Goal: Task Accomplishment & Management: Use online tool/utility

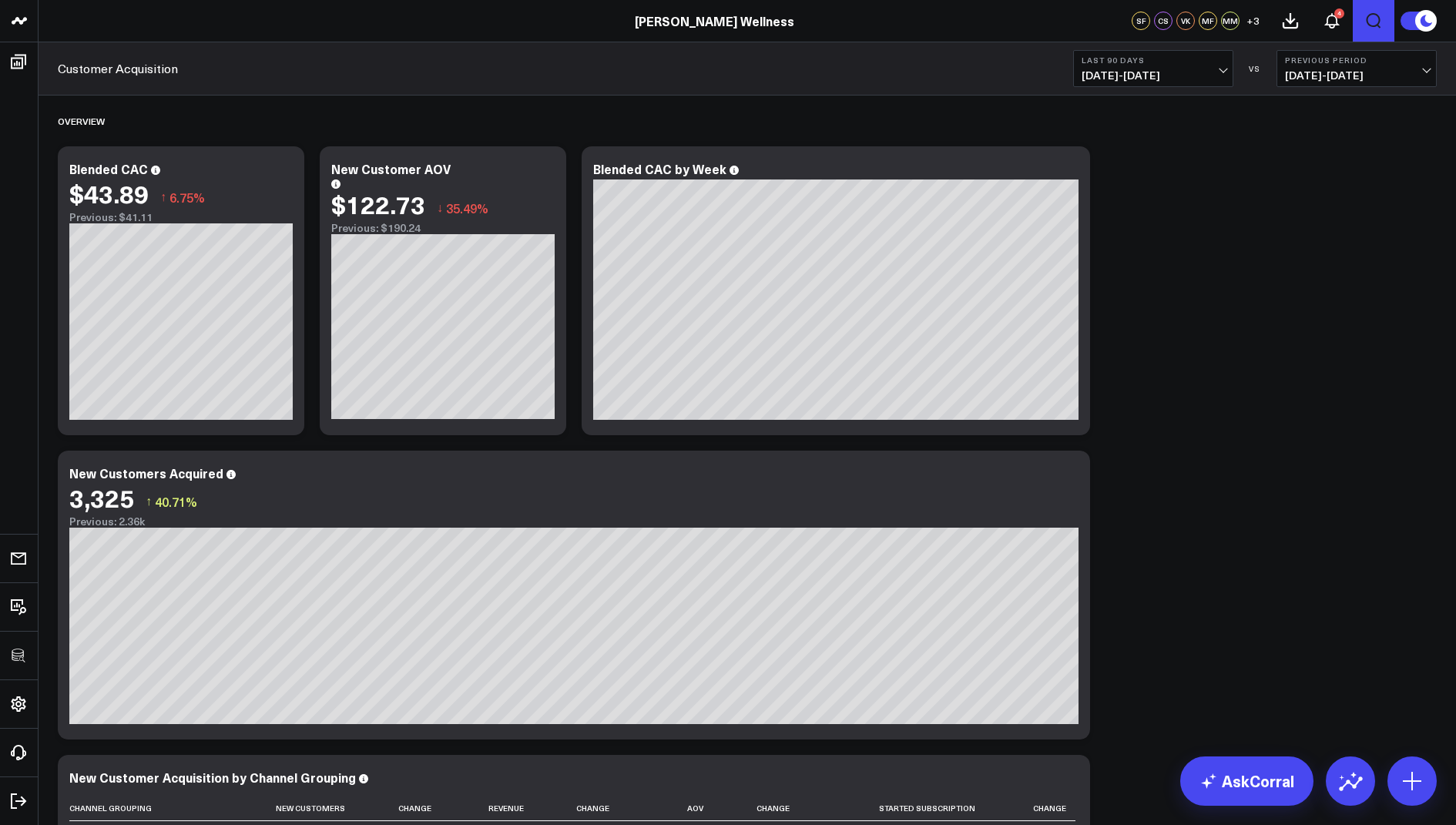
click at [1377, 22] on icon "Open search" at bounding box center [1374, 21] width 18 height 18
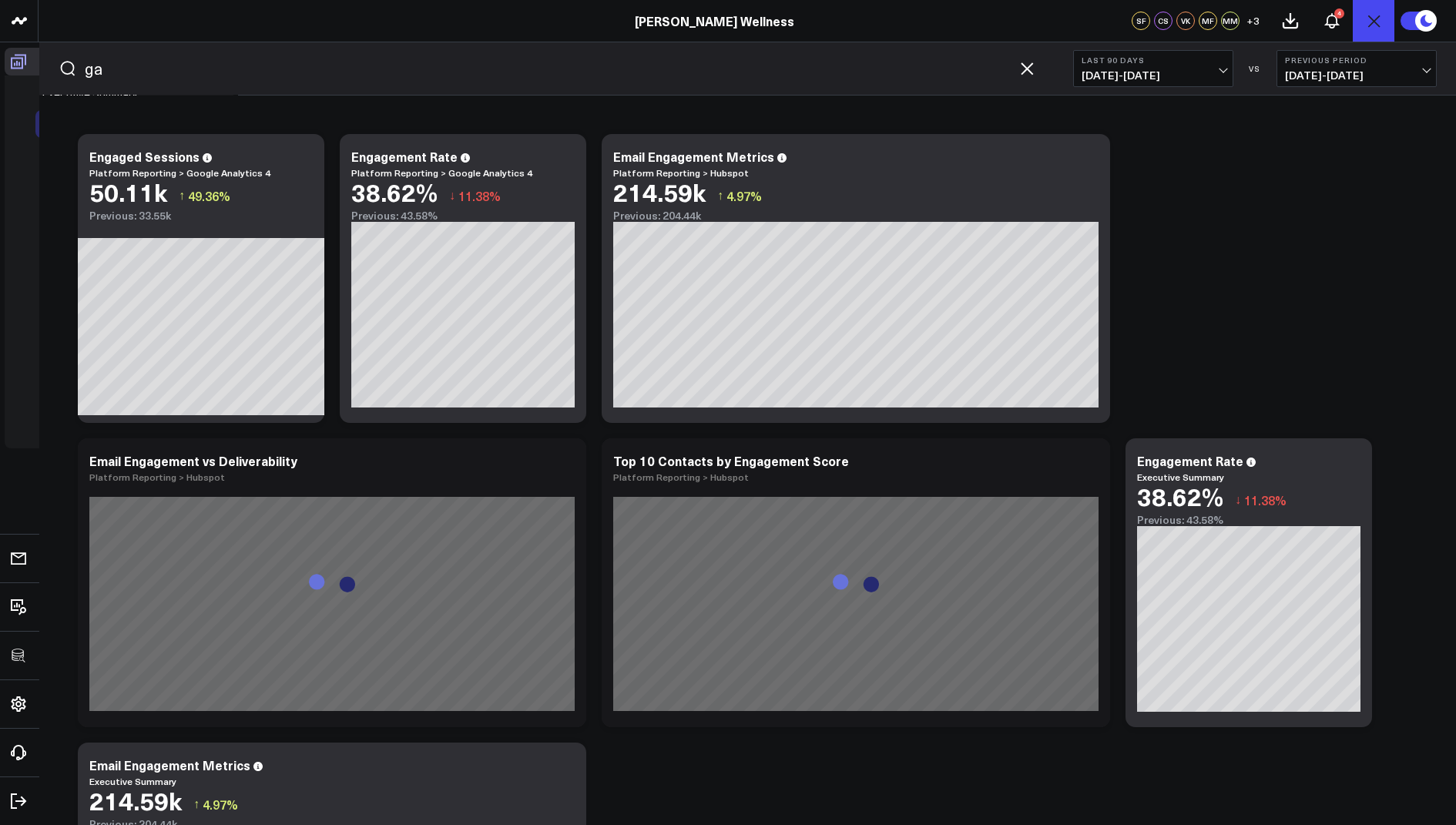
click at [9, 57] on icon at bounding box center [18, 62] width 18 height 18
click at [108, 72] on input "ga" at bounding box center [547, 68] width 925 height 23
type input "g"
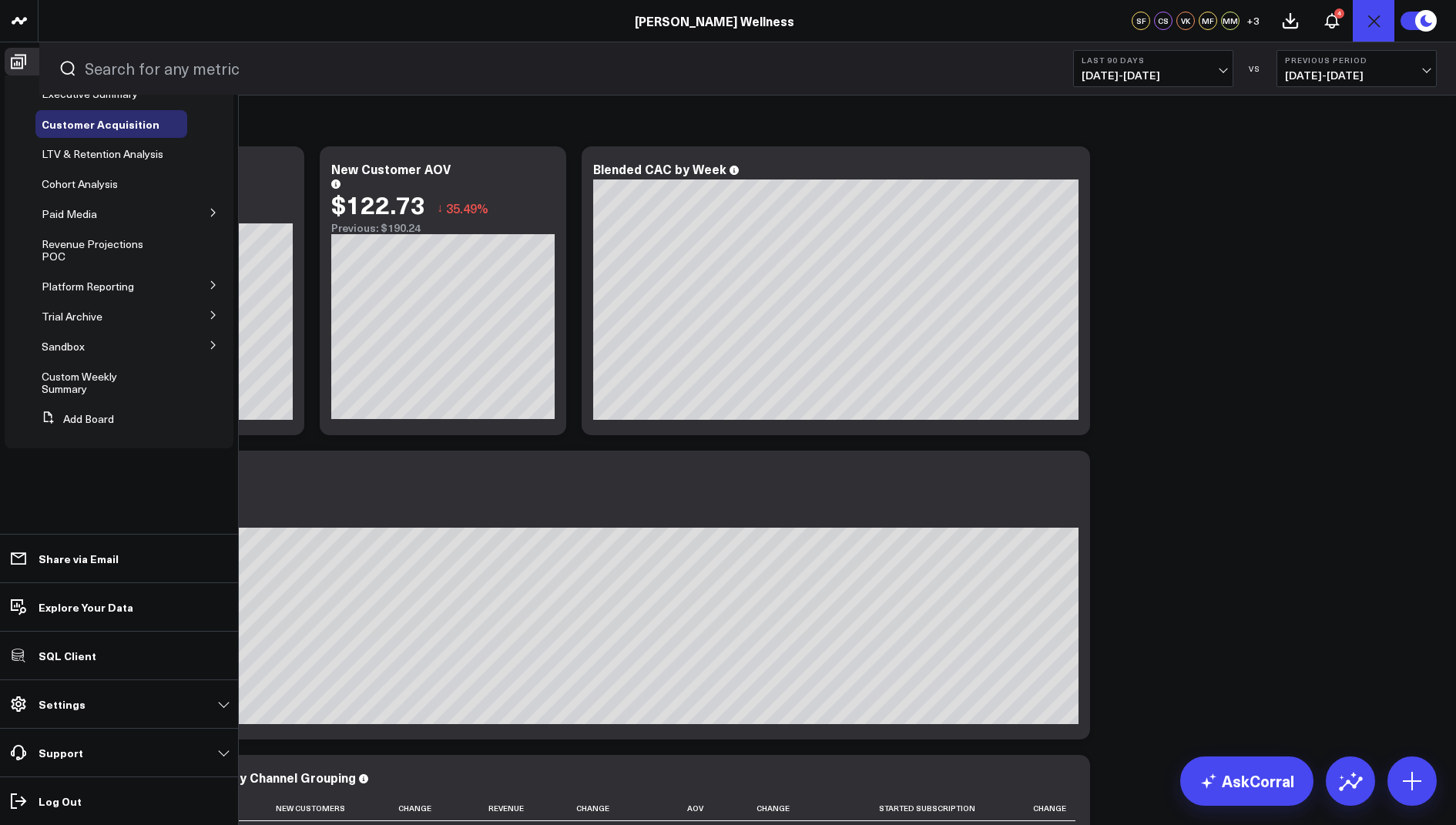
click at [213, 286] on icon at bounding box center [213, 285] width 9 height 9
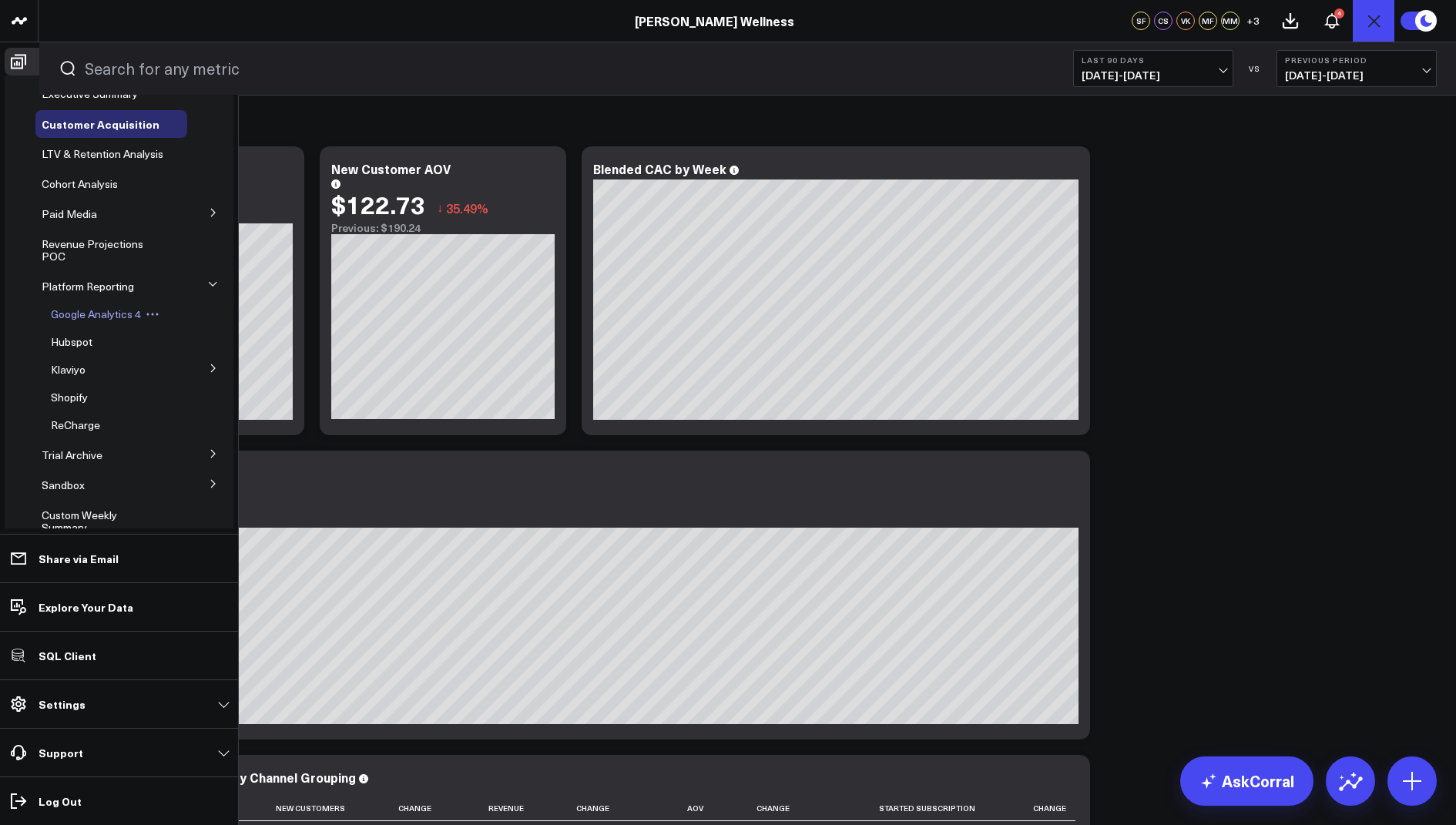
click at [103, 321] on span "Google Analytics 4" at bounding box center [96, 314] width 90 height 15
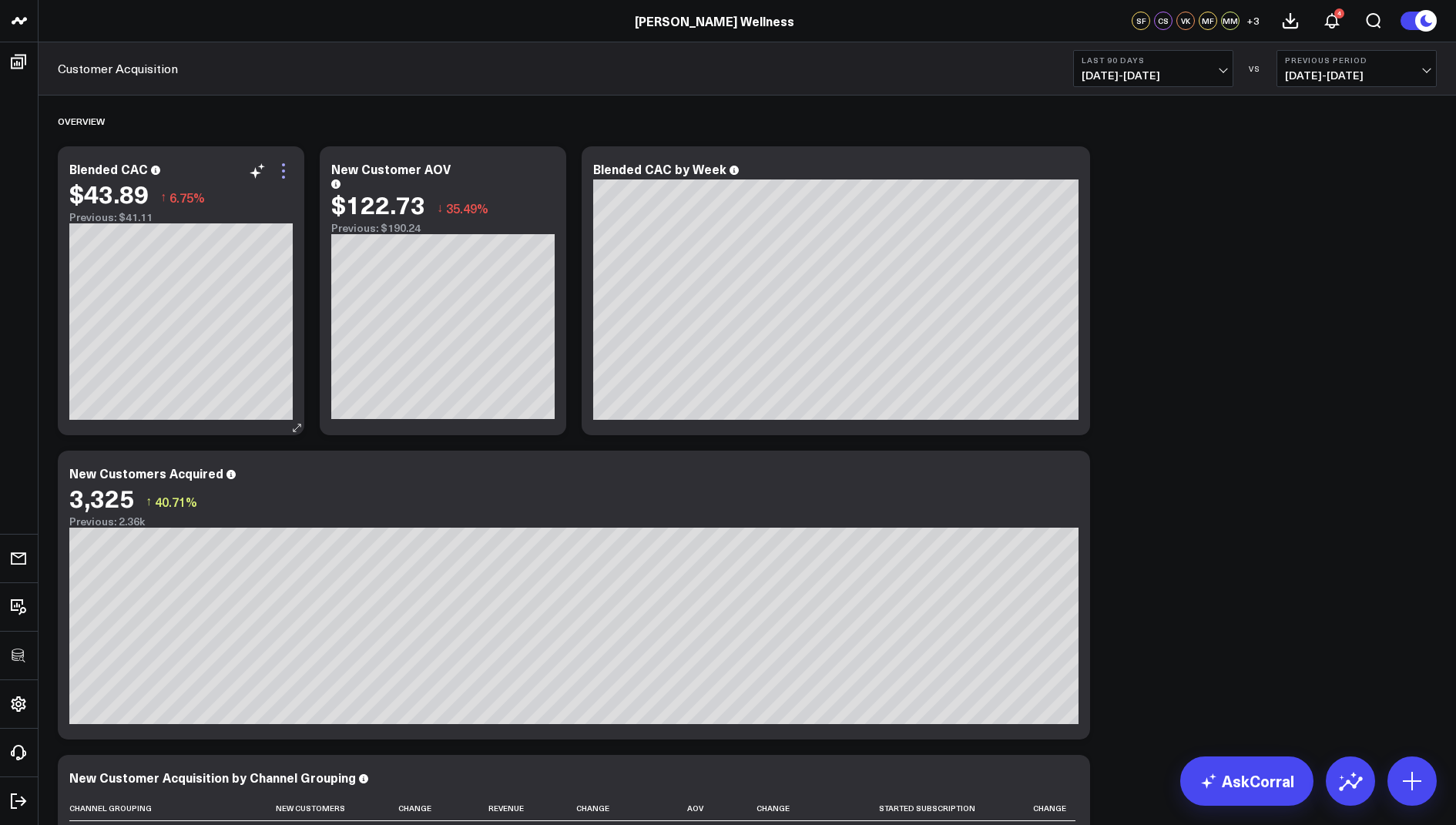
click at [277, 169] on icon at bounding box center [283, 171] width 18 height 18
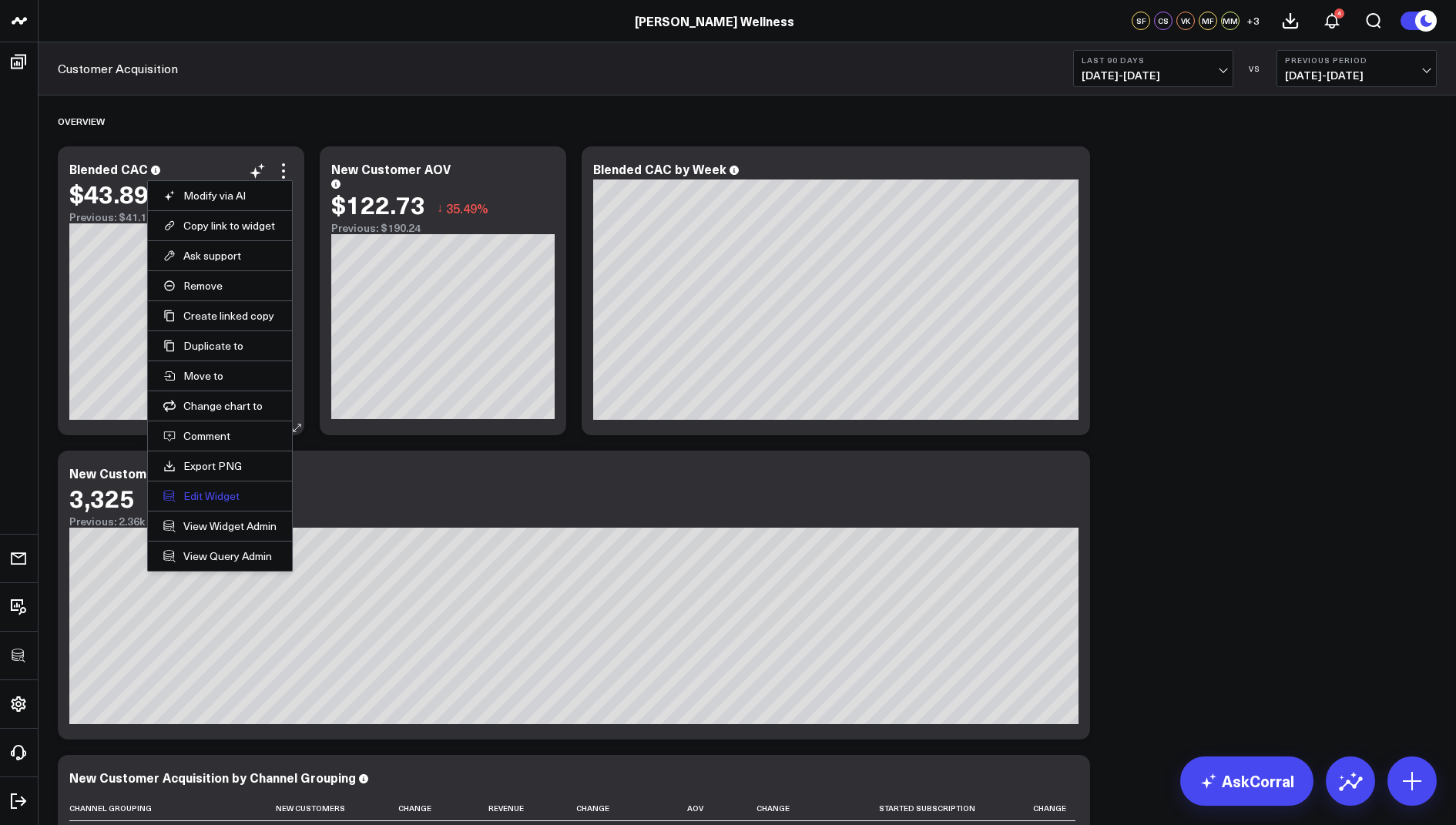
click at [207, 489] on button "Edit Widget" at bounding box center [220, 495] width 113 height 14
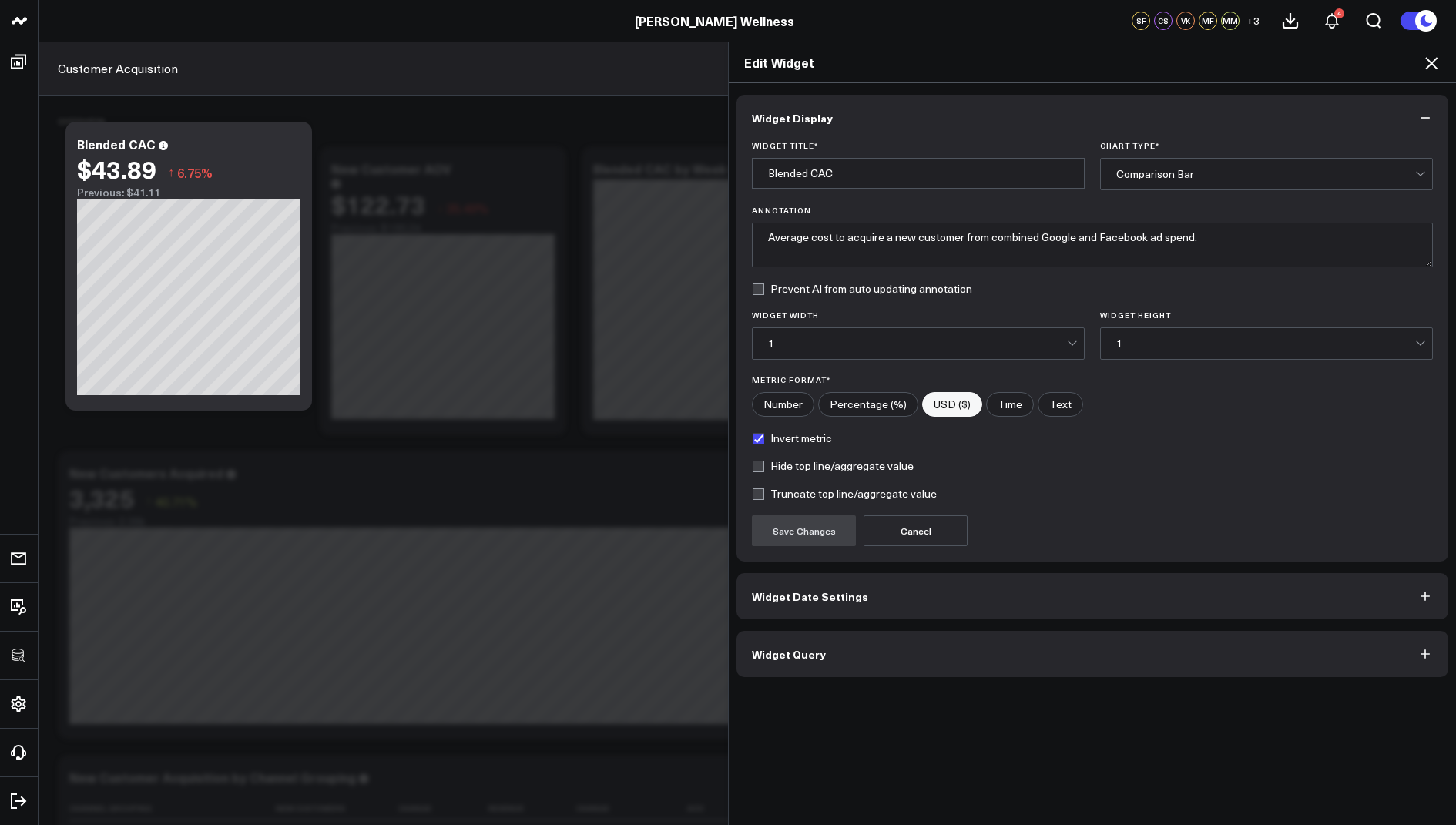
click at [764, 654] on span "Widget Query" at bounding box center [789, 654] width 74 height 12
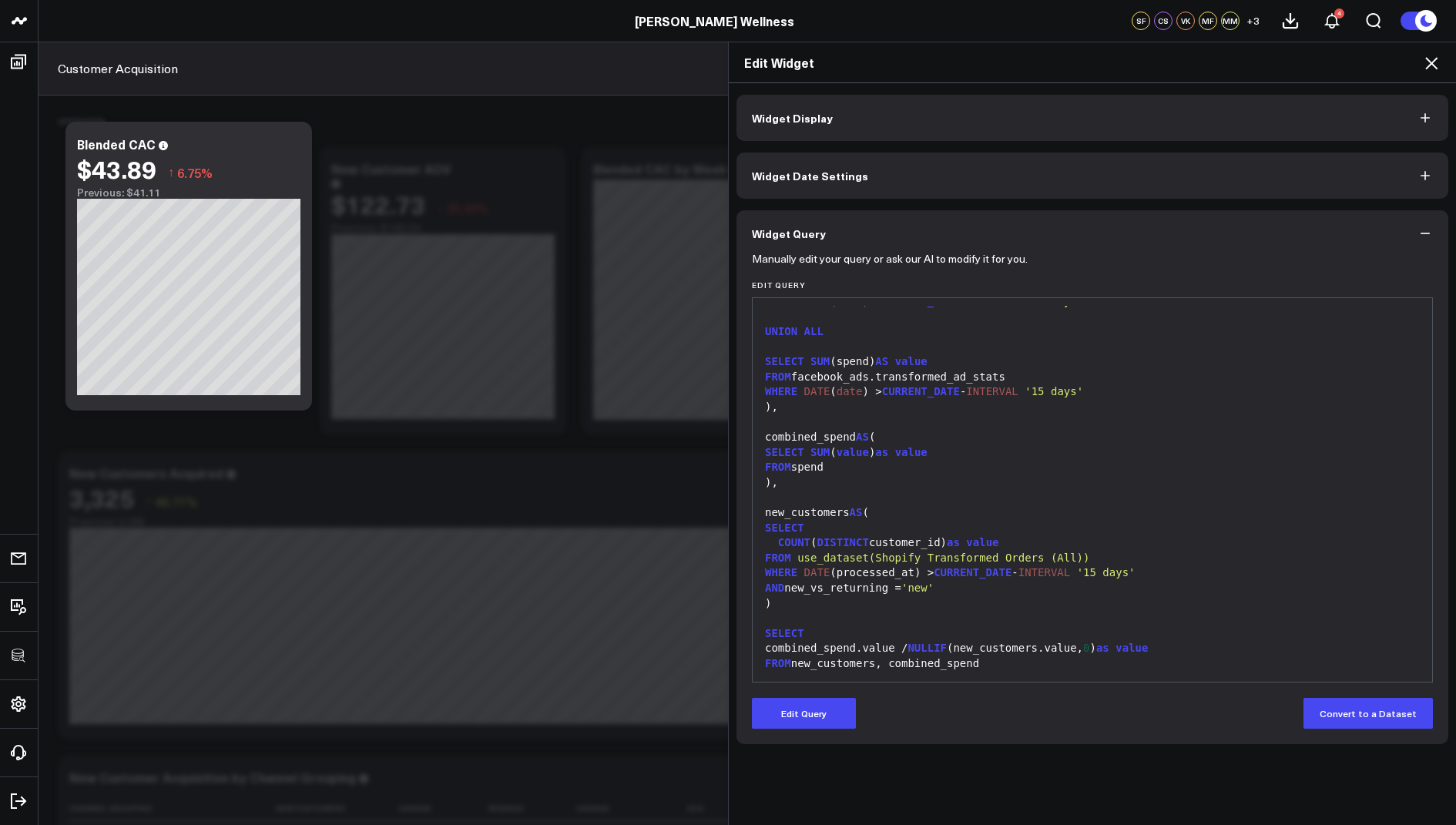
scroll to position [24, 0]
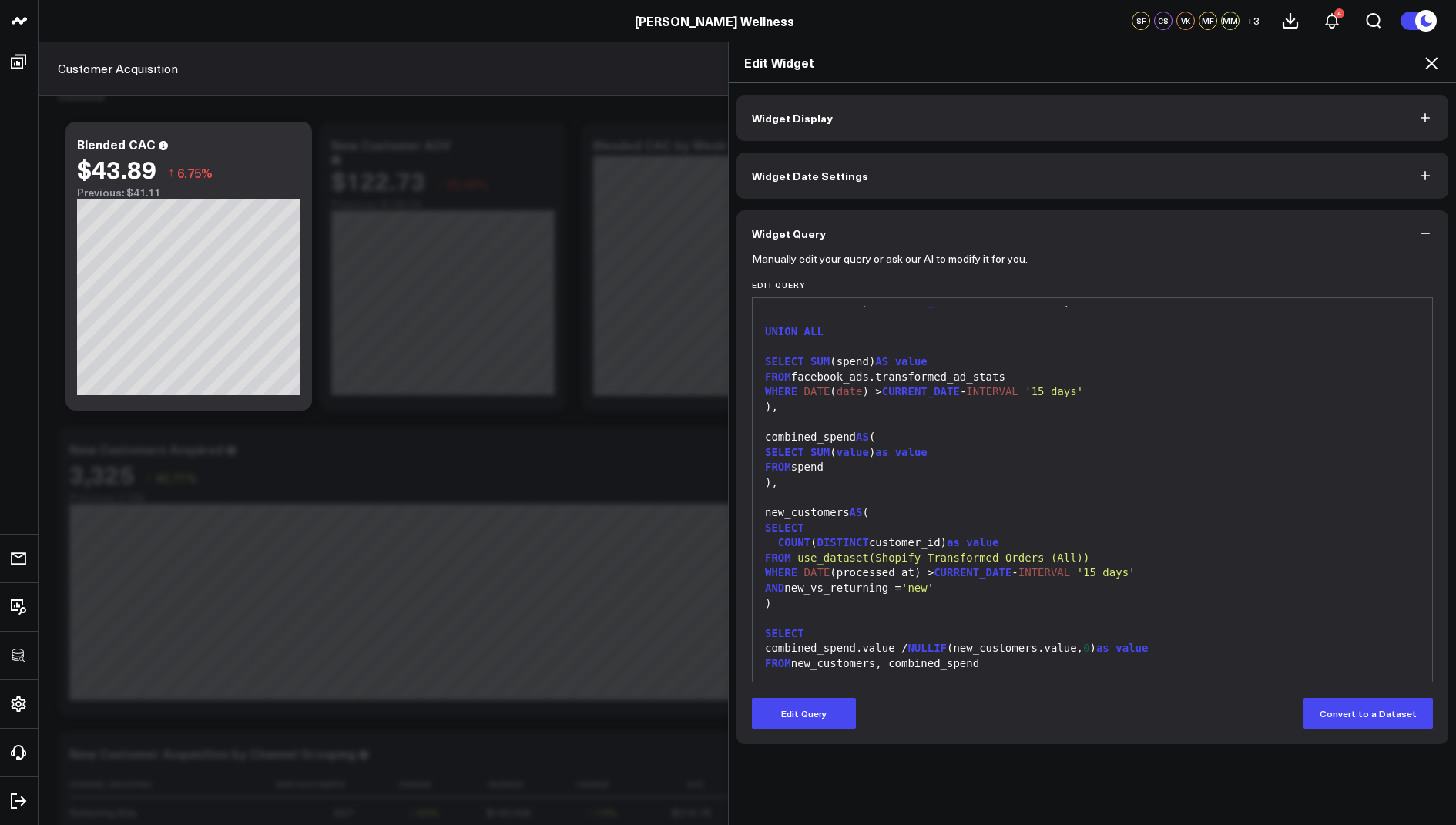
click at [1437, 64] on icon at bounding box center [1432, 63] width 18 height 18
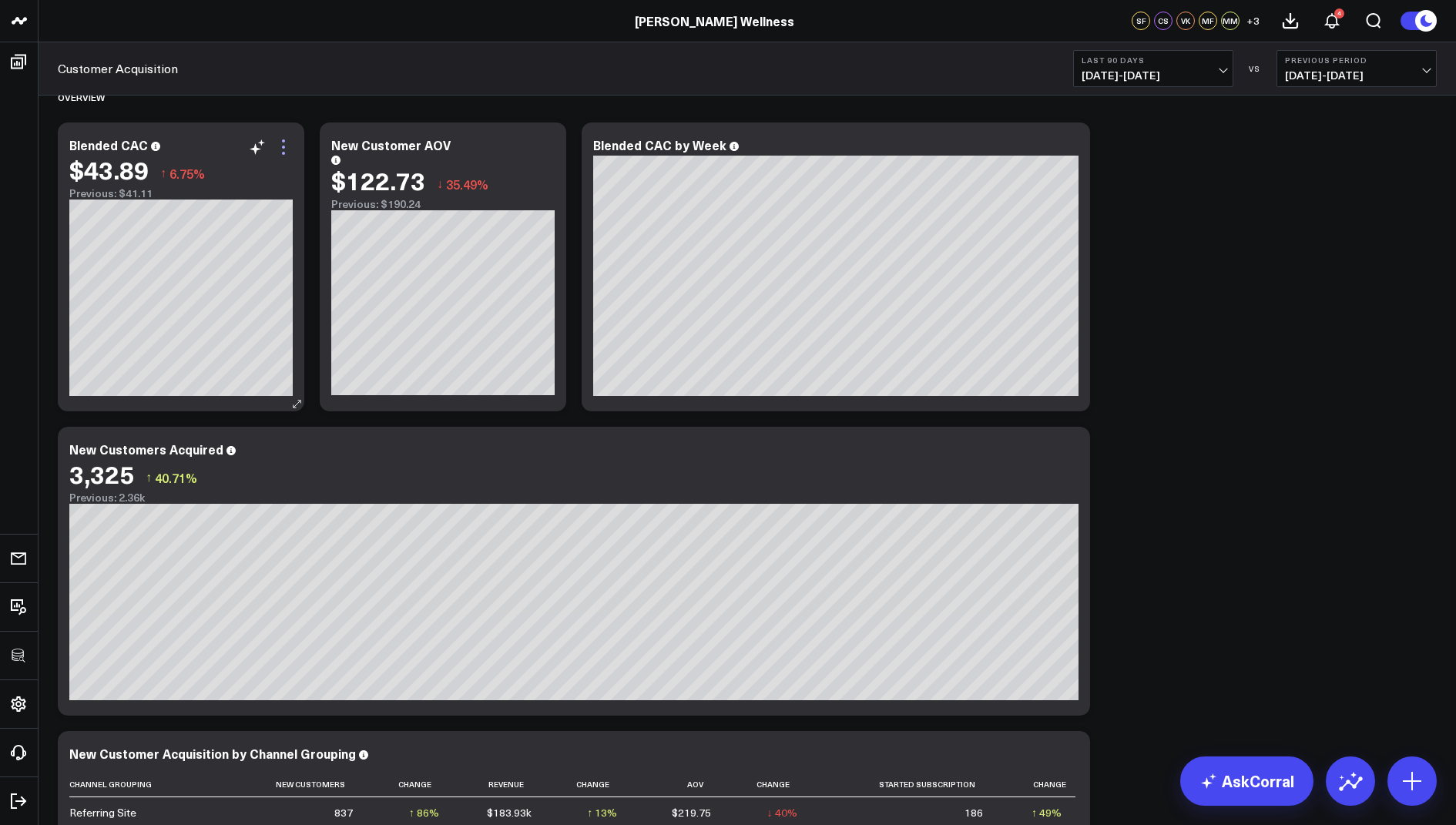
click at [286, 142] on icon at bounding box center [283, 147] width 18 height 18
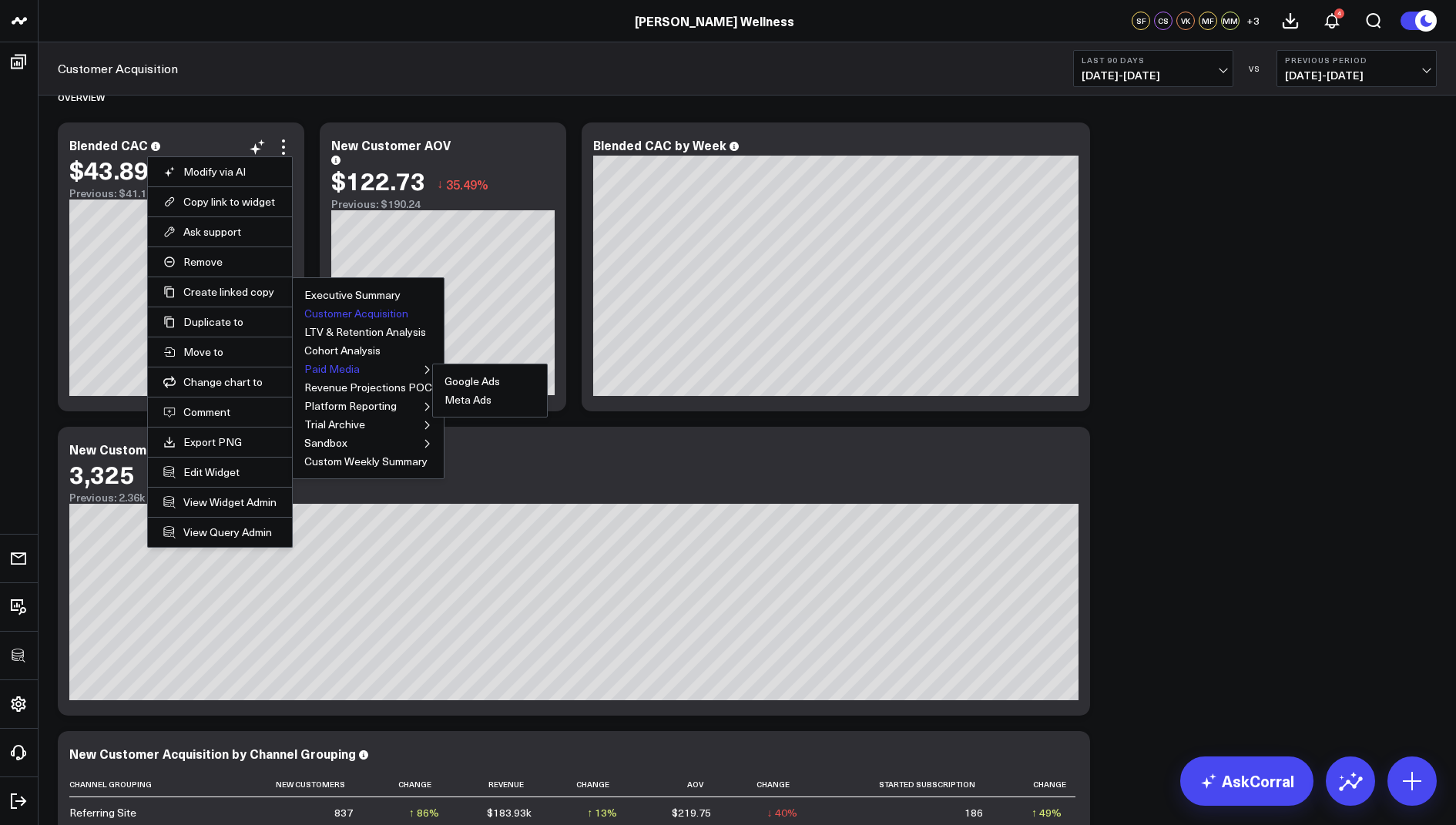
click at [322, 364] on button "Paid Media" at bounding box center [332, 369] width 56 height 11
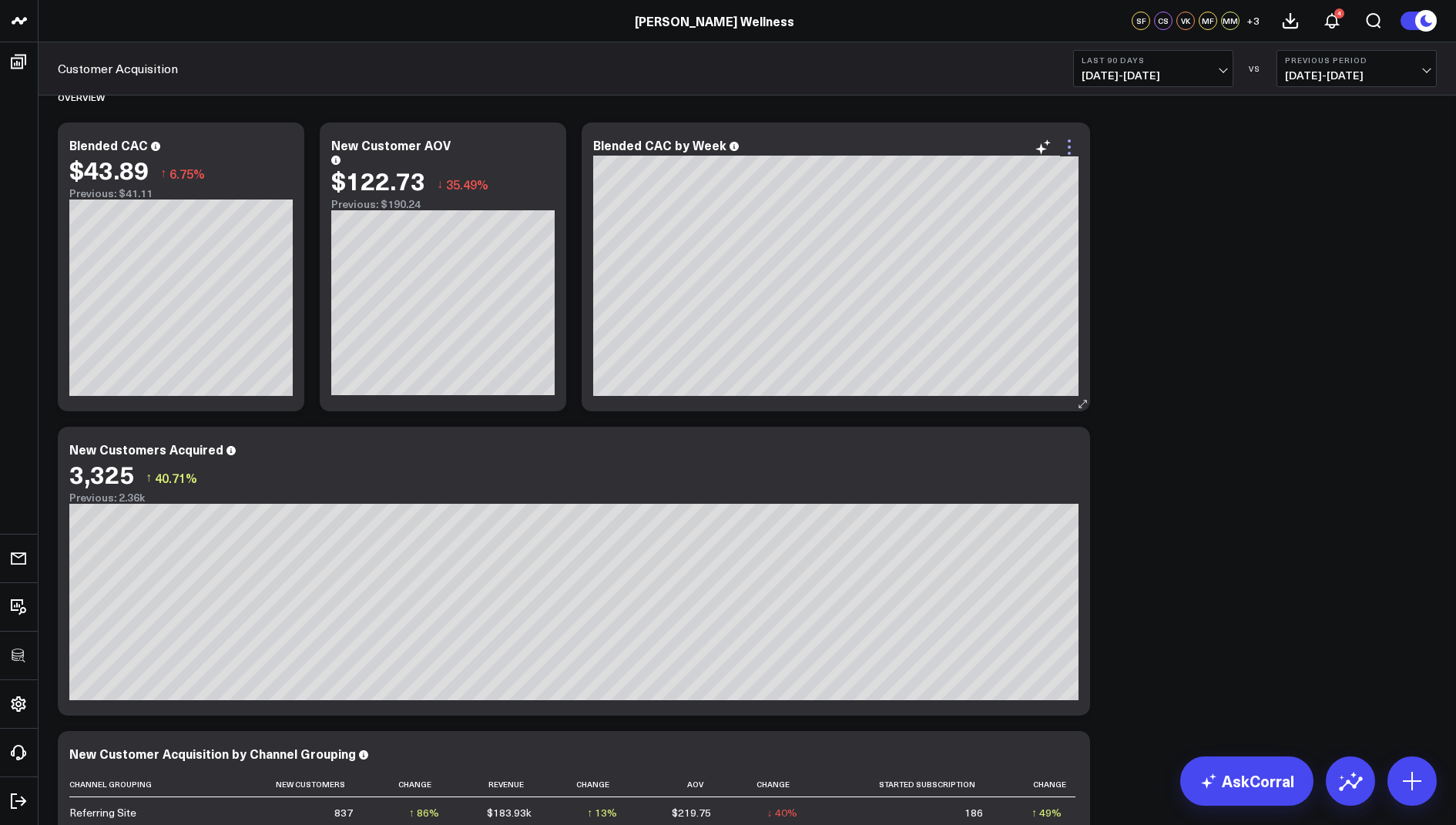
click at [1070, 149] on icon at bounding box center [1070, 147] width 18 height 18
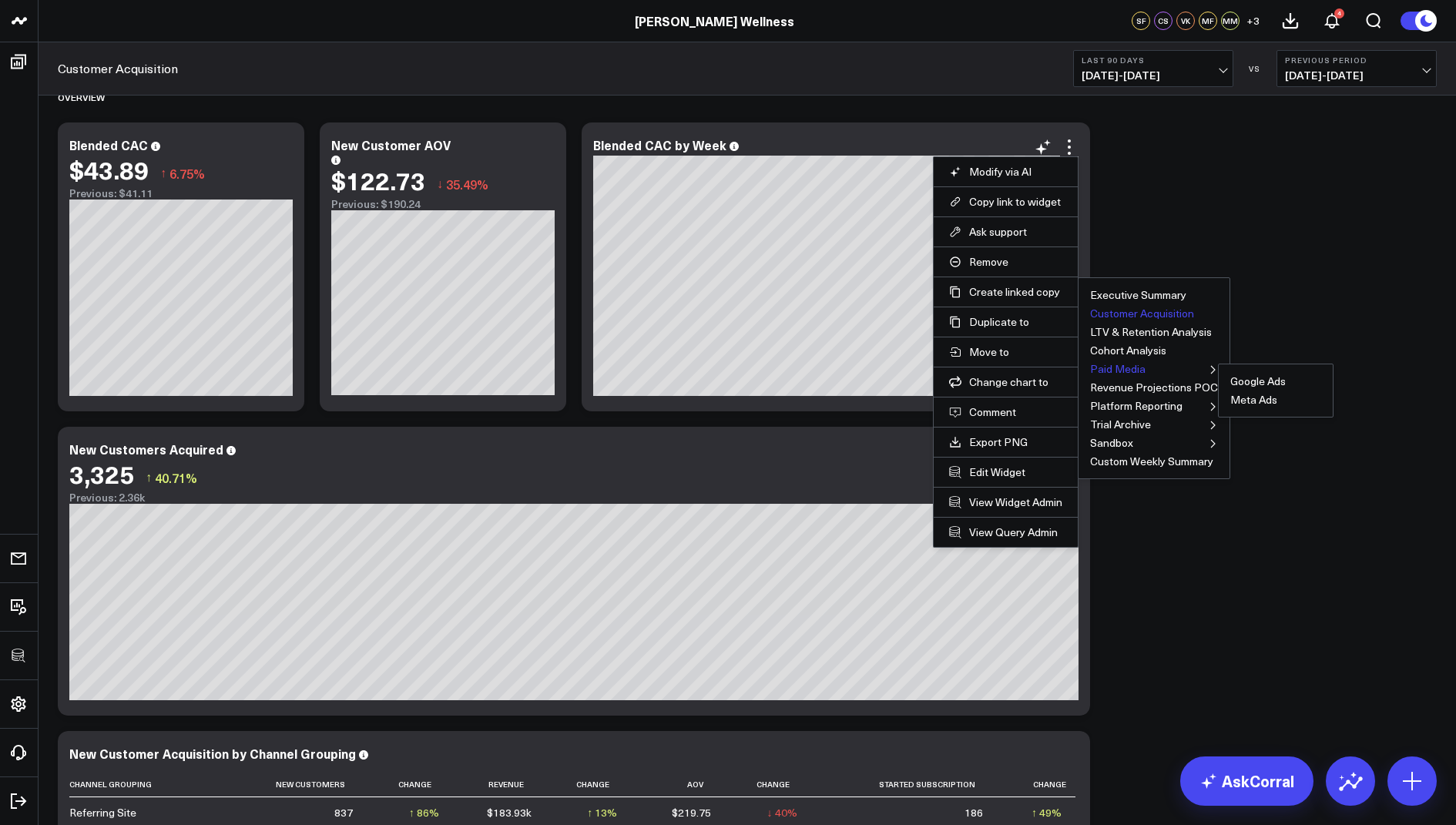
click at [1123, 369] on button "Paid Media" at bounding box center [1118, 369] width 56 height 11
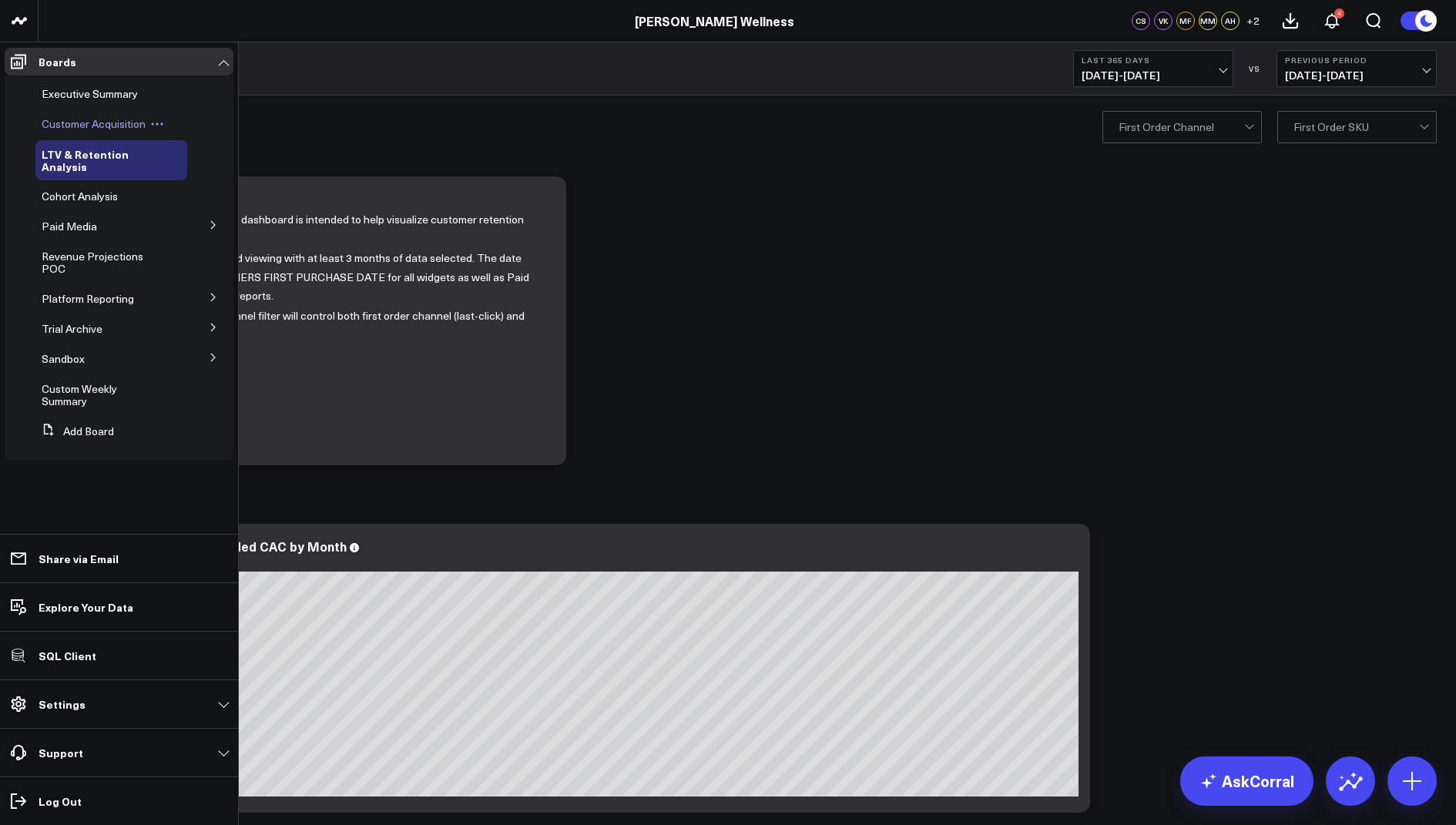
click at [88, 122] on span "Customer Acquisition" at bounding box center [93, 124] width 104 height 15
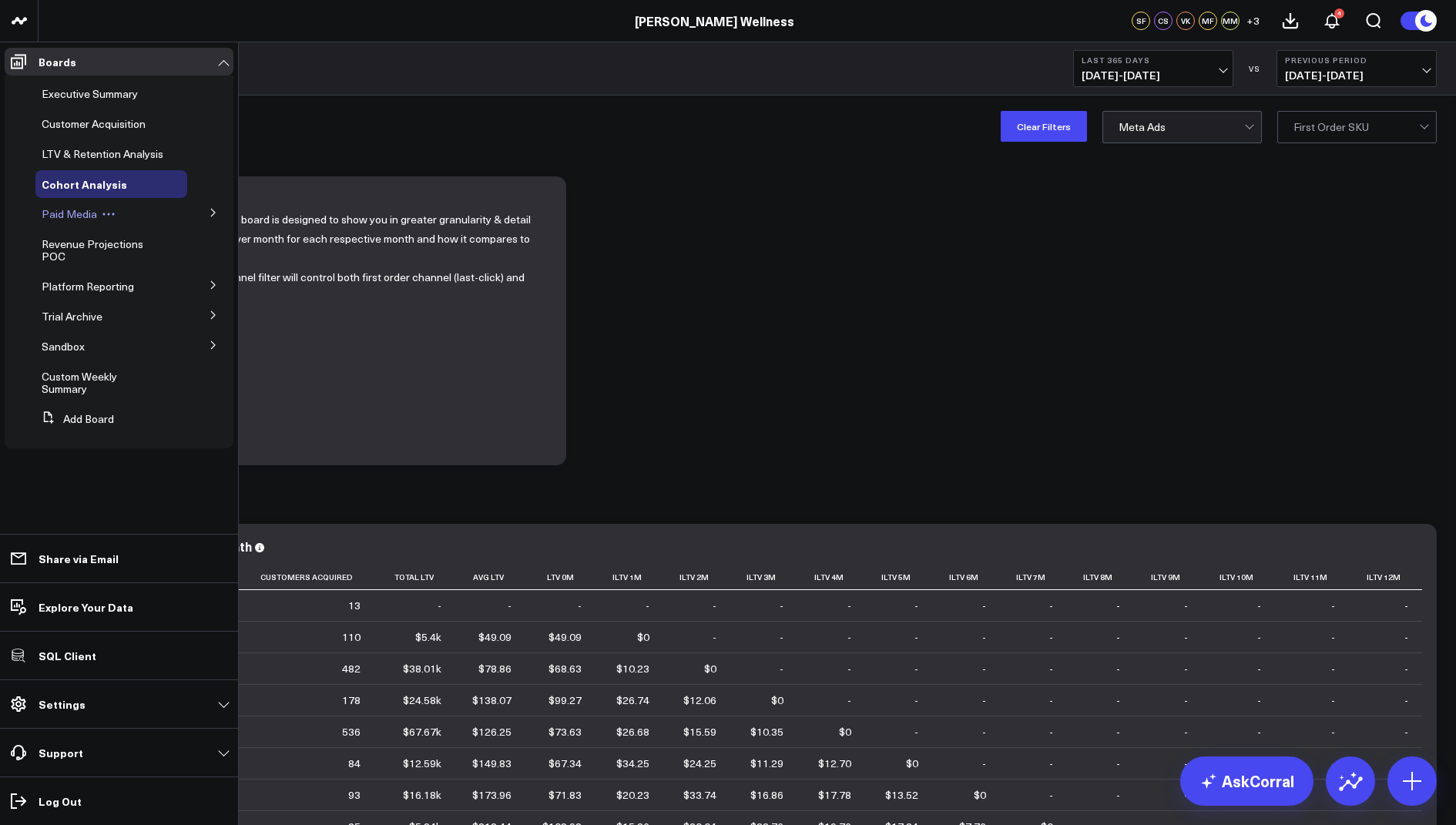
click at [76, 216] on span "Paid Media" at bounding box center [69, 214] width 56 height 15
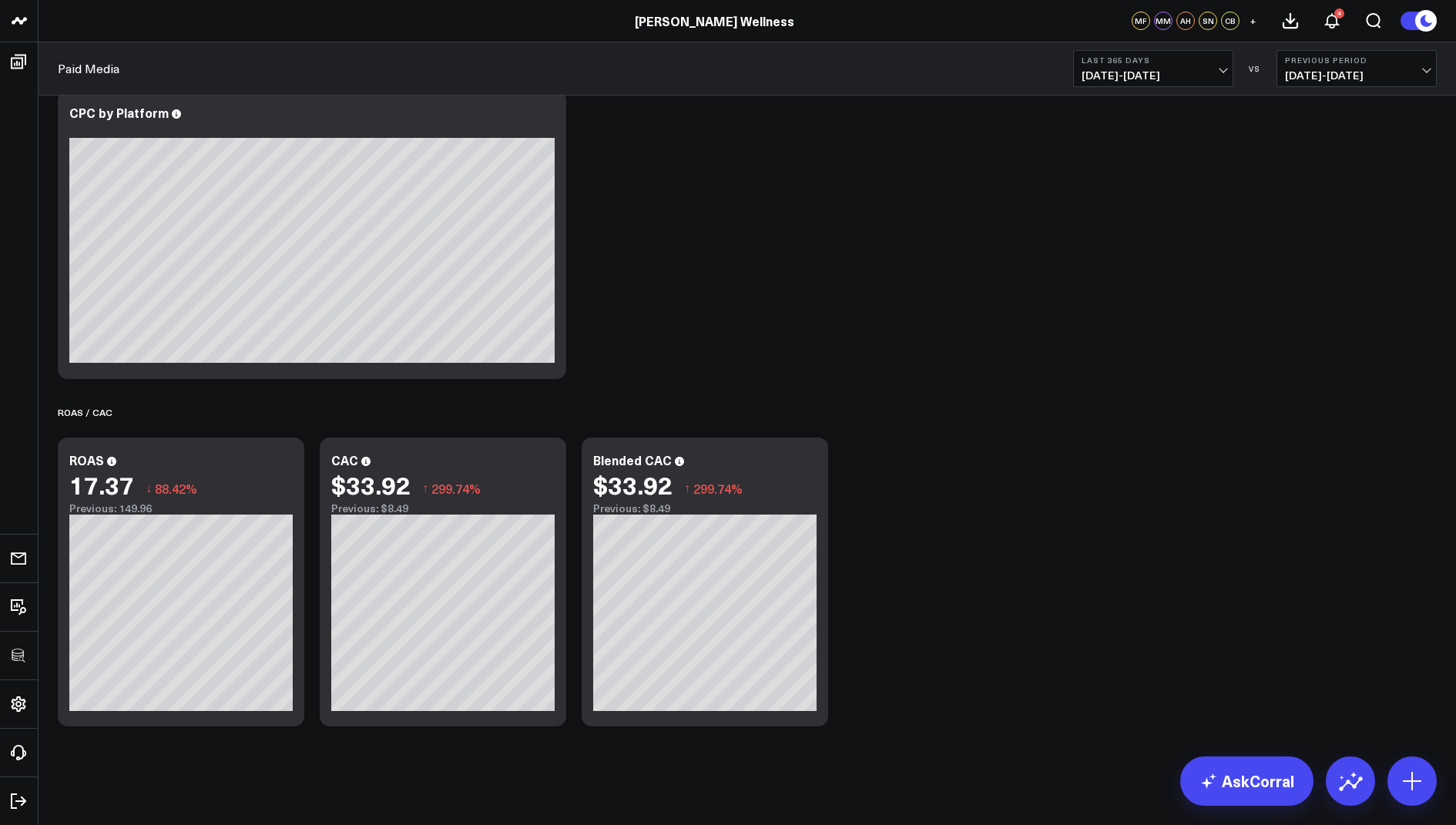
scroll to position [612, 0]
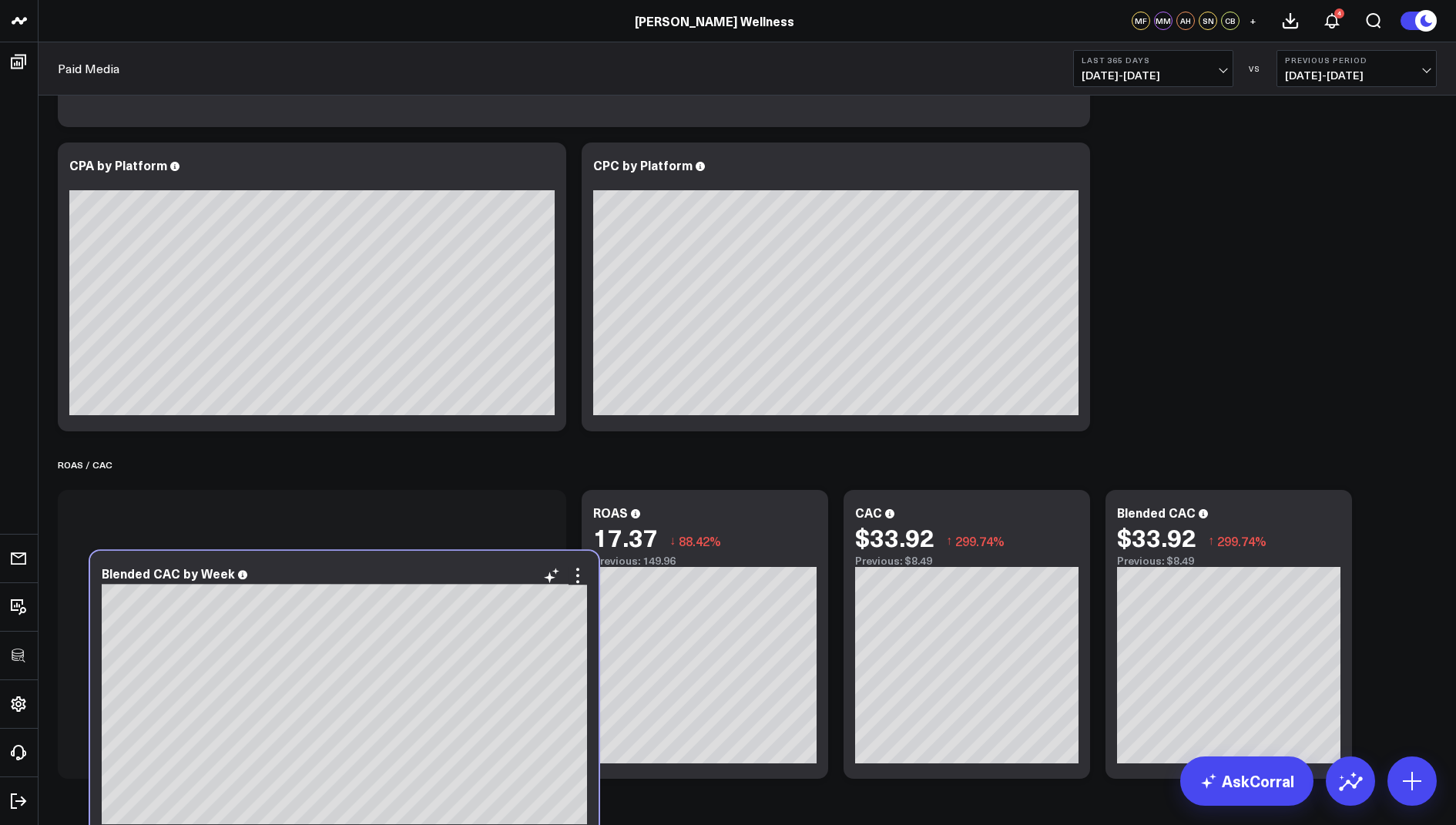
drag, startPoint x: 391, startPoint y: 156, endPoint x: 423, endPoint y: 564, distance: 409.3
click at [423, 564] on div "Blended CAC by Week [#fff fontSize:14px lineHeight:16px][/] [#fff fontSize:14px…" at bounding box center [344, 694] width 508 height 289
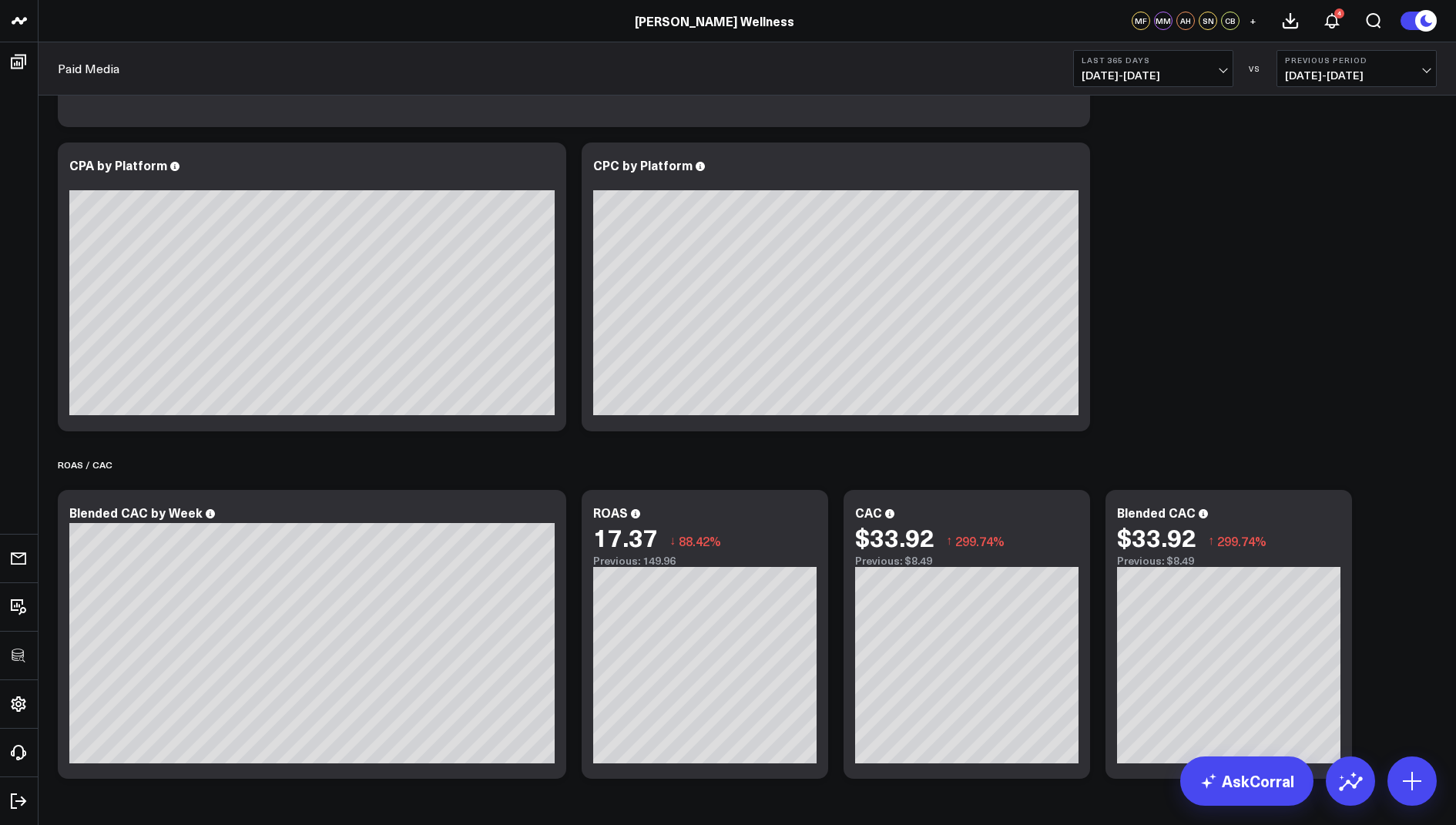
scroll to position [665, 0]
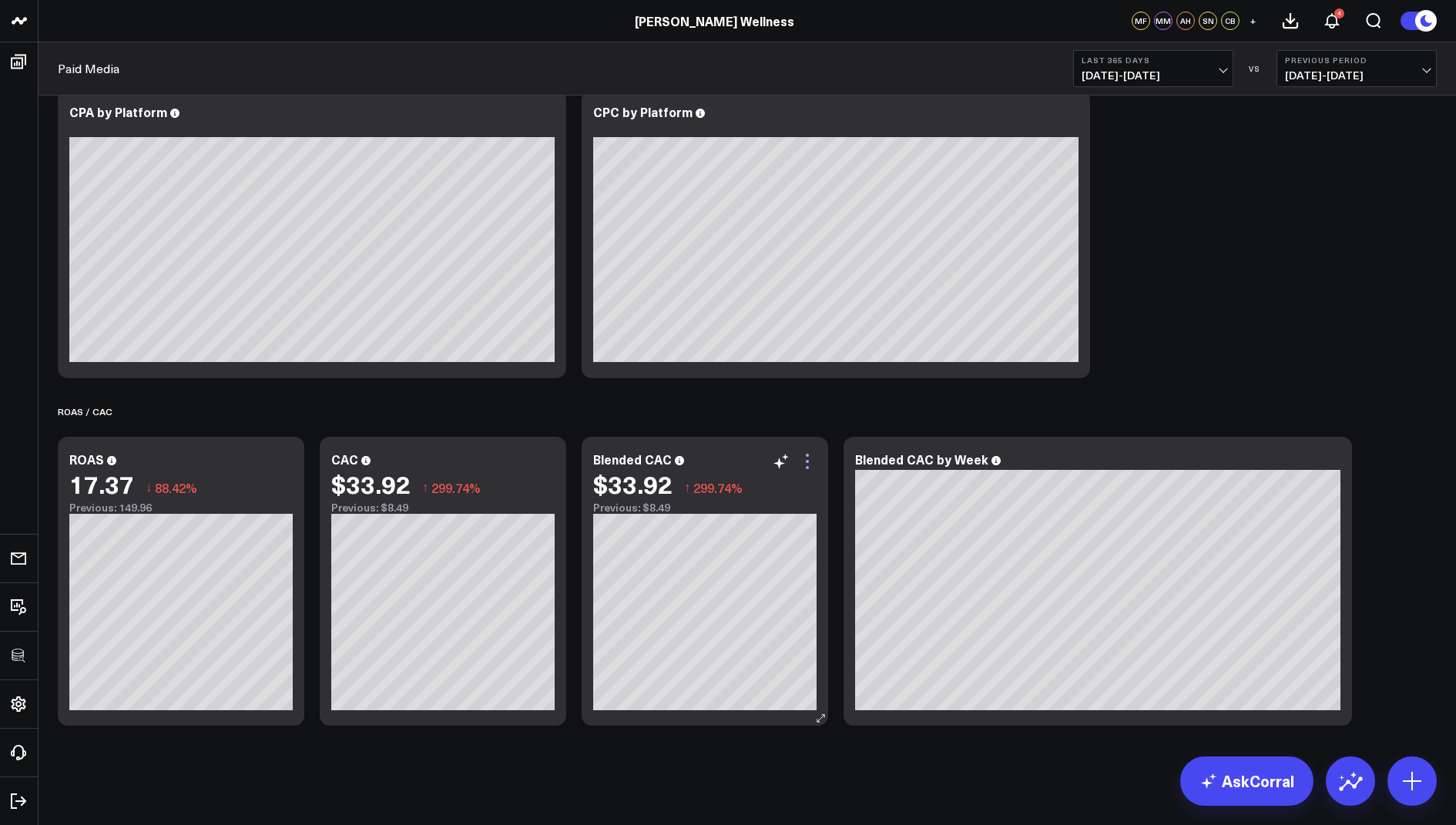
click at [809, 458] on icon at bounding box center [807, 461] width 18 height 18
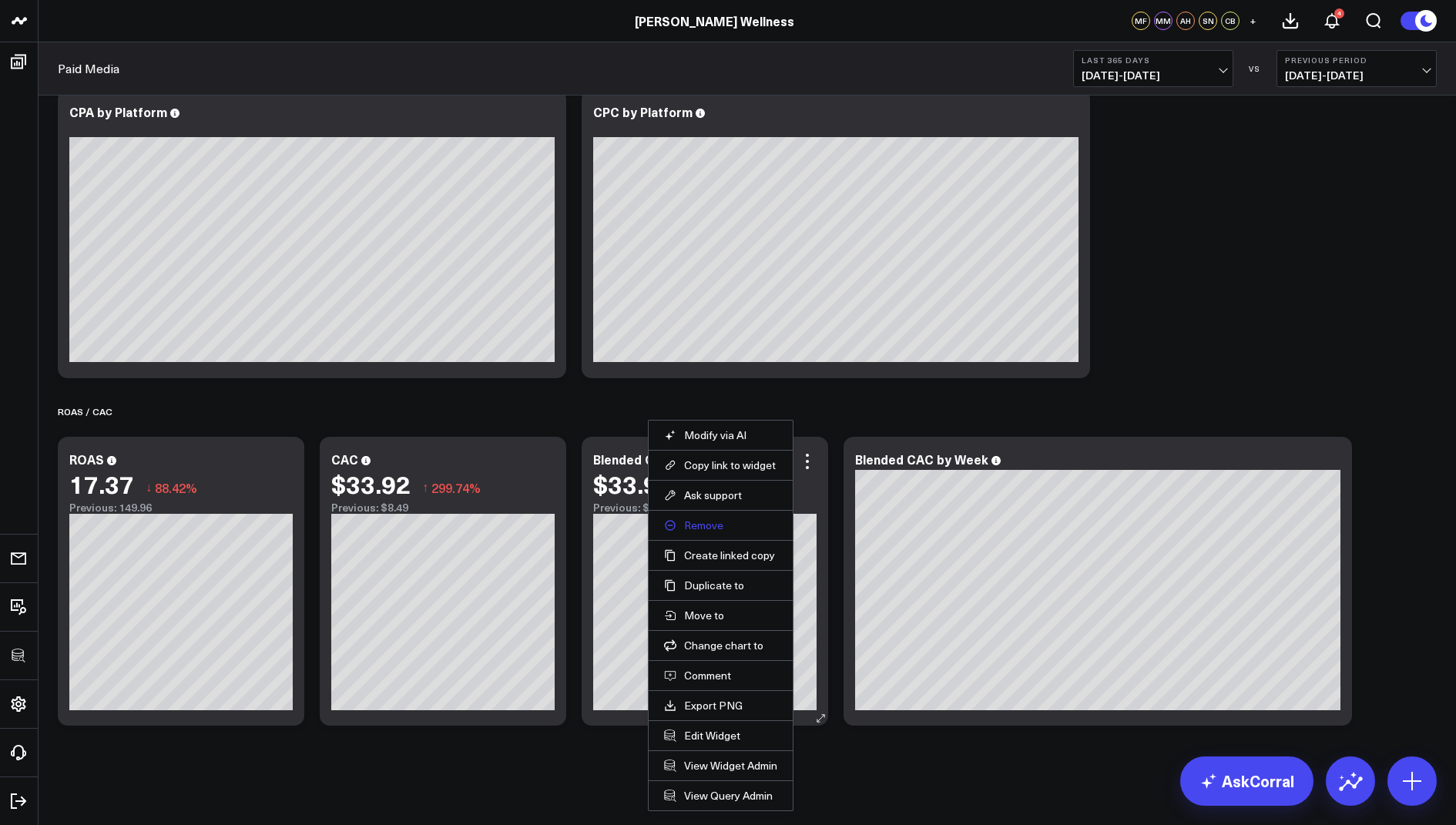
click at [721, 520] on button "Remove" at bounding box center [721, 525] width 113 height 14
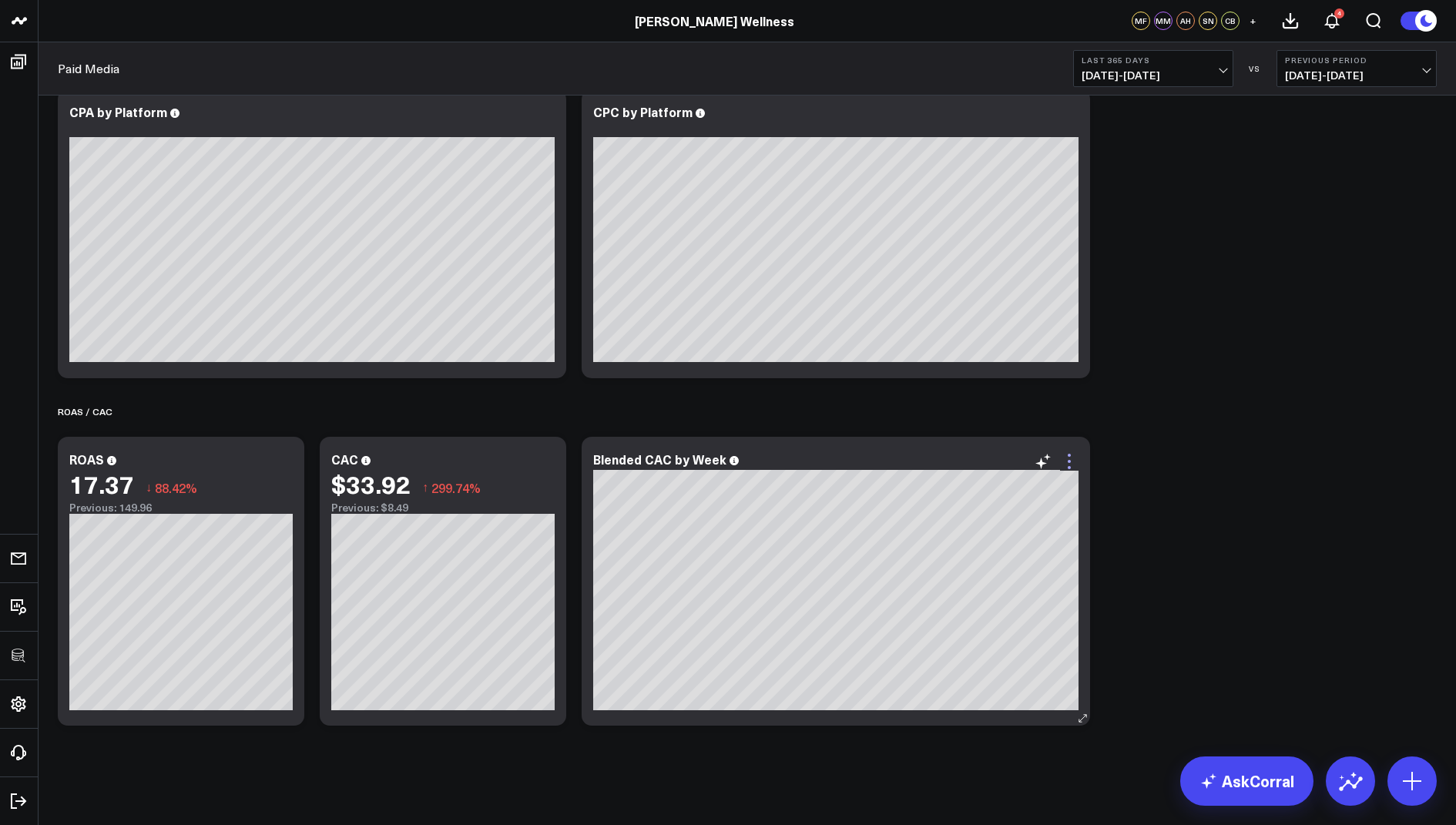
click at [1071, 460] on icon at bounding box center [1070, 461] width 18 height 18
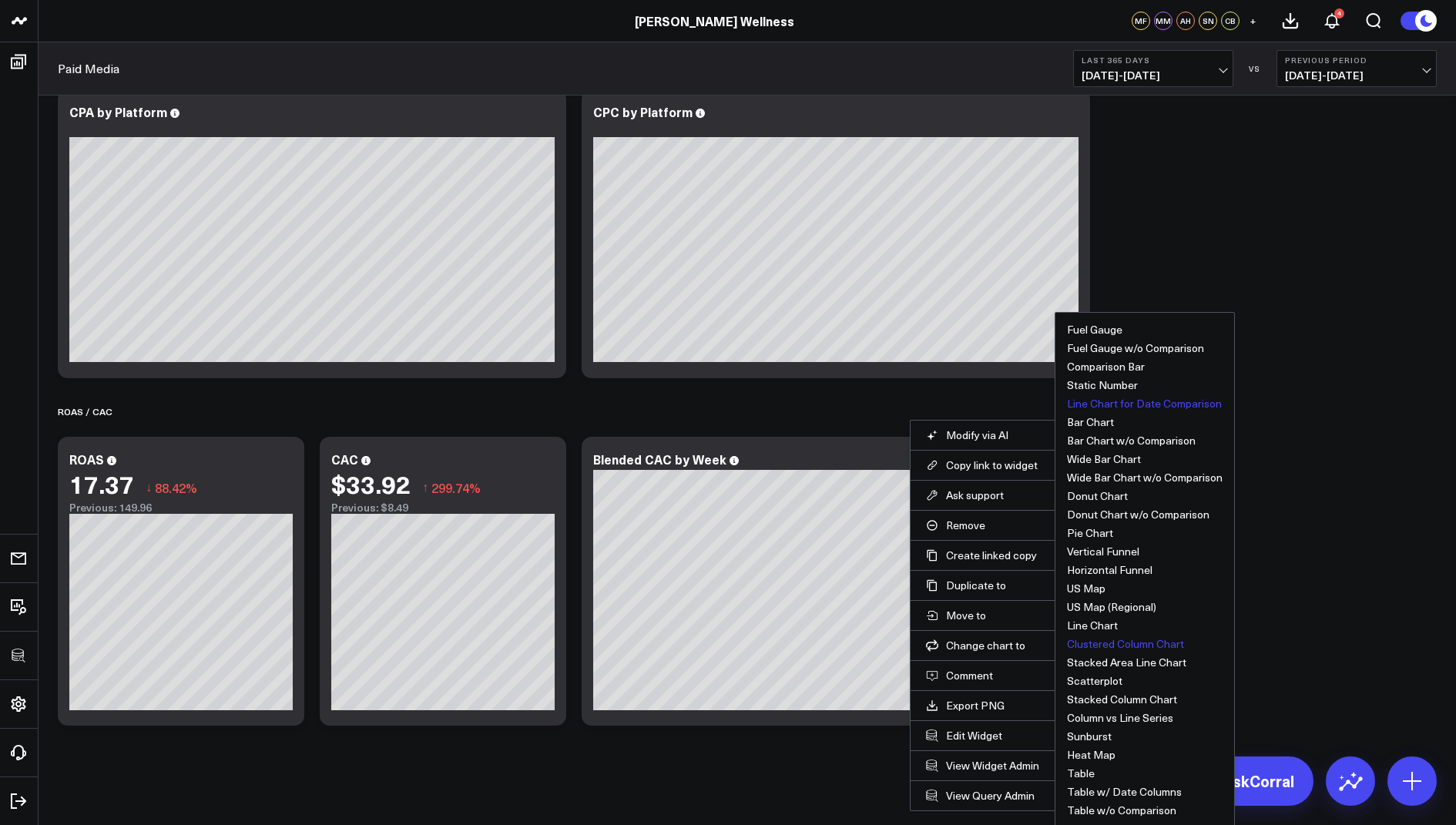
click at [1106, 644] on button "Clustered Column Chart" at bounding box center [1125, 644] width 117 height 11
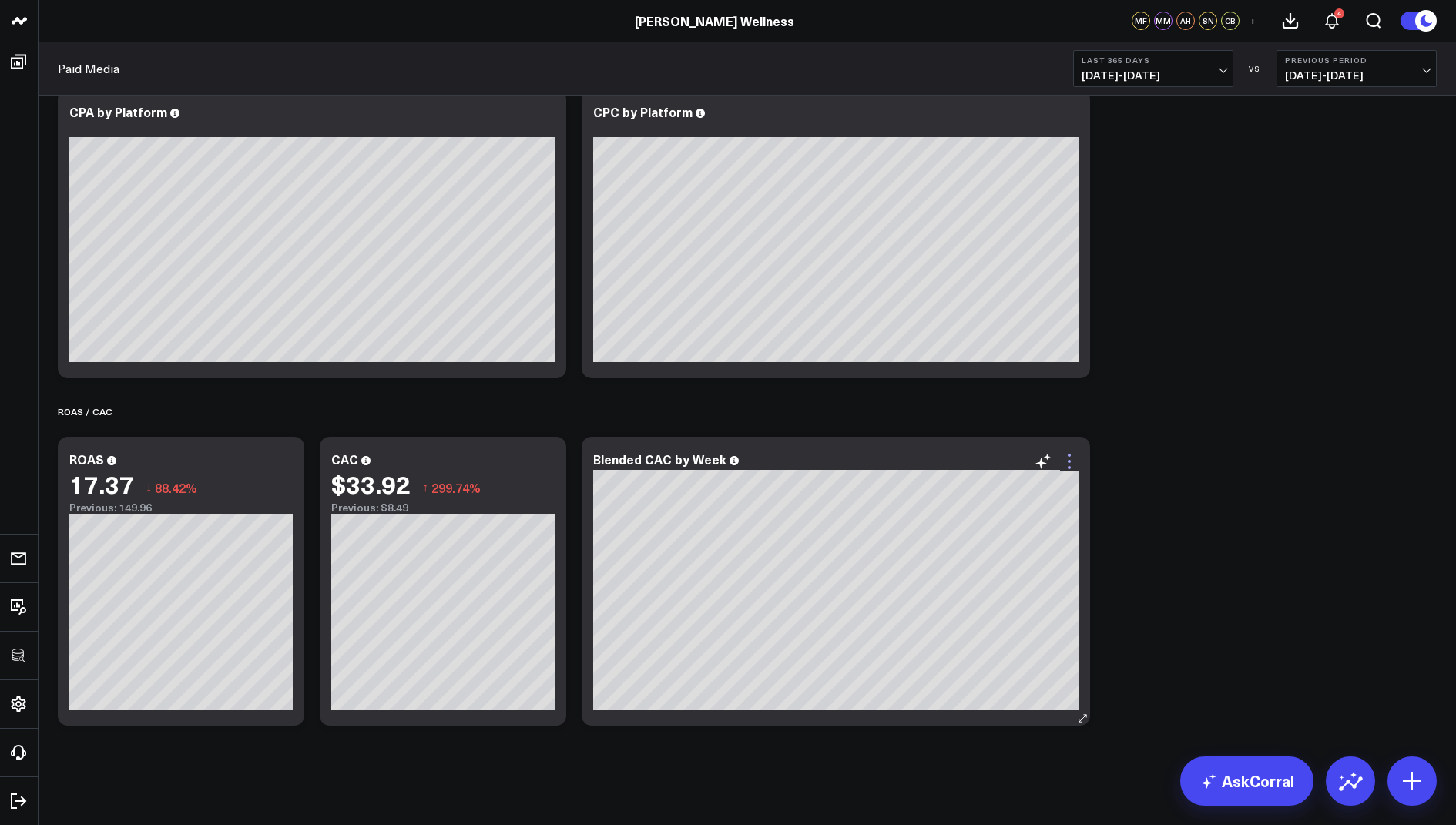
click at [1070, 455] on icon at bounding box center [1070, 455] width 3 height 3
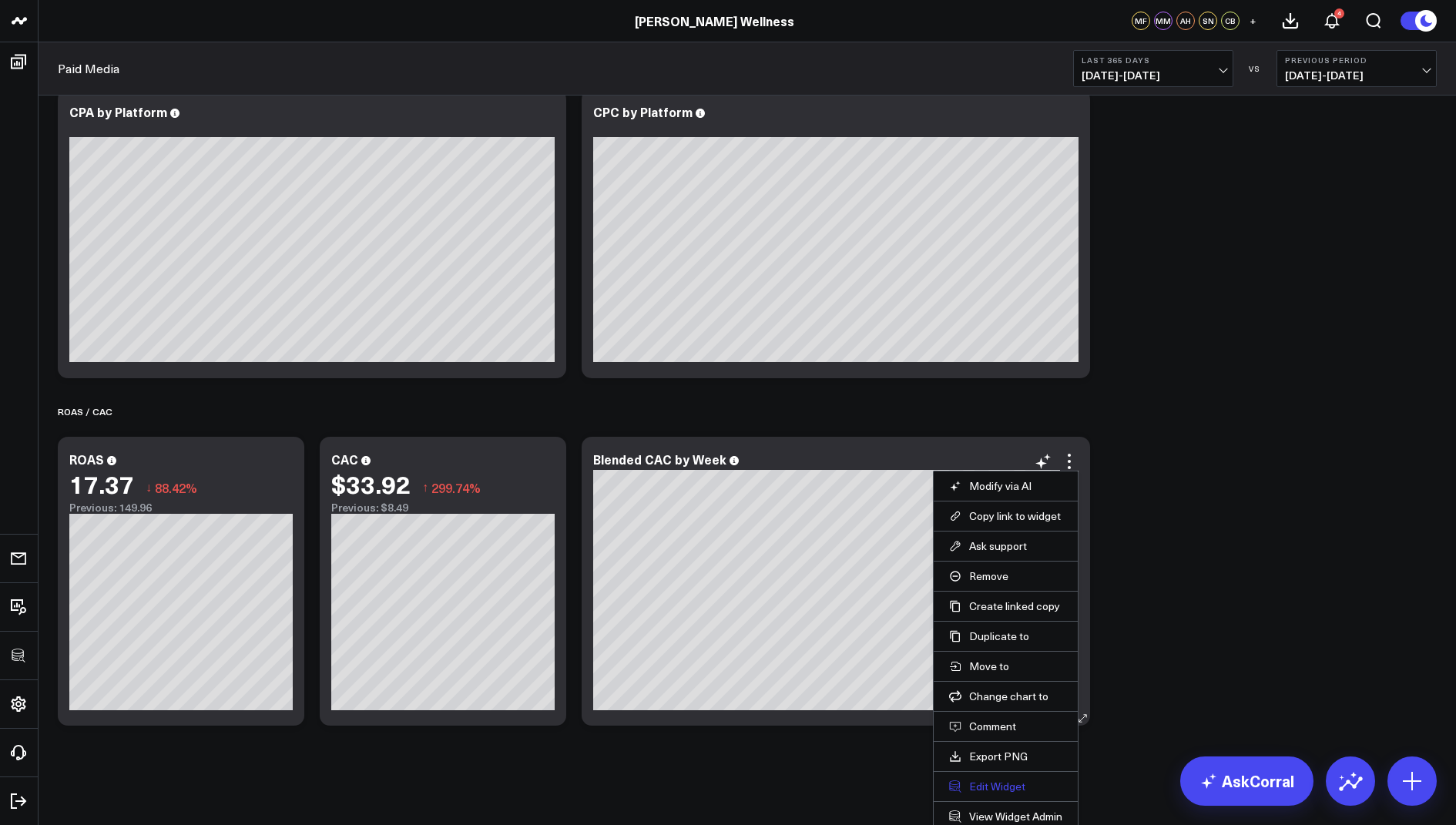
click at [987, 779] on button "Edit Widget" at bounding box center [1006, 786] width 113 height 14
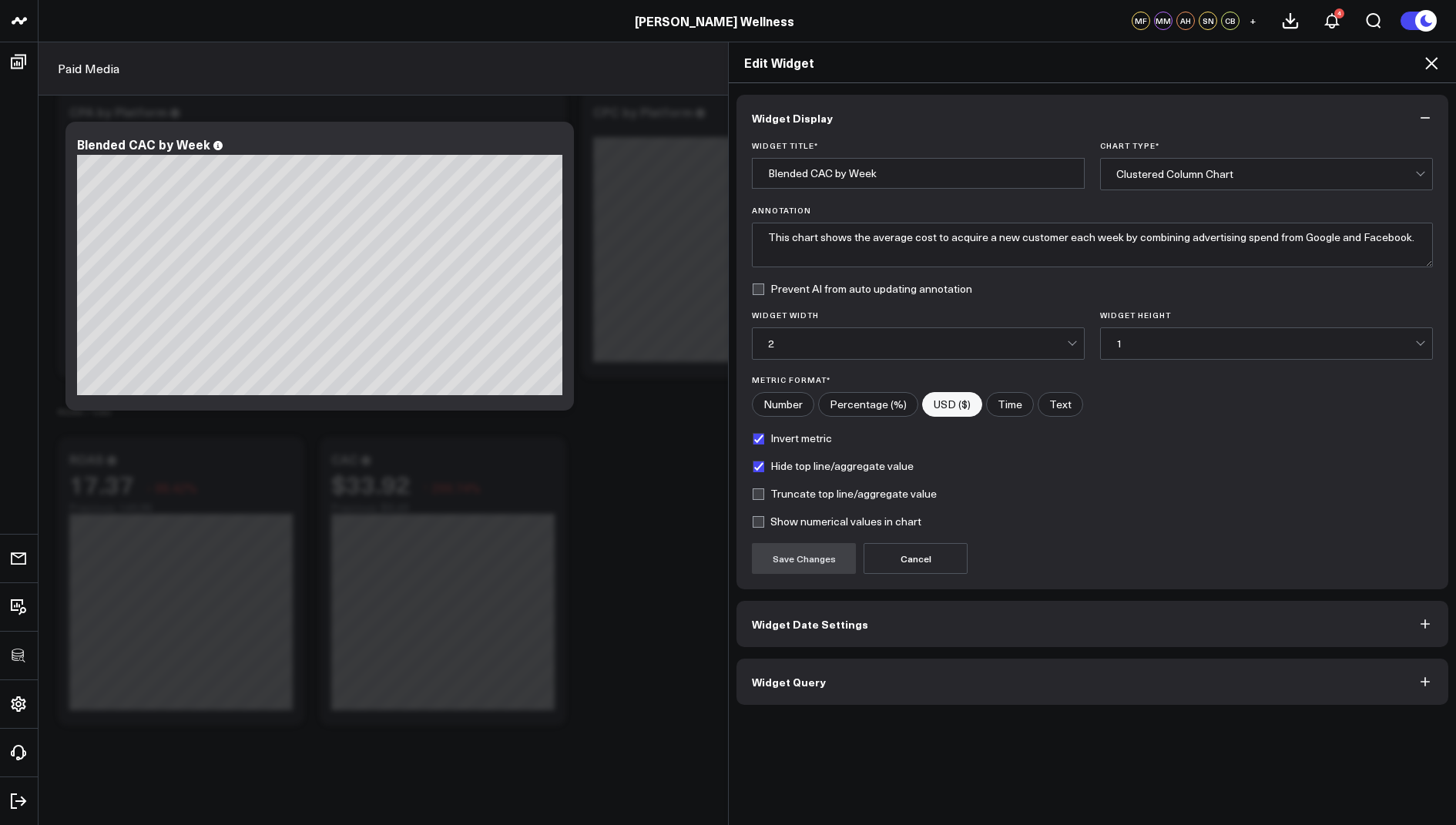
click at [785, 644] on div "Widget Display Widget Title * Blended CAC by Week Chart Type * Clustered Column…" at bounding box center [1092, 400] width 712 height 610
click at [785, 624] on span "Widget Date Settings" at bounding box center [810, 624] width 117 height 12
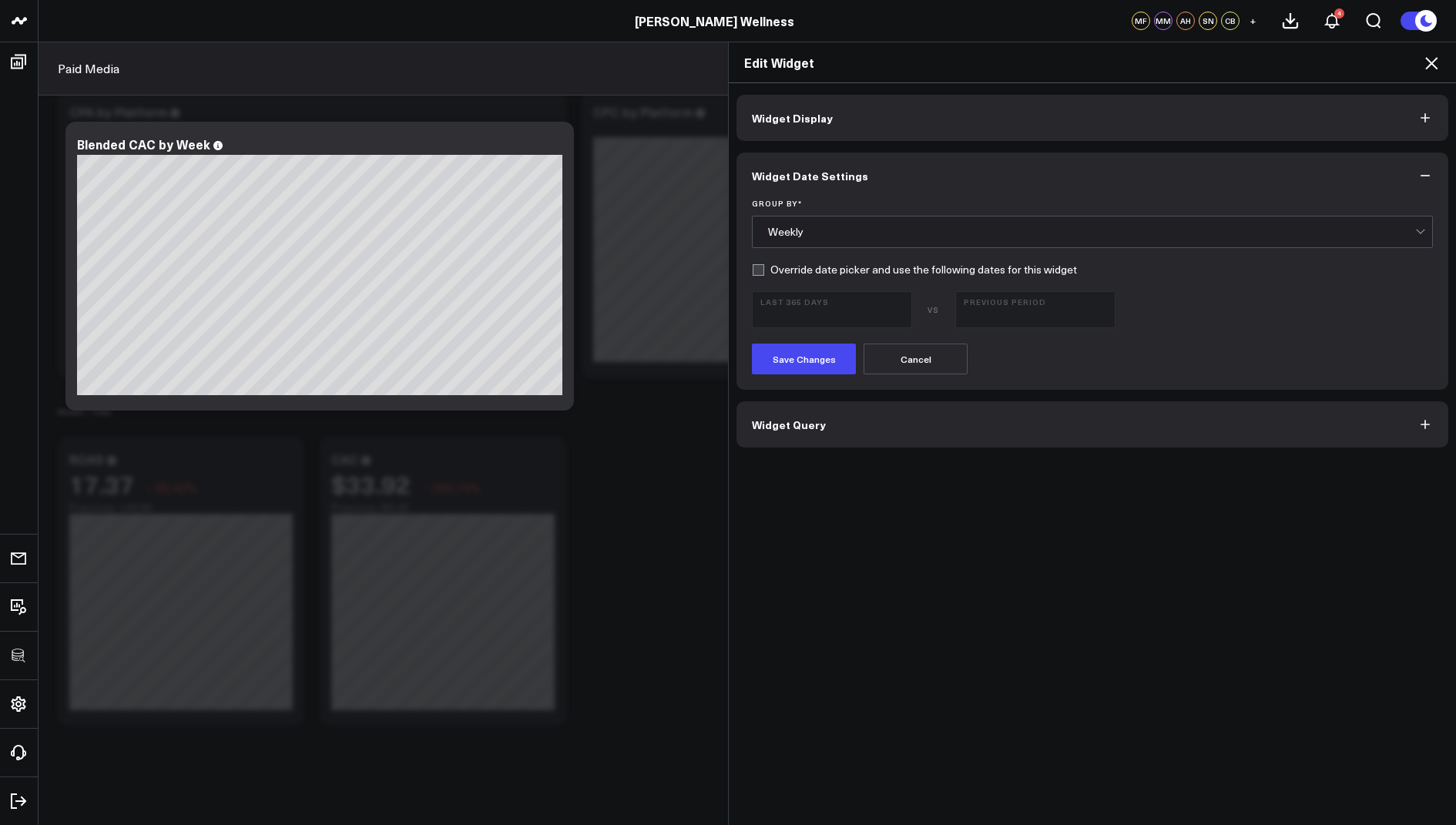
click at [1437, 64] on icon at bounding box center [1432, 63] width 18 height 18
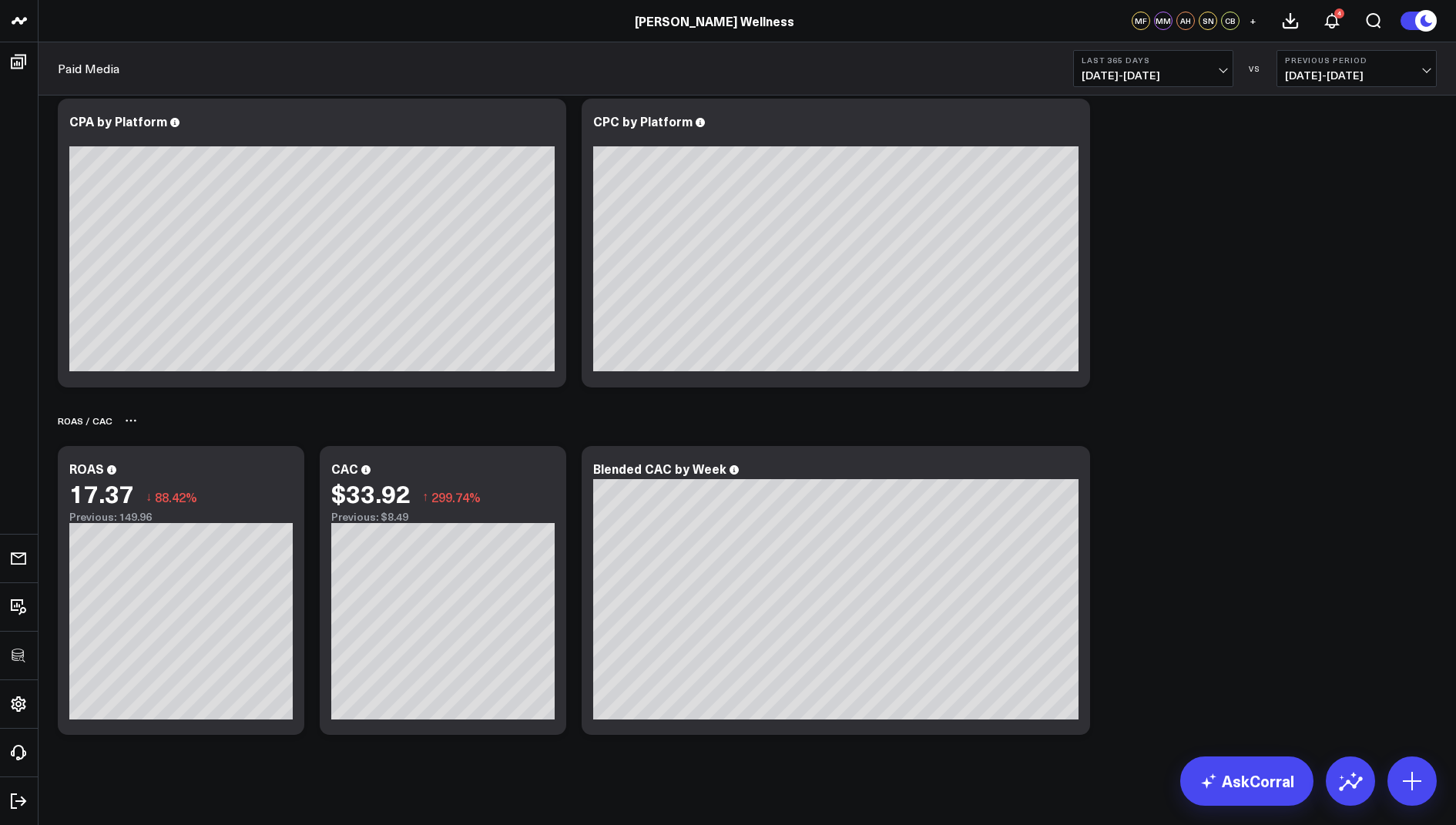
scroll to position [661, 0]
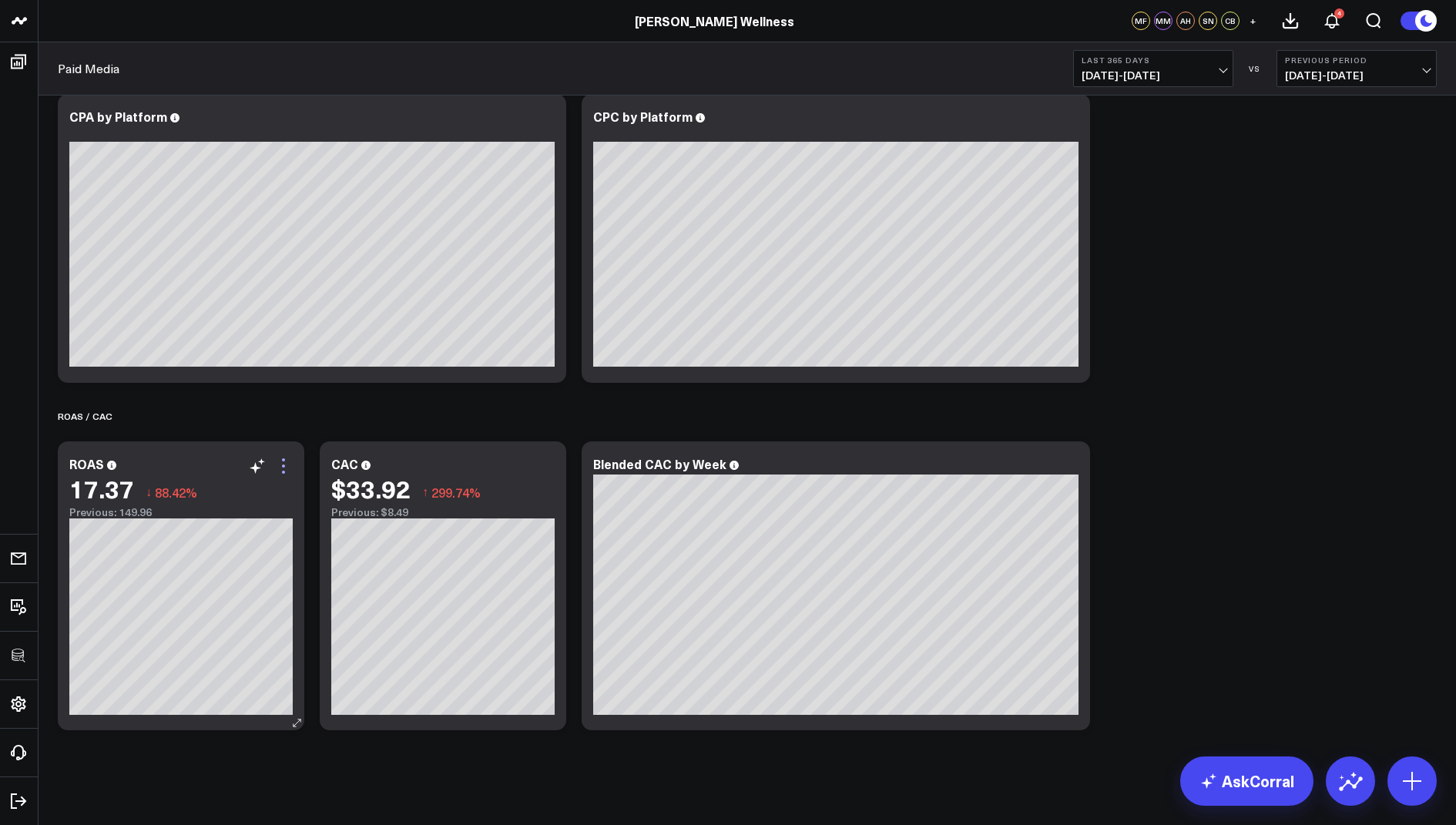
click at [277, 464] on icon at bounding box center [283, 466] width 18 height 18
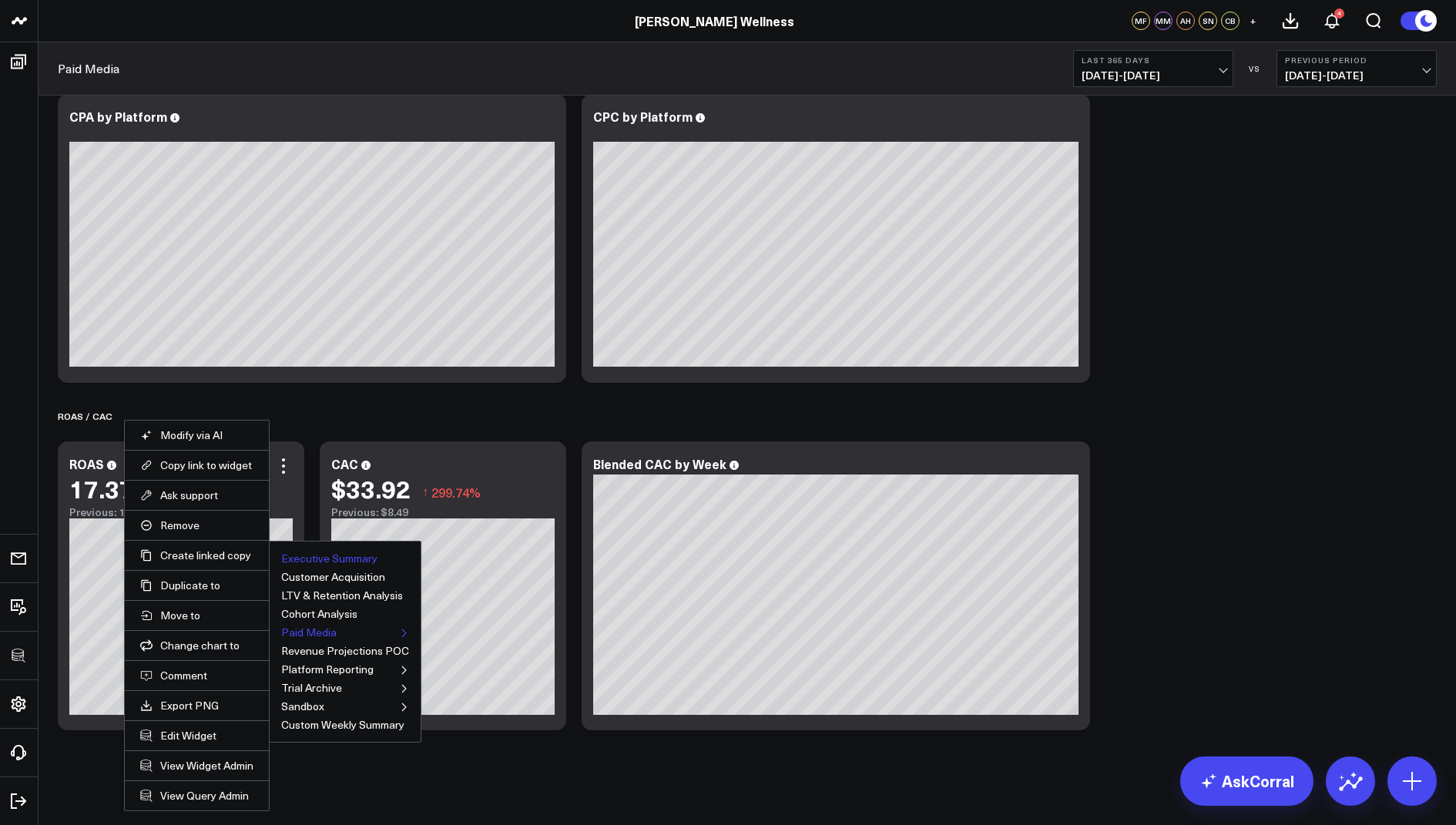
click at [290, 555] on button "Executive Summary" at bounding box center [330, 558] width 97 height 11
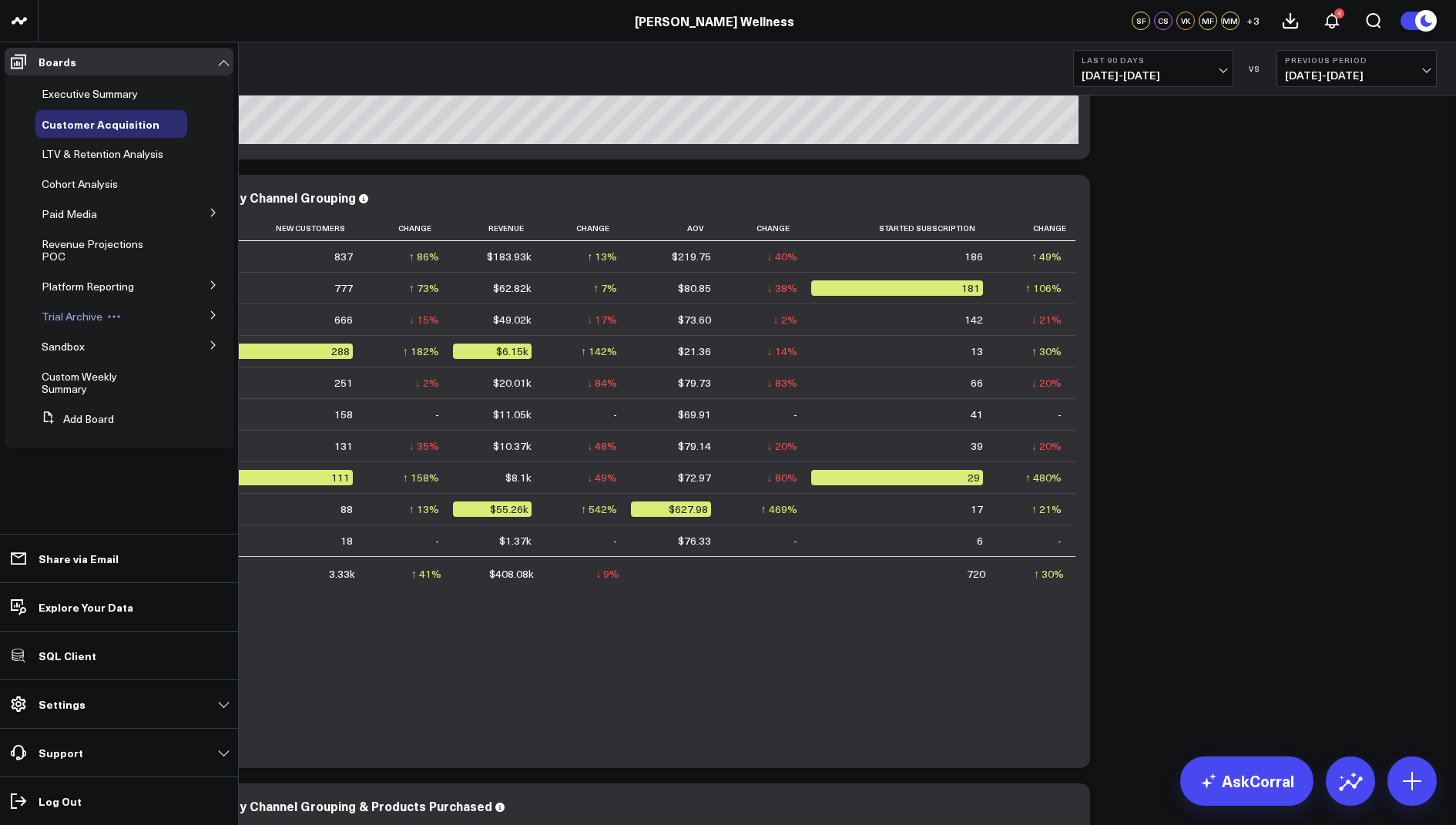
scroll to position [505, 0]
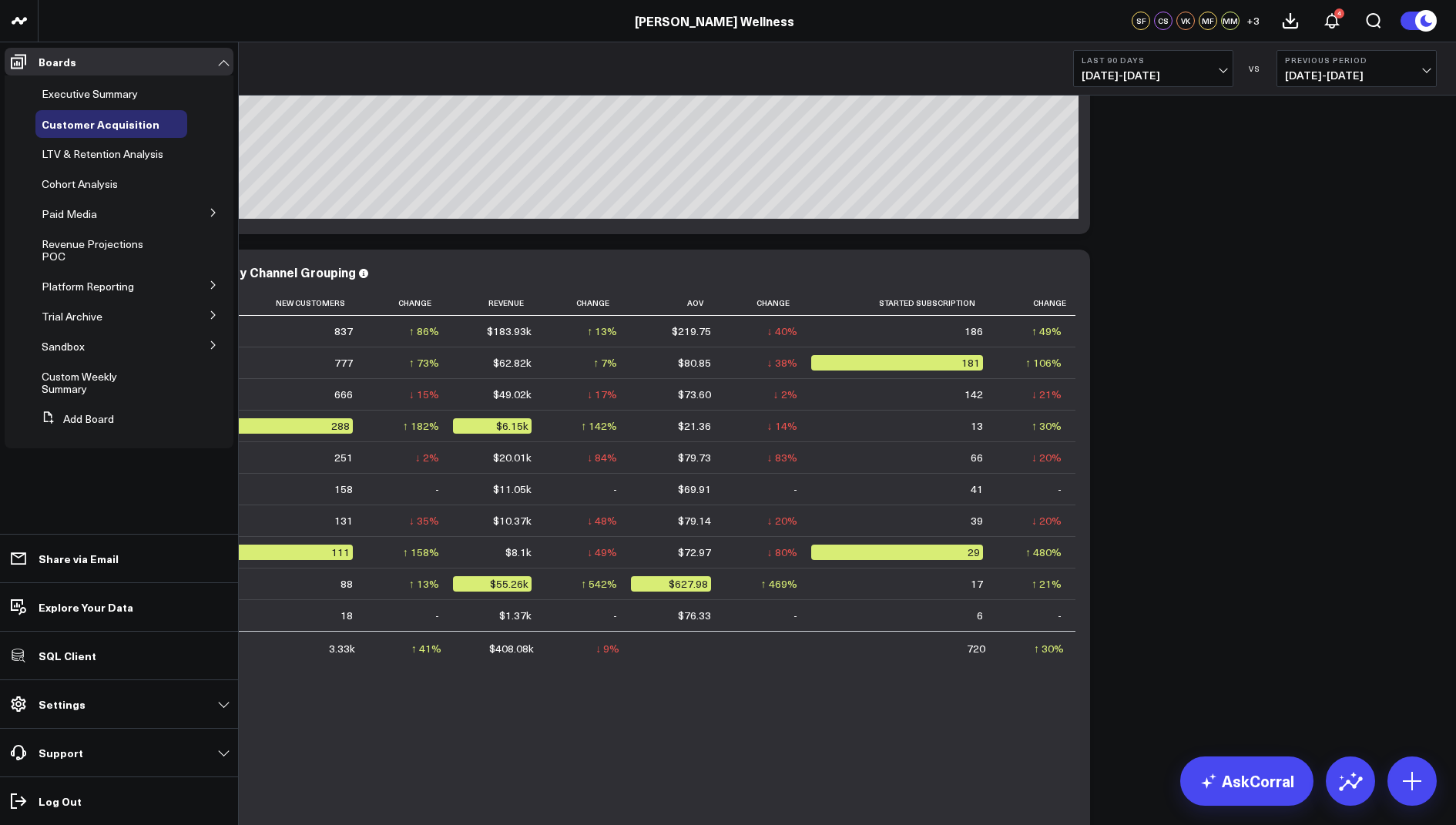
click at [214, 286] on icon at bounding box center [213, 285] width 9 height 9
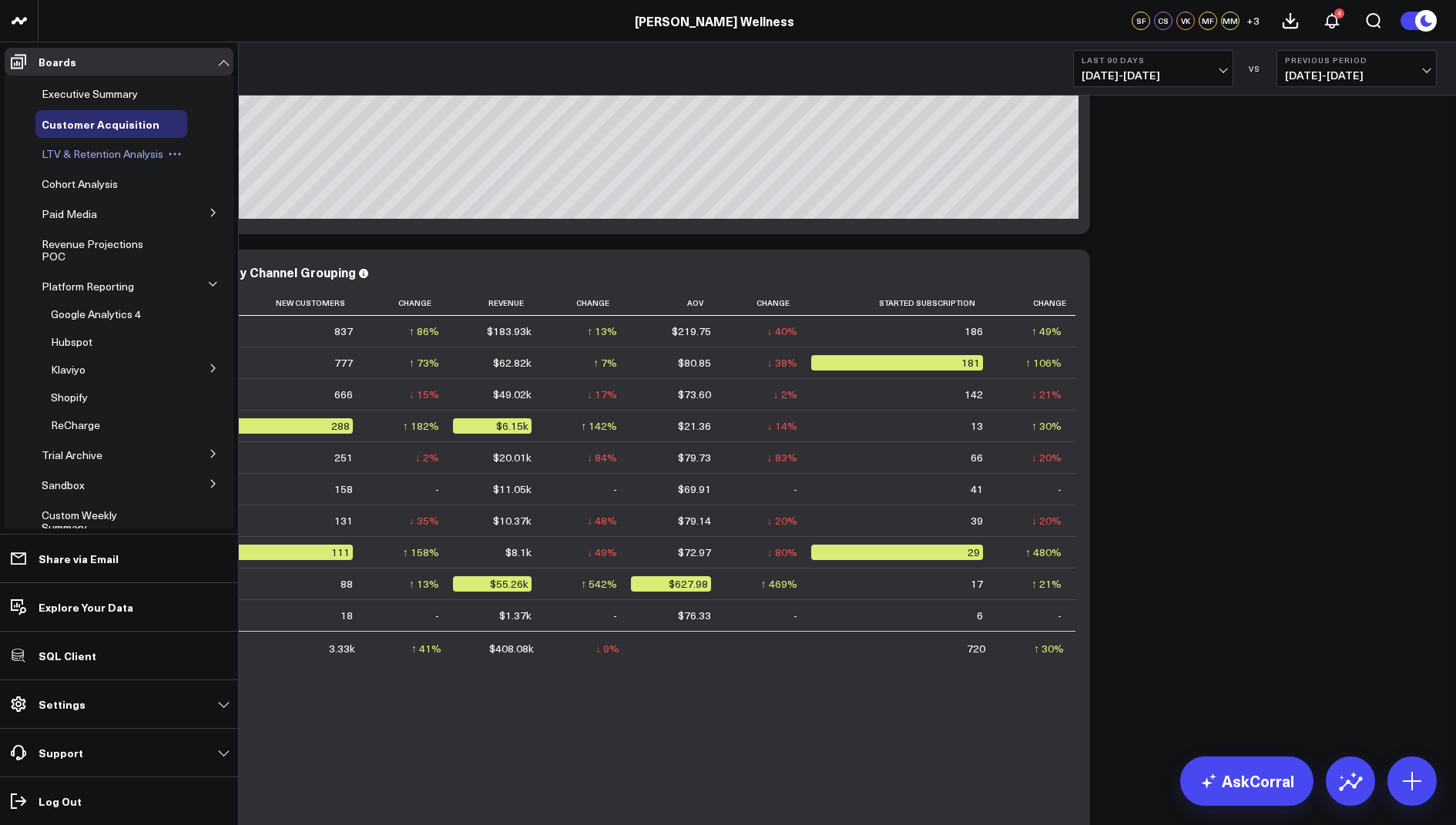
scroll to position [375, 0]
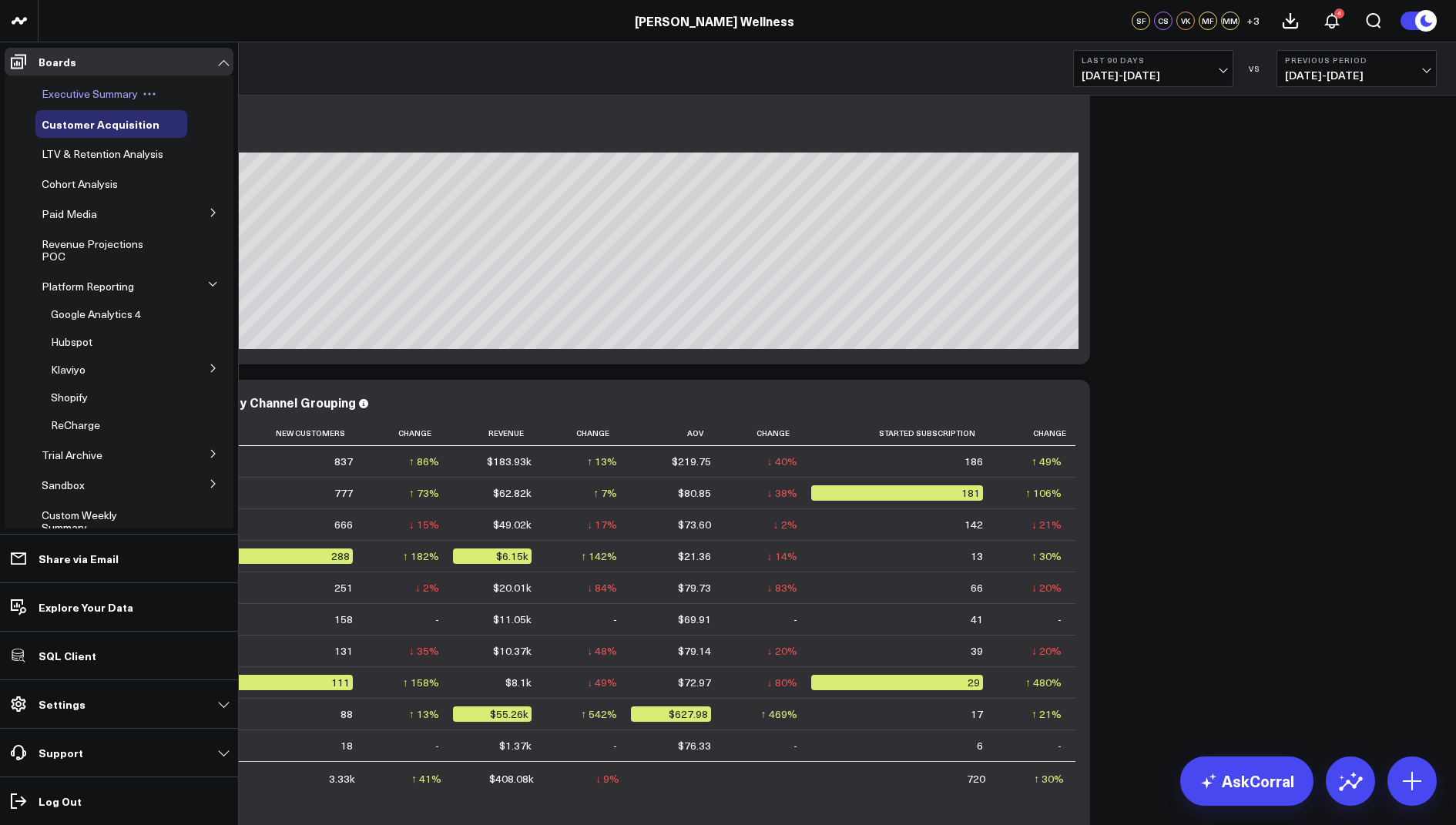
click at [106, 87] on span "Executive Summary" at bounding box center [90, 94] width 97 height 15
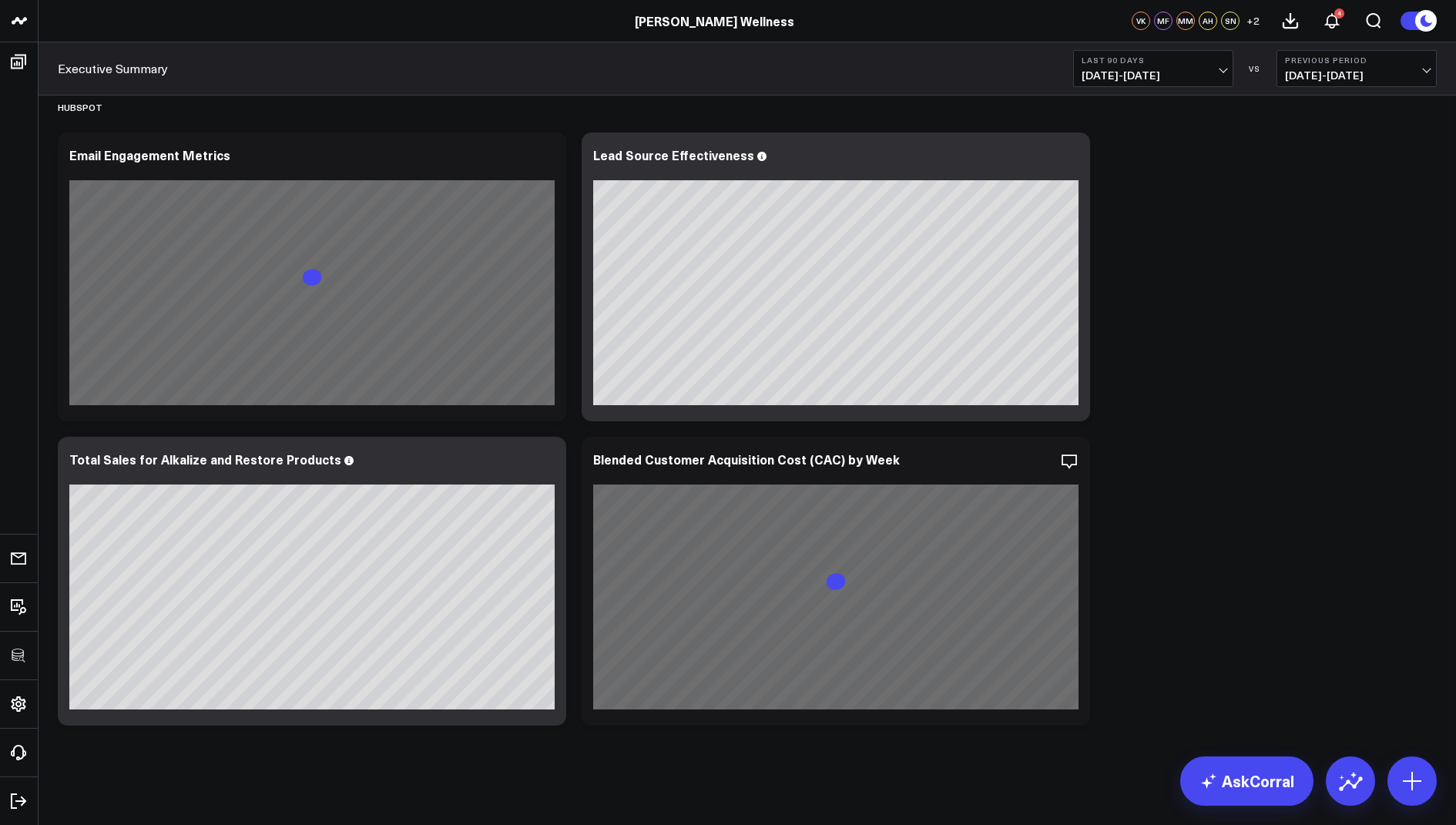
scroll to position [3536, 0]
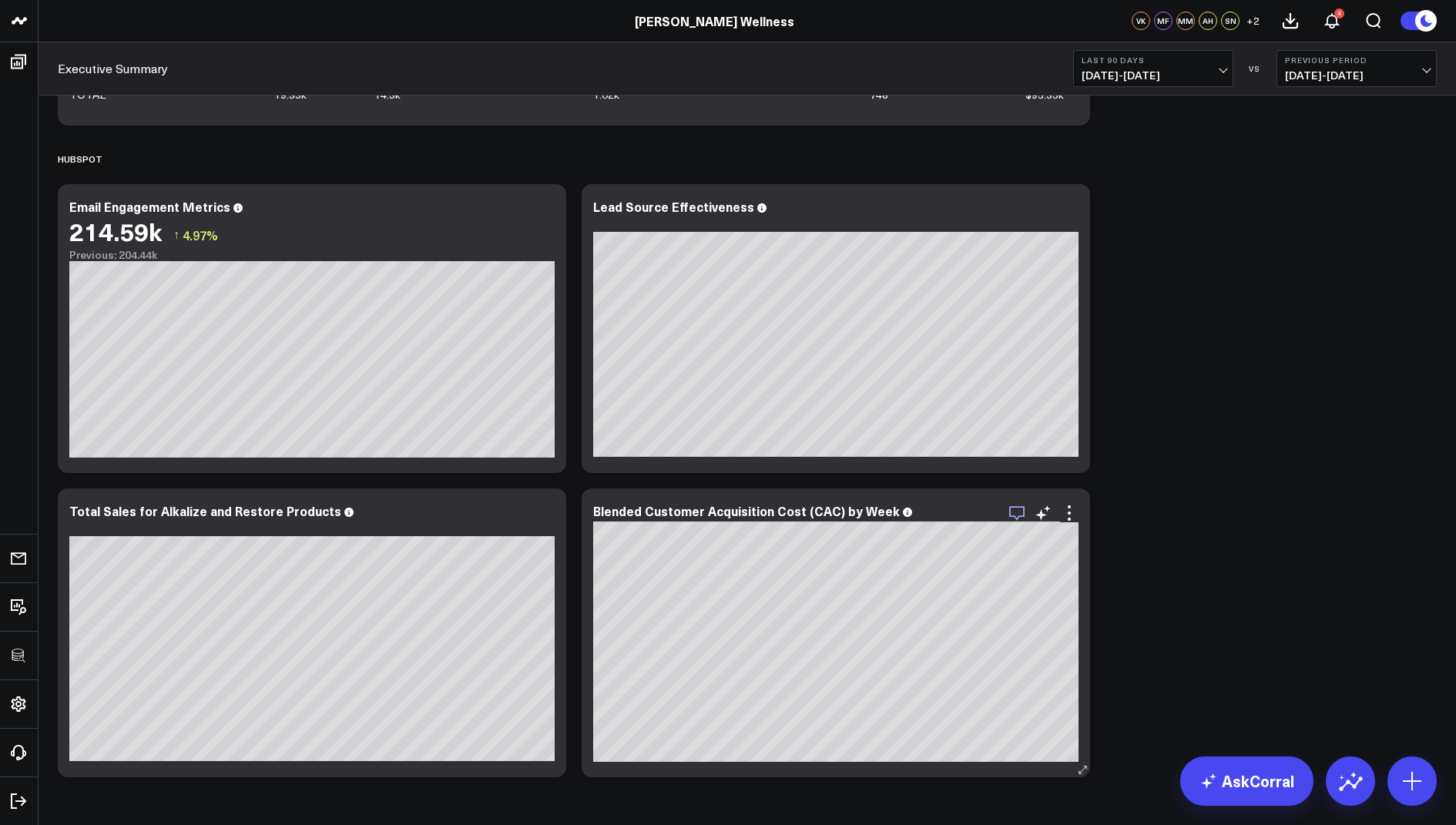
click at [1022, 516] on icon "button" at bounding box center [1017, 513] width 18 height 18
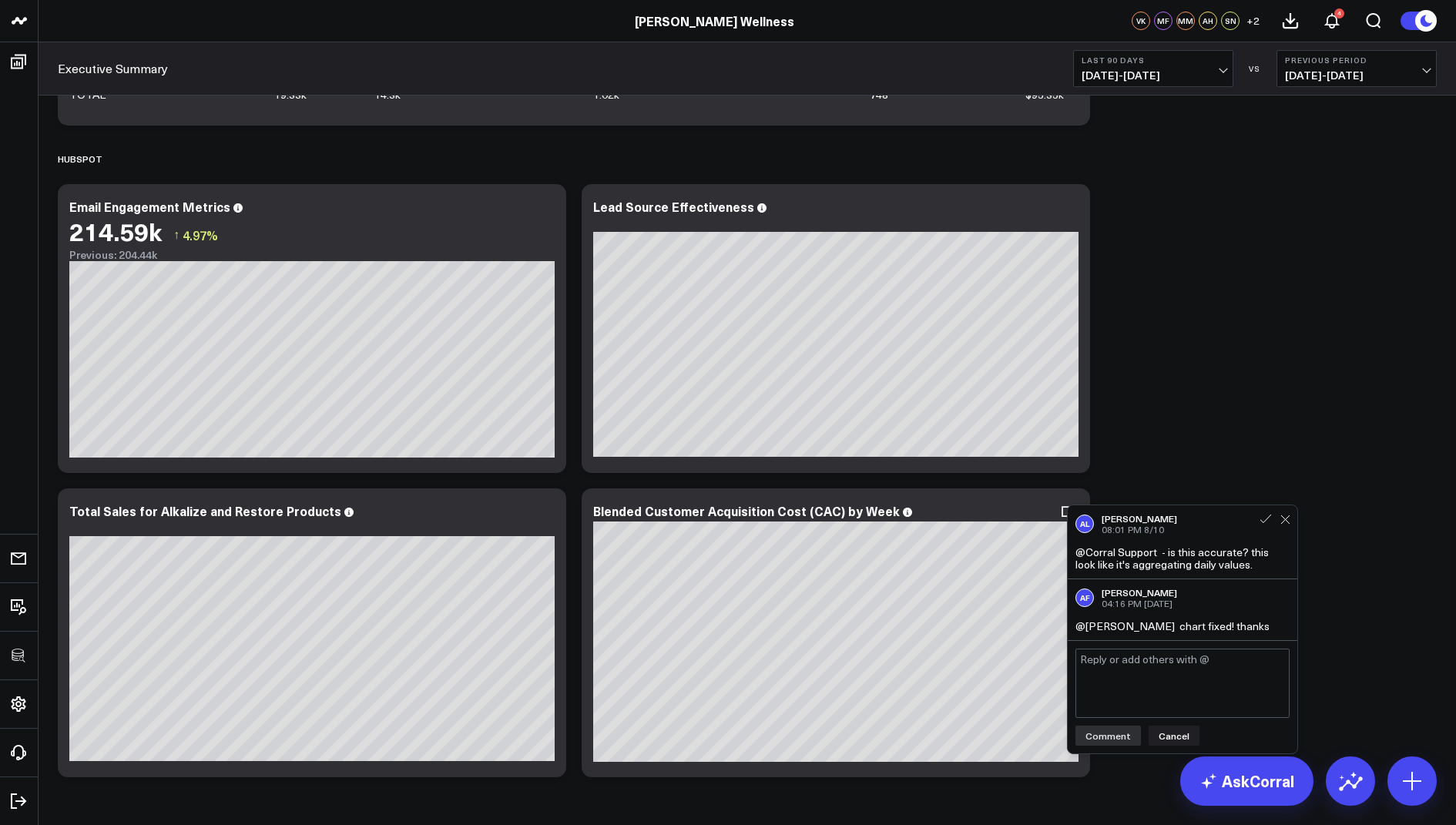
scroll to position [3565, 0]
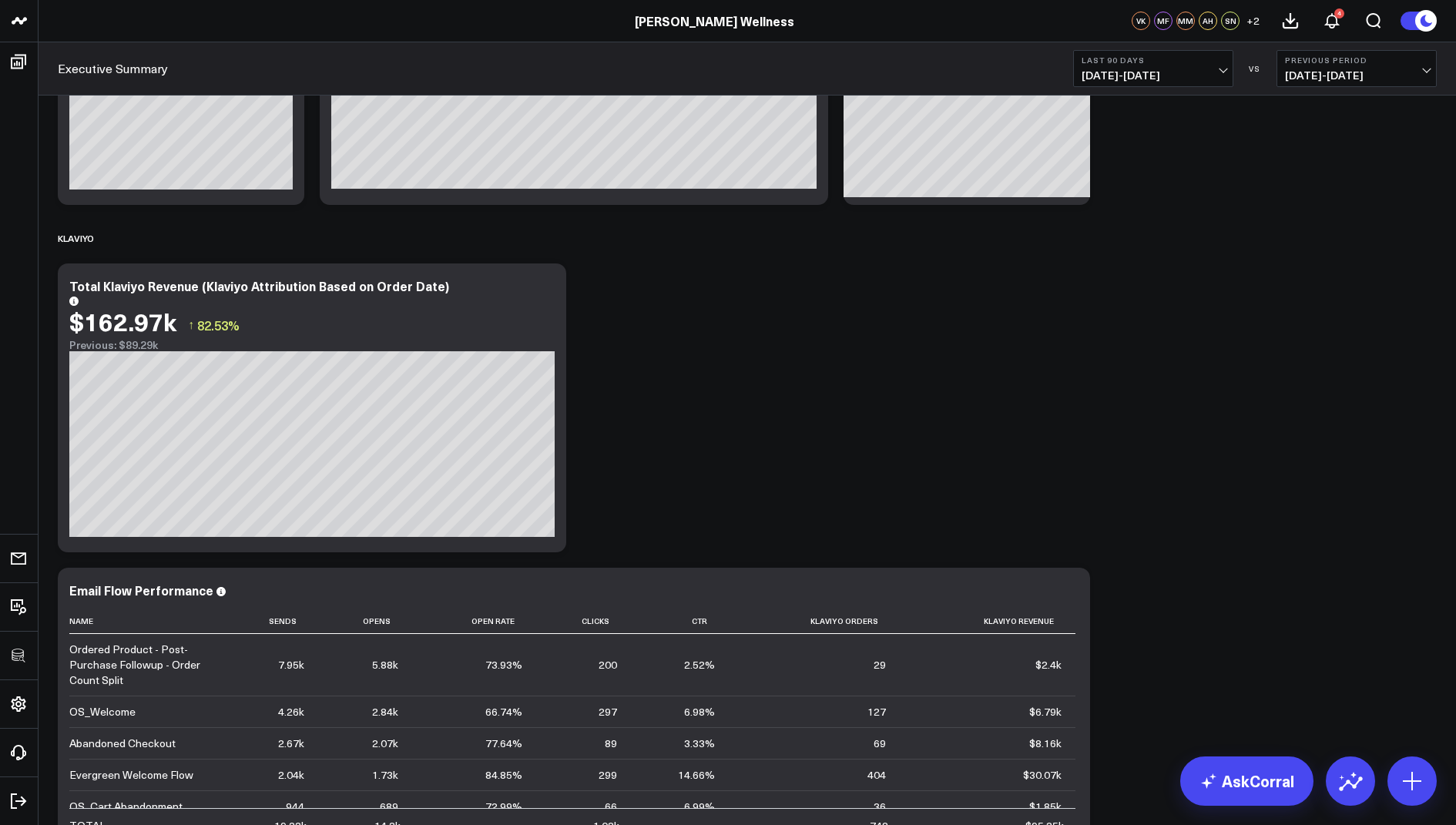
scroll to position [3587, 0]
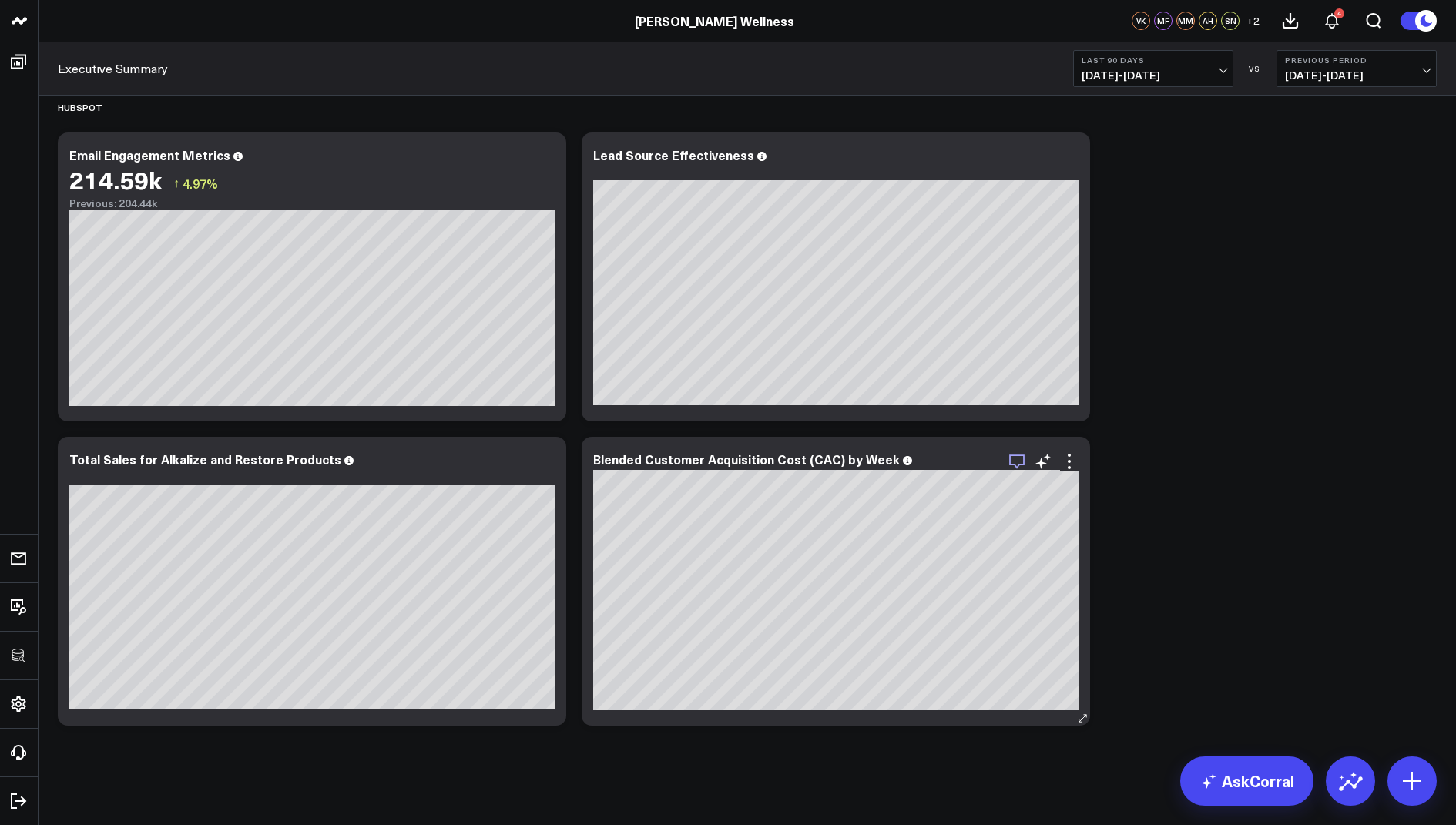
click at [1019, 456] on icon "button" at bounding box center [1017, 461] width 18 height 18
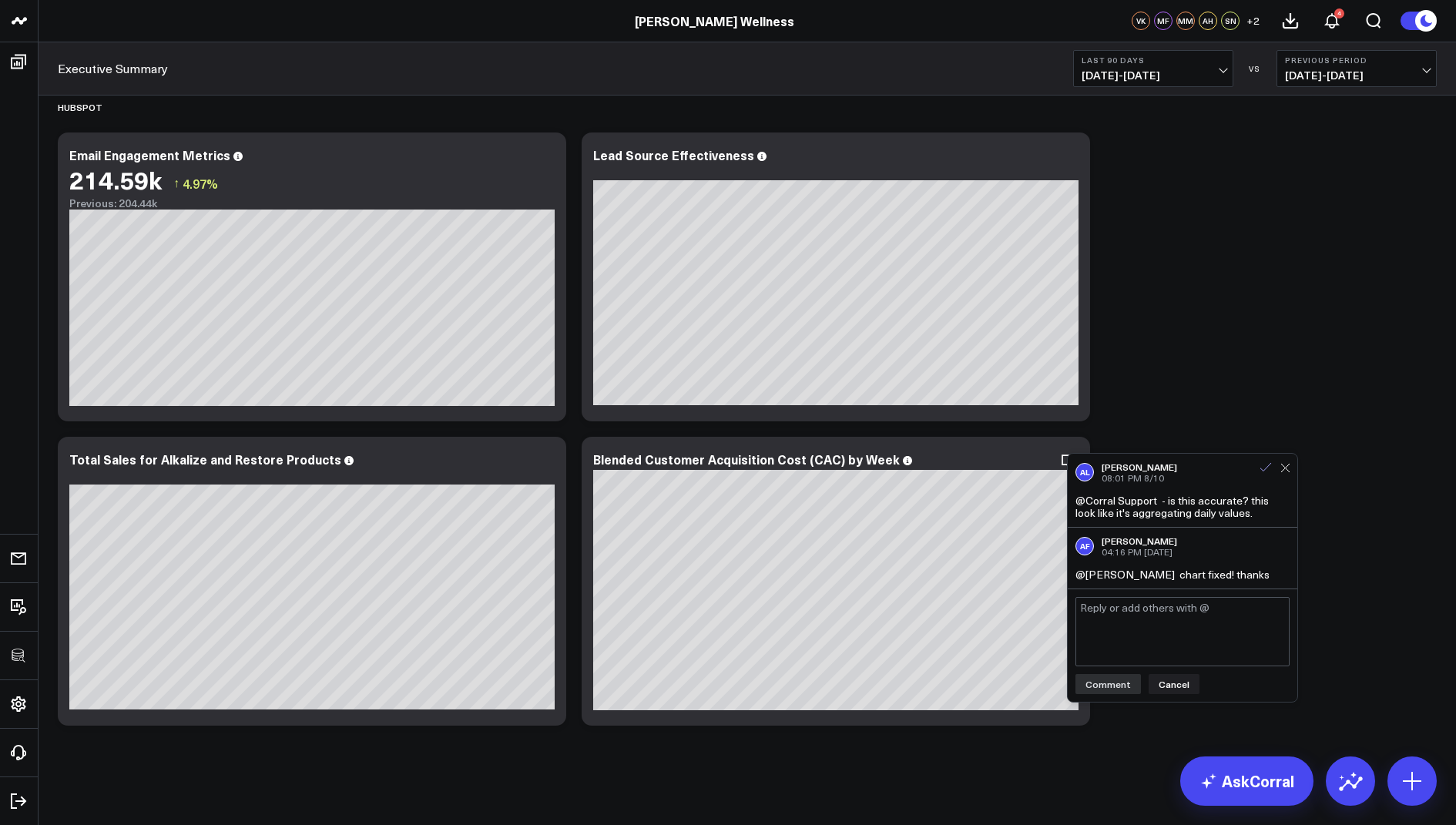
click at [1268, 469] on icon at bounding box center [1265, 467] width 14 height 14
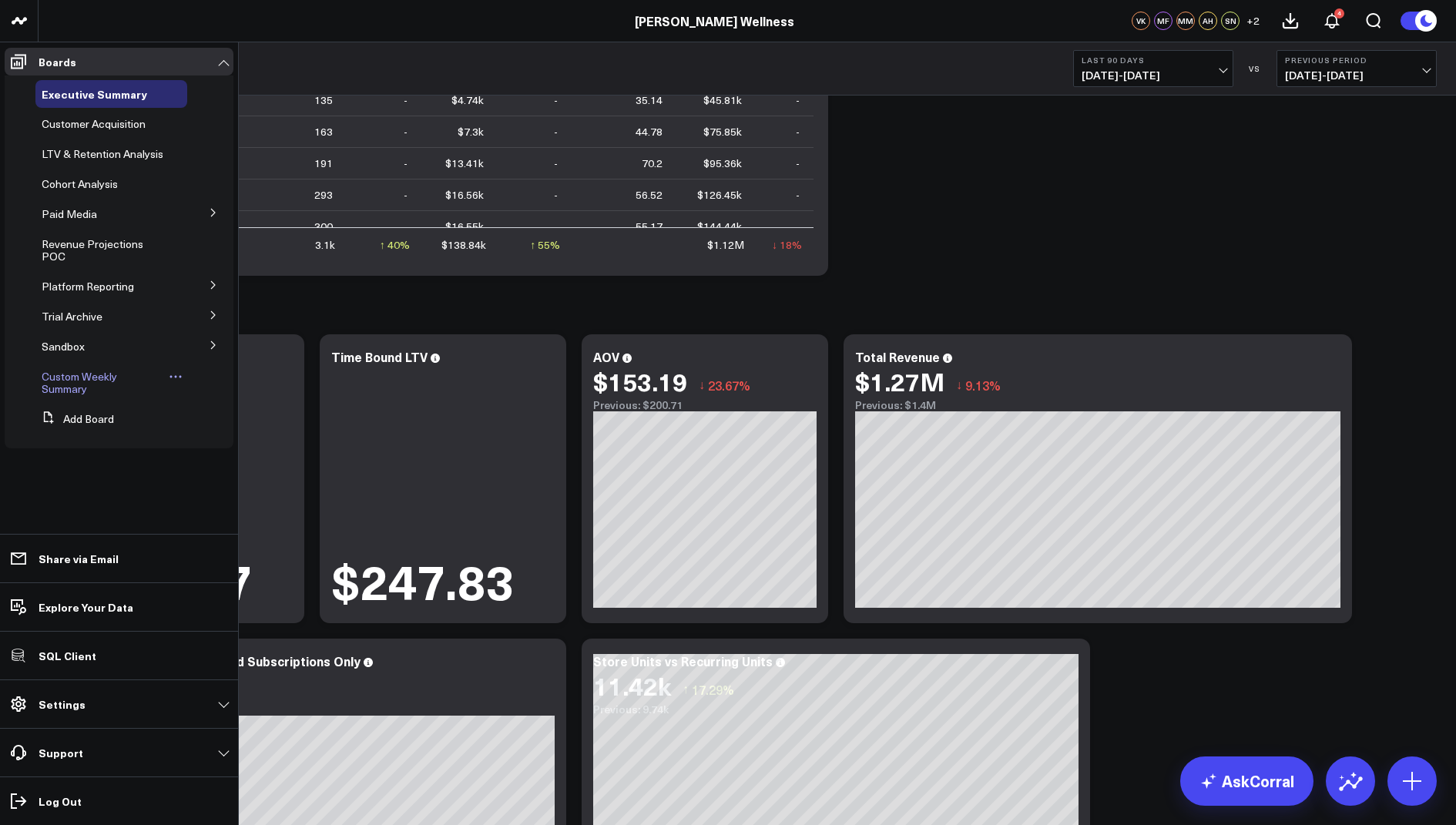
scroll to position [166, 0]
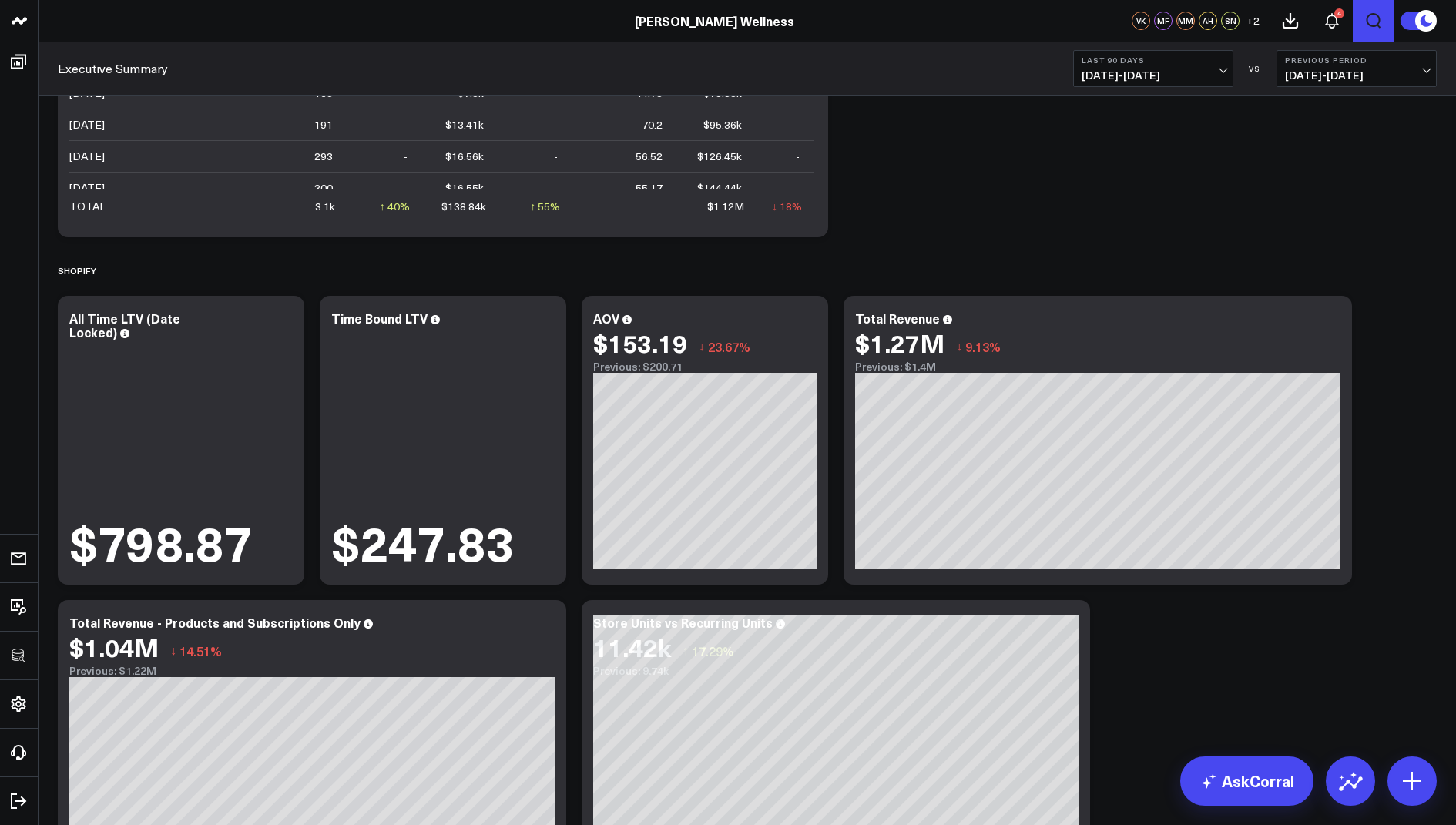
click at [1376, 17] on icon "Open search" at bounding box center [1374, 21] width 18 height 18
click at [58, 59] on button "submit" at bounding box center [67, 68] width 18 height 18
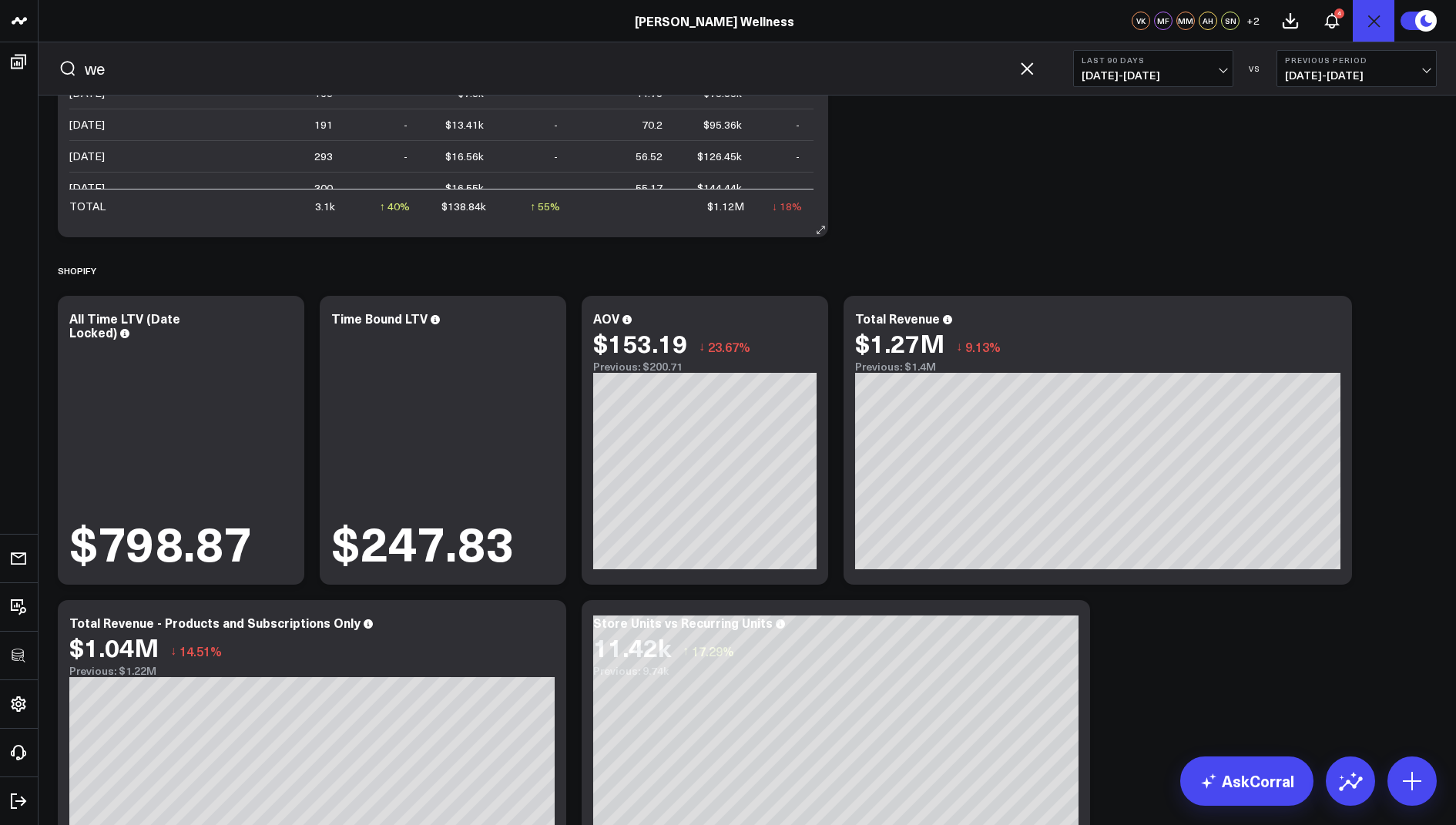
type input "w"
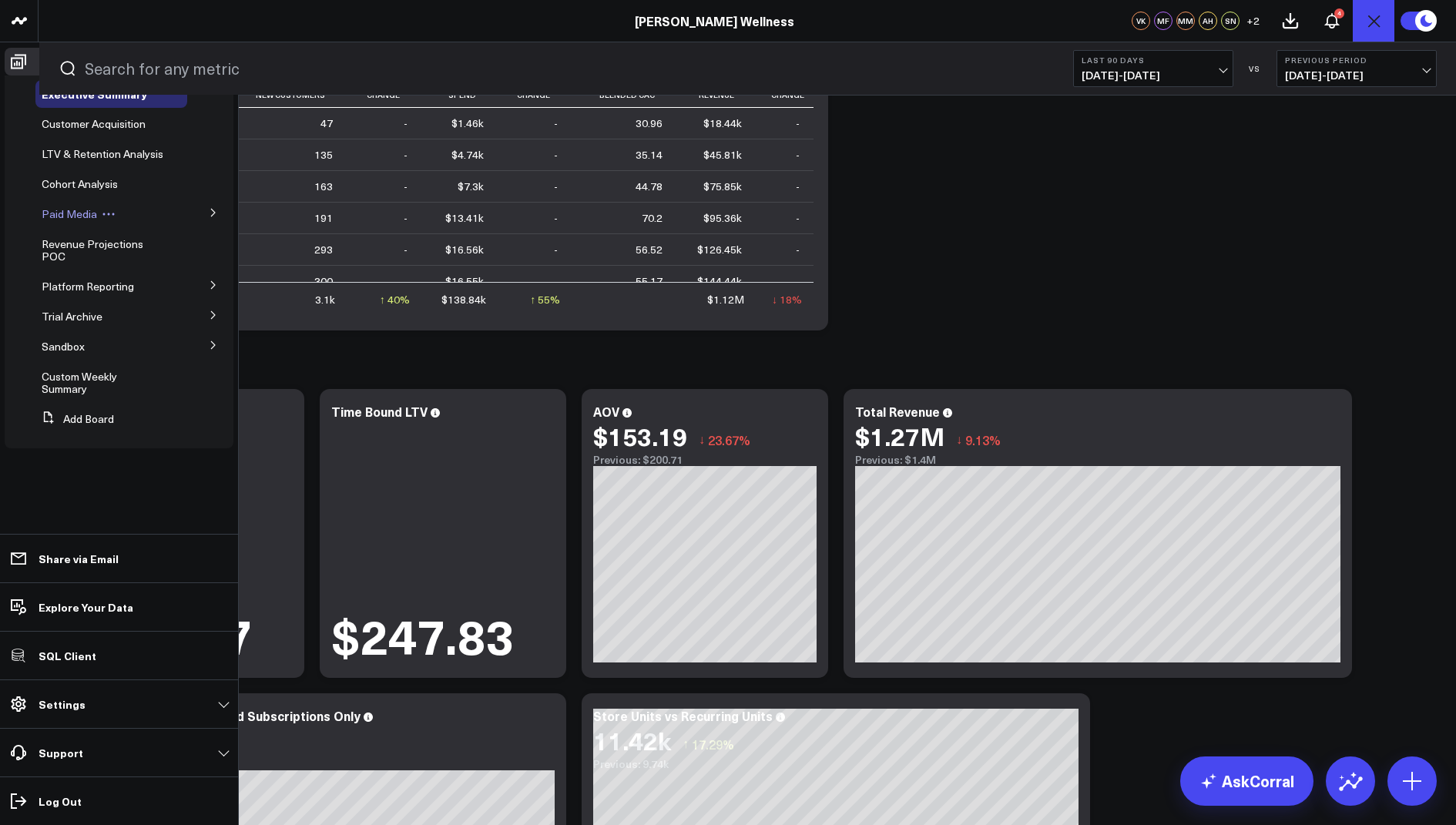
scroll to position [28, 0]
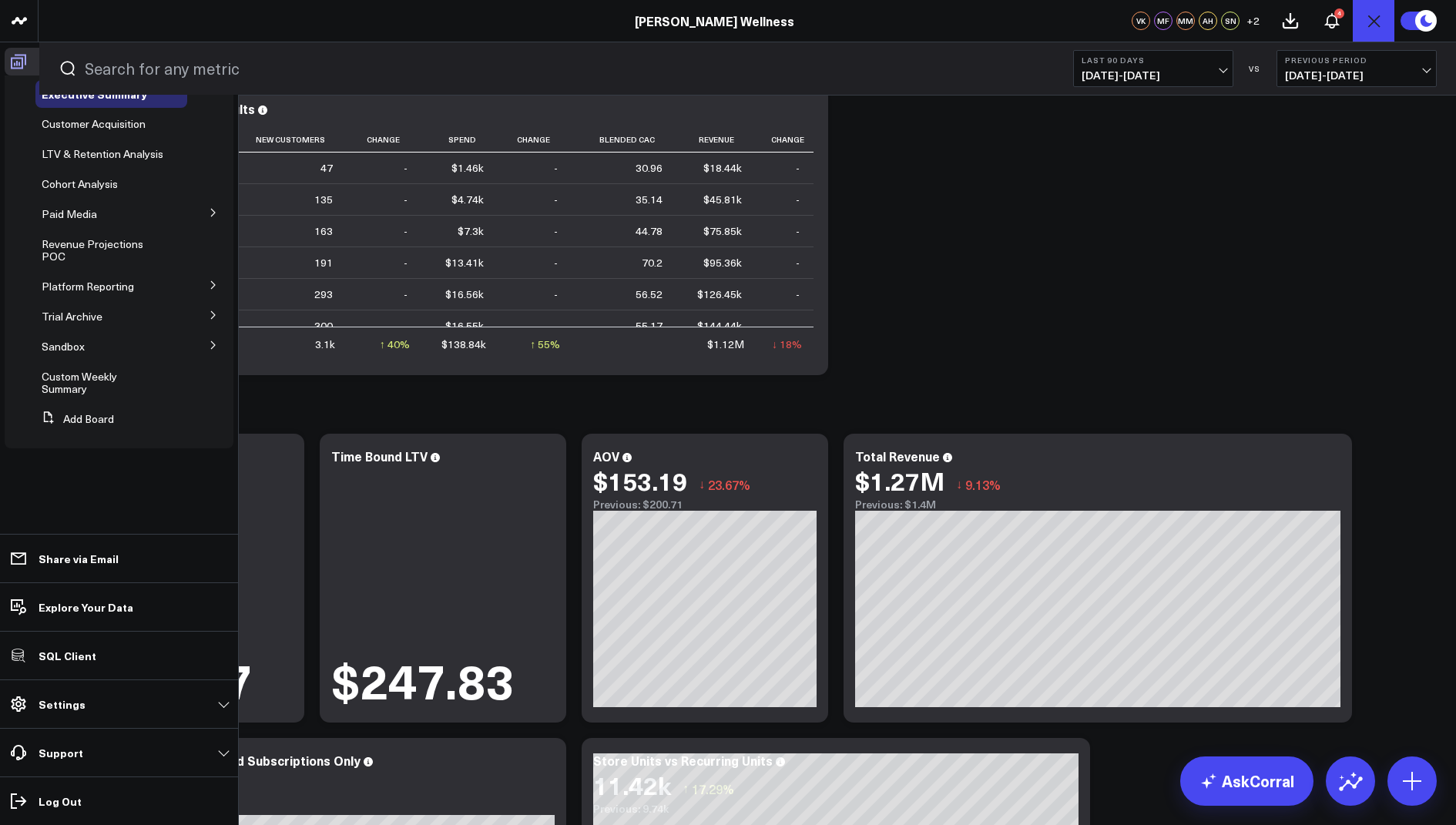
click at [23, 58] on icon at bounding box center [18, 62] width 18 height 18
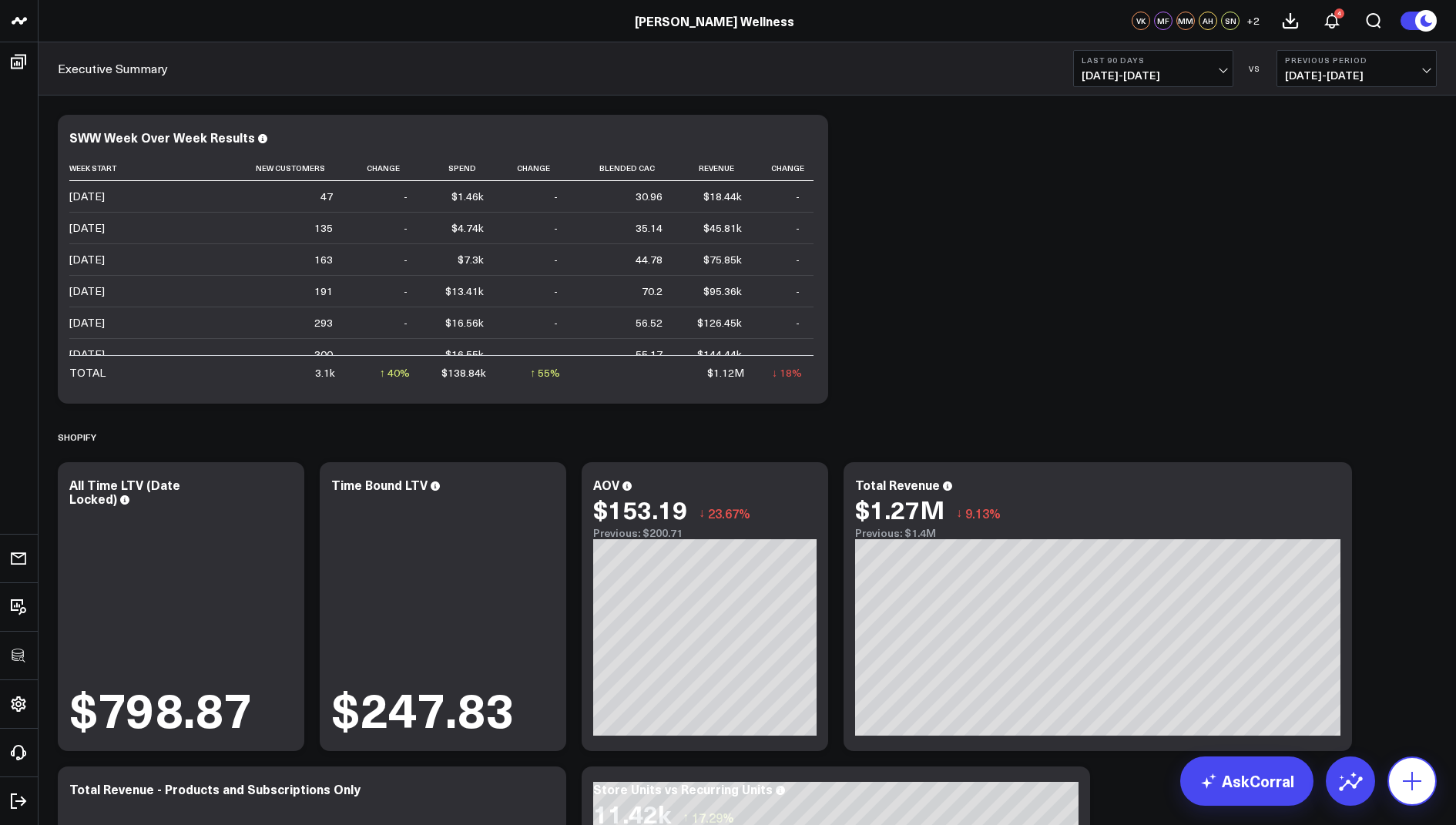
click at [1415, 783] on icon at bounding box center [1413, 781] width 25 height 25
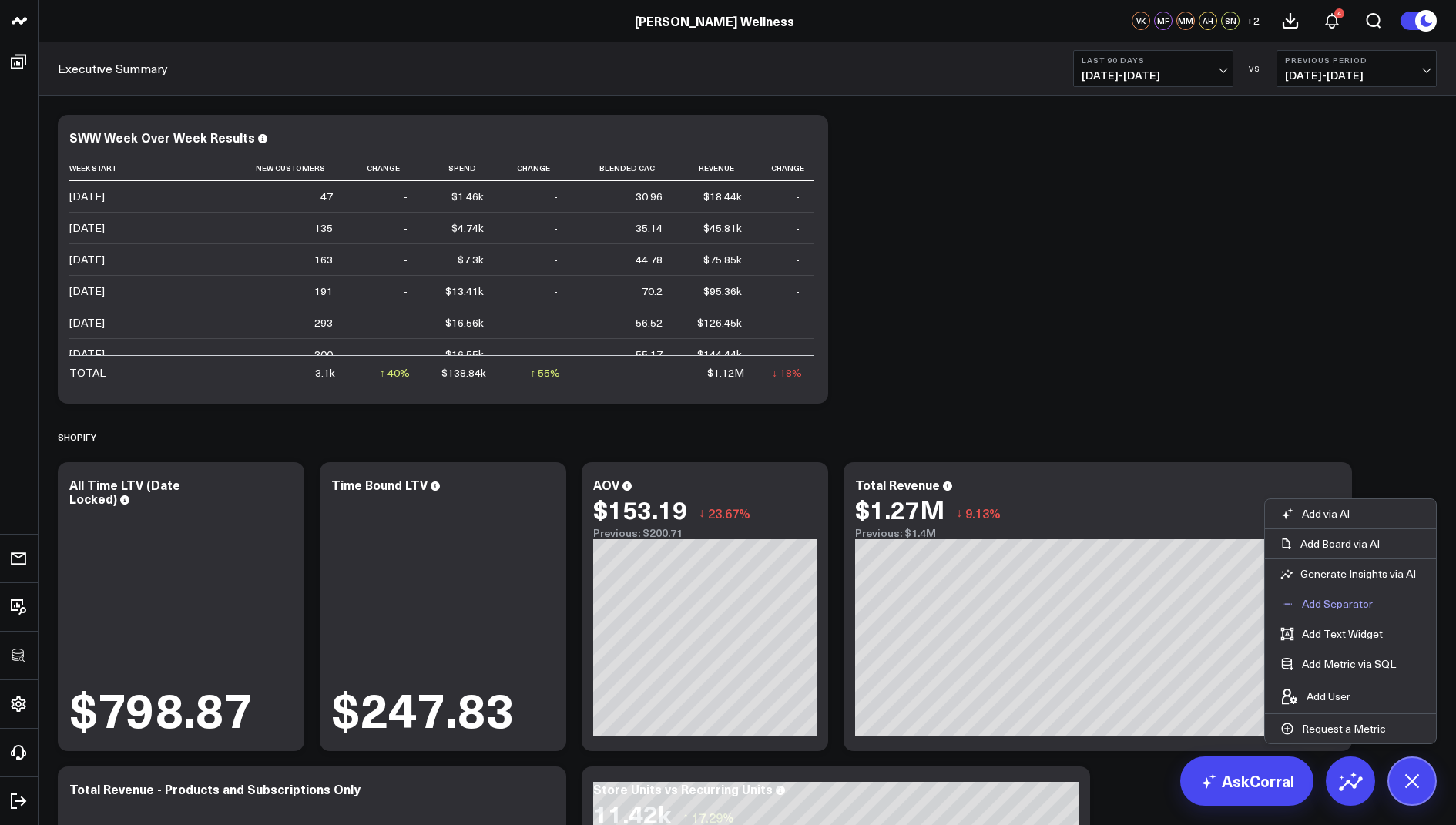
click at [1315, 609] on p "Add Separator" at bounding box center [1337, 604] width 71 height 14
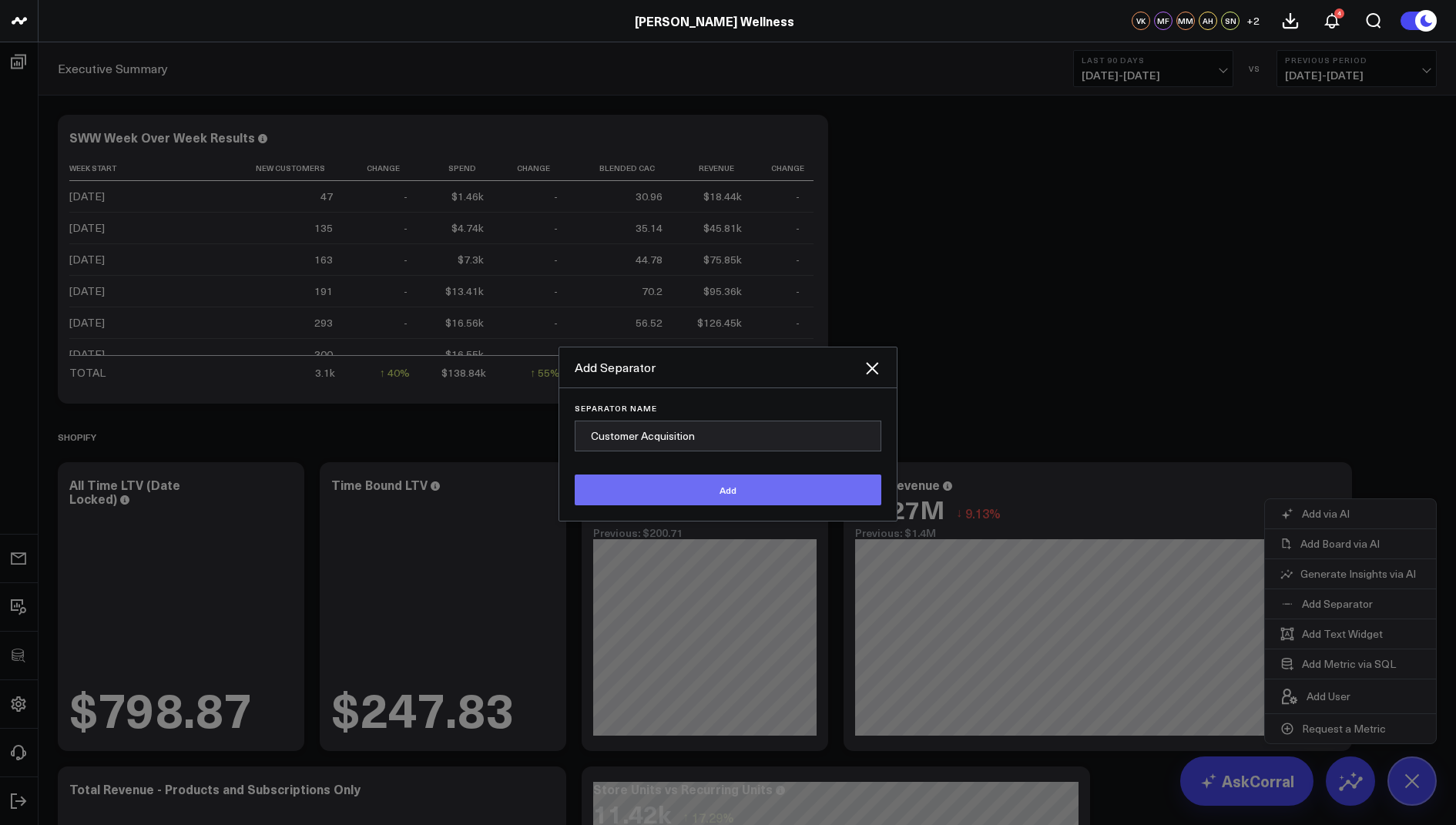
type input "Customer Acquisition"
click at [666, 484] on button "Add" at bounding box center [728, 490] width 307 height 31
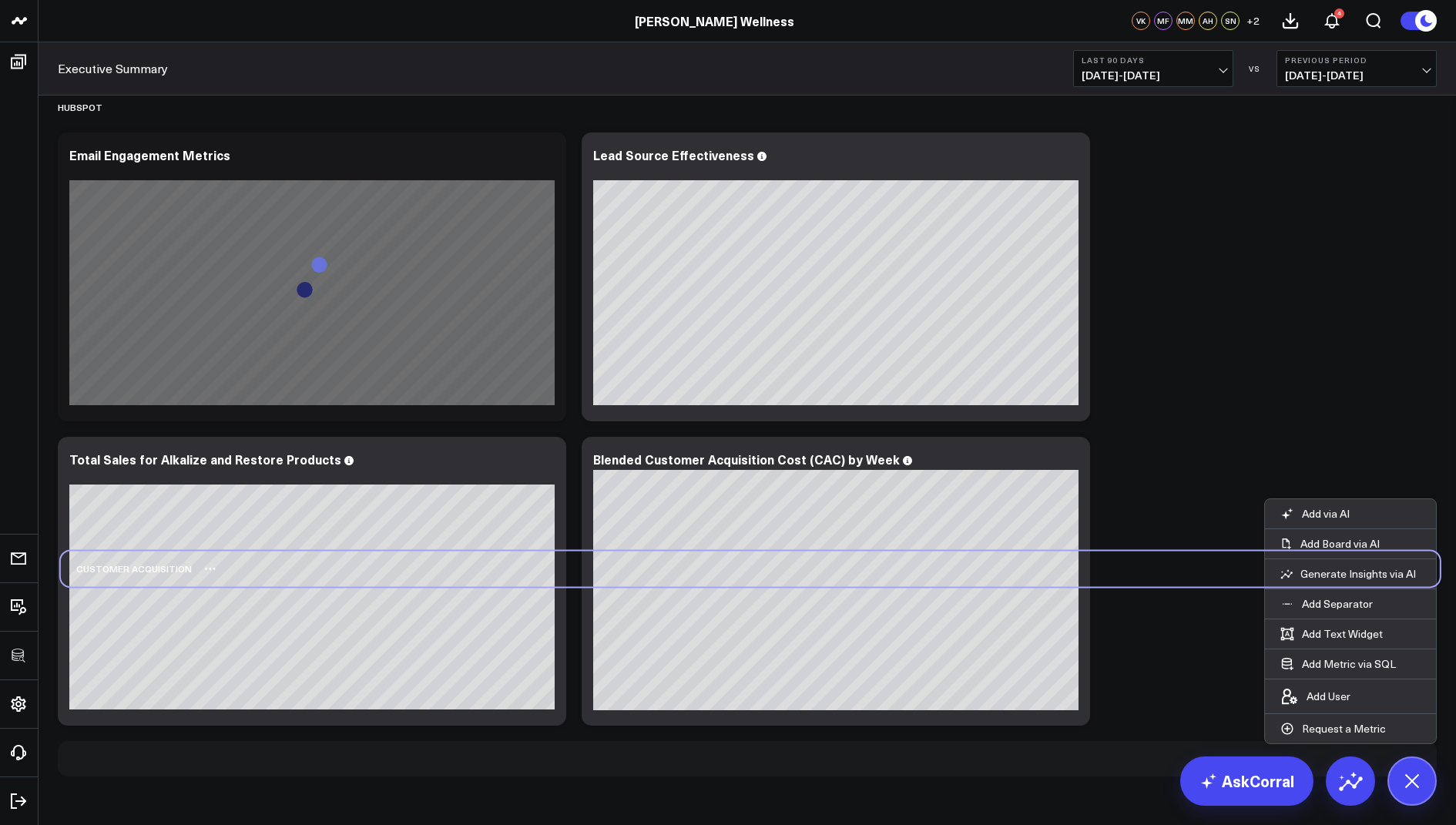
scroll to position [3605, 0]
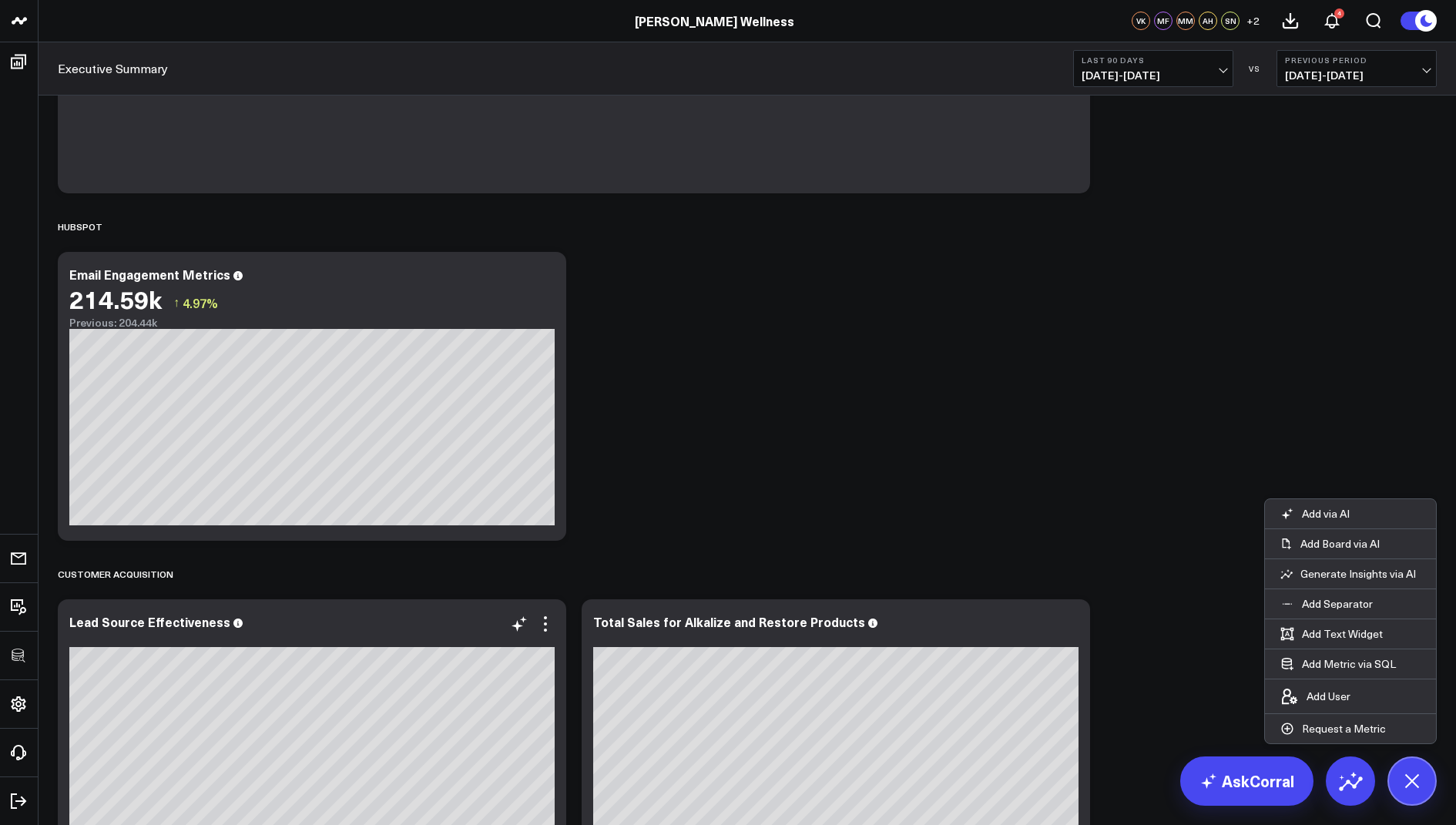
scroll to position [3348, 0]
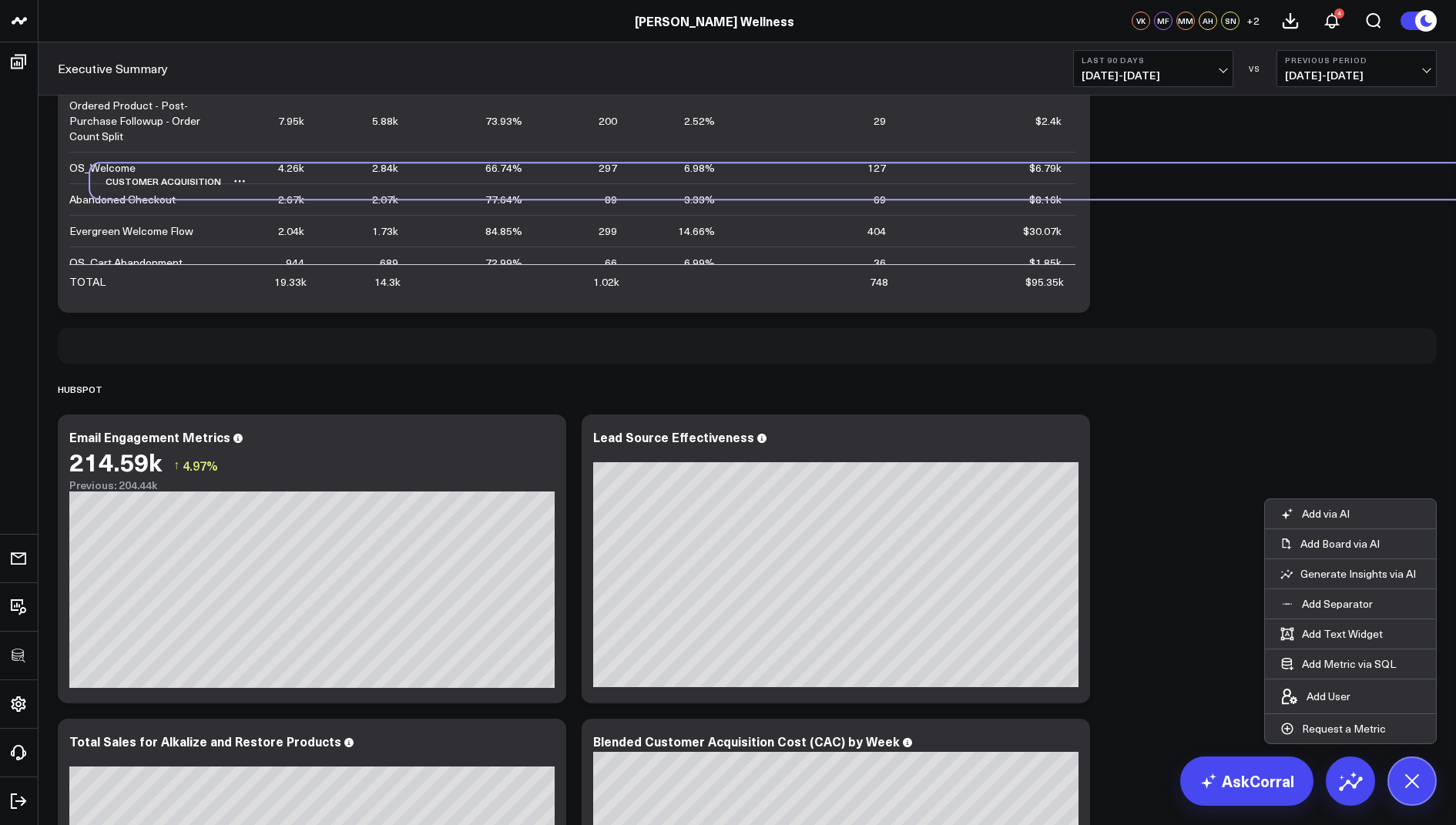
drag, startPoint x: 122, startPoint y: 694, endPoint x: 155, endPoint y: 183, distance: 512.1
click at [155, 183] on div "Customer Acquisition" at bounding box center [155, 181] width 131 height 36
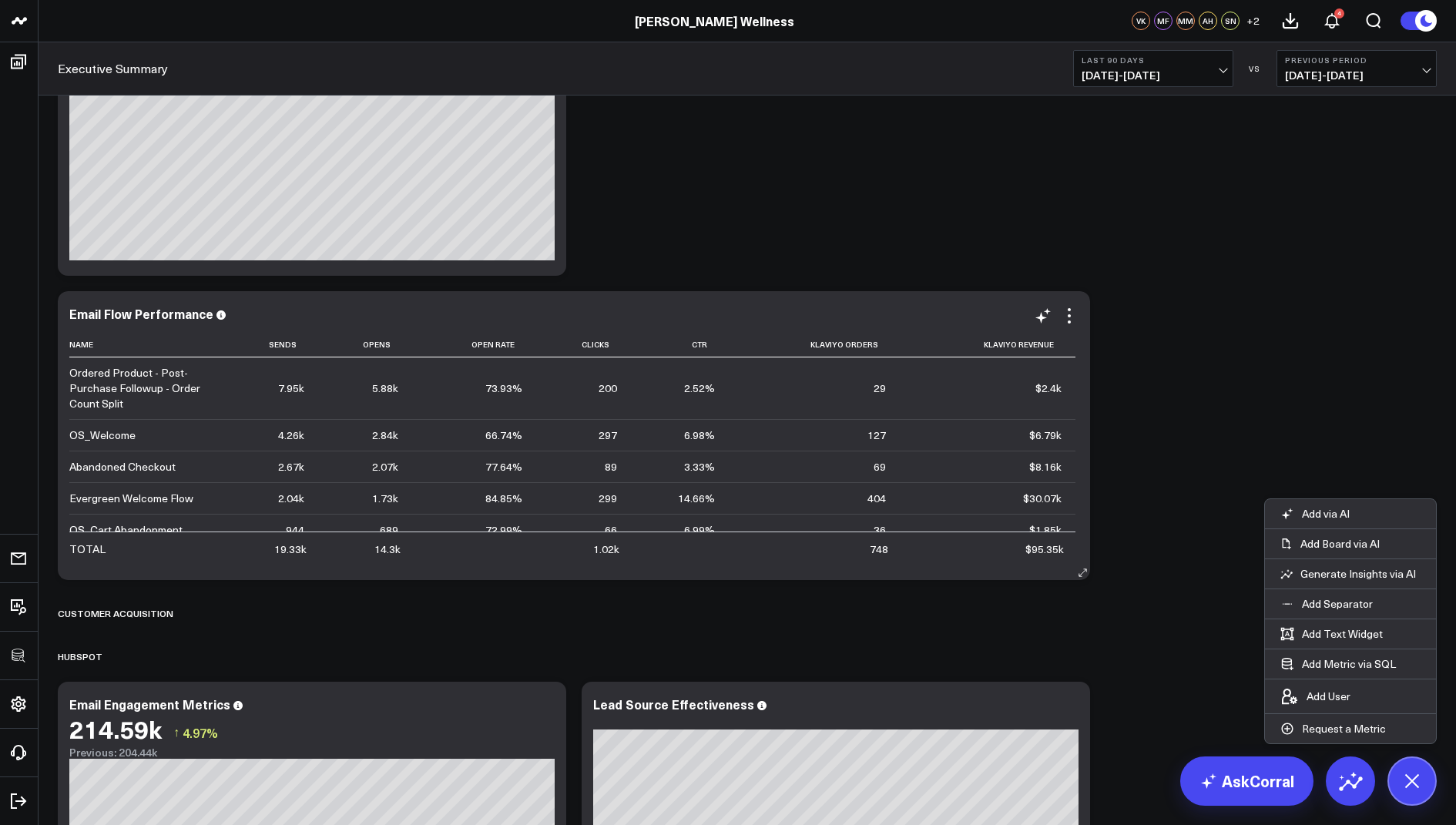
scroll to position [3052, 0]
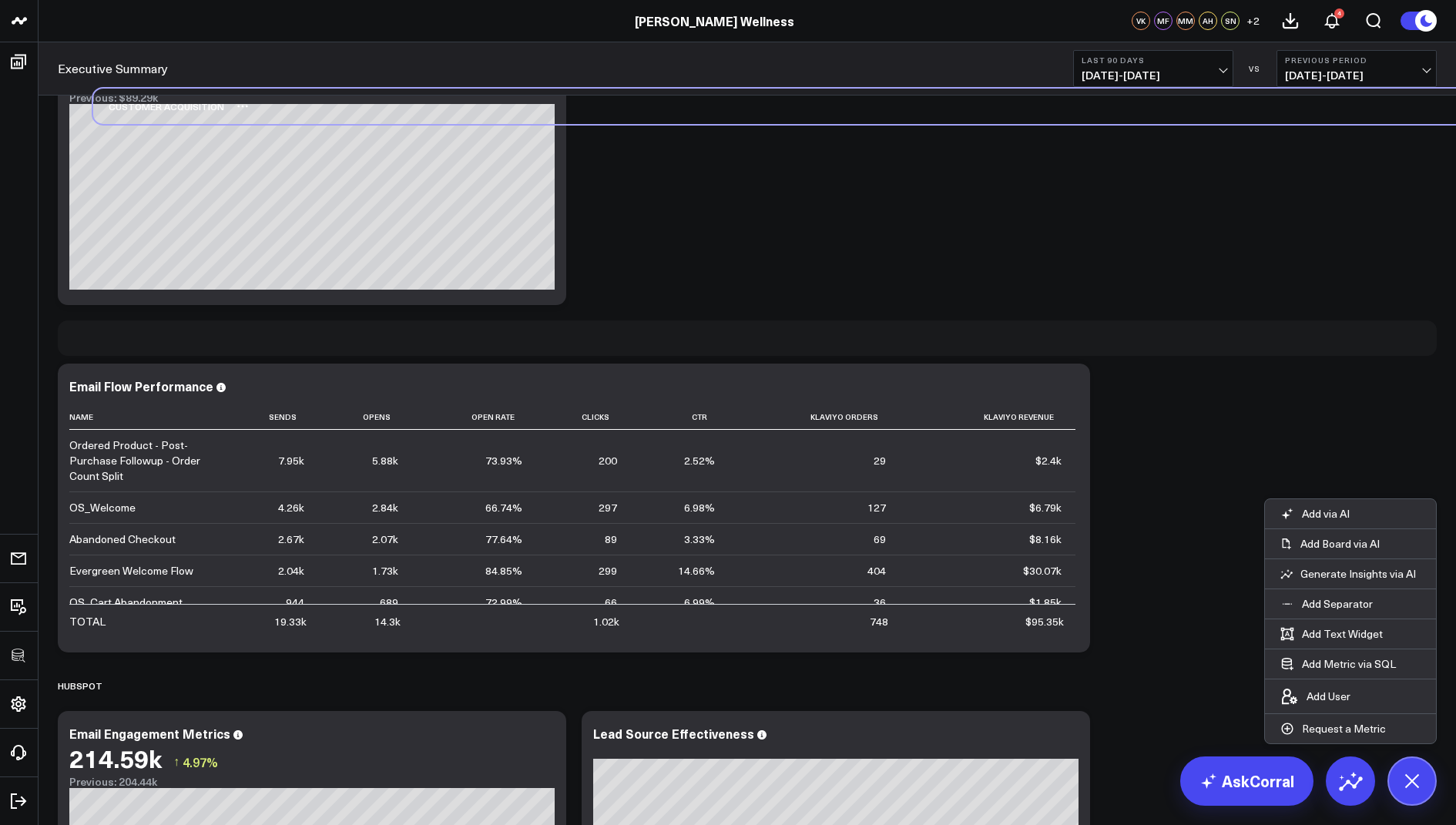
drag, startPoint x: 107, startPoint y: 637, endPoint x: 143, endPoint y: 101, distance: 537.2
click at [143, 101] on div "Customer Acquisition" at bounding box center [158, 106] width 131 height 36
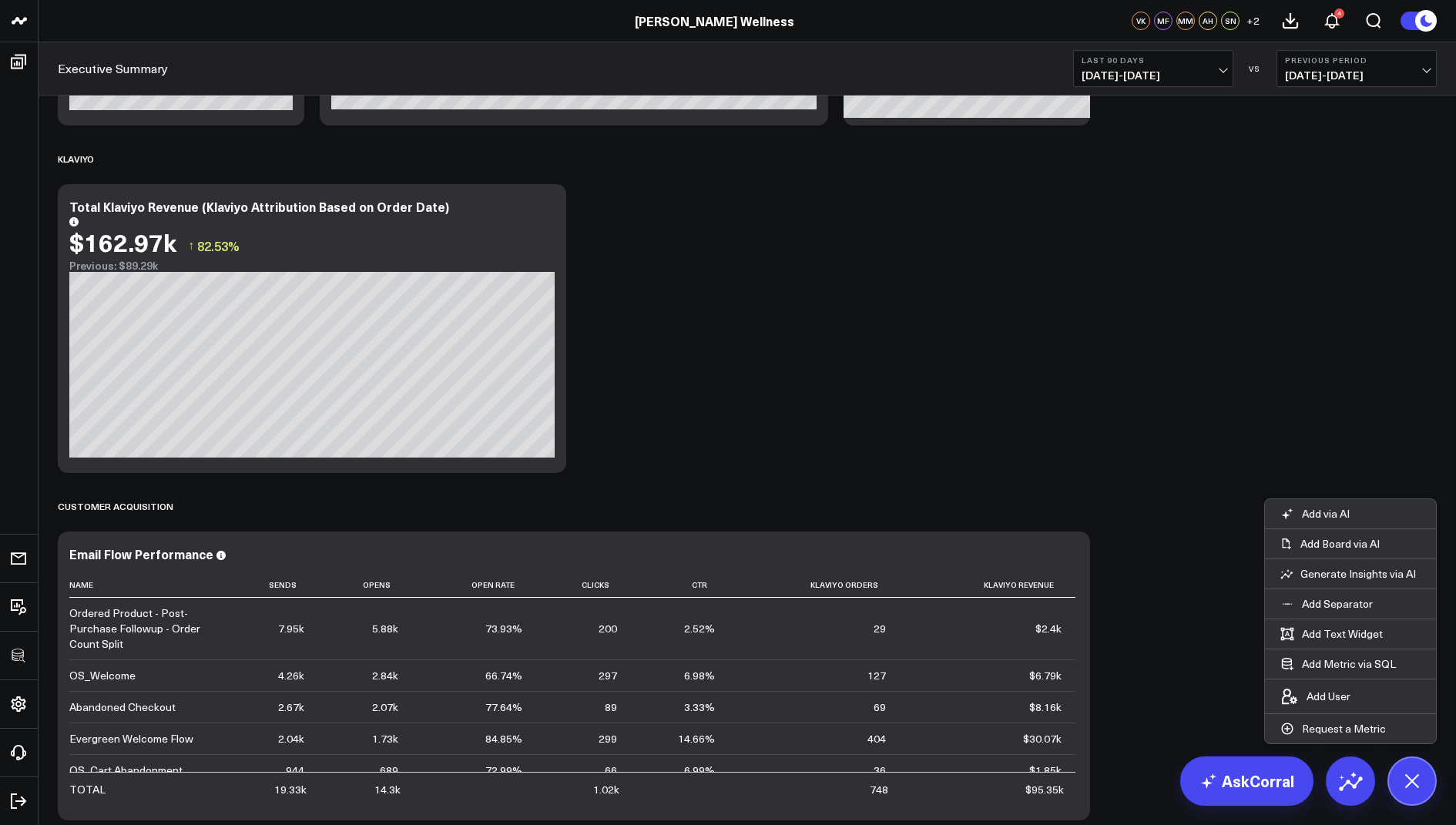
scroll to position [2811, 0]
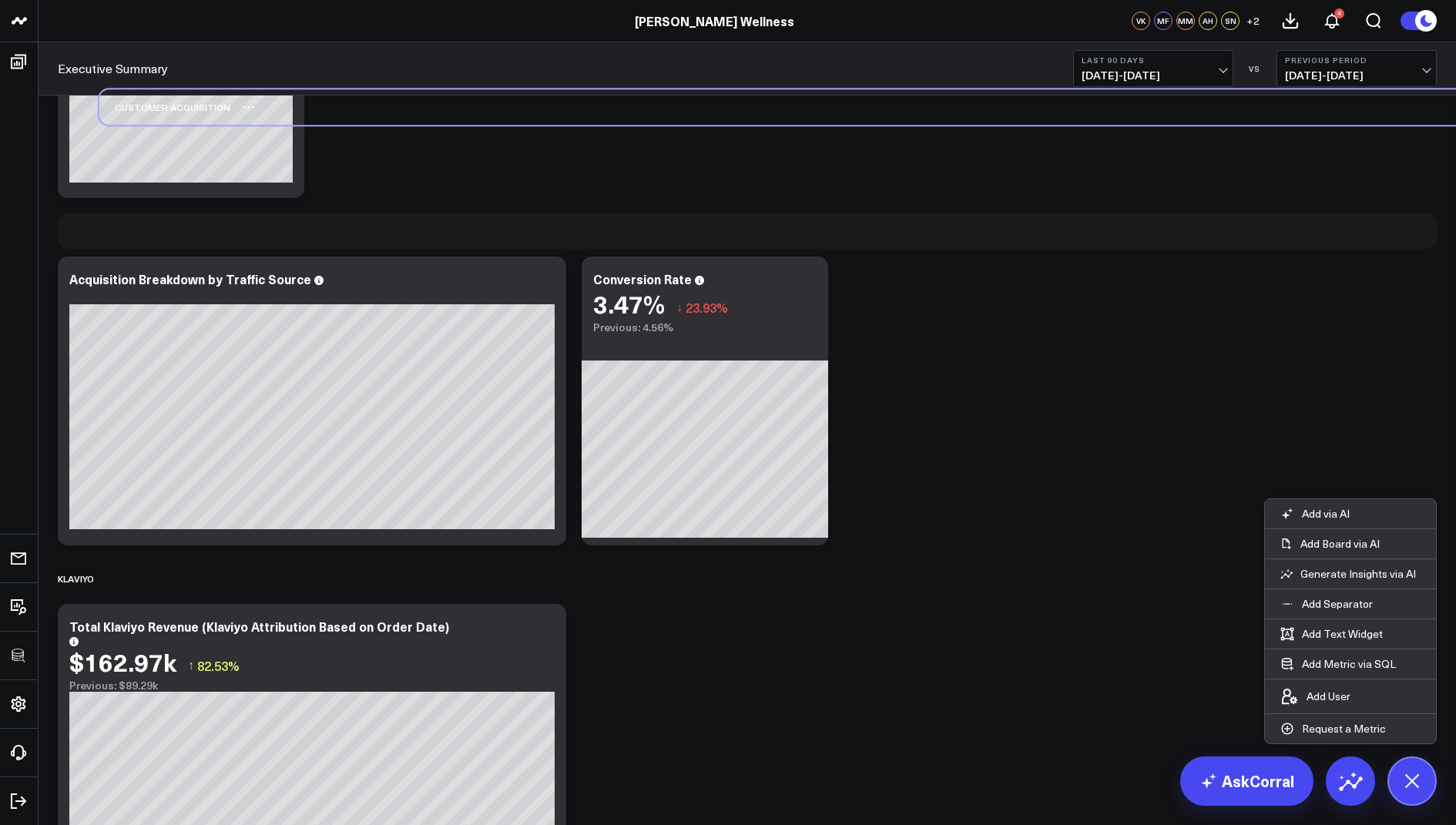
drag, startPoint x: 101, startPoint y: 583, endPoint x: 142, endPoint y: 111, distance: 473.8
click at [142, 111] on div "Customer Acquisition" at bounding box center [164, 107] width 131 height 36
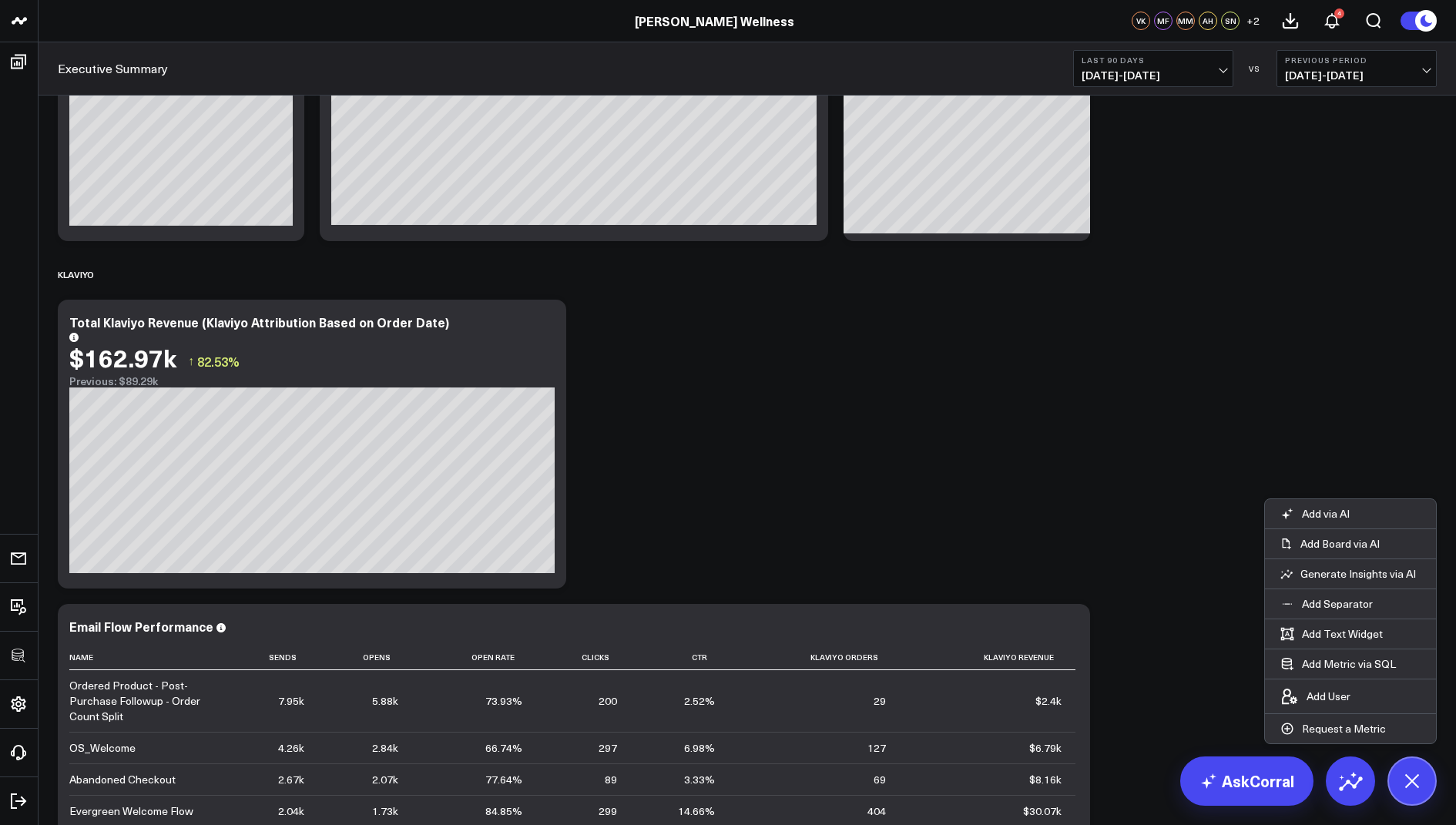
scroll to position [2288, 0]
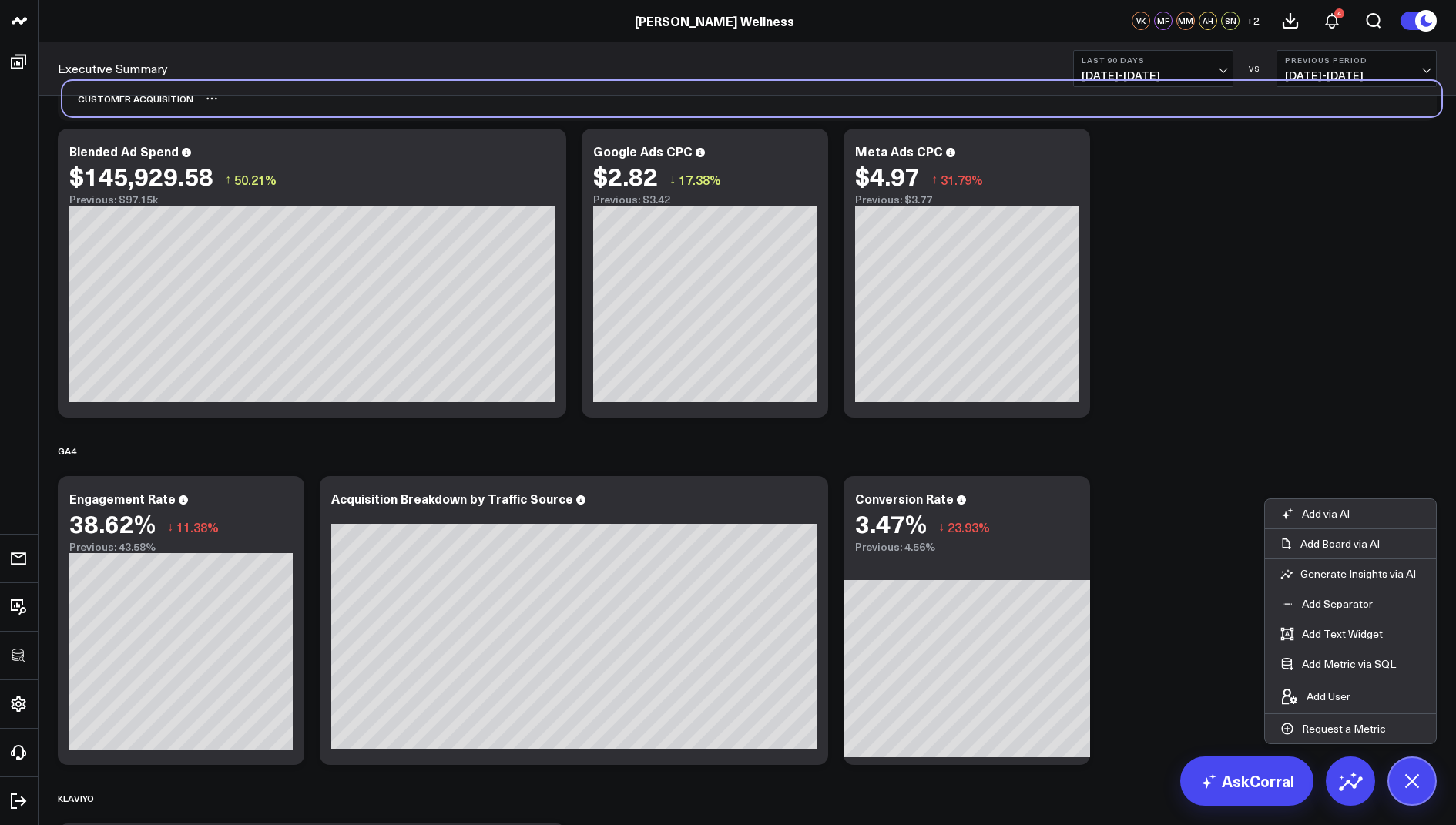
drag, startPoint x: 132, startPoint y: 461, endPoint x: 137, endPoint y: 109, distance: 352.0
click at [137, 109] on div "Customer Acquisition" at bounding box center [127, 98] width 131 height 36
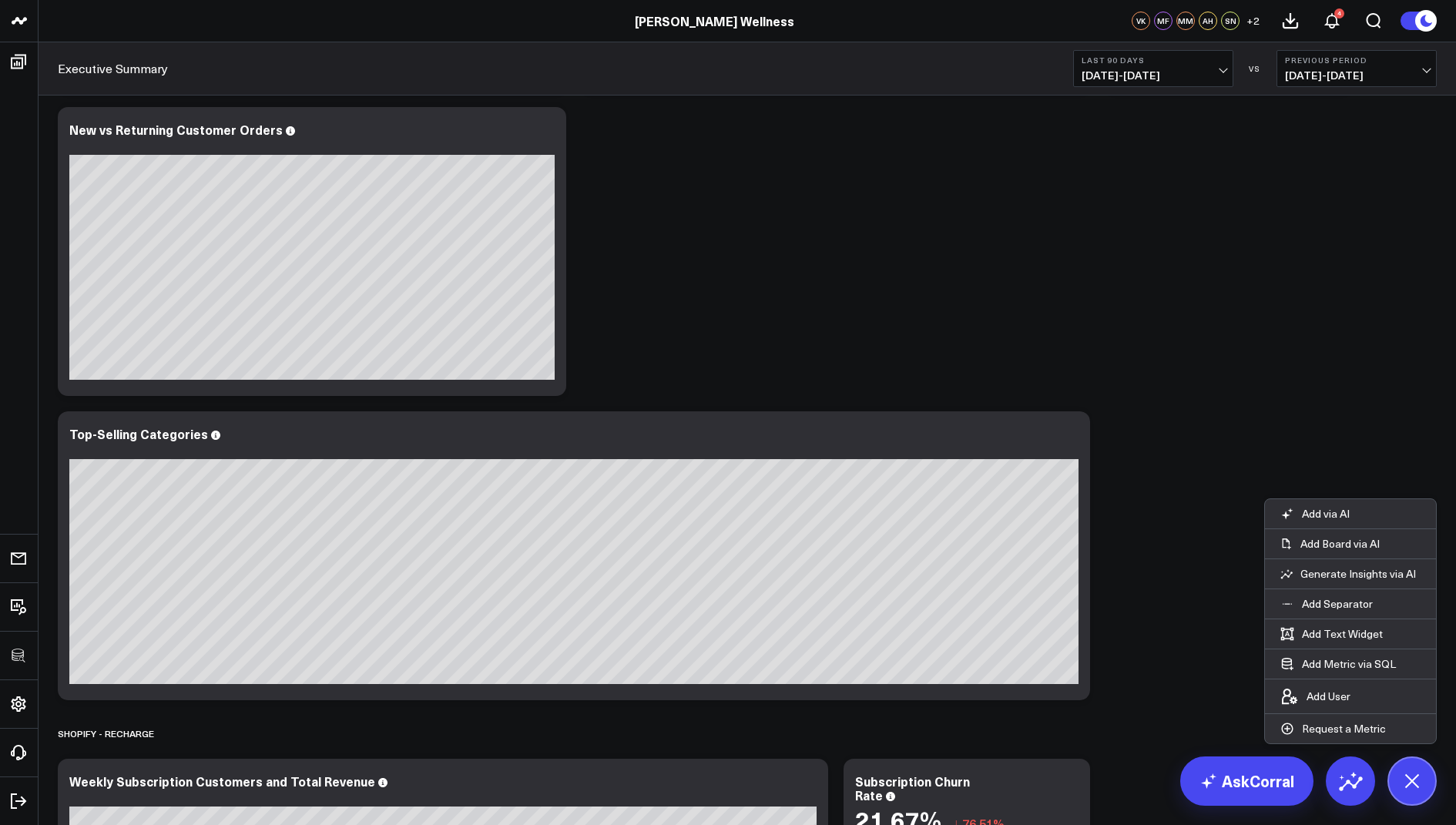
scroll to position [1891, 0]
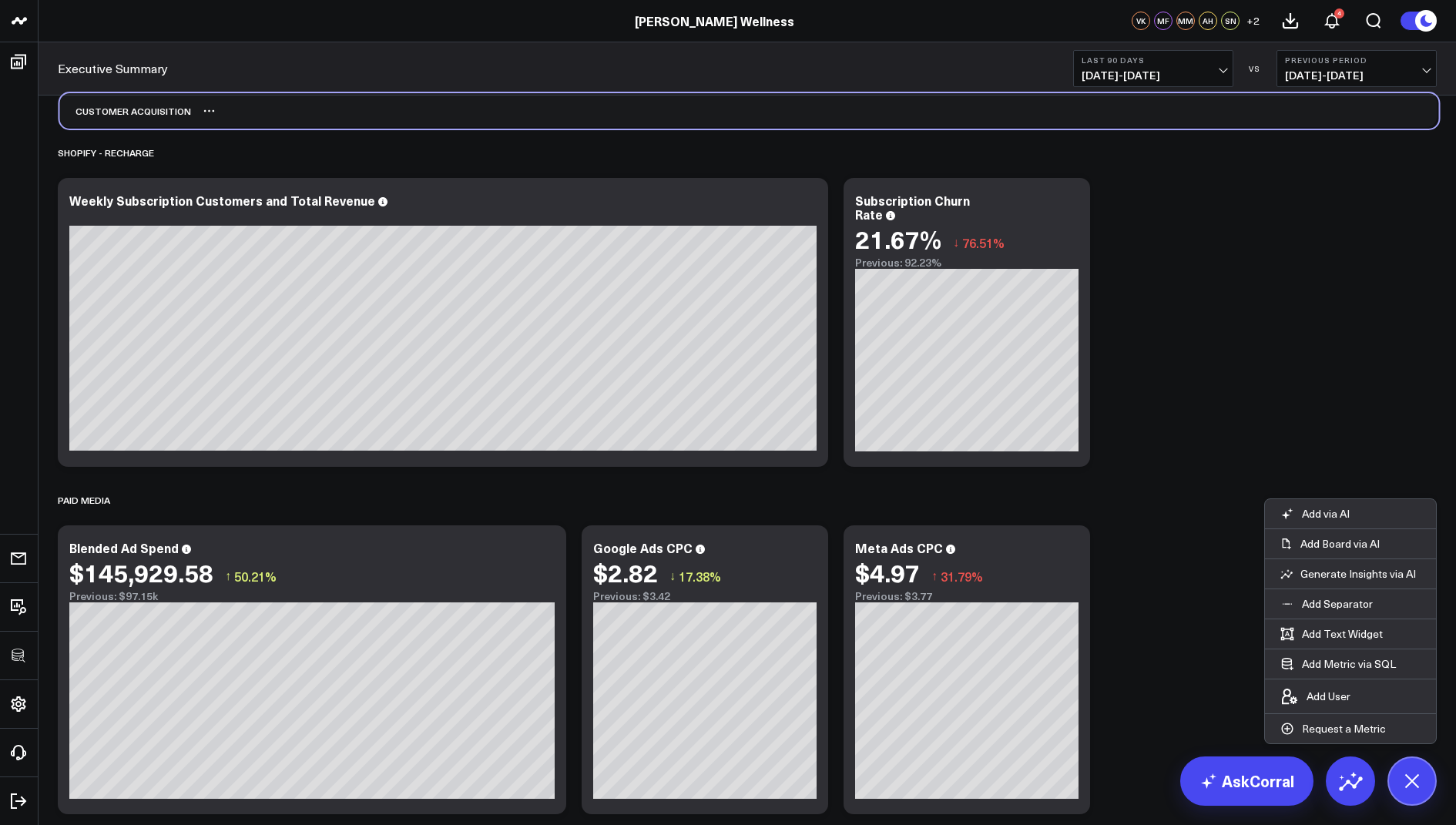
drag, startPoint x: 122, startPoint y: 506, endPoint x: 124, endPoint y: 117, distance: 389.0
click at [124, 117] on div "Customer Acquisition" at bounding box center [125, 111] width 131 height 36
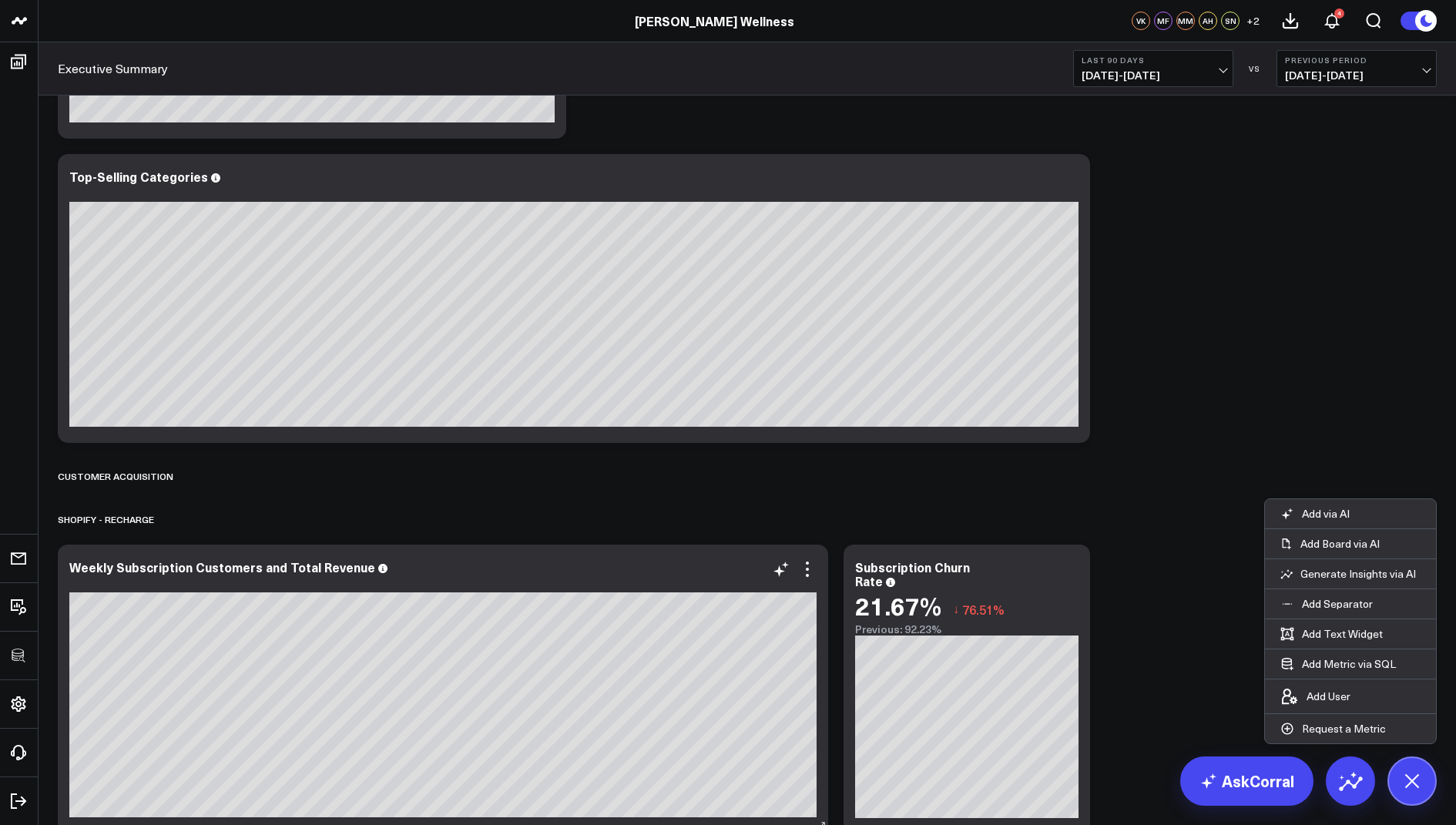
scroll to position [1485, 0]
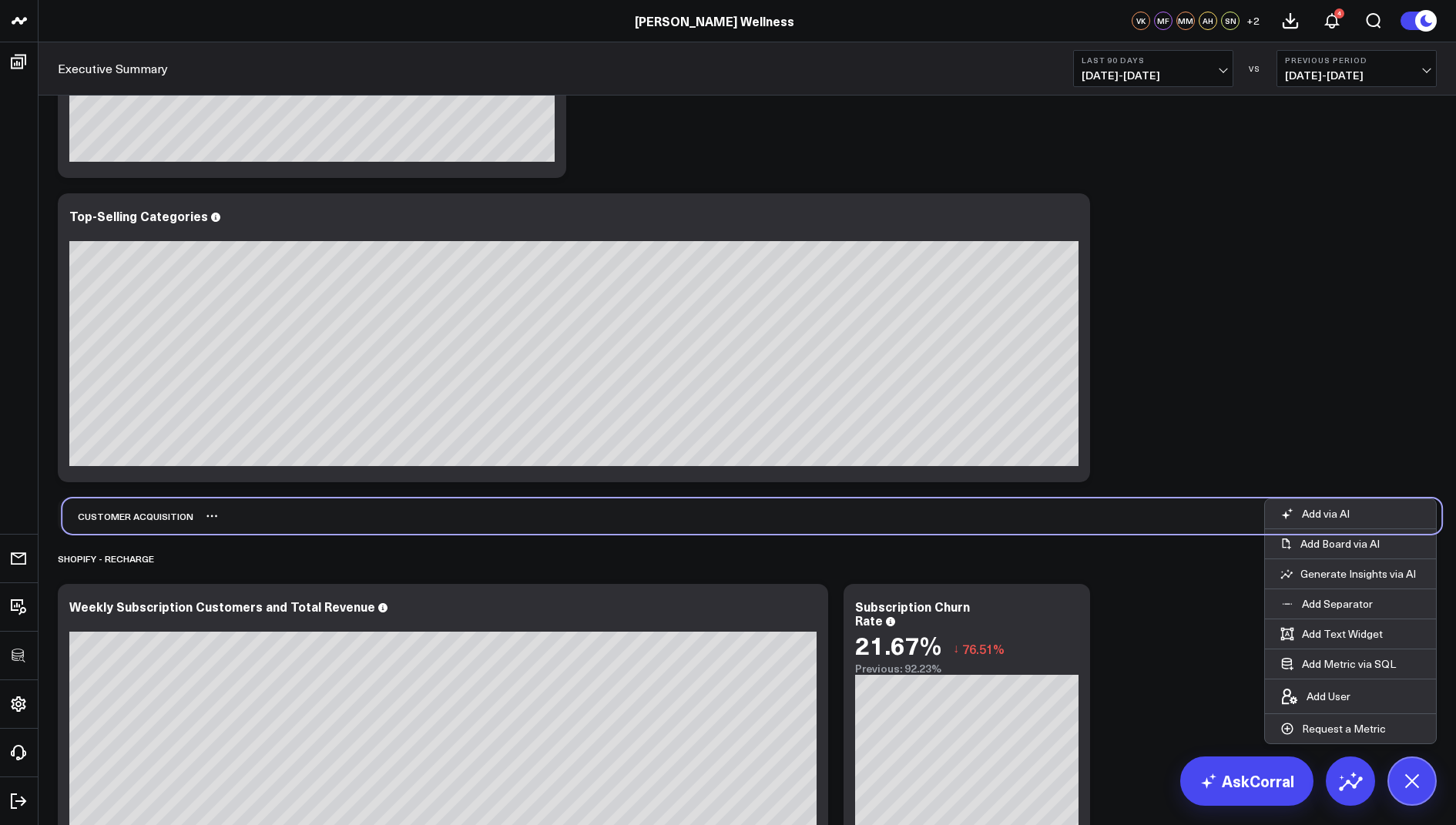
click at [126, 511] on div "Customer Acquisition" at bounding box center [127, 515] width 131 height 36
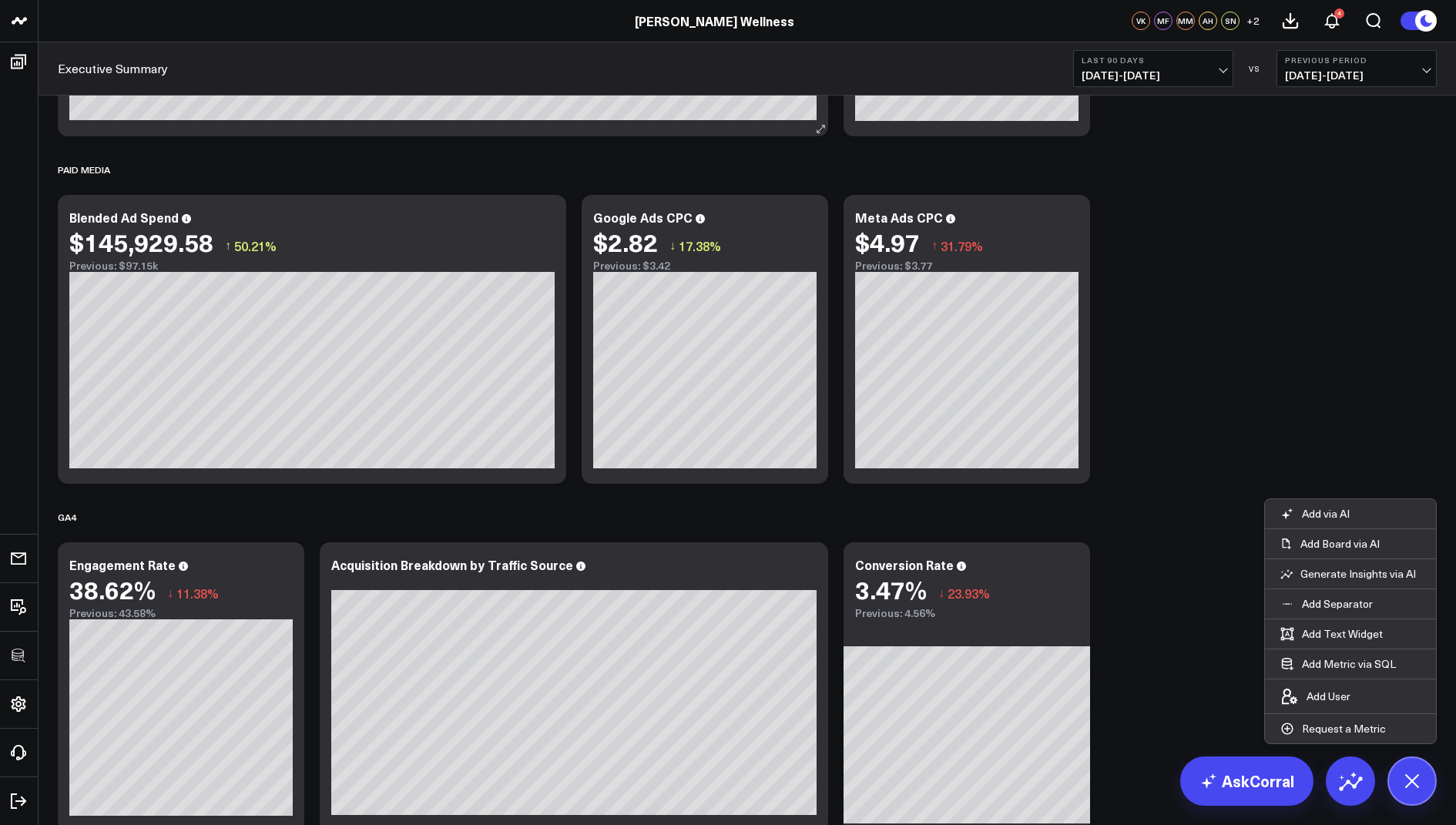
scroll to position [1910, 0]
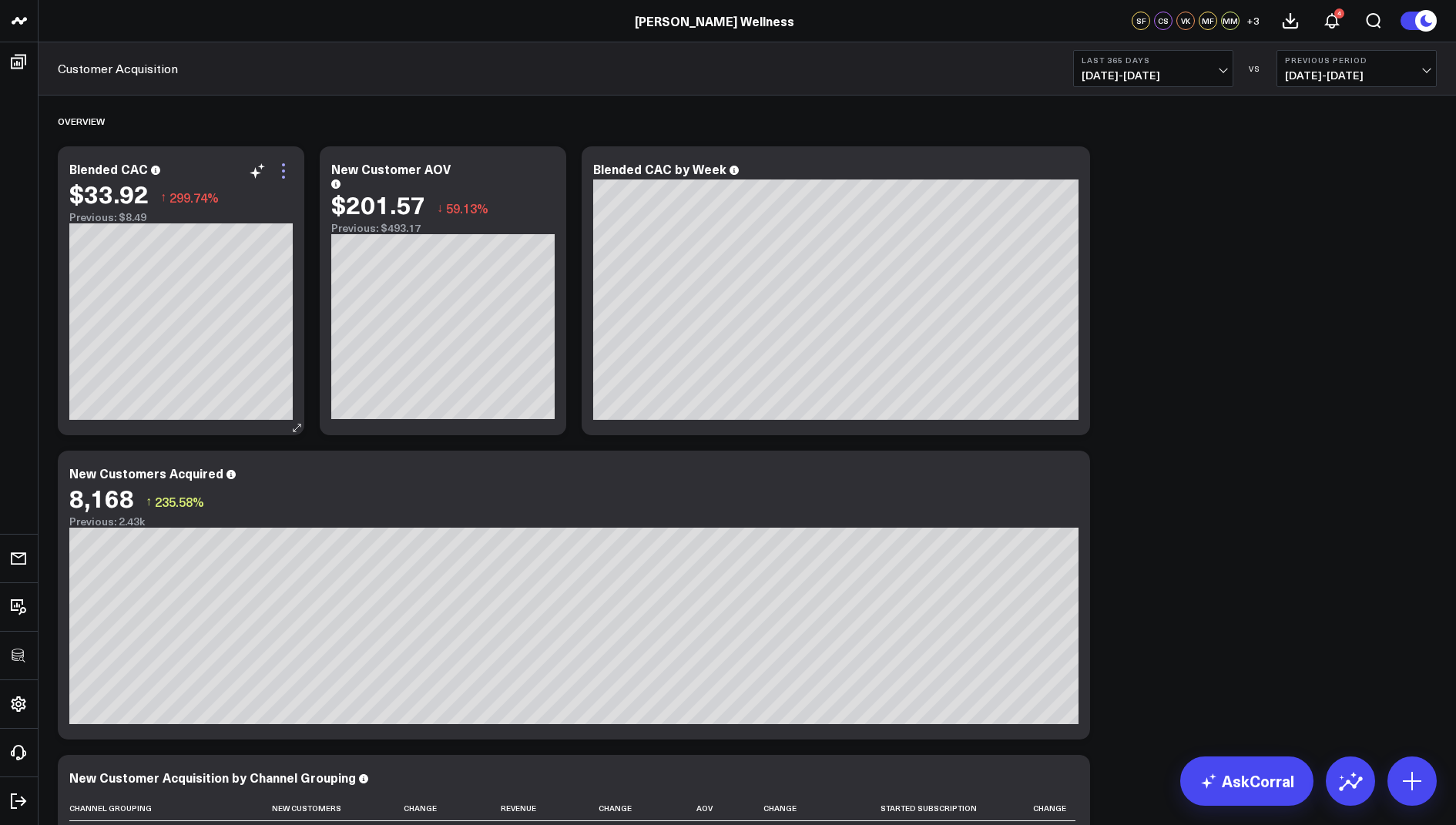
click at [284, 170] on icon at bounding box center [284, 171] width 3 height 3
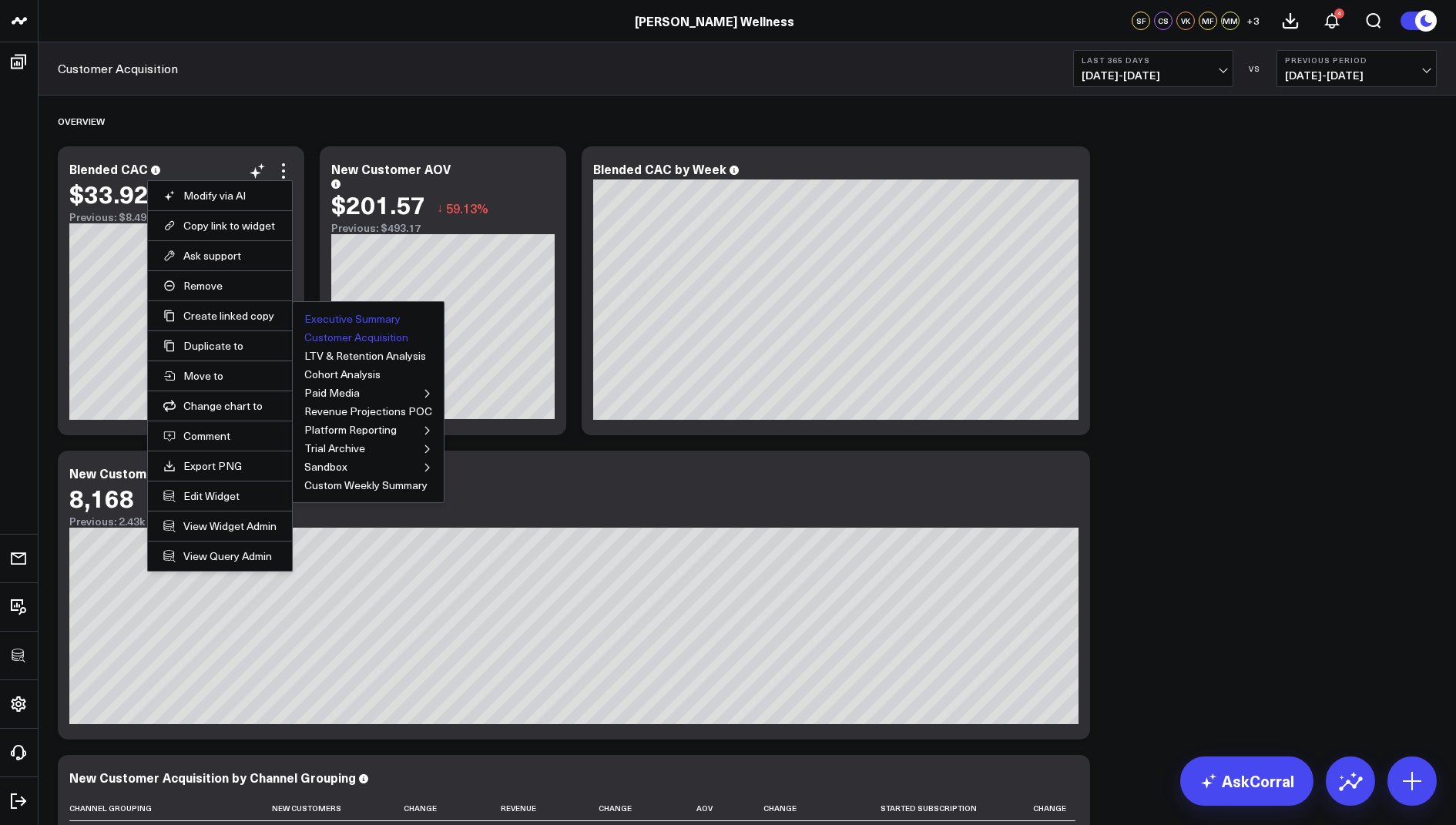
click at [314, 313] on button "Executive Summary" at bounding box center [352, 318] width 97 height 11
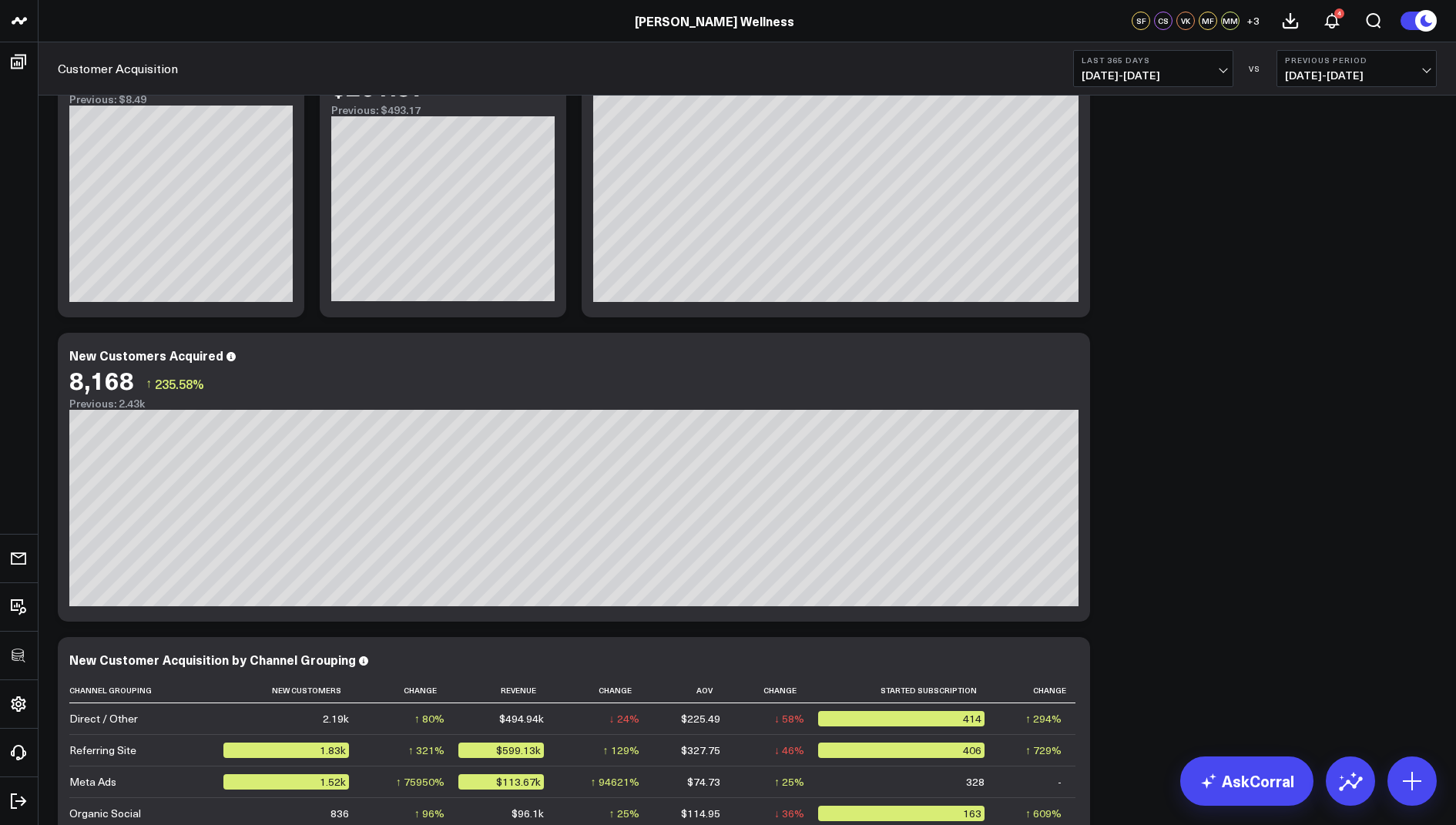
scroll to position [198, 0]
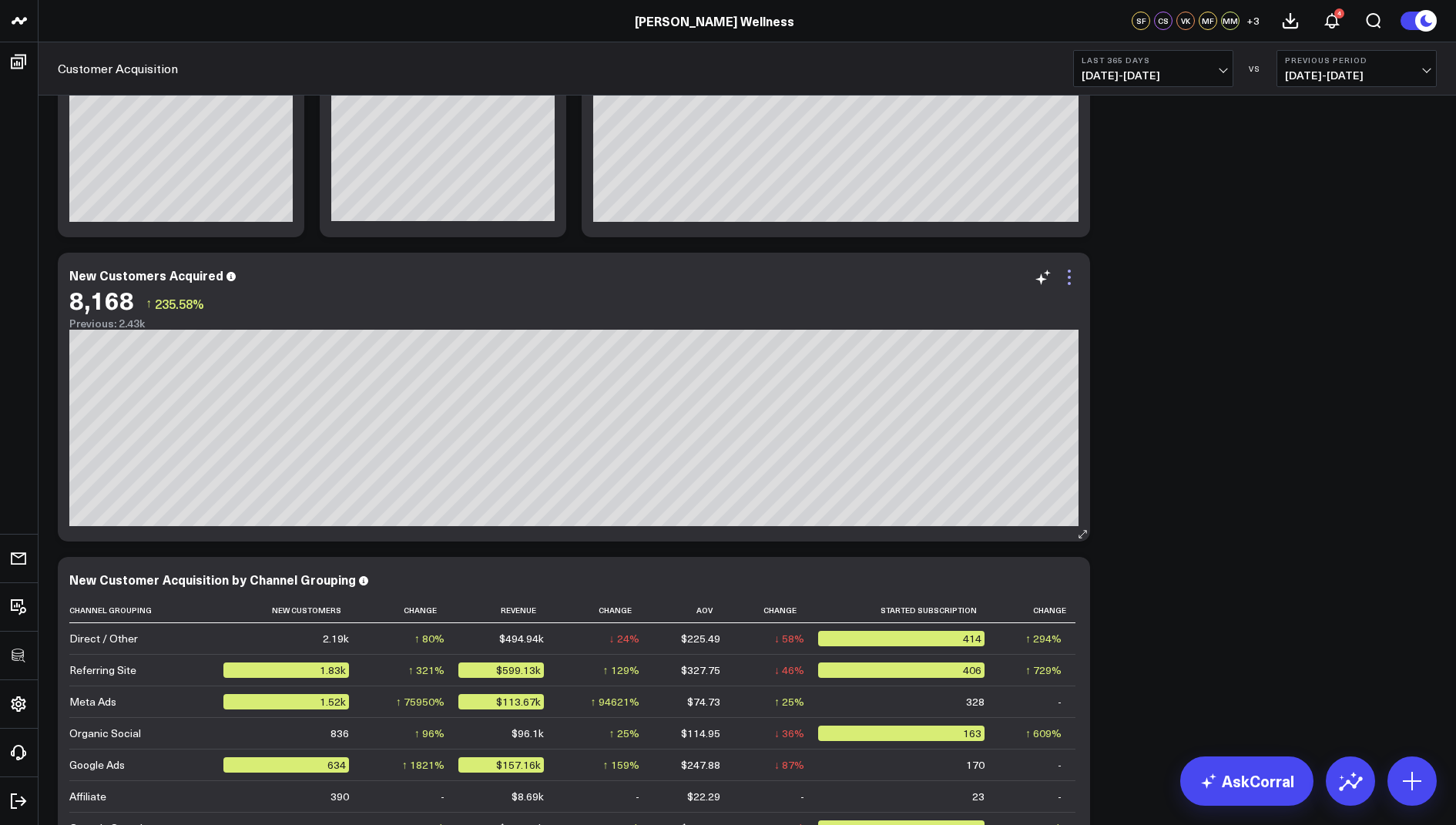
click at [1070, 276] on icon at bounding box center [1070, 277] width 3 height 3
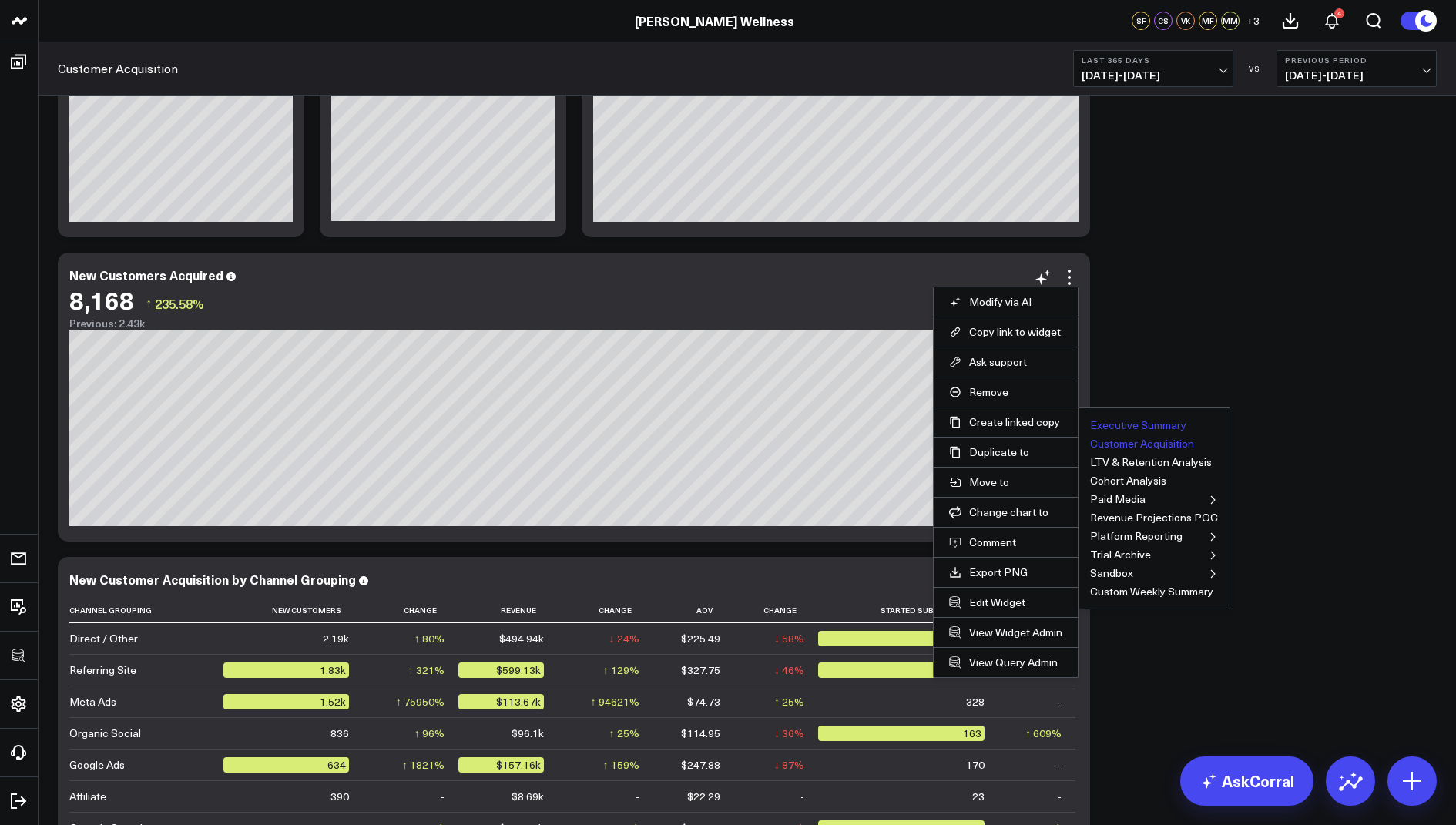
click at [1111, 420] on button "Executive Summary" at bounding box center [1139, 425] width 97 height 11
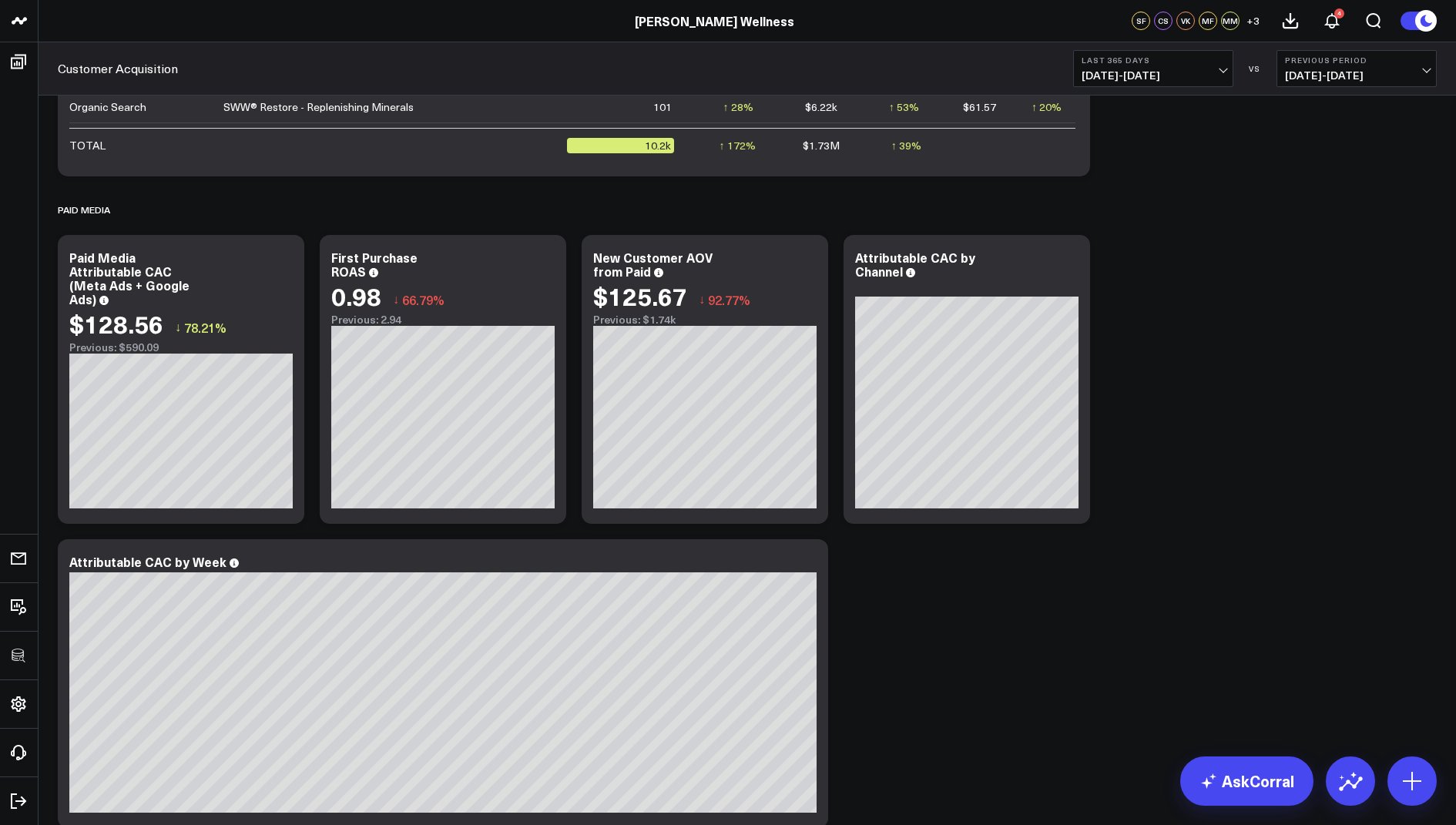
scroll to position [1725, 0]
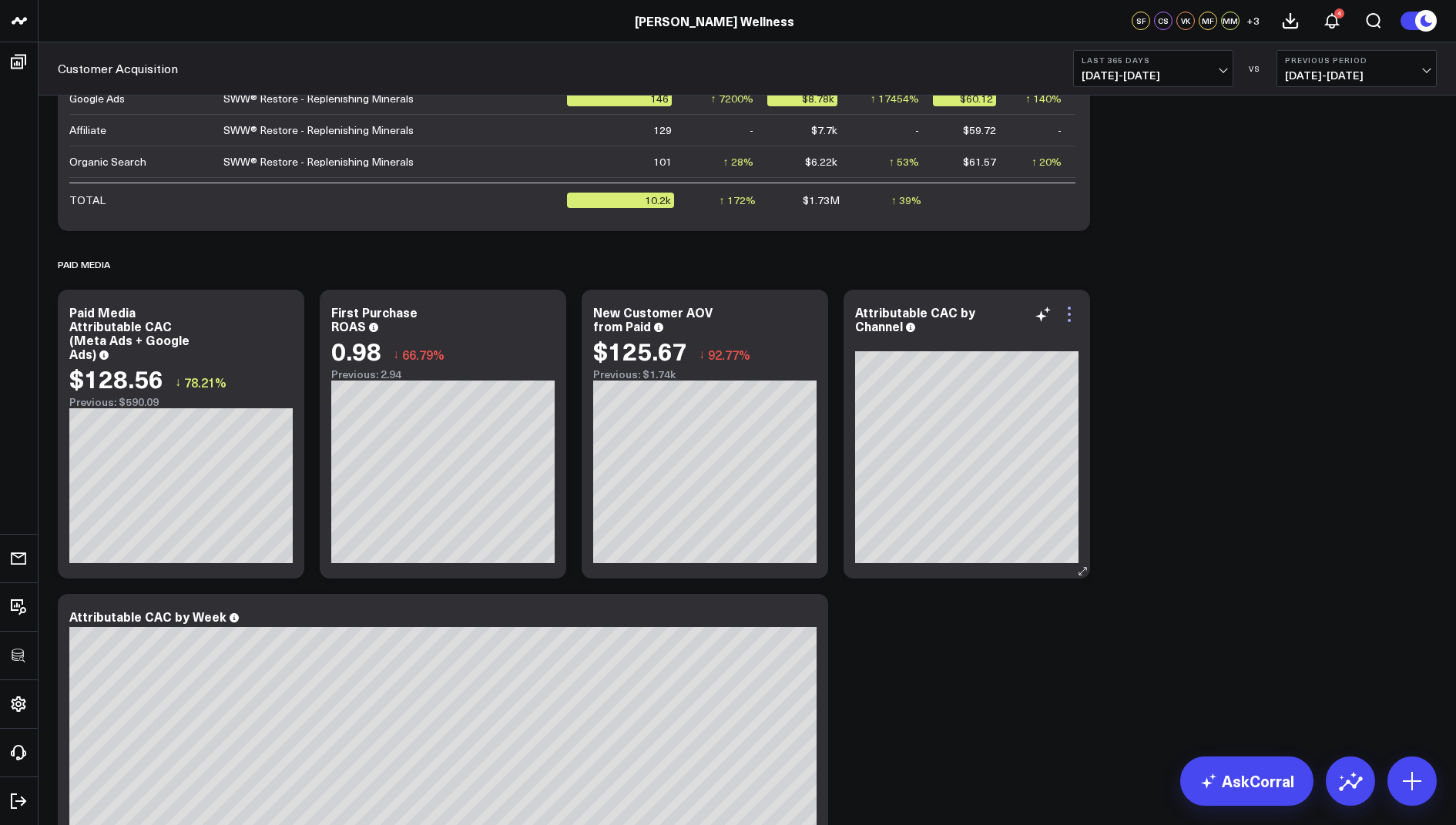
click at [1067, 311] on icon at bounding box center [1070, 314] width 18 height 18
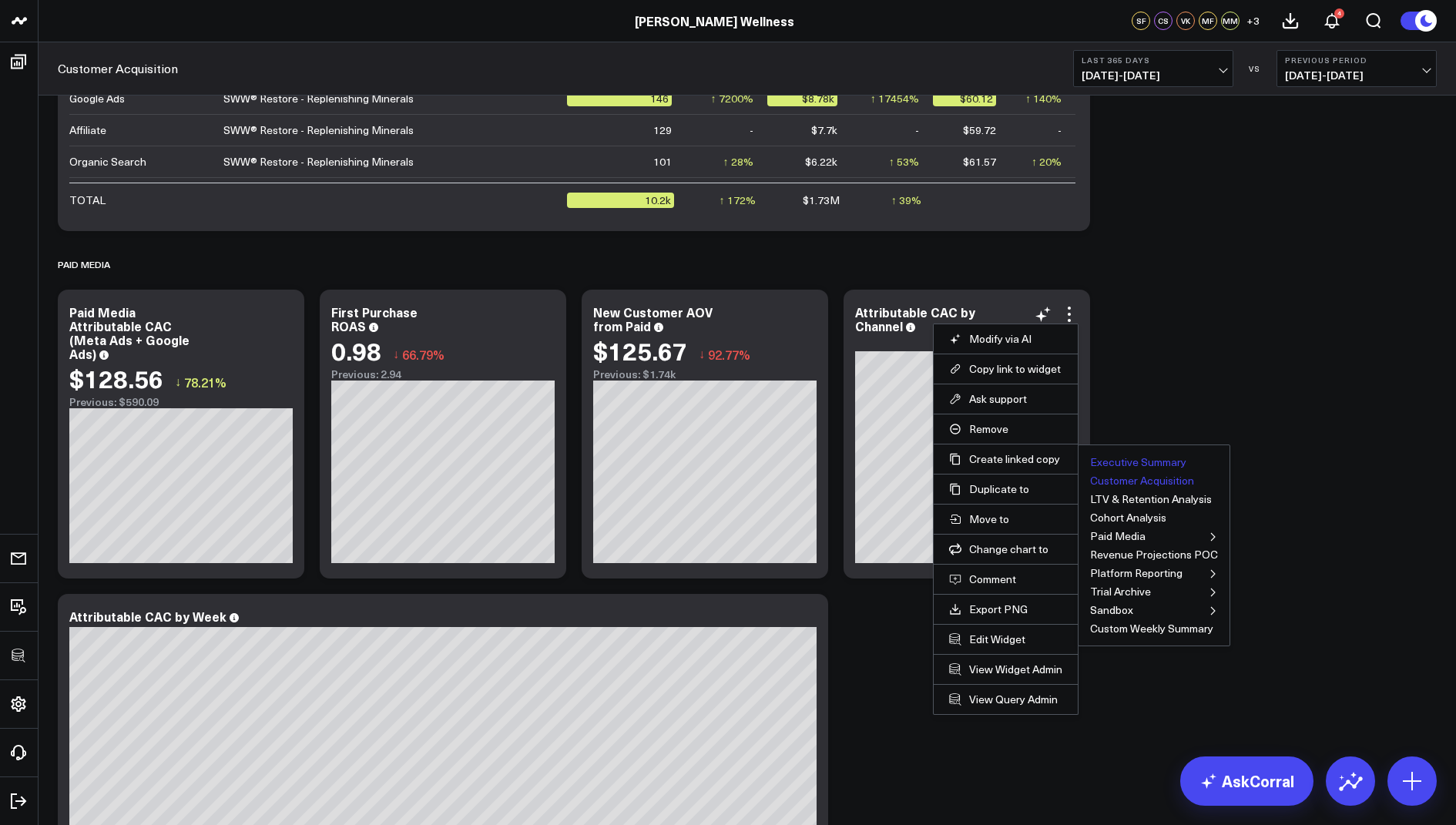
click at [1104, 457] on button "Executive Summary" at bounding box center [1139, 462] width 97 height 11
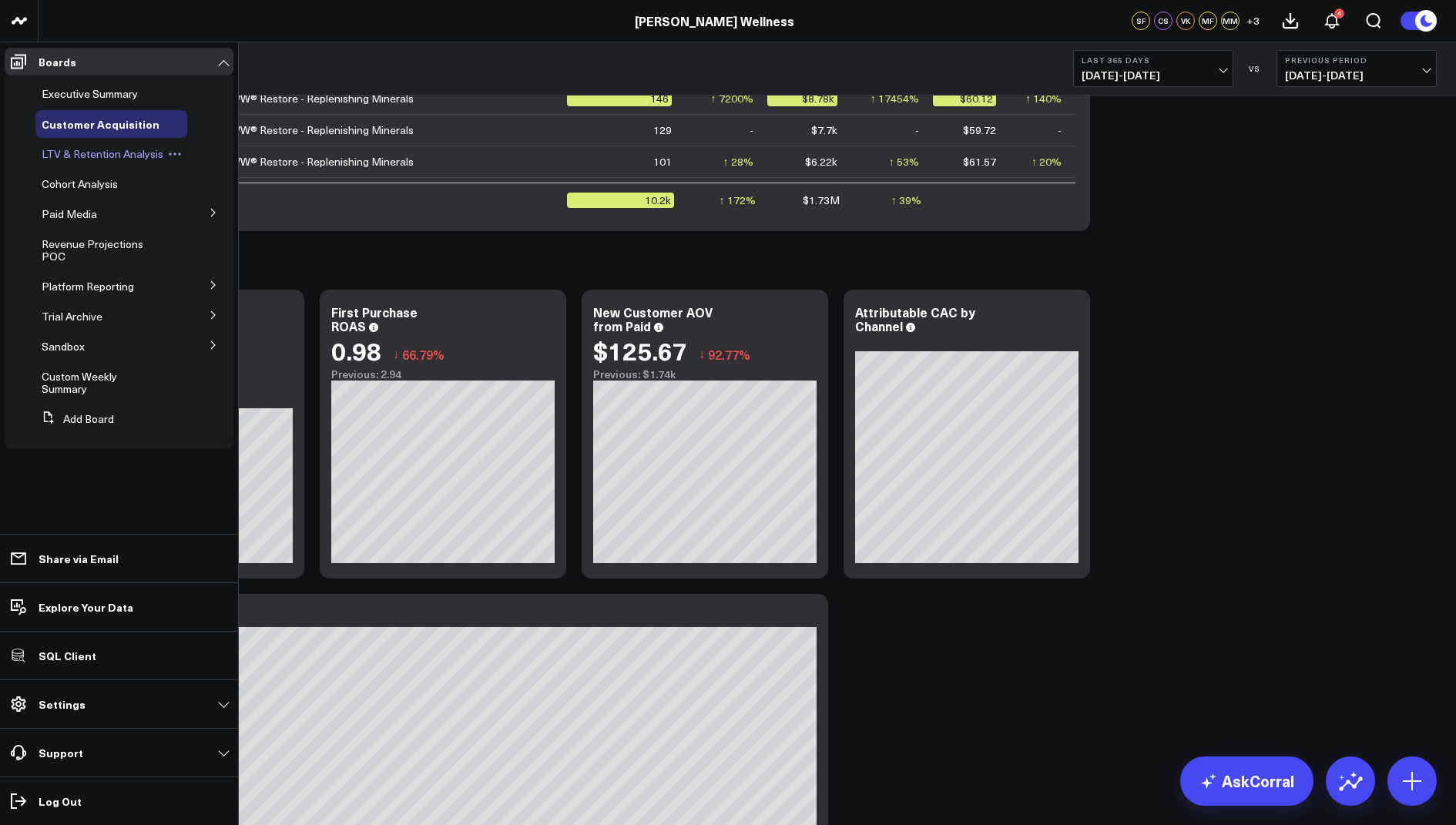
click at [83, 156] on span "LTV & Retention Analysis" at bounding box center [102, 154] width 122 height 15
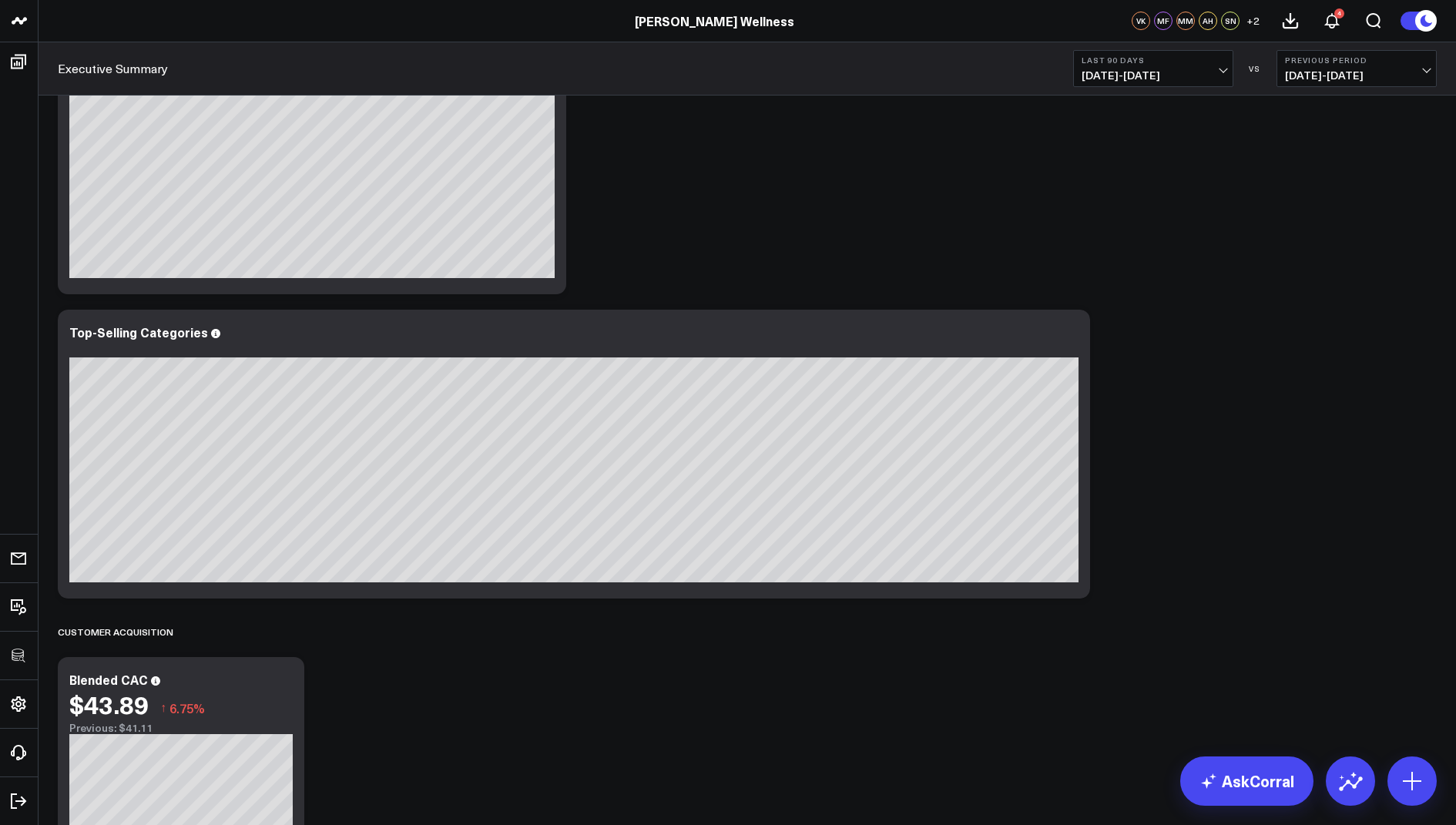
scroll to position [1585, 0]
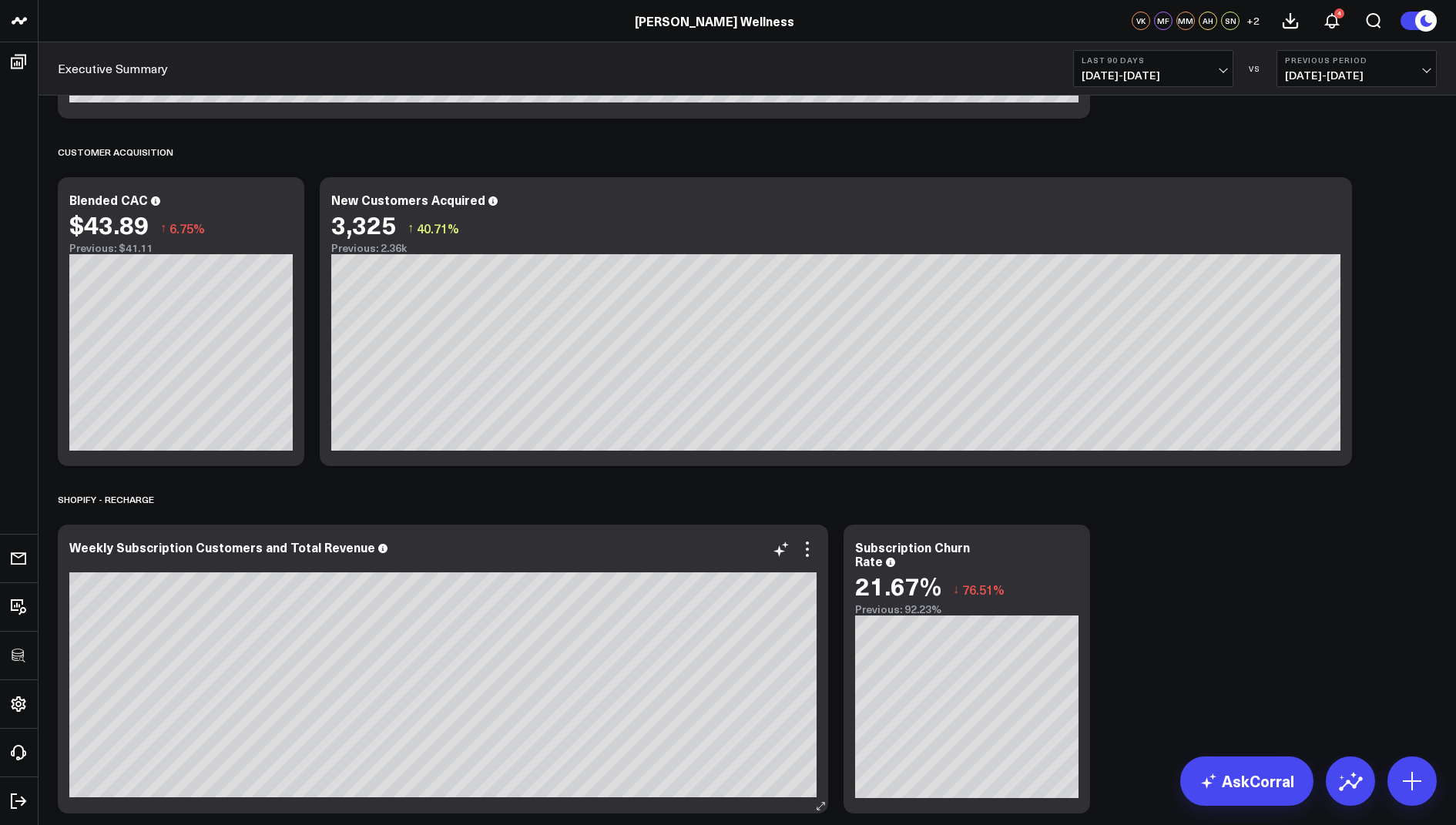
scroll to position [1751, 0]
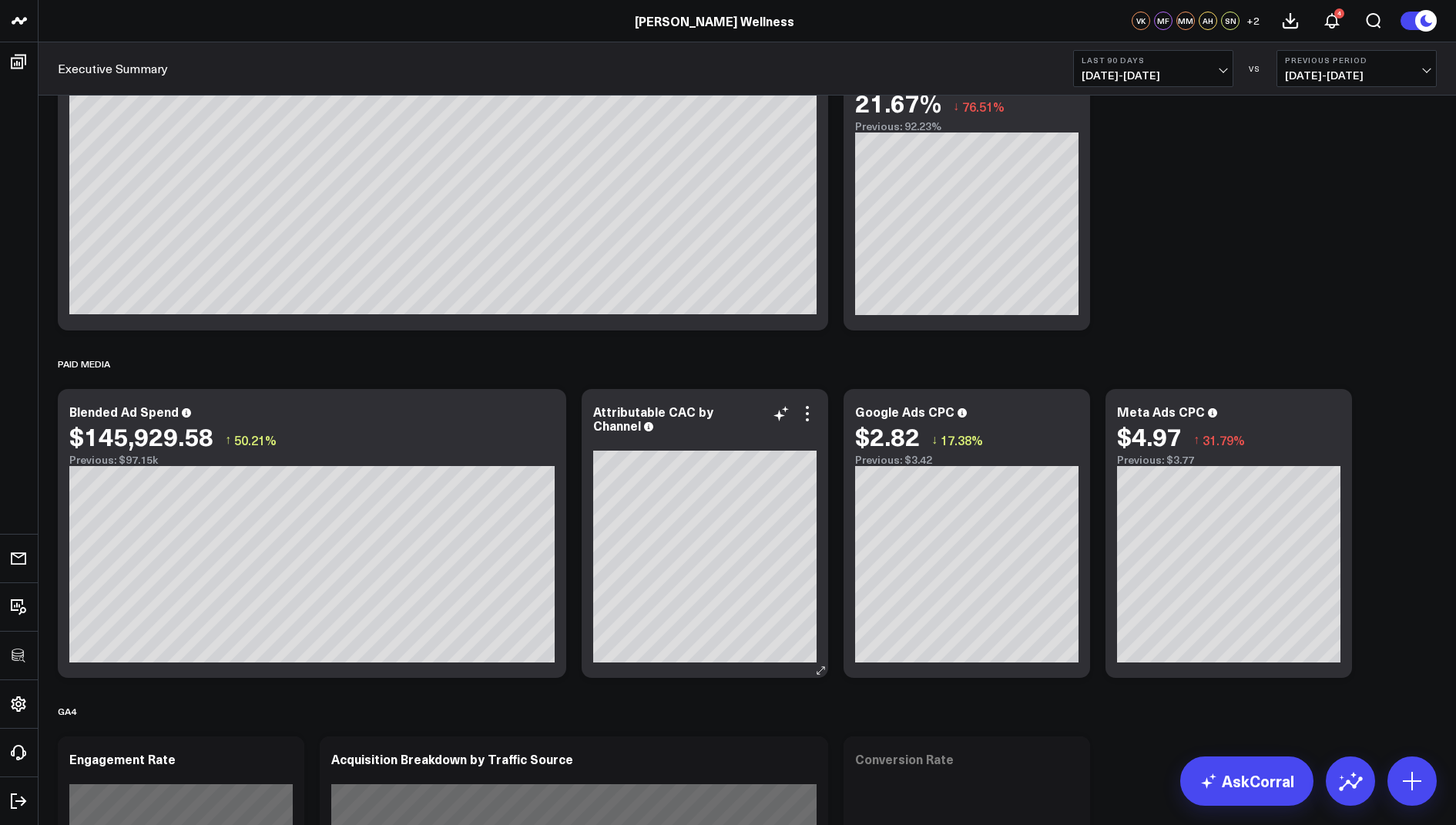
scroll to position [2497, 0]
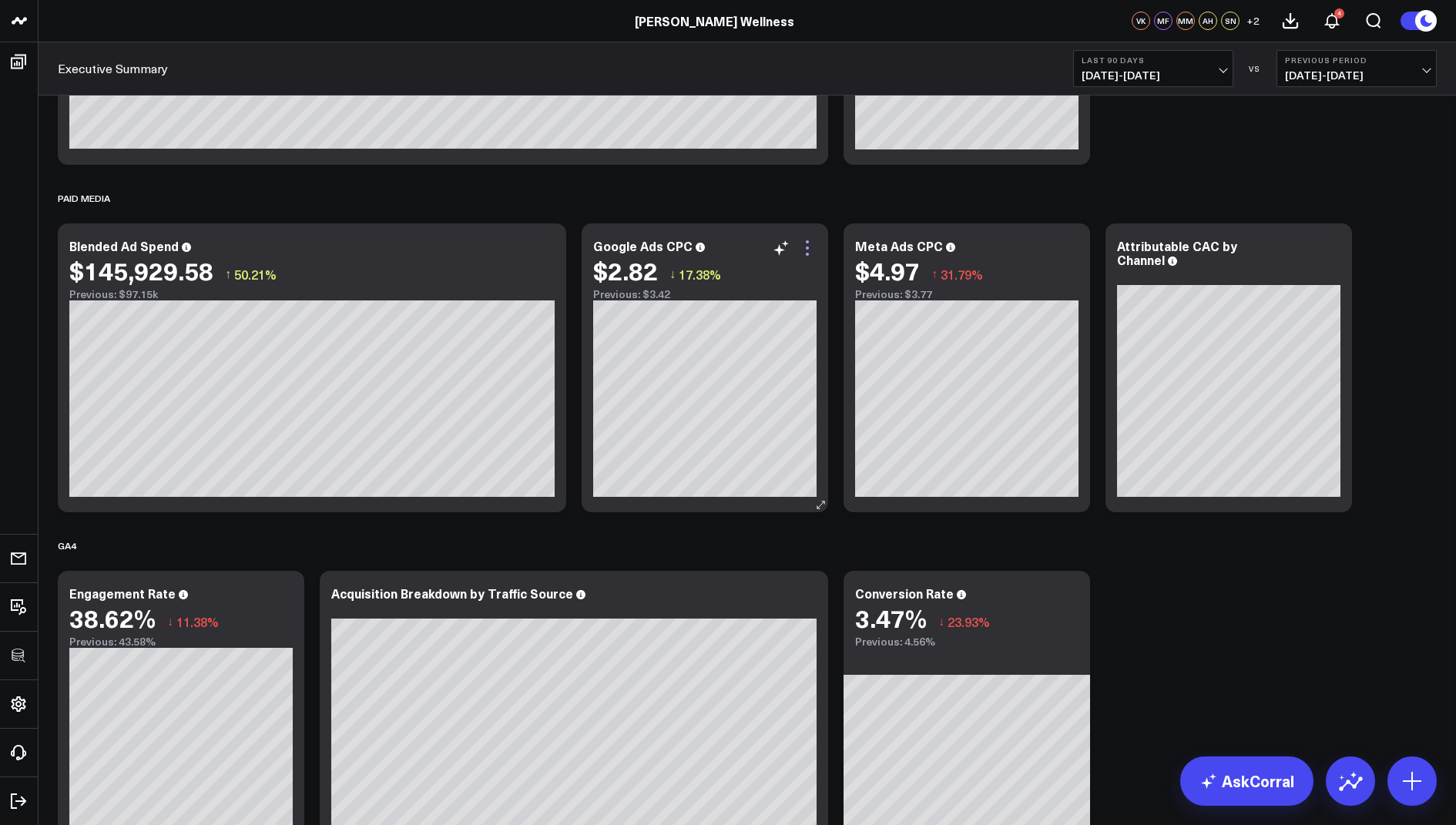
click at [806, 254] on icon at bounding box center [808, 254] width 3 height 3
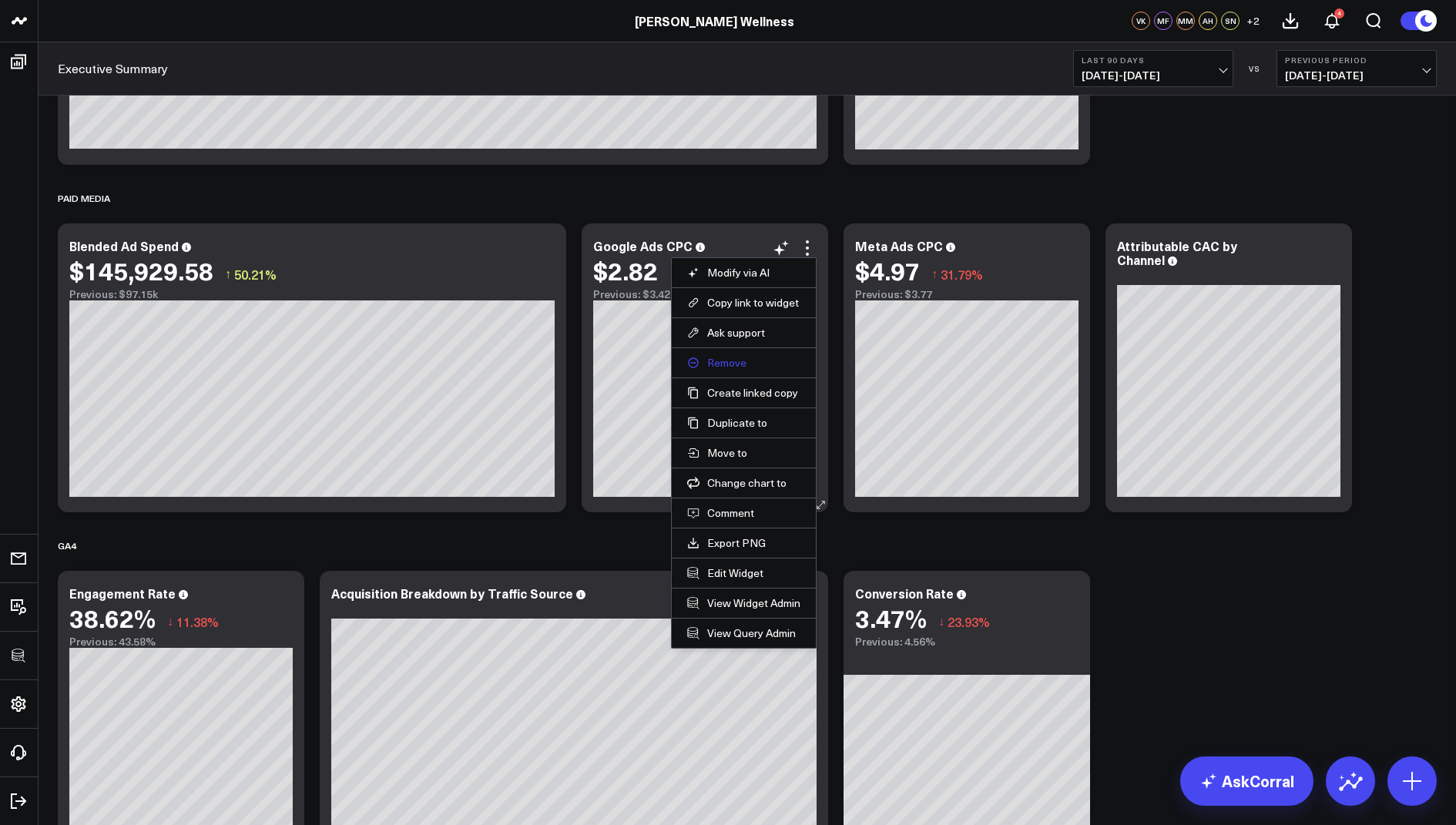
click at [735, 356] on button "Remove" at bounding box center [744, 362] width 113 height 14
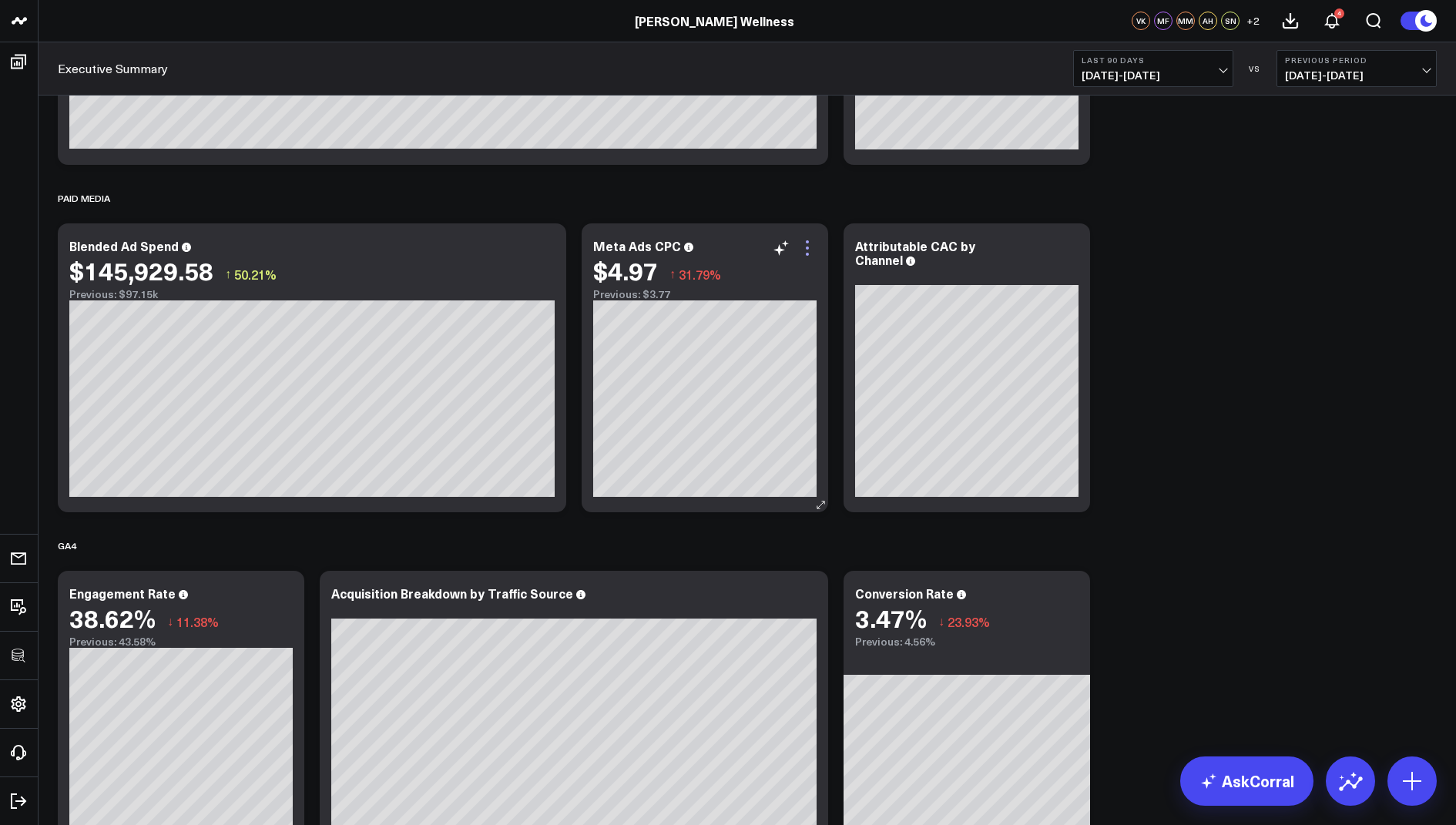
click at [814, 247] on icon at bounding box center [807, 248] width 18 height 18
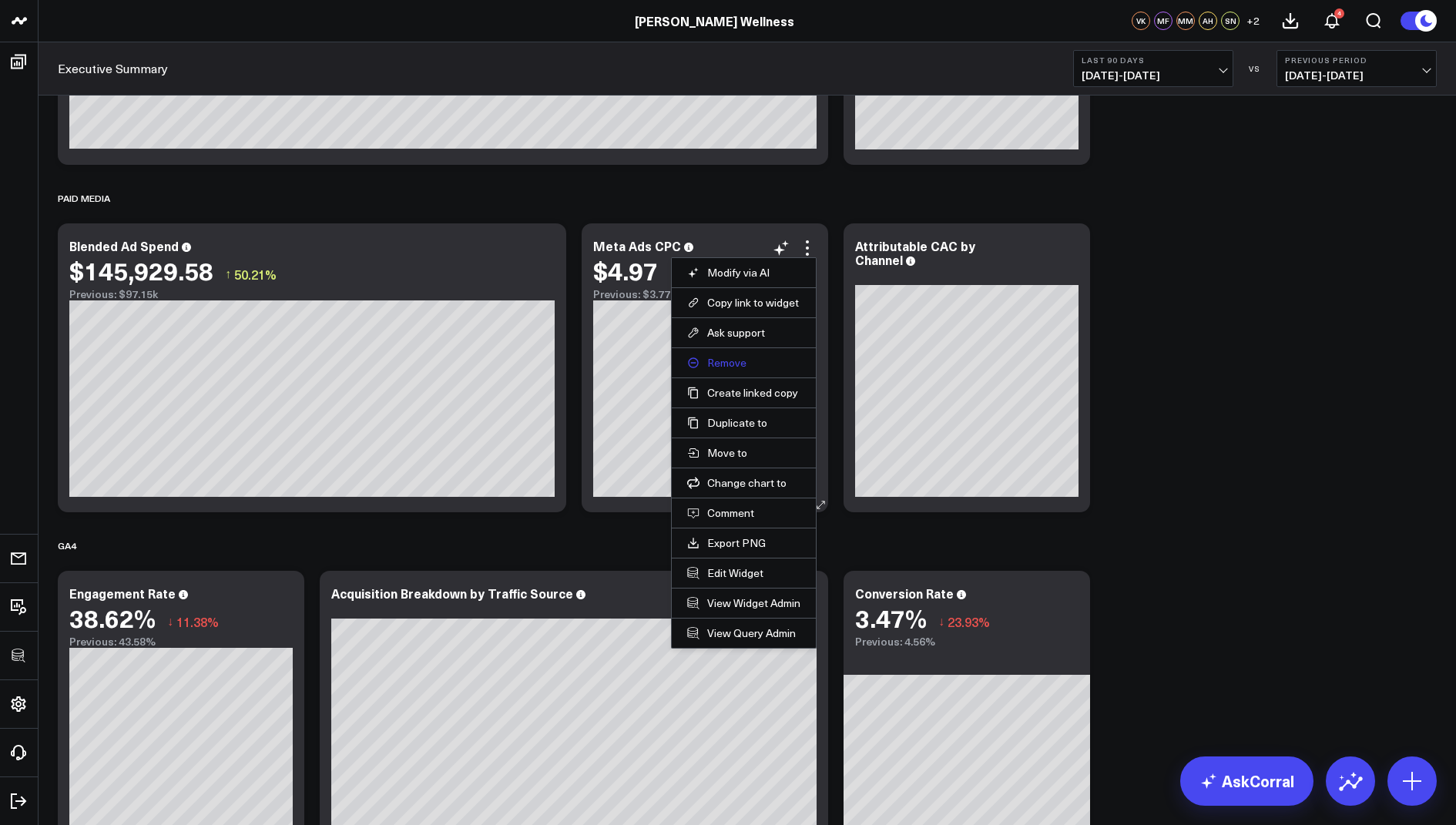
click at [721, 362] on button "Remove" at bounding box center [744, 362] width 113 height 14
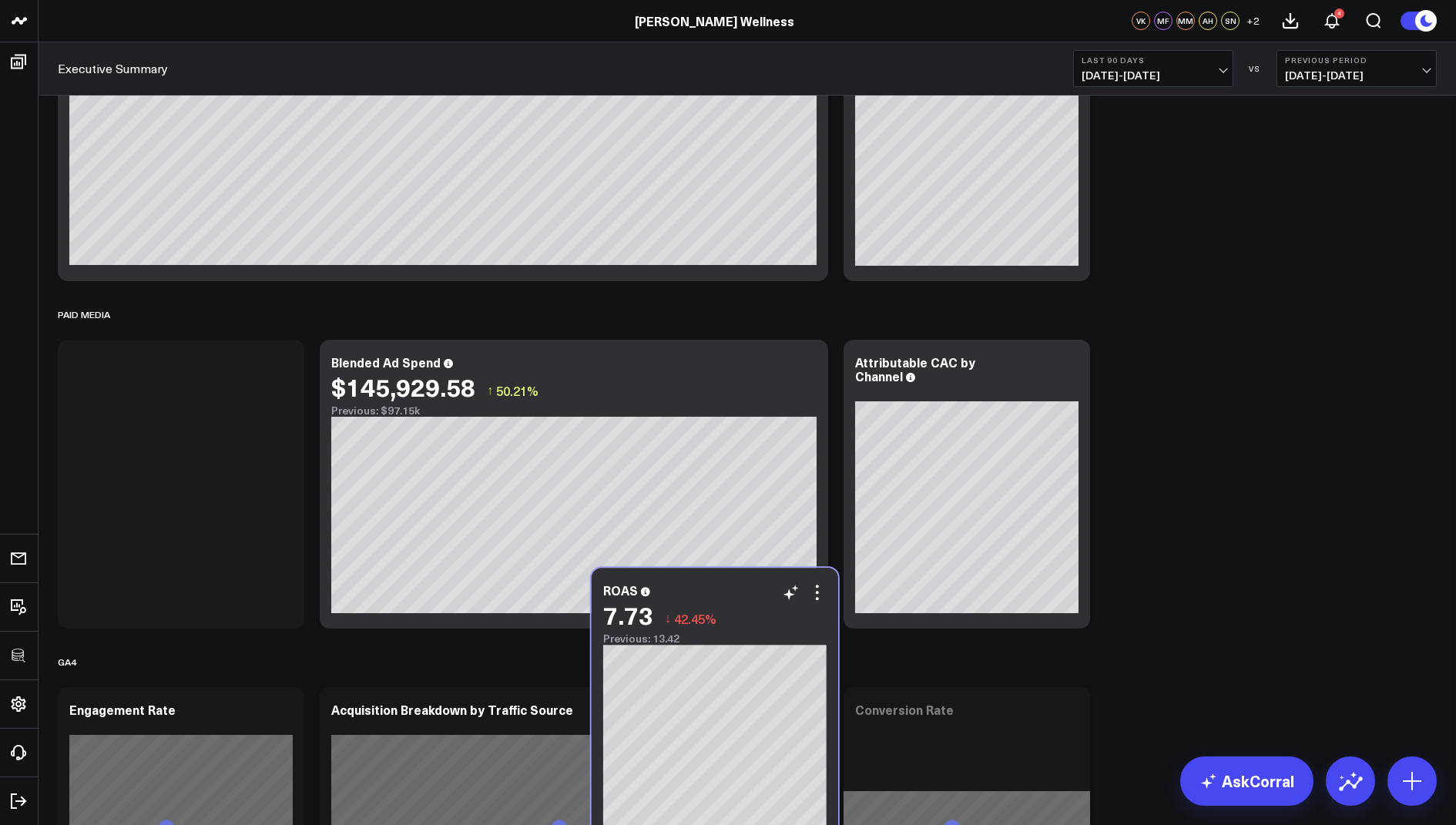
scroll to position [2468, 0]
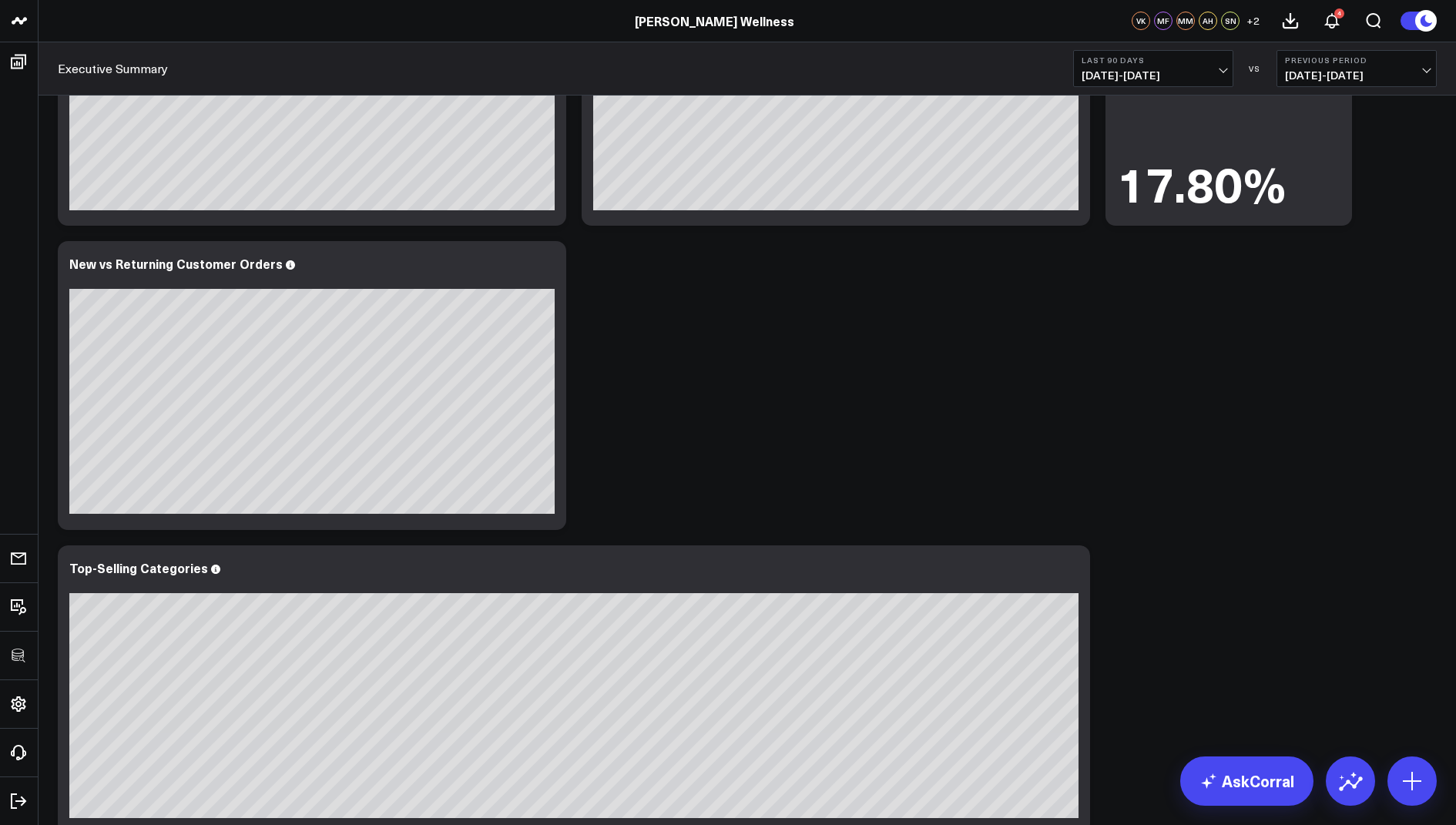
scroll to position [2020, 0]
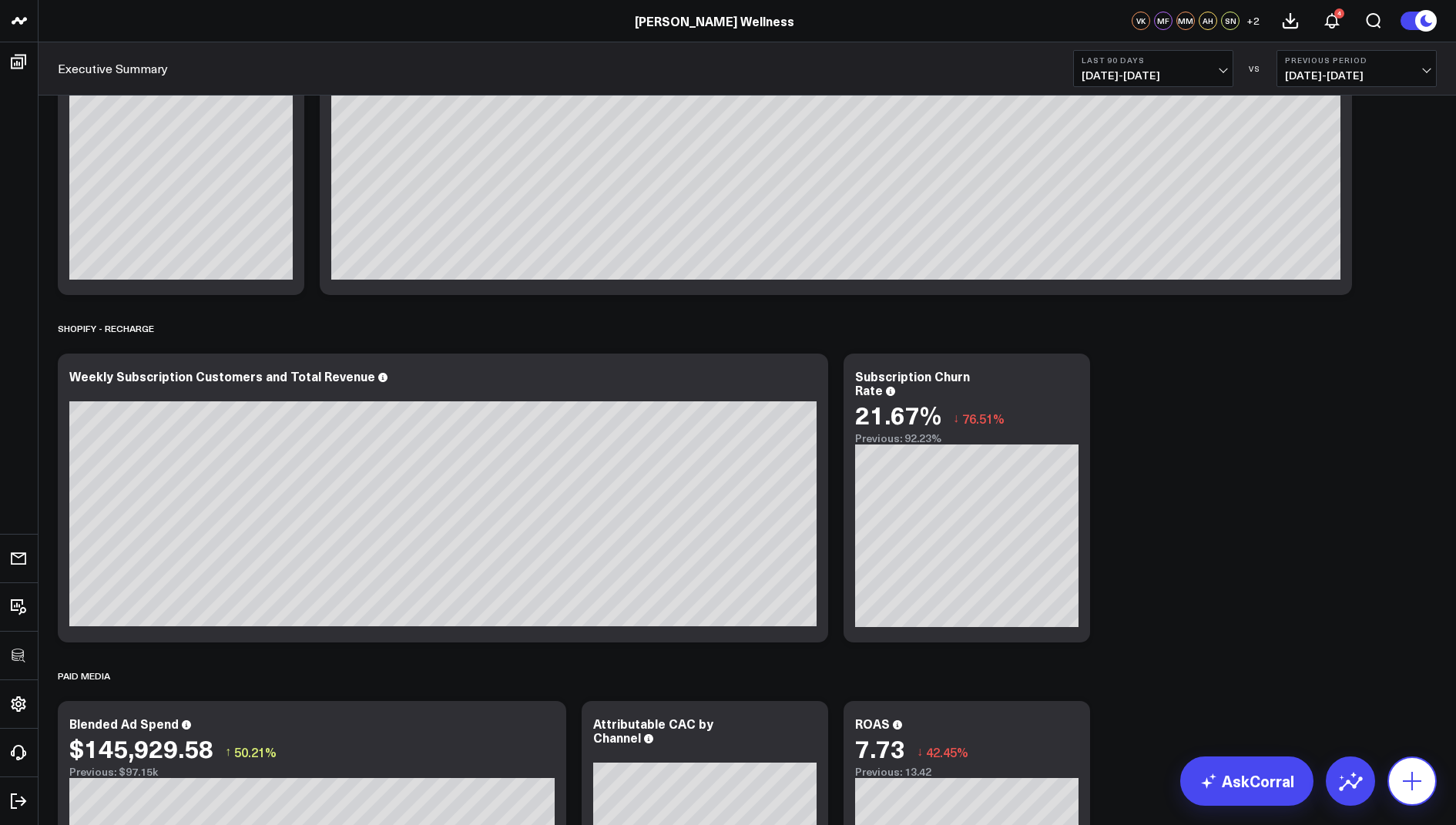
click at [1414, 762] on button at bounding box center [1412, 780] width 49 height 49
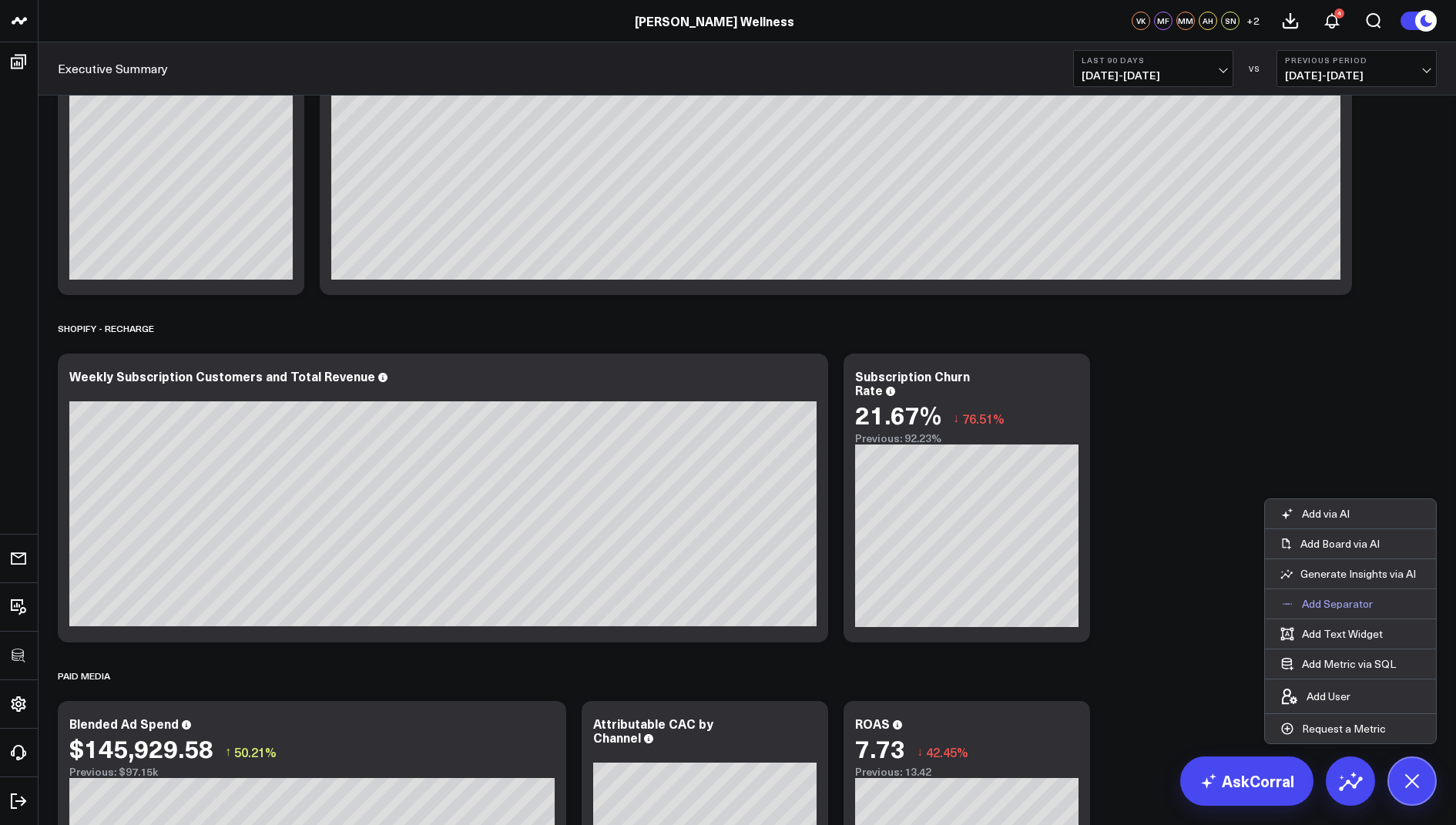
click at [1335, 611] on p "Add Separator" at bounding box center [1337, 604] width 71 height 14
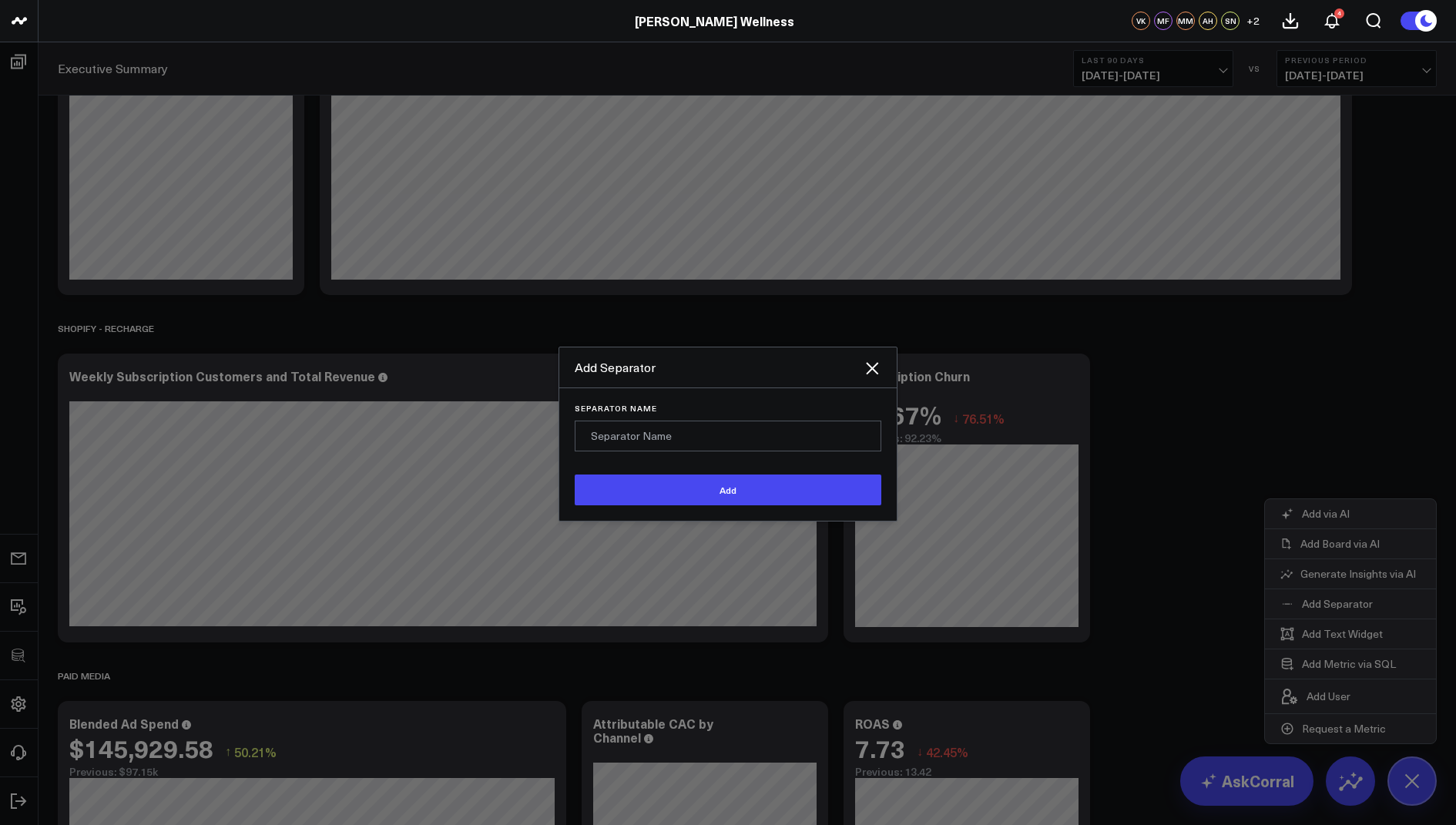
click at [644, 429] on input "Separator Name" at bounding box center [728, 435] width 307 height 31
type input "Retention & LTV"
click at [658, 488] on button "Add" at bounding box center [728, 490] width 307 height 31
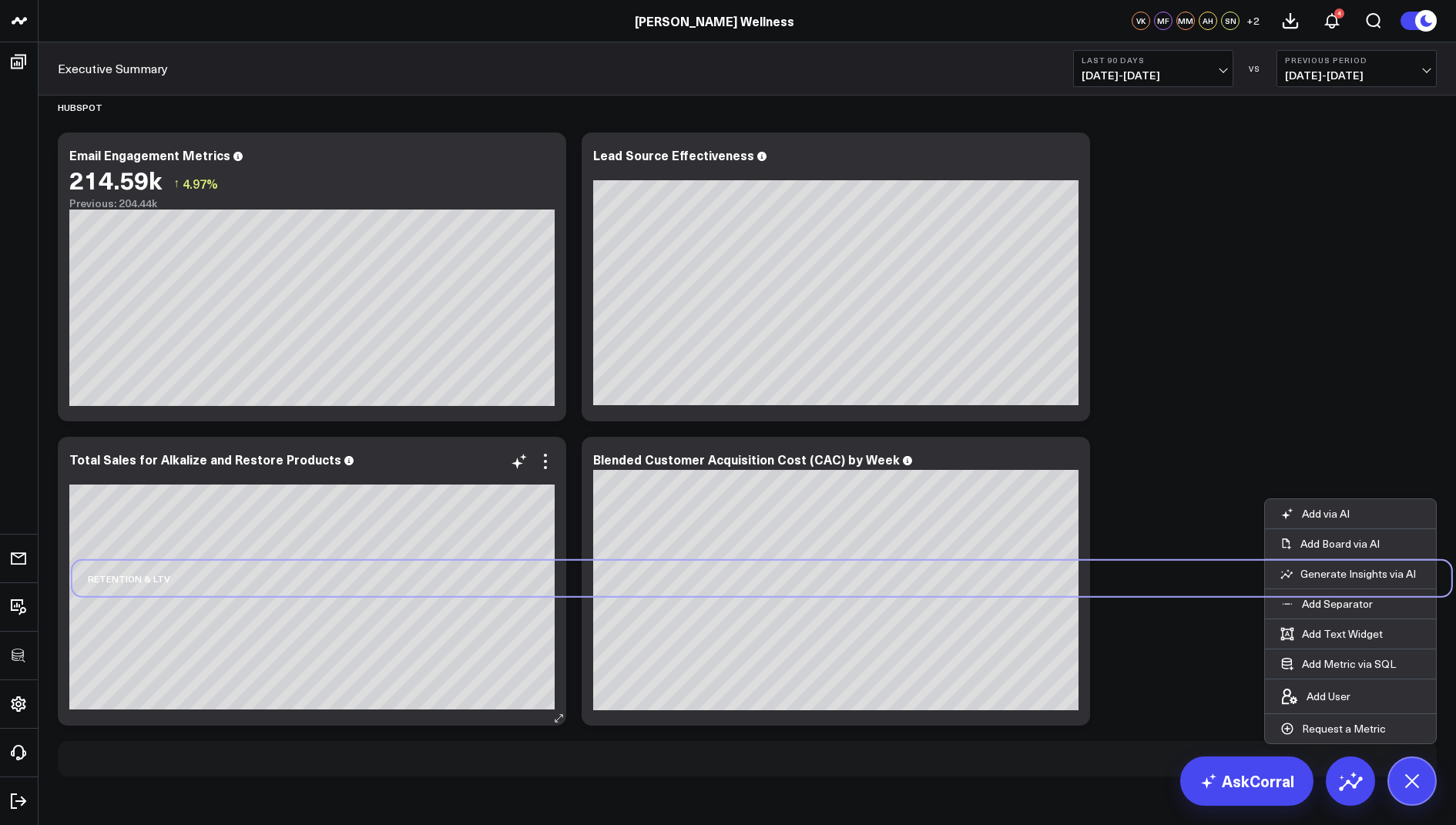
scroll to position [3938, 0]
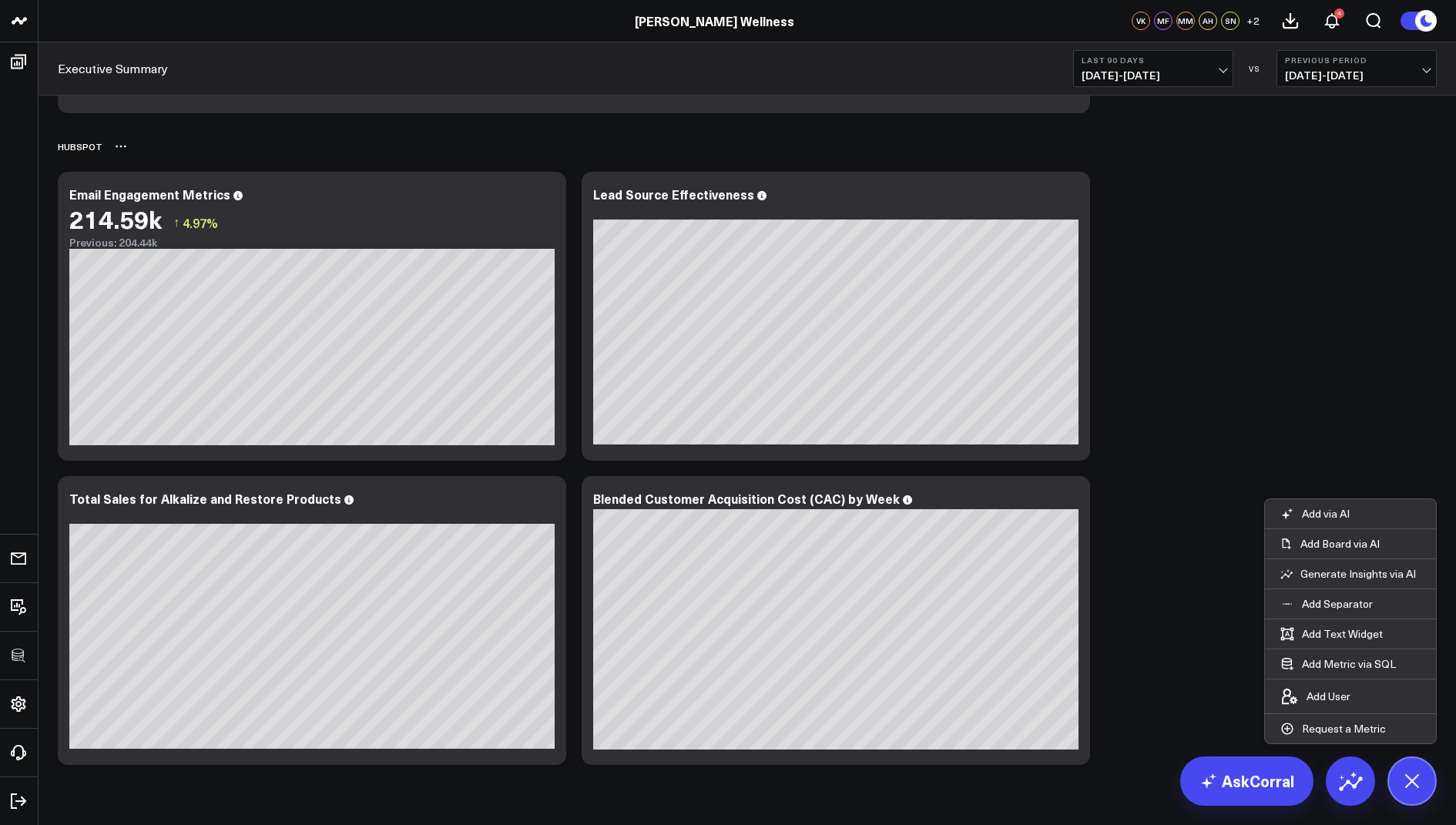
drag, startPoint x: 109, startPoint y: 753, endPoint x: 163, endPoint y: 161, distance: 594.5
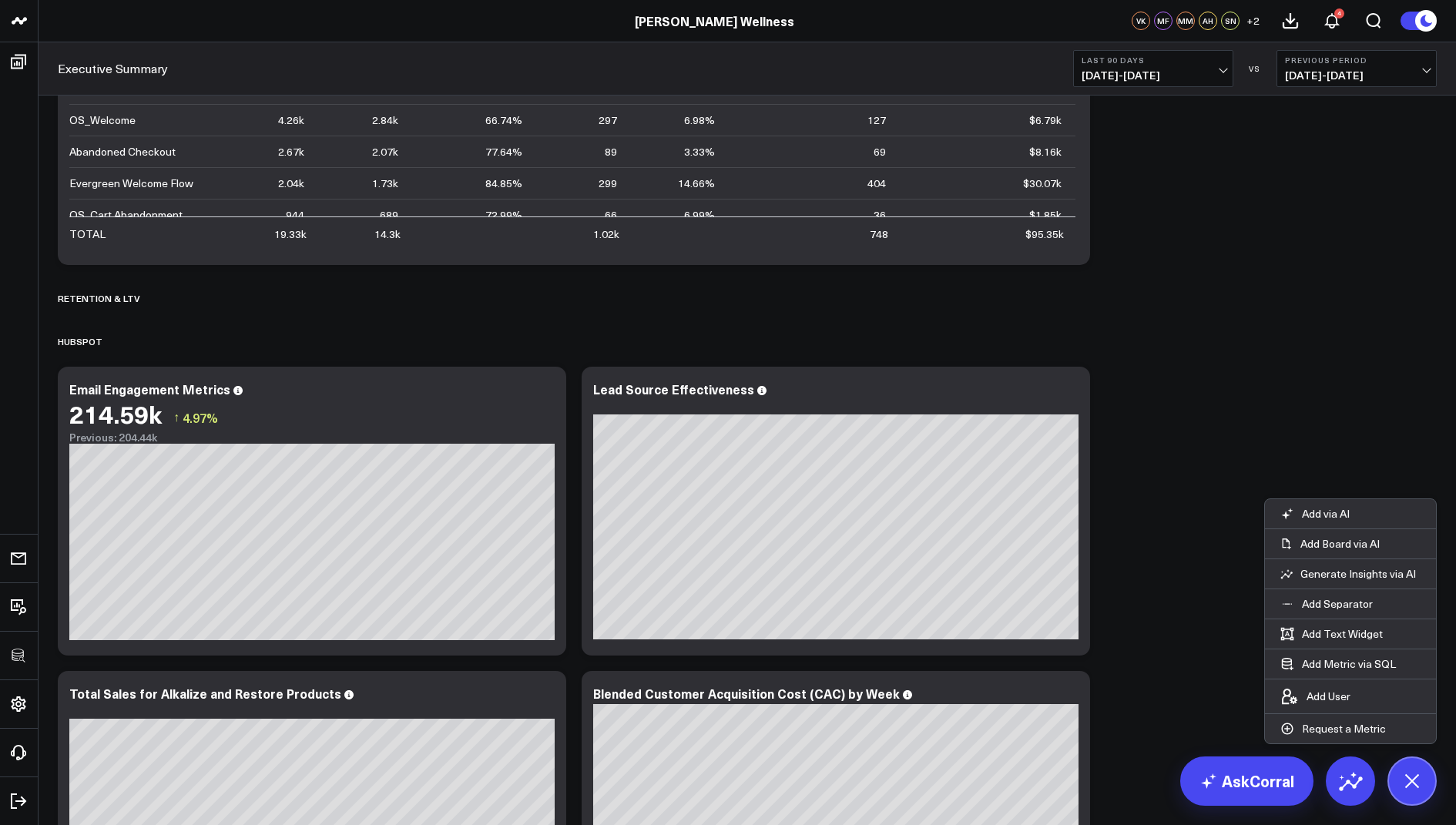
scroll to position [3496, 0]
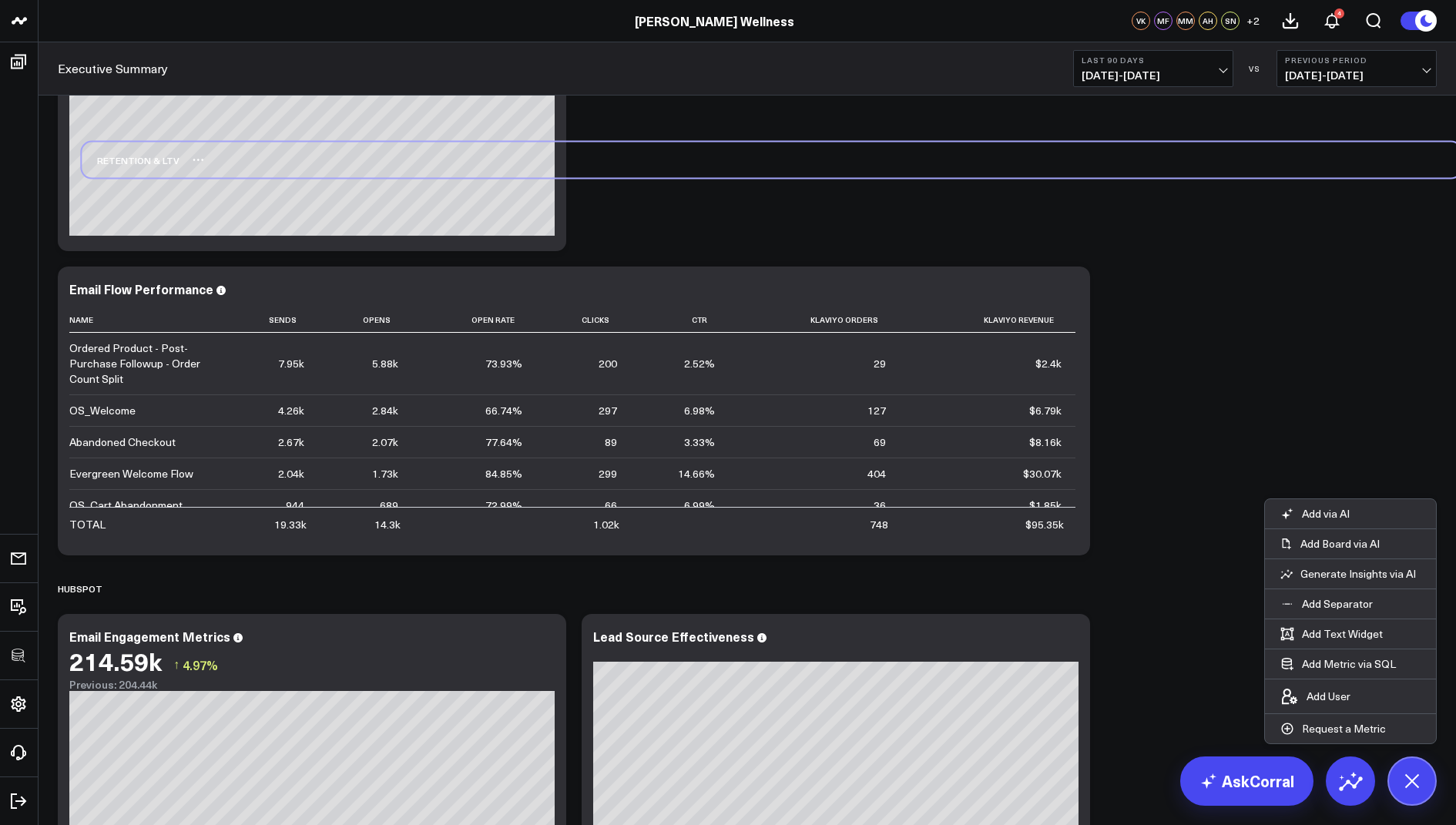
drag, startPoint x: 118, startPoint y: 548, endPoint x: 142, endPoint y: 162, distance: 386.7
click at [142, 162] on div "Retention & LTV" at bounding box center [130, 160] width 97 height 36
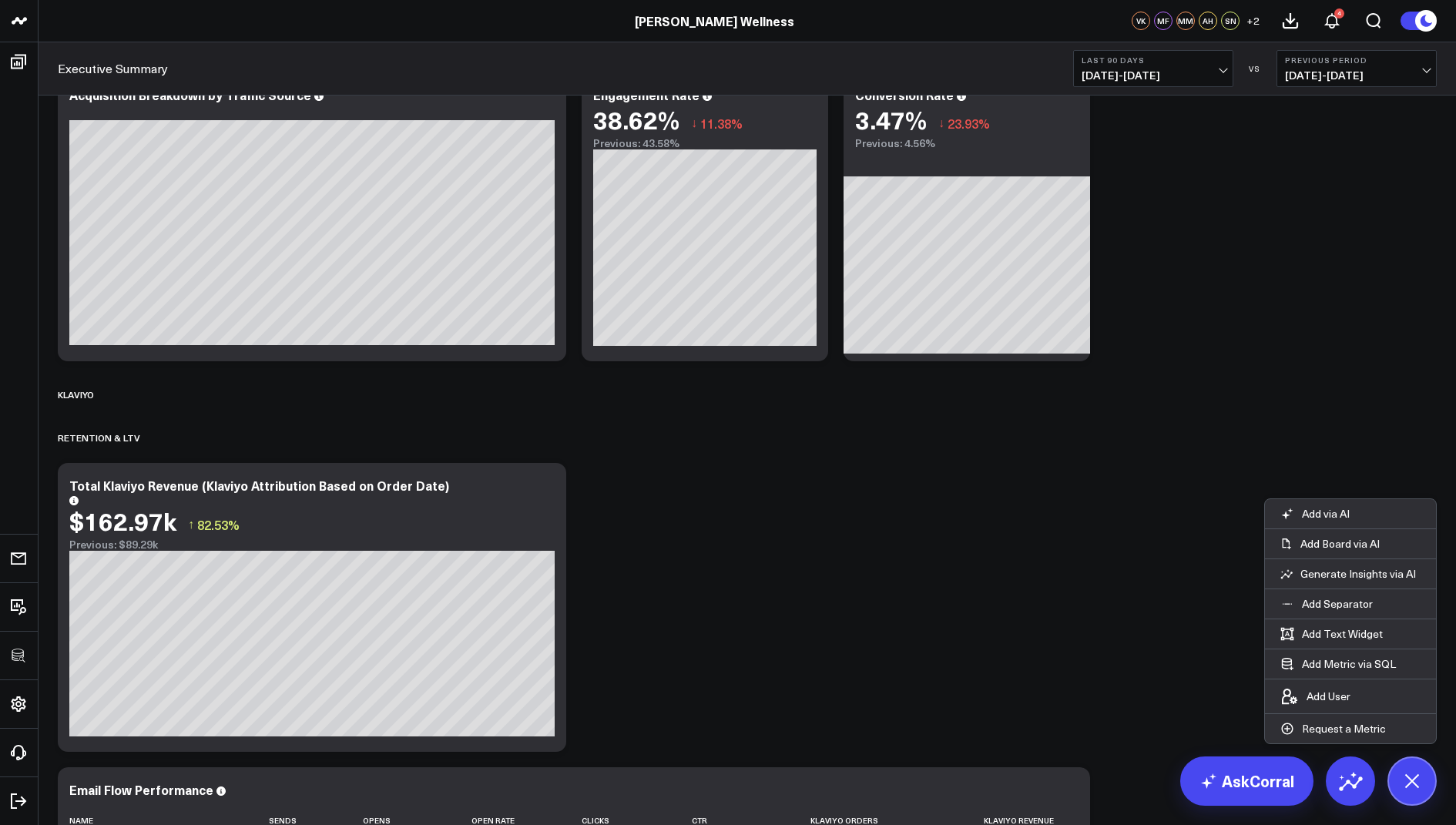
scroll to position [2922, 0]
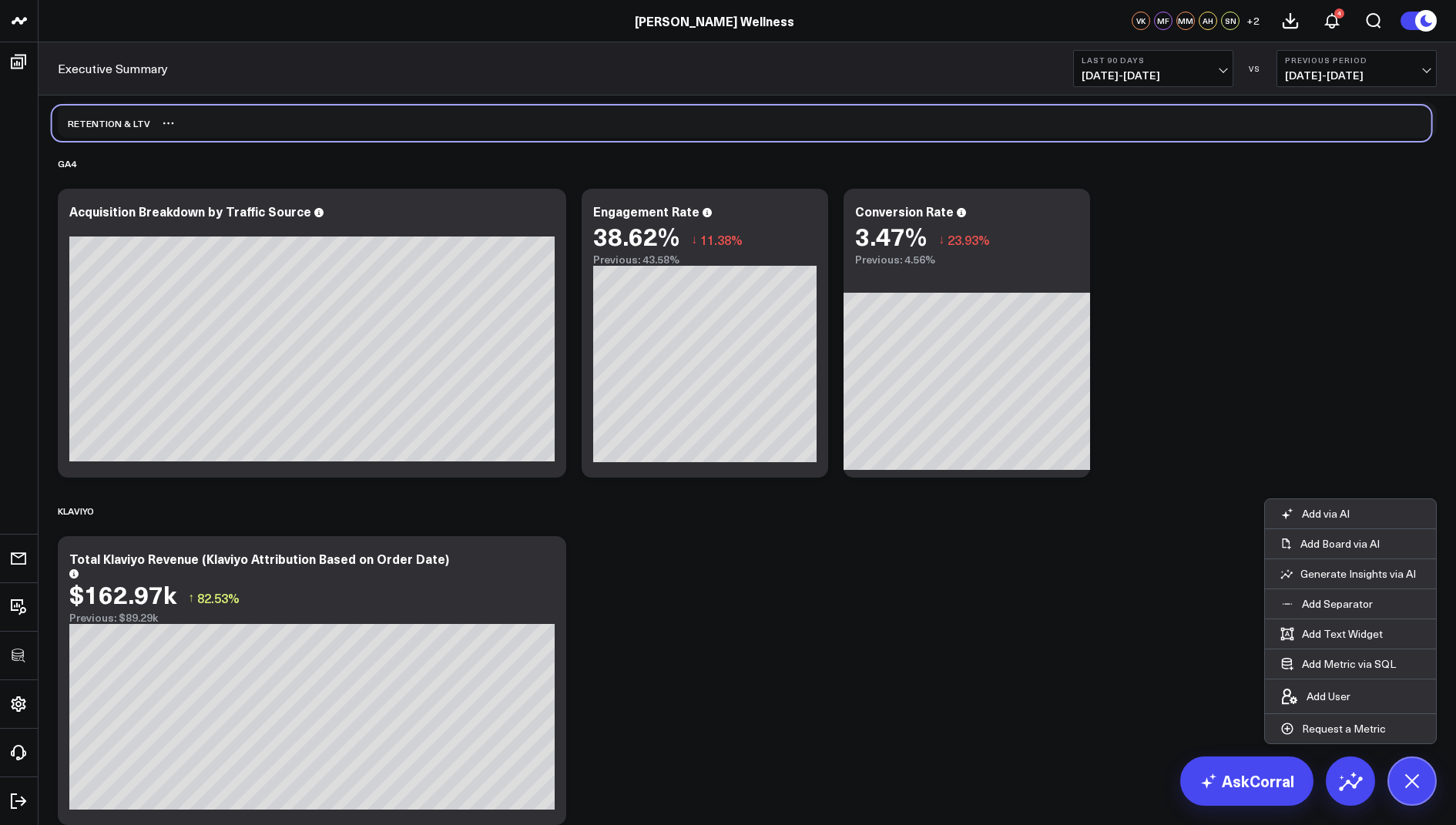
drag, startPoint x: 97, startPoint y: 504, endPoint x: 91, endPoint y: 117, distance: 387.0
click at [91, 117] on div "Retention & LTV" at bounding box center [101, 123] width 97 height 36
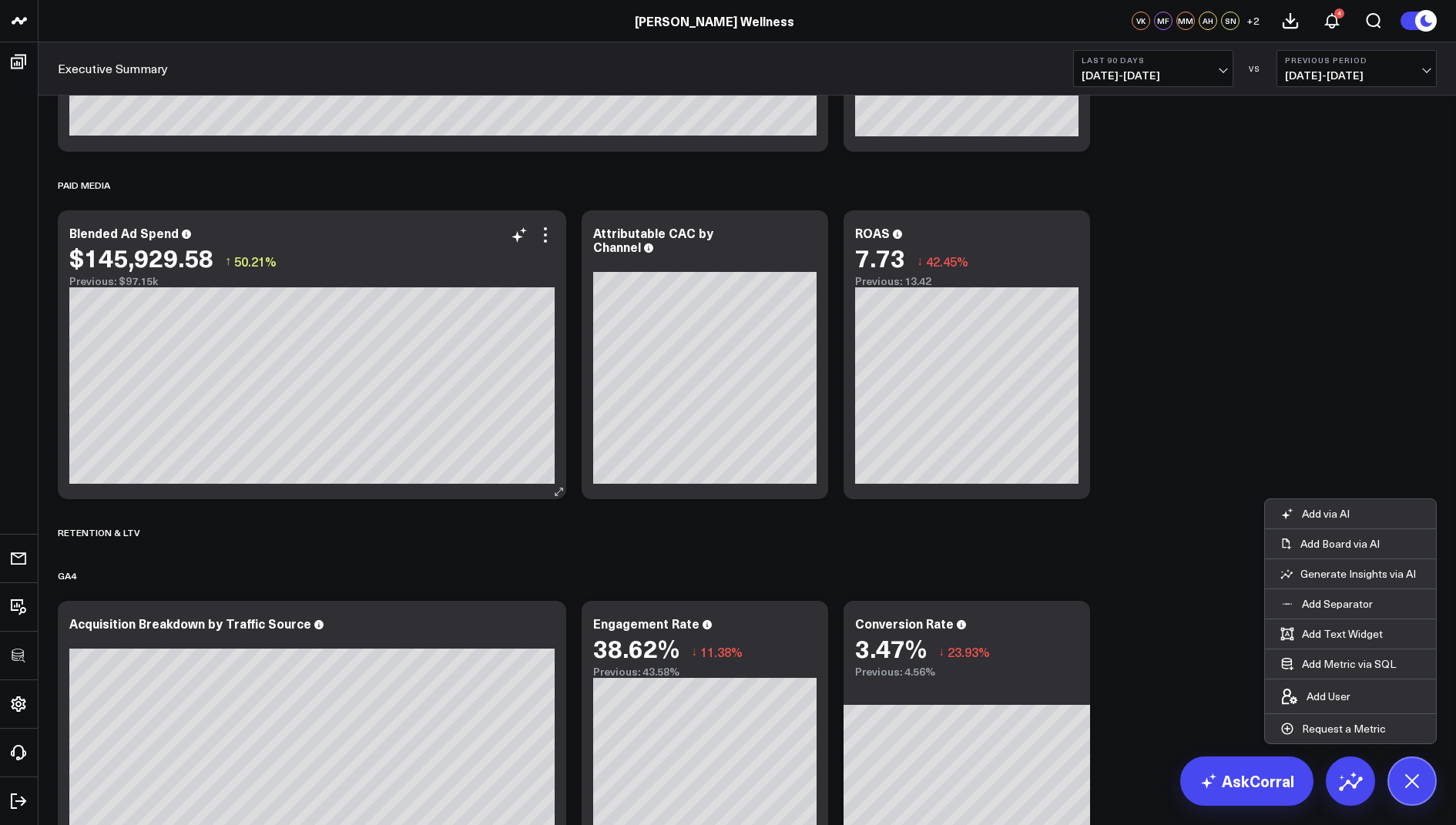
scroll to position [2500, 0]
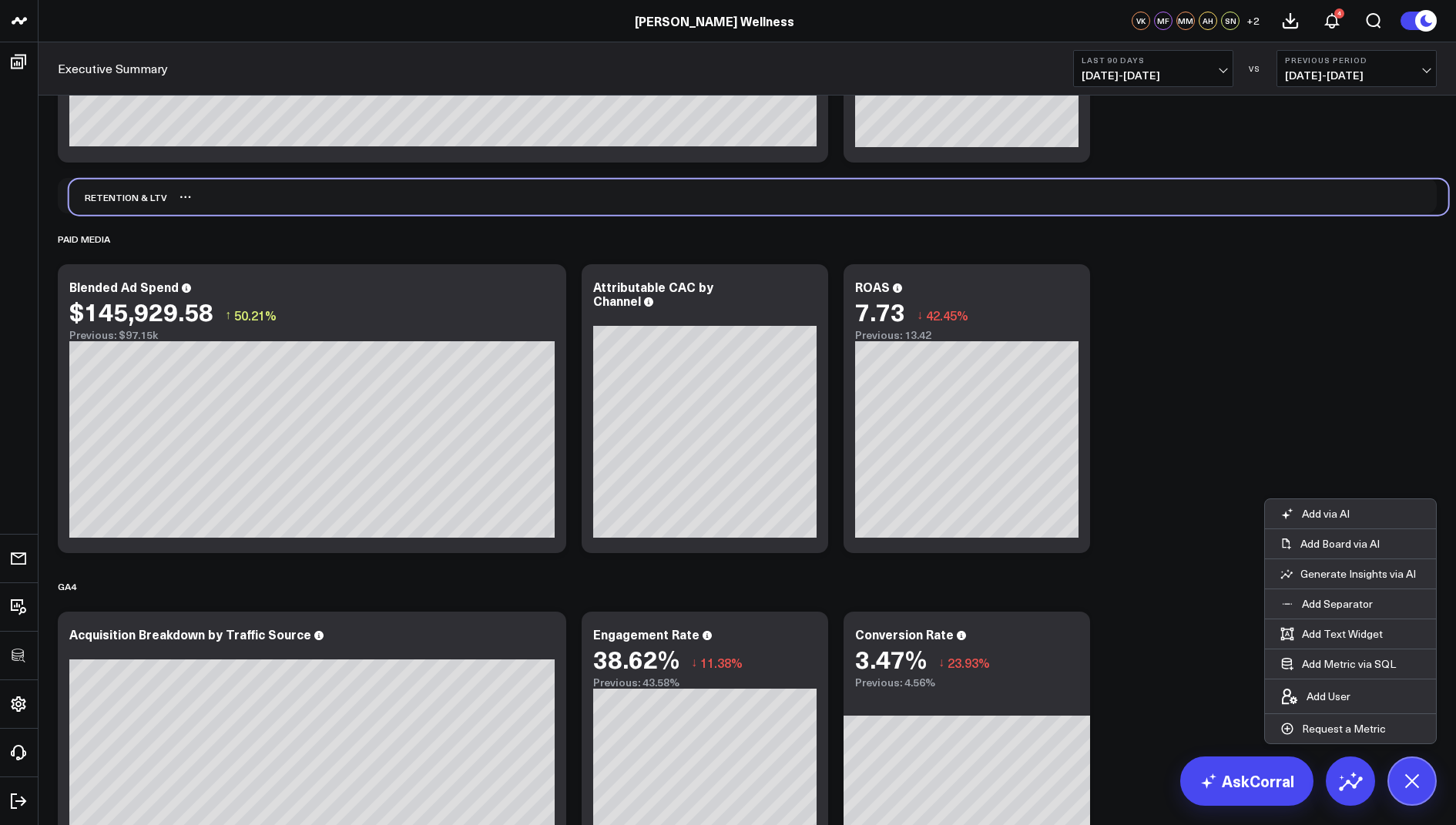
drag, startPoint x: 82, startPoint y: 549, endPoint x: 94, endPoint y: 203, distance: 346.2
click at [94, 203] on div "Retention & LTV" at bounding box center [117, 197] width 97 height 36
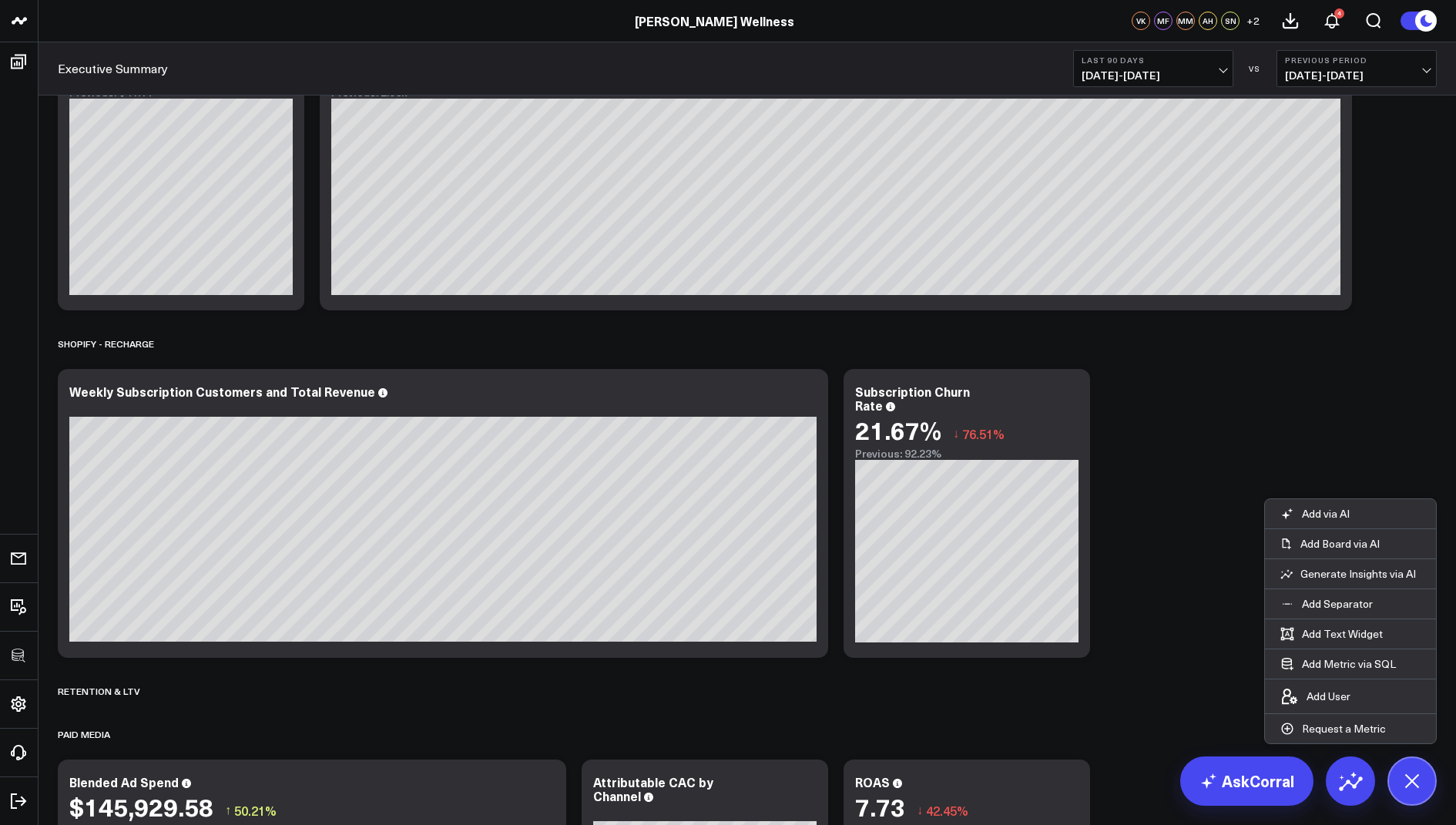
scroll to position [1989, 0]
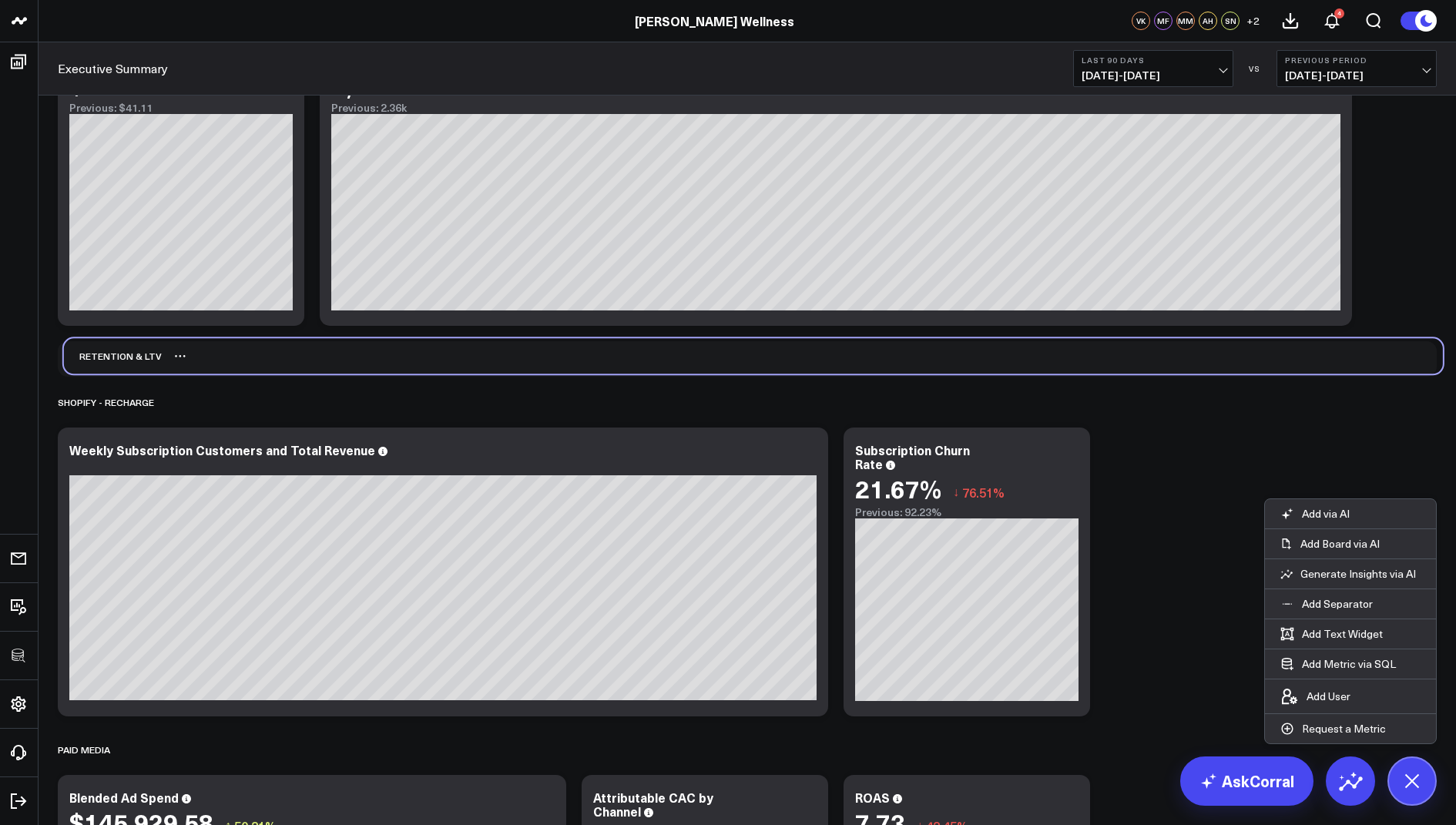
drag, startPoint x: 93, startPoint y: 707, endPoint x: 98, endPoint y: 357, distance: 350.0
click at [98, 357] on div "Retention & LTV" at bounding box center [112, 355] width 97 height 36
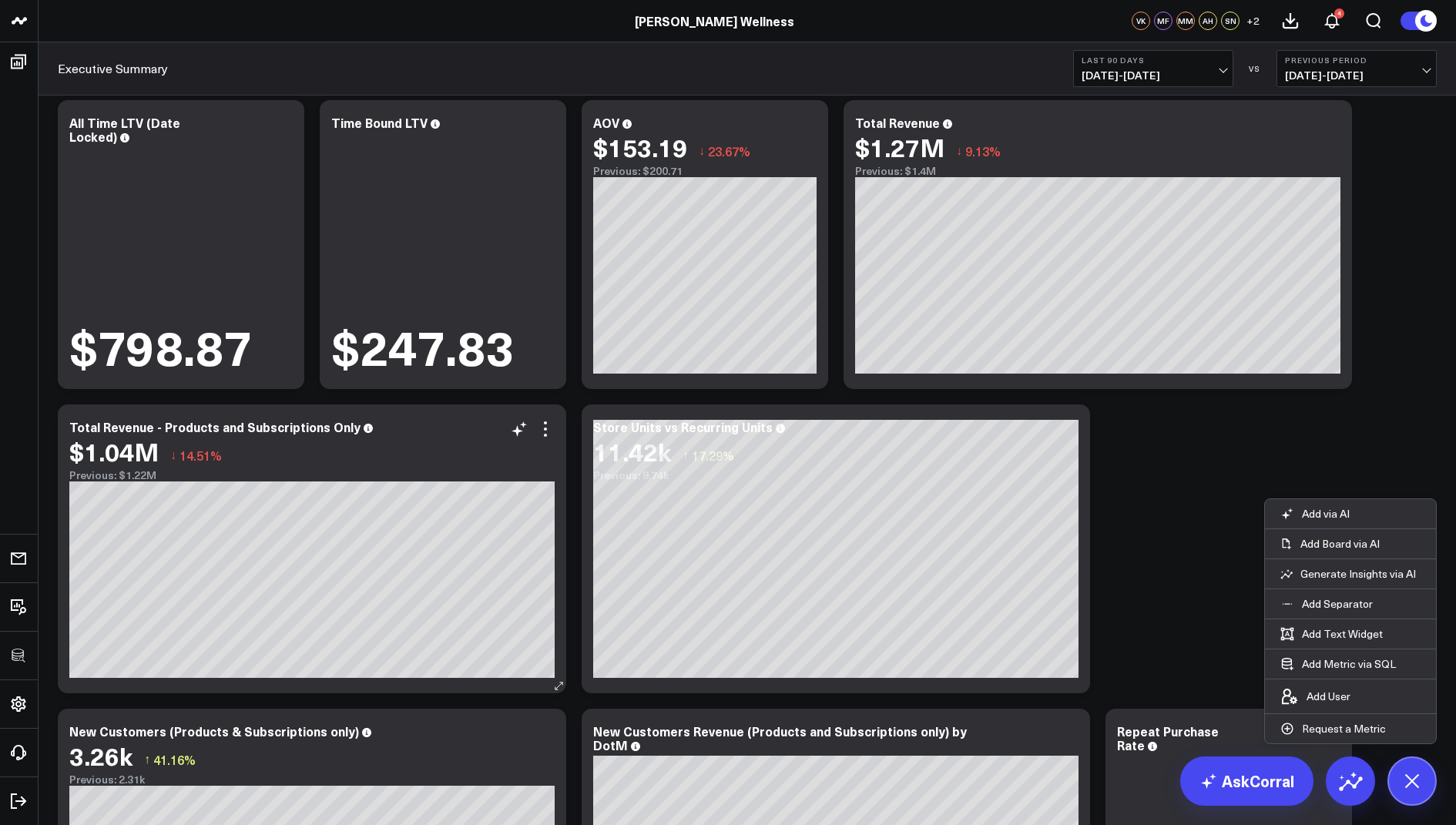
scroll to position [365, 0]
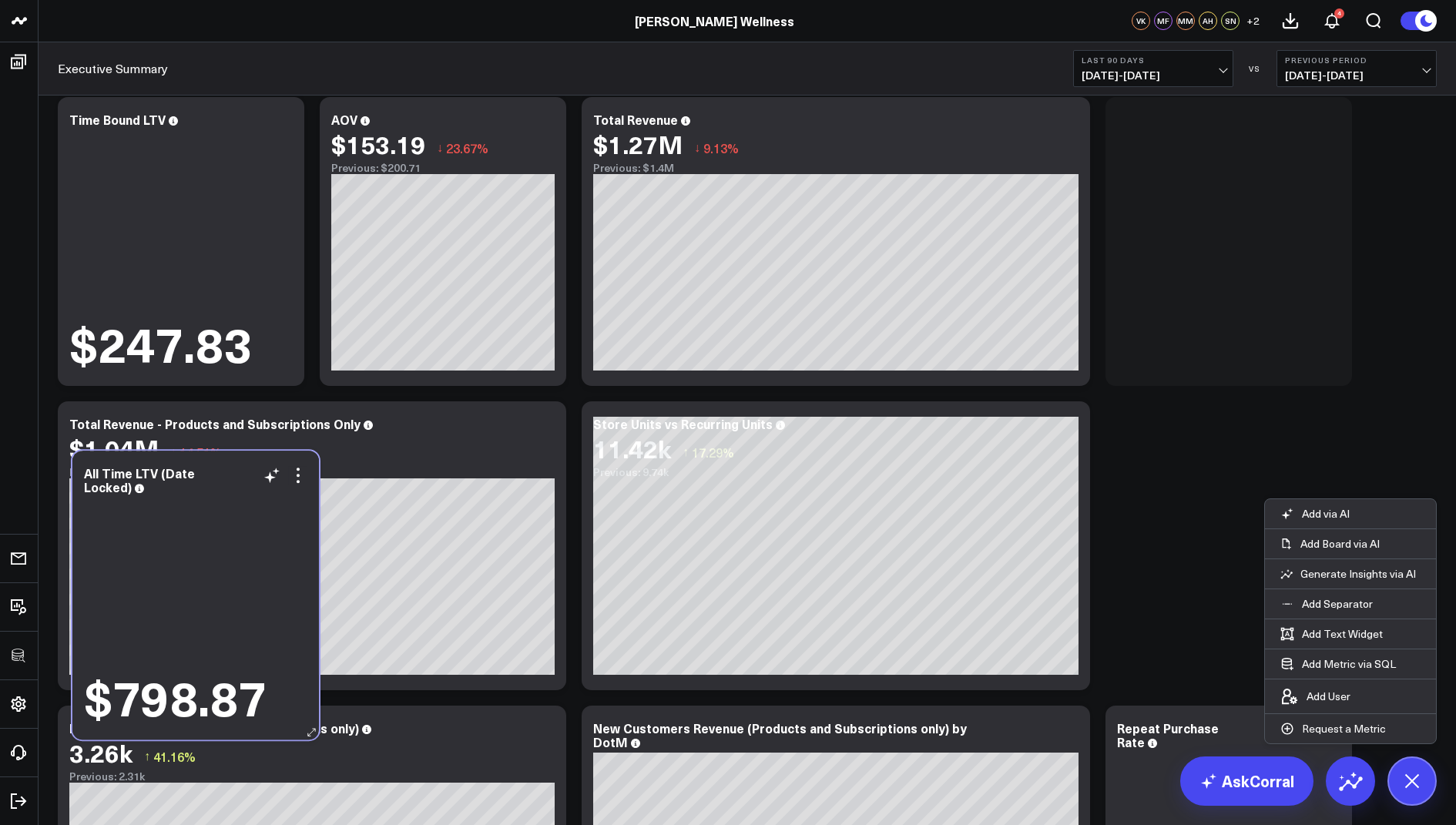
drag, startPoint x: 184, startPoint y: 344, endPoint x: 199, endPoint y: 698, distance: 354.3
click at [199, 698] on div "$798.87" at bounding box center [175, 696] width 182 height 47
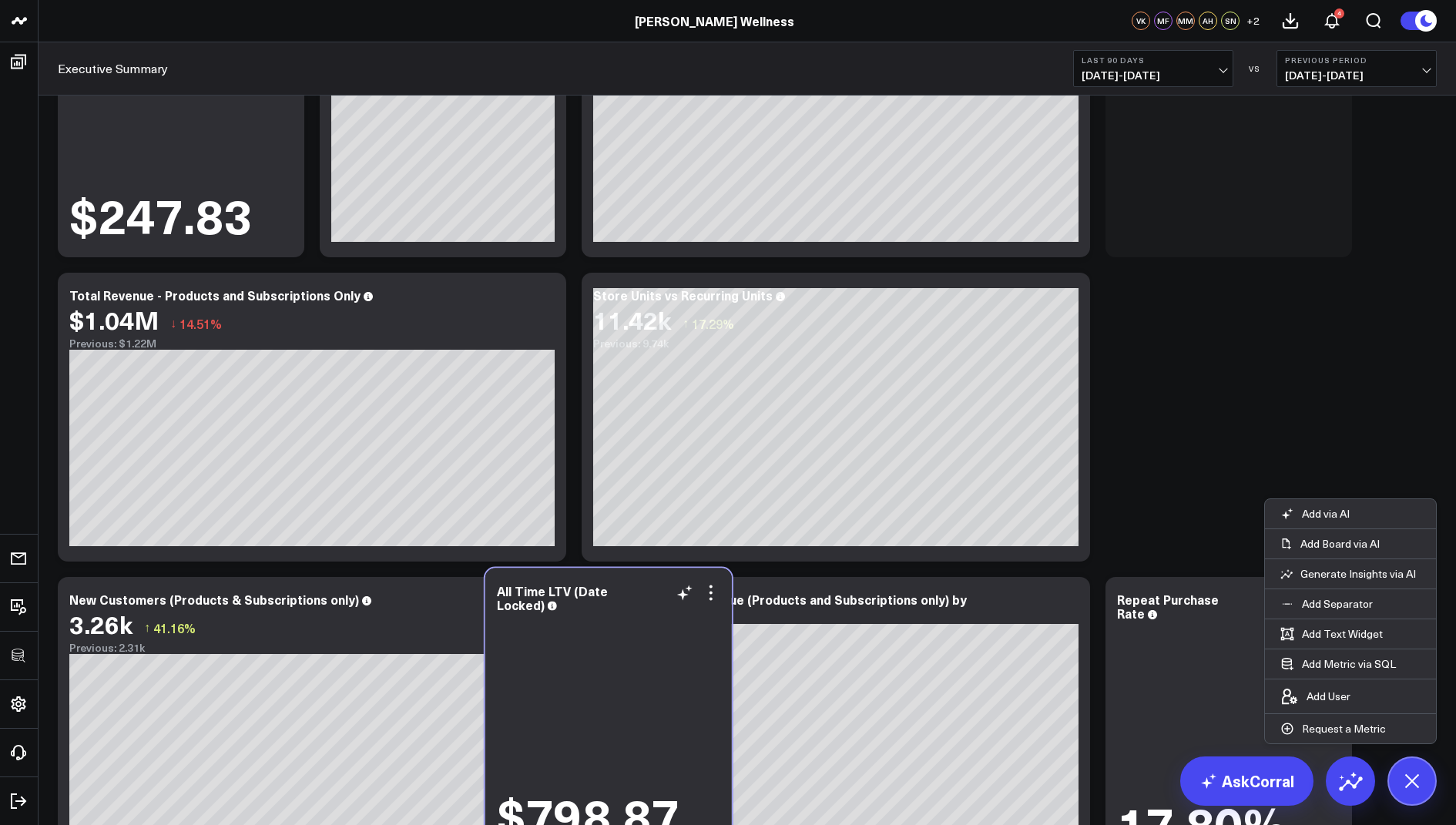
scroll to position [497, 0]
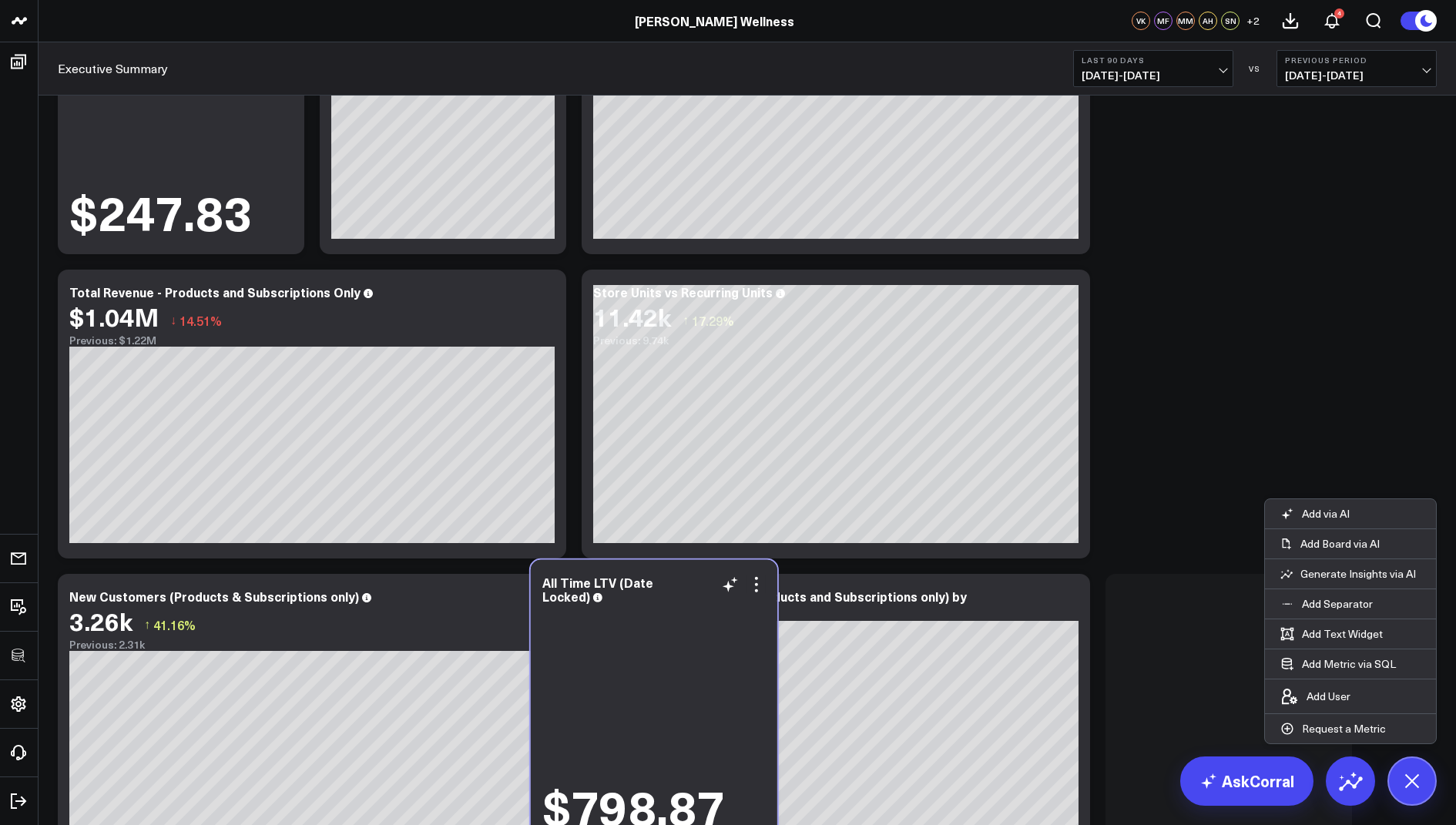
drag, startPoint x: 1254, startPoint y: 172, endPoint x: 679, endPoint y: 744, distance: 811.1
click at [679, 744] on div "$798.87" at bounding box center [654, 720] width 223 height 226
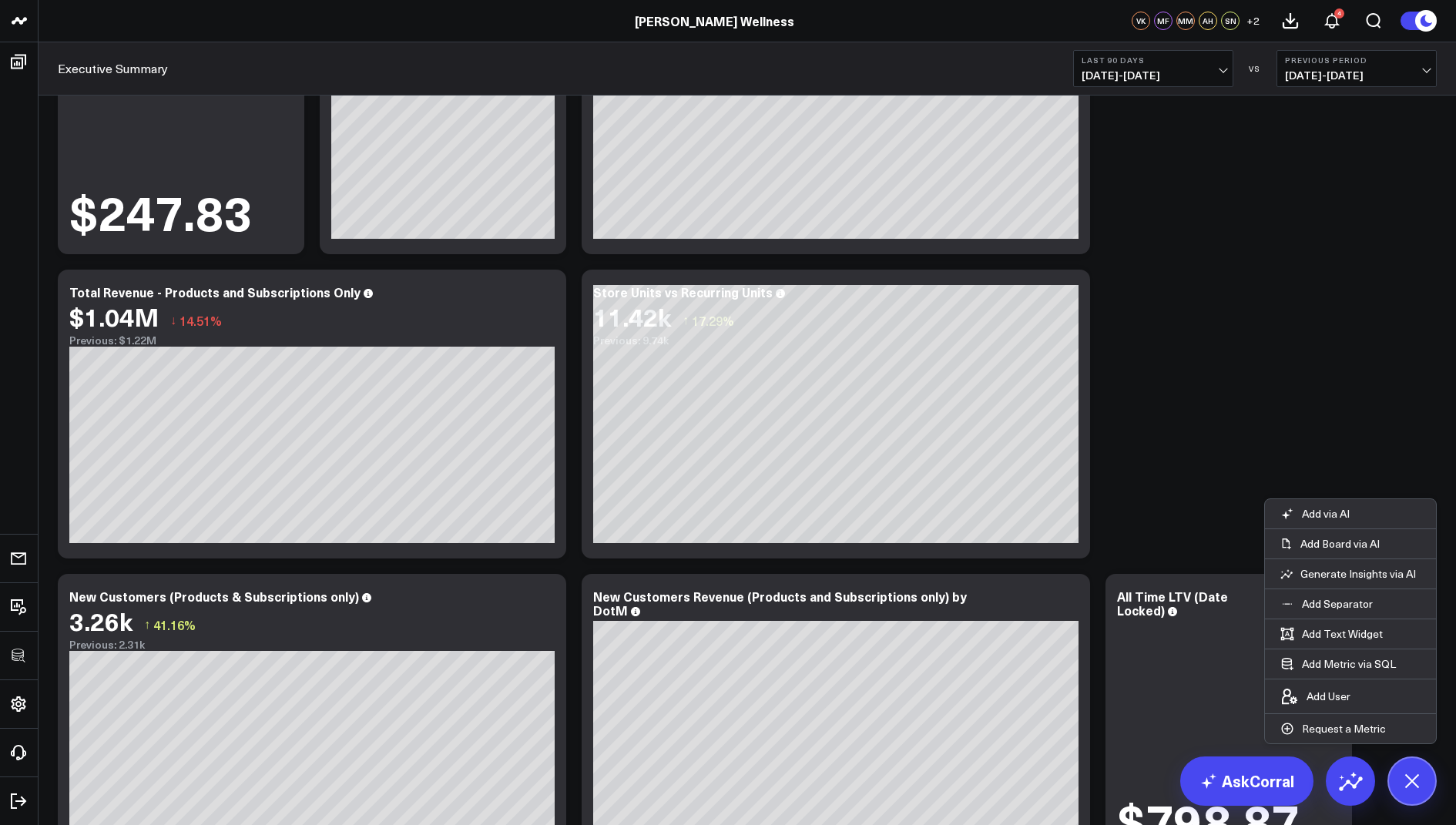
scroll to position [1000, 0]
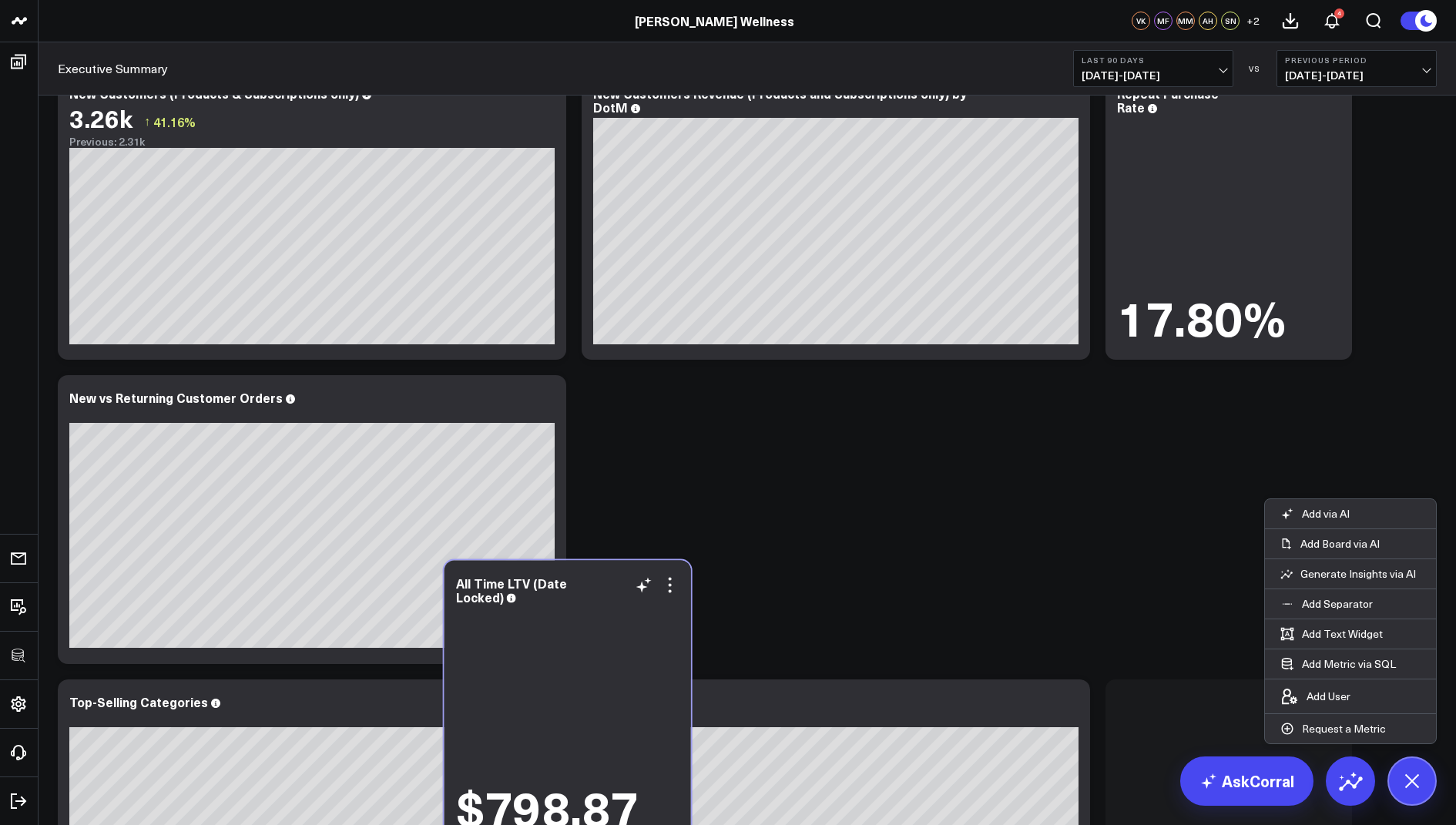
drag, startPoint x: 1272, startPoint y: 201, endPoint x: 611, endPoint y: 691, distance: 822.8
click at [611, 691] on div "$798.87" at bounding box center [568, 721] width 223 height 226
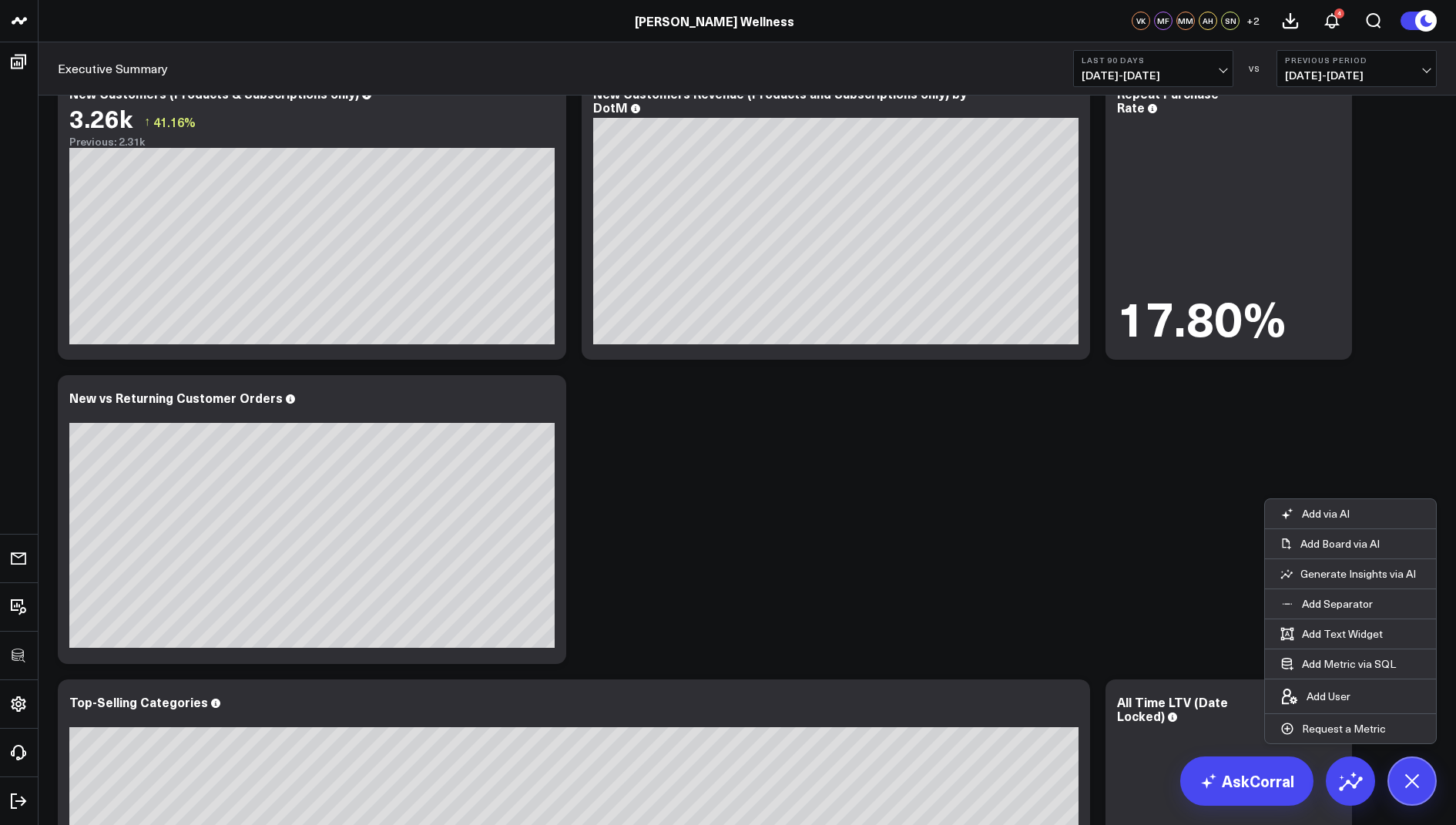
scroll to position [1506, 0]
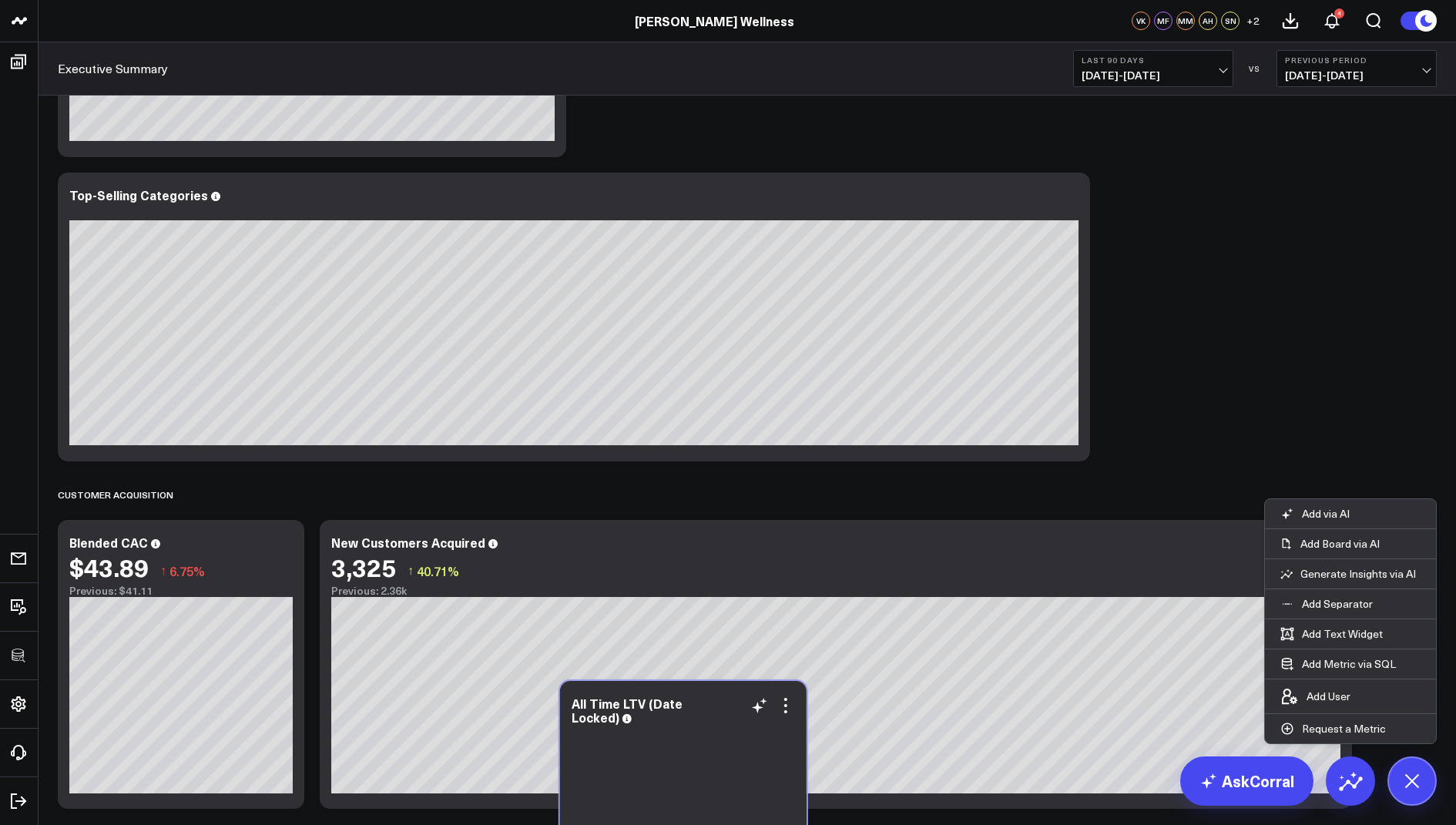
drag, startPoint x: 1222, startPoint y: 210, endPoint x: 676, endPoint y: 718, distance: 745.8
click at [676, 718] on div "All Time LTV (Date Locked)" at bounding box center [683, 709] width 223 height 27
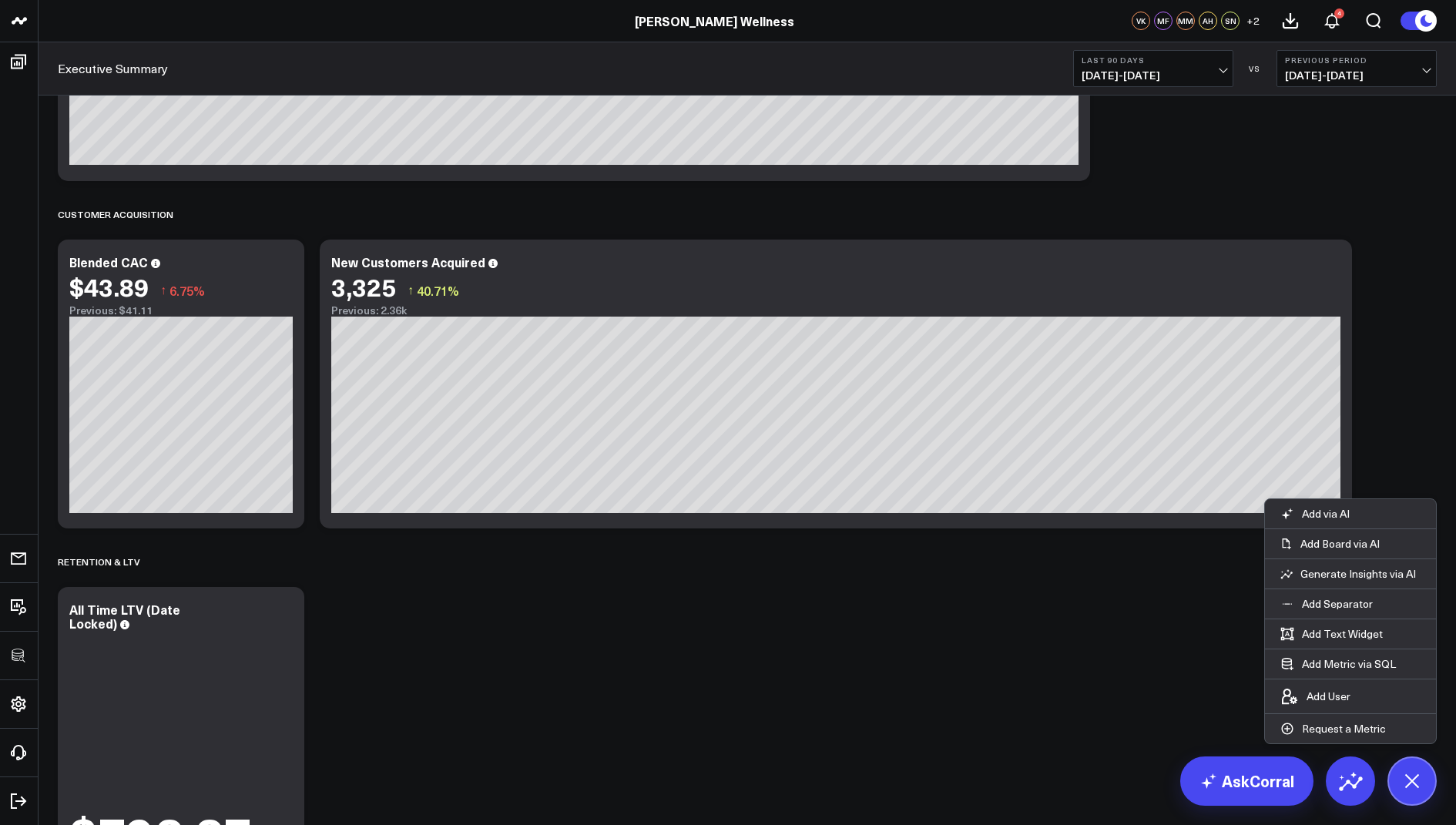
scroll to position [2038, 0]
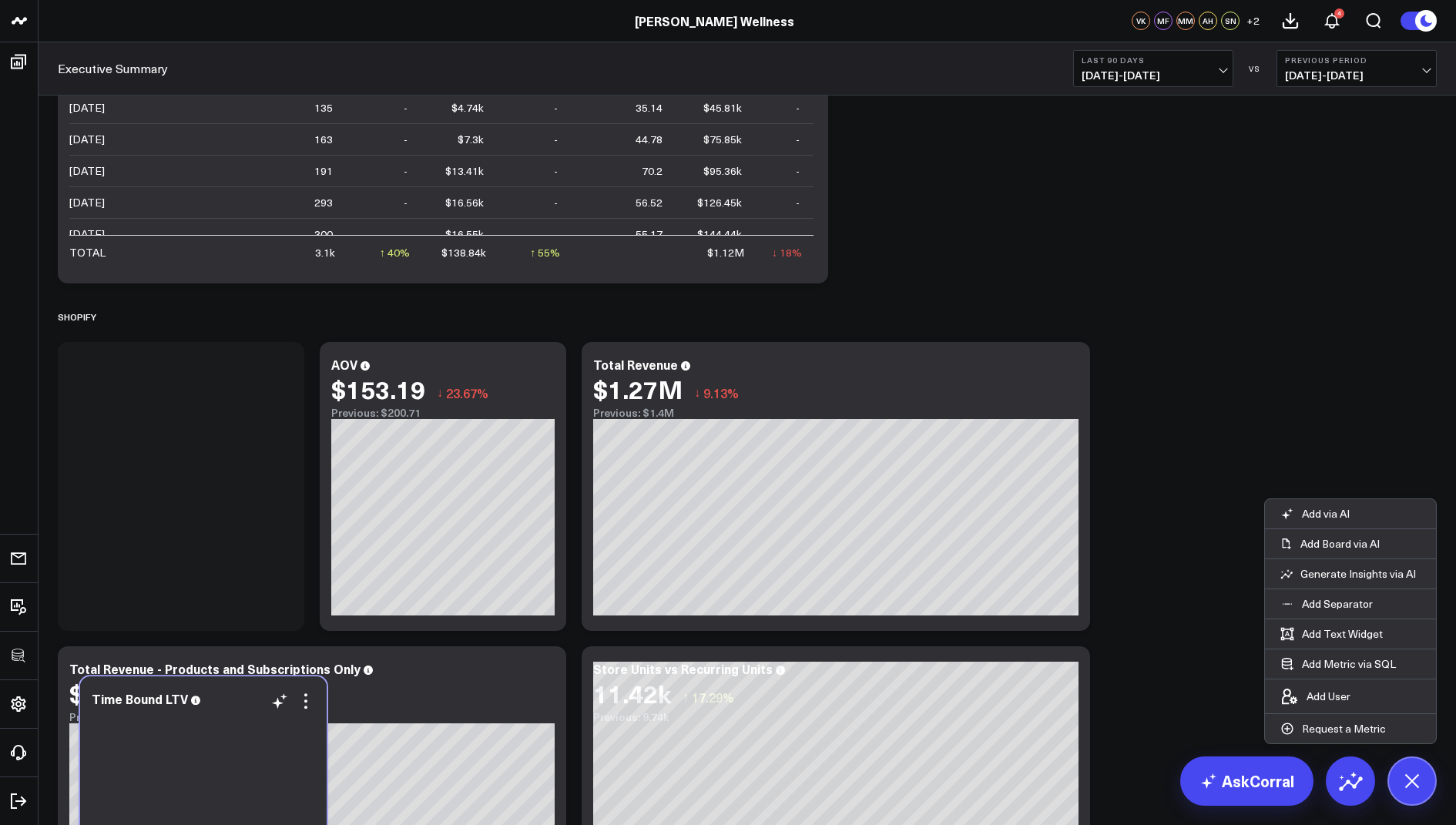
drag, startPoint x: 204, startPoint y: 510, endPoint x: 227, endPoint y: 798, distance: 288.9
click at [227, 798] on div "$247.83" at bounding box center [203, 829] width 223 height 241
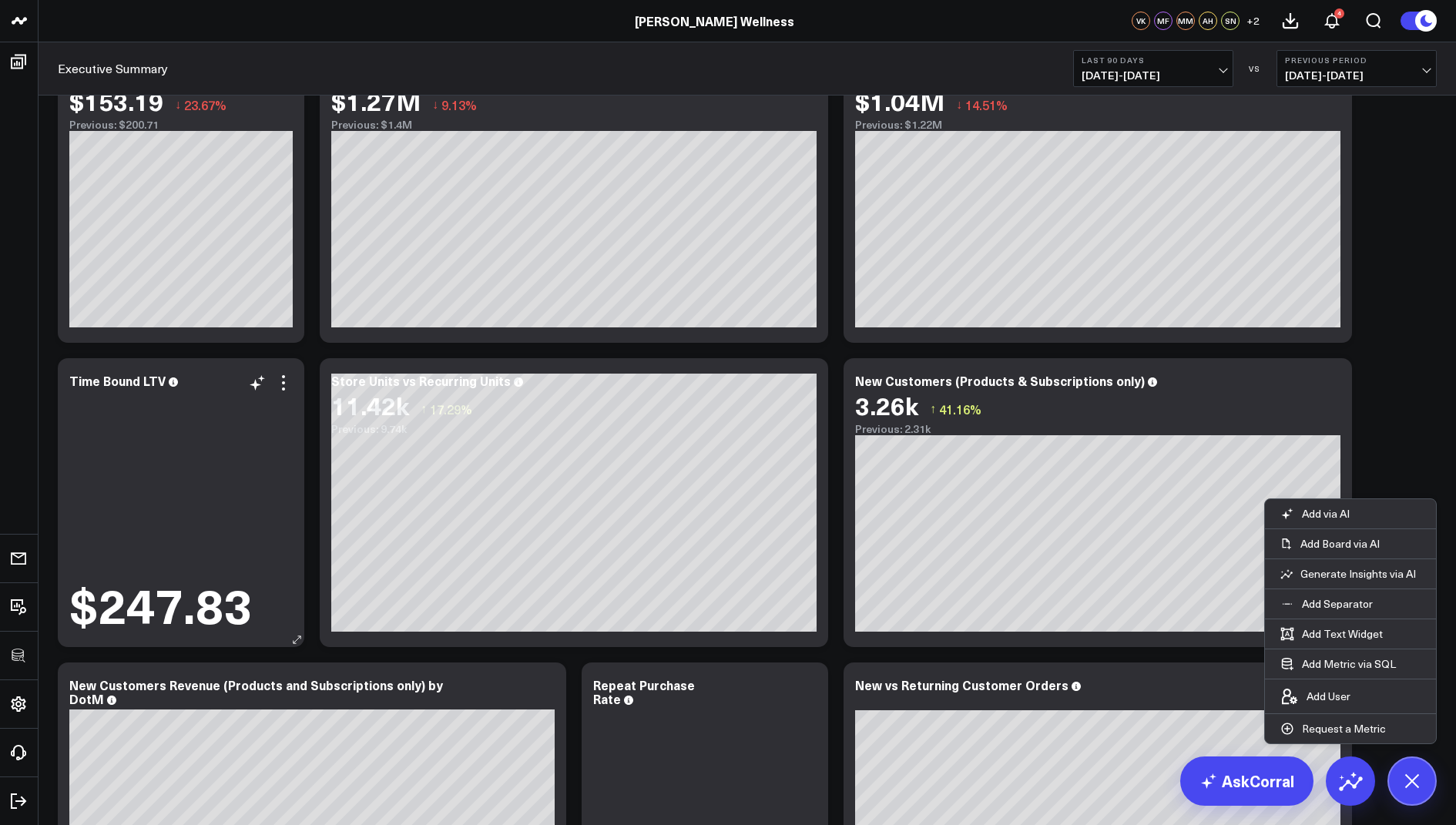
scroll to position [624, 0]
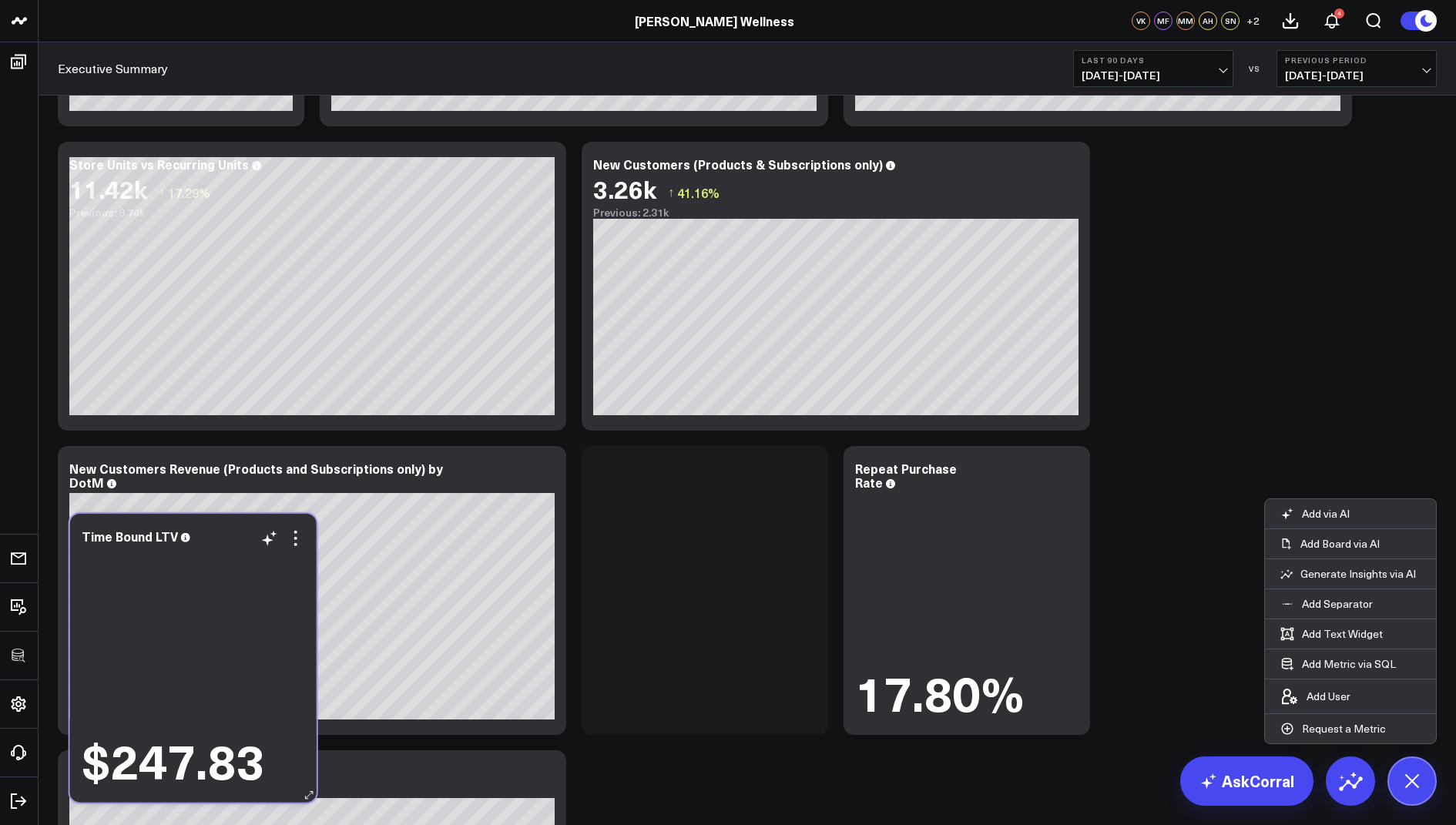
drag, startPoint x: 217, startPoint y: 317, endPoint x: 229, endPoint y: 689, distance: 372.2
click at [229, 689] on div "$247.83" at bounding box center [193, 667] width 223 height 241
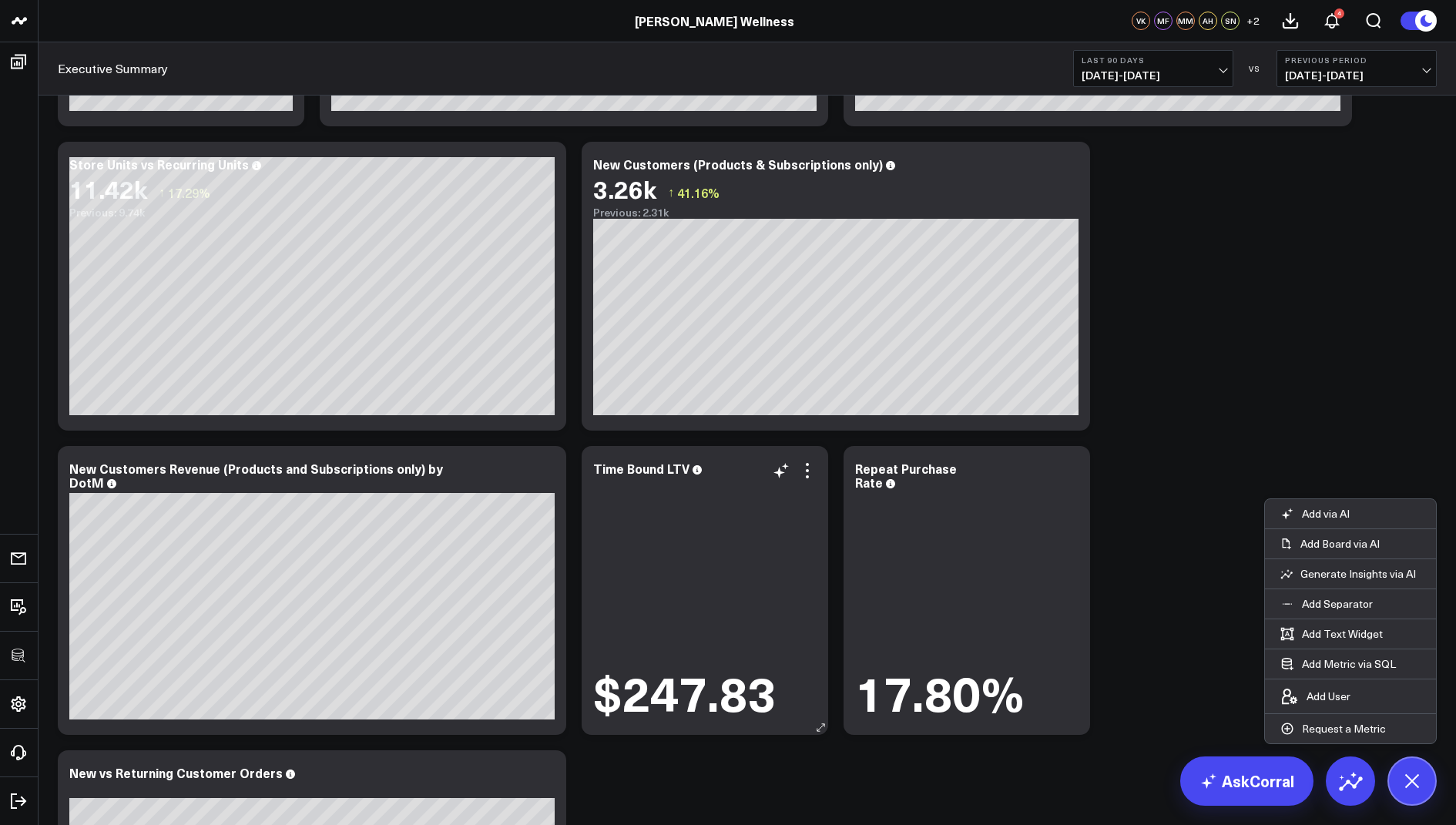
scroll to position [1036, 0]
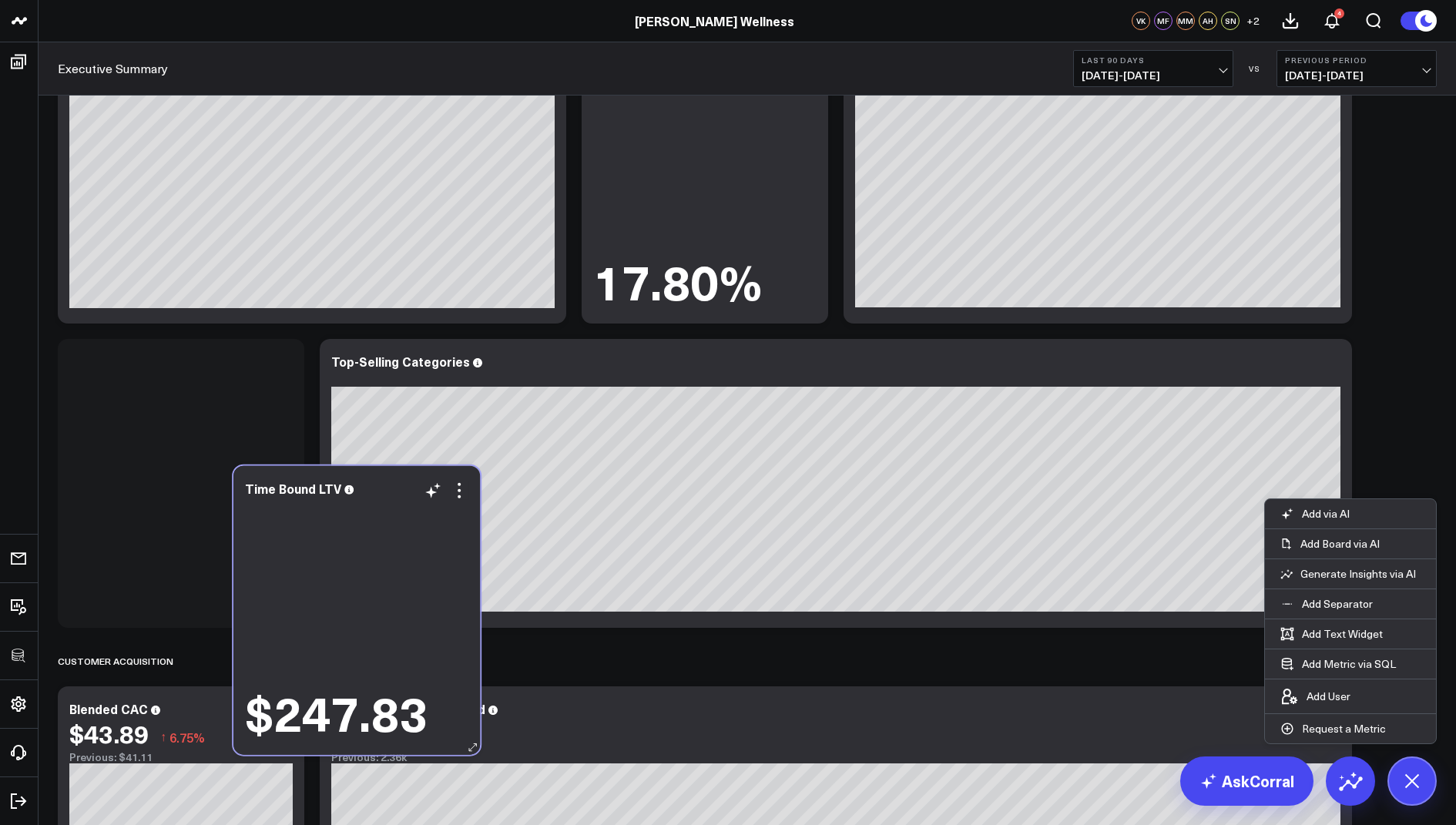
drag, startPoint x: 735, startPoint y: 246, endPoint x: 386, endPoint y: 677, distance: 554.6
click at [386, 688] on div "$247.83" at bounding box center [336, 711] width 182 height 47
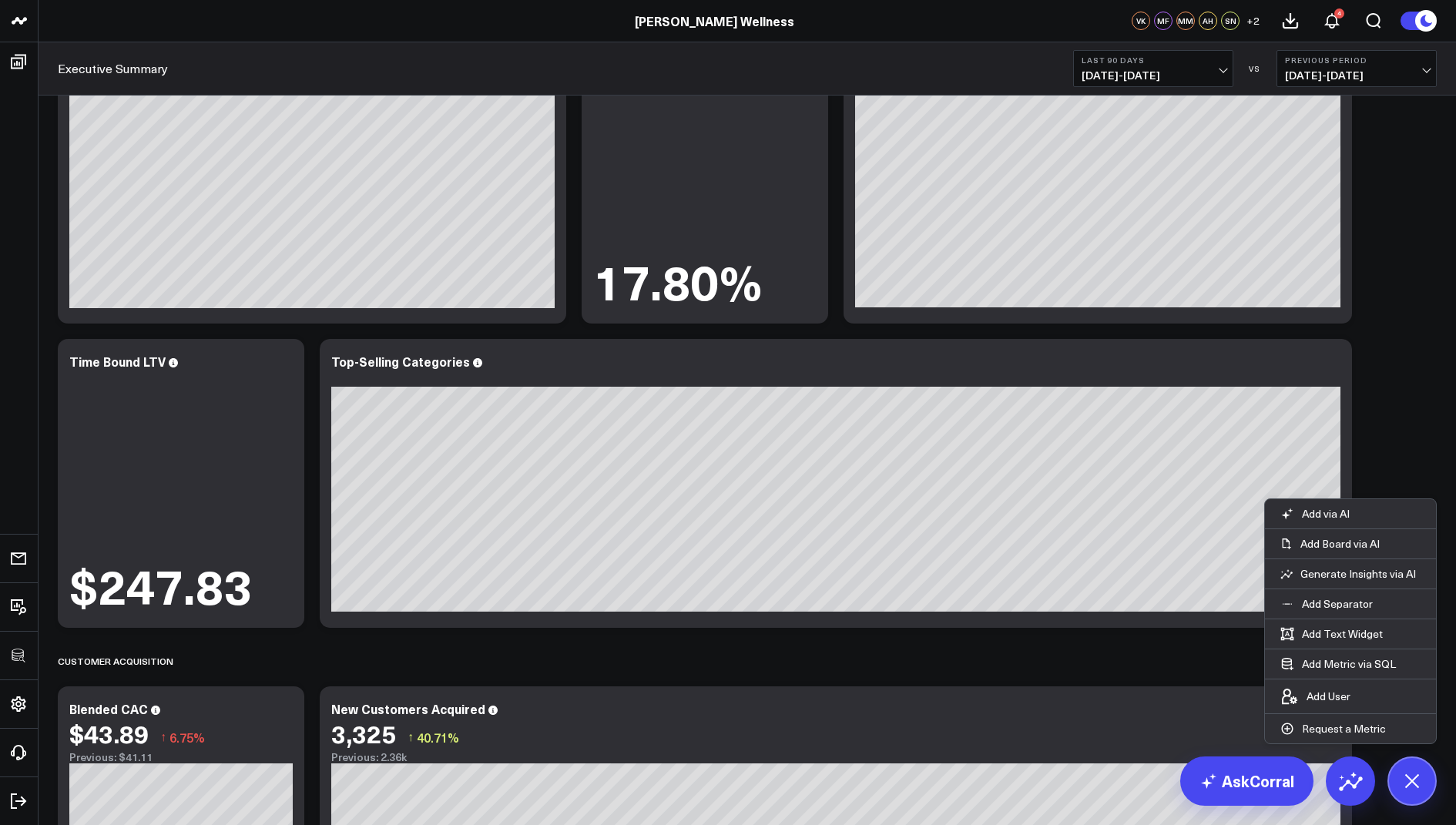
scroll to position [1394, 0]
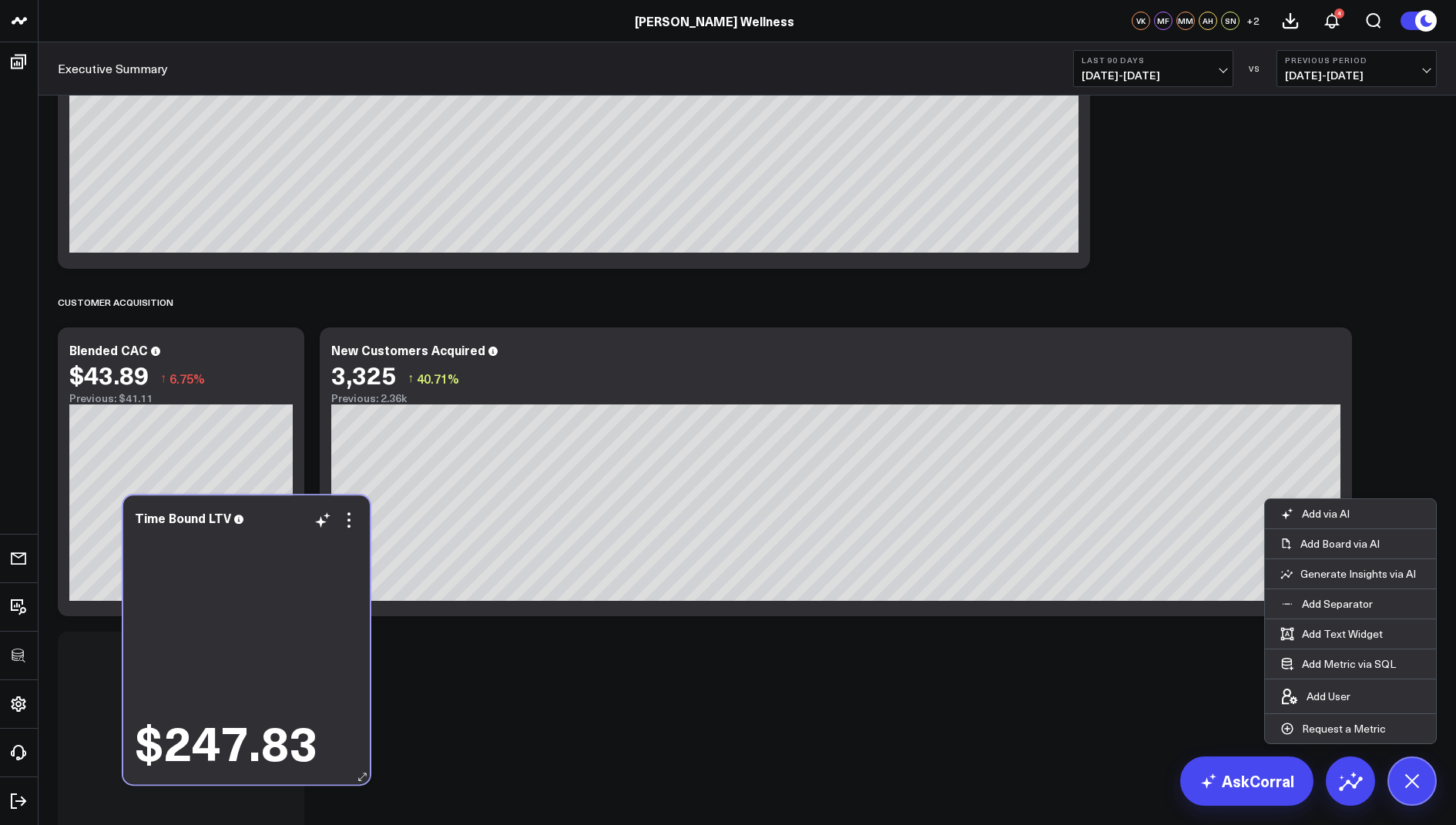
drag, startPoint x: 278, startPoint y: 227, endPoint x: 344, endPoint y: 743, distance: 520.2
click at [344, 743] on div "$247.83" at bounding box center [247, 740] width 223 height 47
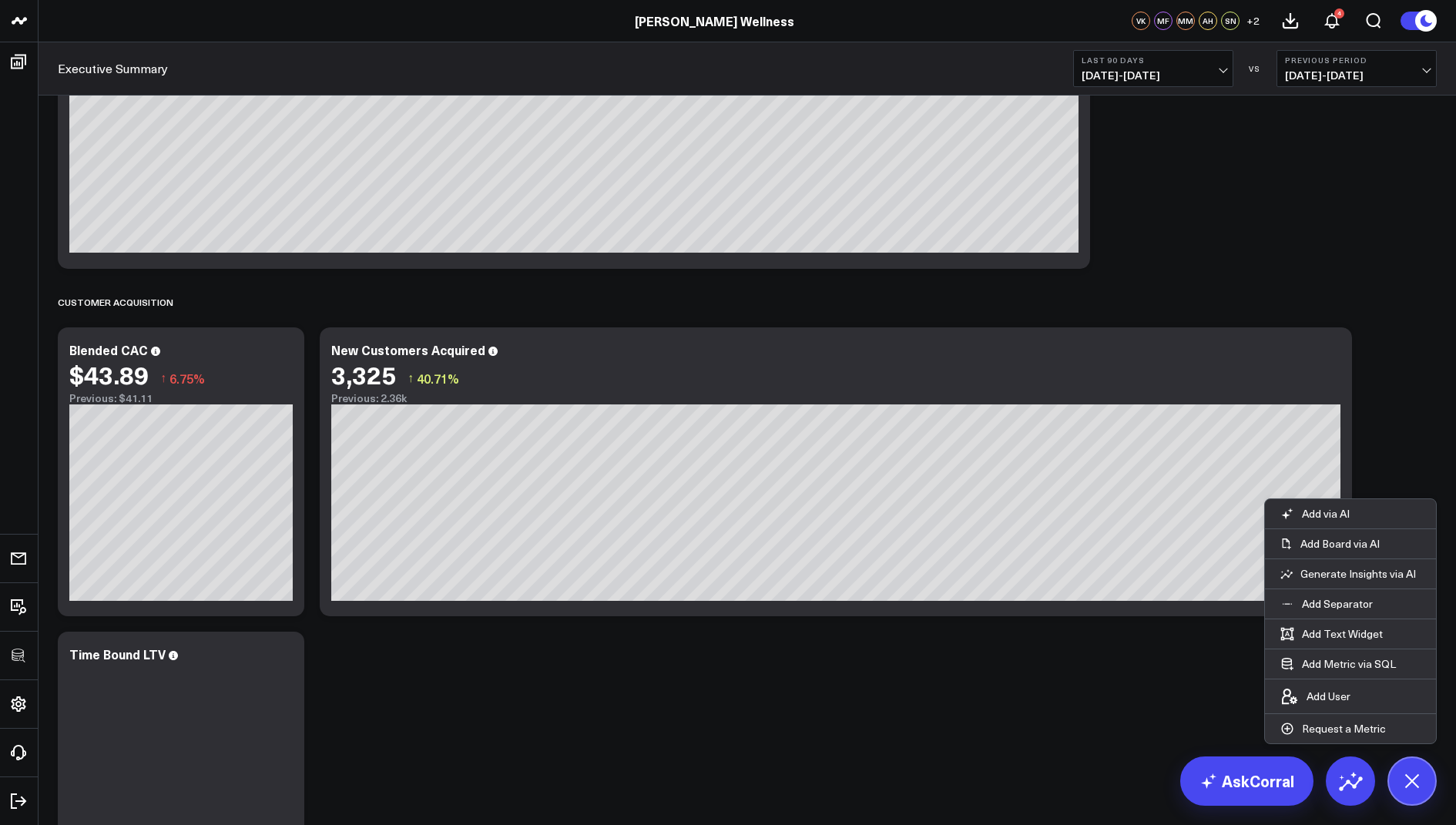
scroll to position [1861, 0]
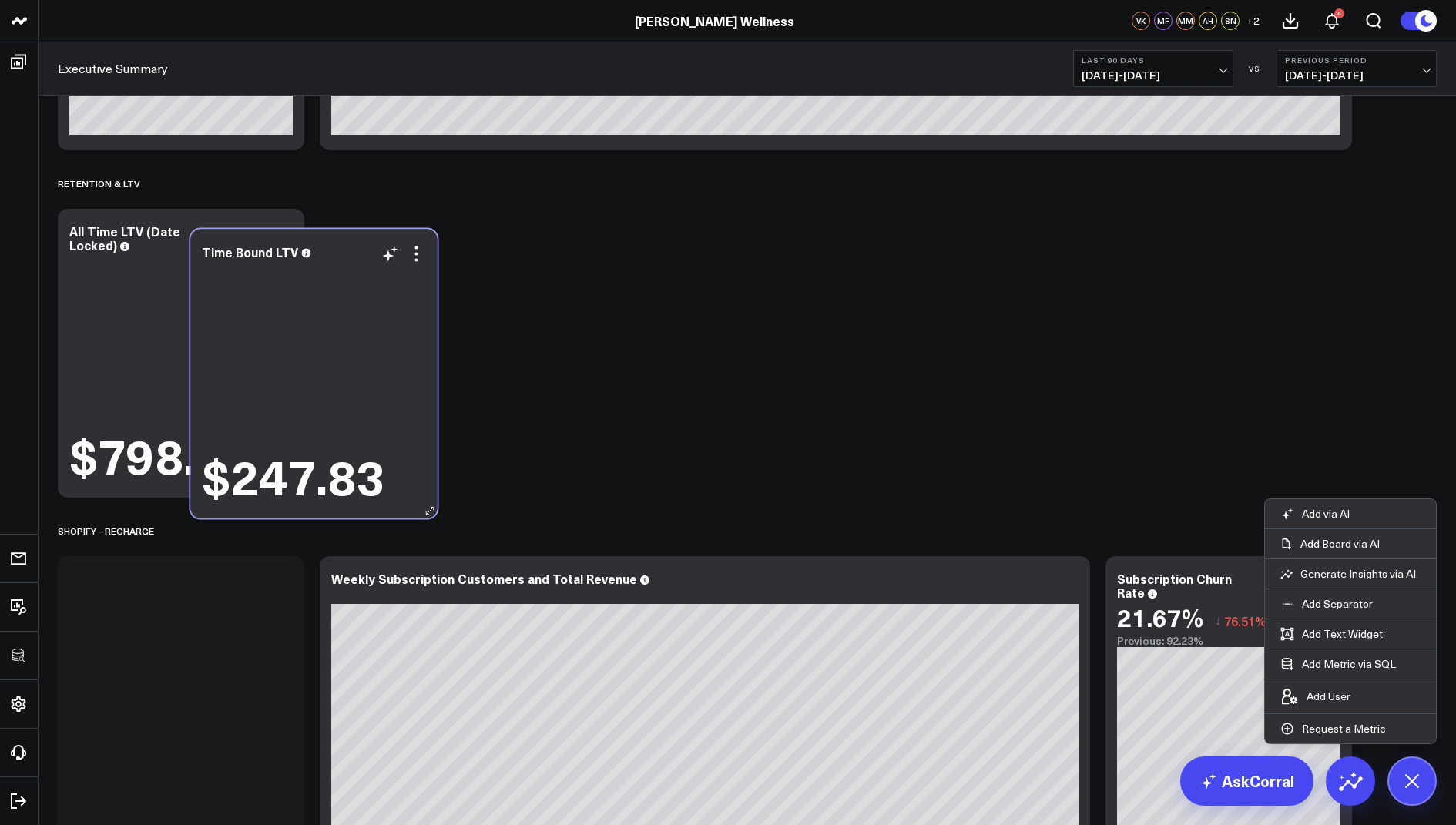
drag, startPoint x: 221, startPoint y: 355, endPoint x: 354, endPoint y: 419, distance: 147.6
click at [354, 419] on div "$247.83" at bounding box center [313, 382] width 223 height 241
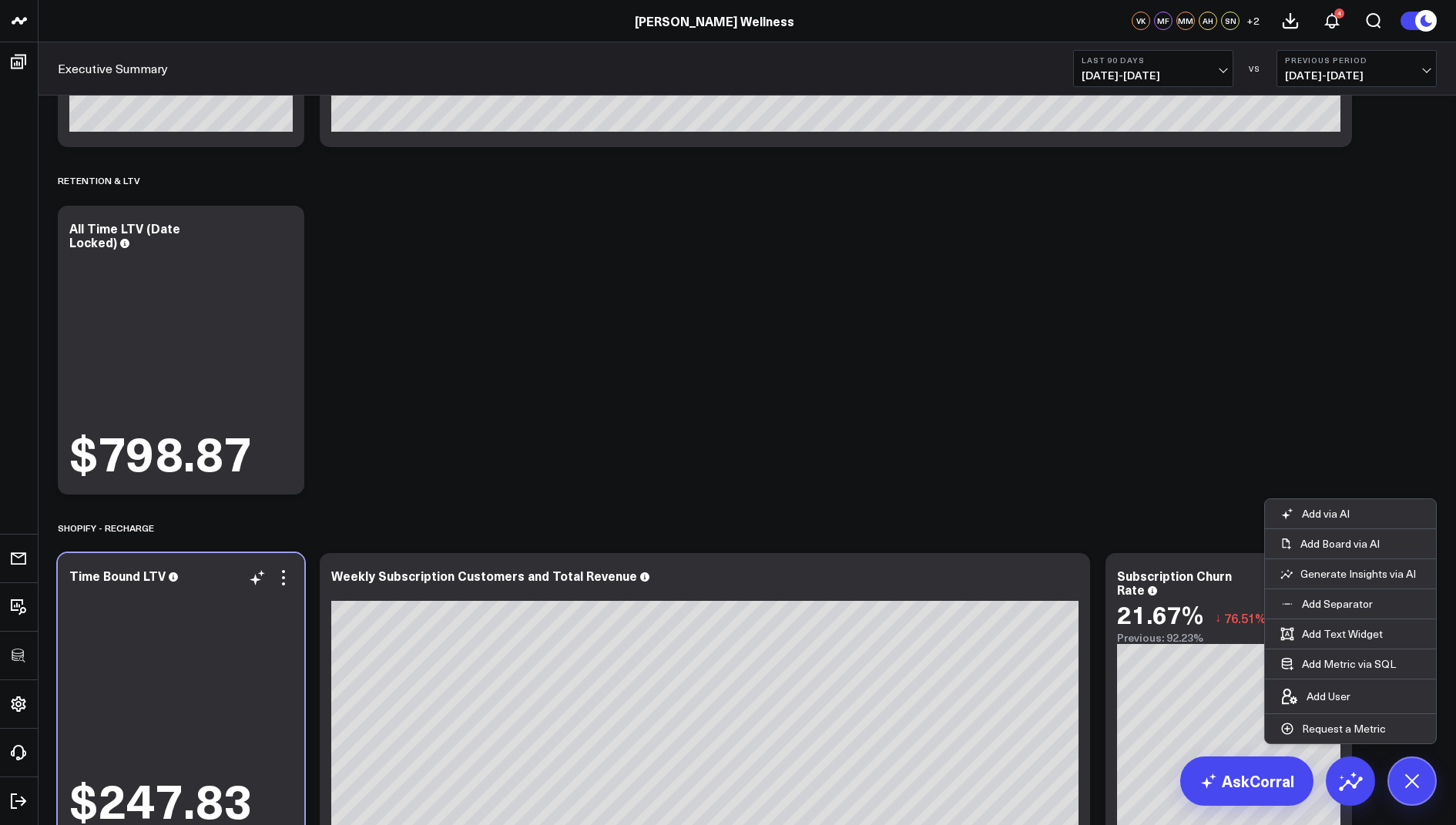
scroll to position [1867, 0]
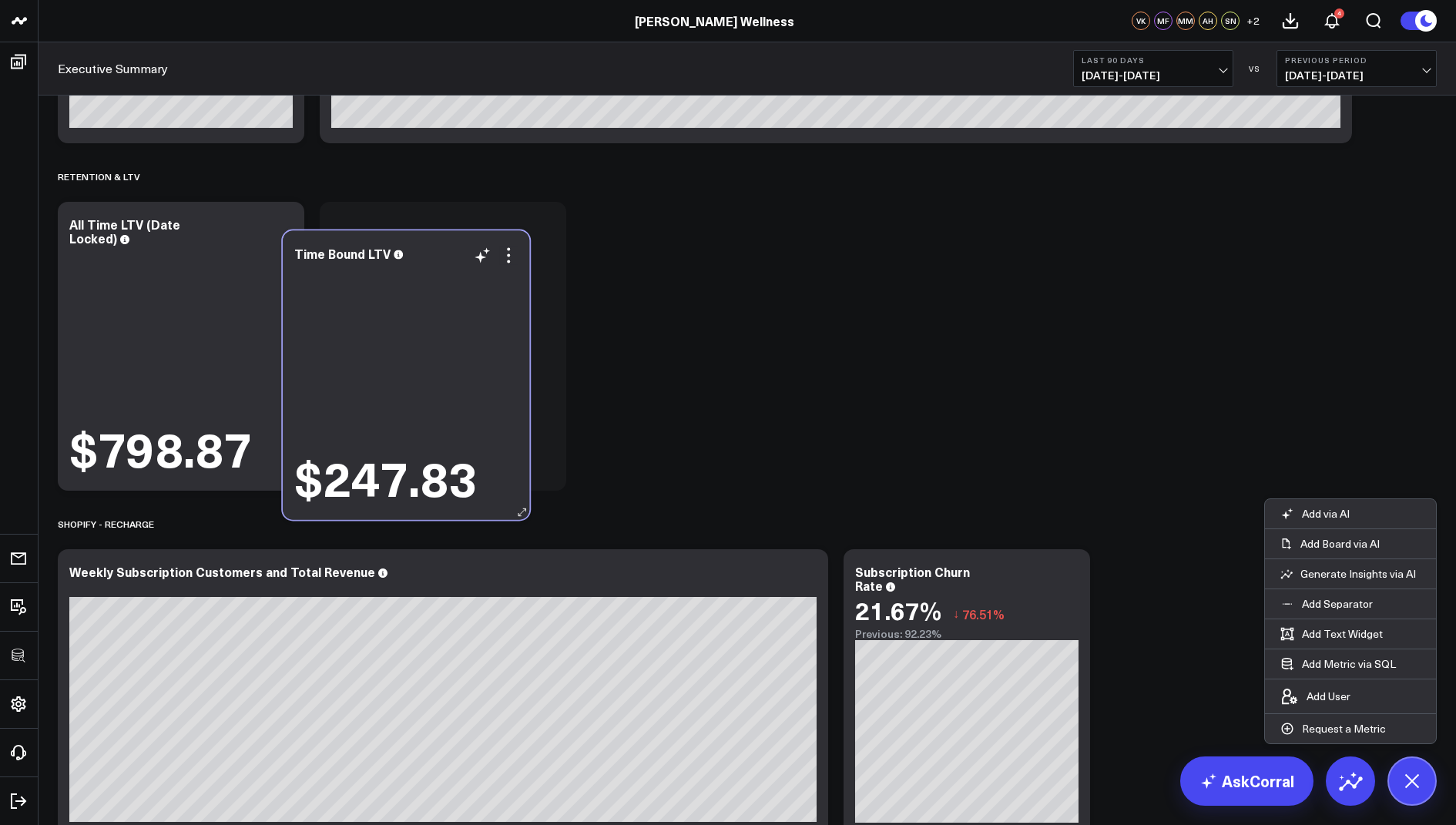
drag, startPoint x: 226, startPoint y: 753, endPoint x: 428, endPoint y: 477, distance: 342.0
click at [428, 477] on div "$247.83" at bounding box center [406, 384] width 223 height 241
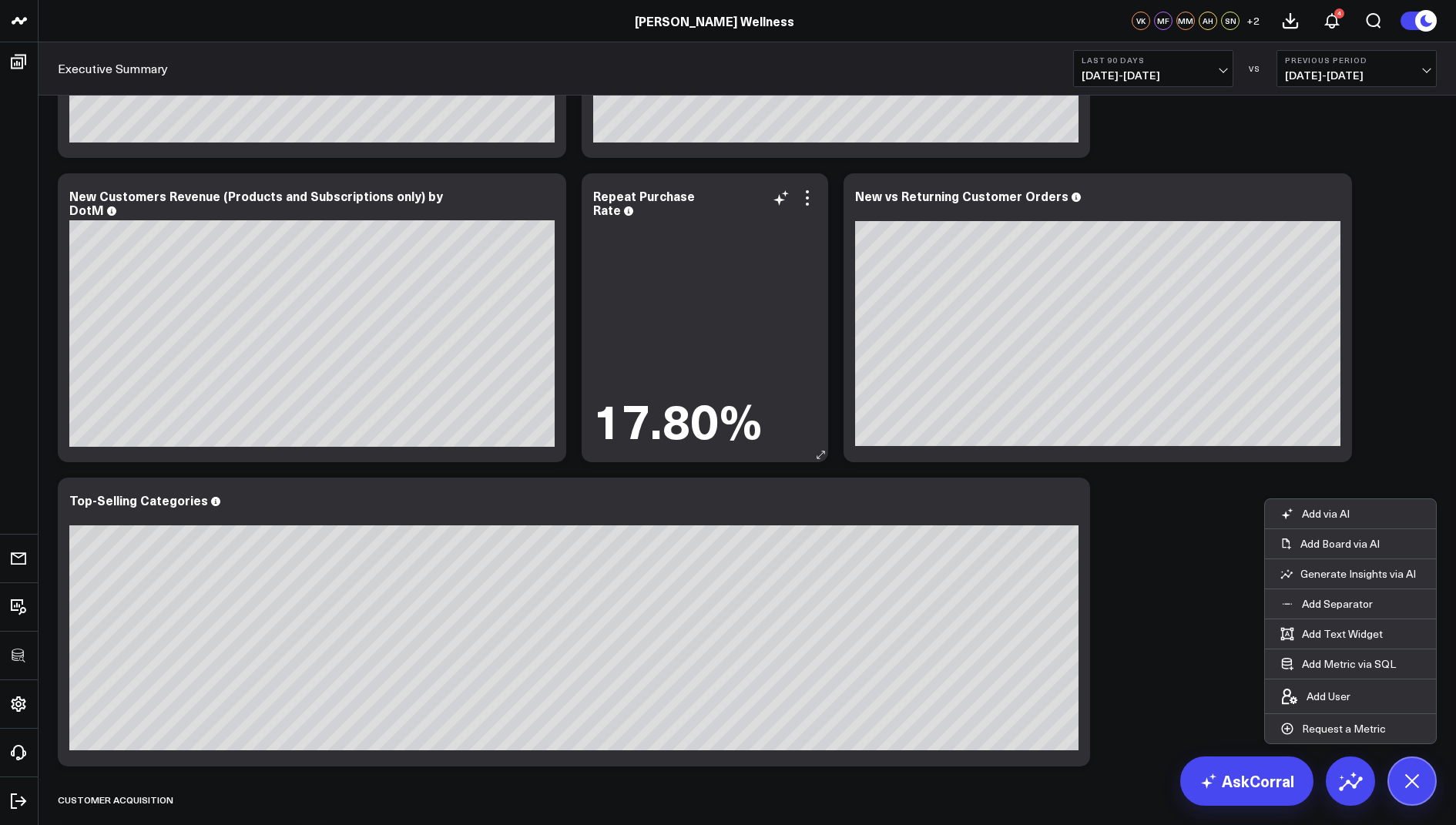
scroll to position [917, 0]
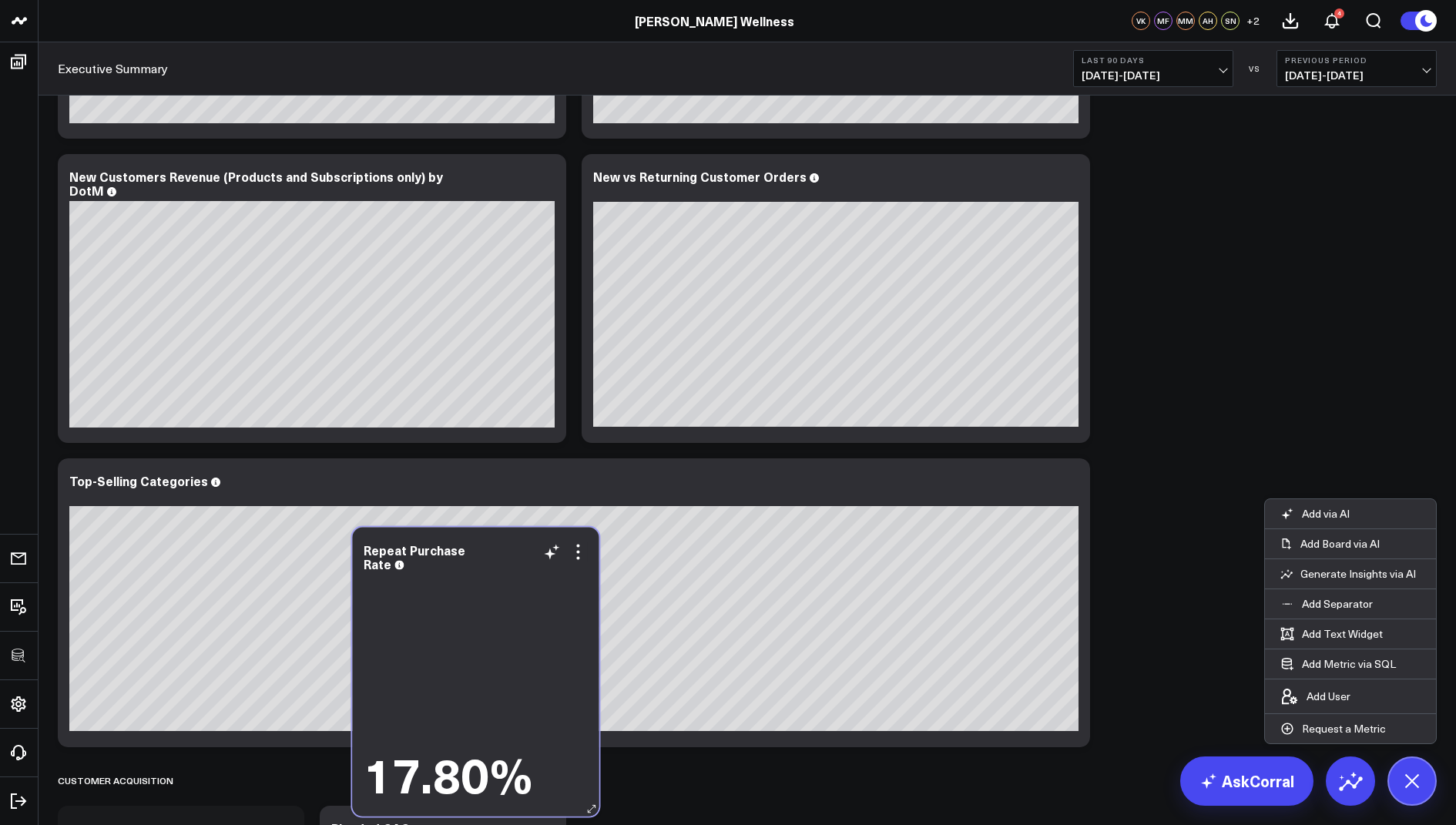
drag, startPoint x: 703, startPoint y: 340, endPoint x: 474, endPoint y: 713, distance: 437.7
click at [474, 713] on div "17.80%" at bounding box center [476, 688] width 223 height 226
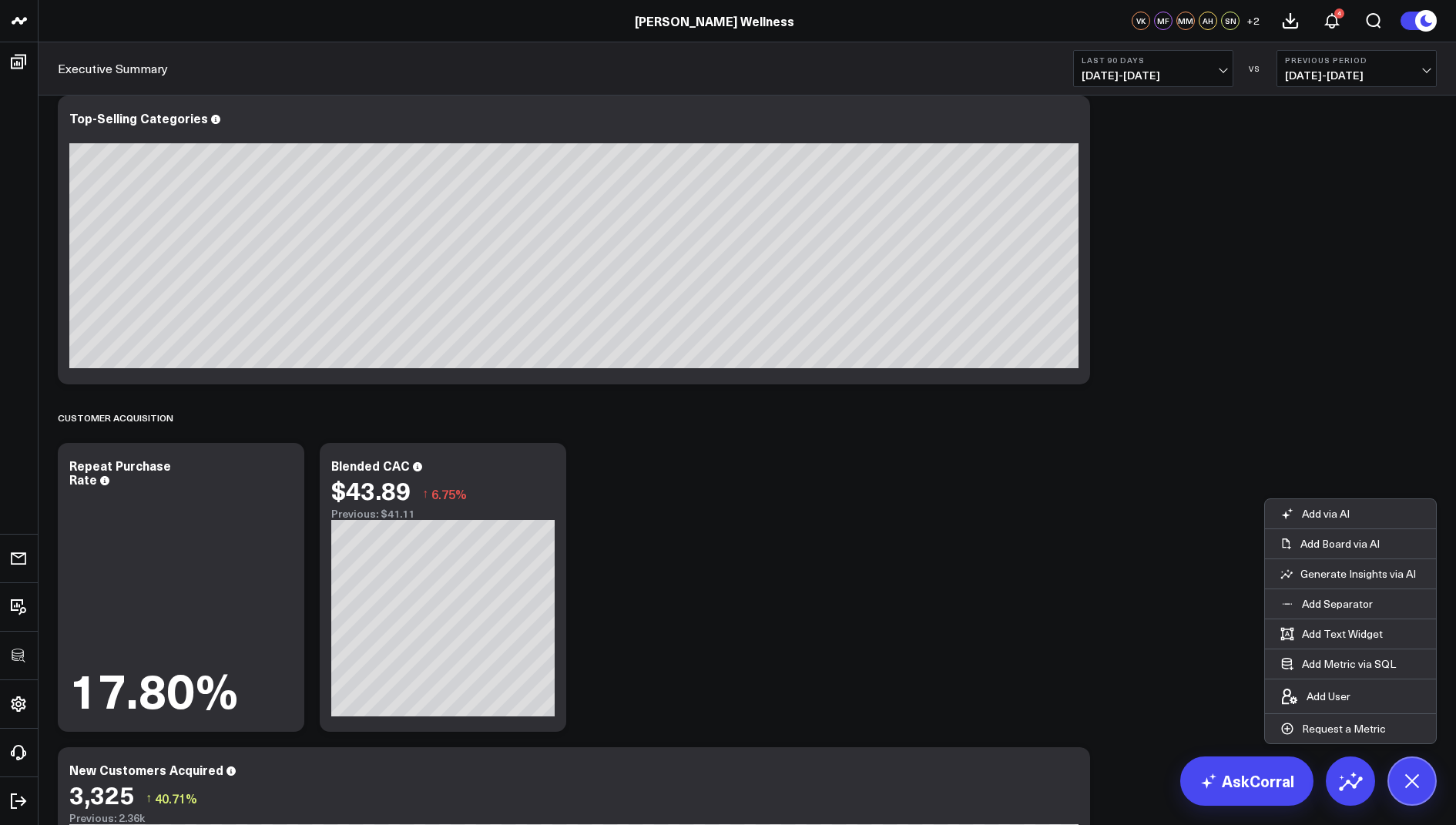
scroll to position [1591, 0]
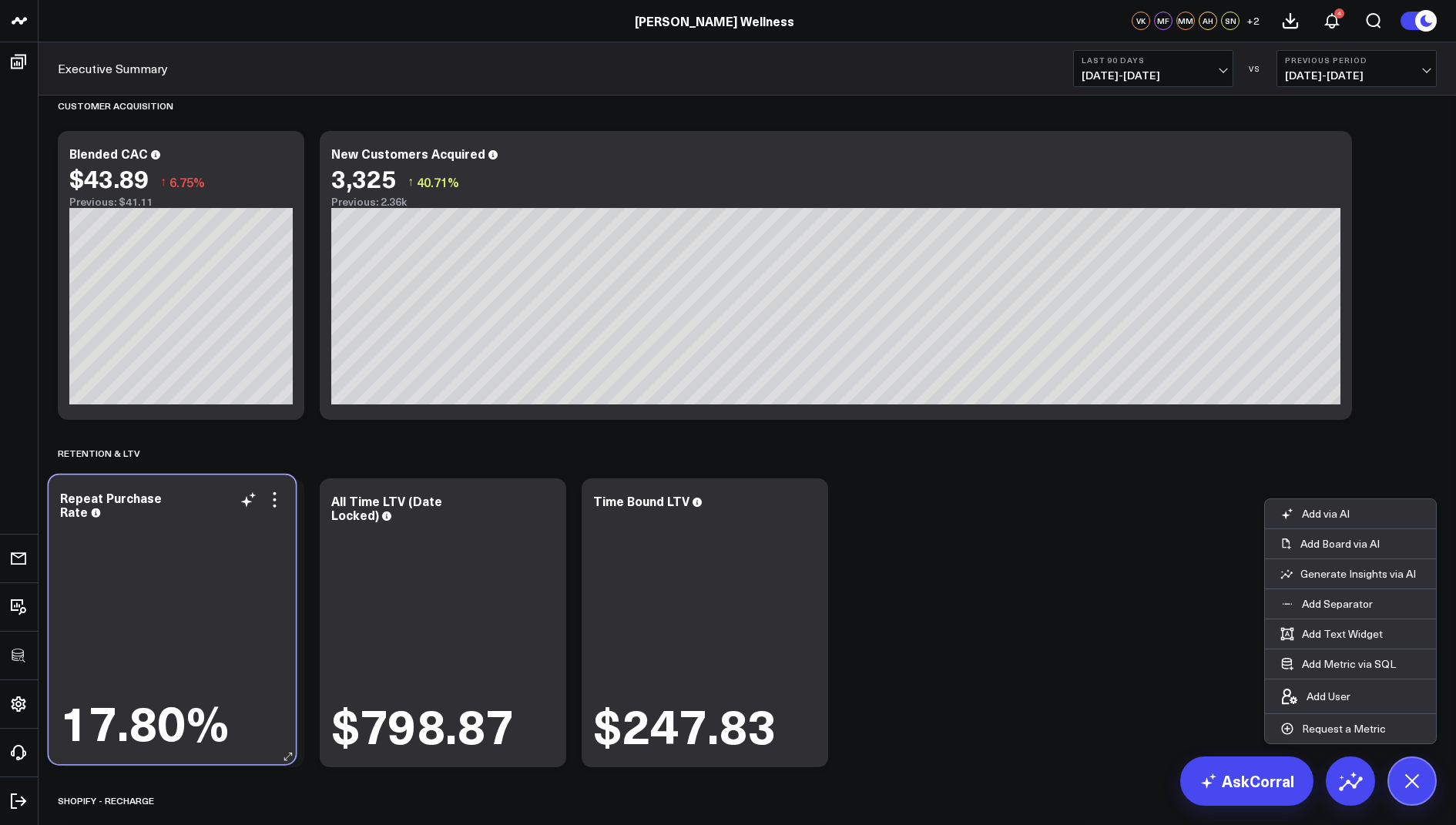
drag, startPoint x: 236, startPoint y: 323, endPoint x: 227, endPoint y: 666, distance: 343.1
click at [227, 666] on div "17.80%" at bounding box center [172, 635] width 223 height 226
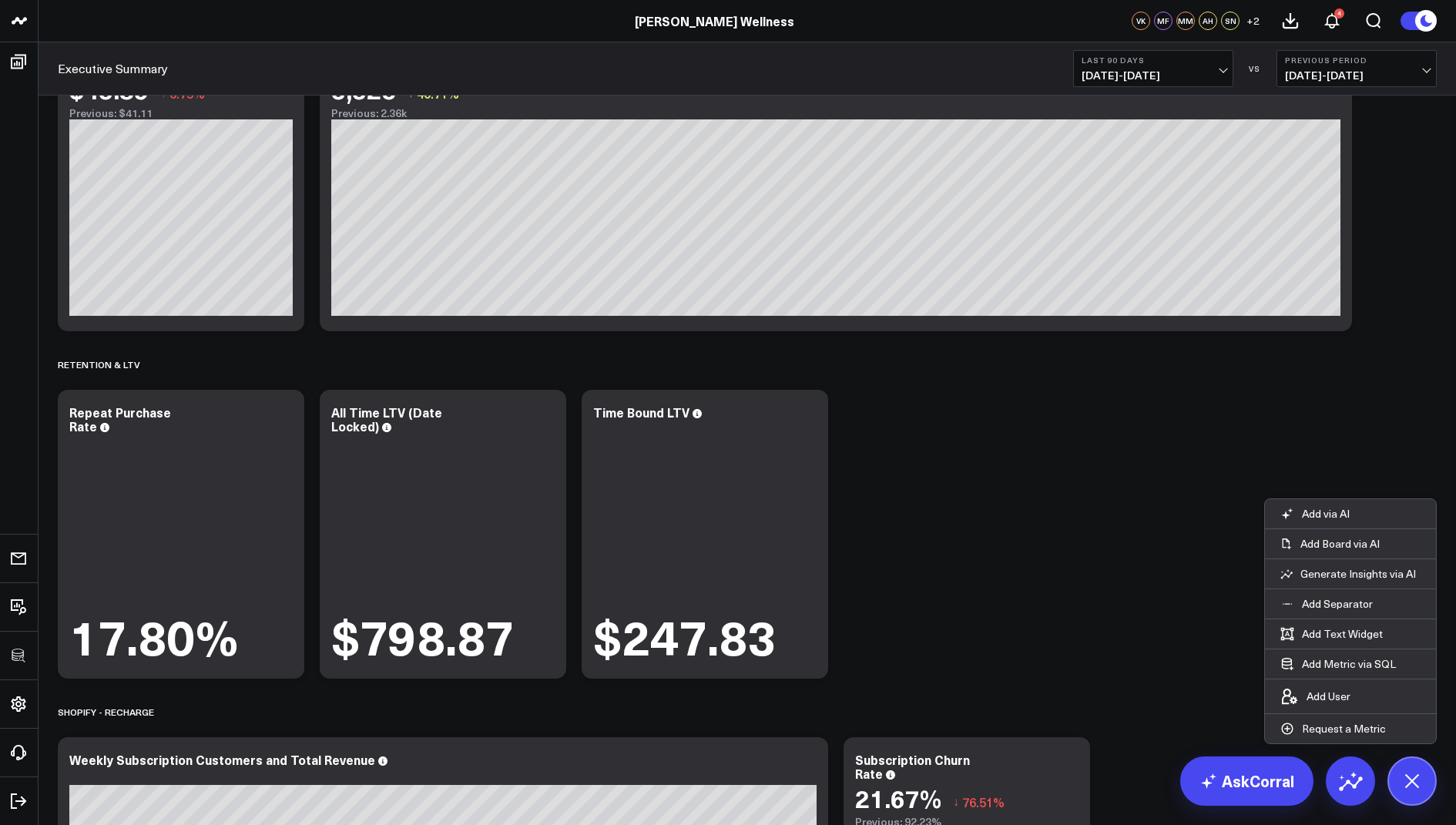
scroll to position [1683, 0]
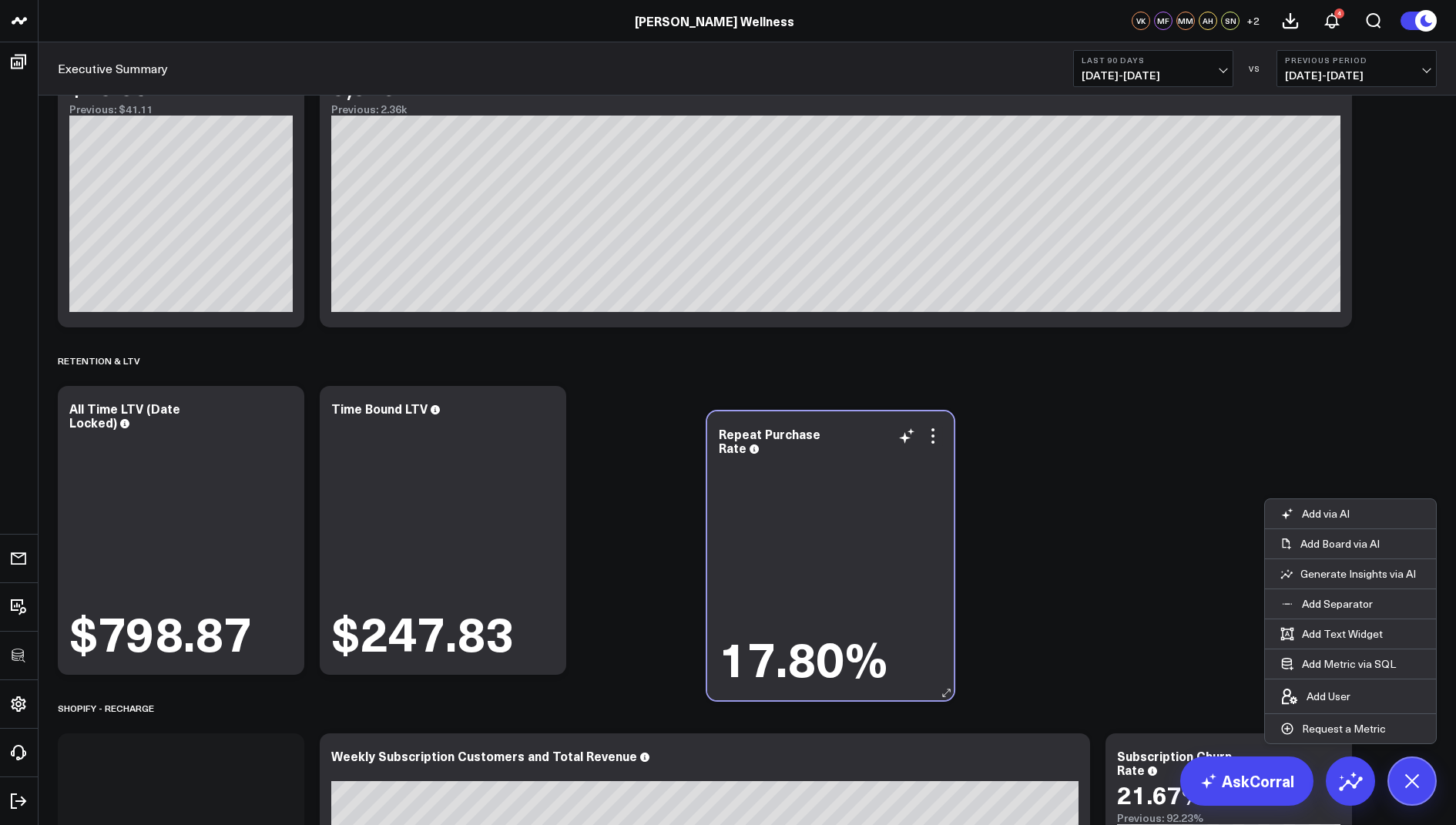
drag, startPoint x: 172, startPoint y: 565, endPoint x: 822, endPoint y: 590, distance: 650.5
click at [822, 590] on div "17.80%" at bounding box center [830, 571] width 223 height 226
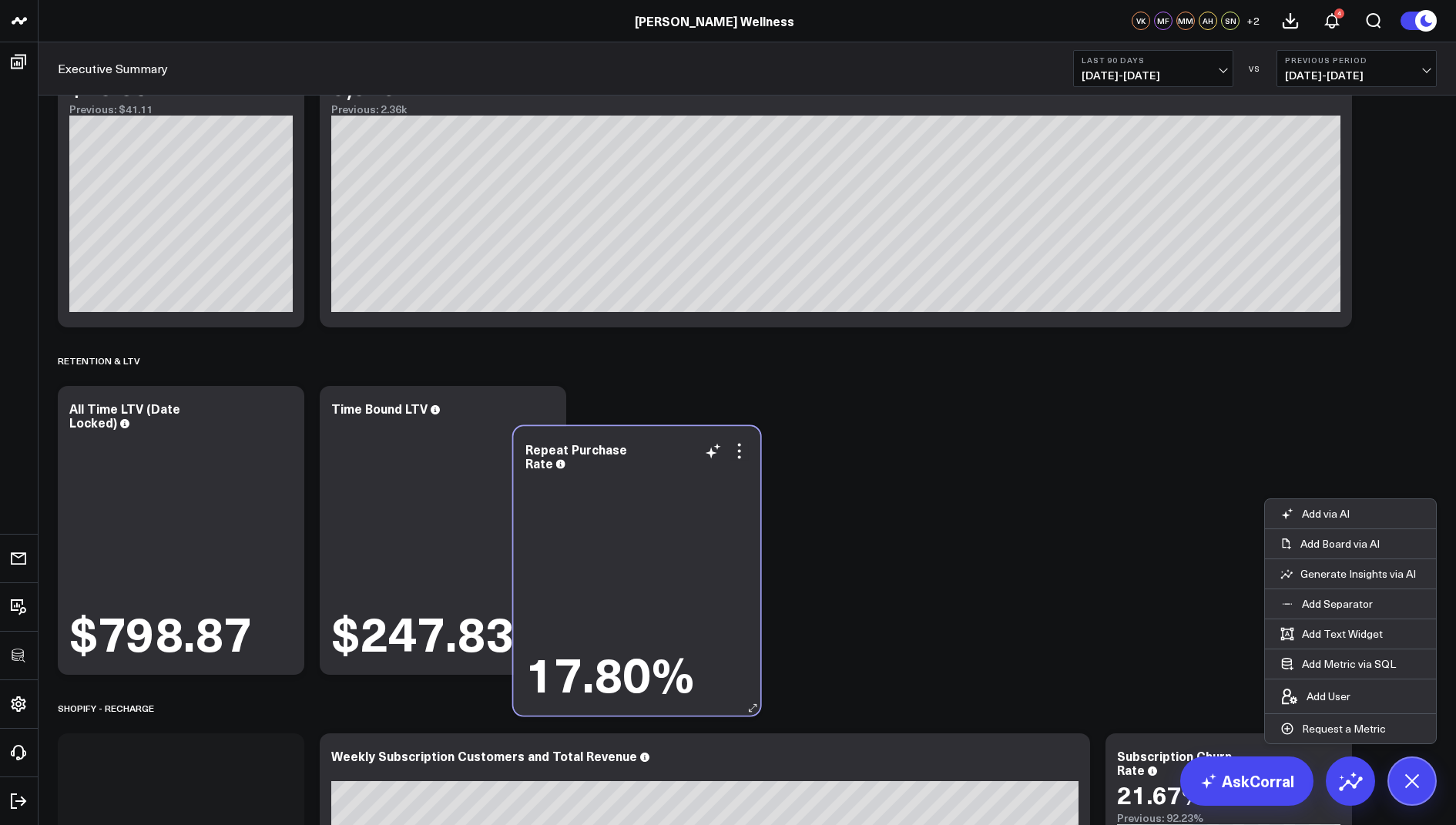
scroll to position [1688, 0]
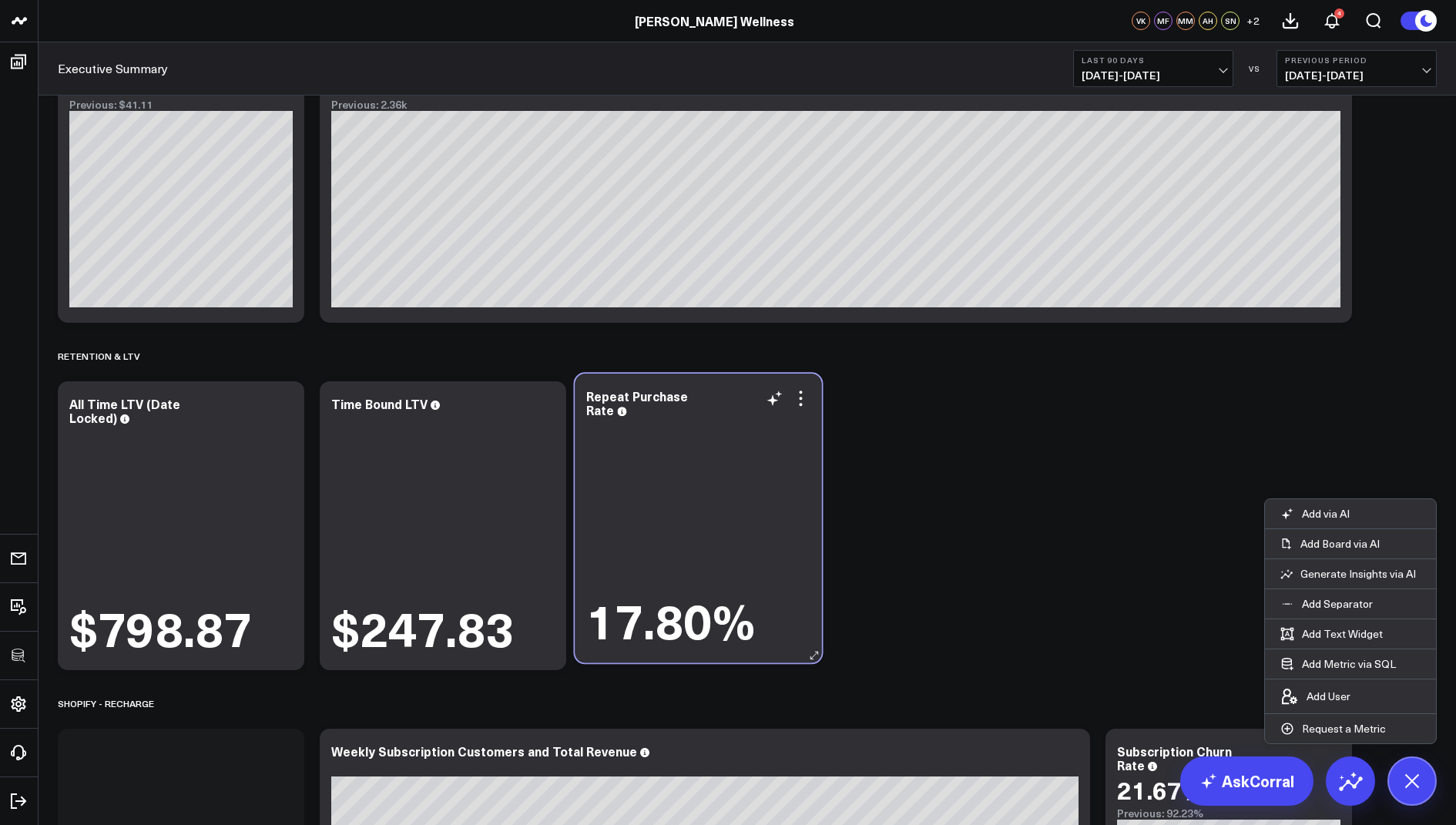
drag, startPoint x: 144, startPoint y: 813, endPoint x: 576, endPoint y: 504, distance: 531.1
click at [576, 504] on div "Repeat Purchase Rate 17.80%" at bounding box center [698, 518] width 247 height 289
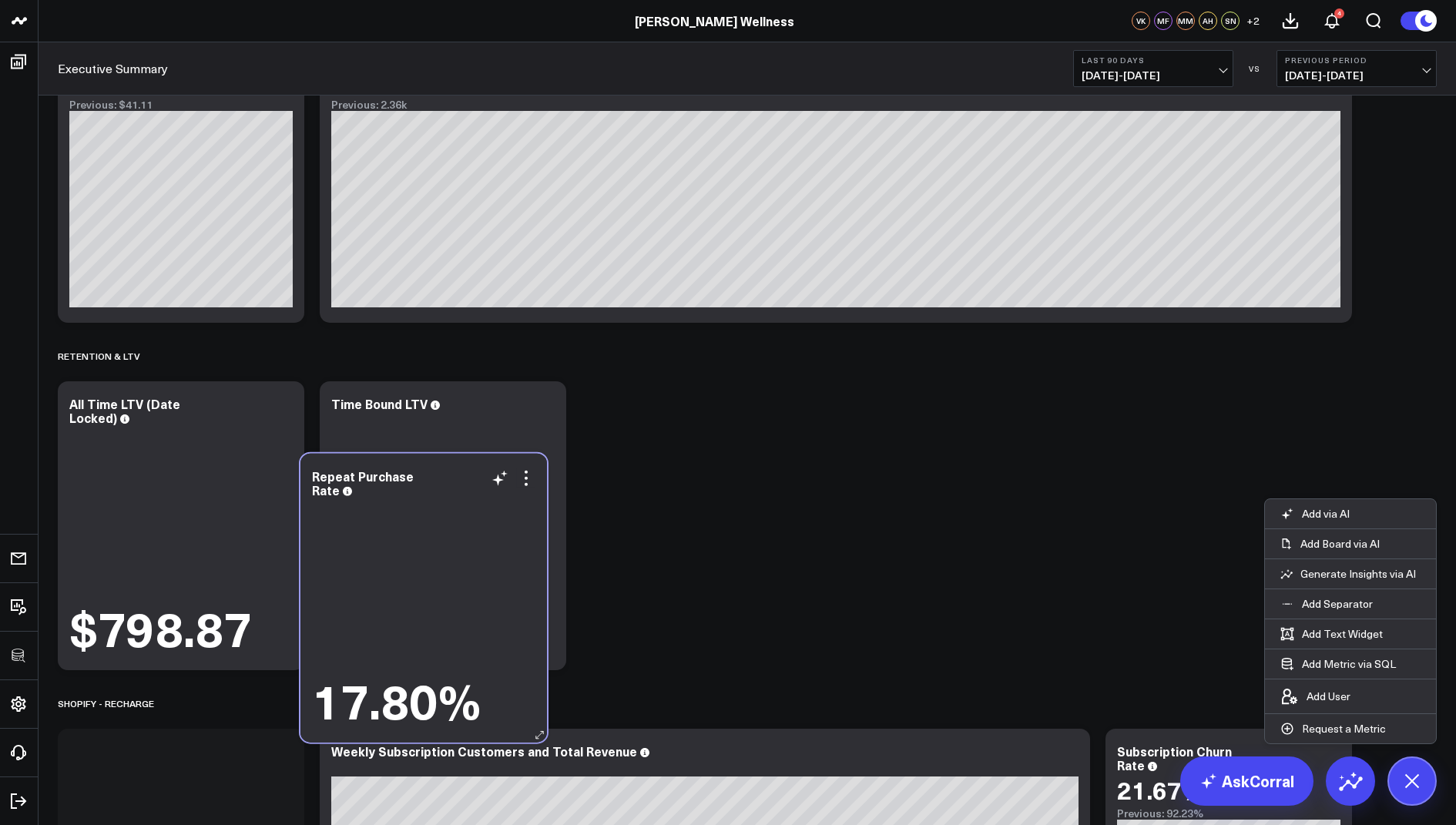
scroll to position [1740, 0]
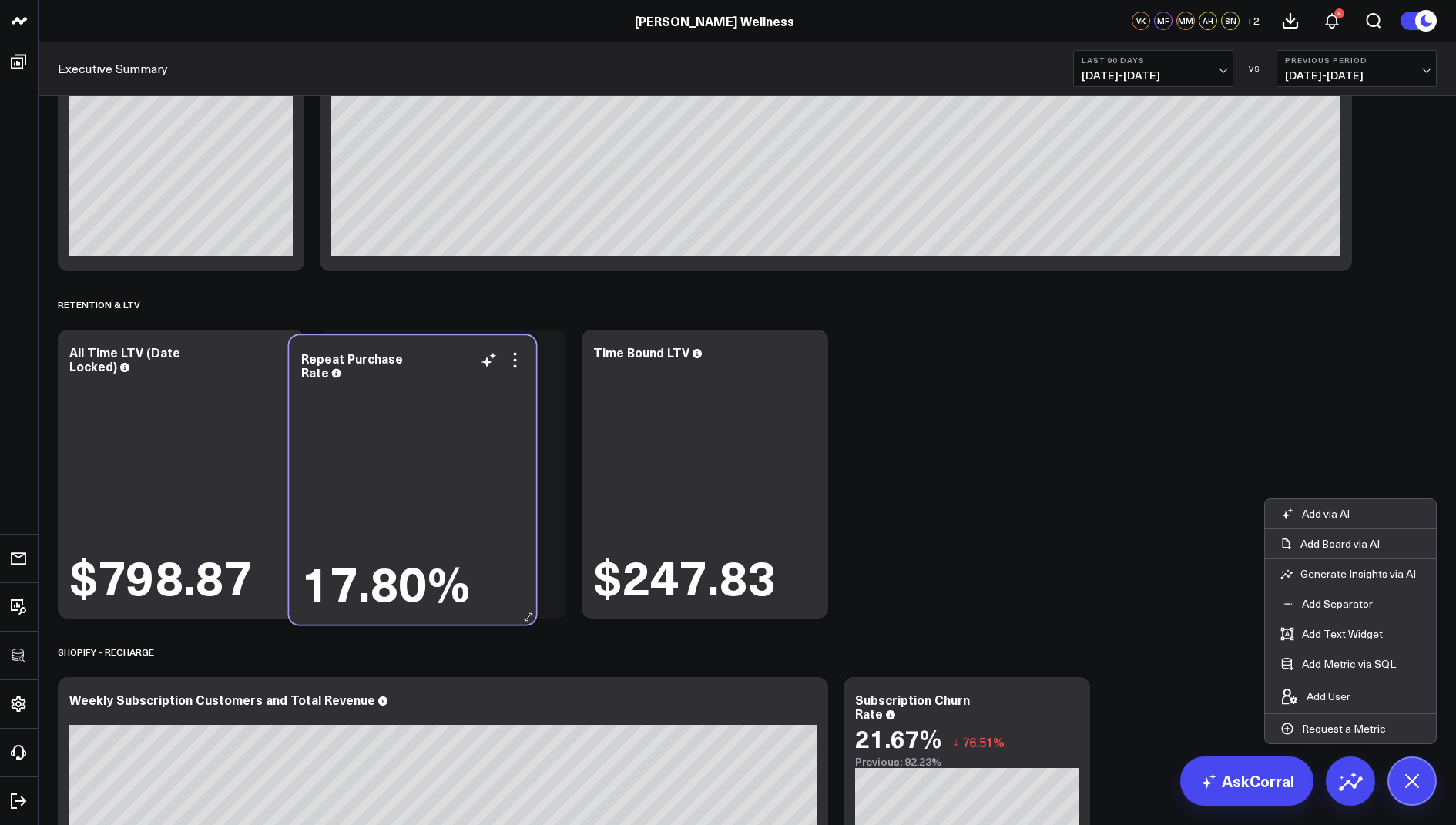
drag, startPoint x: 127, startPoint y: 801, endPoint x: 360, endPoint y: 405, distance: 459.5
click at [360, 405] on div "17.80%" at bounding box center [413, 496] width 223 height 226
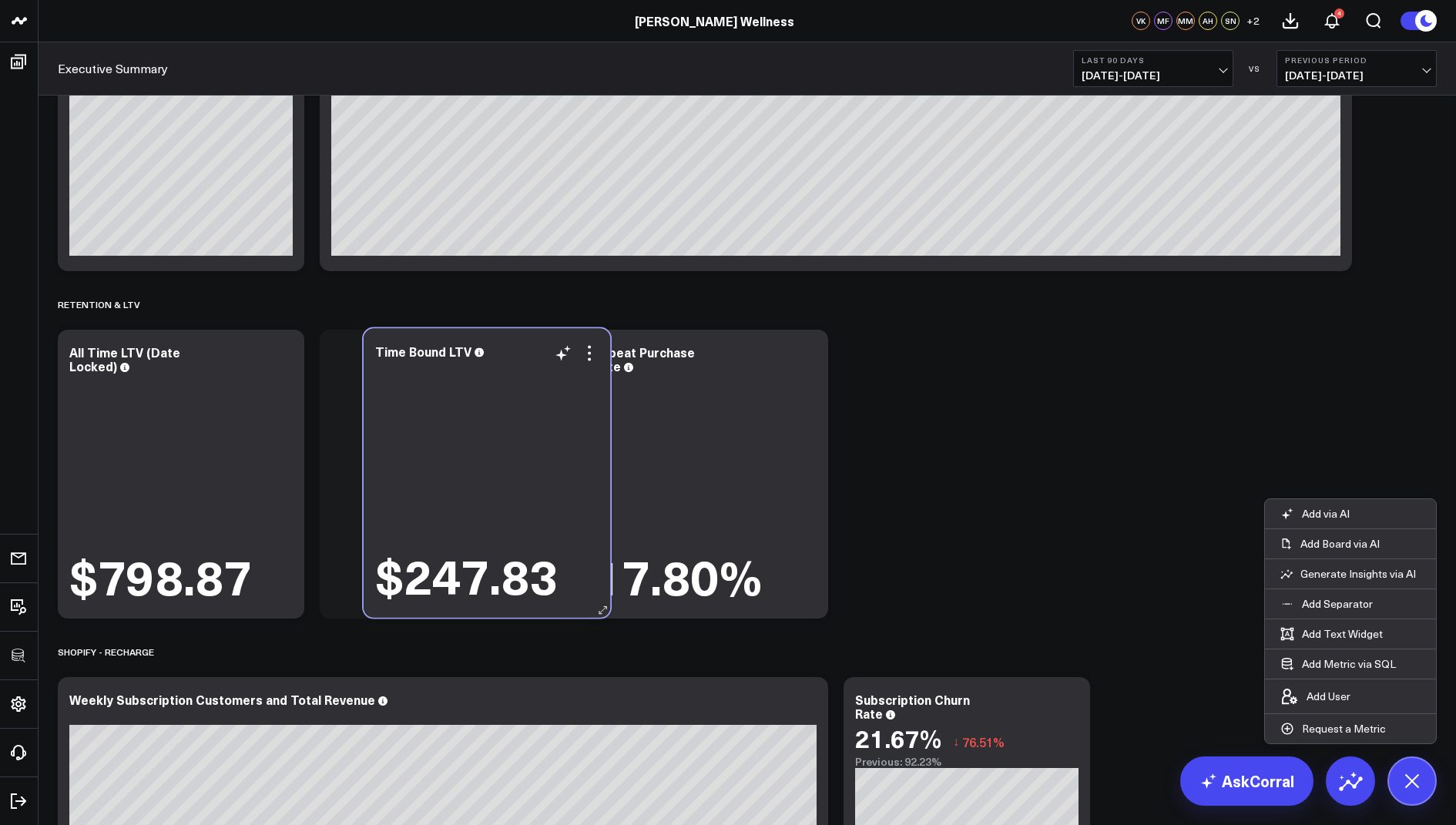
drag, startPoint x: 626, startPoint y: 406, endPoint x: 405, endPoint y: 405, distance: 221.0
click at [405, 405] on div "$247.83" at bounding box center [486, 482] width 223 height 241
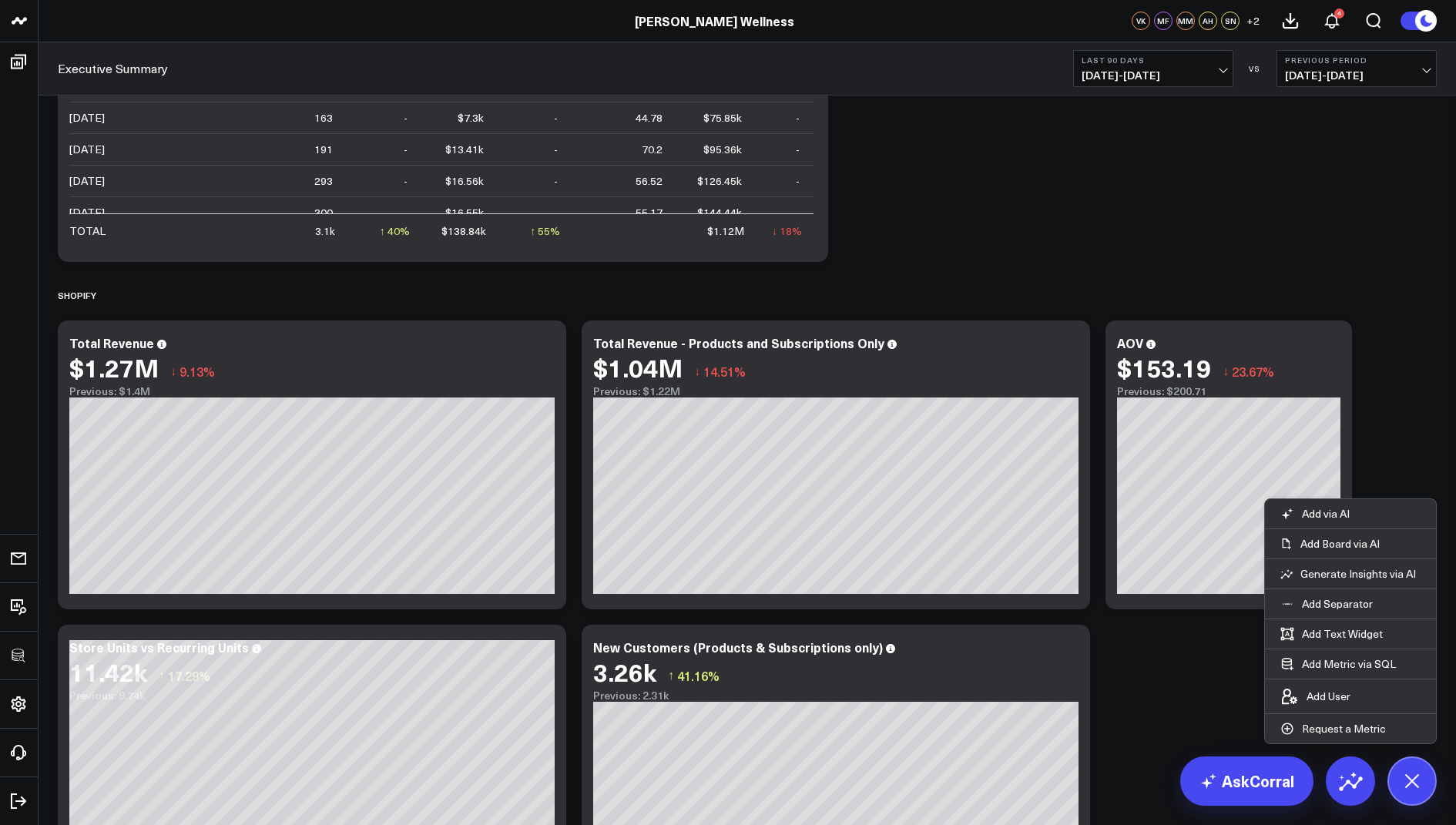
scroll to position [0, 0]
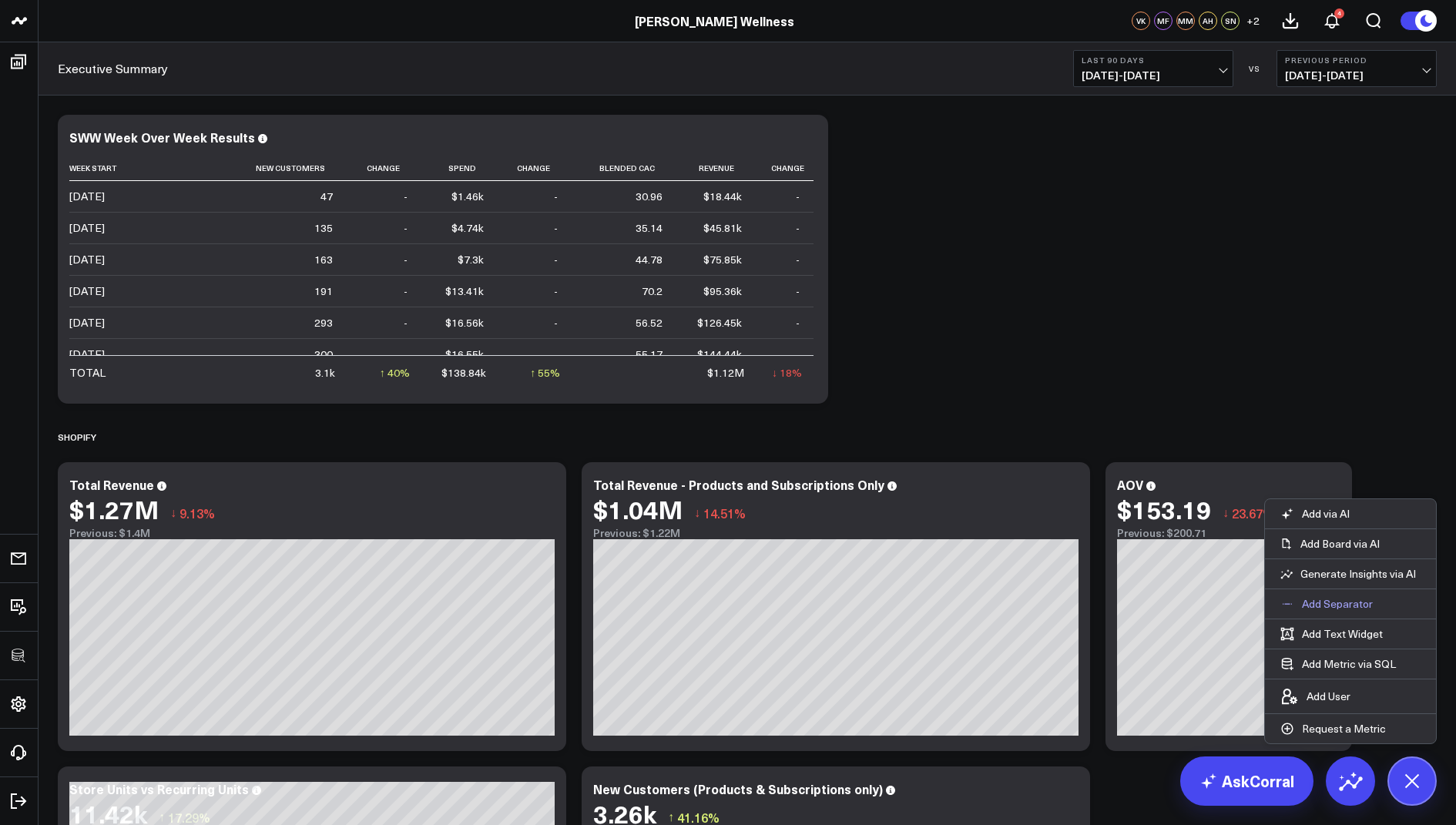
click at [1325, 598] on p "Add Separator" at bounding box center [1337, 604] width 71 height 14
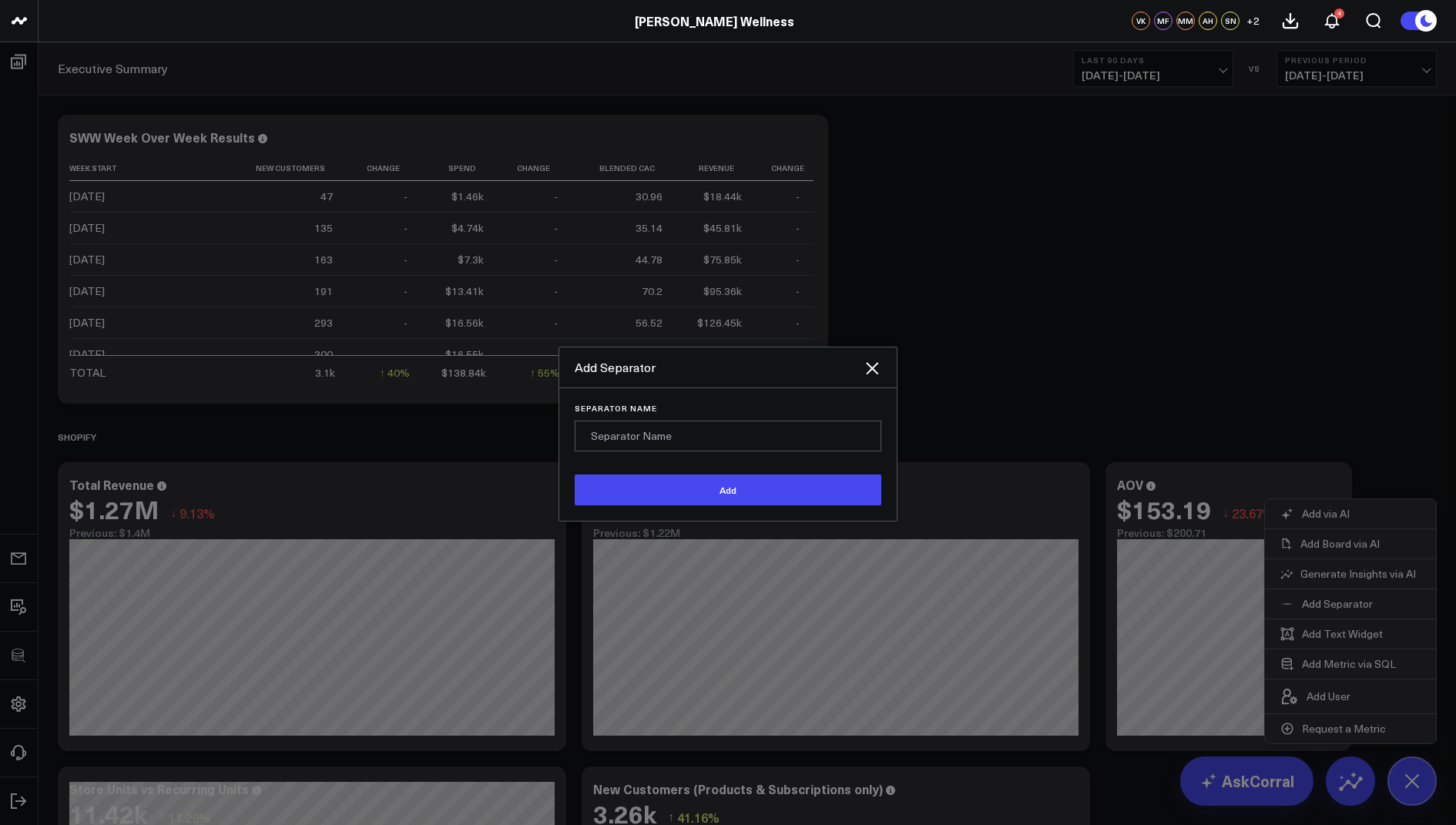
click at [678, 433] on input "Separator Name" at bounding box center [728, 435] width 307 height 31
type input "Overview"
click at [575, 475] on button "Add" at bounding box center [728, 490] width 307 height 31
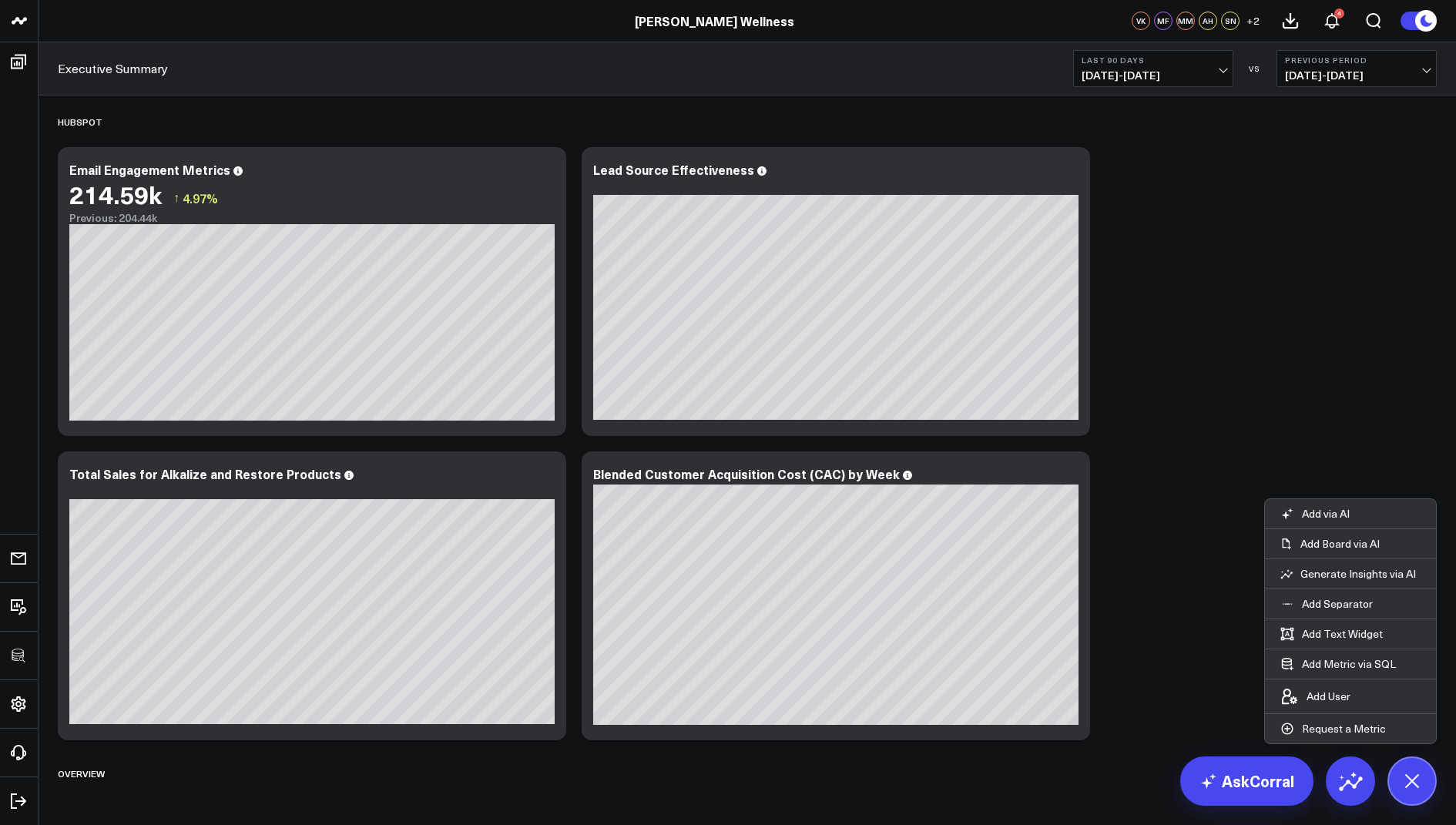
scroll to position [3978, 0]
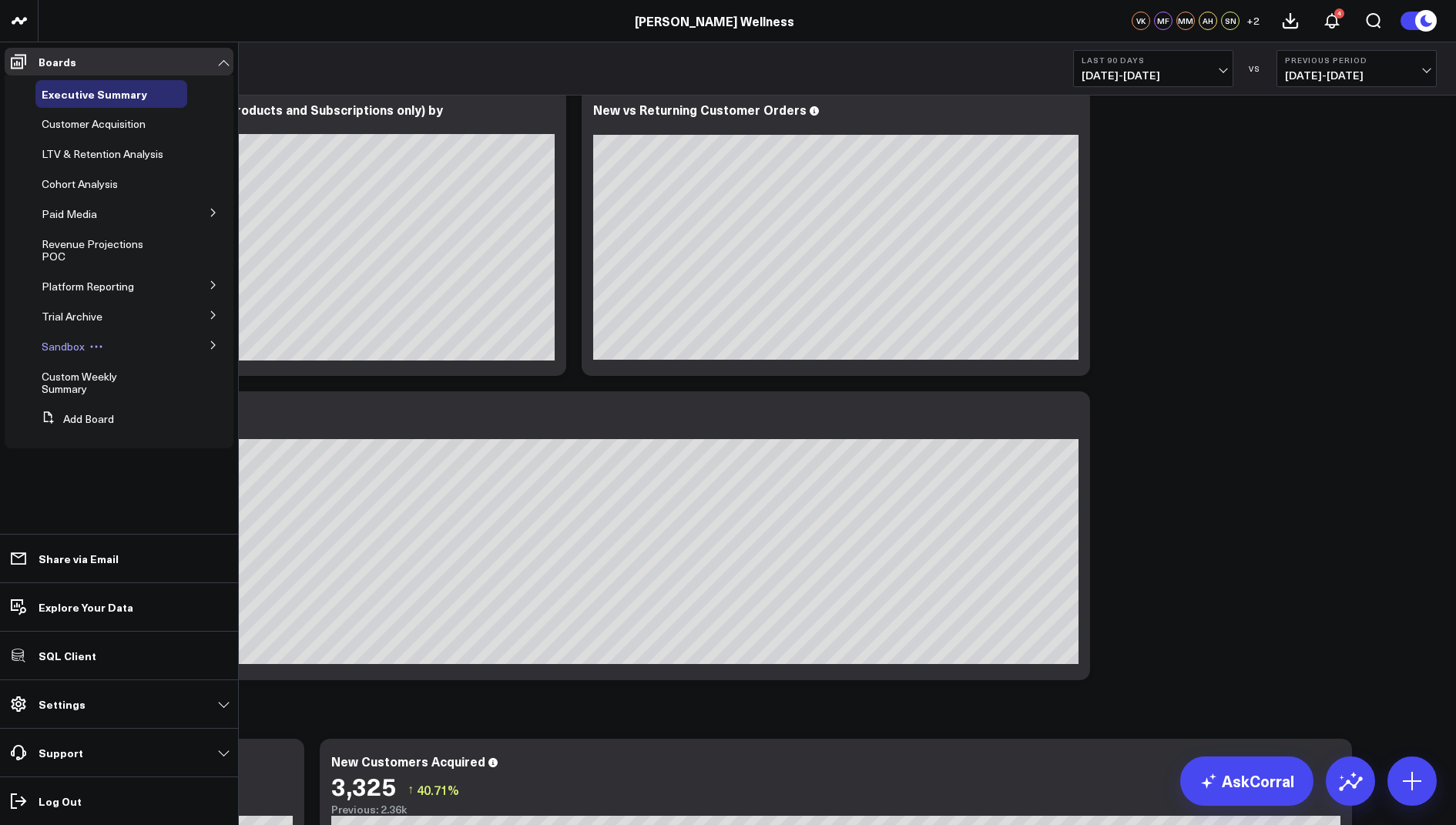
scroll to position [1060, 0]
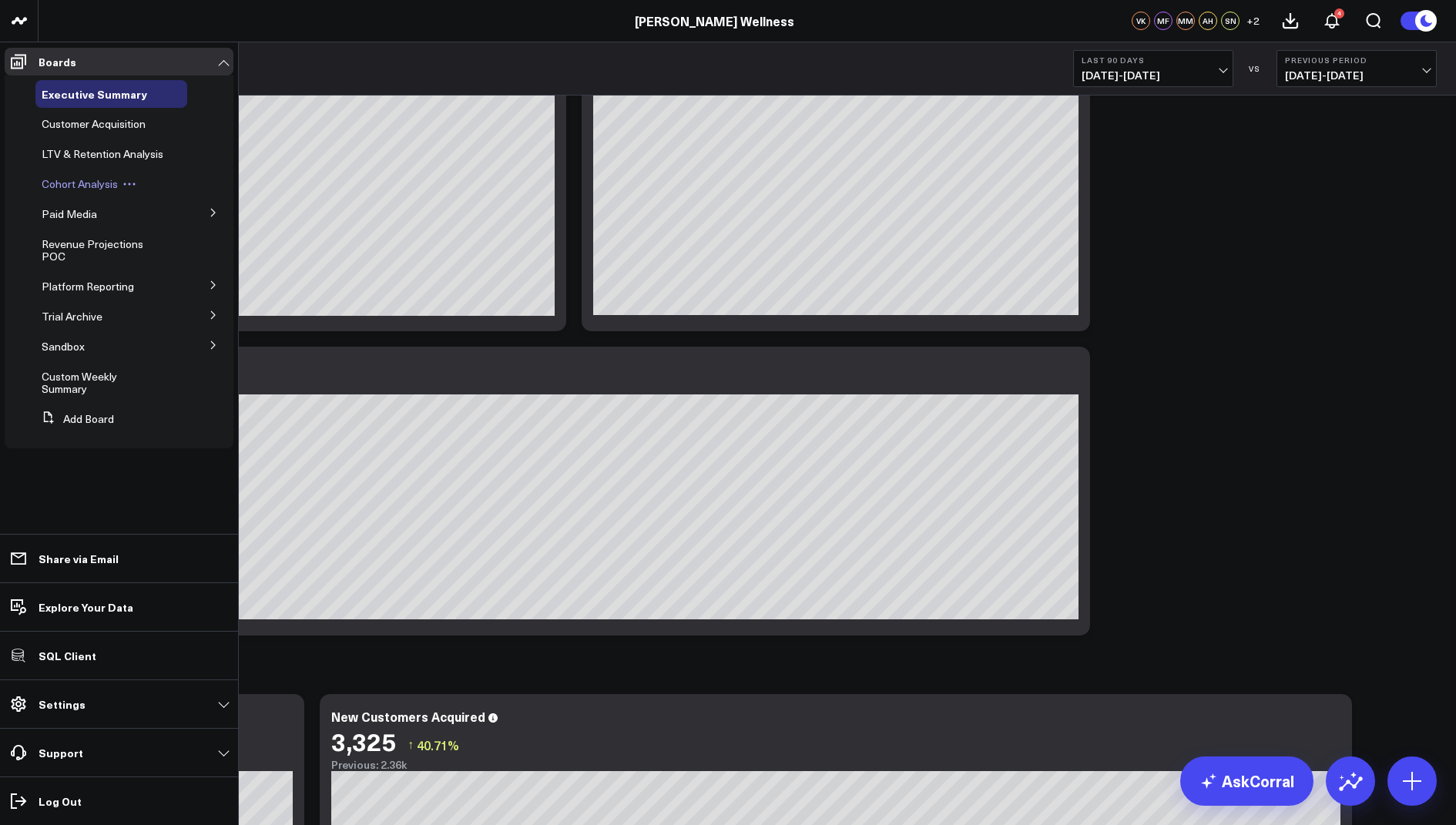
click at [77, 188] on span "Cohort Analysis" at bounding box center [80, 184] width 77 height 15
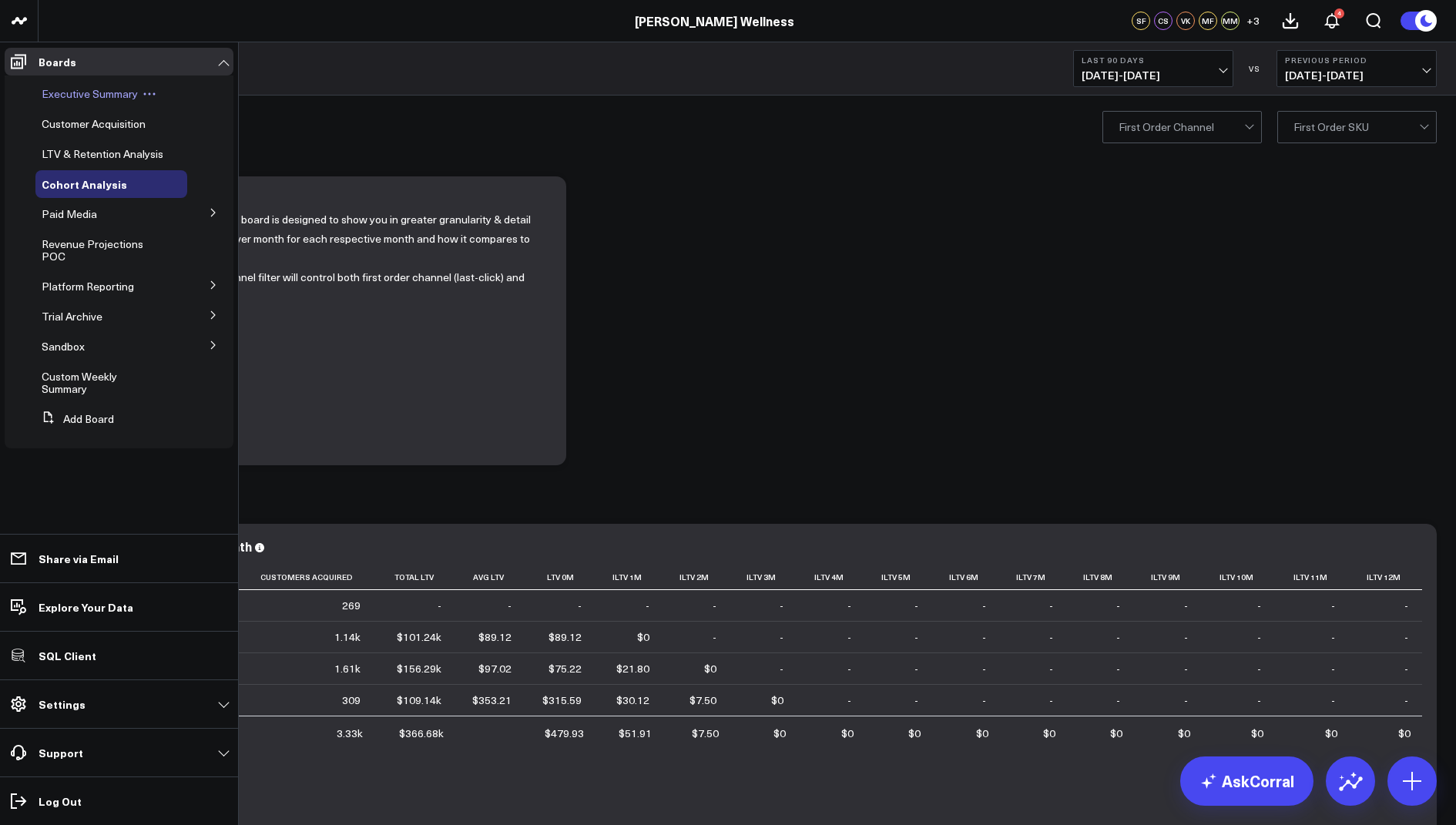
click at [87, 92] on span "Executive Summary" at bounding box center [90, 94] width 97 height 15
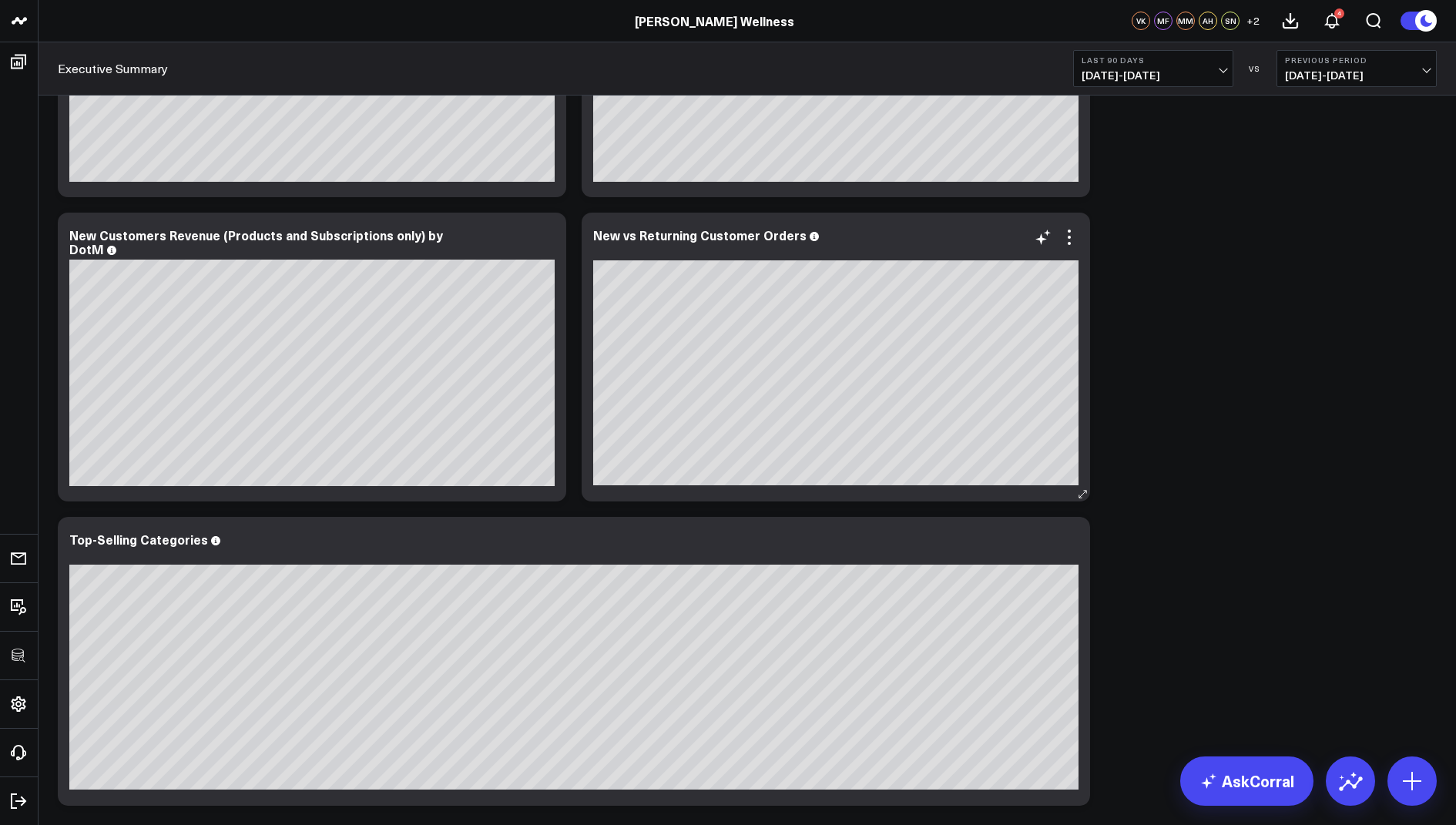
scroll to position [860, 0]
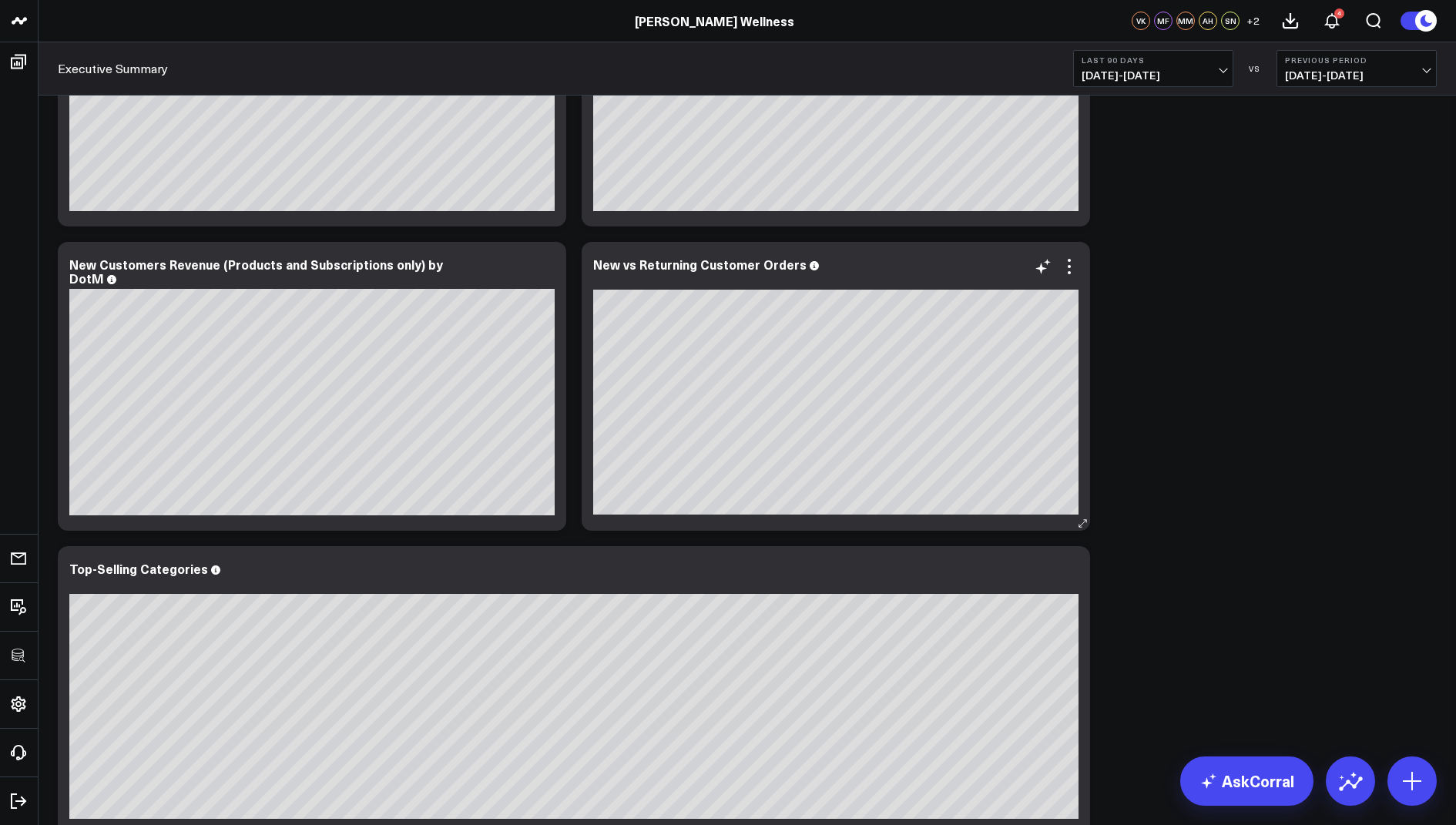
click at [1071, 252] on div "New vs Returning Customer Orders [fontSize:14px lineHeight:16px][/]: [fontSize:…" at bounding box center [835, 385] width 508 height 289
click at [1071, 259] on icon at bounding box center [1070, 266] width 18 height 18
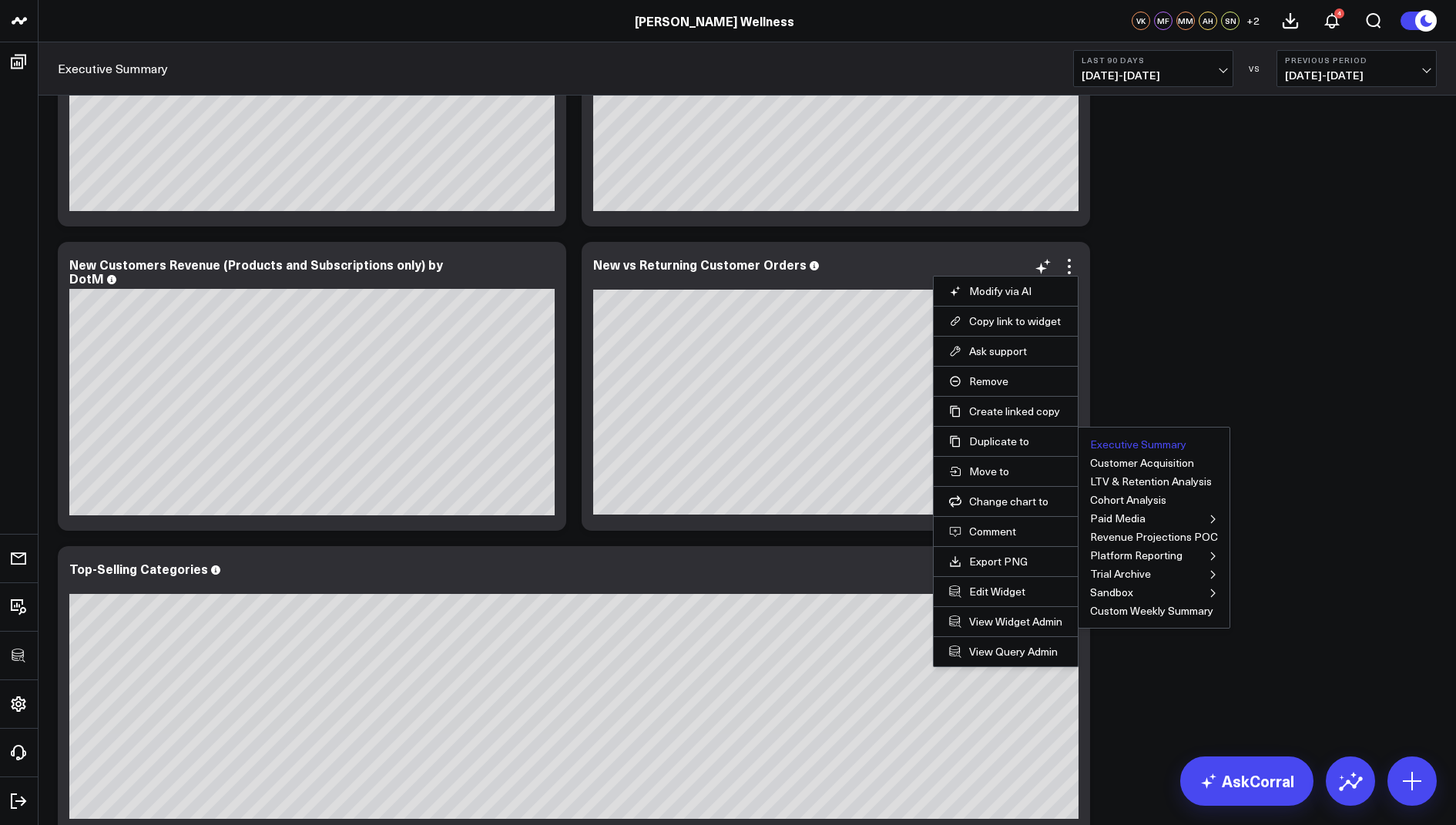
click at [1121, 439] on button "Executive Summary" at bounding box center [1139, 444] width 97 height 11
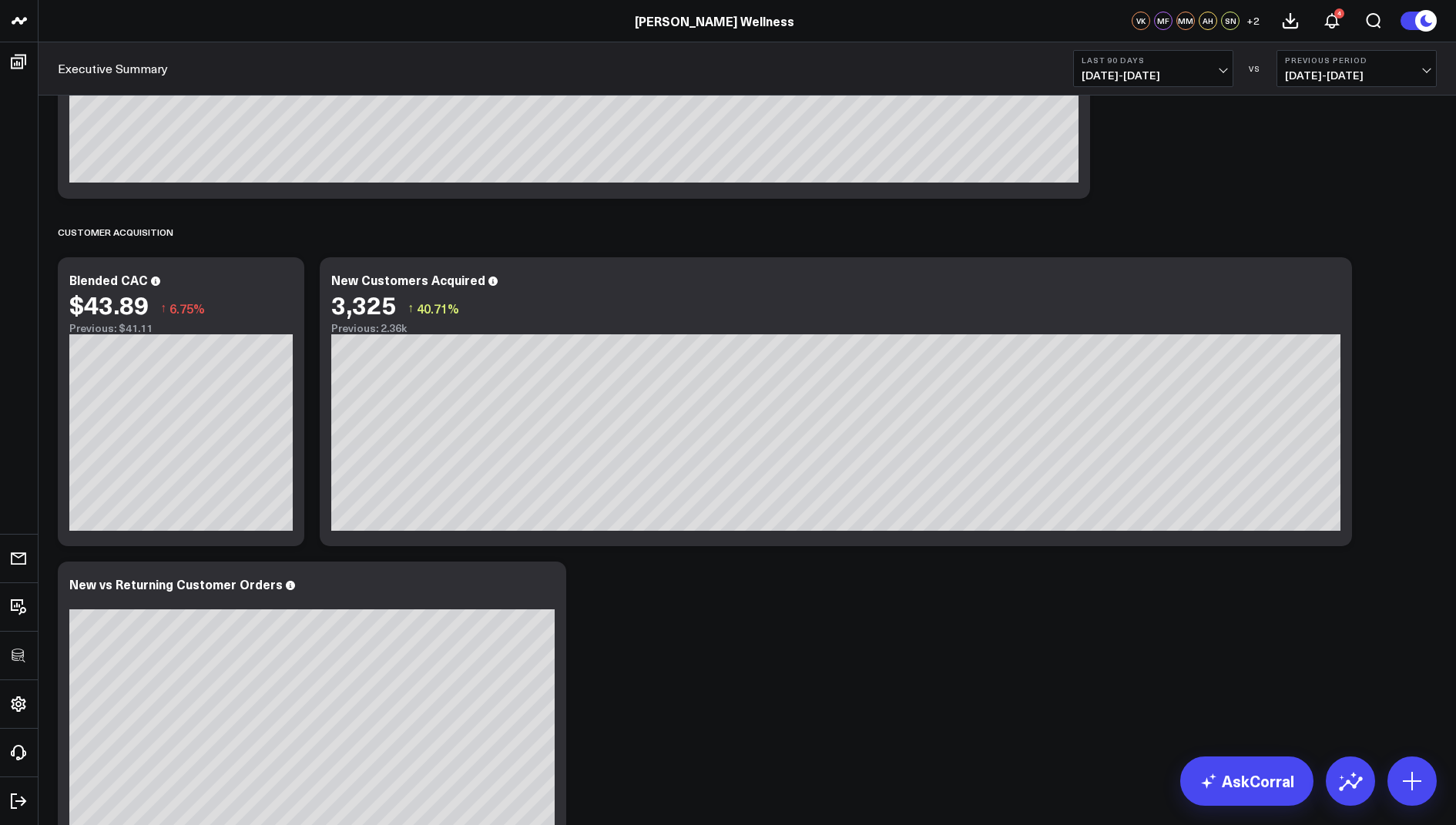
scroll to position [1924, 0]
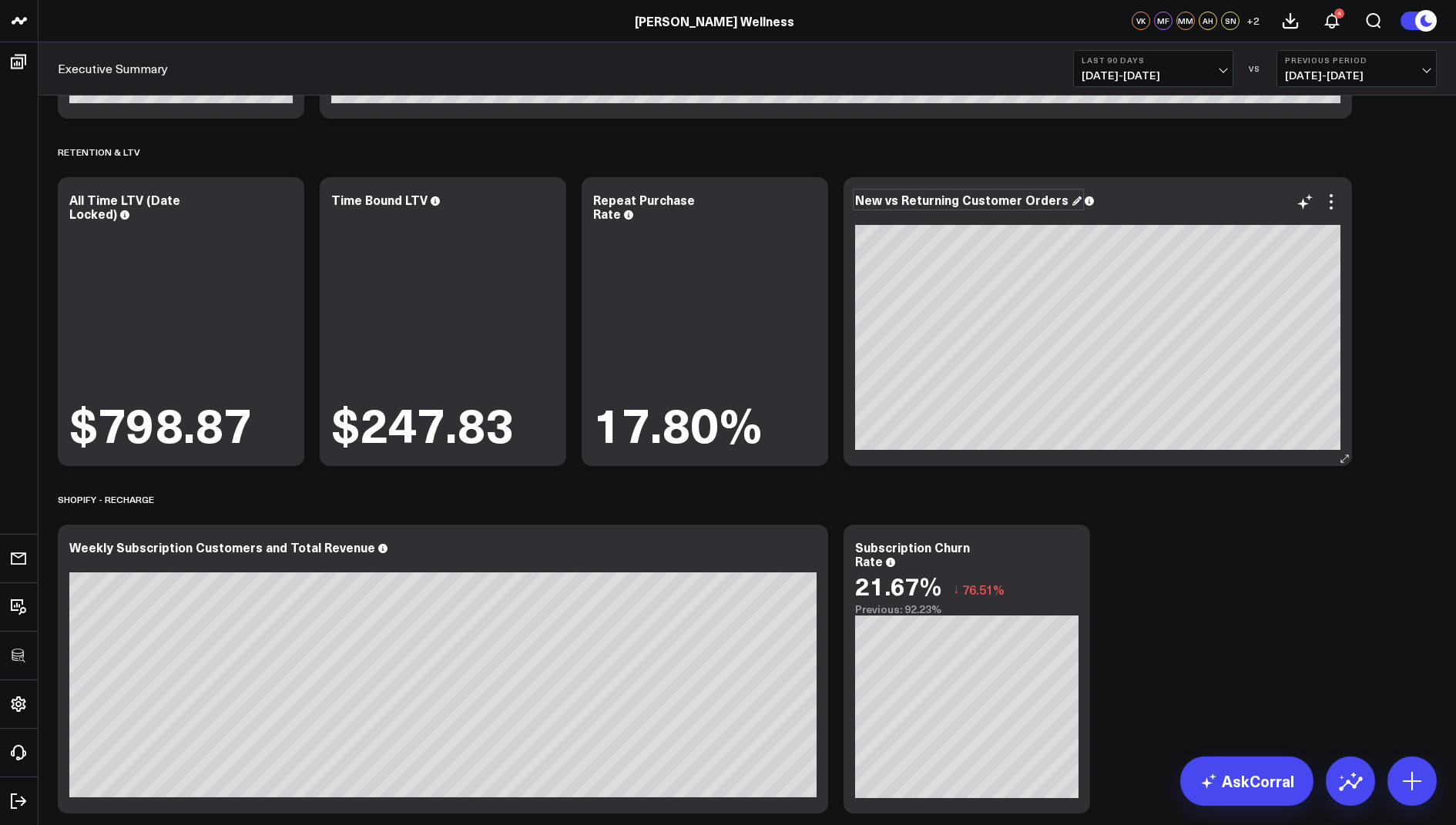
click at [1051, 191] on div "New vs Returning Customer Orders" at bounding box center [969, 199] width 227 height 17
click at [1329, 198] on icon at bounding box center [1331, 201] width 18 height 18
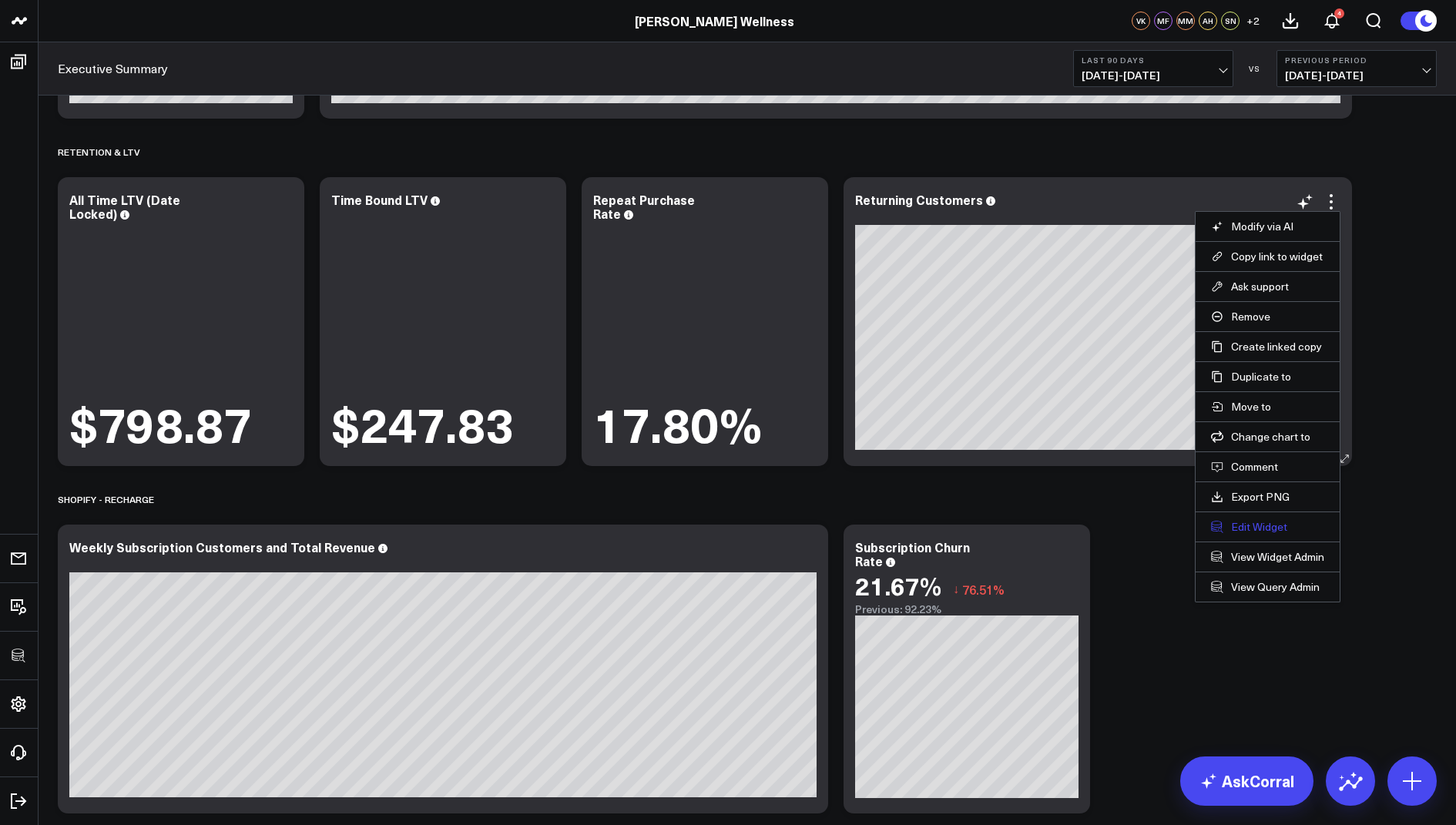
click at [1244, 519] on button "Edit Widget" at bounding box center [1268, 526] width 113 height 14
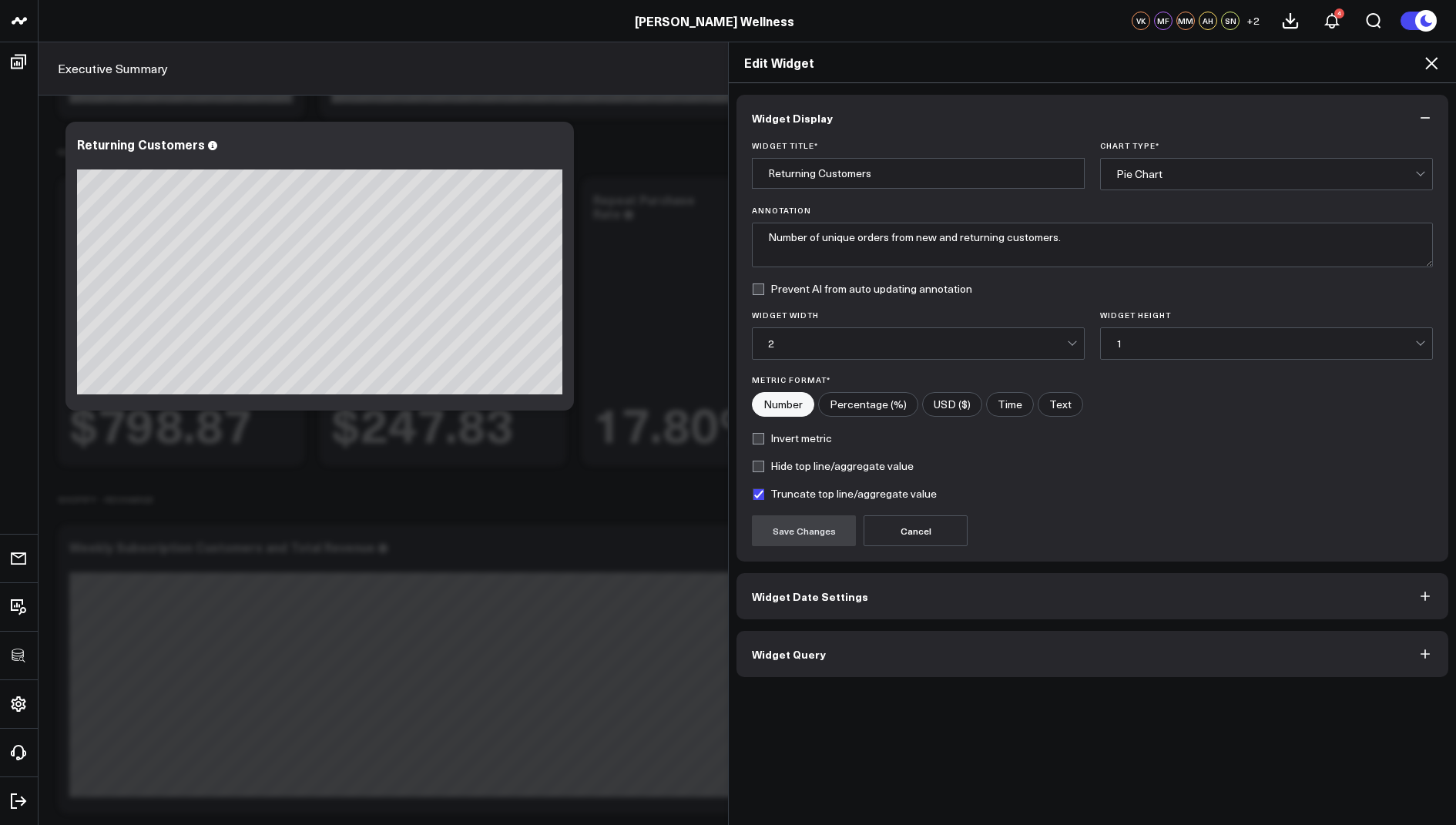
click at [785, 648] on span "Widget Query" at bounding box center [789, 654] width 74 height 12
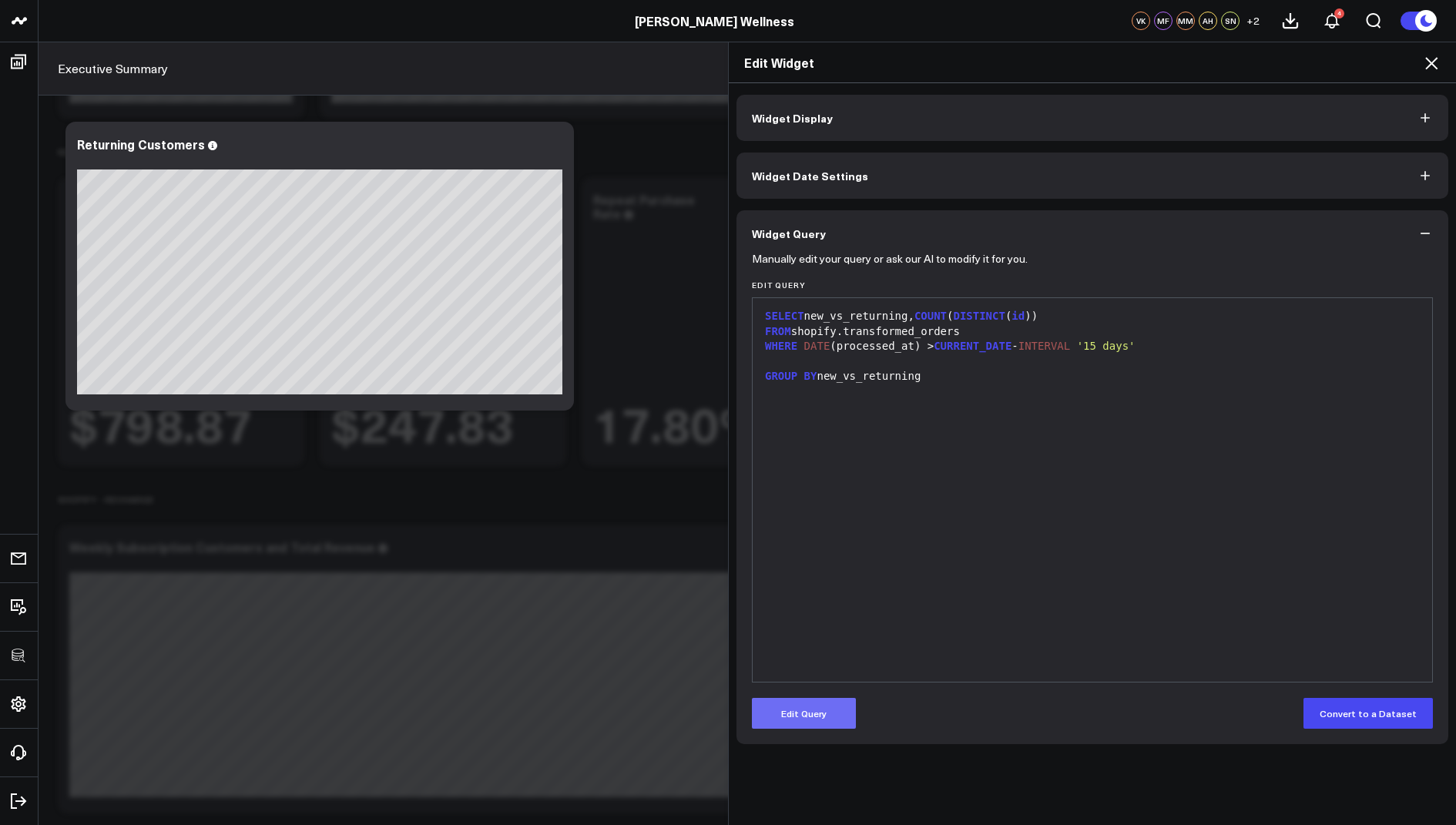
click at [796, 713] on button "Edit Query" at bounding box center [804, 713] width 104 height 31
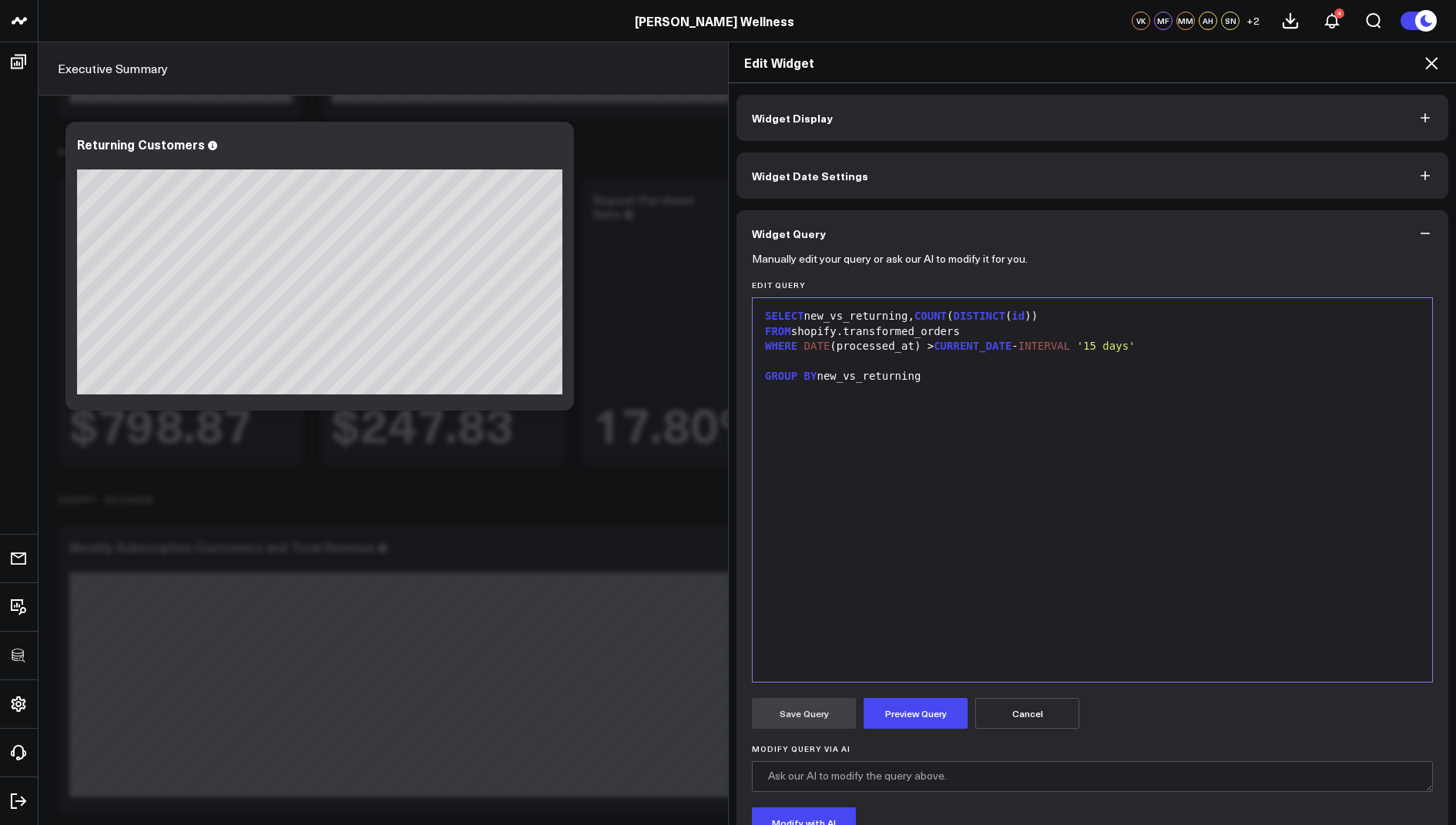
click at [813, 313] on div "SELECT new_vs_returning, COUNT ( DISTINCT ( id ))" at bounding box center [1092, 316] width 664 height 15
drag, startPoint x: 1054, startPoint y: 319, endPoint x: 939, endPoint y: 318, distance: 115.0
click at [939, 318] on div "SELECT DATE ( date ) as date , new_vs_returning, COUNT ( DISTINCT ( id ))" at bounding box center [1092, 316] width 664 height 15
click at [1038, 315] on span "id" at bounding box center [1031, 316] width 13 height 12
click at [787, 360] on div at bounding box center [1092, 361] width 664 height 15
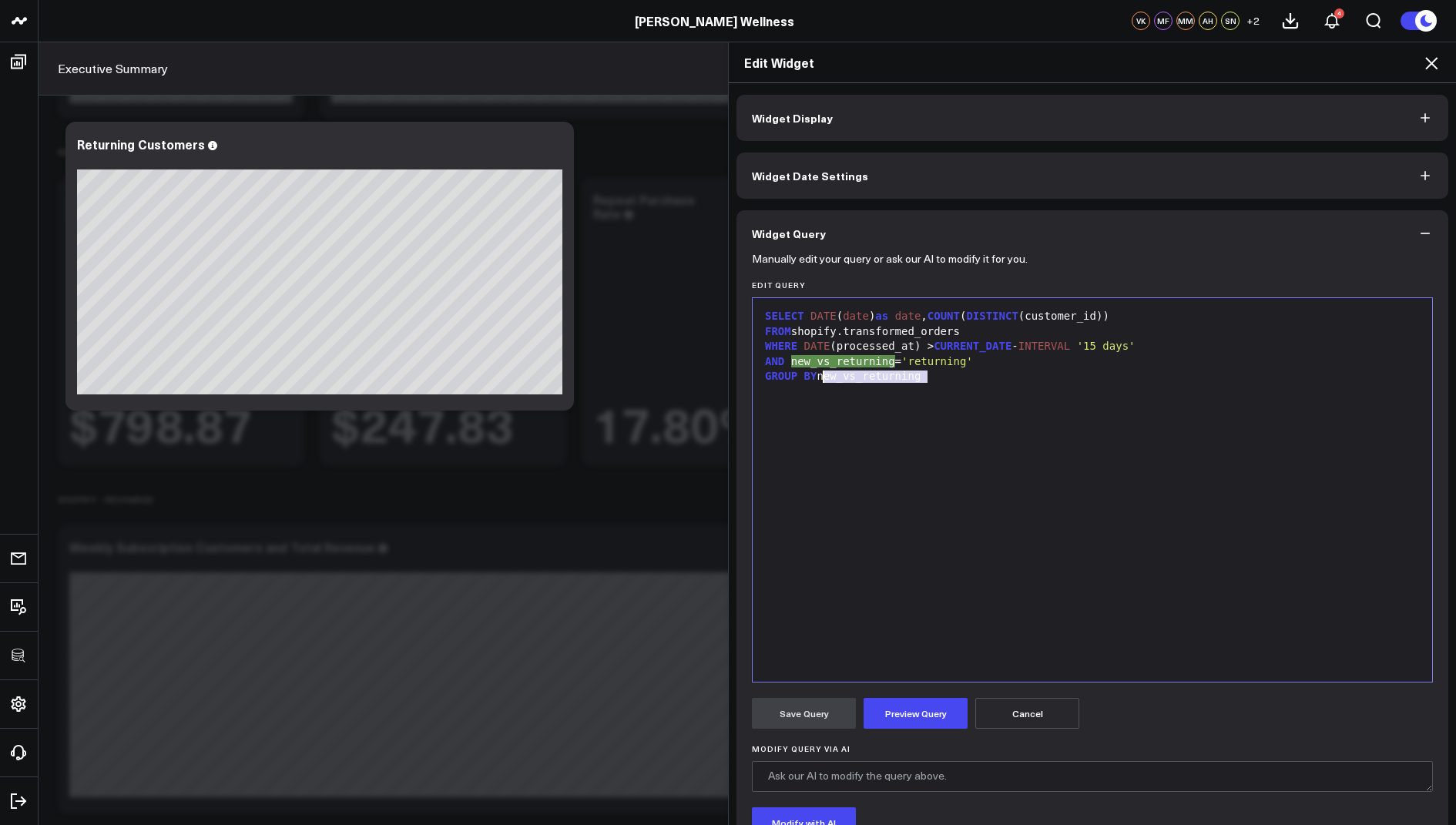
drag, startPoint x: 947, startPoint y: 371, endPoint x: 820, endPoint y: 380, distance: 127.3
click at [820, 380] on div "GROUP BY new_vs_returning" at bounding box center [1092, 376] width 664 height 15
click at [927, 703] on button "Preview Query" at bounding box center [915, 713] width 104 height 31
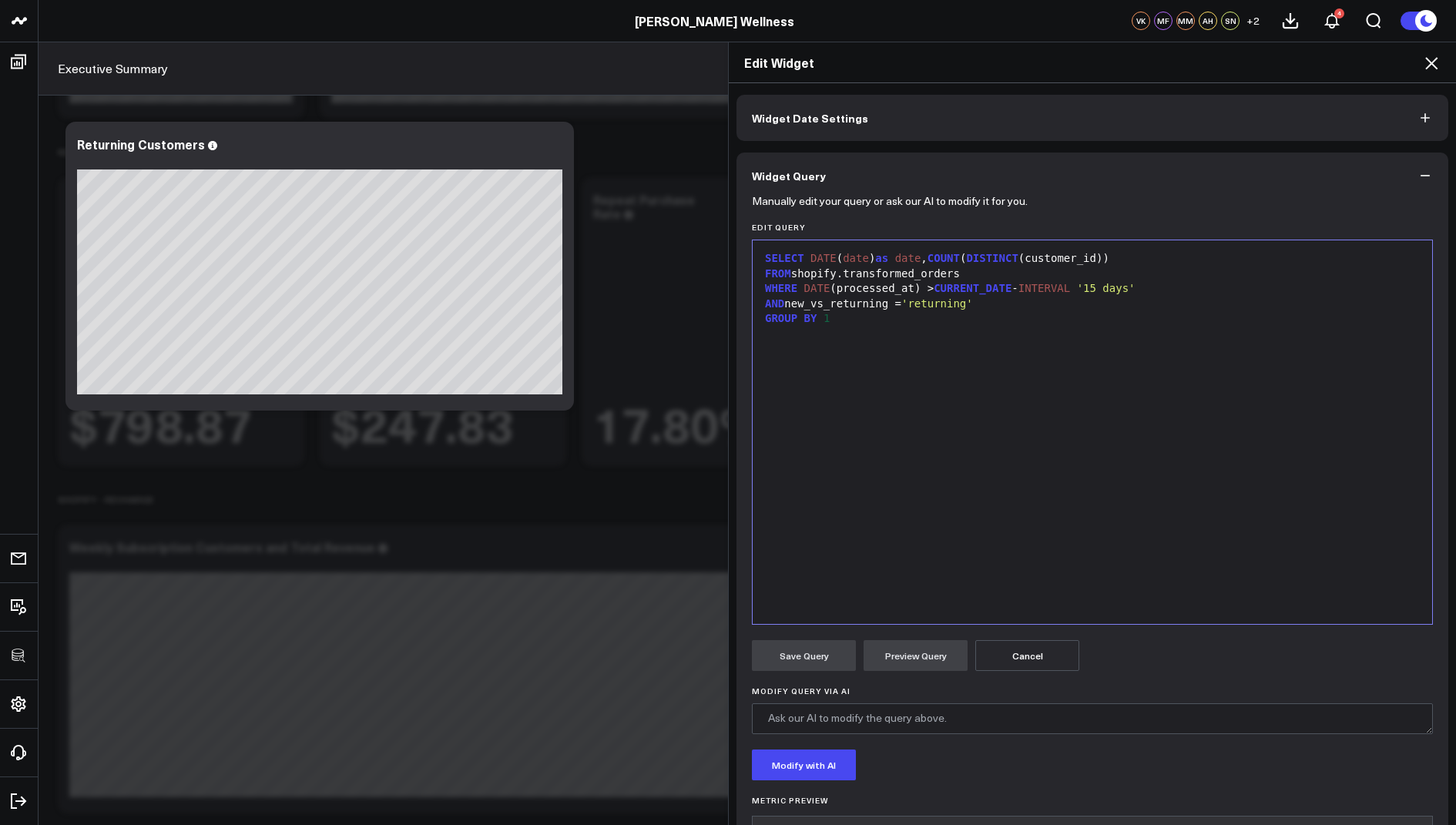
scroll to position [50, 0]
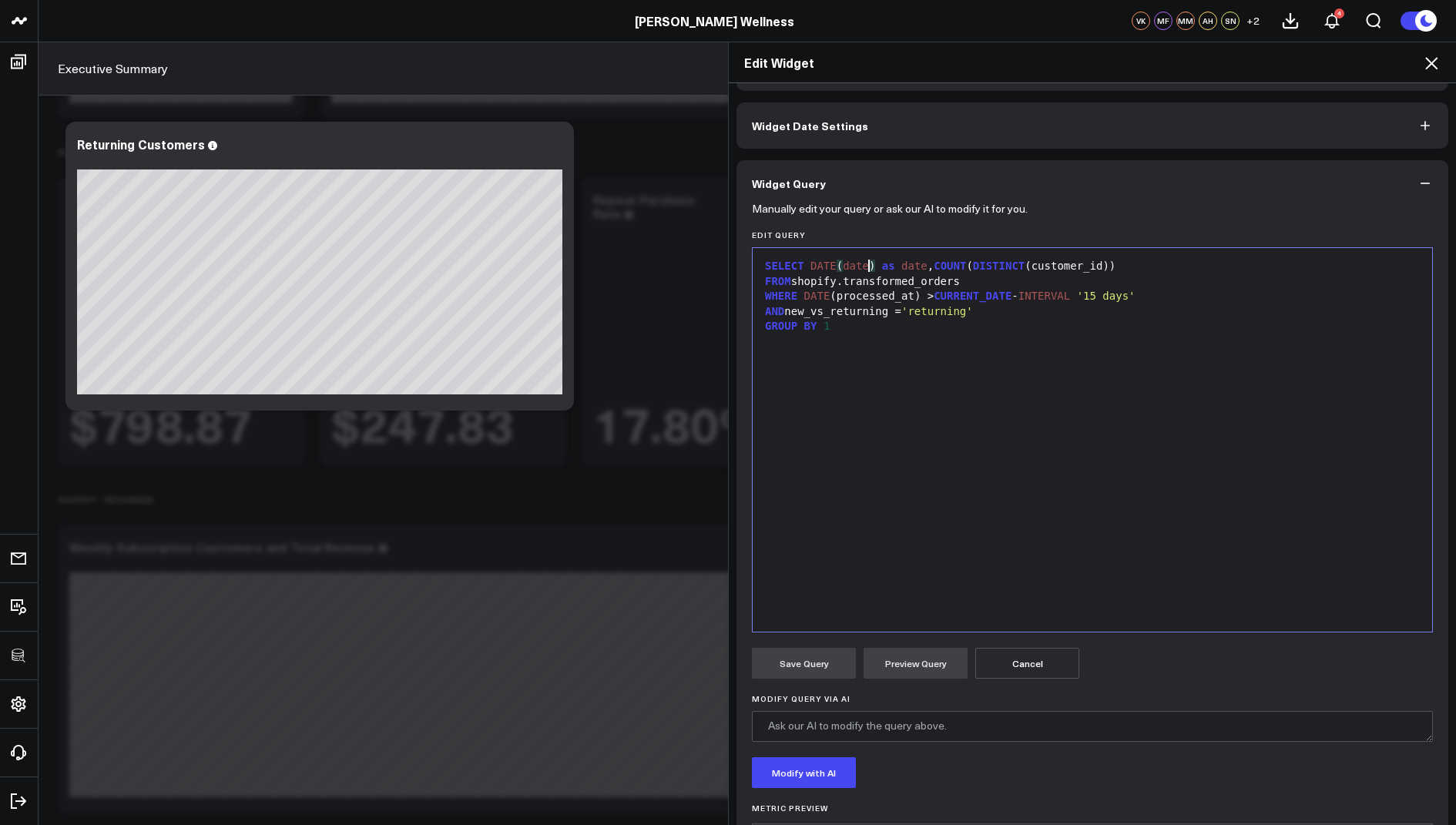
click at [869, 261] on div "SELECT DATE ( date ) as date , COUNT ( DISTINCT (customer_id))" at bounding box center [1092, 266] width 664 height 15
click at [889, 662] on button "Preview Query" at bounding box center [915, 663] width 104 height 31
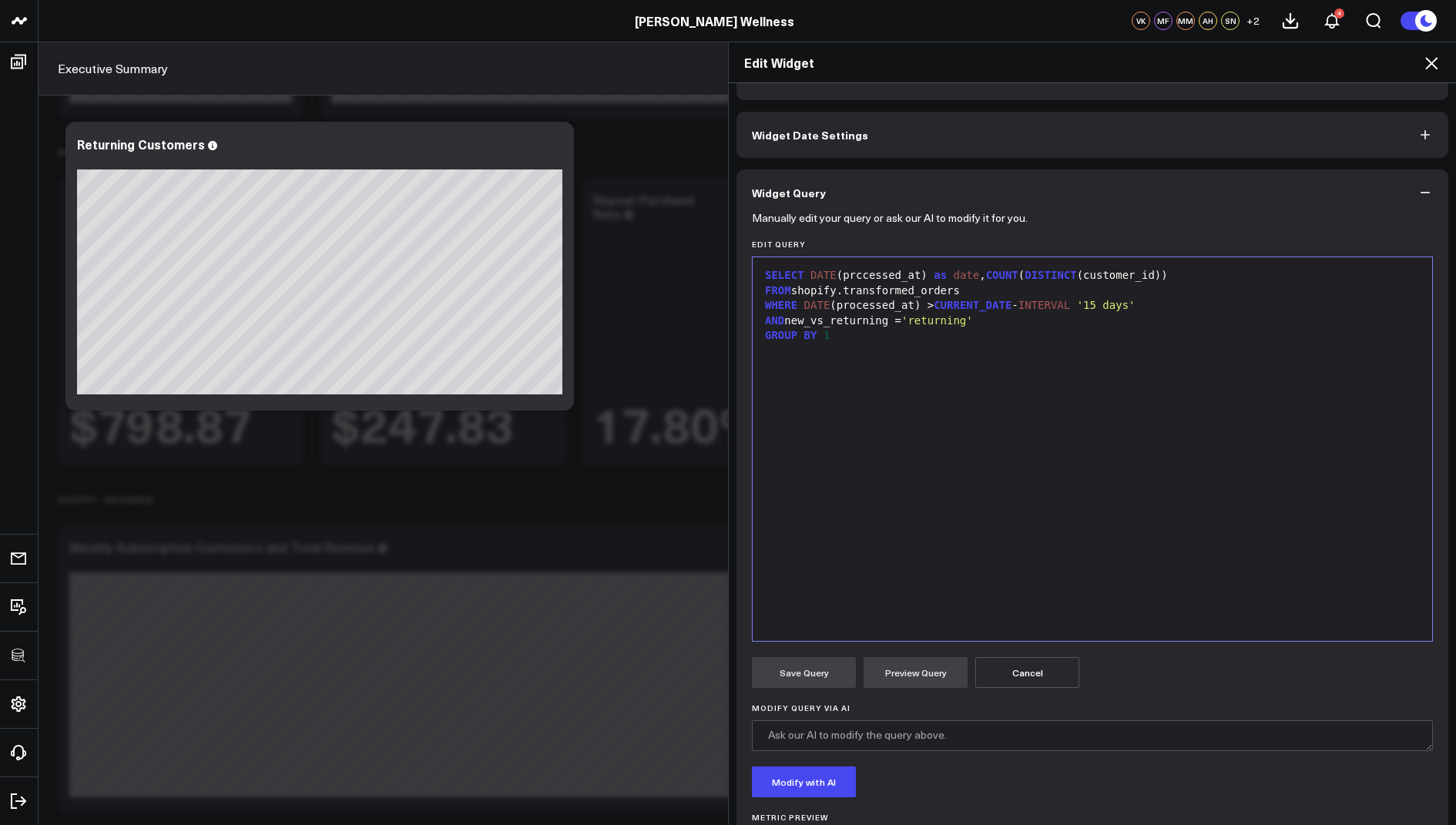
scroll to position [0, 0]
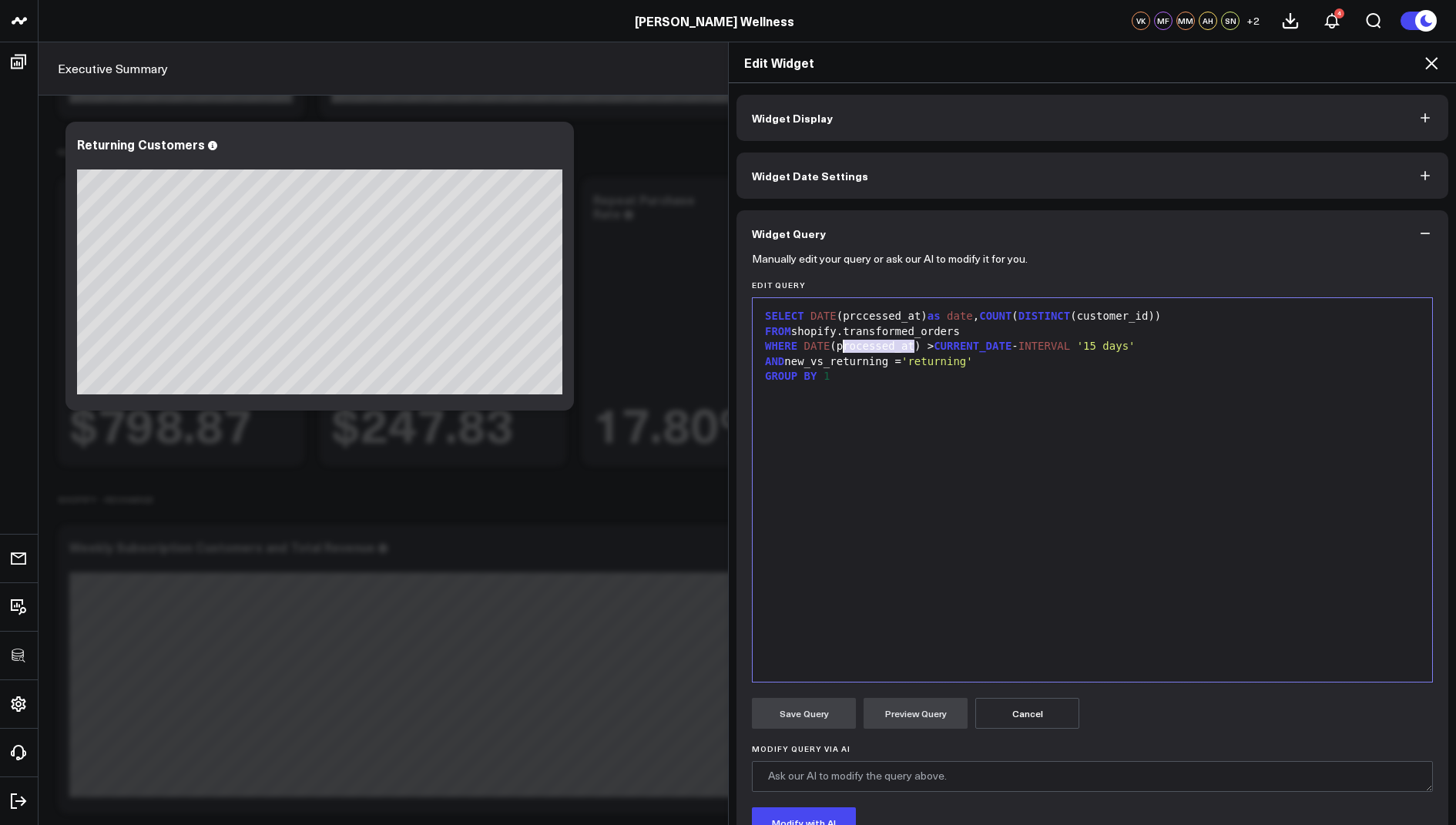
drag, startPoint x: 916, startPoint y: 344, endPoint x: 839, endPoint y: 347, distance: 77.1
click at [839, 347] on div "WHERE DATE (processed_at) > CURRENT_DATE - INTERVAL '15 days'" at bounding box center [1092, 346] width 664 height 15
copy div "processed_at"
drag, startPoint x: 920, startPoint y: 315, endPoint x: 844, endPoint y: 316, distance: 76.0
click at [844, 316] on div "SELECT DATE (prccessed_at) as date , COUNT ( DISTINCT (customer_id))" at bounding box center [1092, 316] width 664 height 15
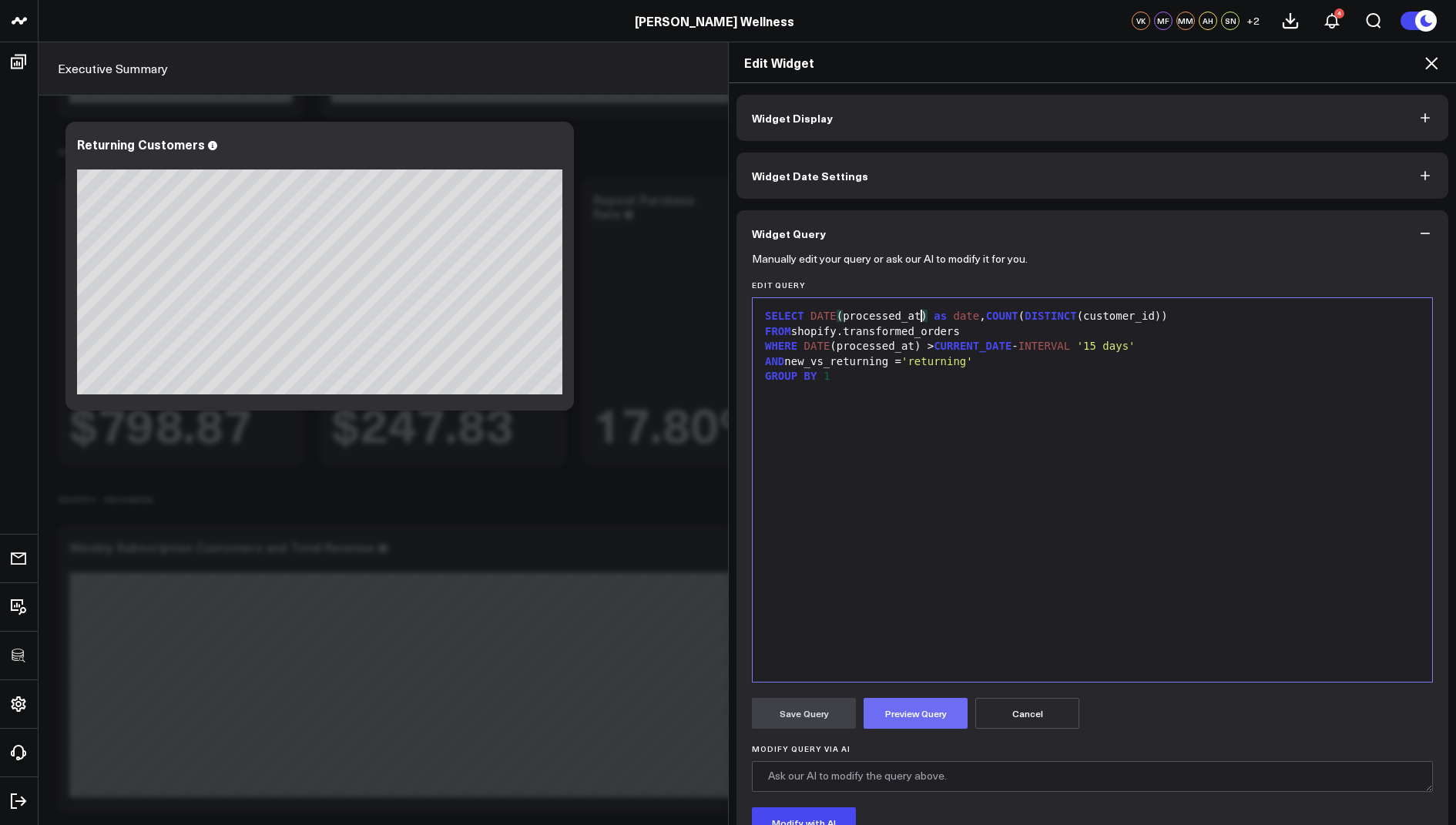
click at [903, 713] on button "Preview Query" at bounding box center [915, 713] width 104 height 31
click at [791, 705] on button "Save Query" at bounding box center [804, 713] width 104 height 31
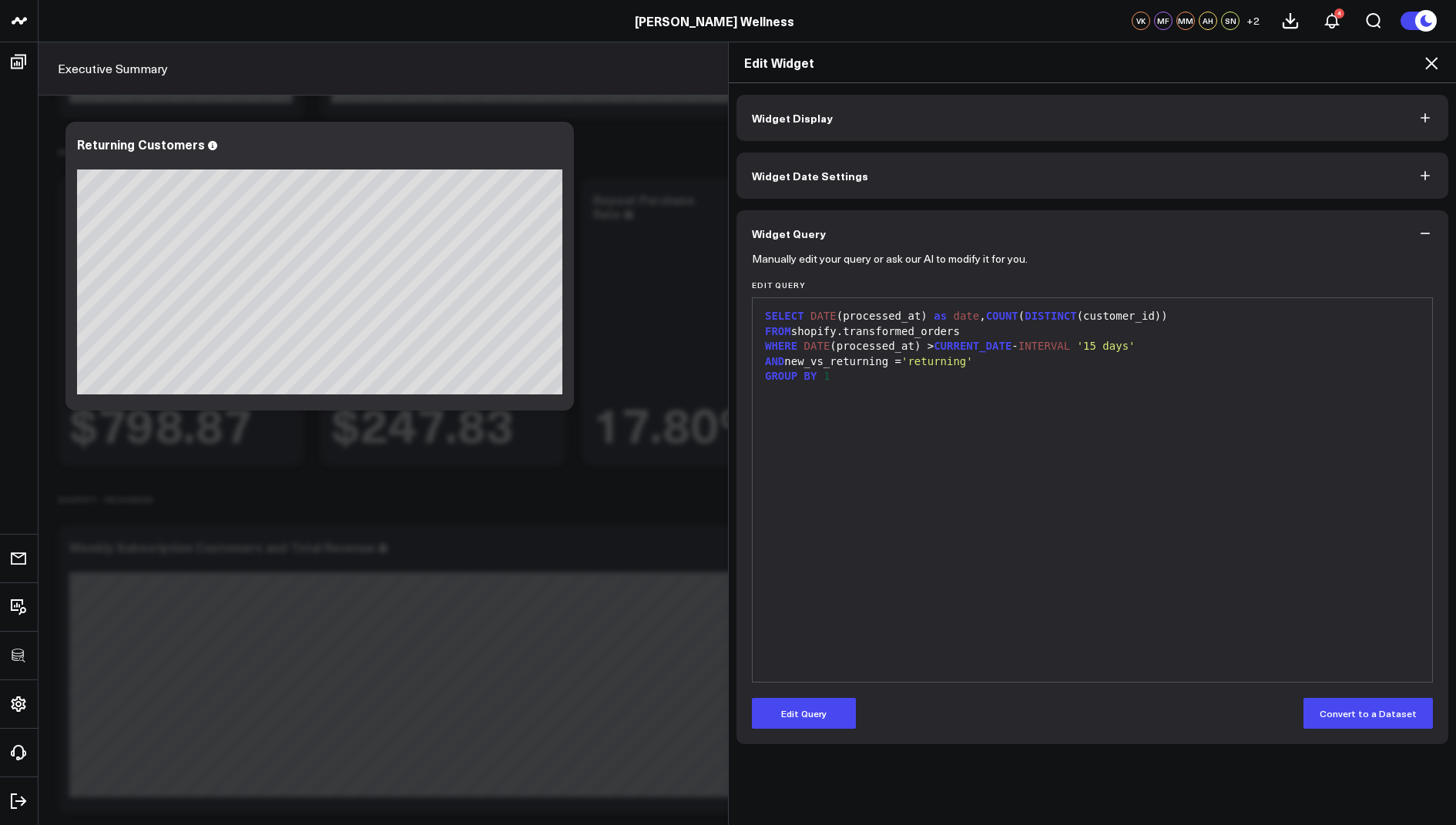
click at [1431, 59] on icon at bounding box center [1432, 63] width 18 height 18
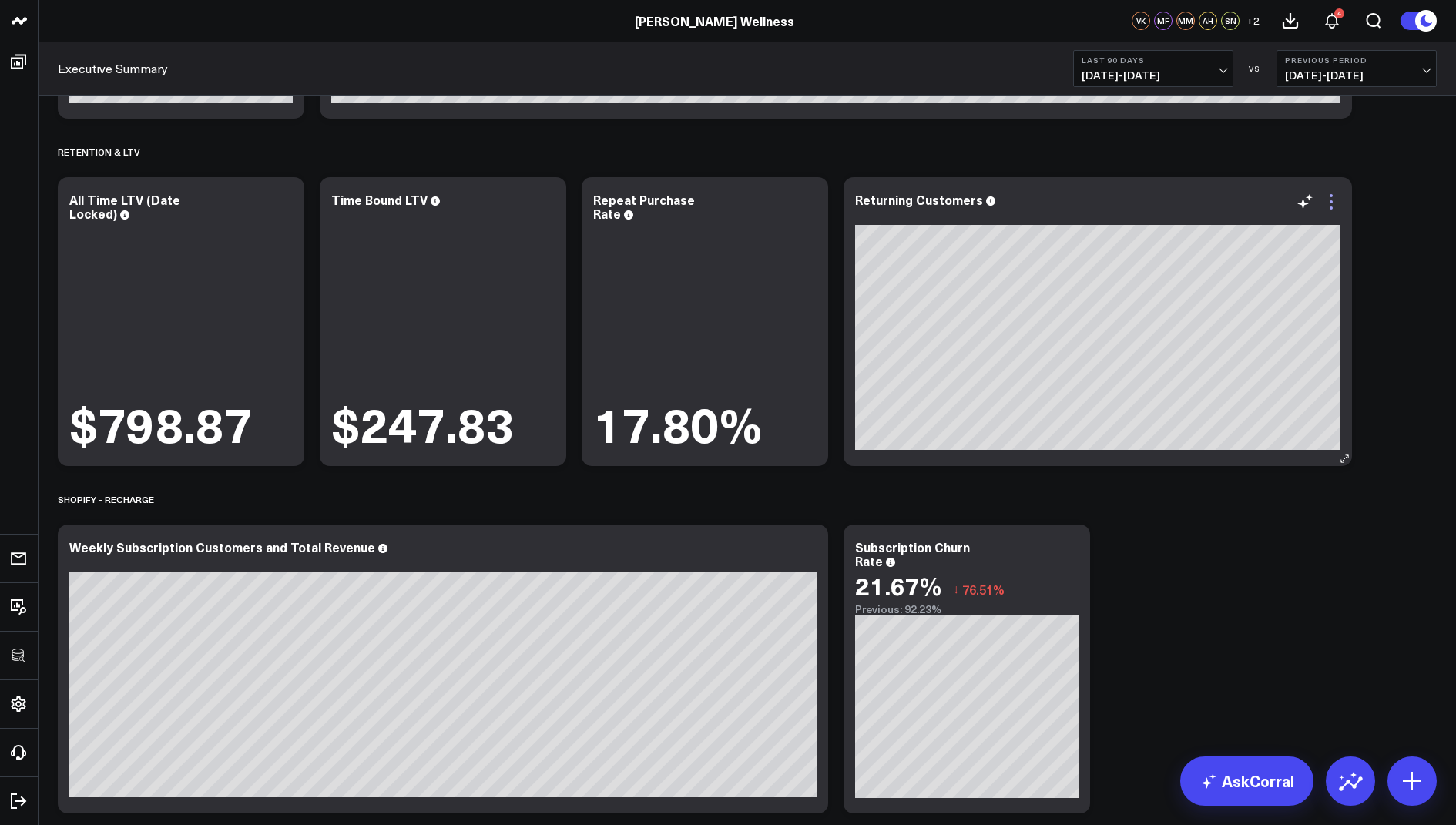
click at [1328, 200] on icon at bounding box center [1331, 201] width 18 height 18
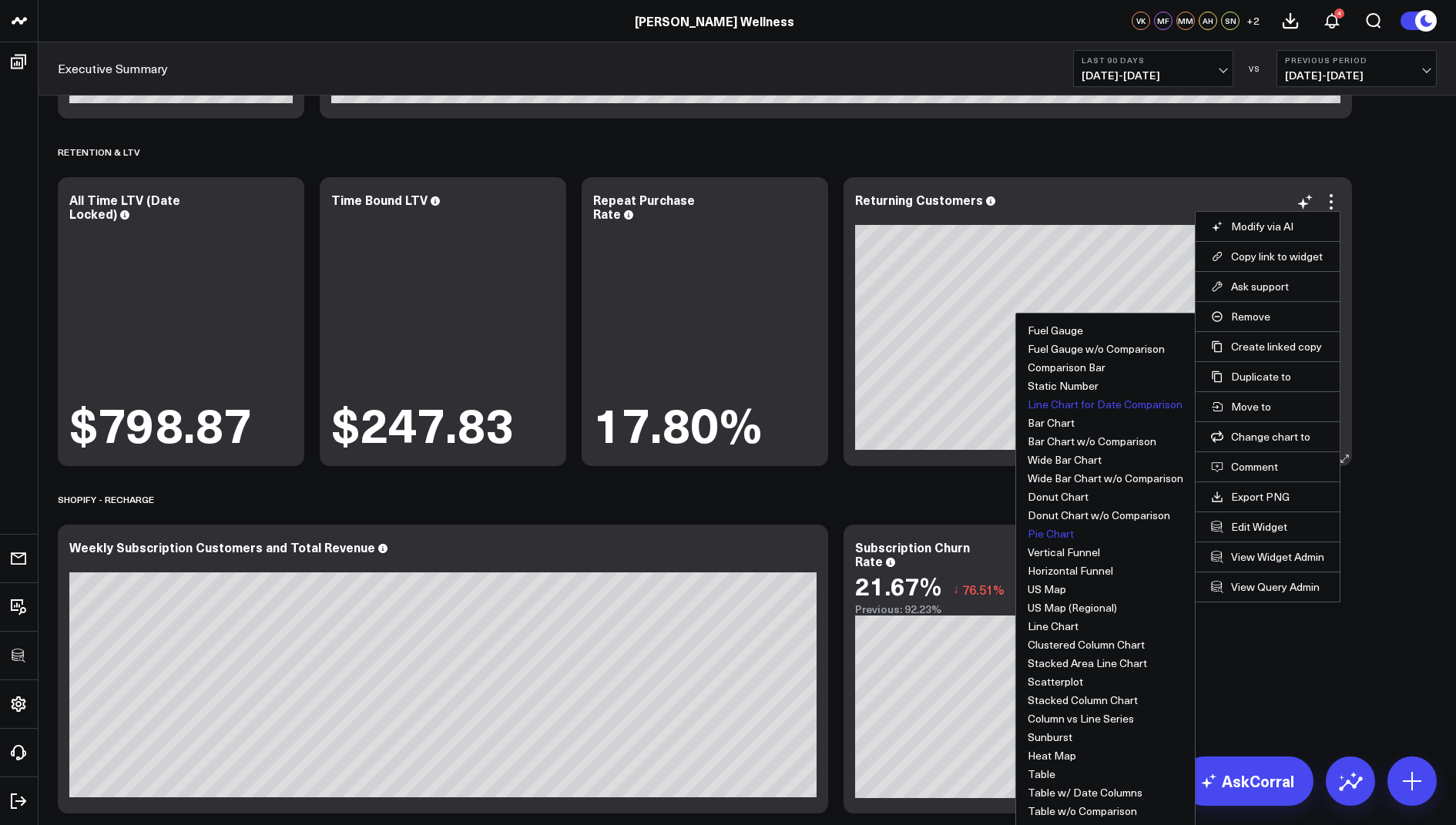
click at [1064, 399] on button "Line Chart for Date Comparison" at bounding box center [1105, 404] width 155 height 11
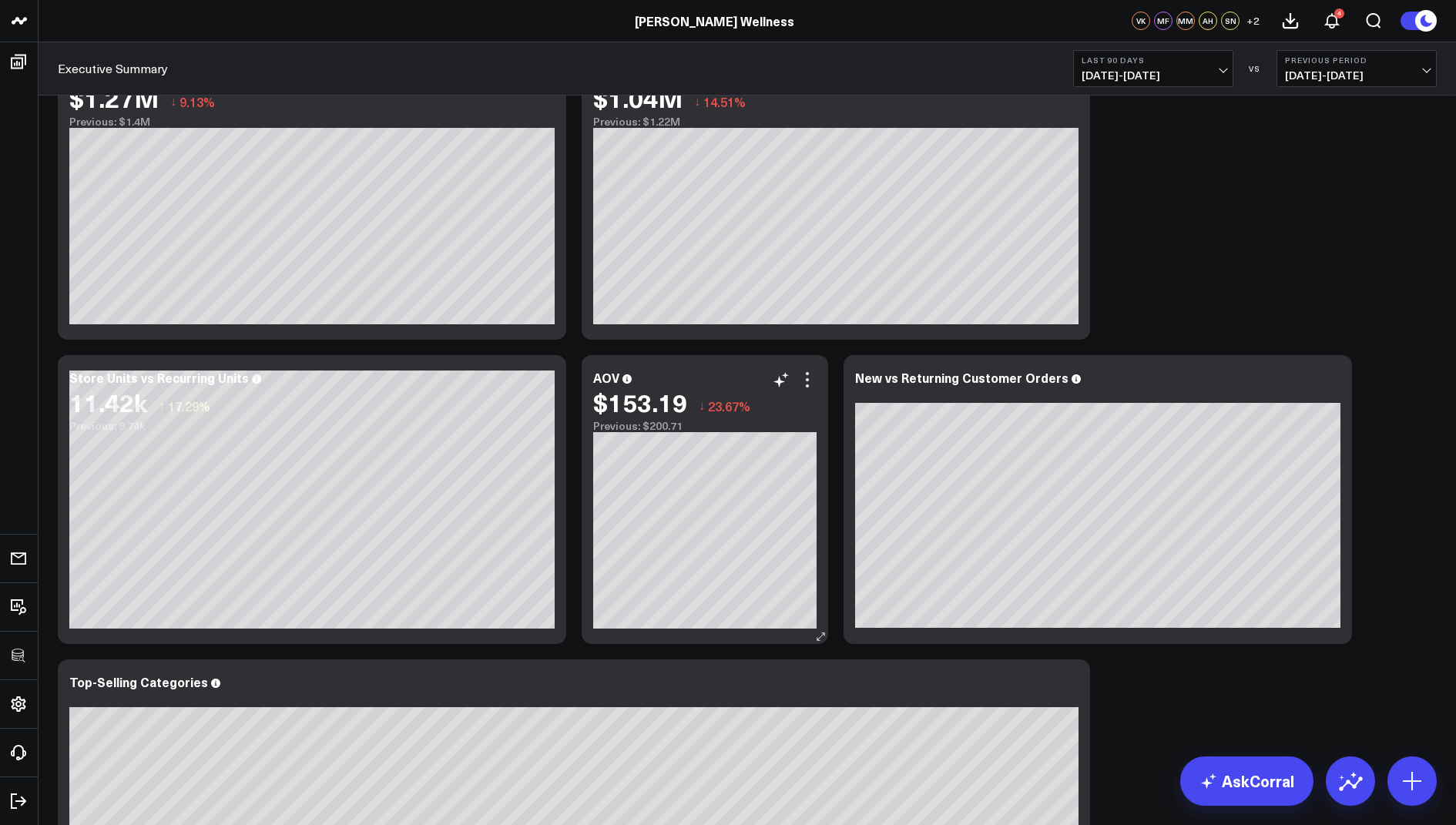
scroll to position [564, 0]
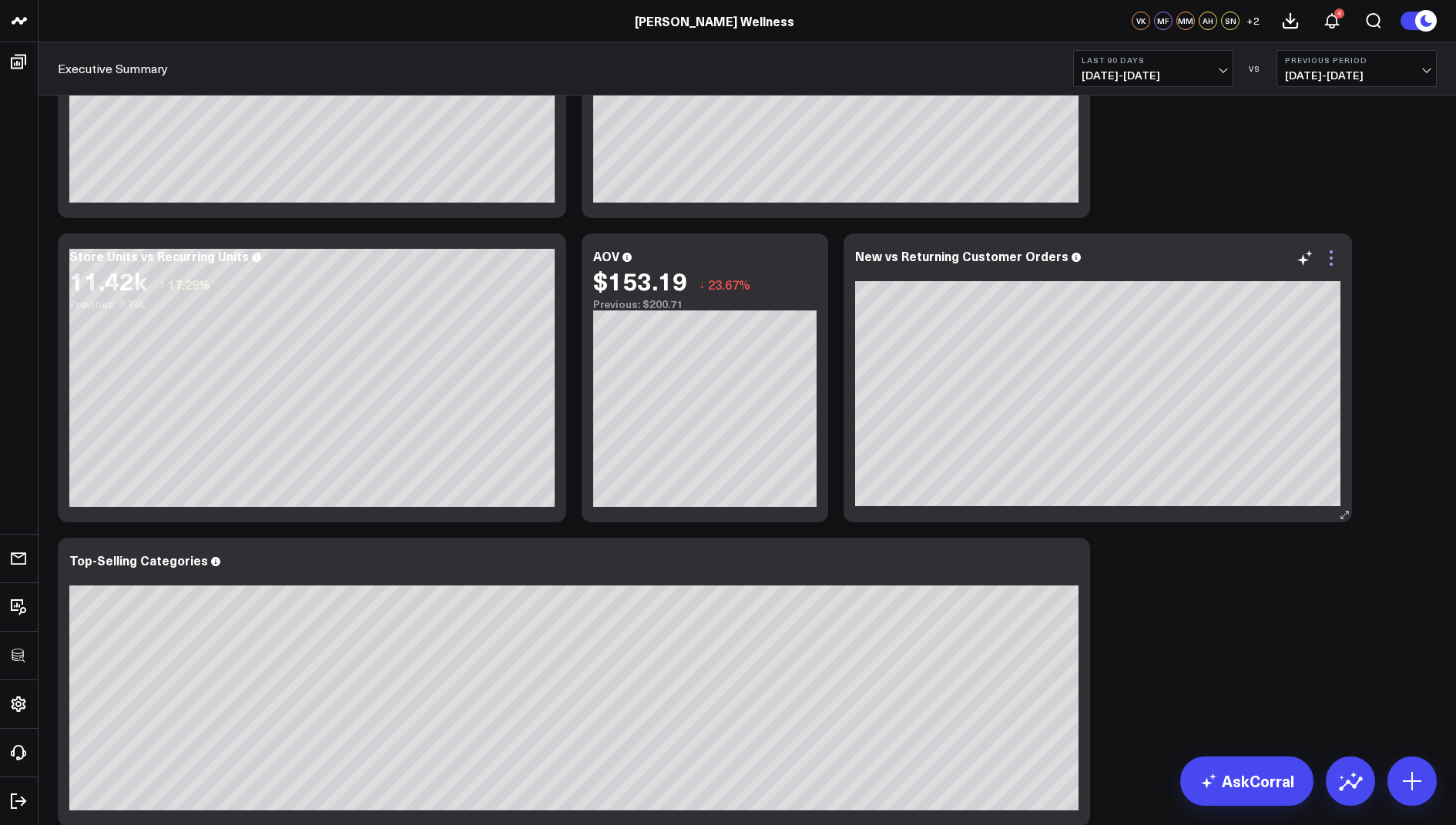
click at [1329, 256] on icon at bounding box center [1331, 258] width 18 height 18
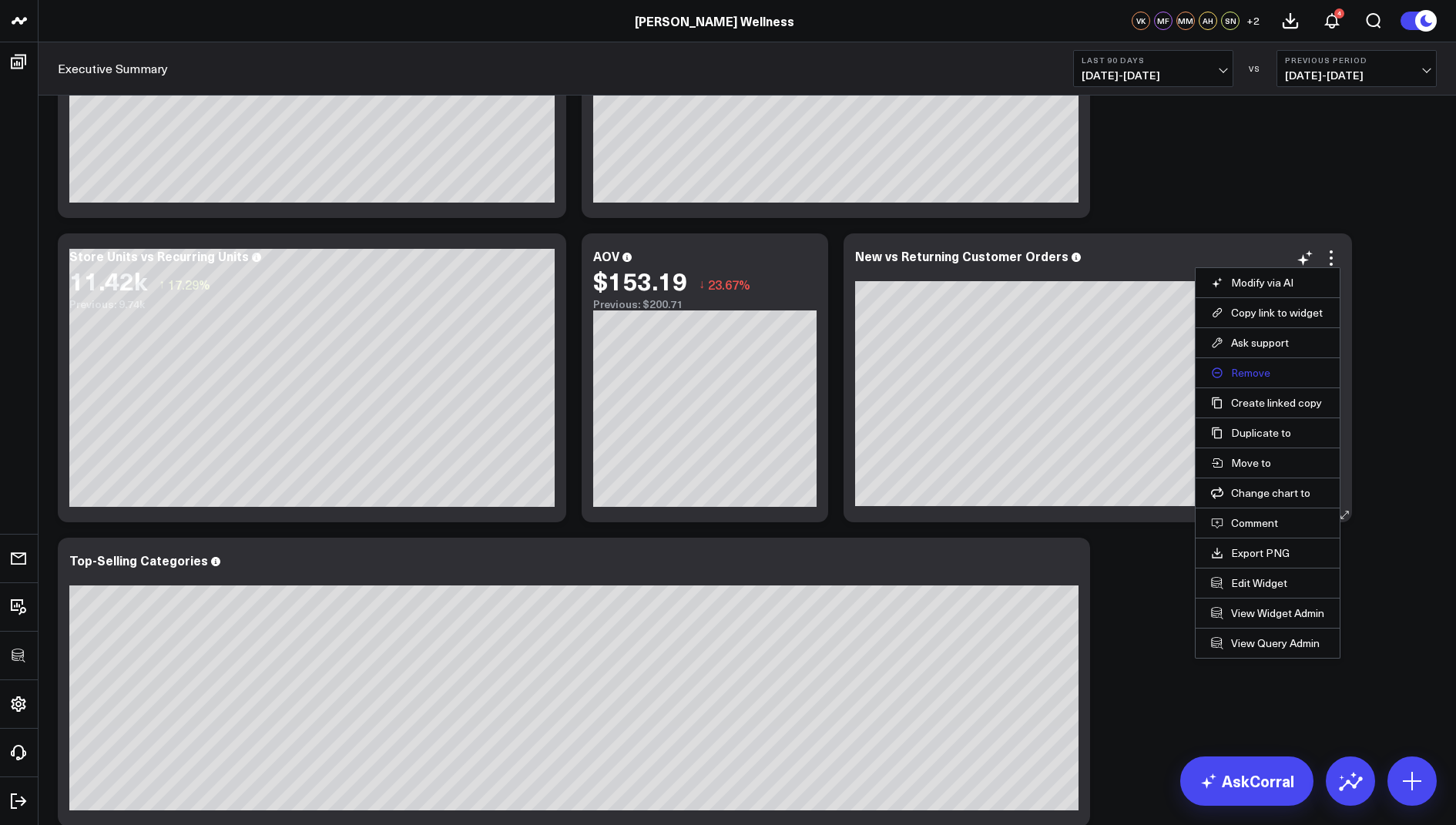
click at [1259, 365] on button "Remove" at bounding box center [1268, 372] width 113 height 14
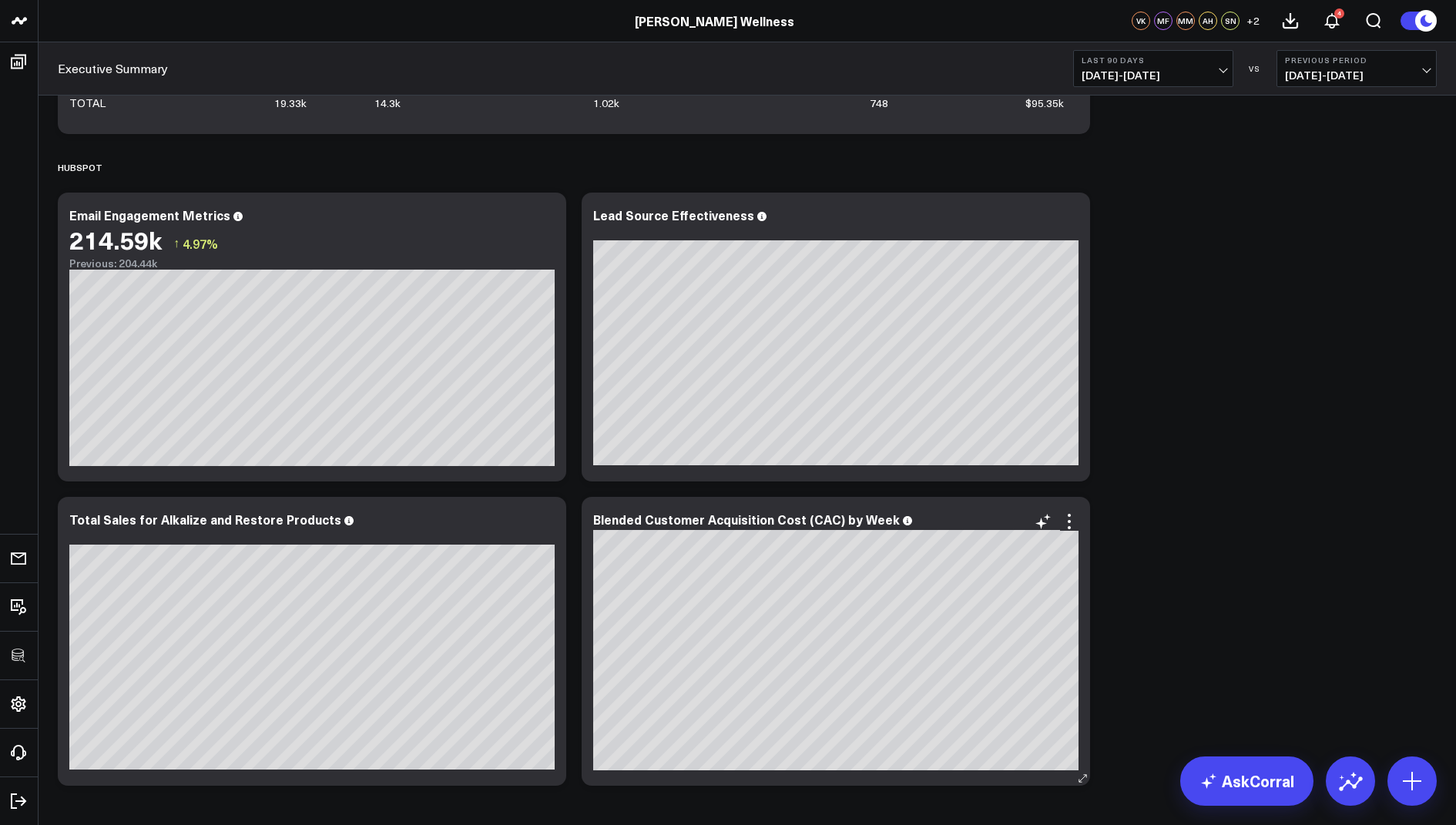
scroll to position [4009, 0]
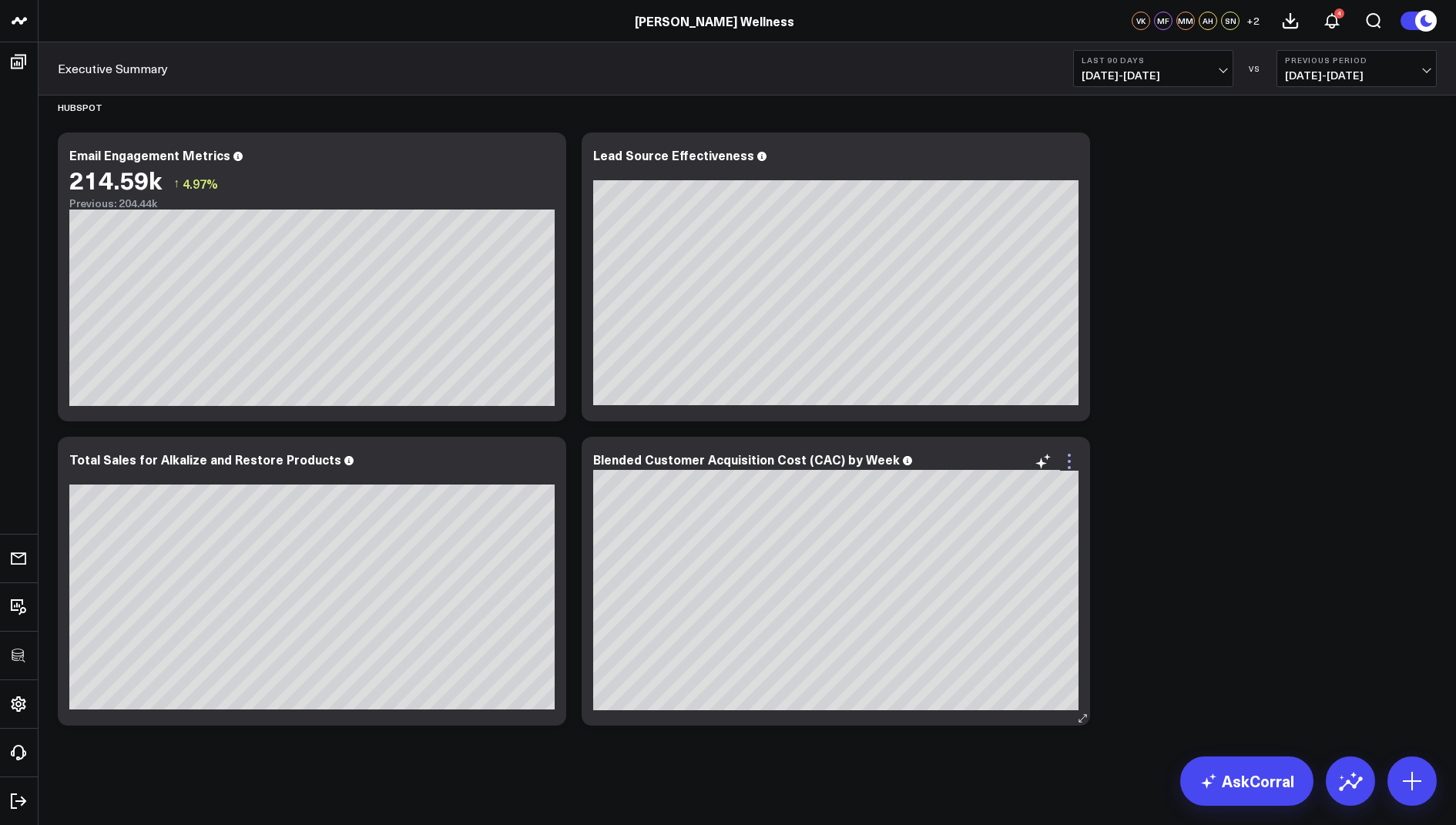
click at [1067, 455] on icon at bounding box center [1070, 461] width 18 height 18
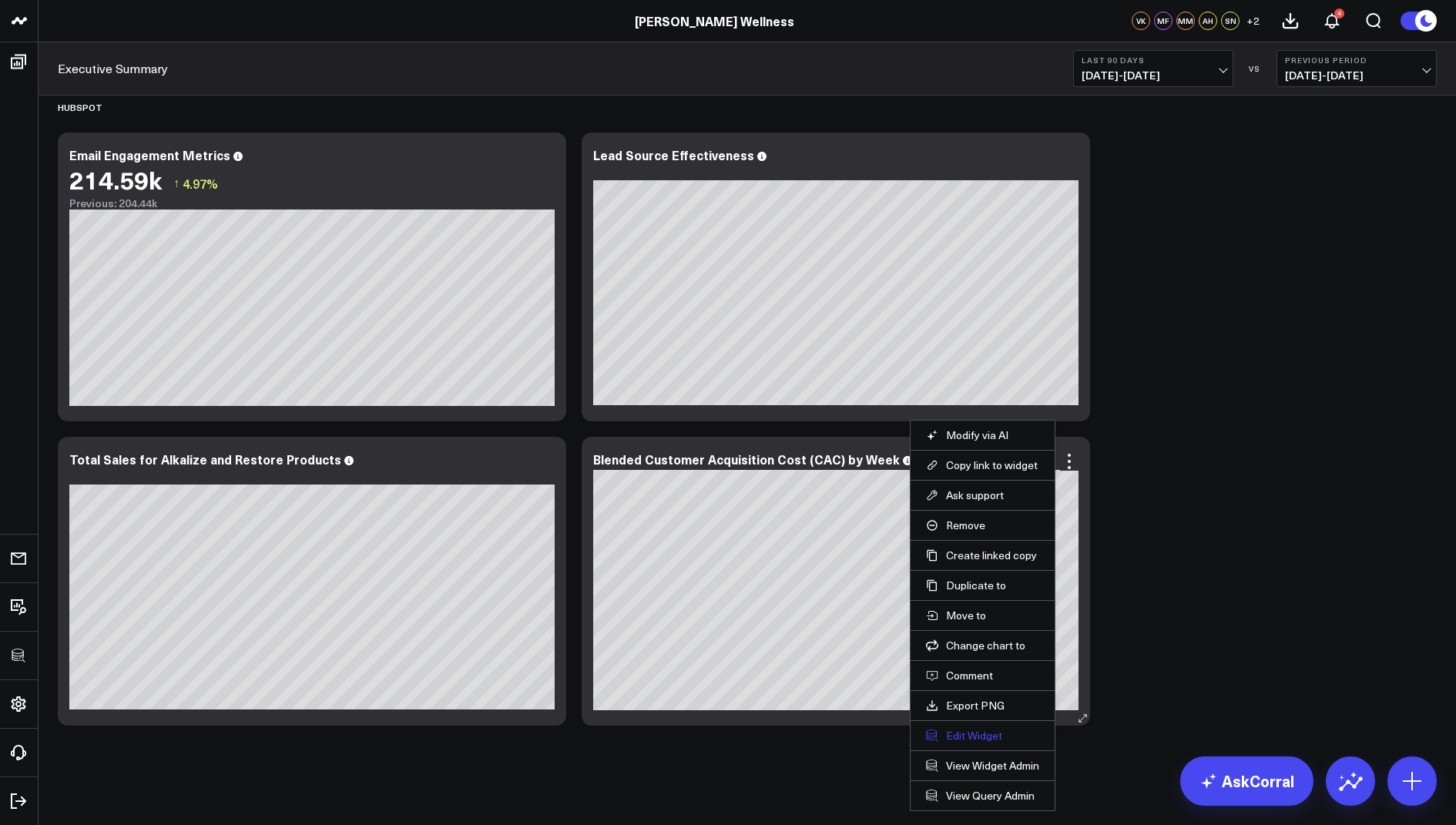
click at [960, 728] on button "Edit Widget" at bounding box center [983, 735] width 113 height 14
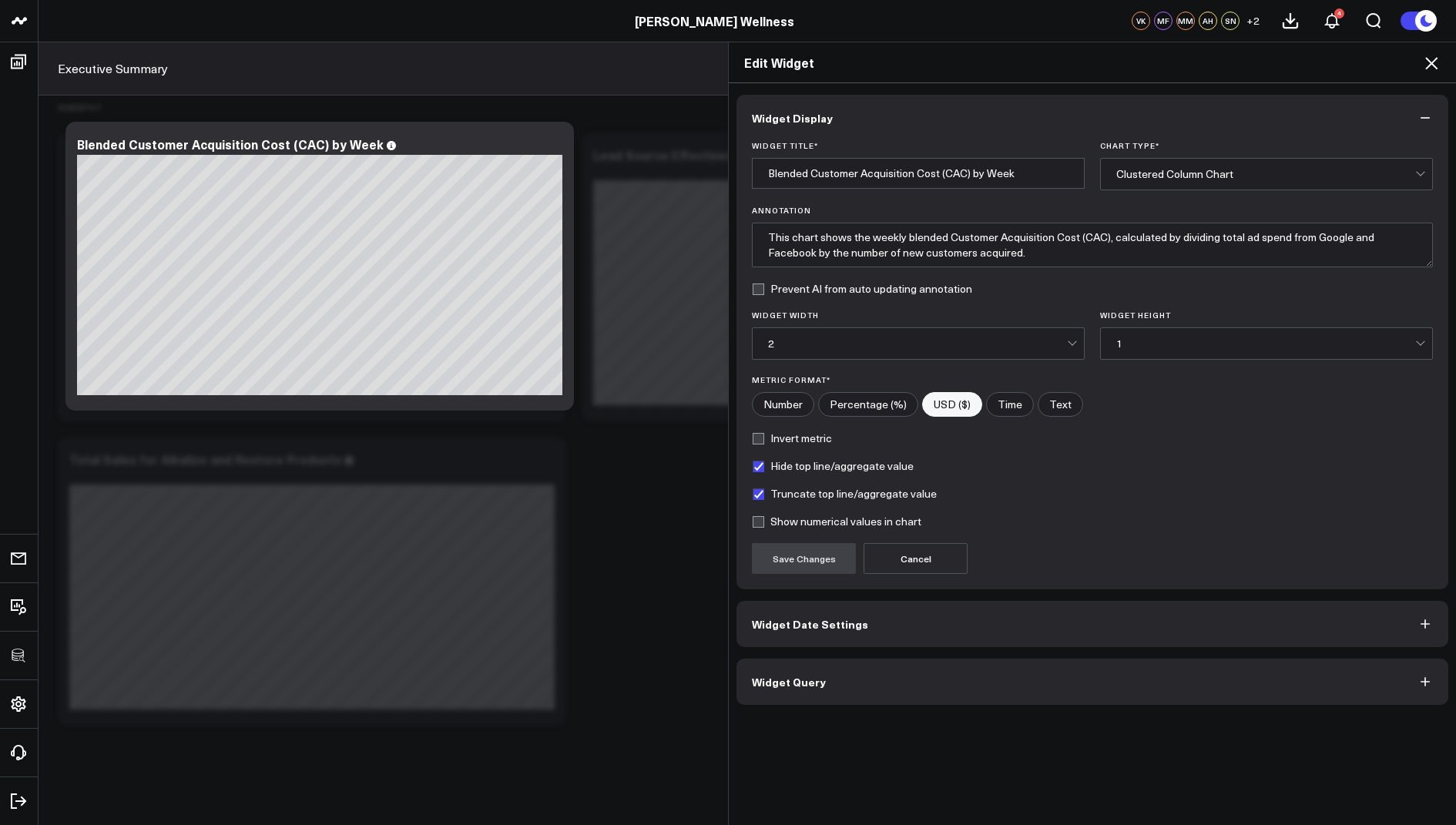
click at [763, 682] on span "Widget Query" at bounding box center [789, 681] width 74 height 12
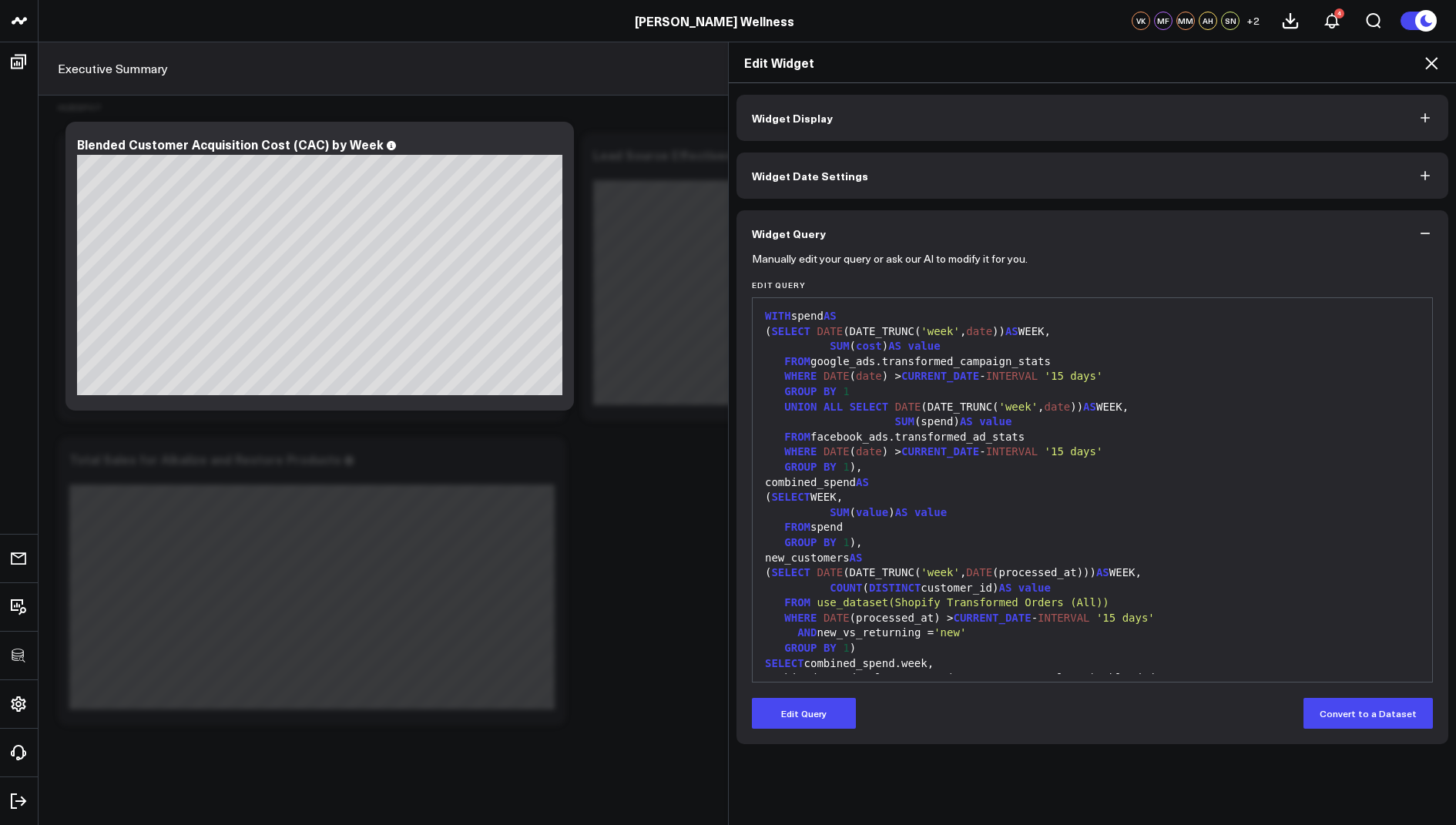
scroll to position [75, 0]
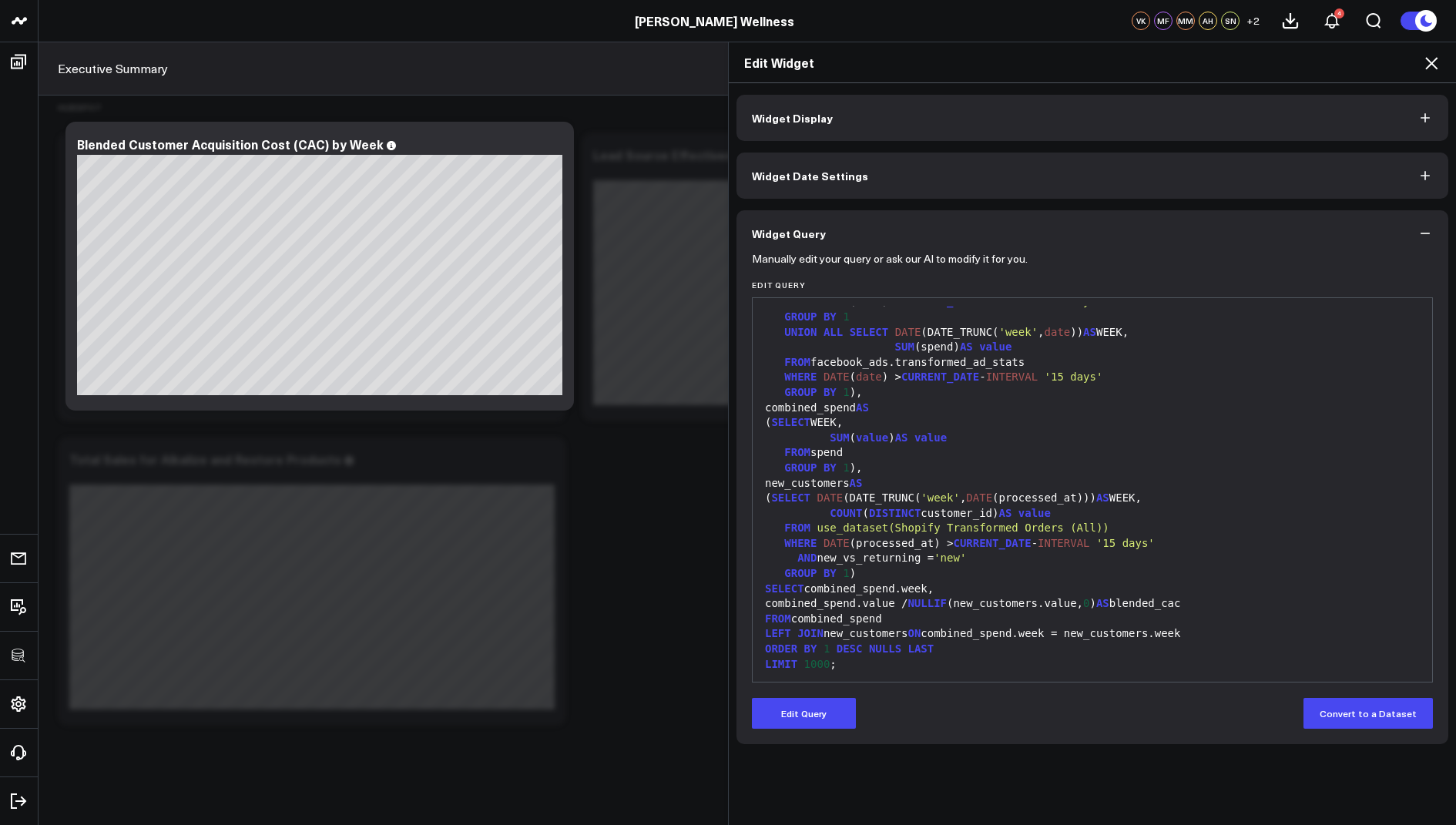
click at [1429, 63] on icon at bounding box center [1432, 63] width 18 height 18
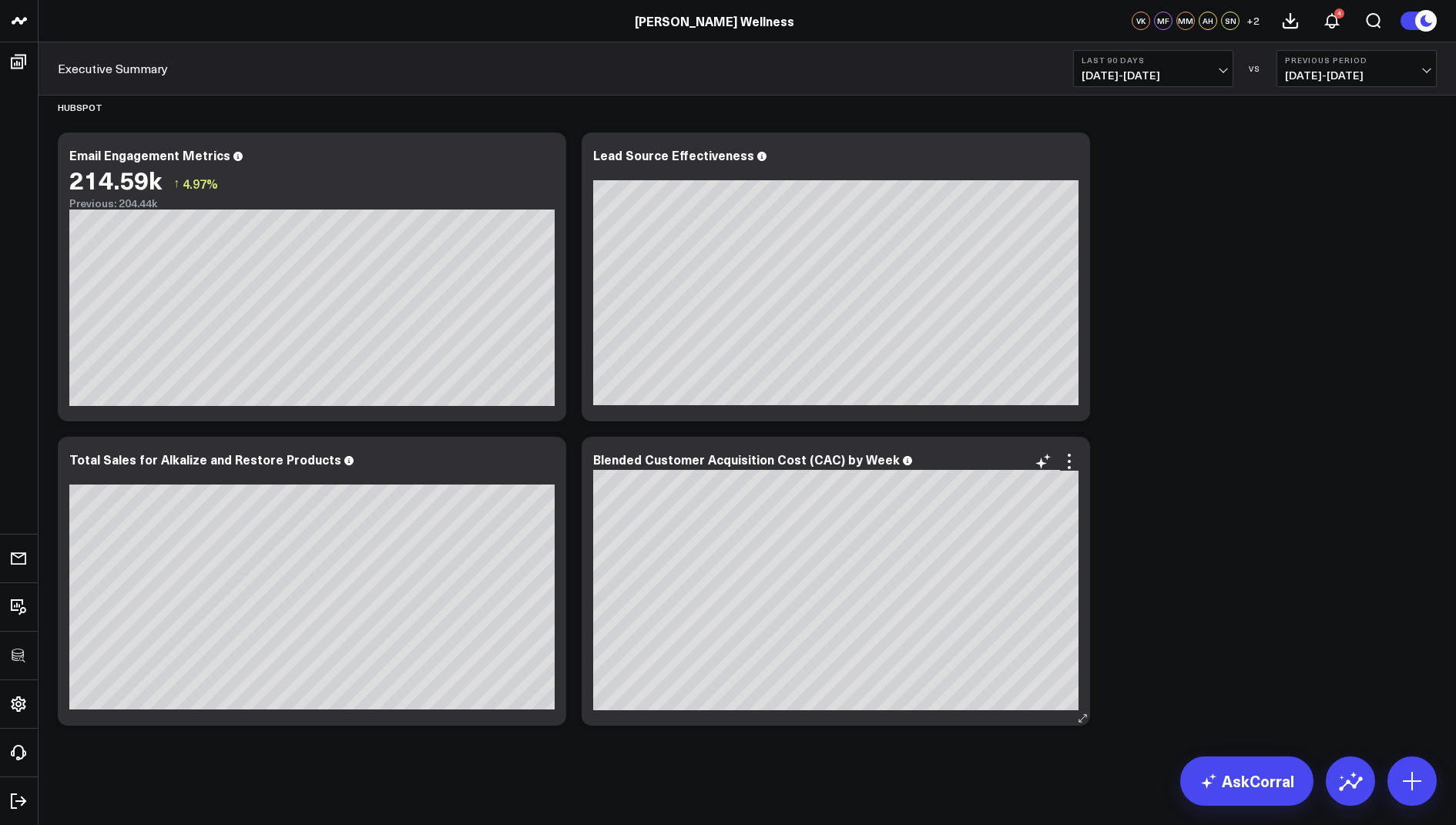
scroll to position [3932, 0]
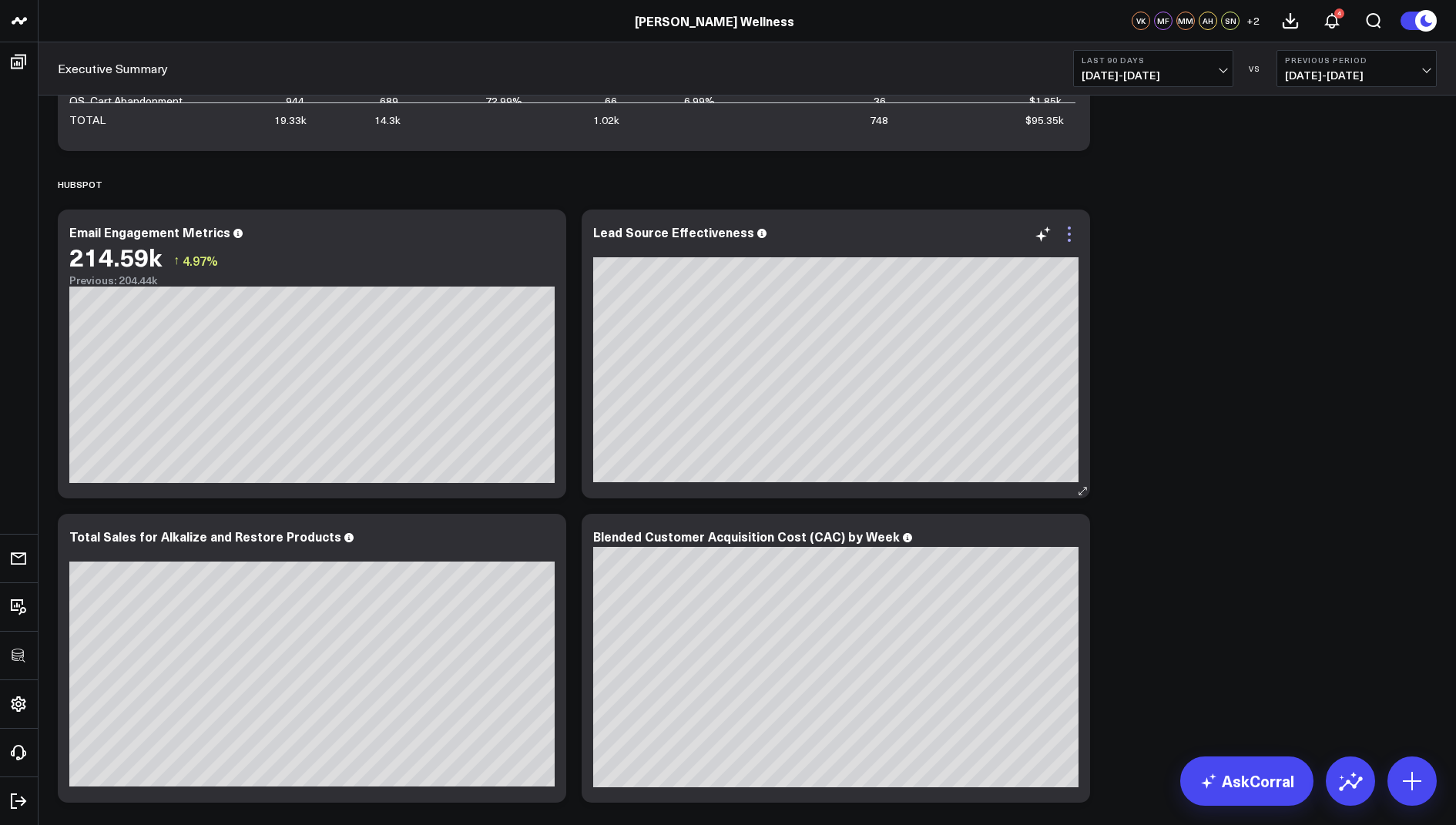
click at [1065, 233] on icon at bounding box center [1070, 234] width 18 height 18
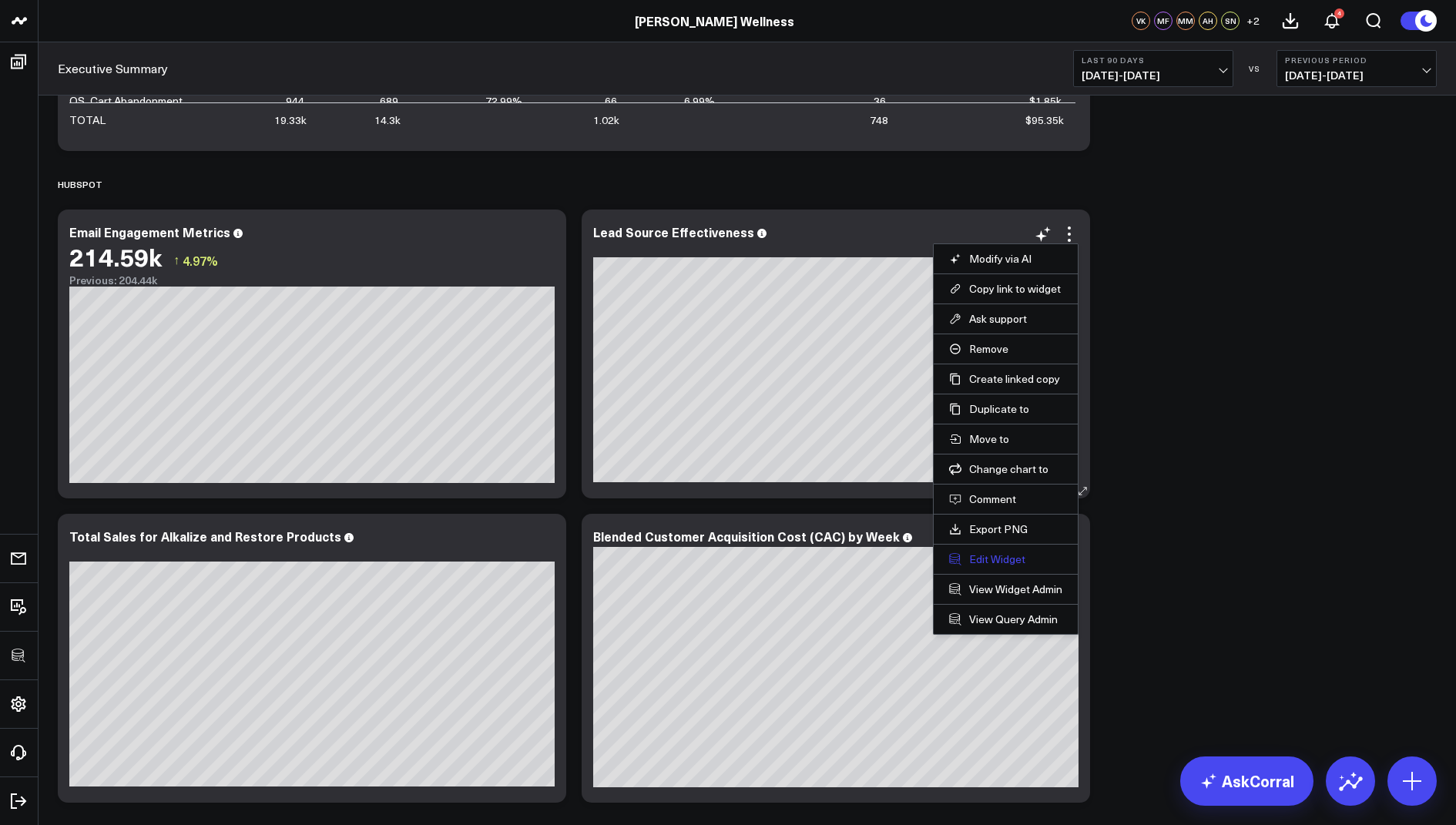
click at [981, 554] on button "Edit Widget" at bounding box center [1006, 559] width 113 height 14
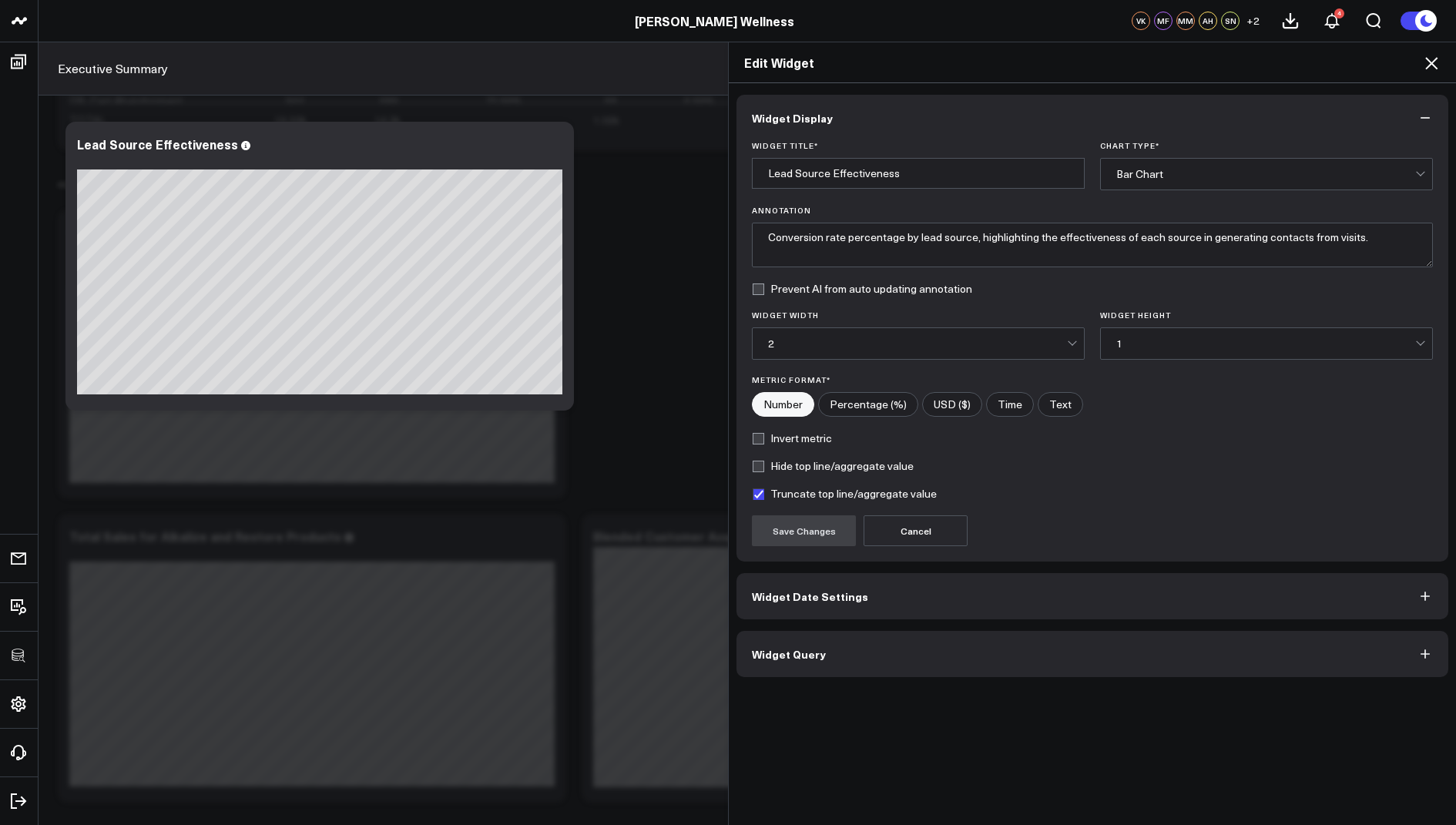
click at [811, 652] on span "Widget Query" at bounding box center [789, 654] width 74 height 12
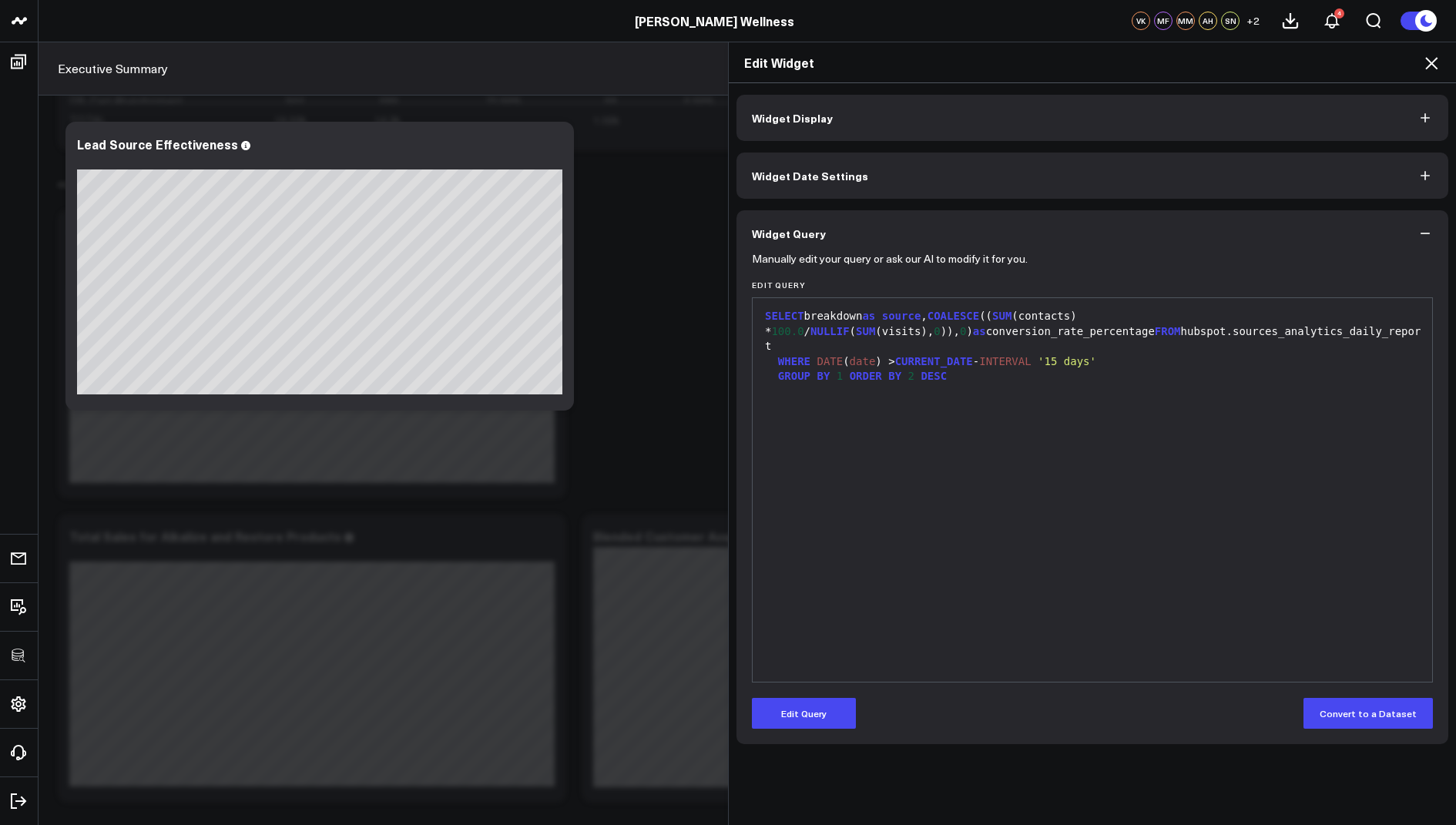
click at [1427, 58] on icon at bounding box center [1431, 62] width 12 height 12
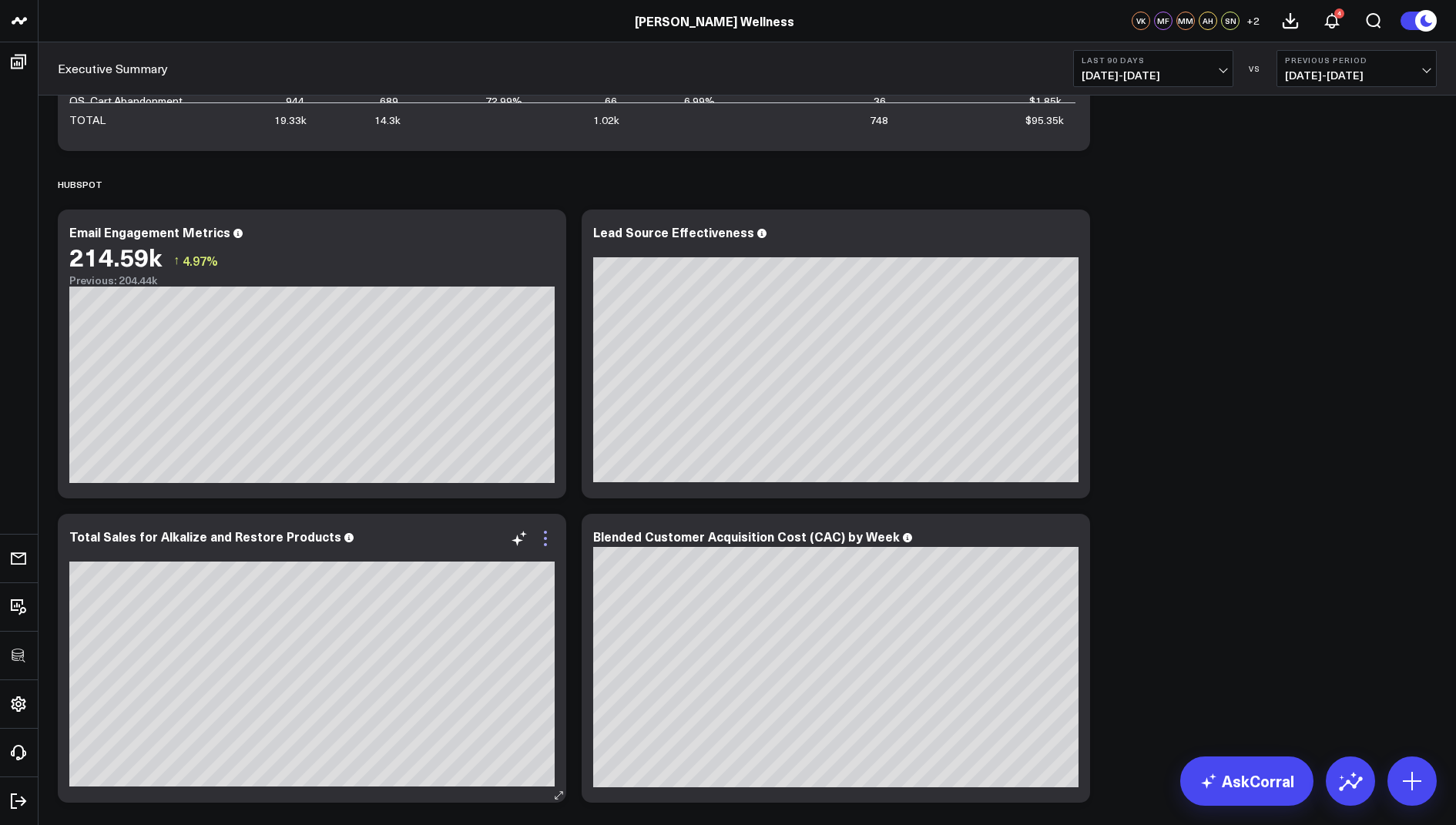
click at [536, 542] on icon at bounding box center [546, 538] width 18 height 18
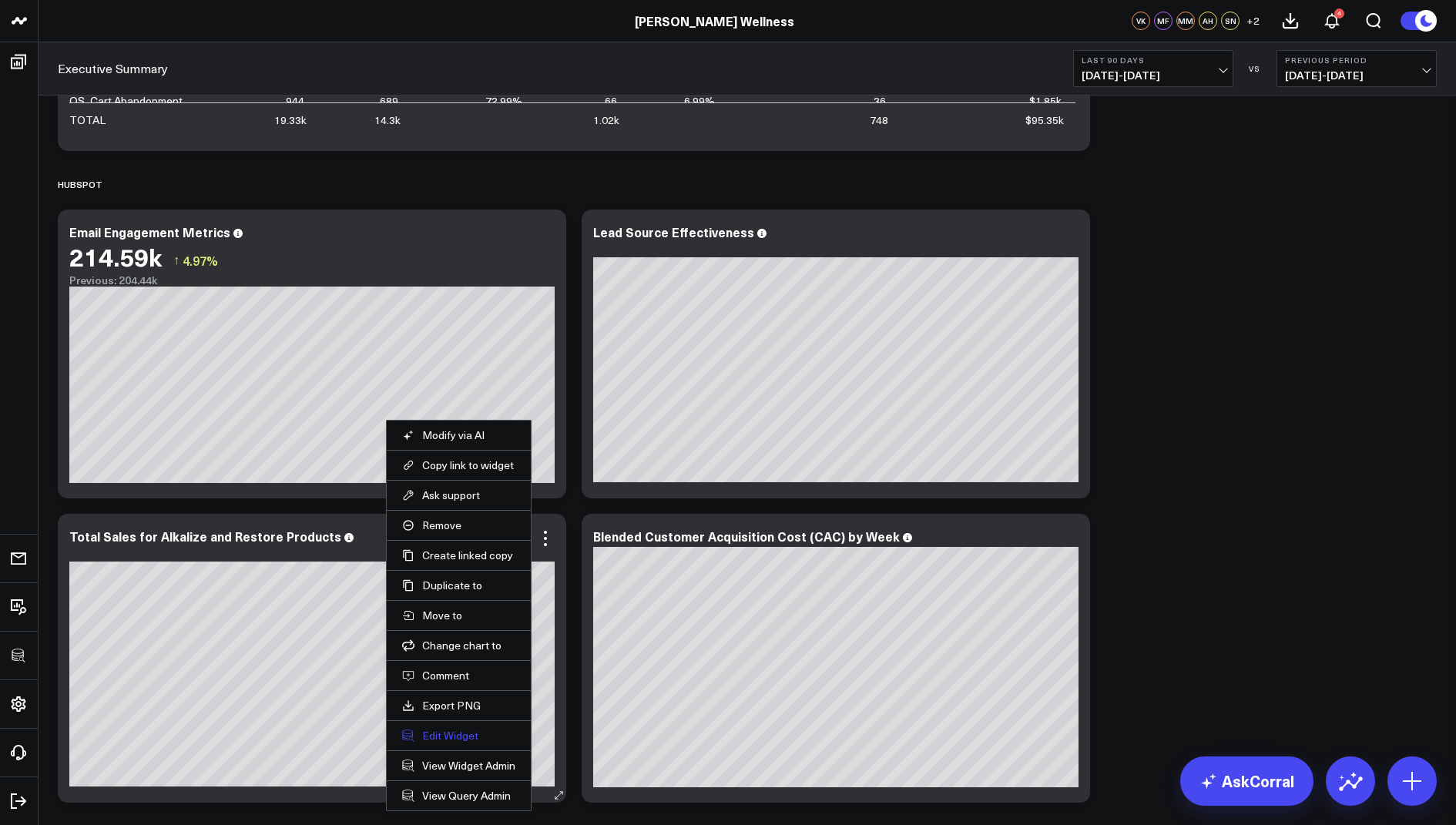
click at [453, 734] on button "Edit Widget" at bounding box center [459, 735] width 113 height 14
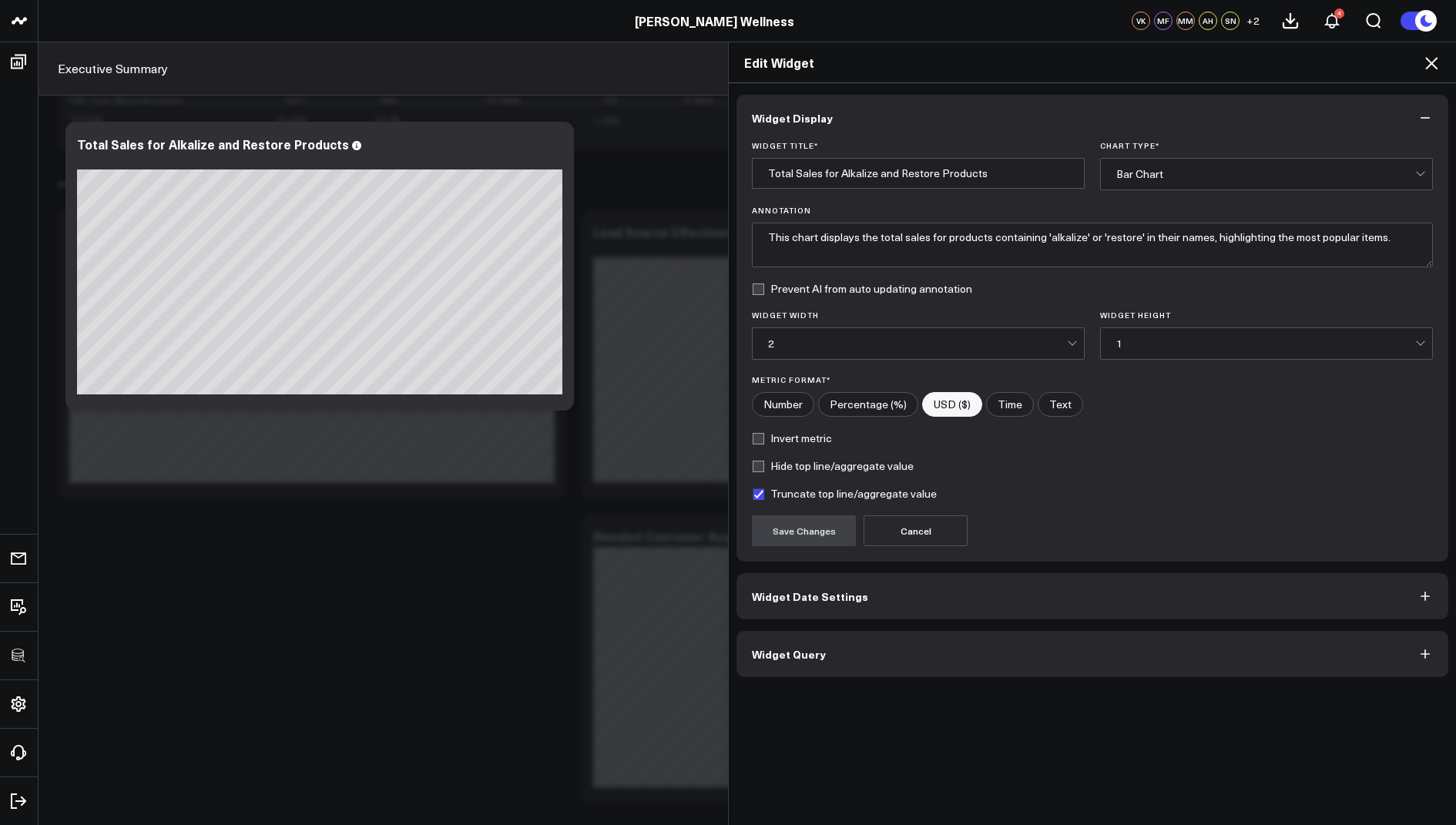
click at [767, 660] on button "Widget Query" at bounding box center [1092, 654] width 712 height 46
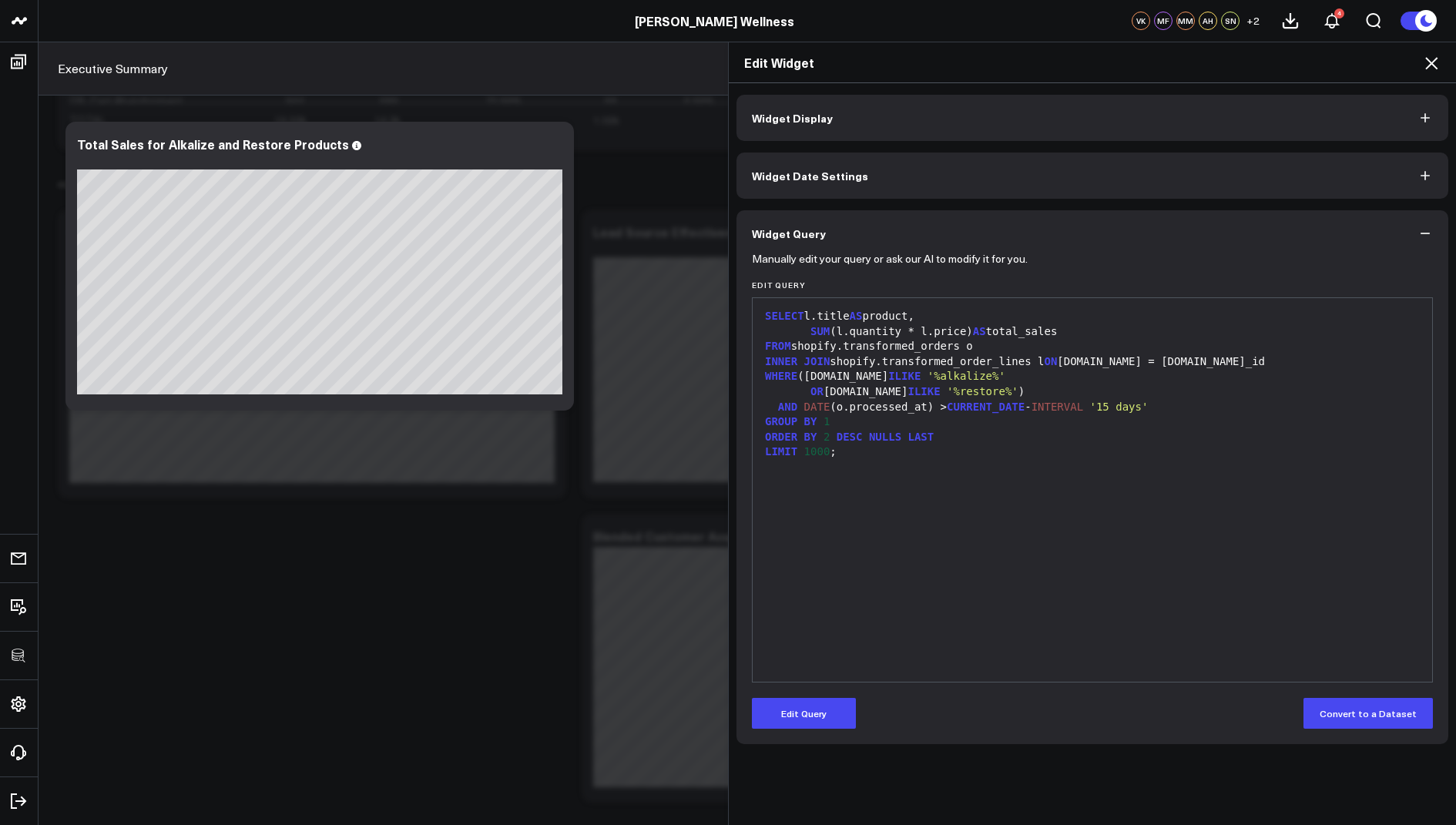
click at [1434, 57] on icon at bounding box center [1432, 63] width 18 height 18
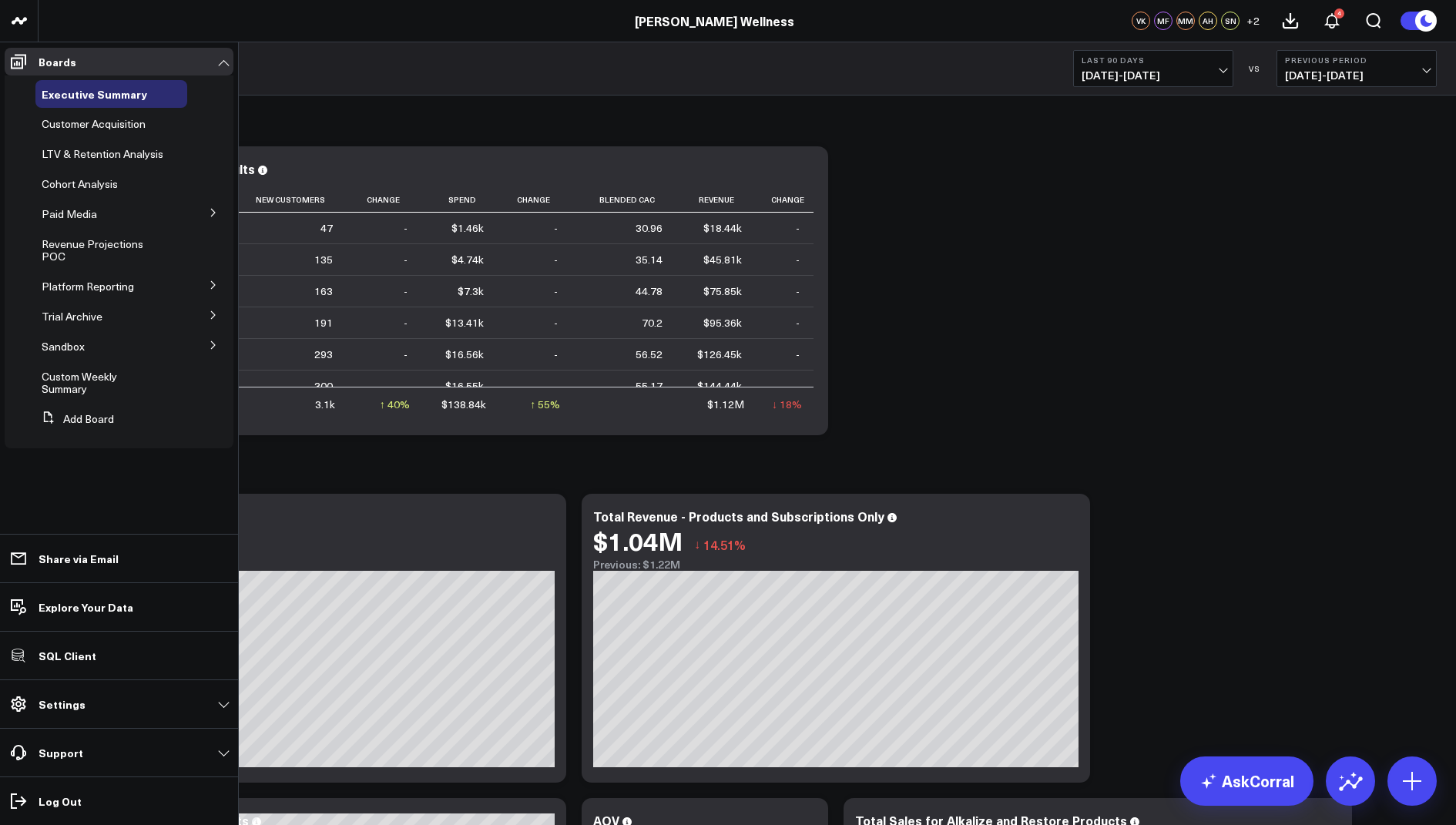
scroll to position [9, 0]
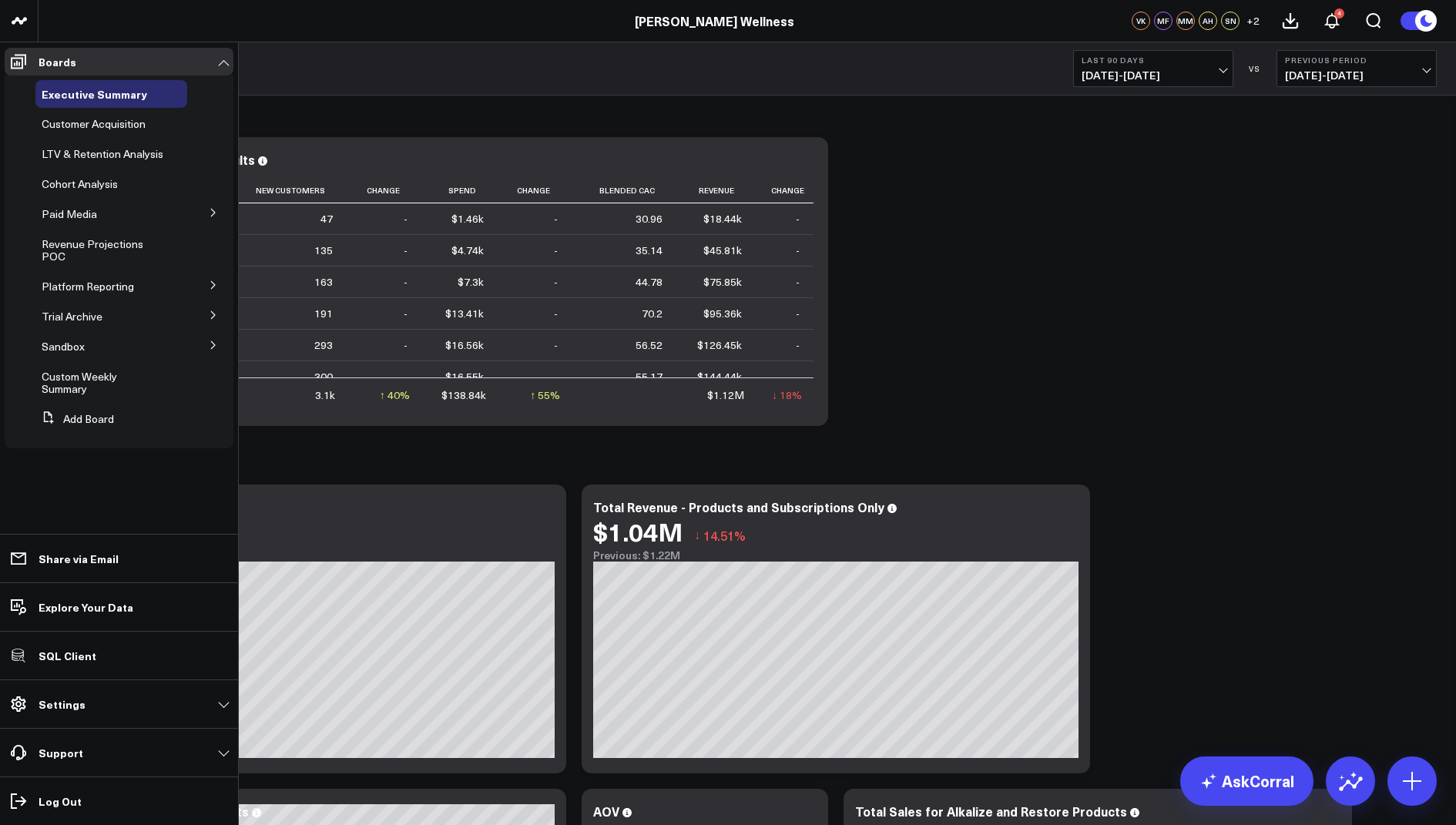
click at [211, 290] on icon at bounding box center [213, 285] width 9 height 9
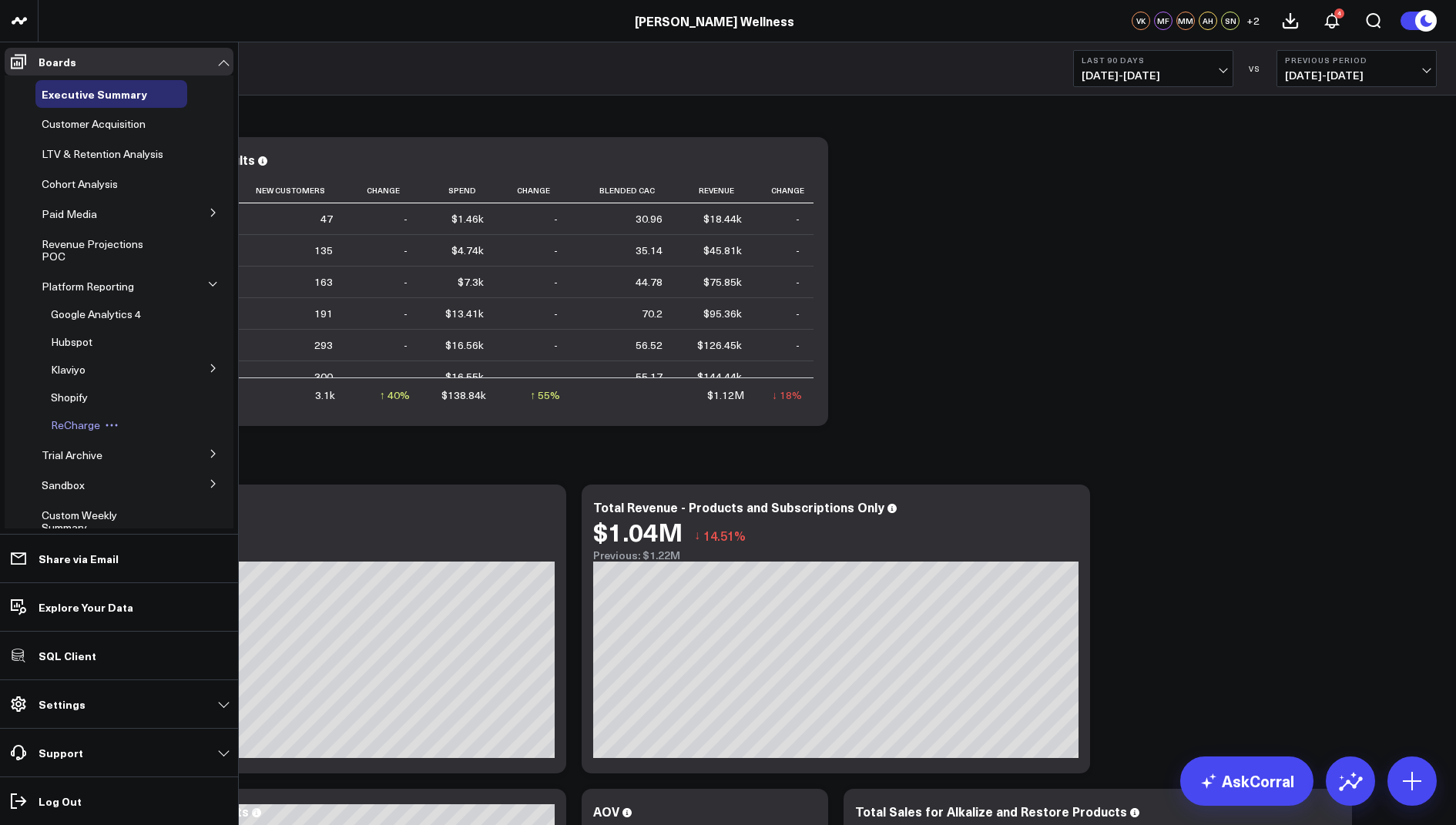
click at [67, 432] on span "ReCharge" at bounding box center [75, 425] width 49 height 15
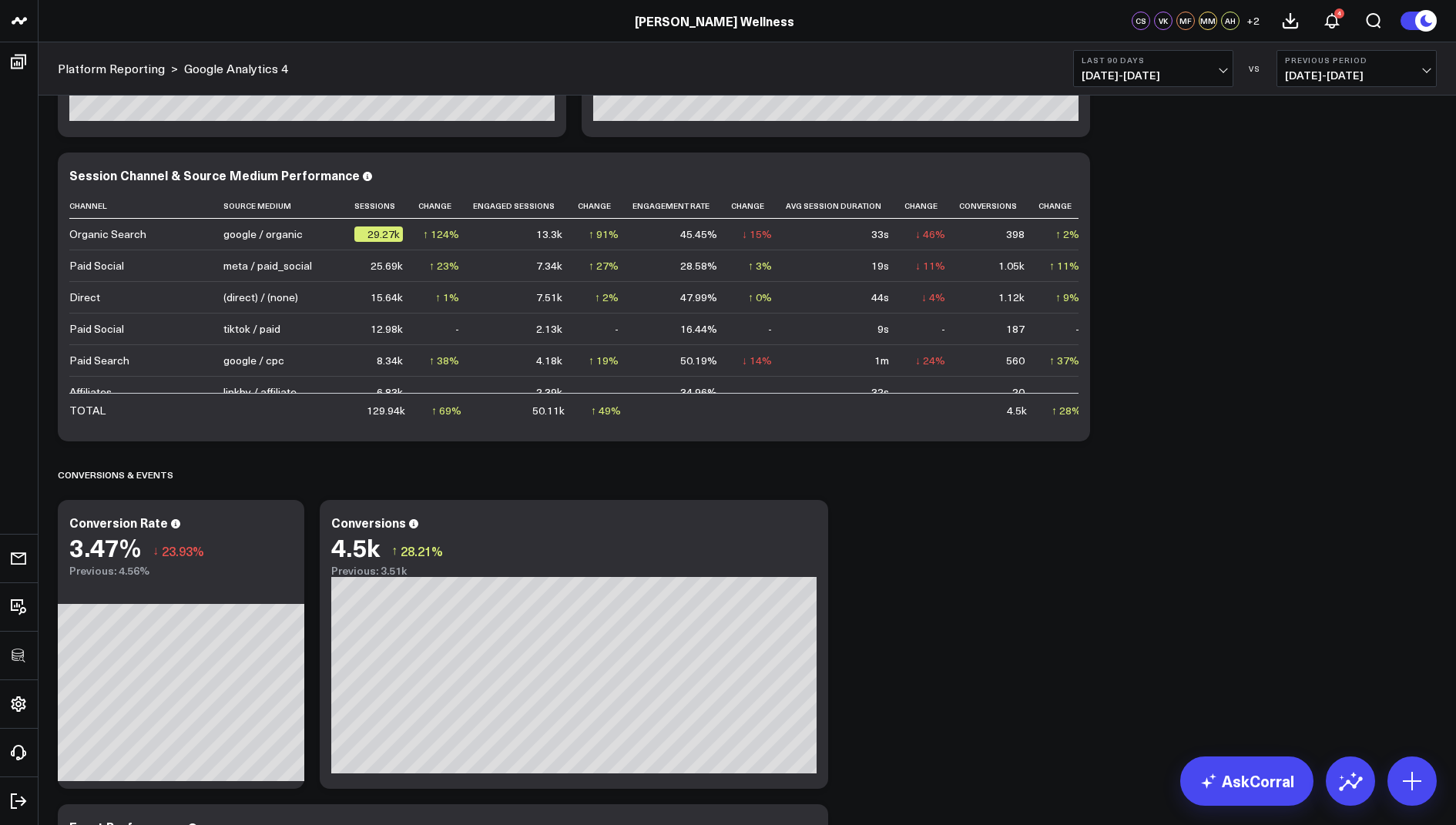
scroll to position [1477, 0]
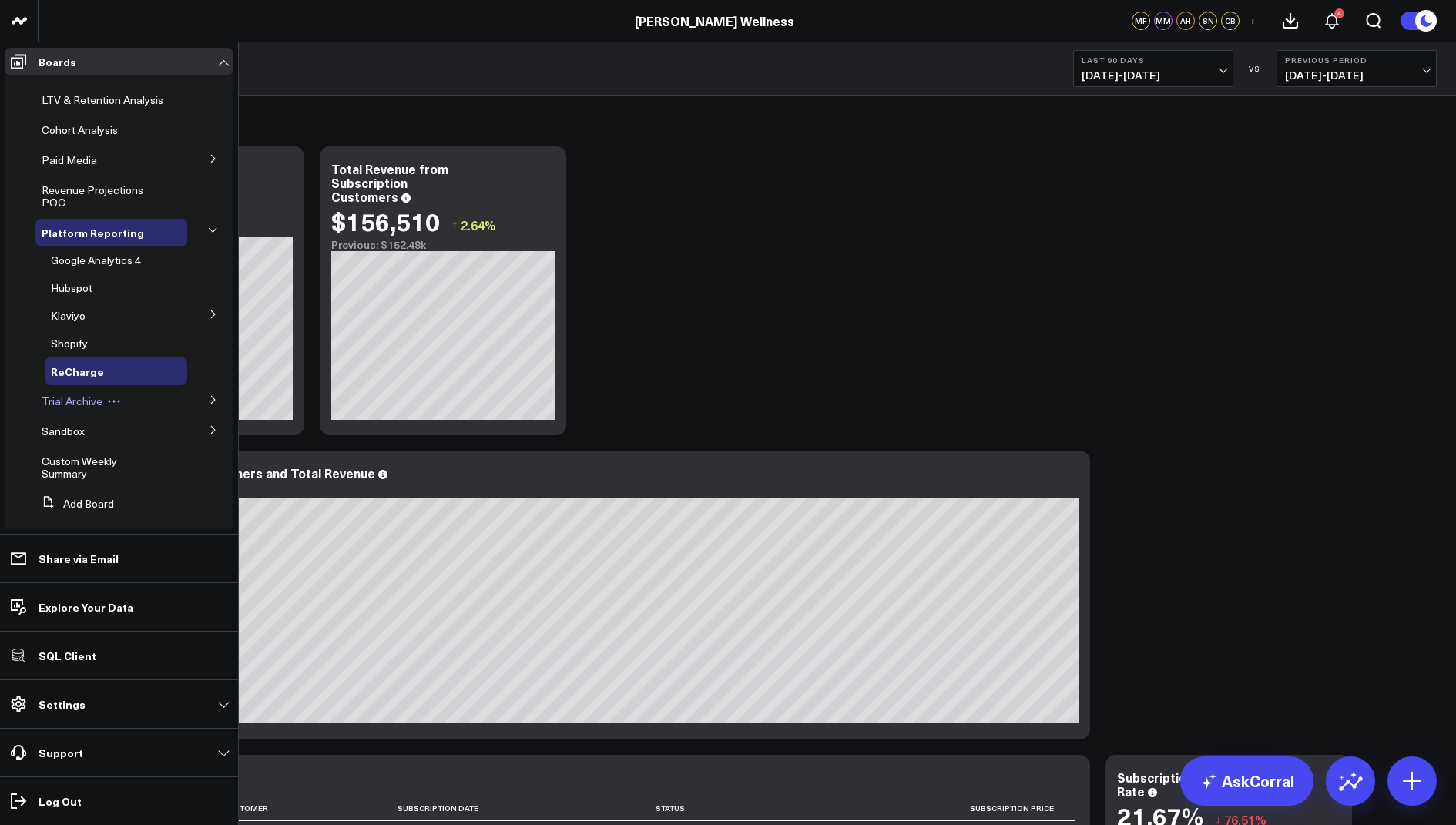
scroll to position [79, 0]
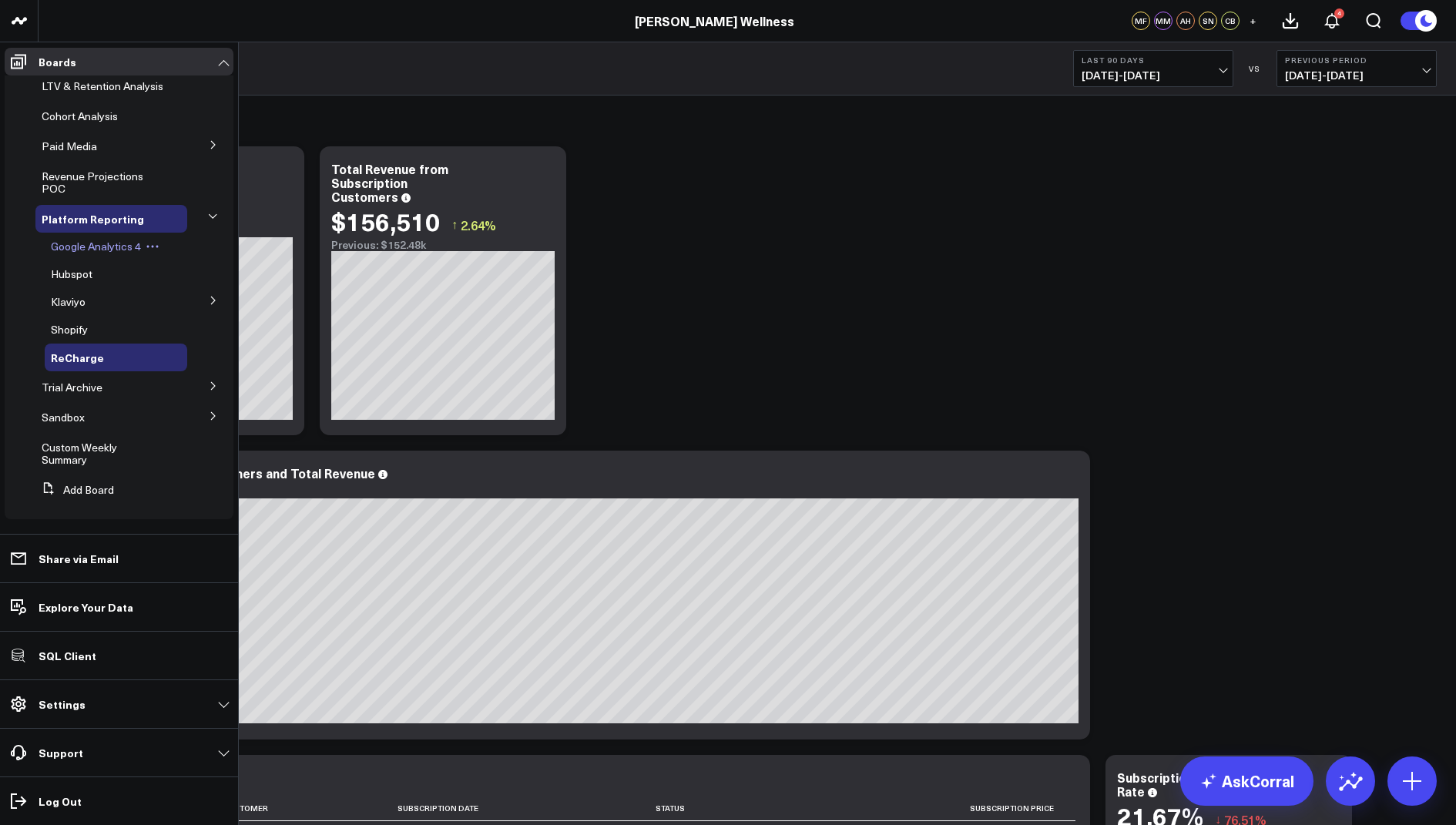
click at [74, 249] on span "Google Analytics 4" at bounding box center [96, 246] width 90 height 15
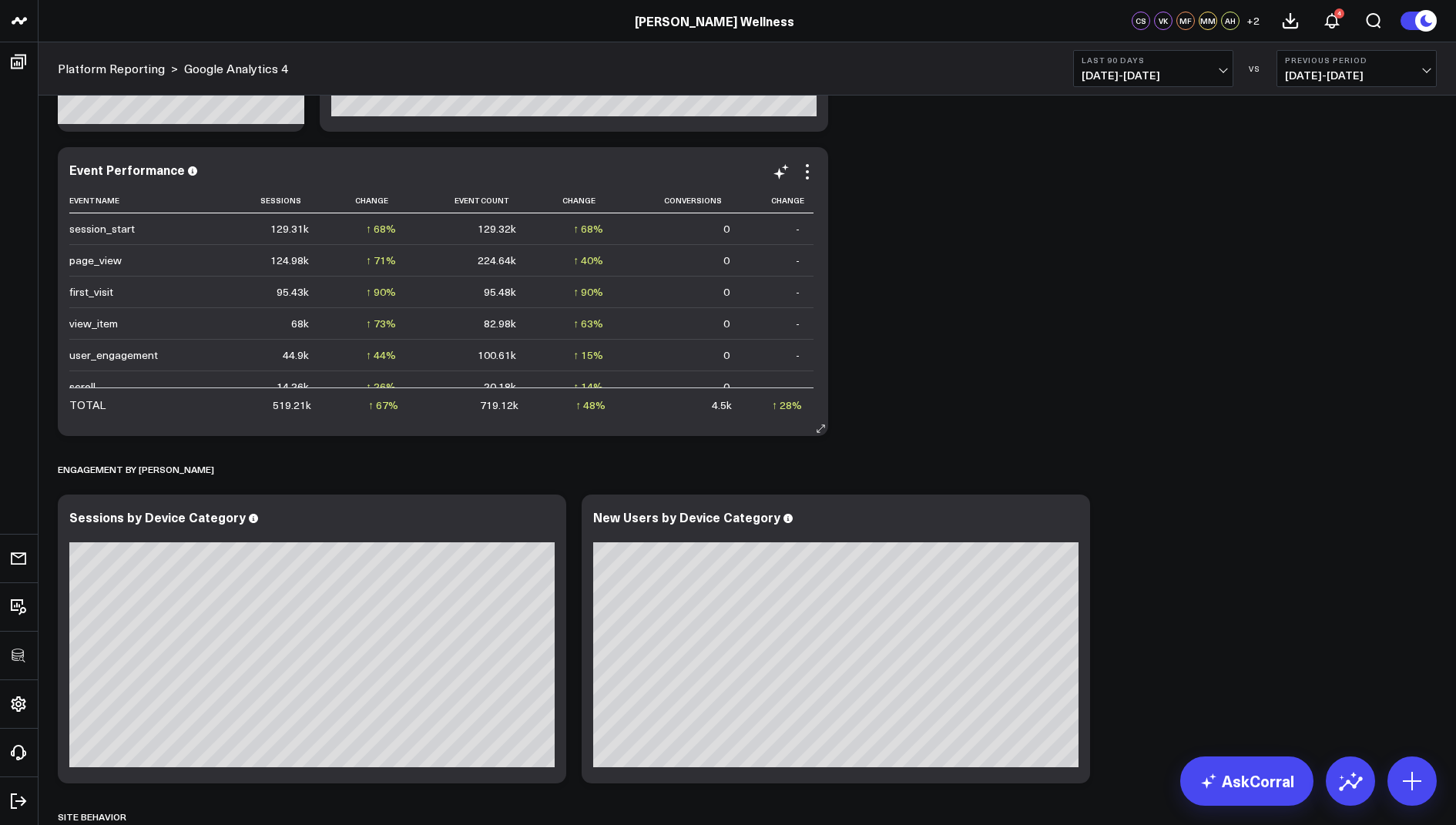
scroll to position [1543, 0]
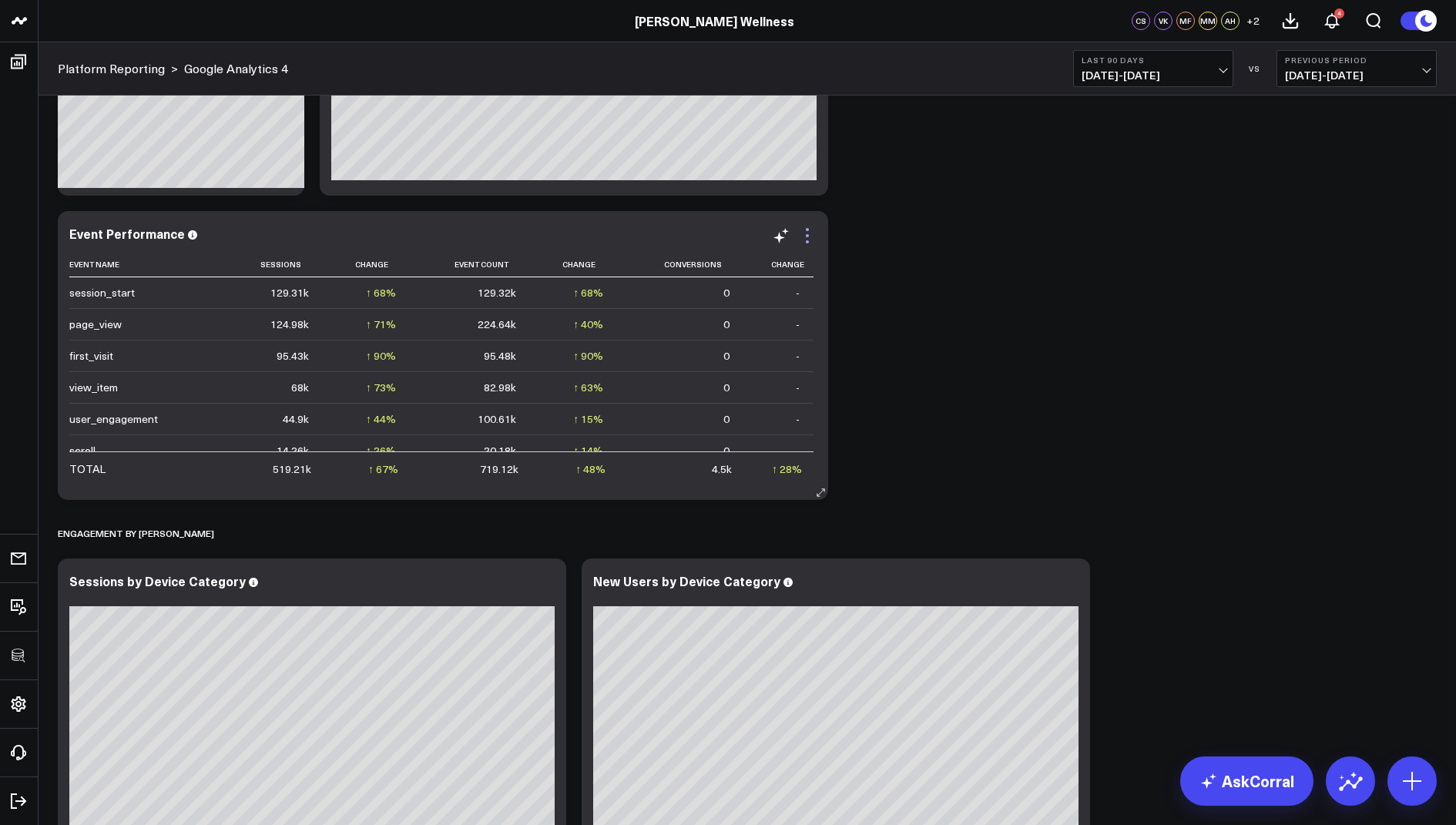
click at [800, 232] on icon at bounding box center [807, 236] width 18 height 18
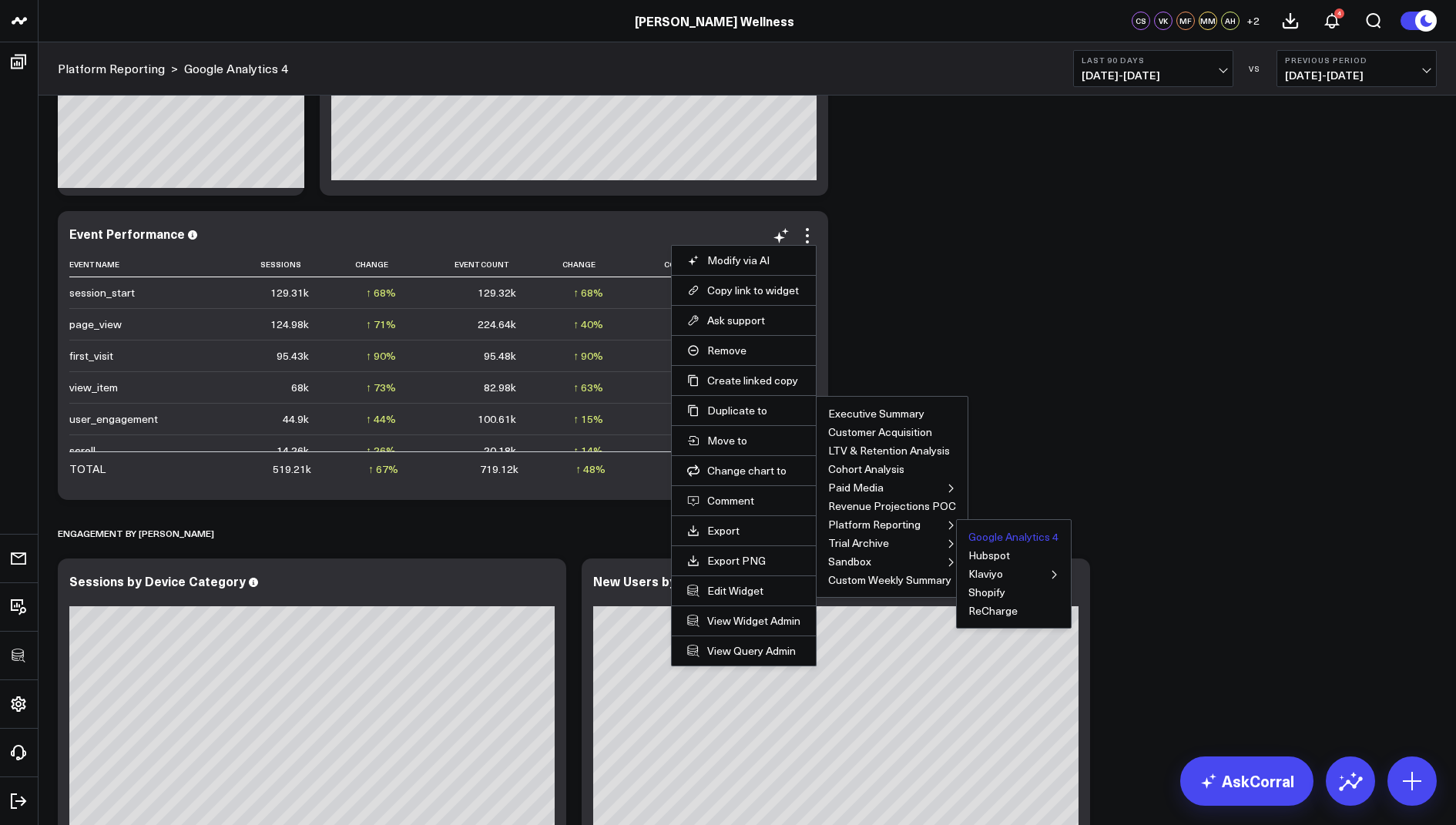
click at [982, 531] on button "Google Analytics 4" at bounding box center [1014, 536] width 90 height 11
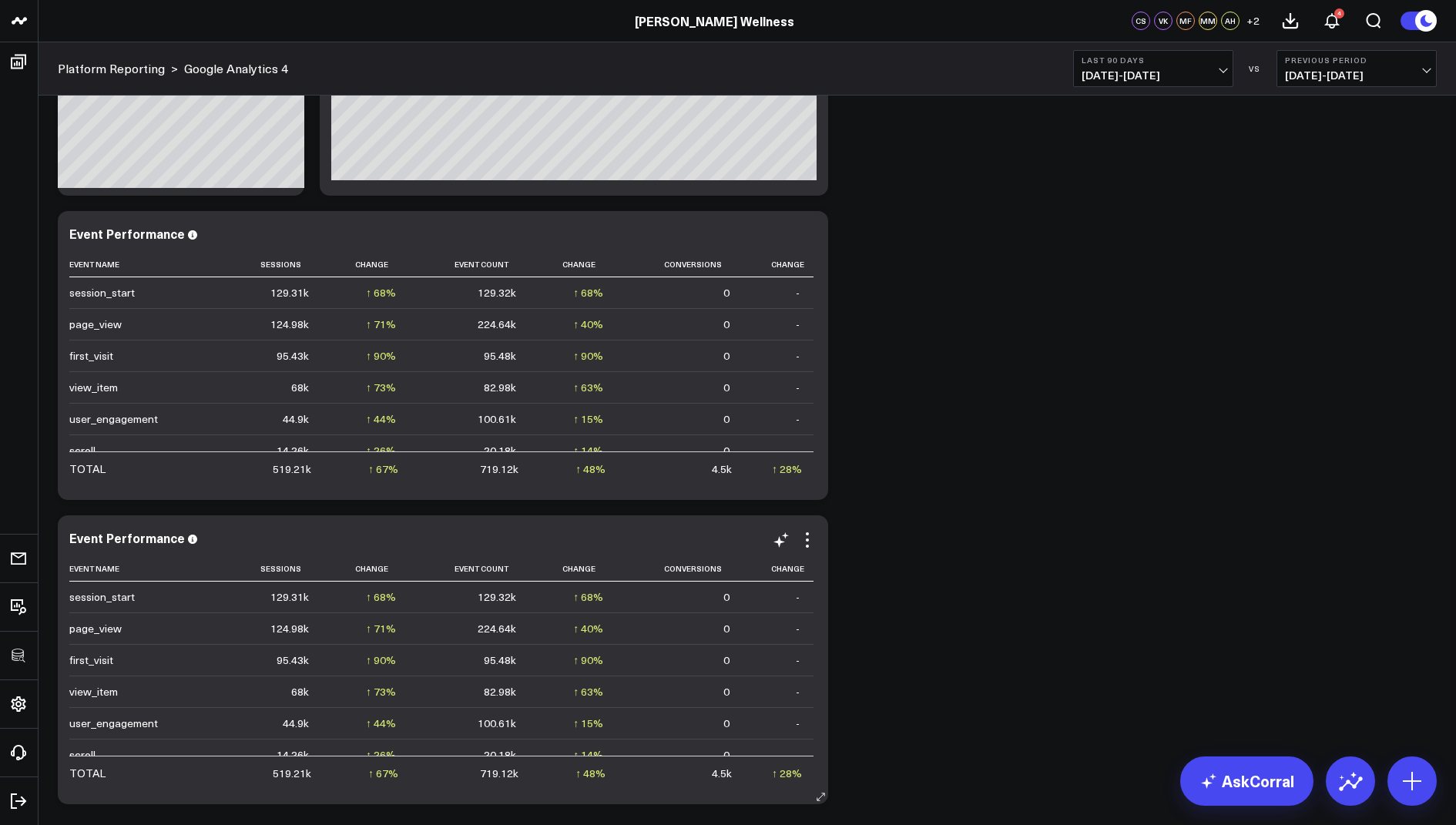
scroll to position [1650, 0]
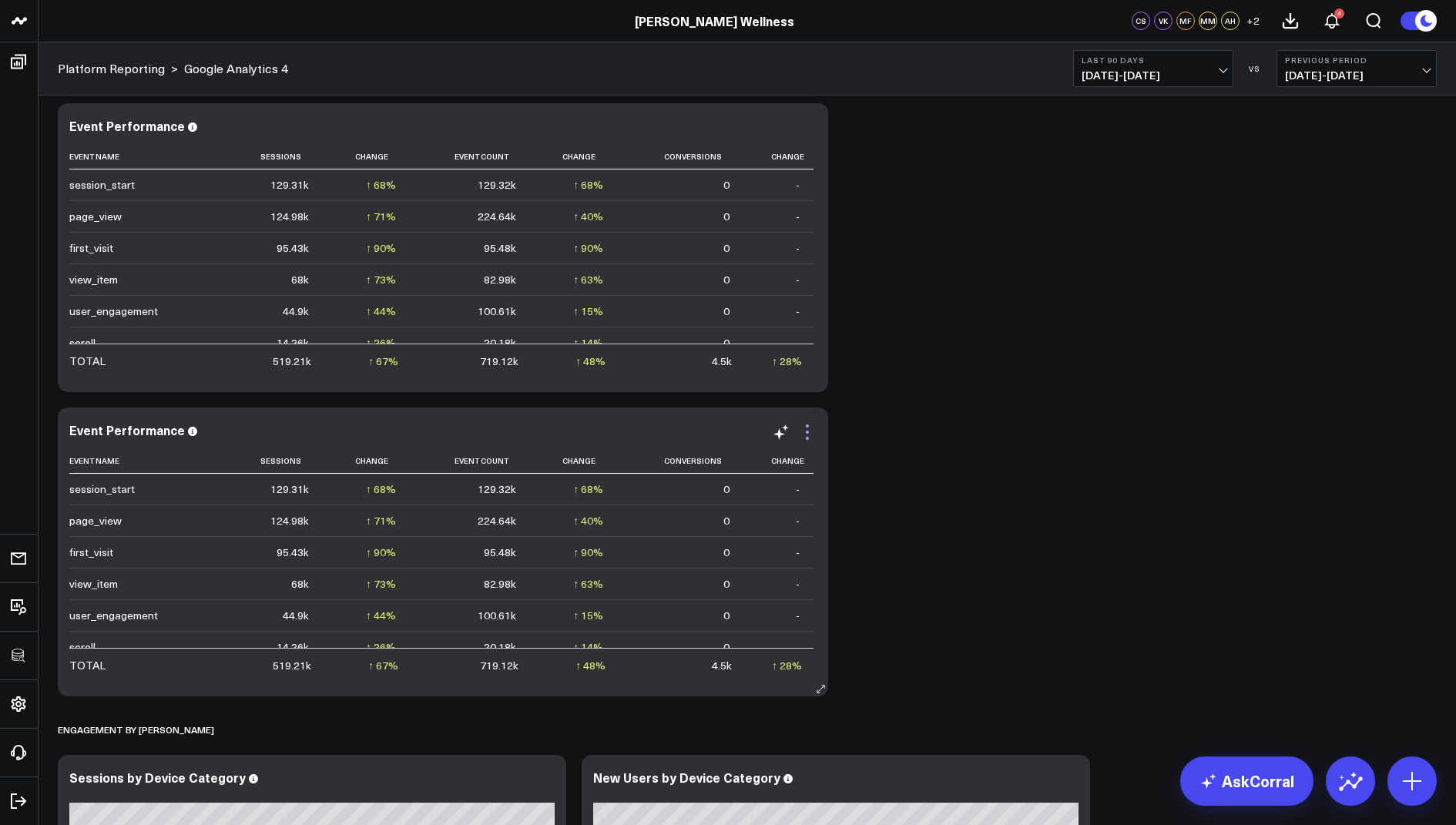
click at [802, 437] on icon at bounding box center [807, 432] width 18 height 18
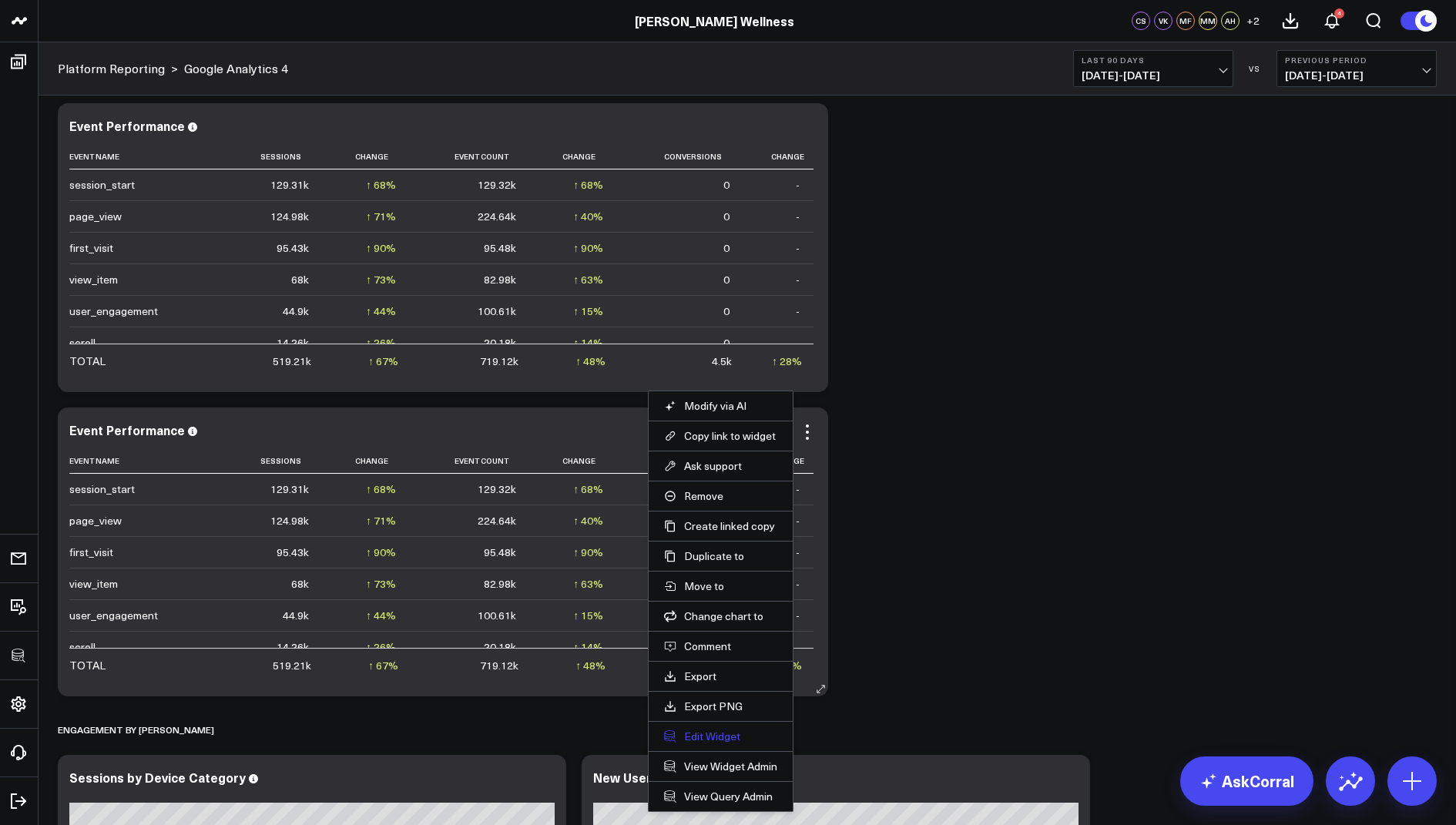
click at [689, 731] on button "Edit Widget" at bounding box center [721, 736] width 113 height 14
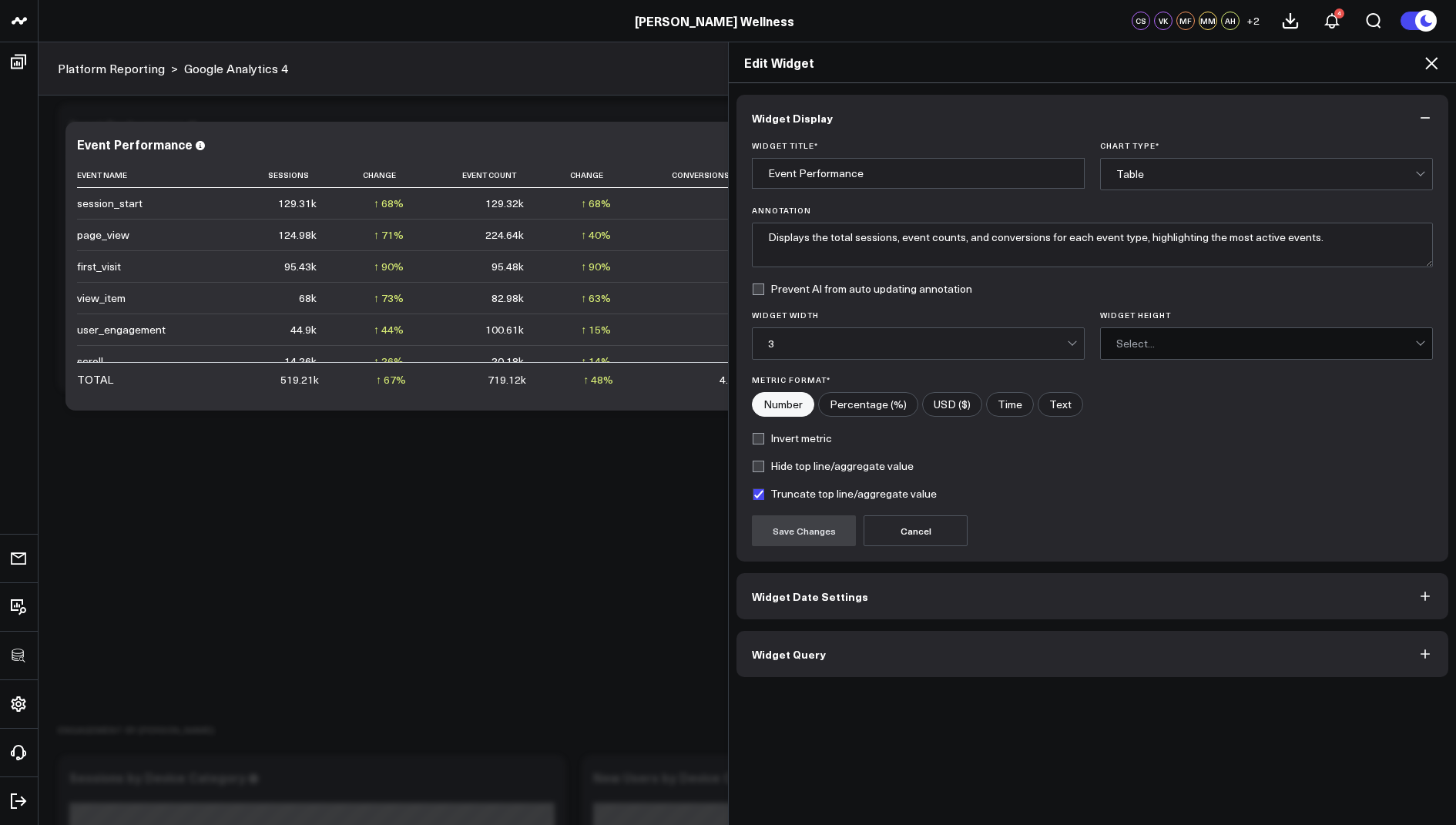
click at [780, 656] on span "Widget Query" at bounding box center [789, 654] width 74 height 12
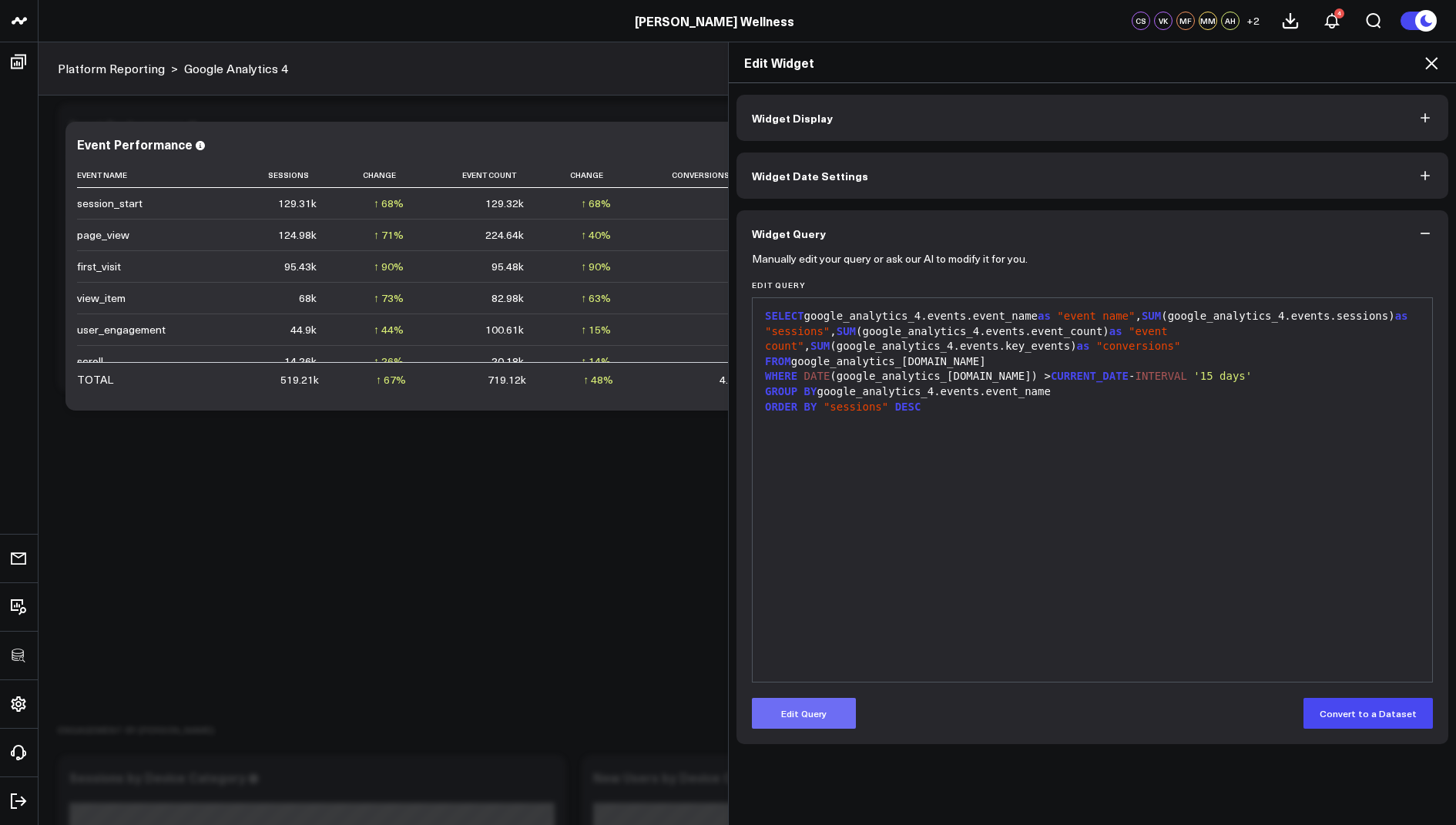
click at [795, 711] on button "Edit Query" at bounding box center [804, 713] width 104 height 31
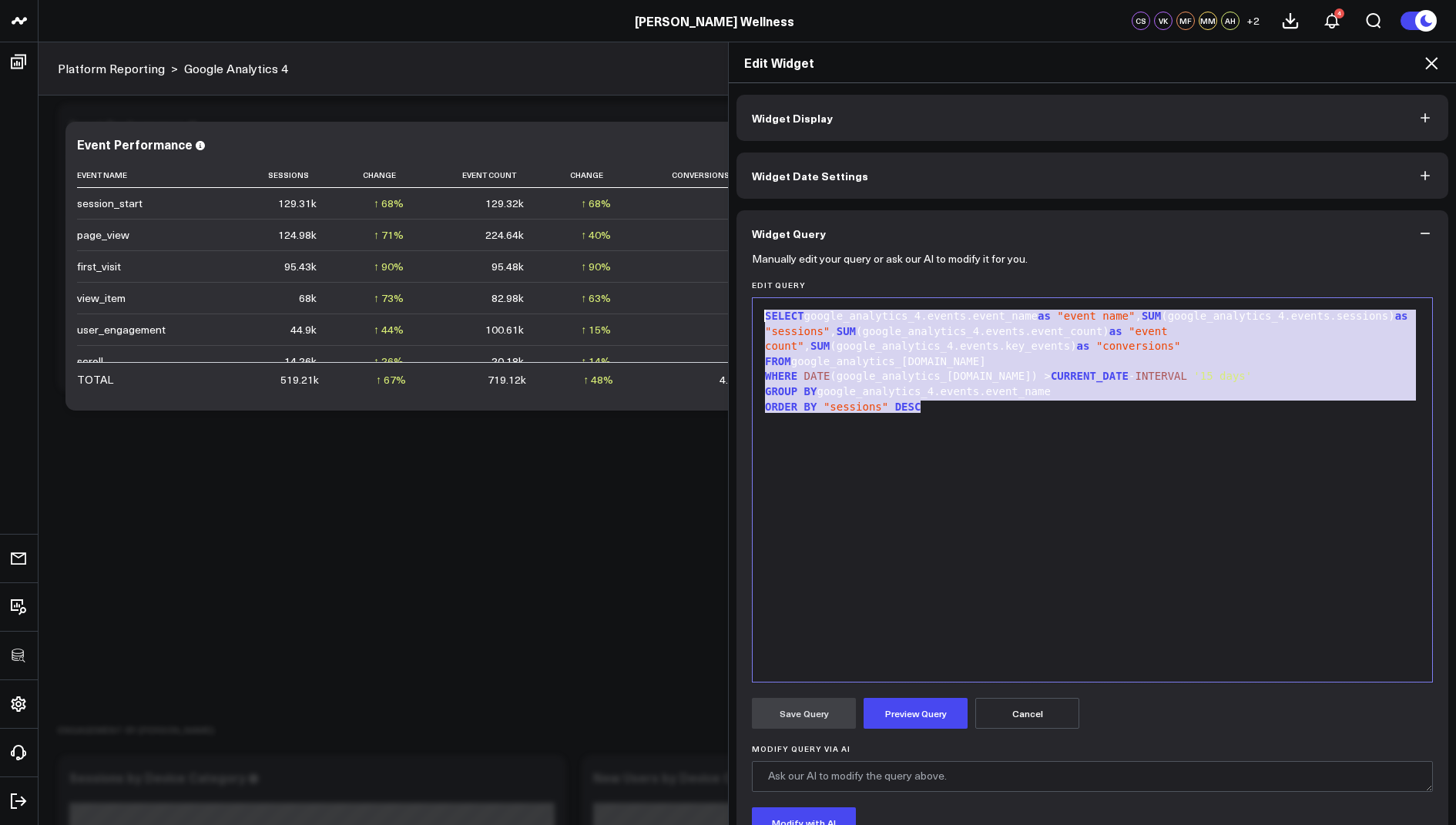
drag, startPoint x: 976, startPoint y: 401, endPoint x: 927, endPoint y: 195, distance: 211.7
click at [927, 195] on div "Widget Display Widget Date Settings Widget Query Manually edit your query or as…" at bounding box center [1092, 514] width 712 height 840
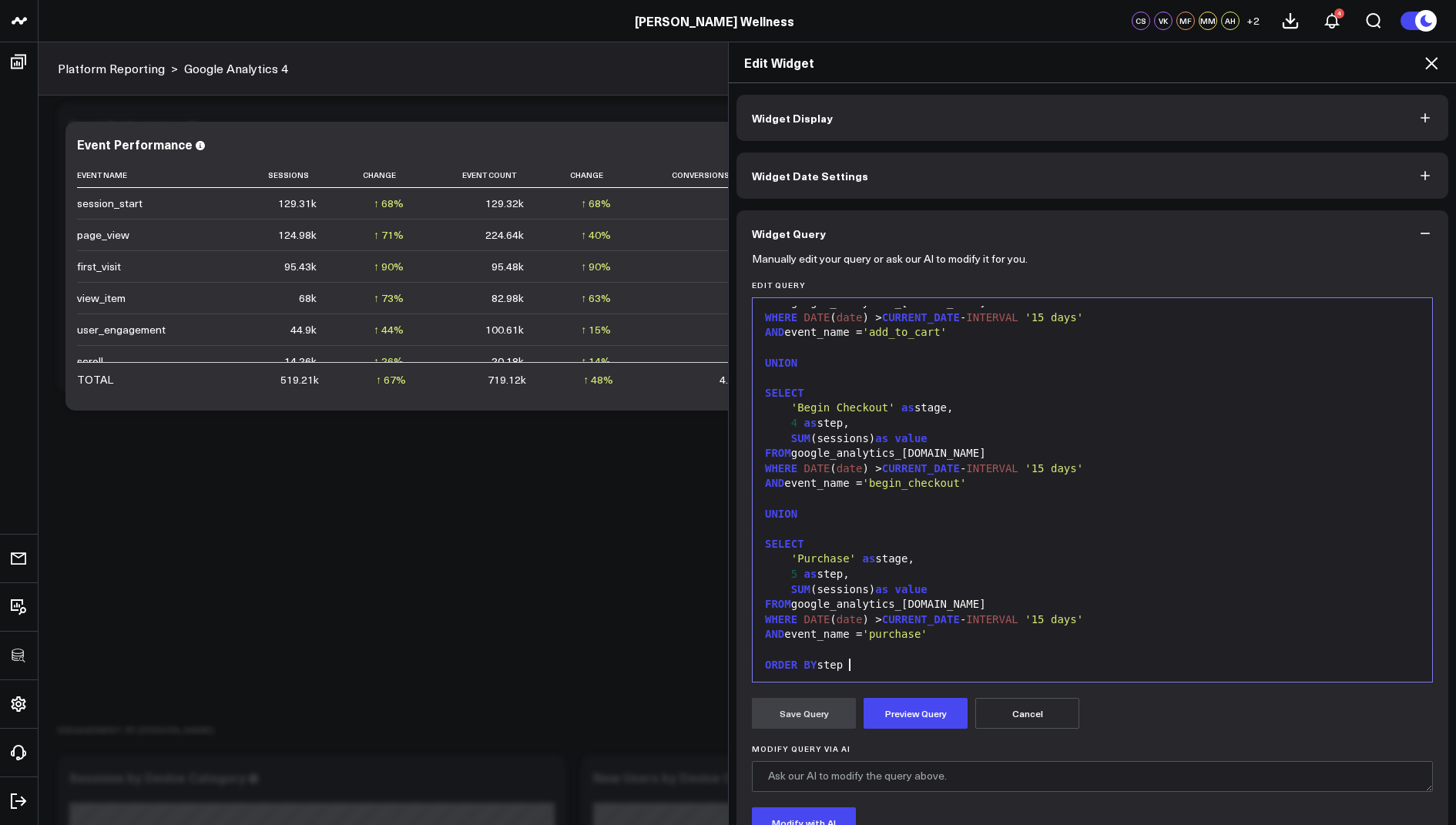
scroll to position [376, 0]
click at [915, 726] on button "Preview Query" at bounding box center [915, 713] width 104 height 31
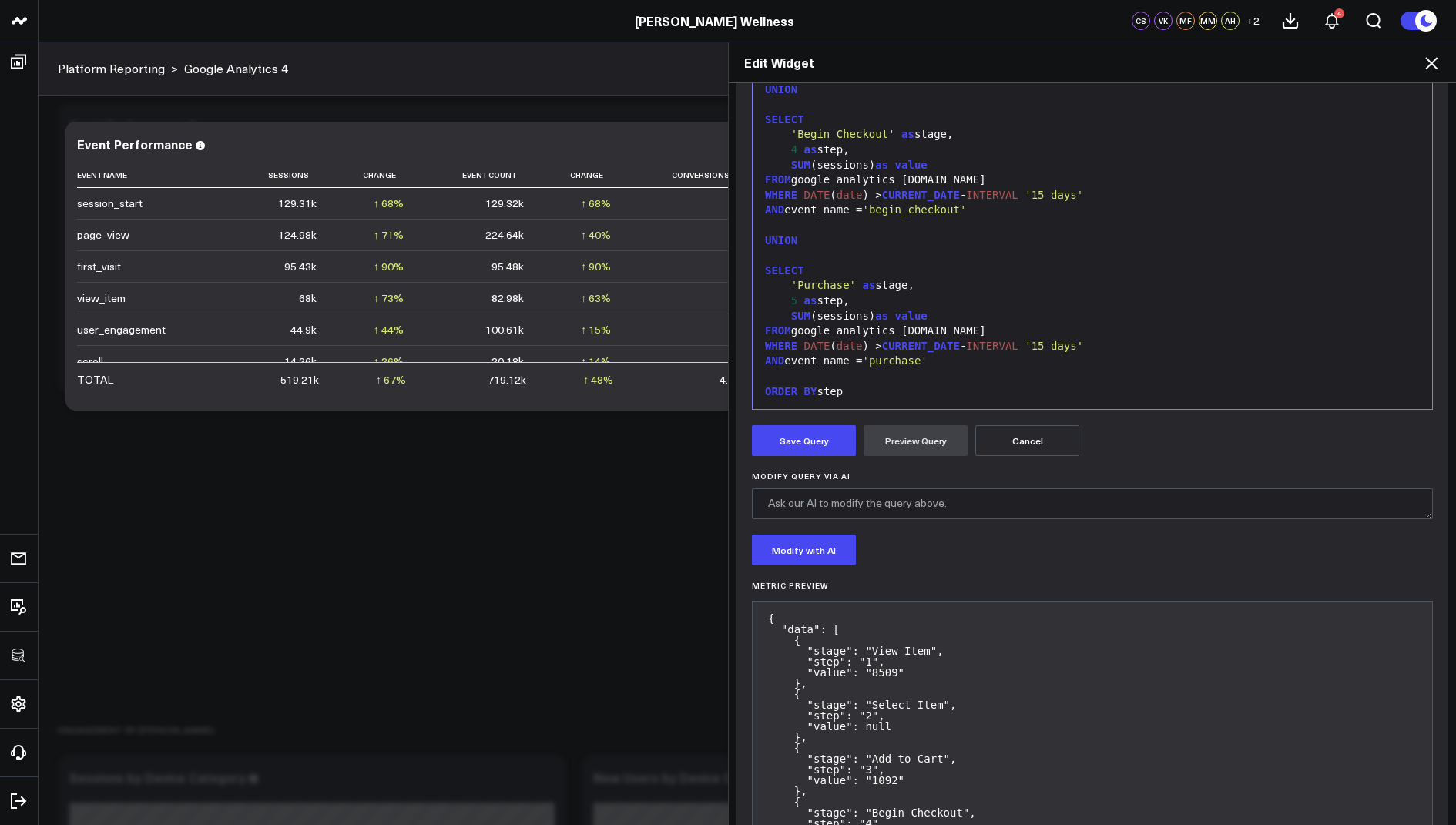
scroll to position [274, 0]
click at [784, 430] on button "Save Query" at bounding box center [804, 439] width 104 height 31
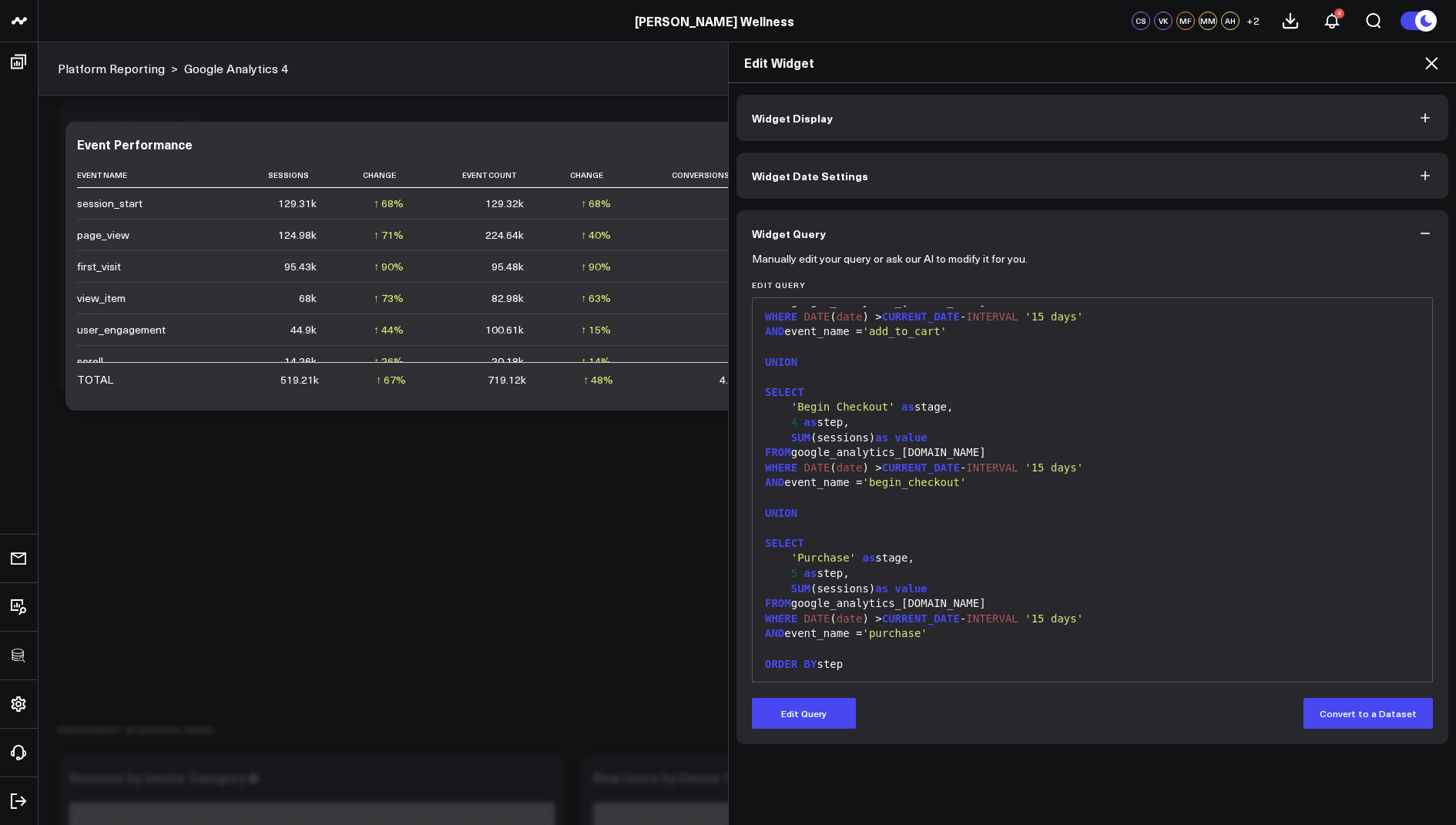
scroll to position [0, 0]
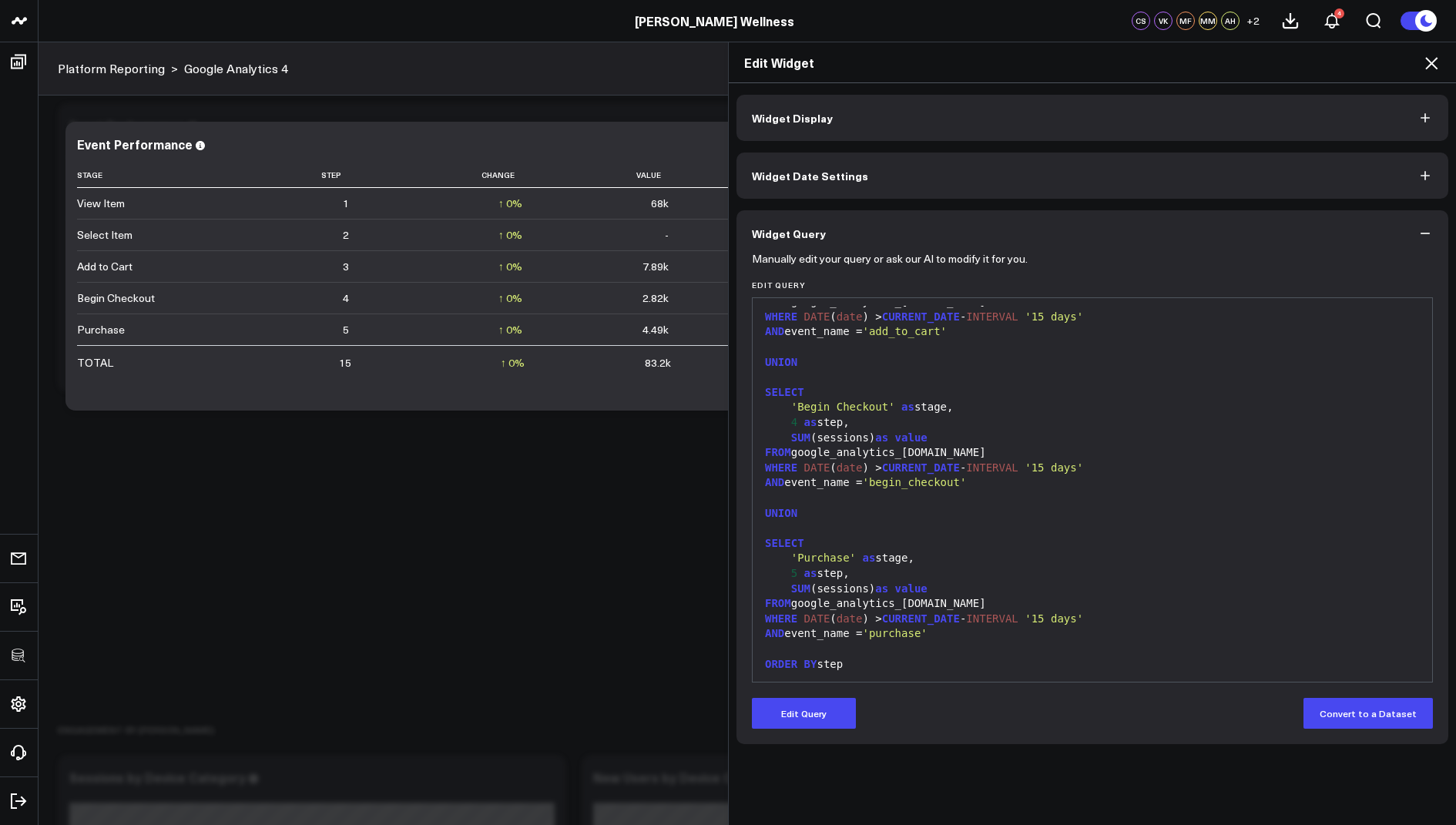
click at [1426, 63] on icon at bounding box center [1432, 63] width 18 height 18
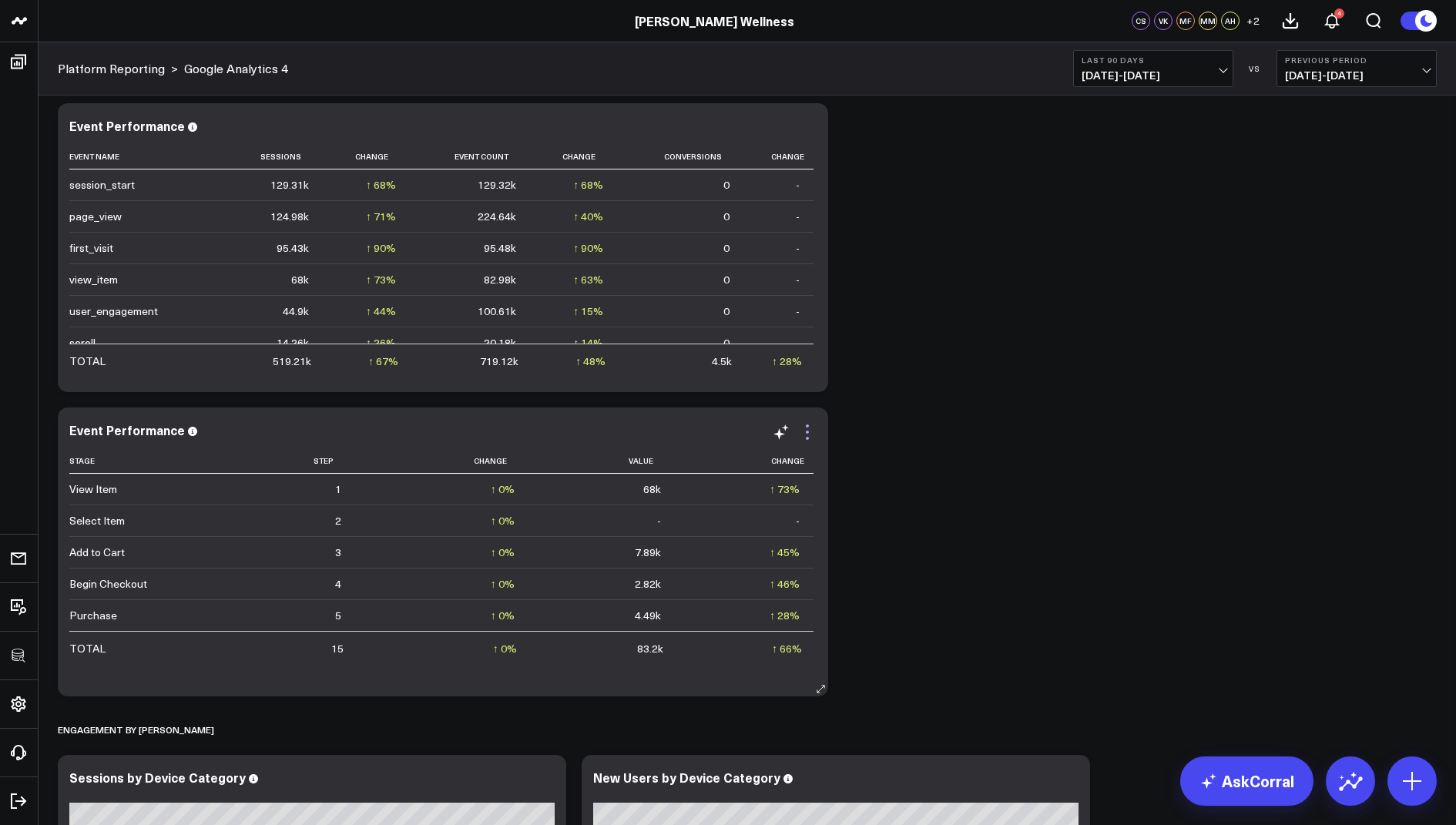
click at [810, 430] on icon at bounding box center [807, 432] width 18 height 18
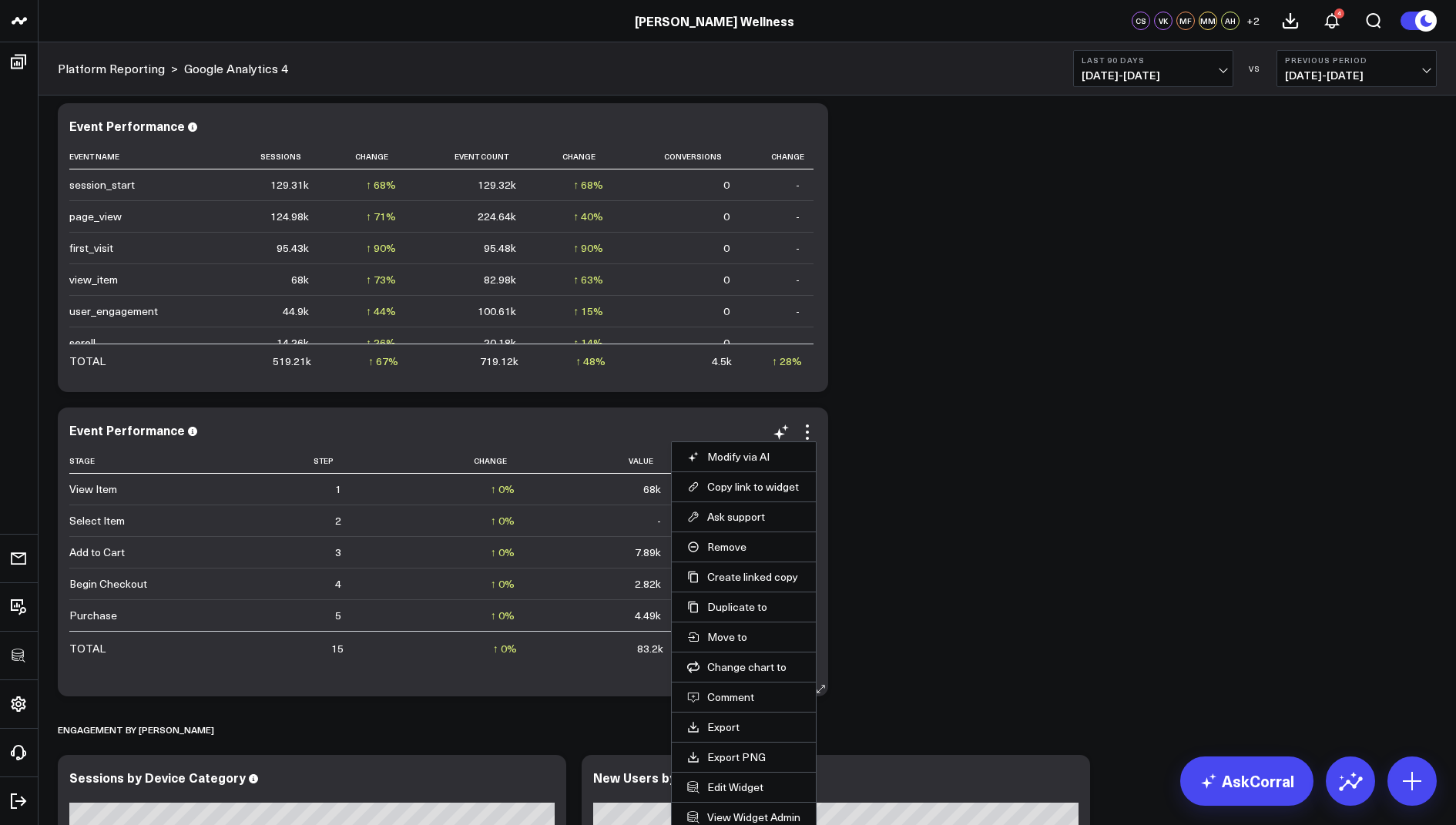
scroll to position [1730, 0]
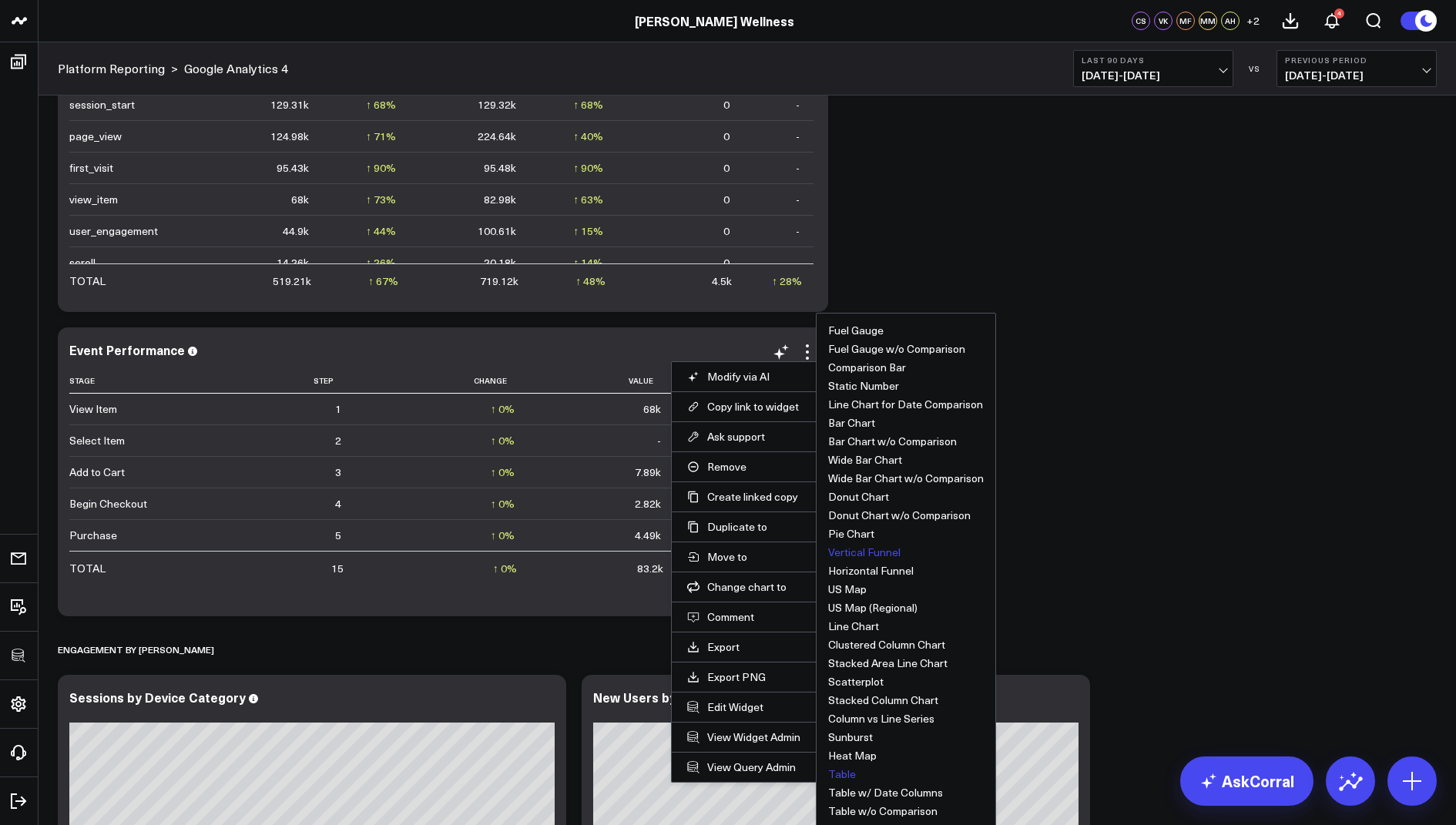
click at [865, 549] on button "Vertical Funnel" at bounding box center [864, 552] width 72 height 11
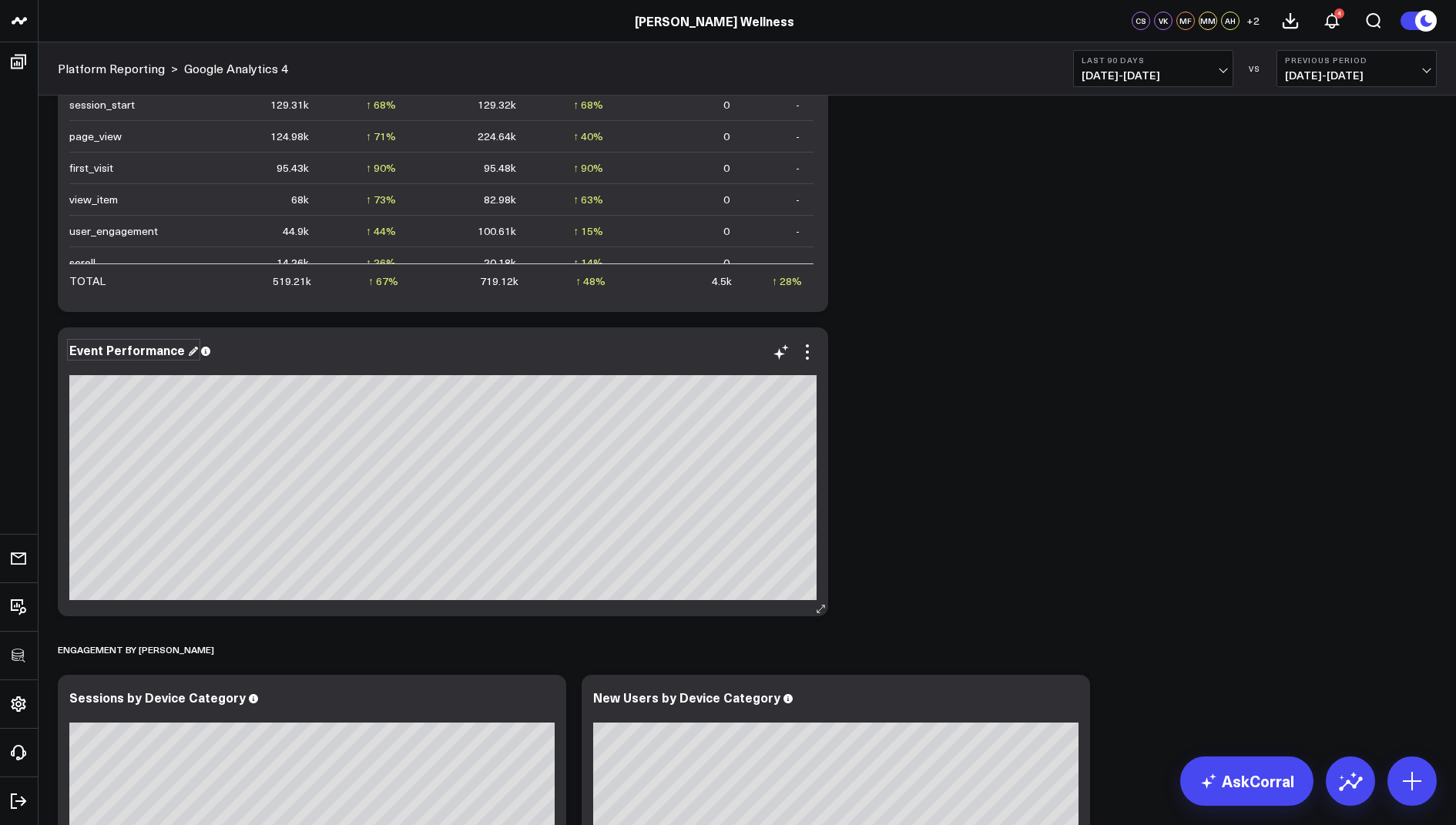
click at [174, 350] on div "Event Performance" at bounding box center [133, 350] width 128 height 17
click at [1025, 534] on div "Traffic & User Engagement Modify via AI Copy link to widget Ask support Remove …" at bounding box center [747, 471] width 1394 height 4213
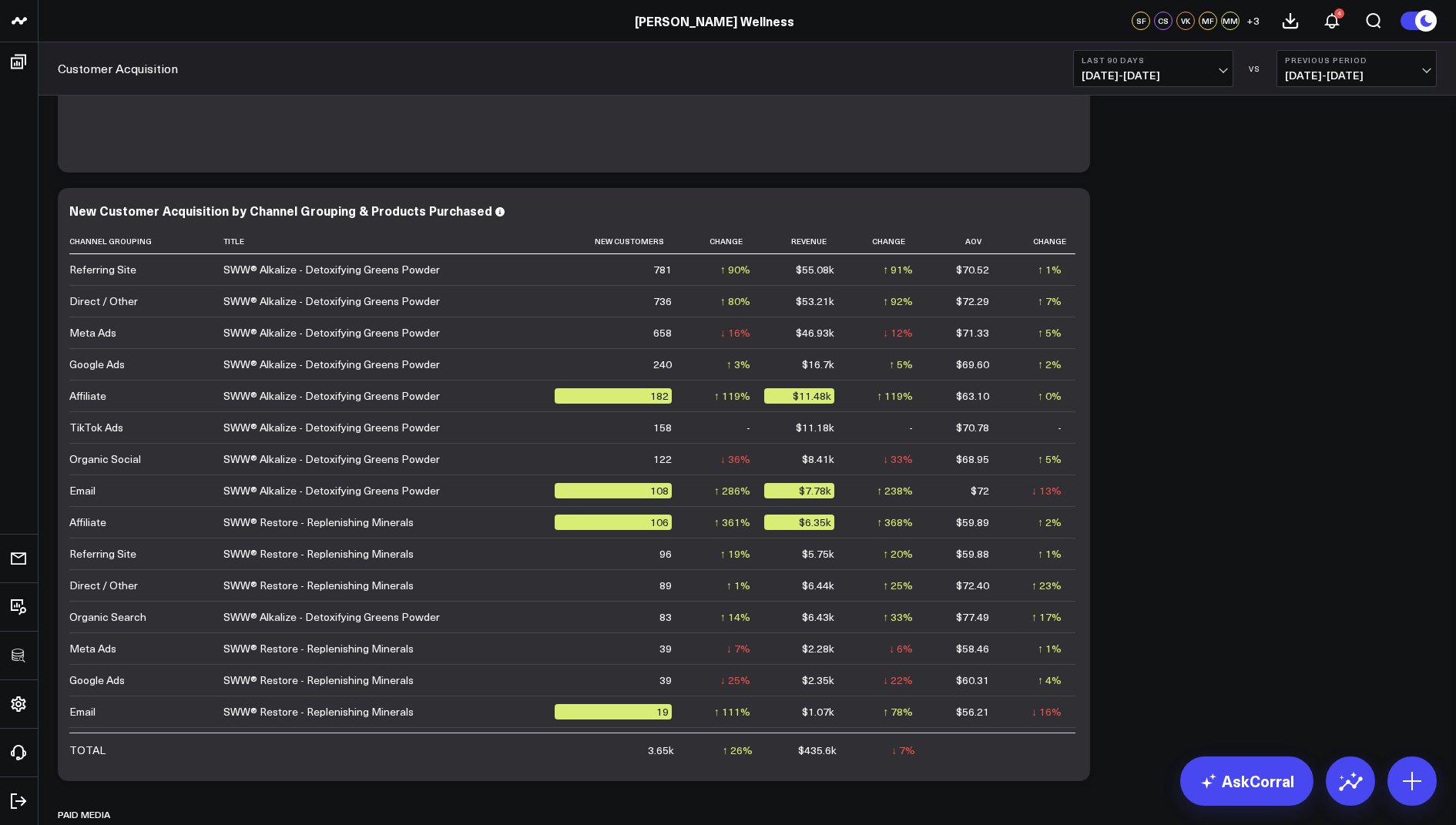
scroll to position [1190, 0]
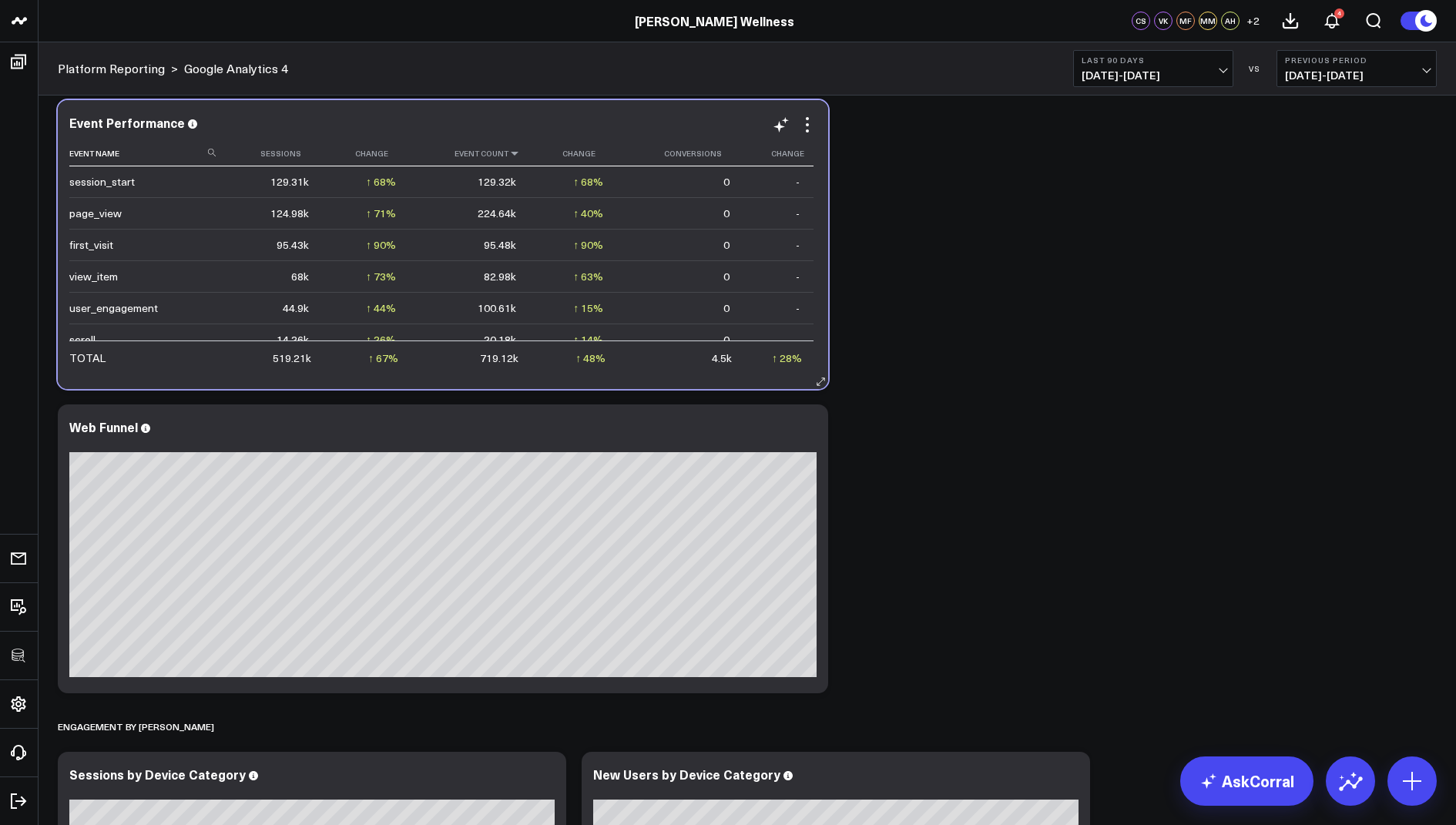
click at [509, 152] on icon at bounding box center [514, 153] width 12 height 9
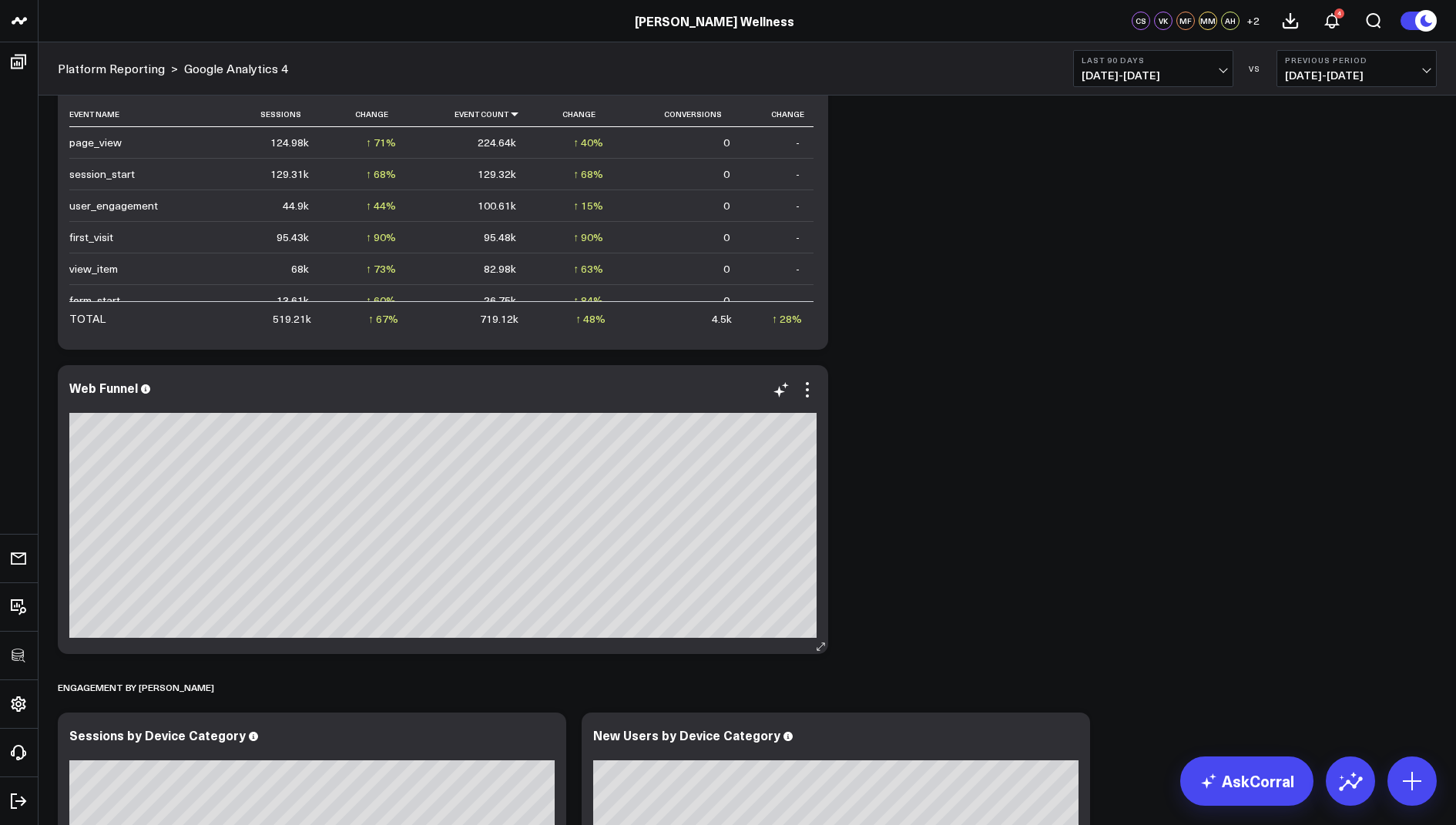
scroll to position [1699, 0]
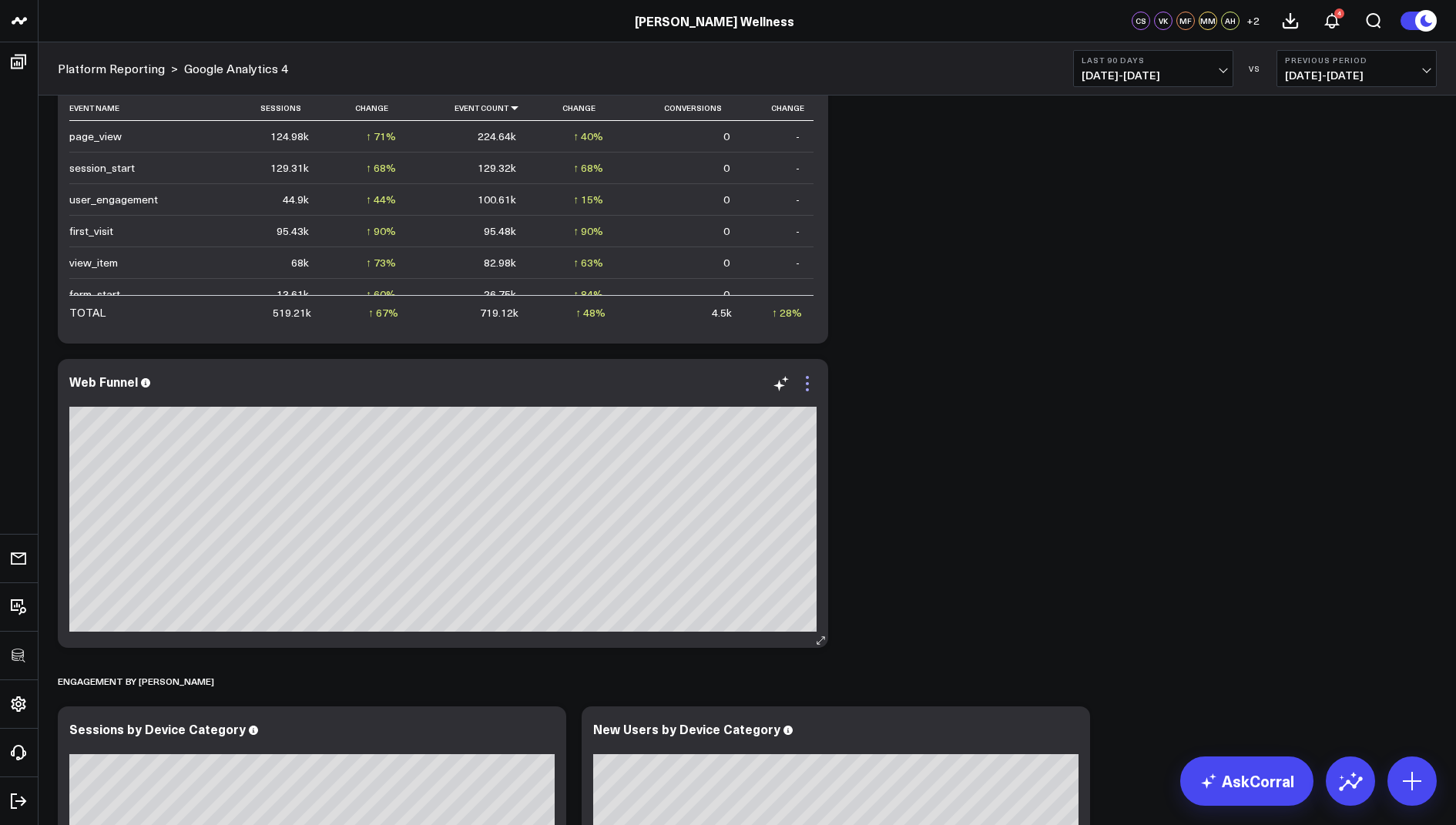
click at [804, 379] on icon at bounding box center [807, 384] width 18 height 18
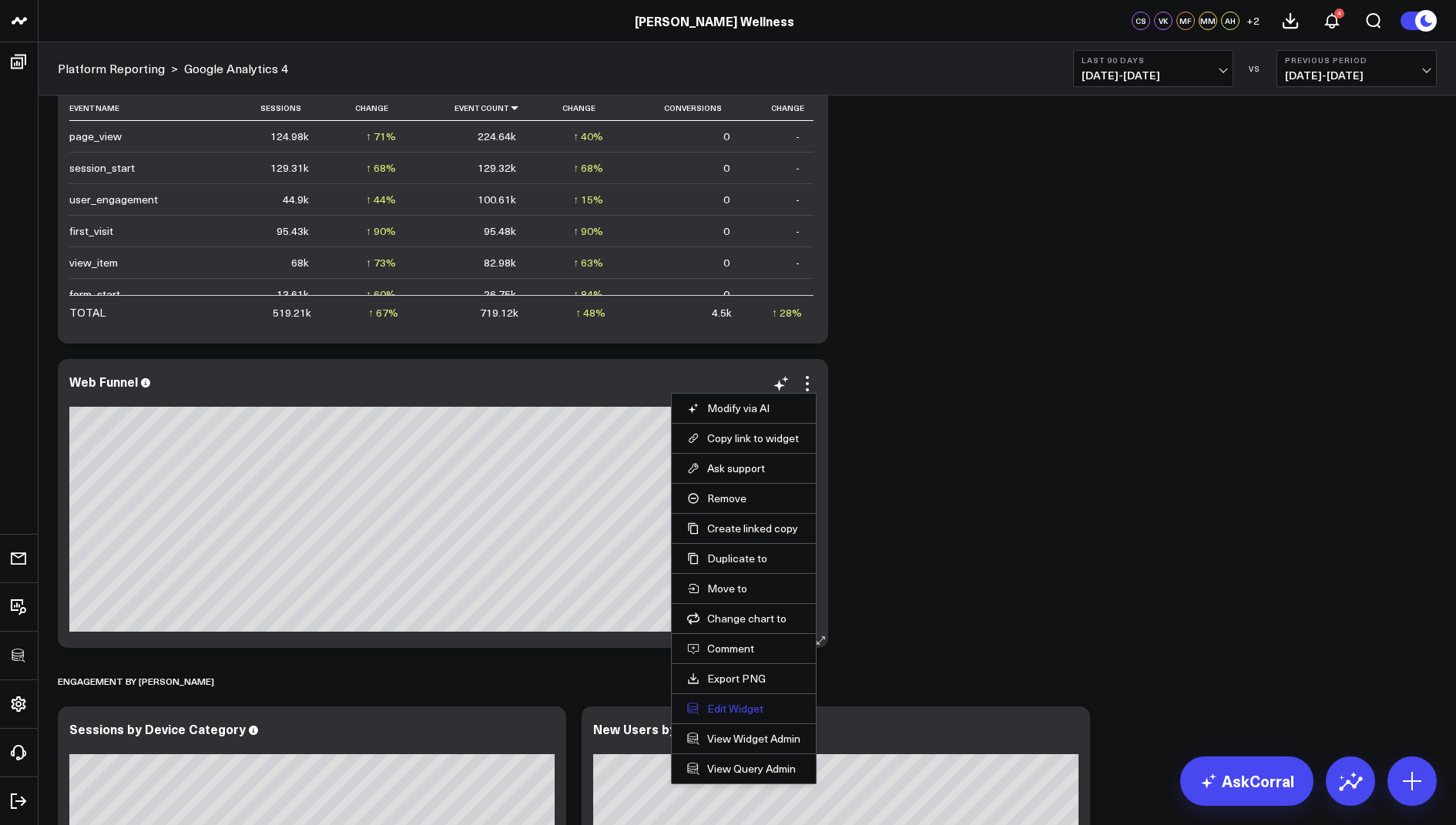
click at [735, 702] on button "Edit Widget" at bounding box center [744, 708] width 113 height 14
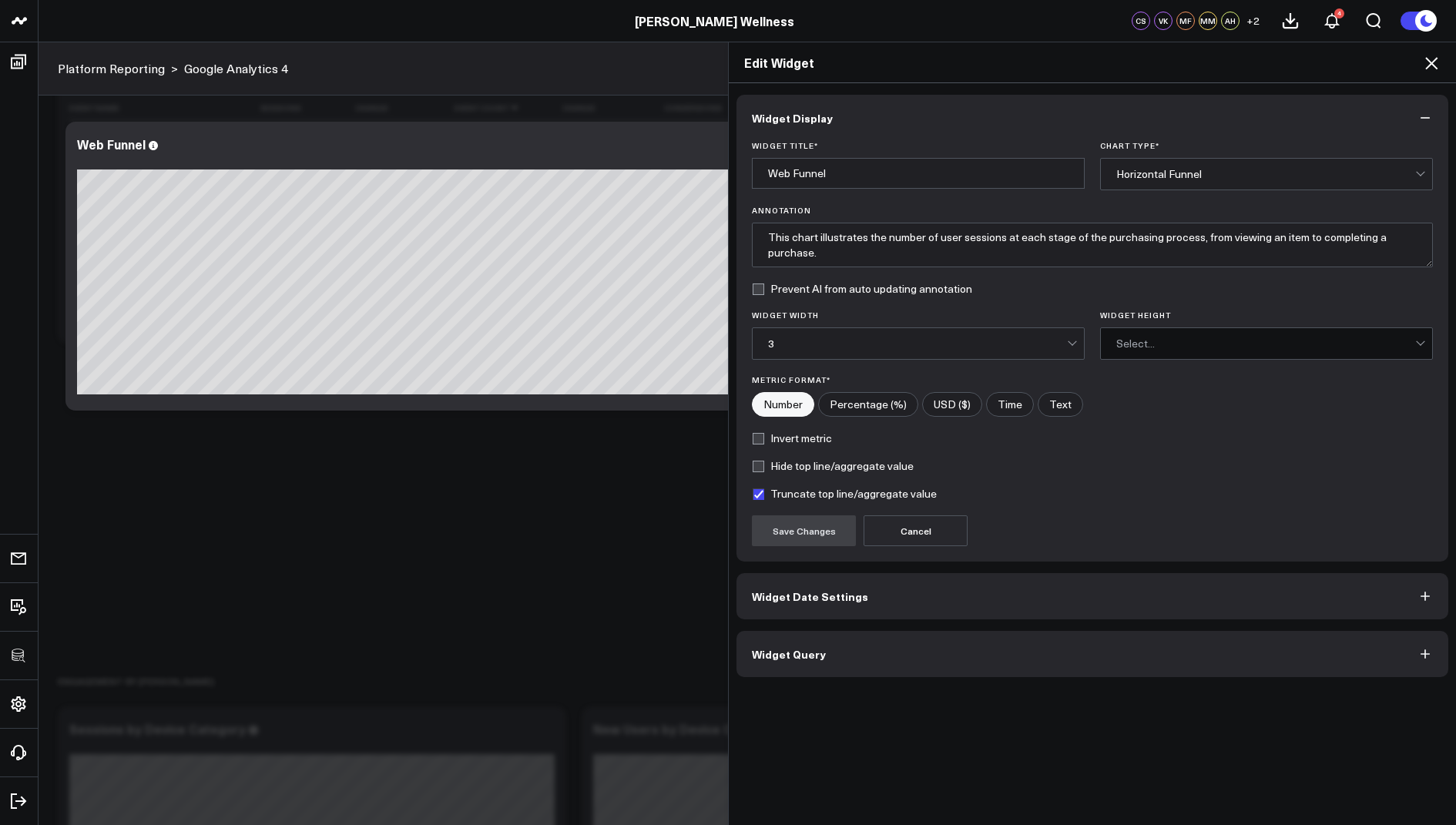
click at [792, 657] on button "Widget Query" at bounding box center [1092, 654] width 712 height 46
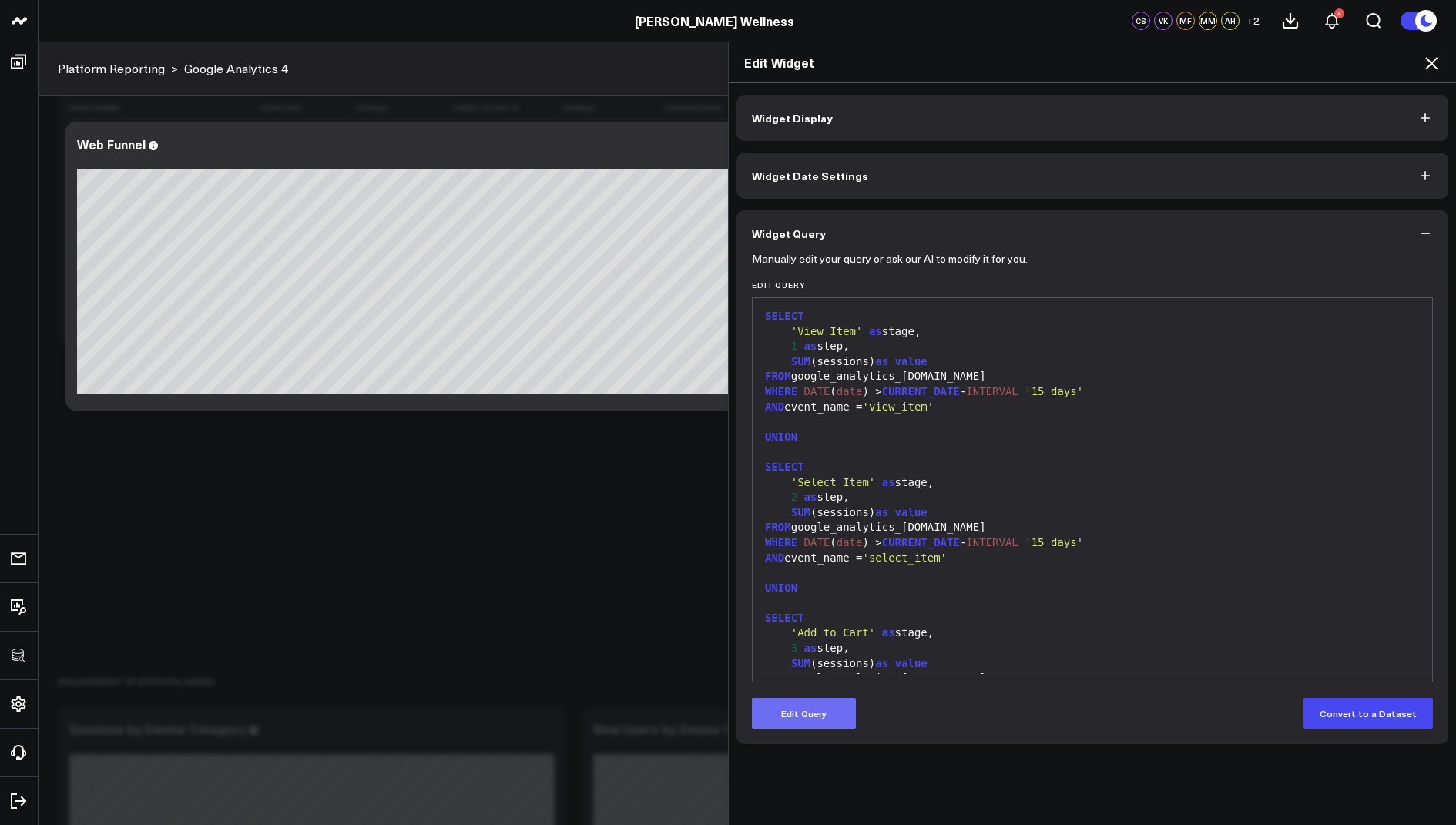
click at [803, 702] on button "Edit Query" at bounding box center [804, 713] width 104 height 31
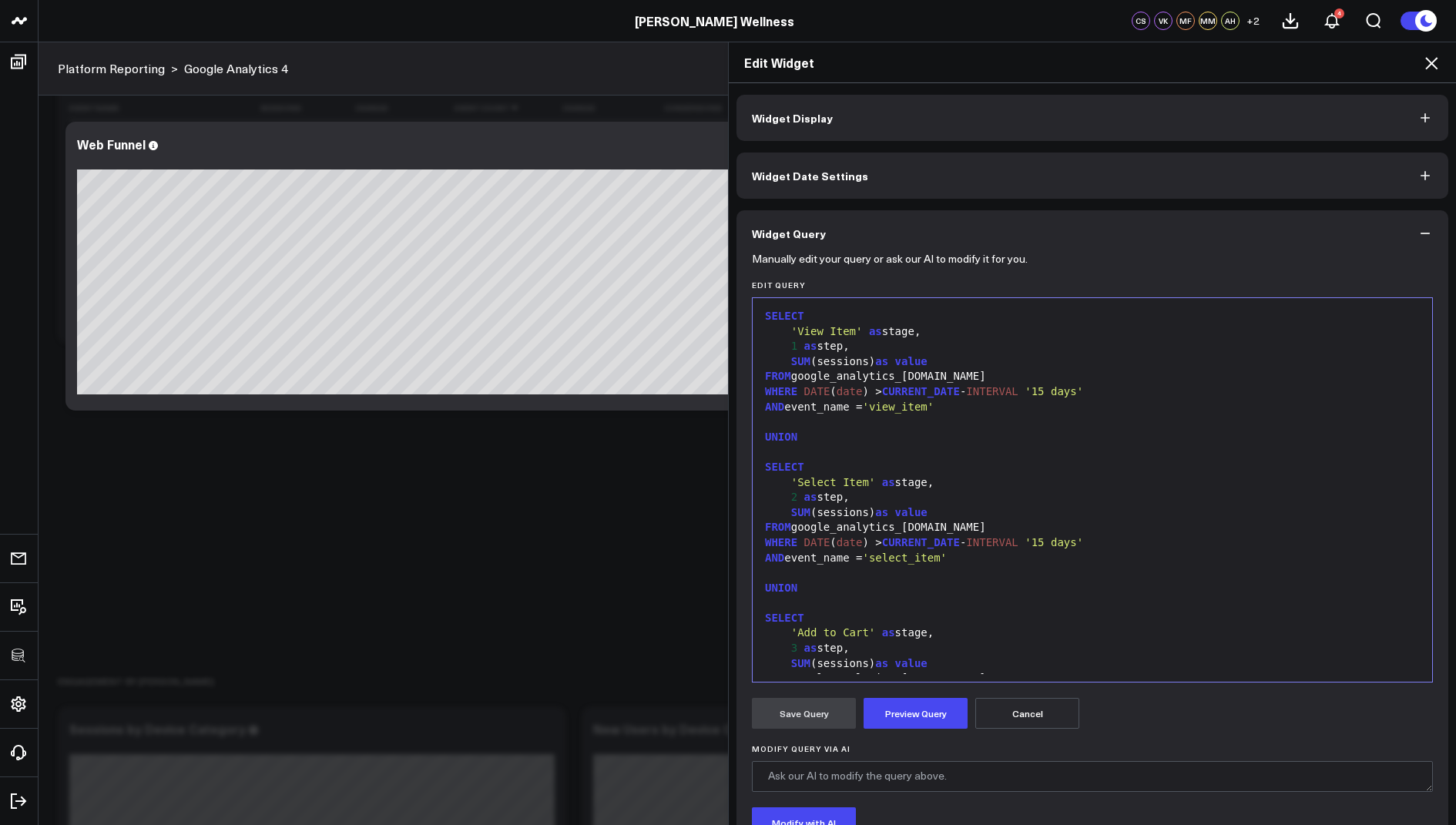
click at [934, 407] on span "'view_item'" at bounding box center [898, 406] width 72 height 12
click at [857, 330] on span "'View Item'" at bounding box center [827, 330] width 72 height 12
click at [928, 703] on button "Preview Query" at bounding box center [915, 713] width 104 height 31
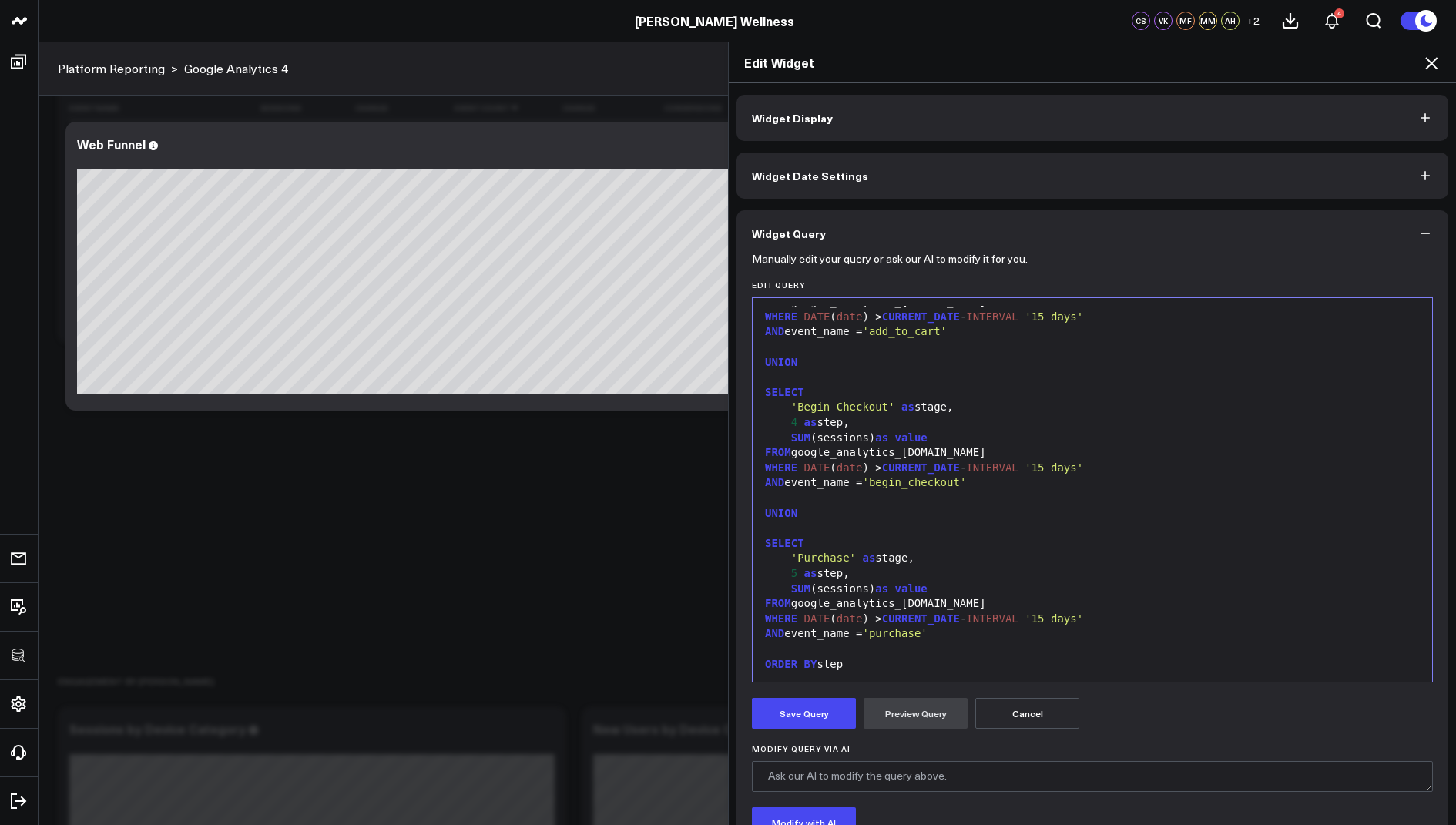
scroll to position [420, 0]
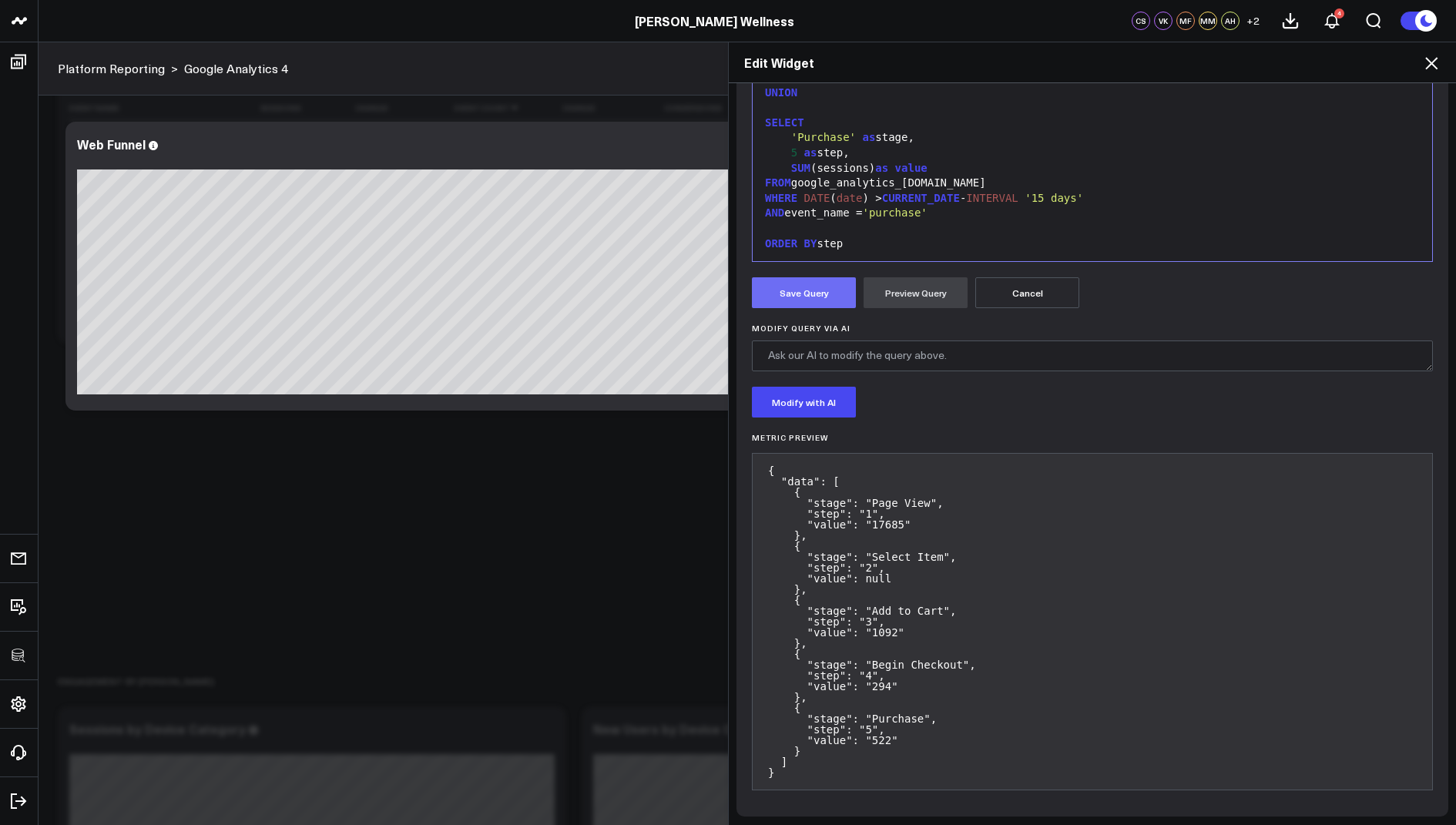
click at [802, 294] on button "Save Query" at bounding box center [804, 292] width 104 height 31
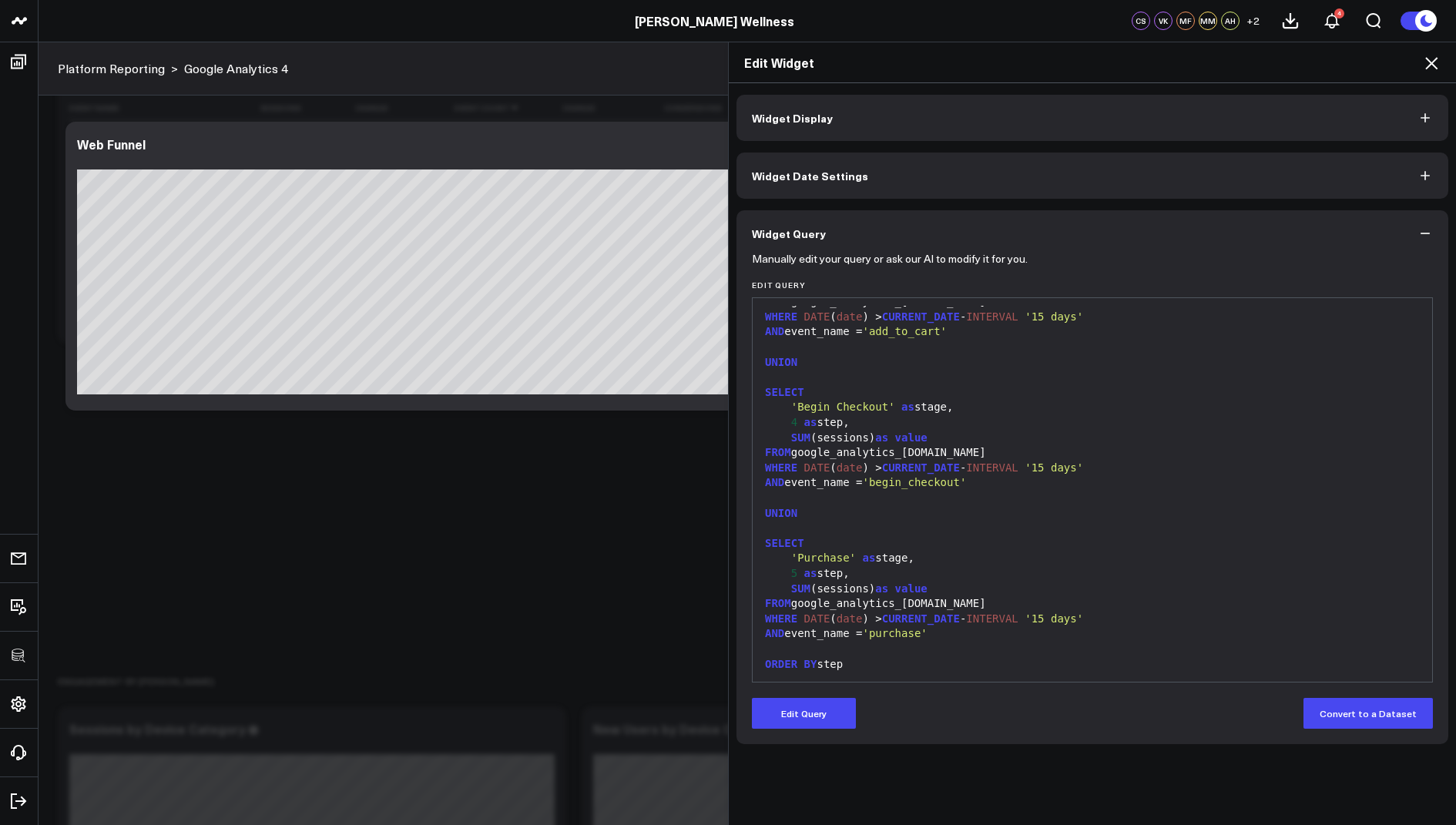
scroll to position [0, 0]
click at [1432, 67] on icon at bounding box center [1432, 63] width 18 height 18
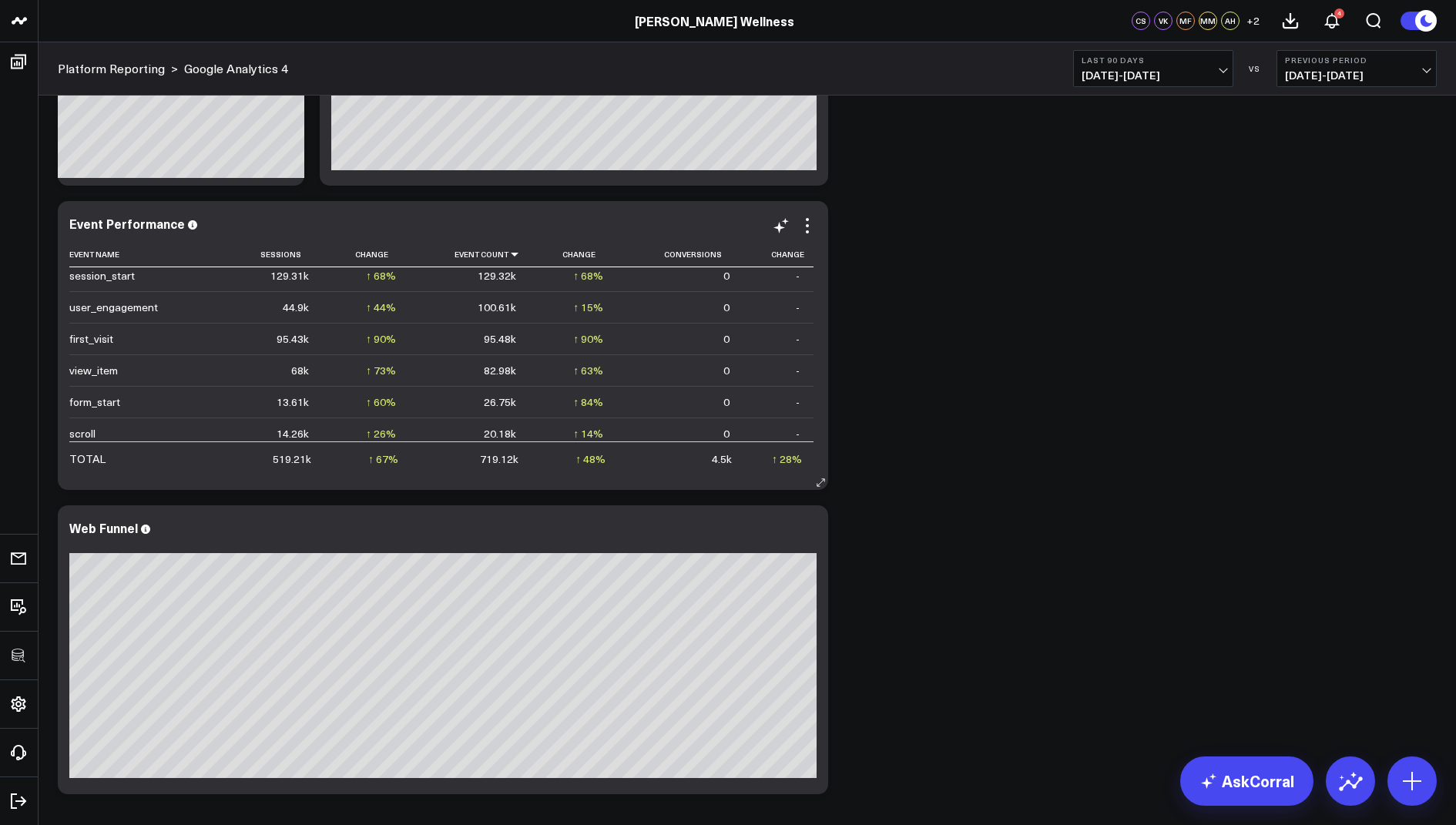
scroll to position [62, 0]
click at [807, 526] on icon at bounding box center [807, 529] width 18 height 18
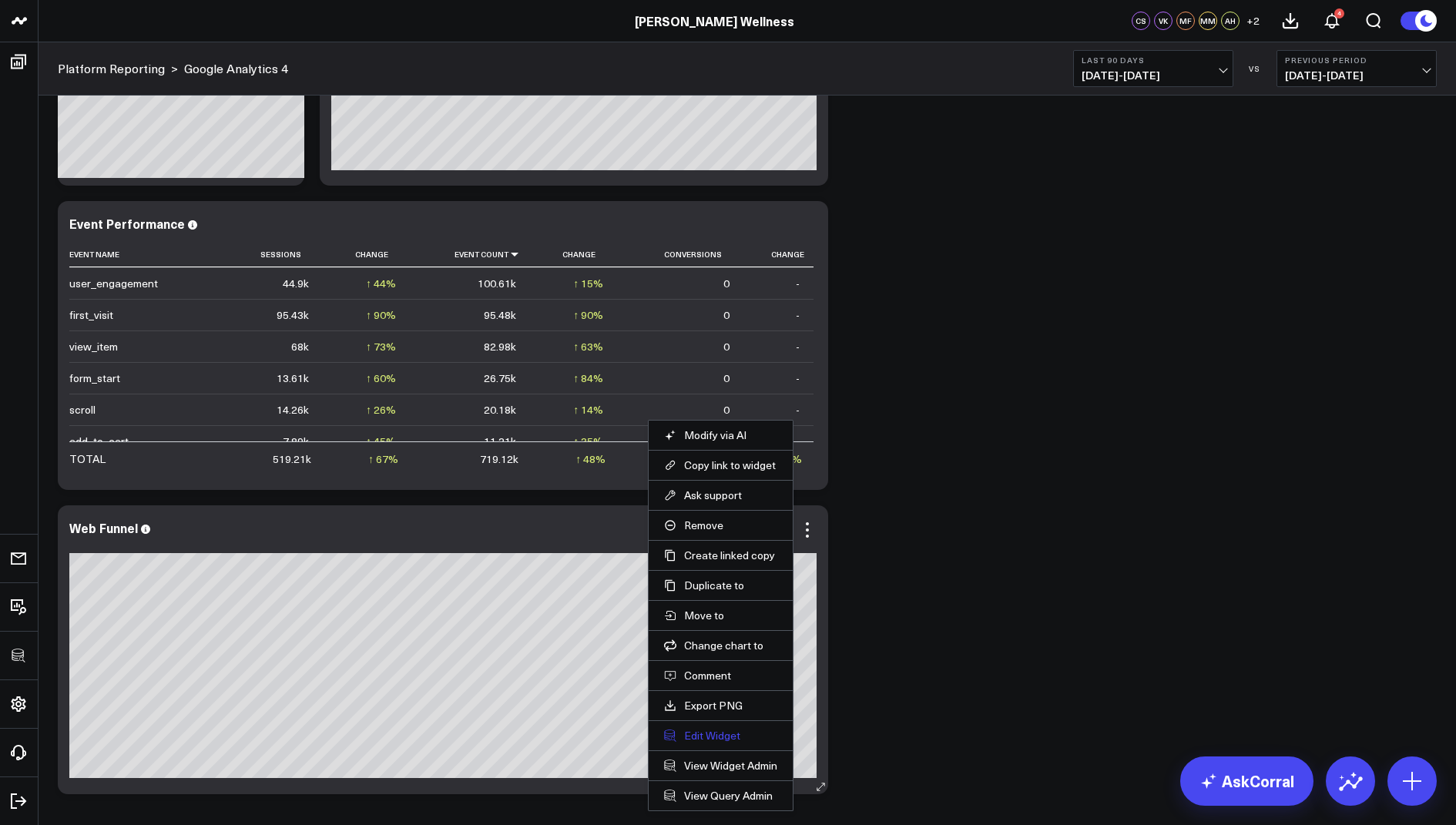
click at [718, 736] on button "Edit Widget" at bounding box center [721, 735] width 113 height 14
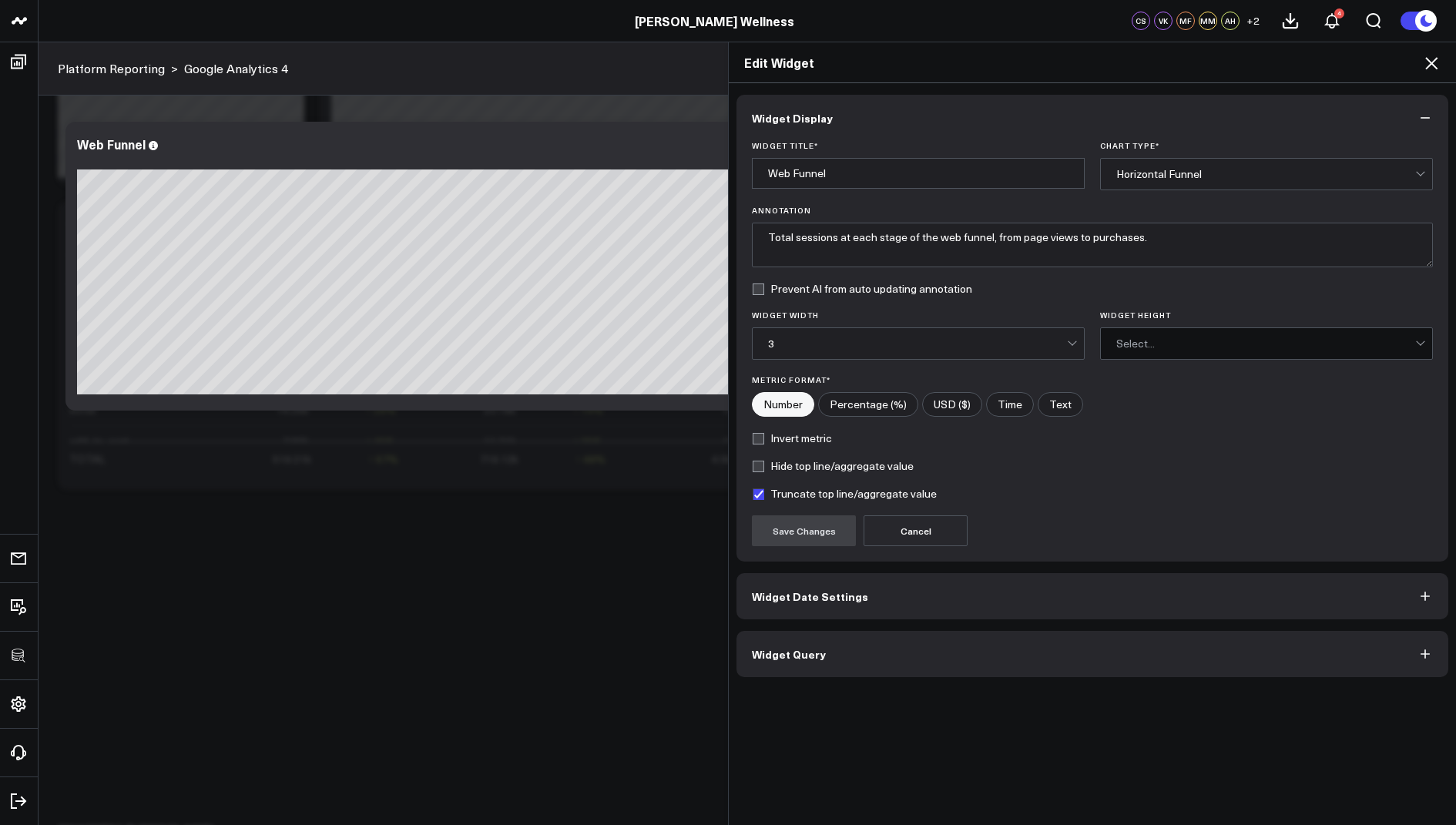
click at [785, 673] on div "Widget Display Widget Title * Web Funnel Chart Type * Horizontal Funnel Annotat…" at bounding box center [1092, 455] width 727 height 743
click at [785, 663] on button "Widget Query" at bounding box center [1092, 654] width 712 height 46
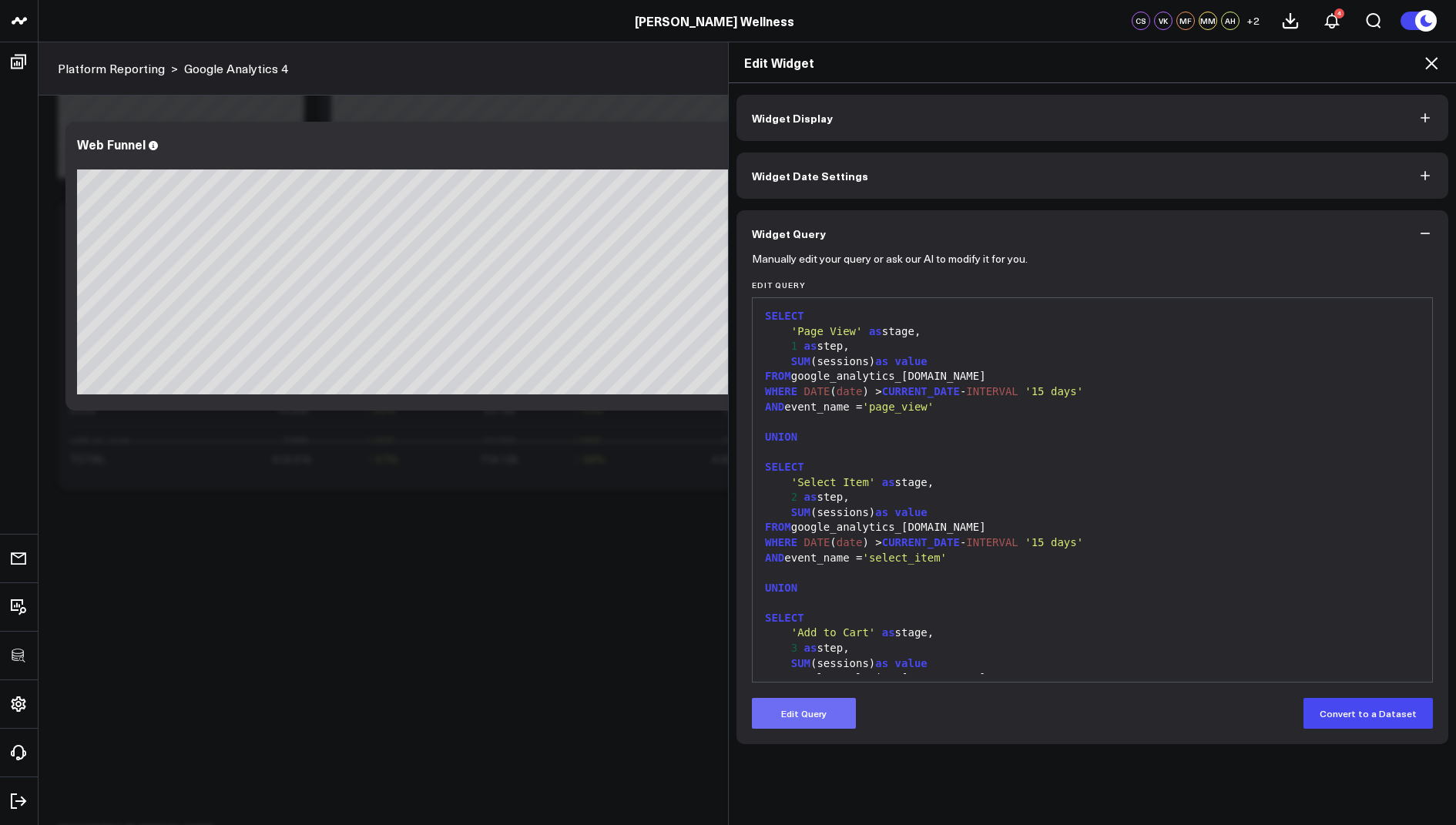
click at [785, 716] on button "Edit Query" at bounding box center [804, 713] width 104 height 31
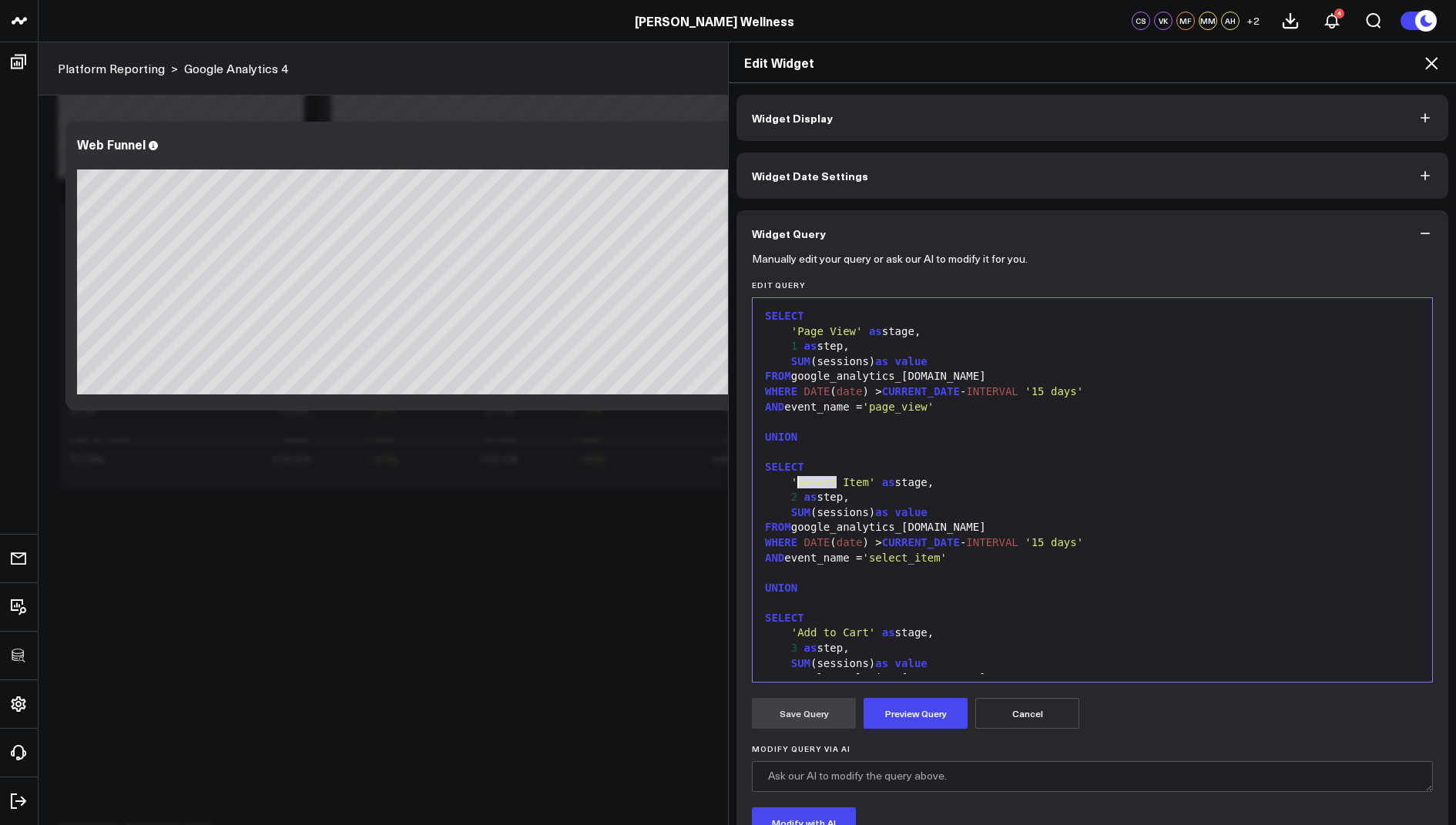
drag, startPoint x: 835, startPoint y: 483, endPoint x: 797, endPoint y: 483, distance: 38.0
click at [797, 483] on span "'Select Item'" at bounding box center [834, 482] width 85 height 12
click at [920, 555] on span "'select_item'" at bounding box center [905, 557] width 85 height 12
click at [921, 708] on button "Preview Query" at bounding box center [915, 713] width 104 height 31
click at [800, 704] on button "Save Query" at bounding box center [804, 713] width 104 height 31
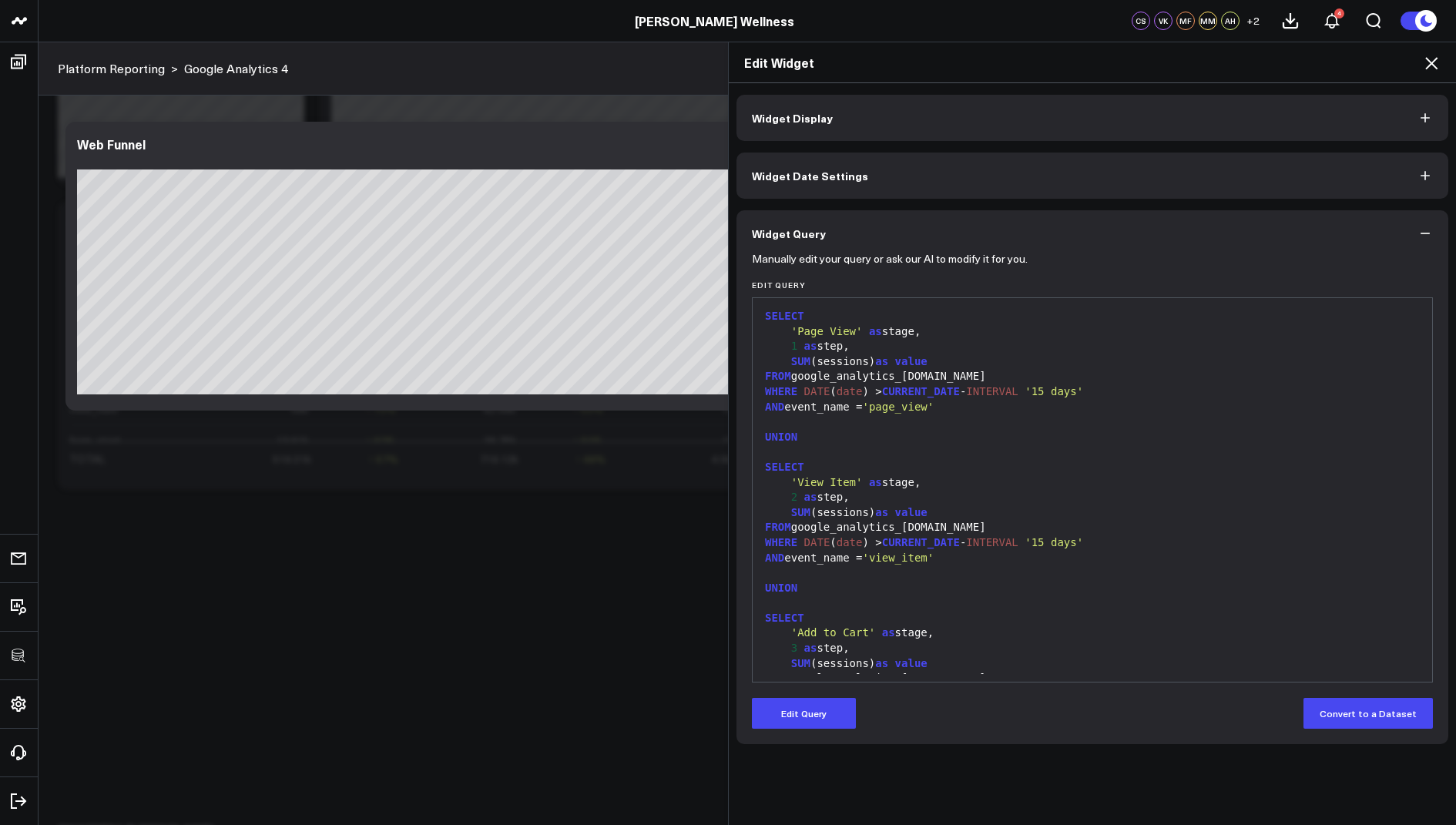
click at [1435, 66] on icon at bounding box center [1432, 63] width 18 height 18
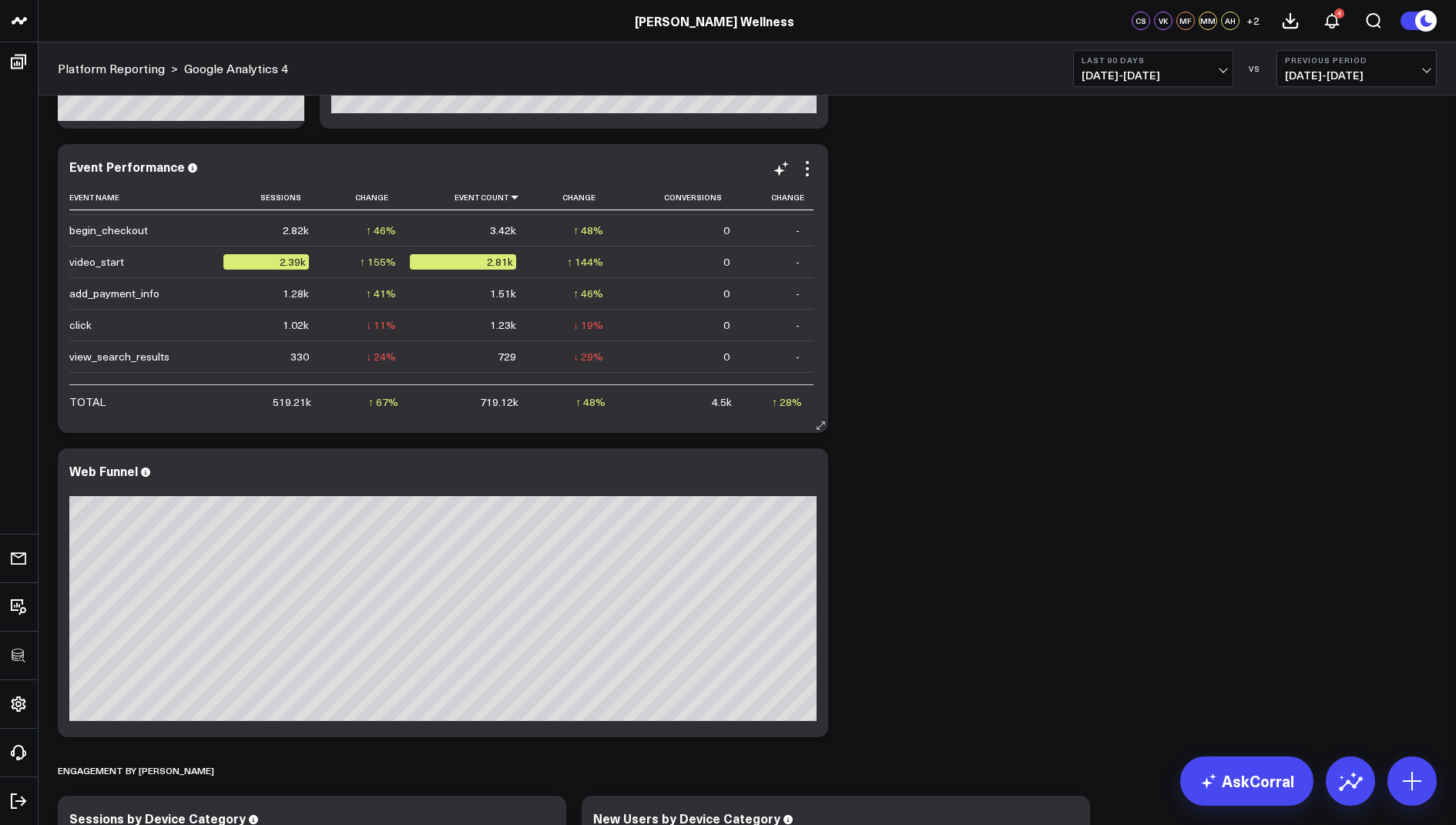
scroll to position [342, 0]
click at [208, 194] on use at bounding box center [212, 196] width 7 height 7
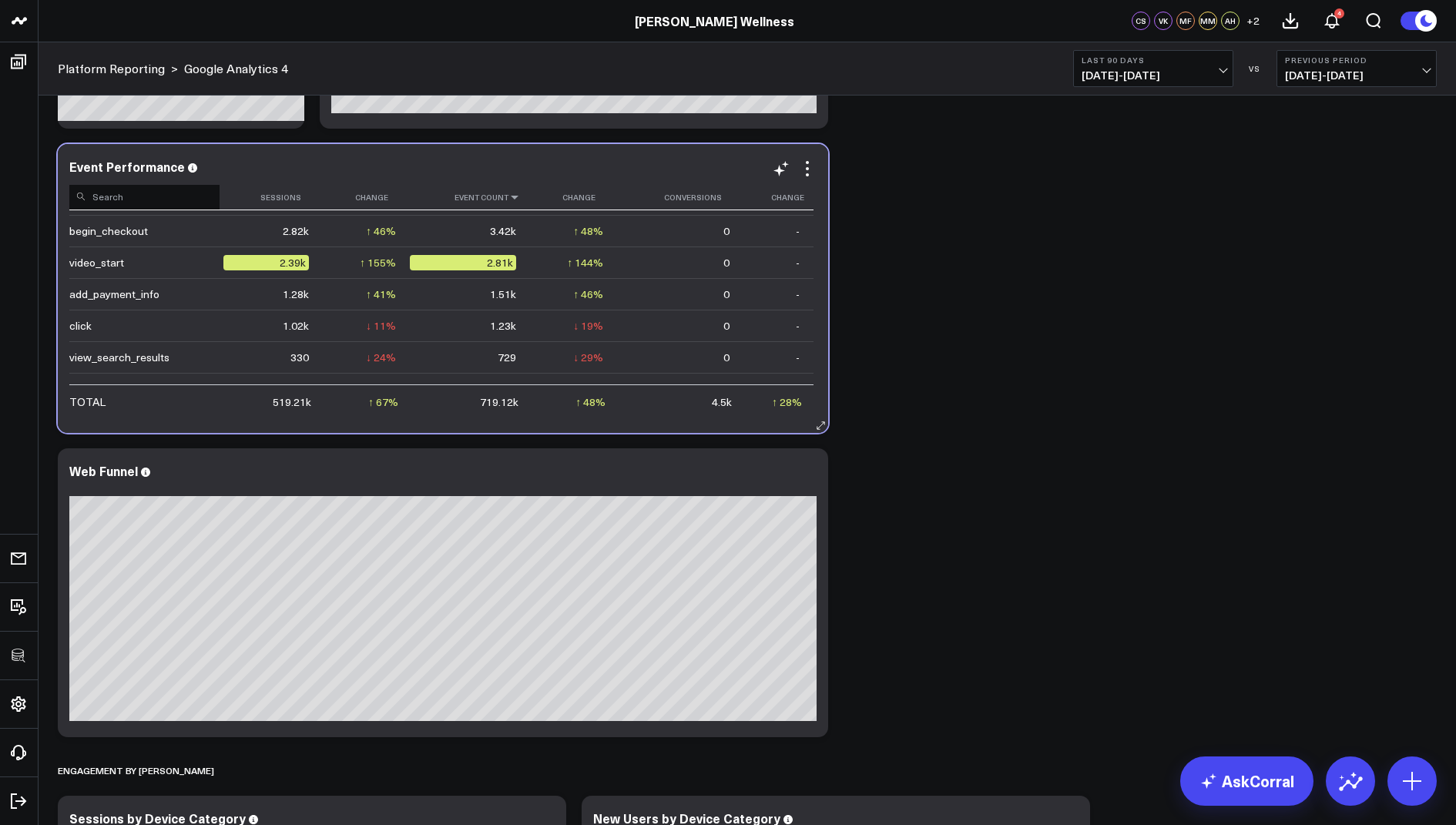
click at [201, 193] on input at bounding box center [144, 196] width 150 height 27
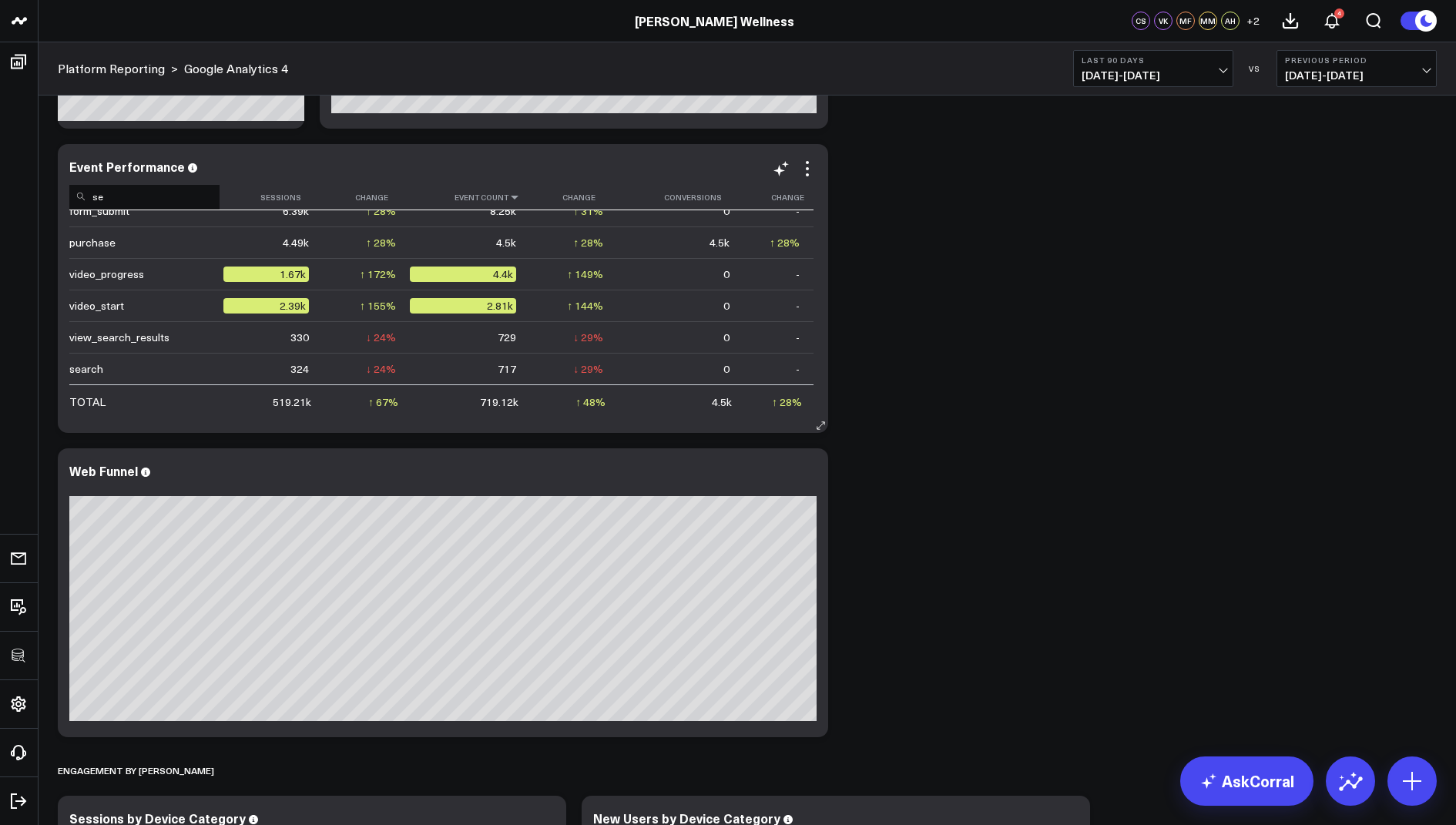
scroll to position [0, 0]
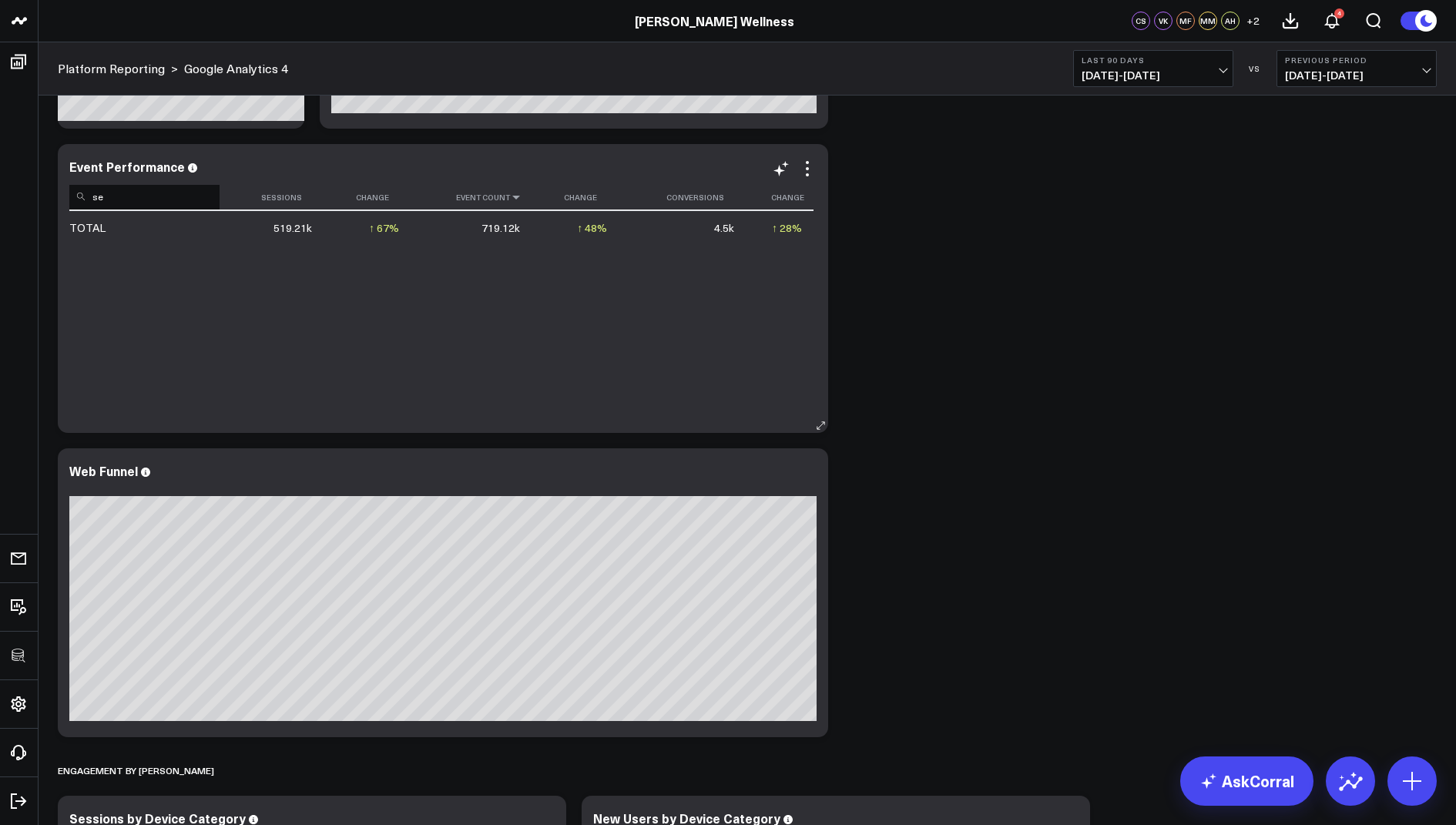
type input "s"
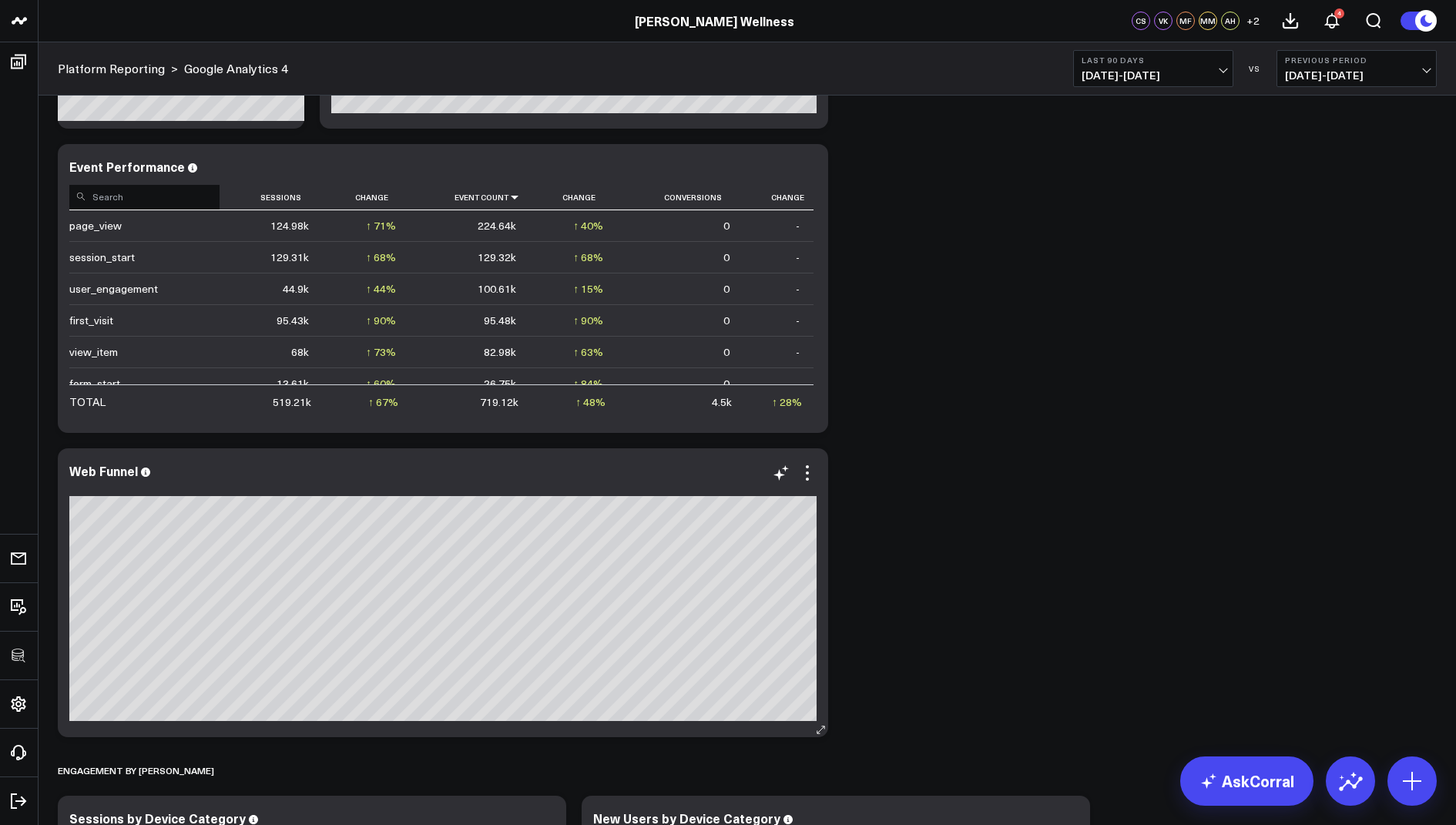
scroll to position [1663, 0]
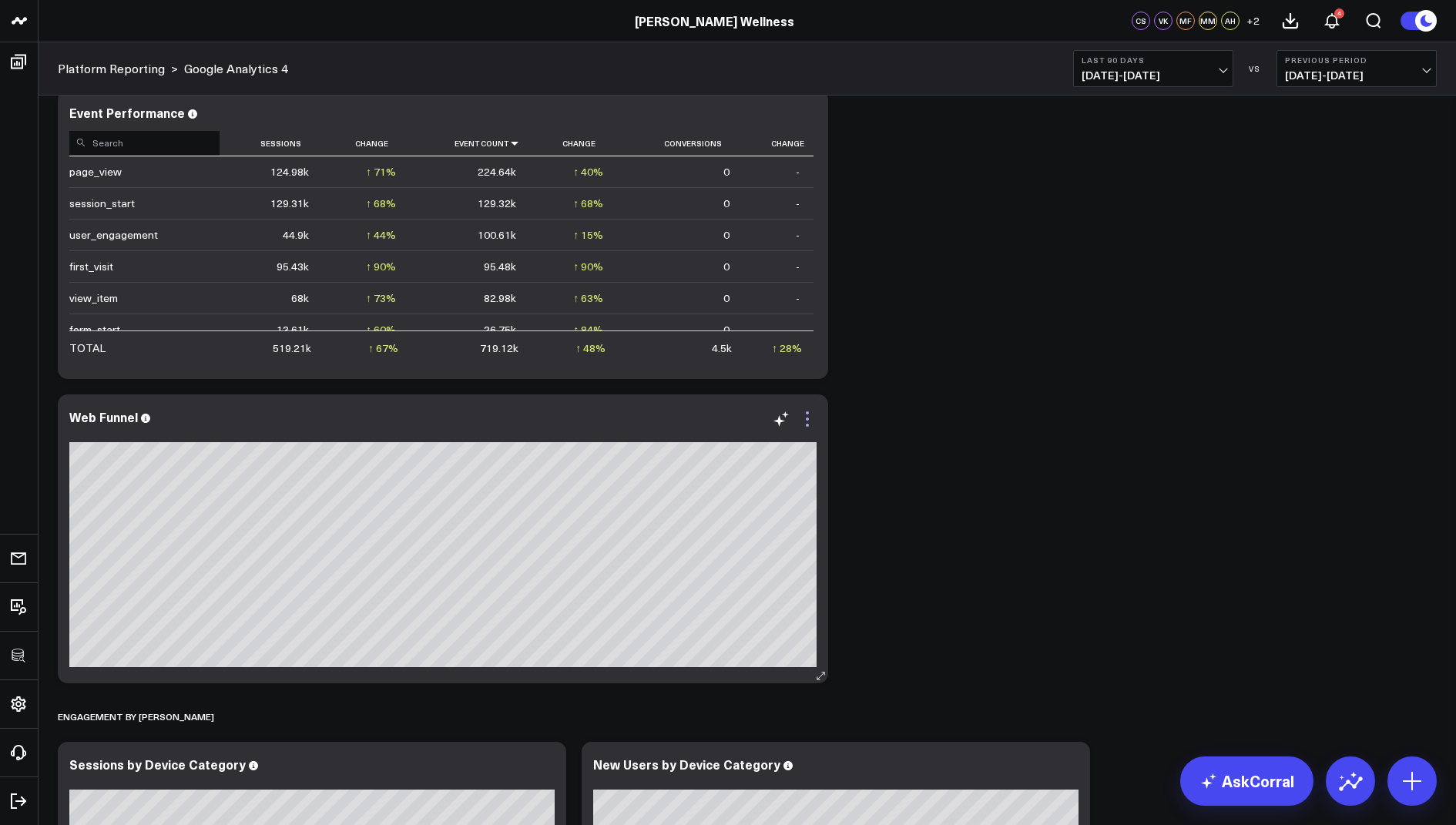
click at [806, 420] on icon at bounding box center [807, 419] width 18 height 18
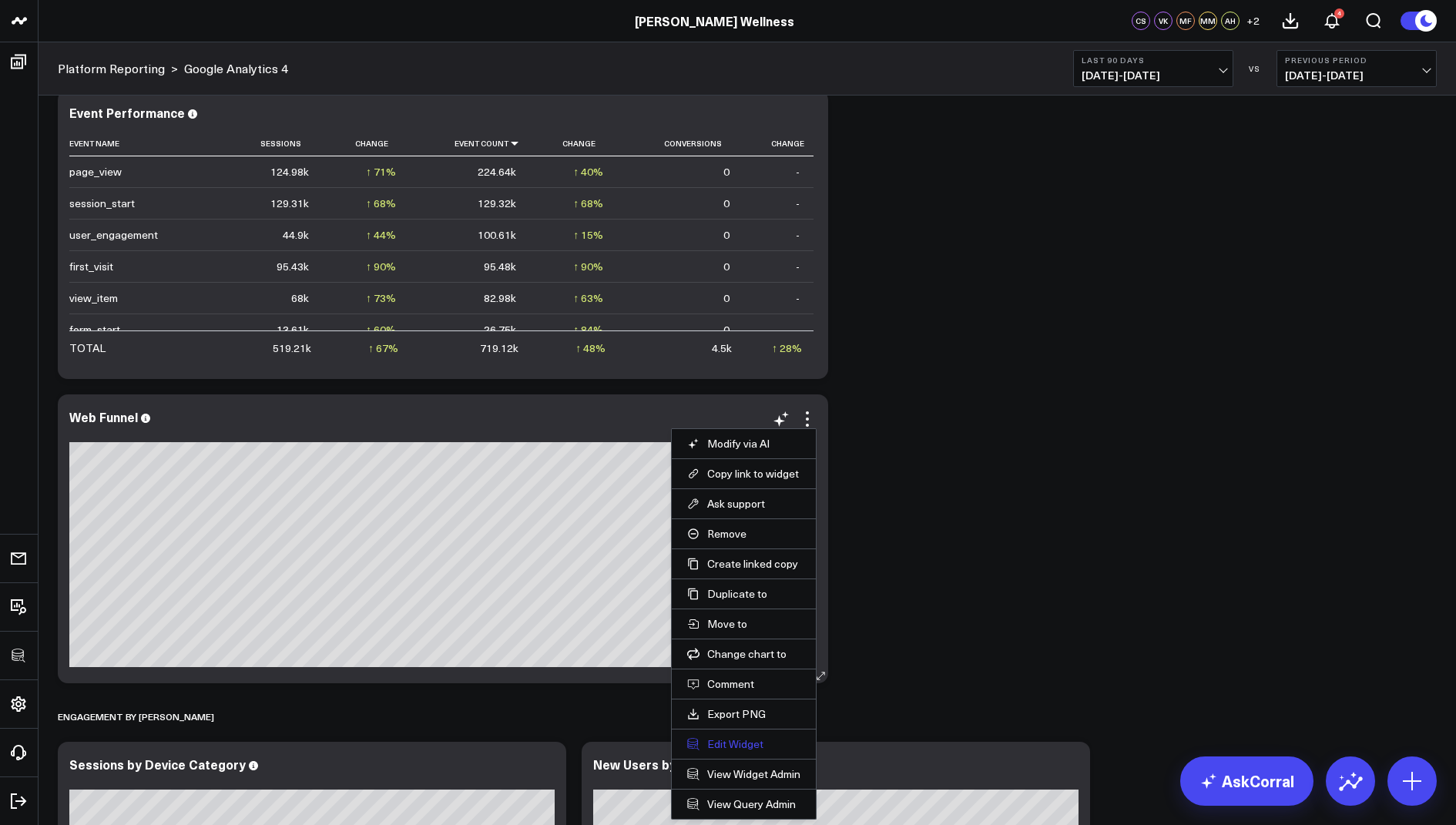
click at [729, 737] on button "Edit Widget" at bounding box center [744, 743] width 113 height 14
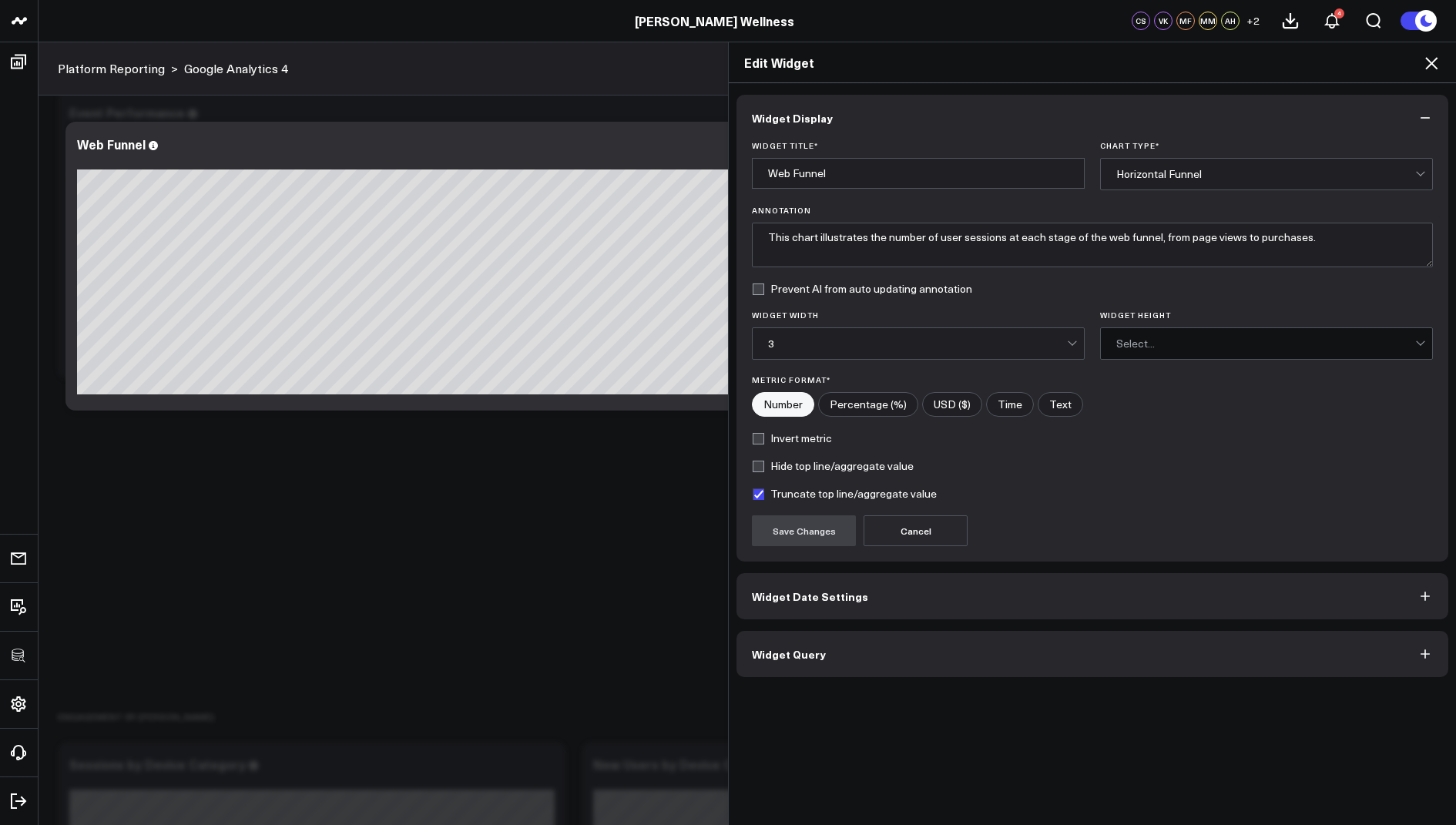
click at [770, 664] on button "Widget Query" at bounding box center [1092, 654] width 712 height 46
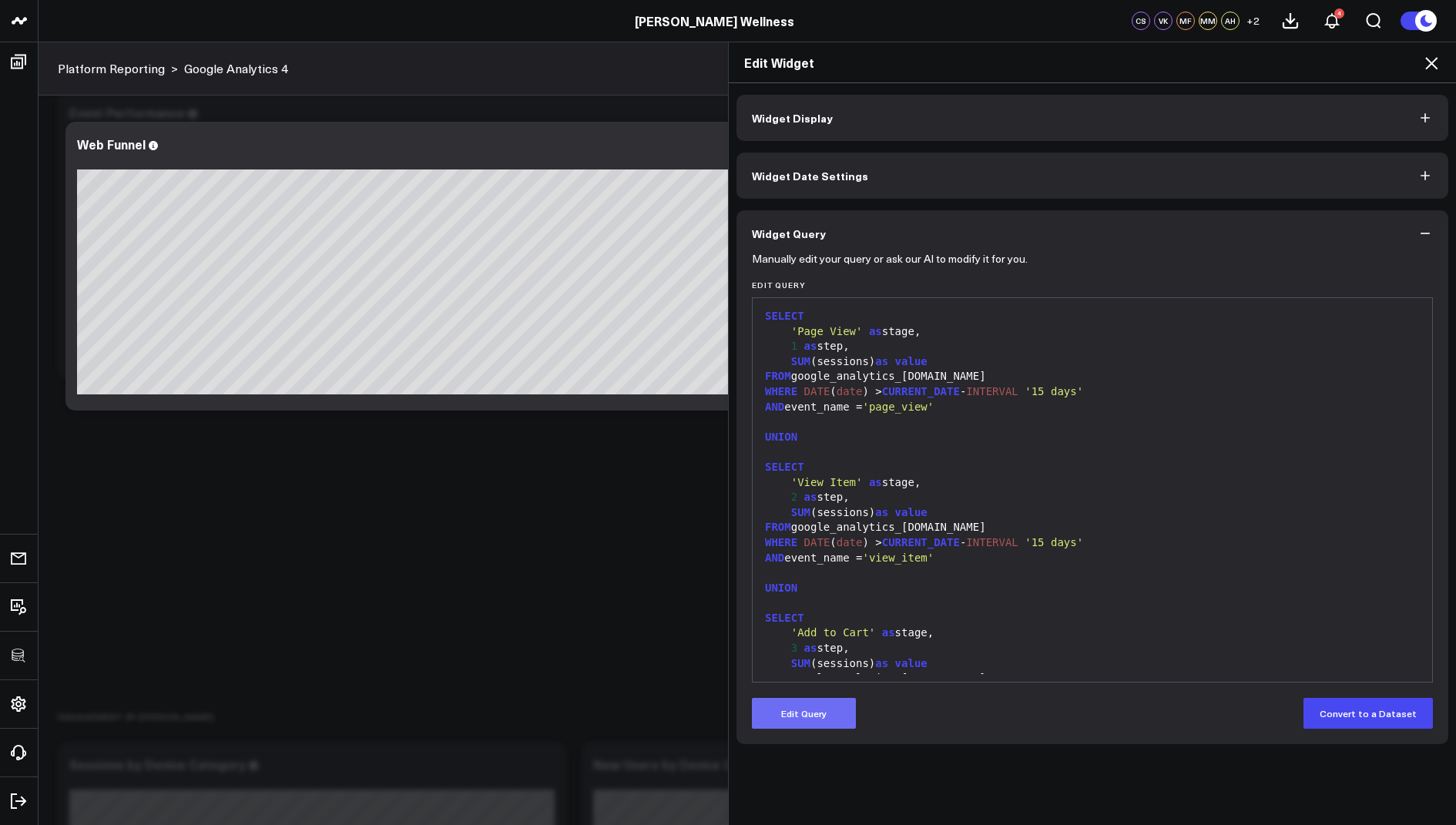
click at [789, 718] on button "Edit Query" at bounding box center [804, 713] width 104 height 31
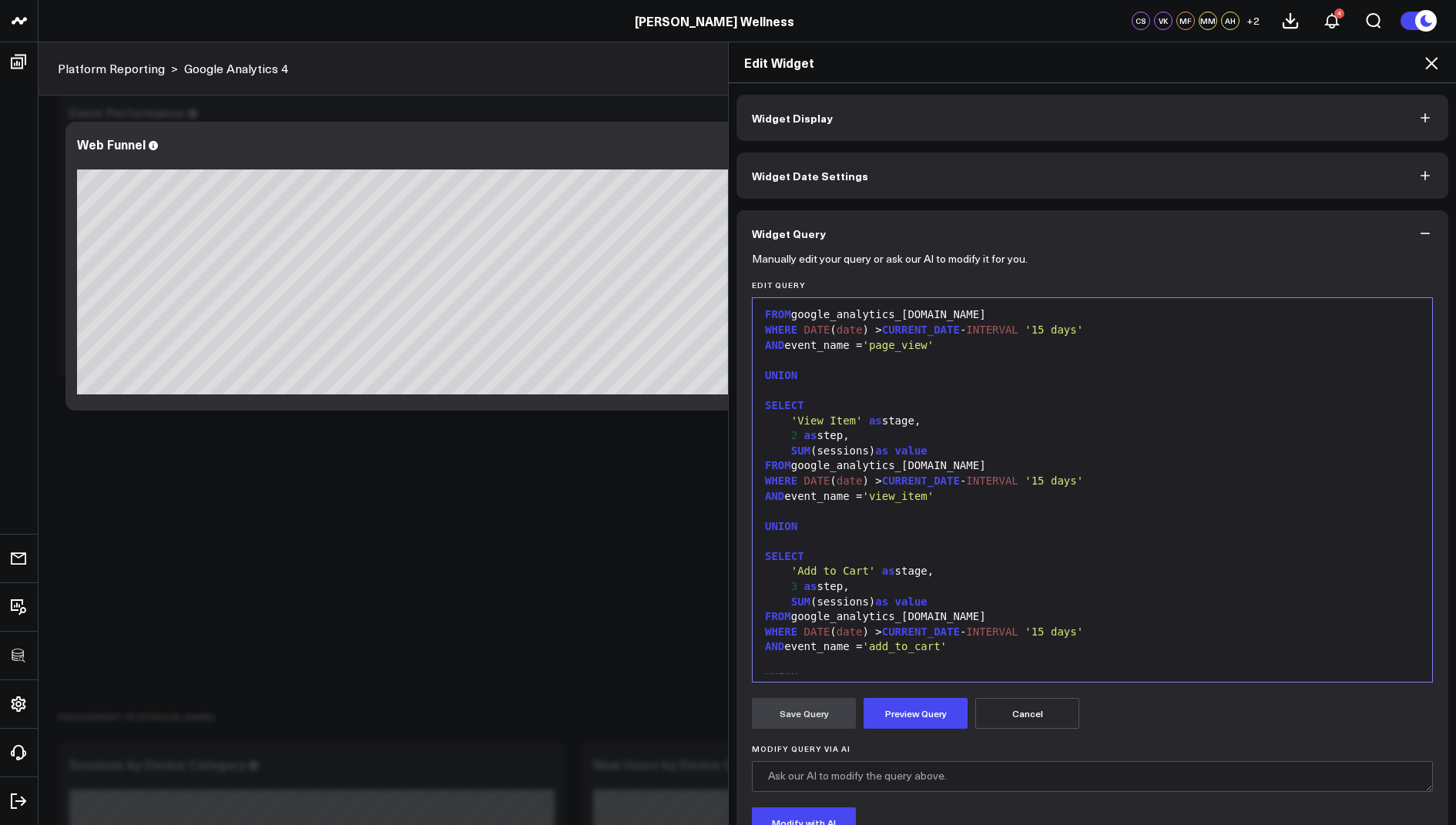
scroll to position [64, 0]
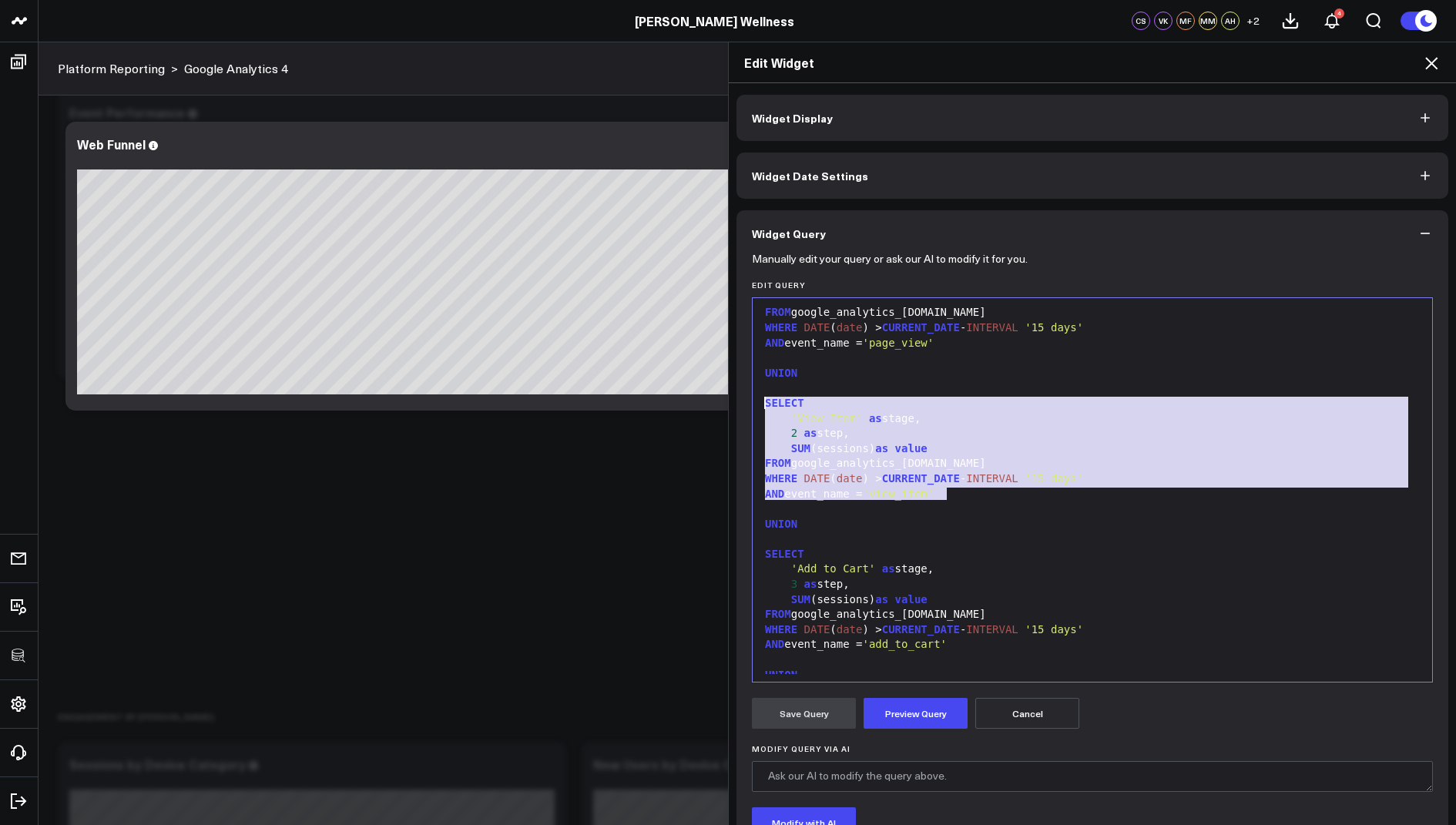
drag, startPoint x: 957, startPoint y: 495, endPoint x: 755, endPoint y: 403, distance: 222.0
click at [755, 403] on div "99 1 2 3 4 5 6 7 8 9 10 11 12 13 14 15 16 17 18 19 20 21 22 23 24 25 26 27 28 2…" at bounding box center [1093, 490] width 681 height 385
copy div "SELECT 'View Item' as stage, 2 as step, SUM (sessions) as value FROM google_ana…"
click at [842, 531] on div at bounding box center [1092, 539] width 664 height 15
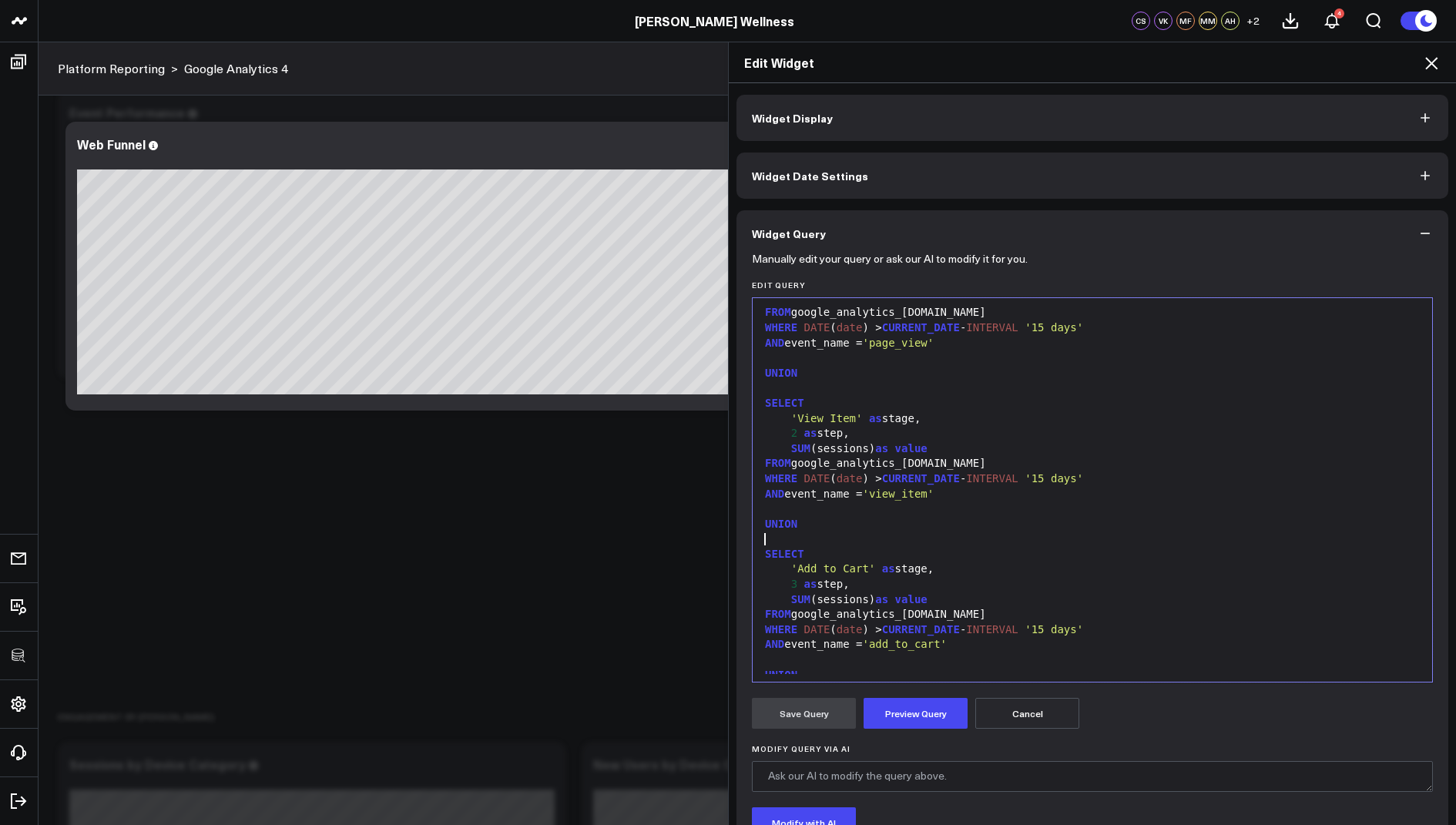
click at [827, 531] on div at bounding box center [1092, 539] width 664 height 15
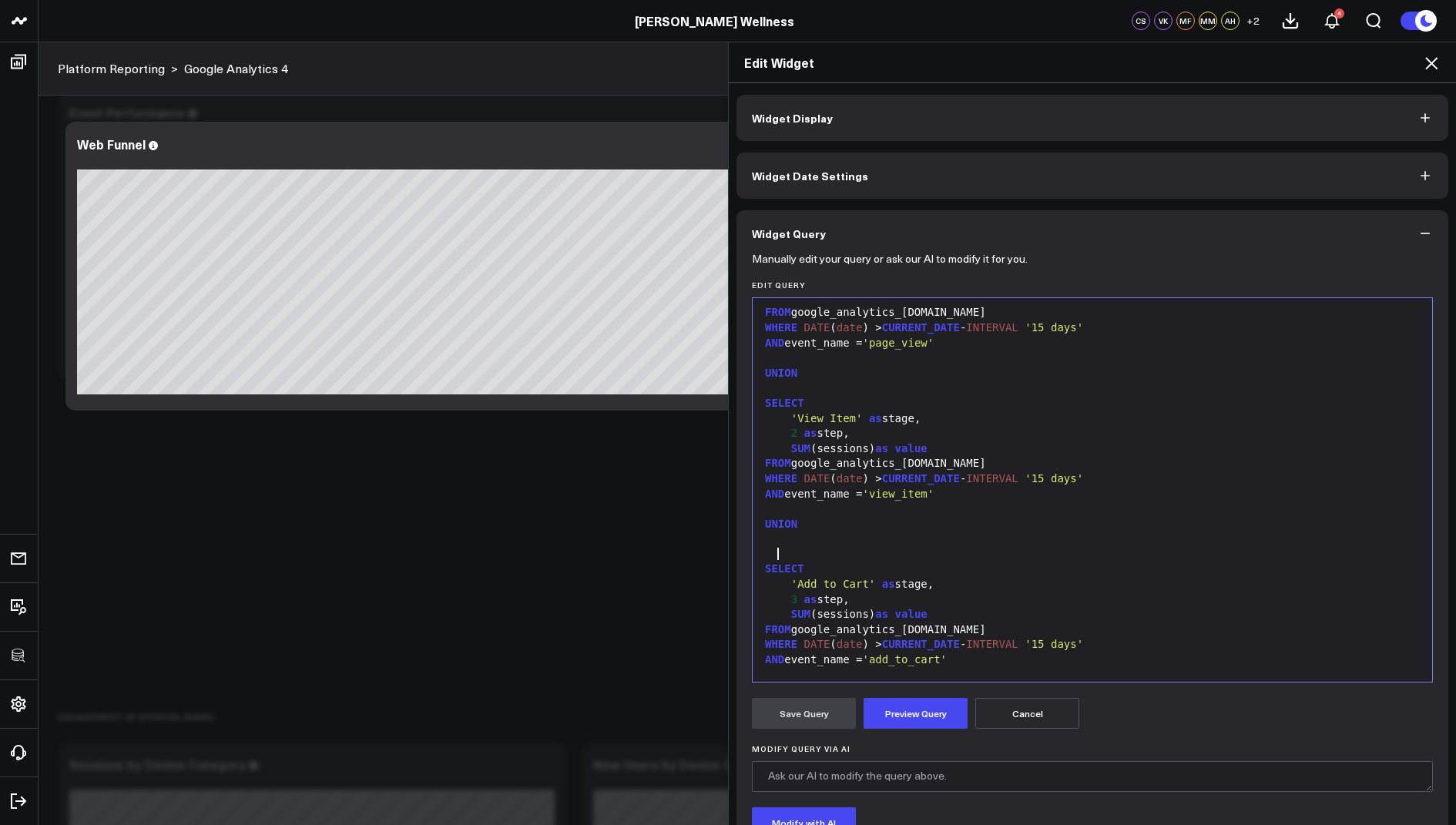
click at [779, 539] on div at bounding box center [1092, 539] width 664 height 15
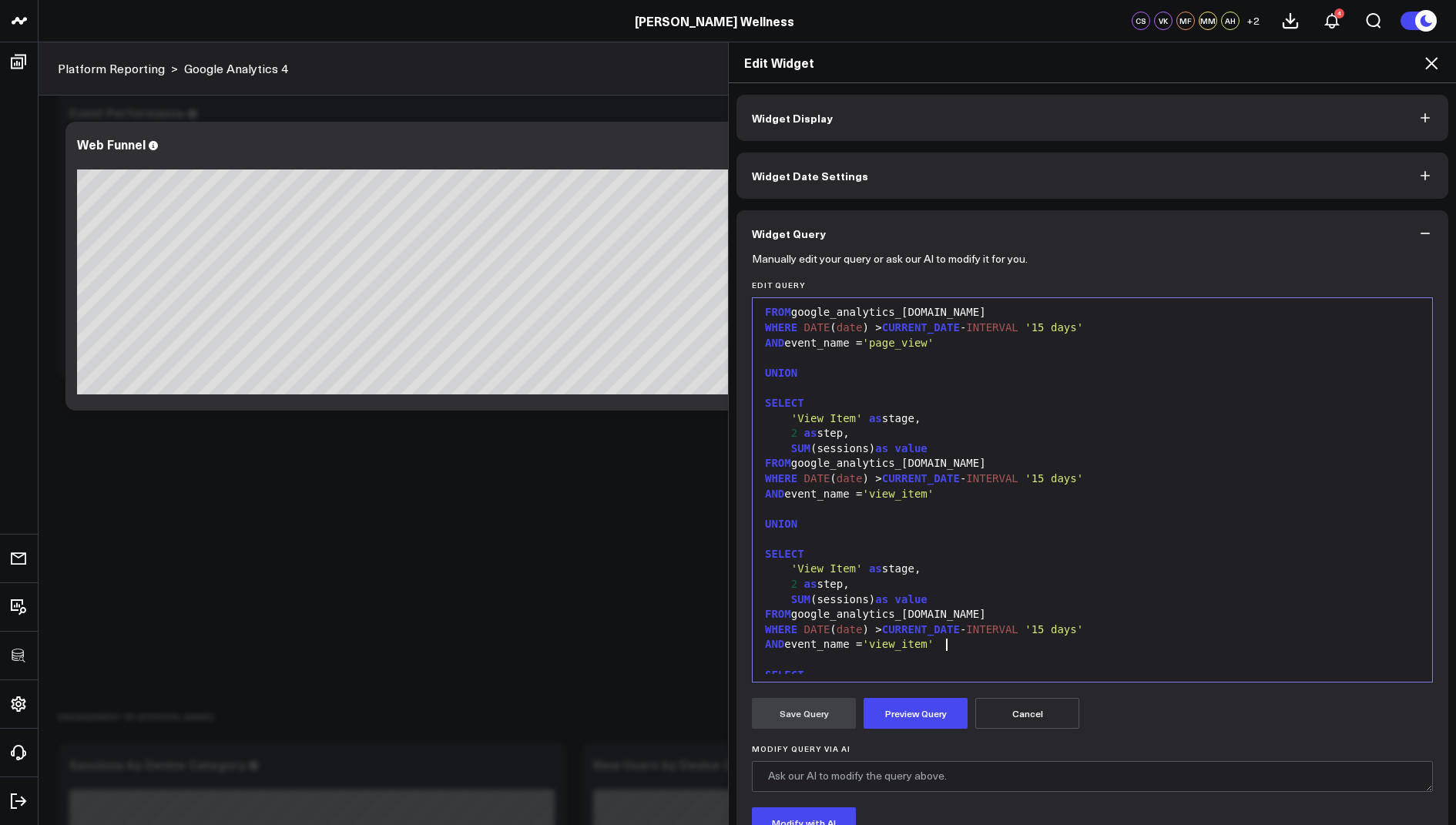
click at [822, 568] on span "'View Item'" at bounding box center [827, 568] width 72 height 12
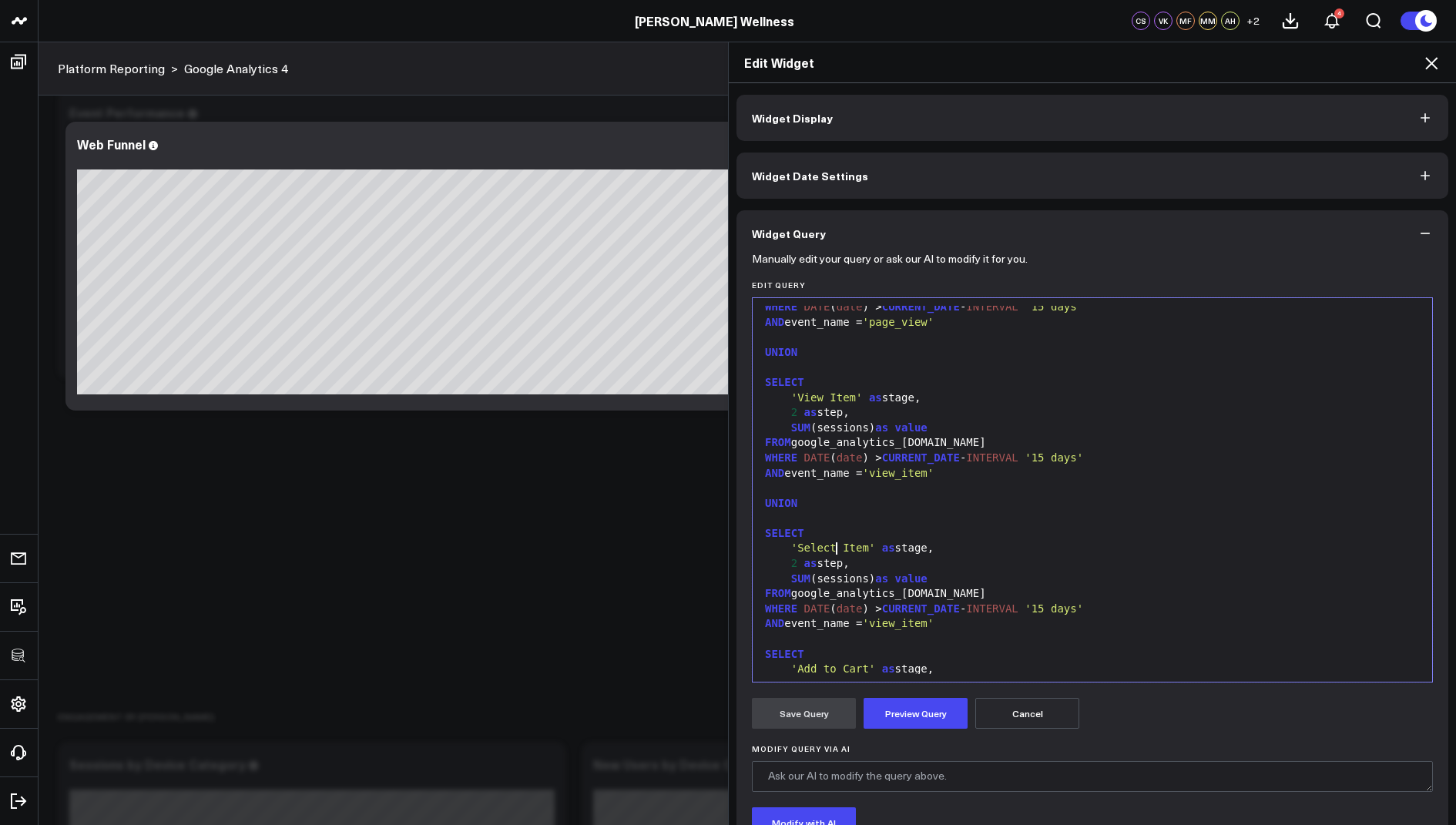
scroll to position [87, 0]
click at [908, 622] on span "'view_item'" at bounding box center [898, 621] width 72 height 12
click at [991, 631] on div at bounding box center [1092, 638] width 664 height 15
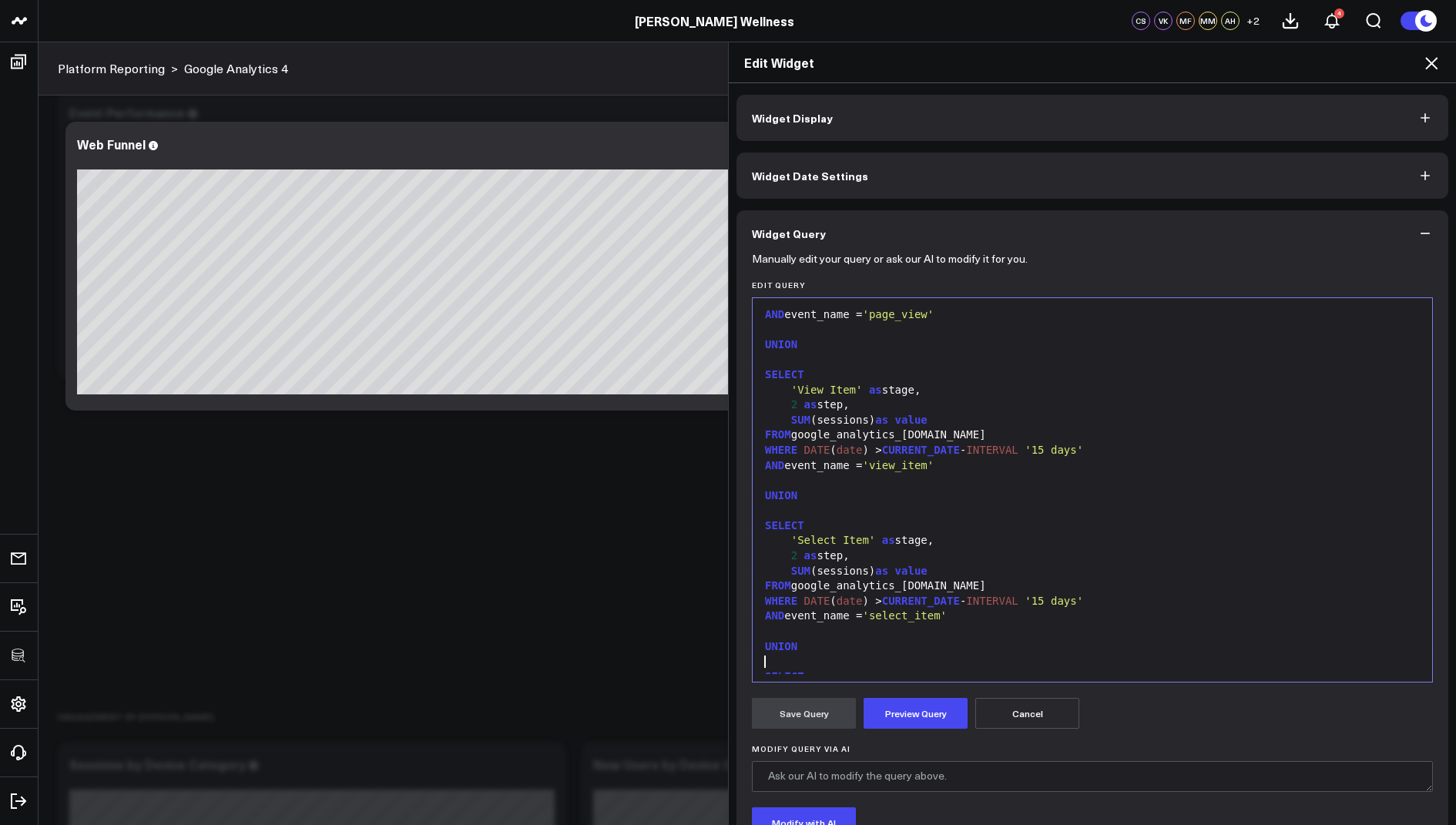
scroll to position [86, 0]
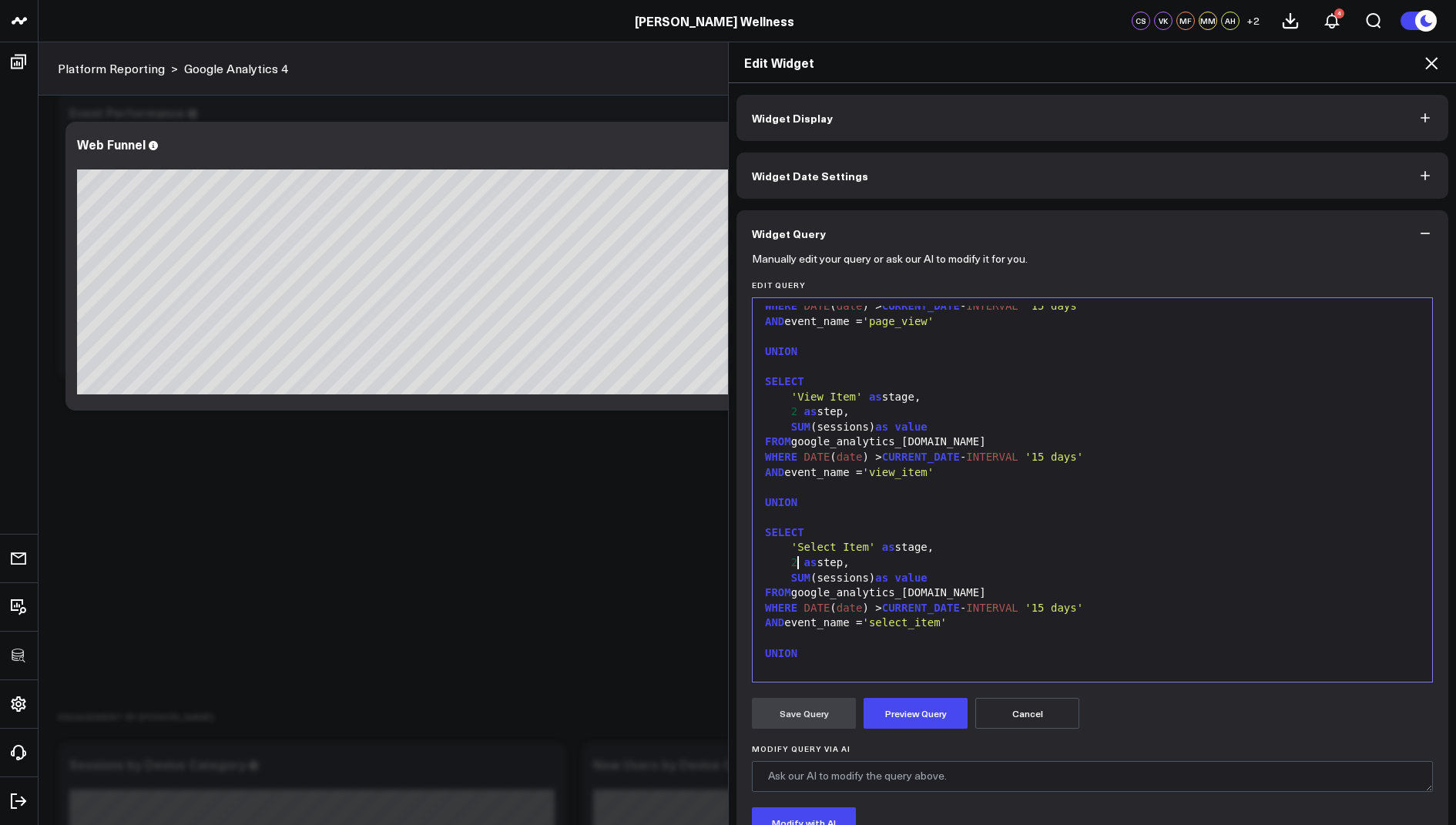
click at [795, 558] on span "2" at bounding box center [794, 562] width 6 height 12
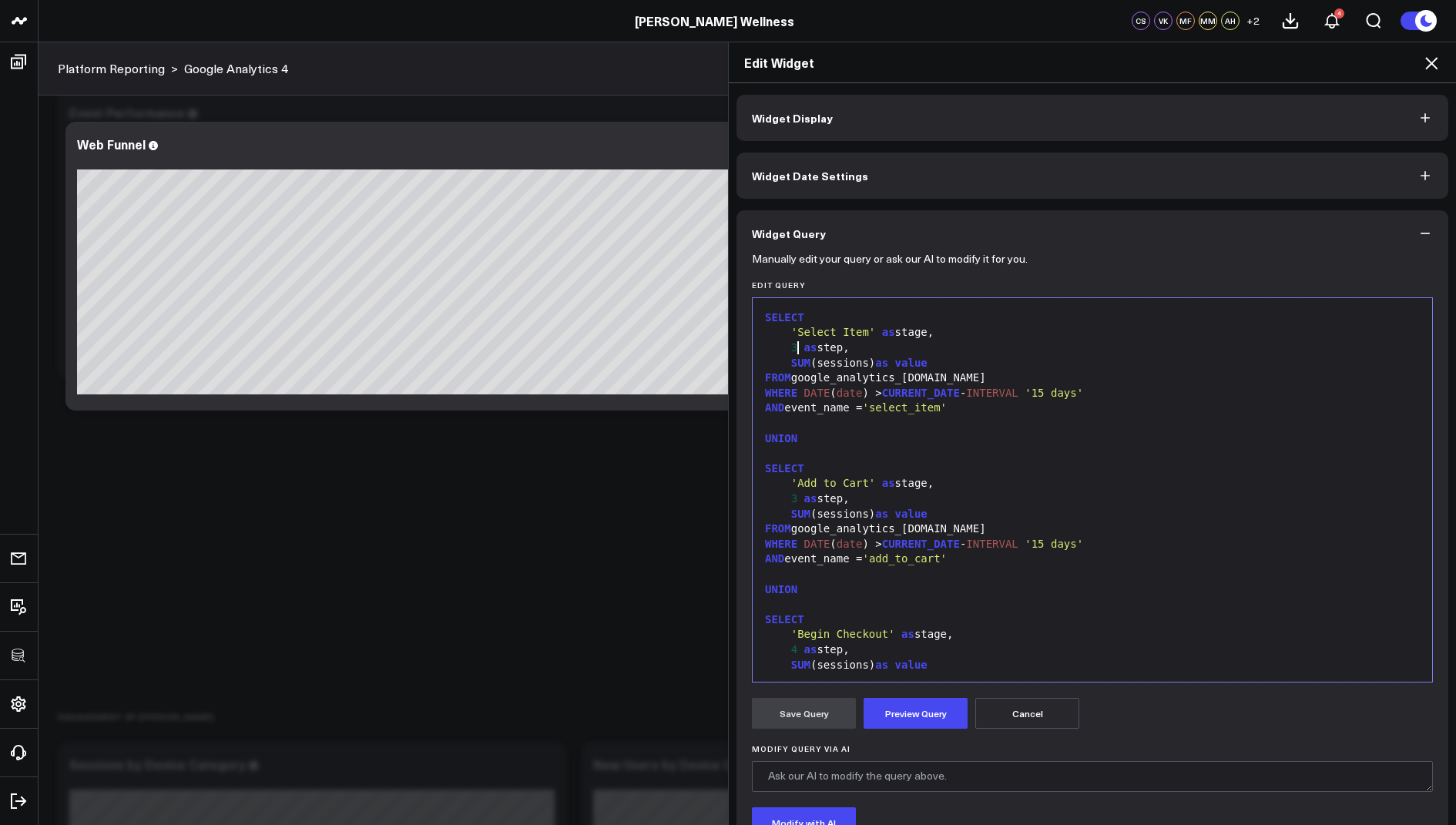
scroll to position [301, 0]
click at [796, 498] on div "3 as step," at bounding box center [1092, 498] width 664 height 15
click at [800, 647] on div "4 as step," at bounding box center [1092, 649] width 664 height 15
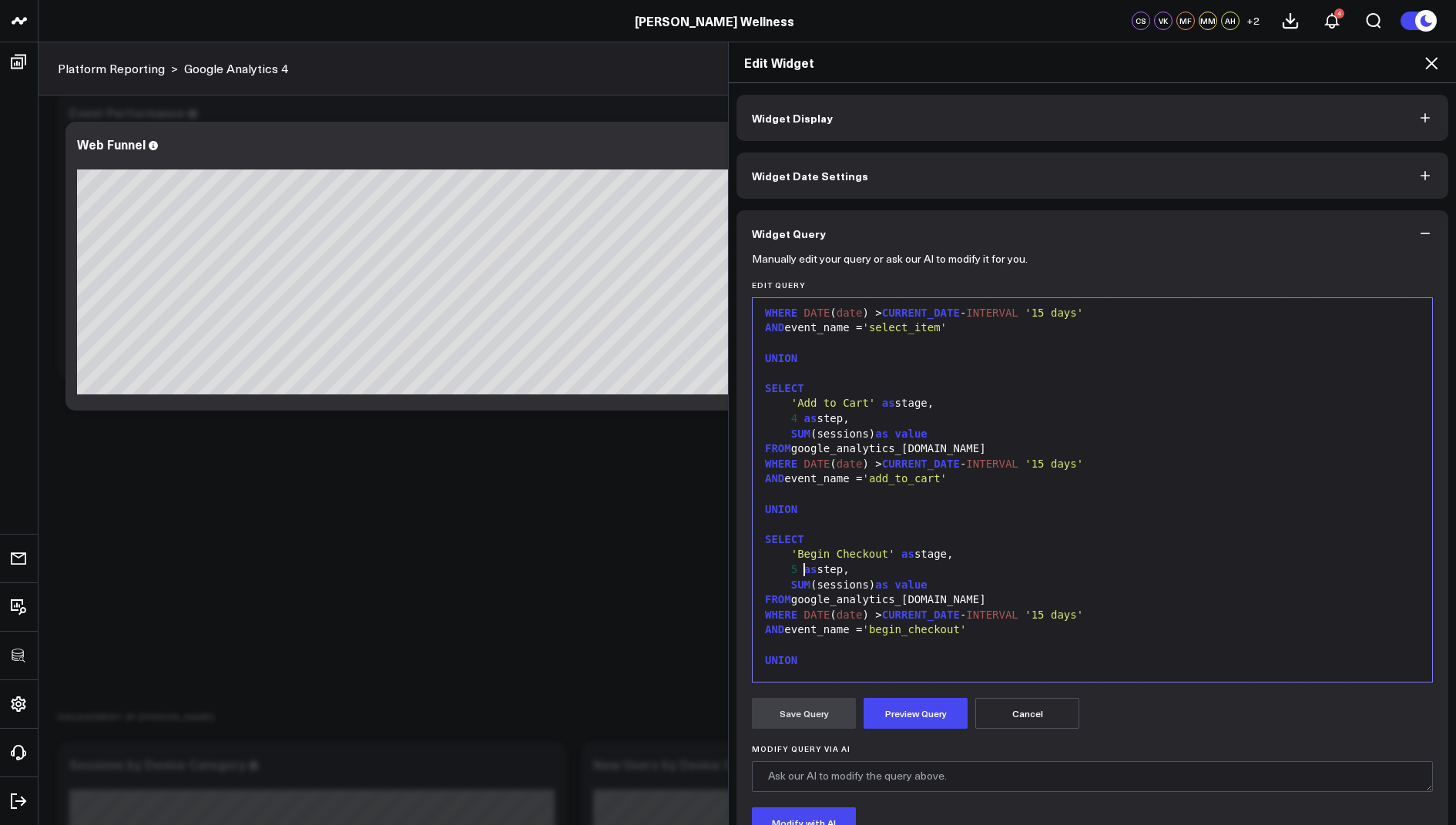
scroll to position [495, 0]
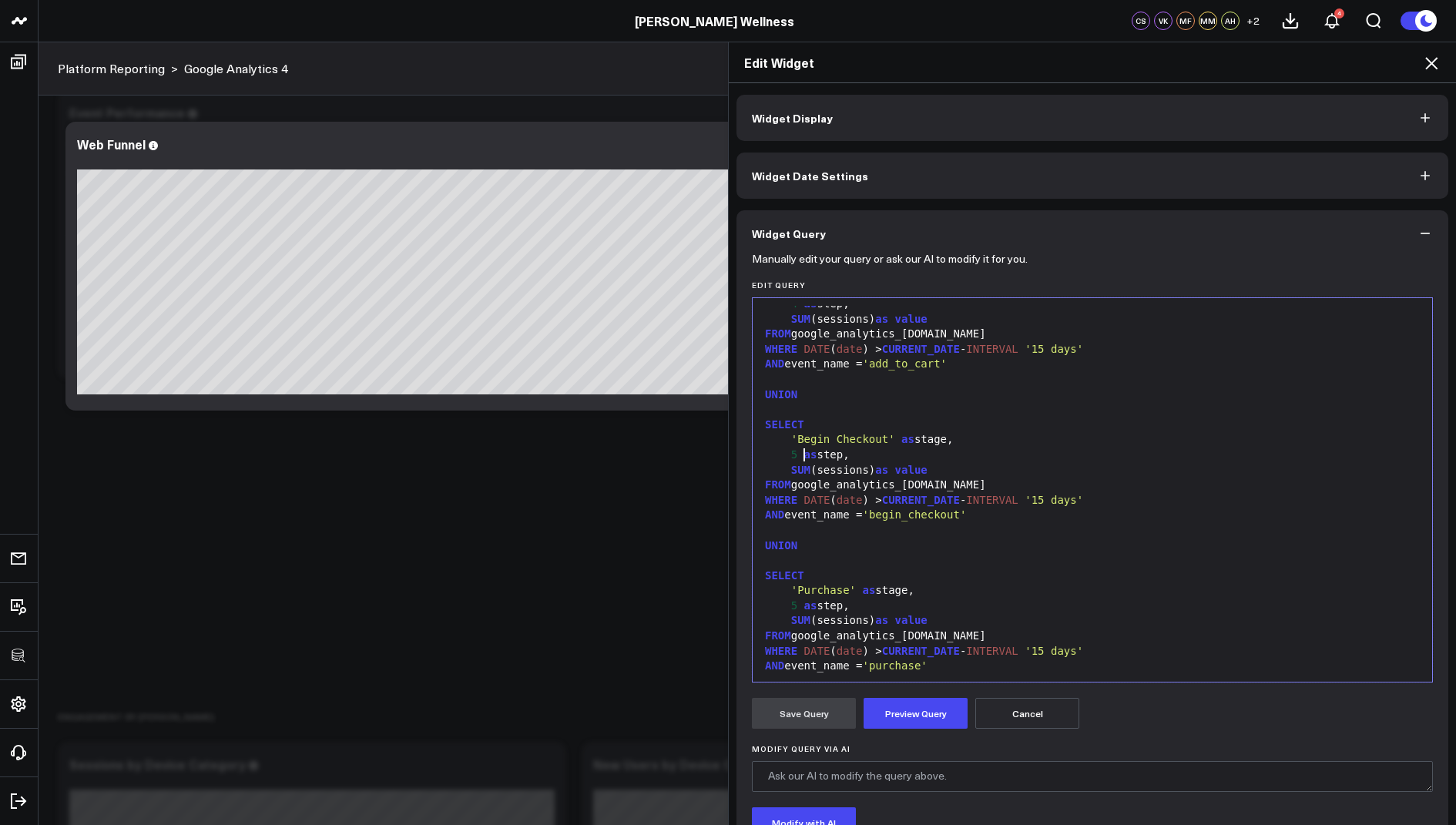
click at [795, 604] on span "5" at bounding box center [794, 605] width 6 height 12
click at [920, 717] on button "Preview Query" at bounding box center [915, 713] width 104 height 31
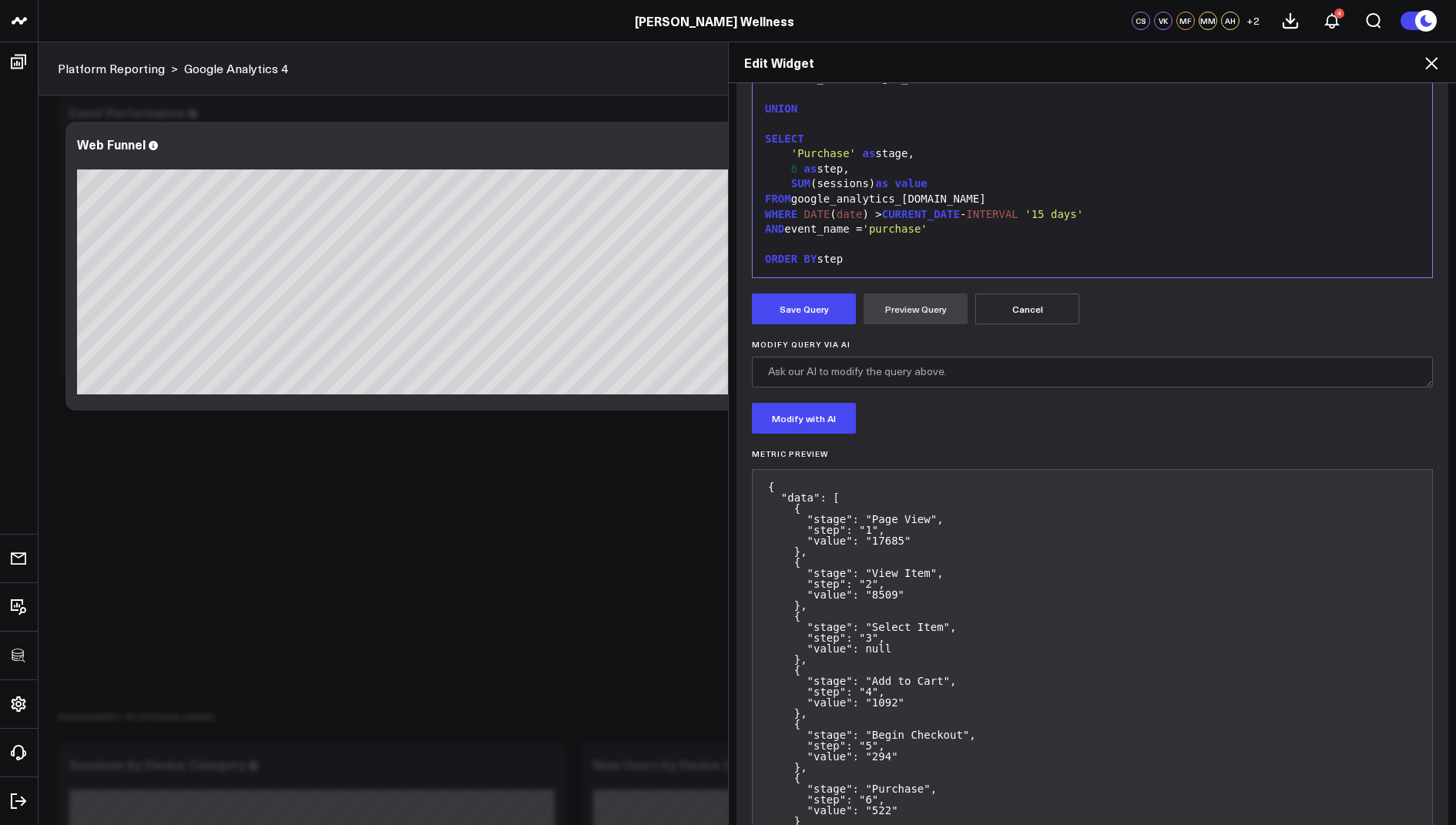
scroll to position [475, 0]
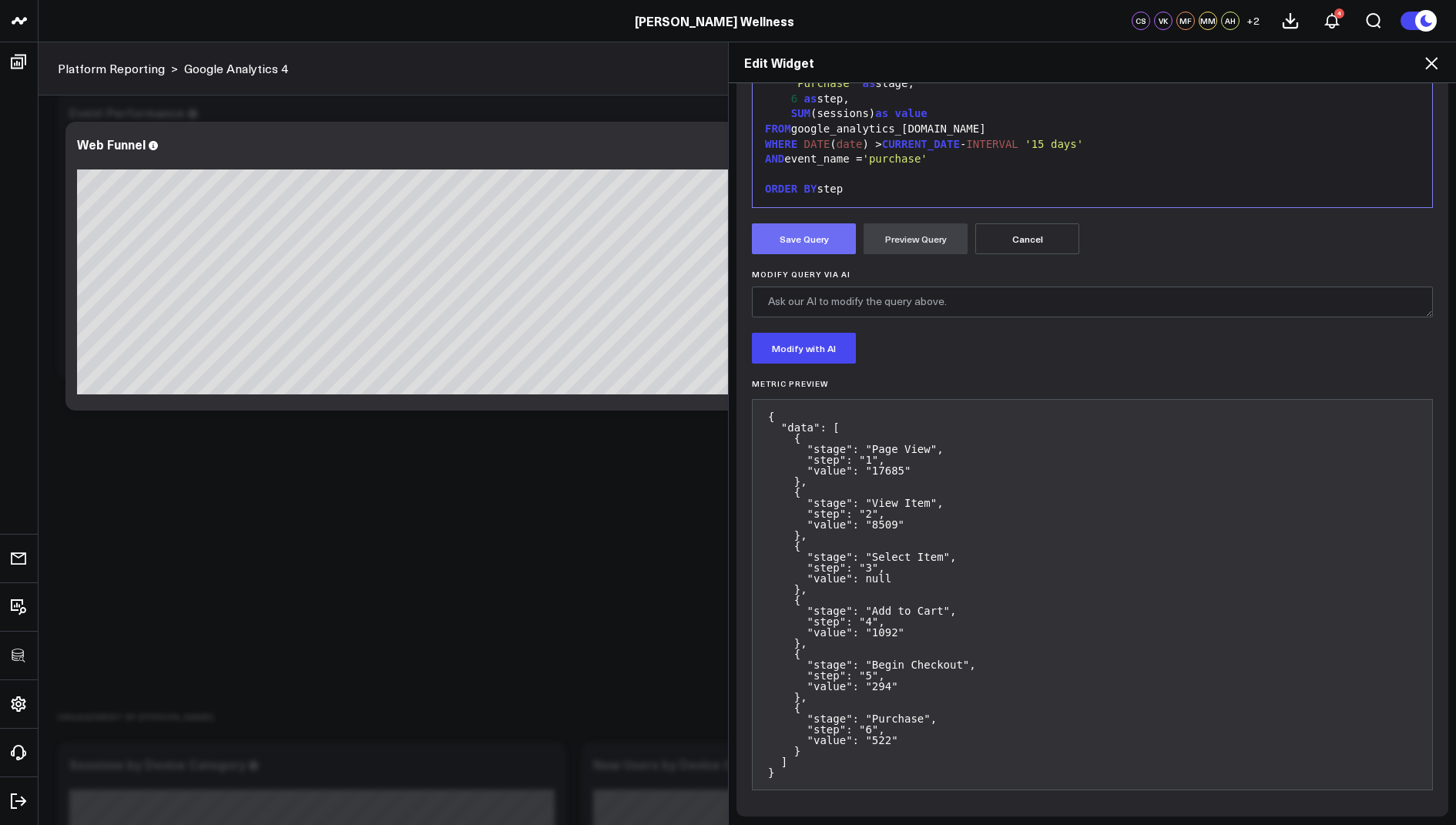
click at [813, 235] on button "Save Query" at bounding box center [804, 238] width 104 height 31
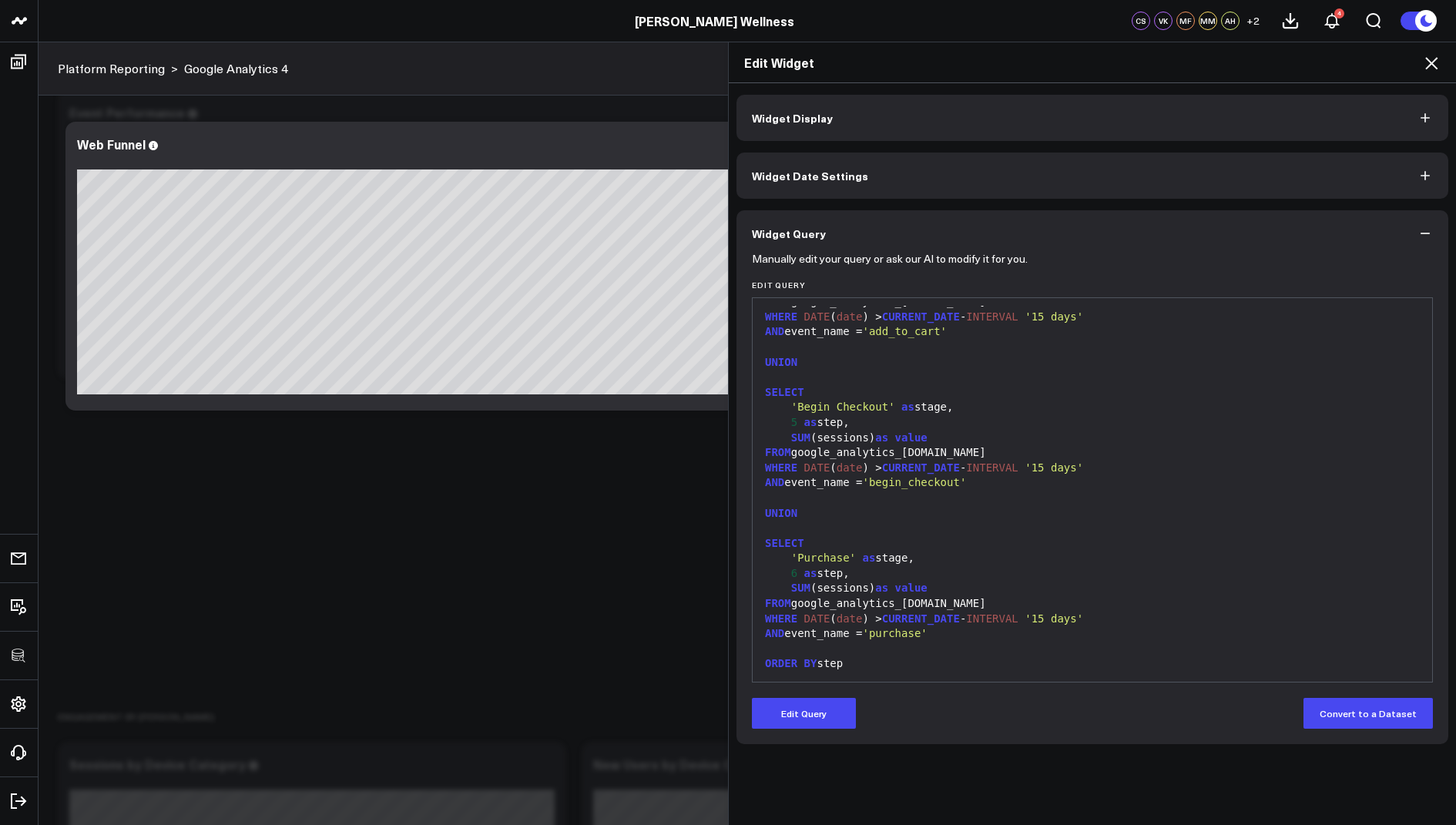
click at [1424, 67] on icon at bounding box center [1432, 63] width 18 height 18
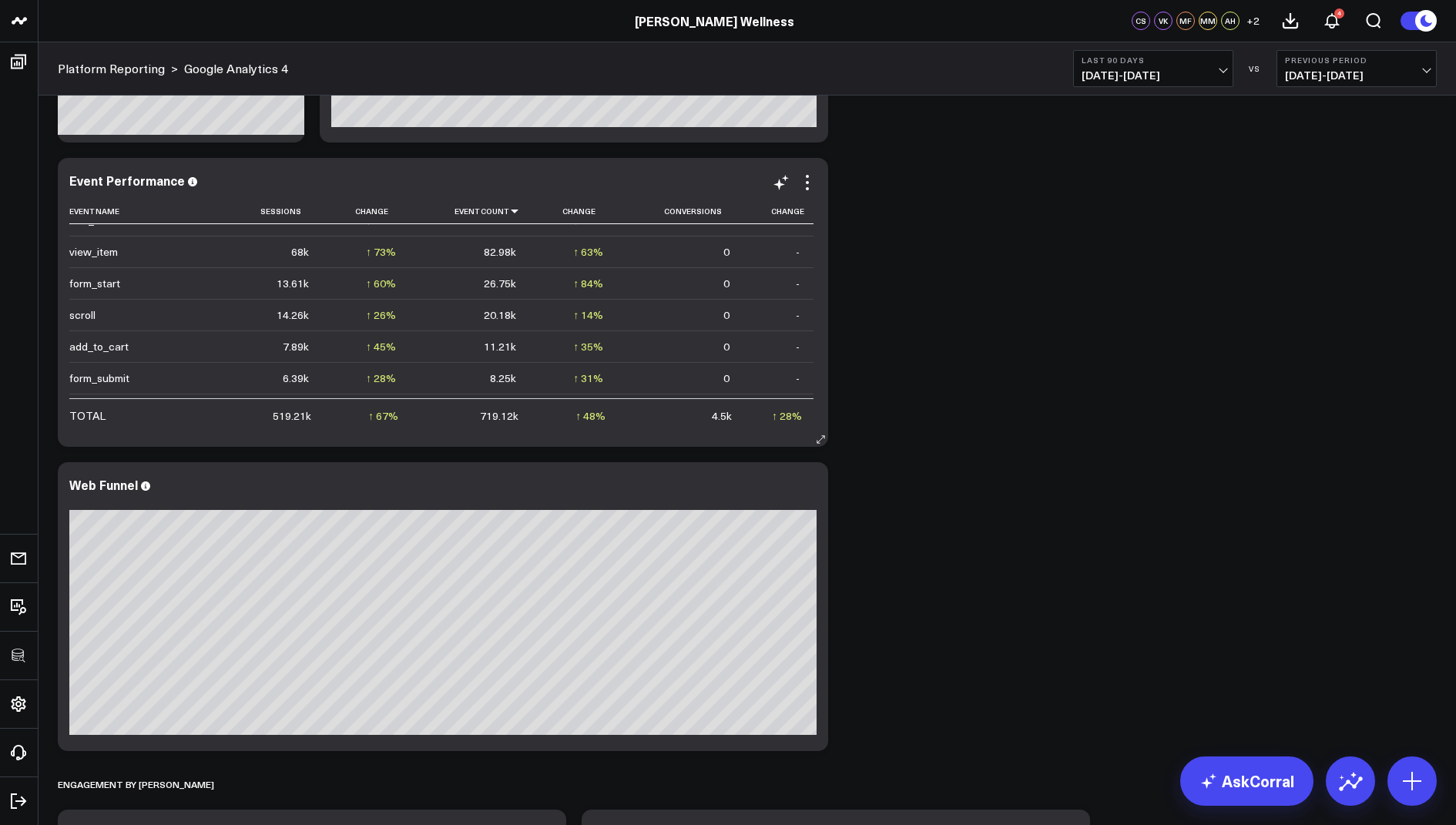
scroll to position [112, 0]
click at [803, 485] on icon at bounding box center [807, 486] width 18 height 18
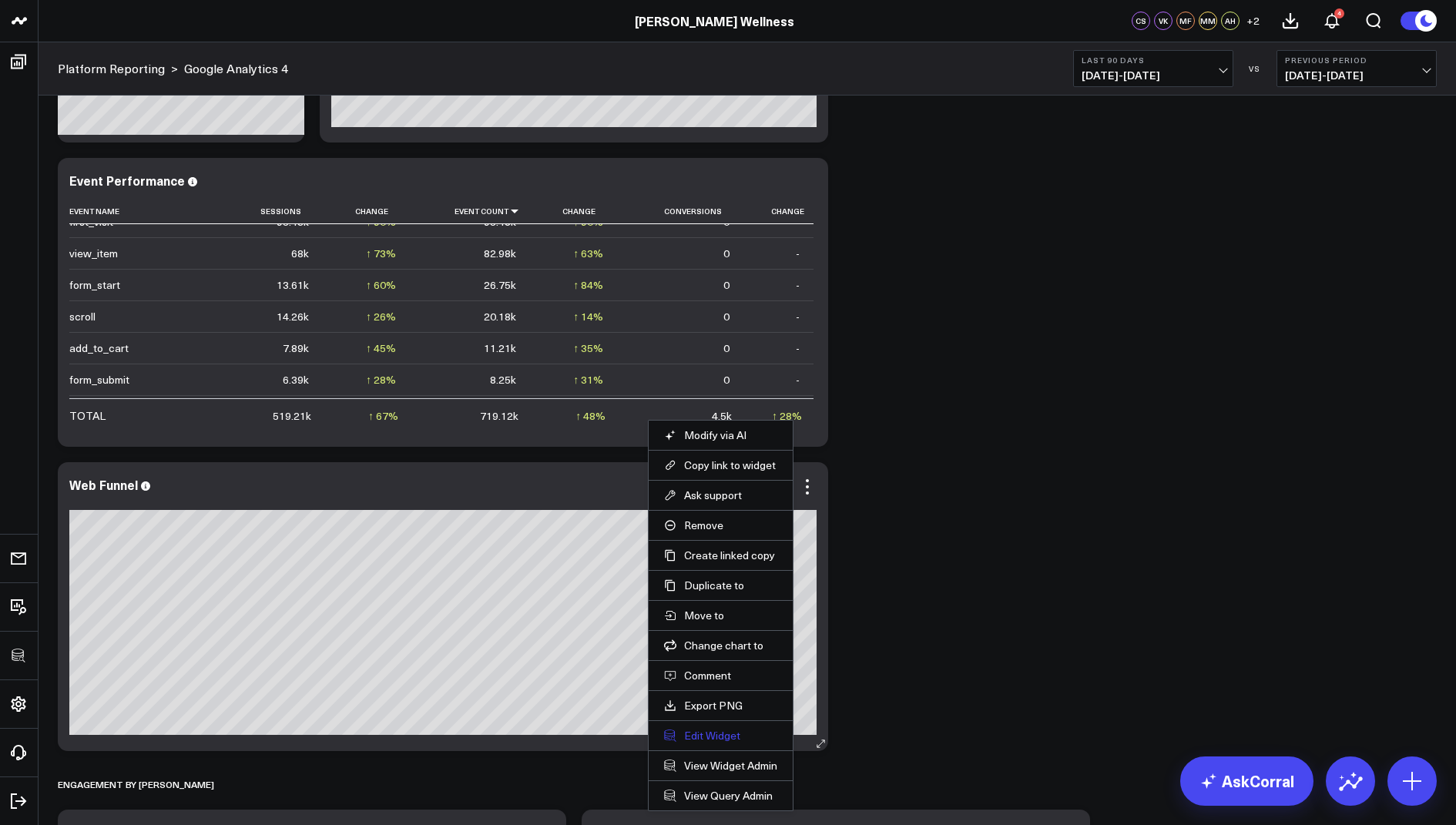
click at [721, 731] on button "Edit Widget" at bounding box center [721, 735] width 113 height 14
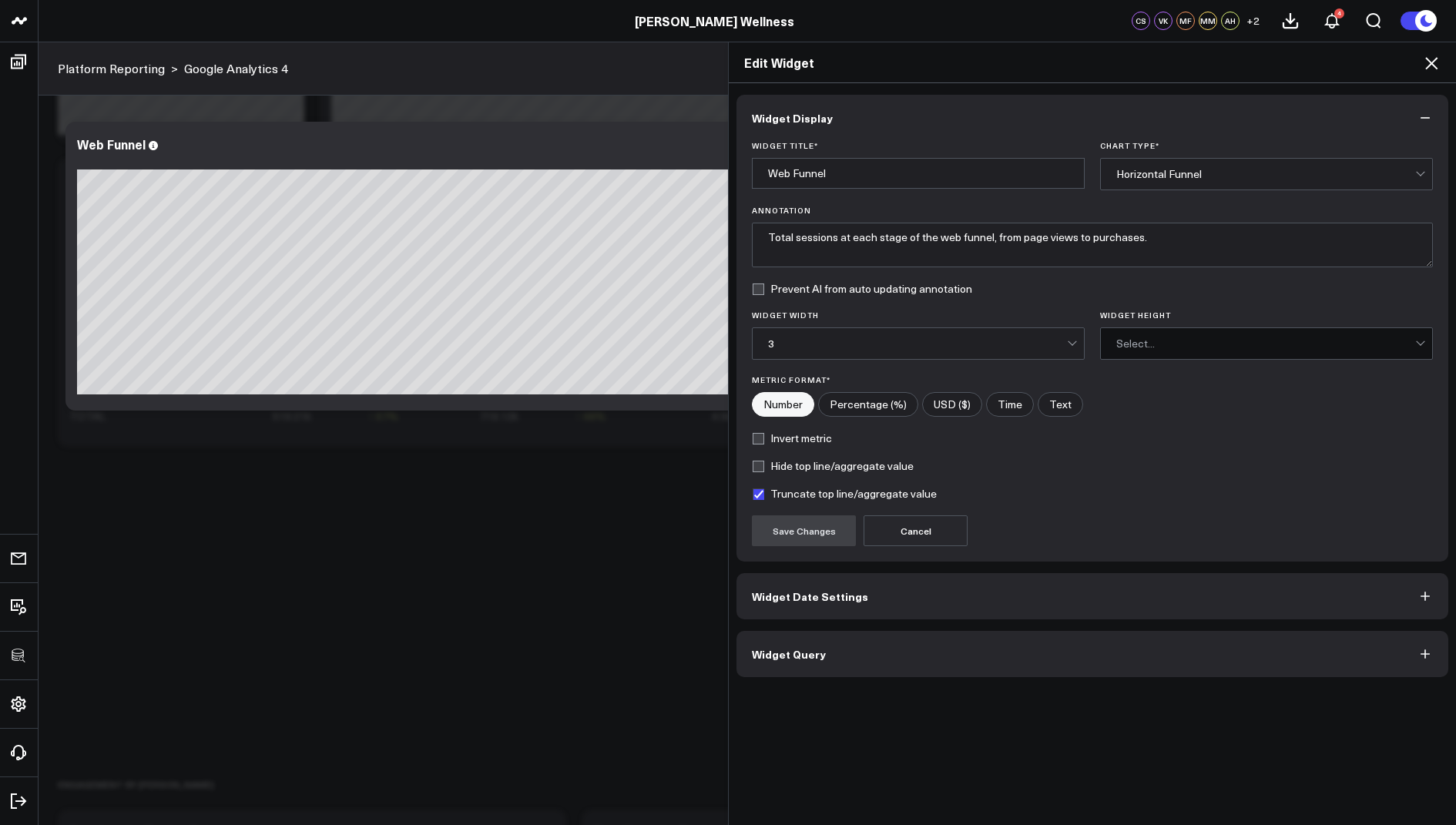
click at [822, 665] on button "Widget Query" at bounding box center [1092, 654] width 712 height 46
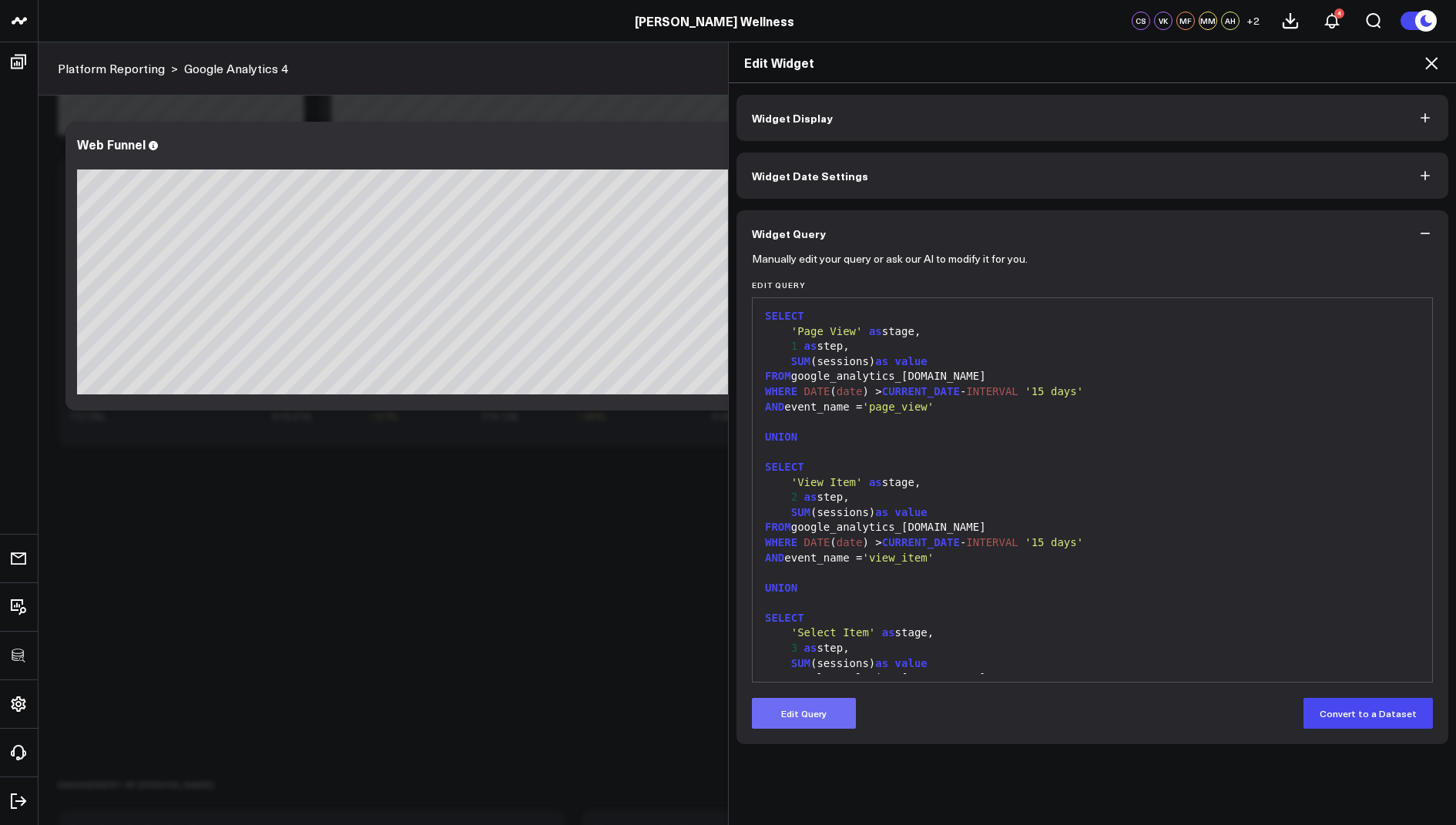
click at [785, 718] on button "Edit Query" at bounding box center [804, 713] width 104 height 31
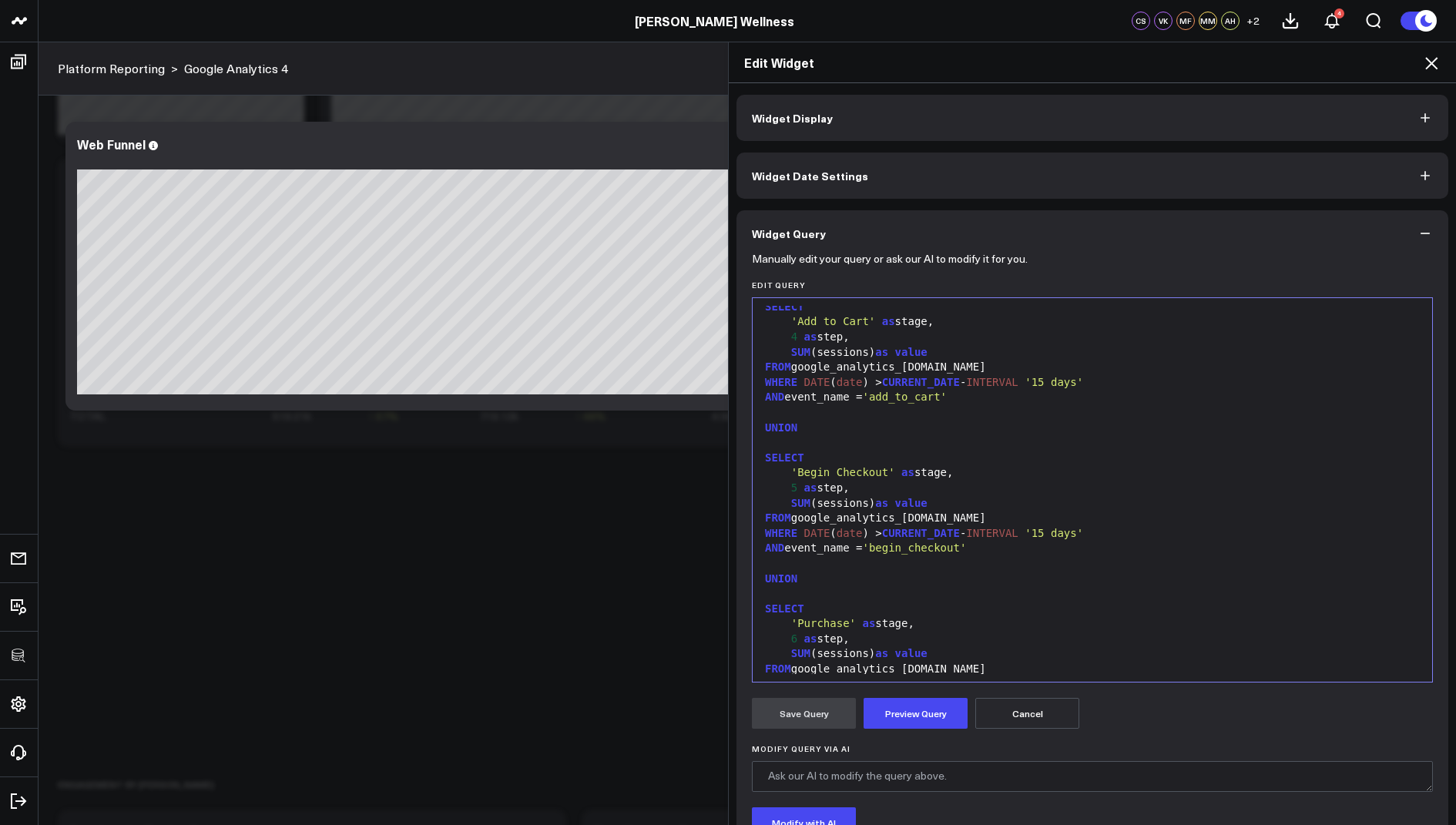
scroll to position [455, 0]
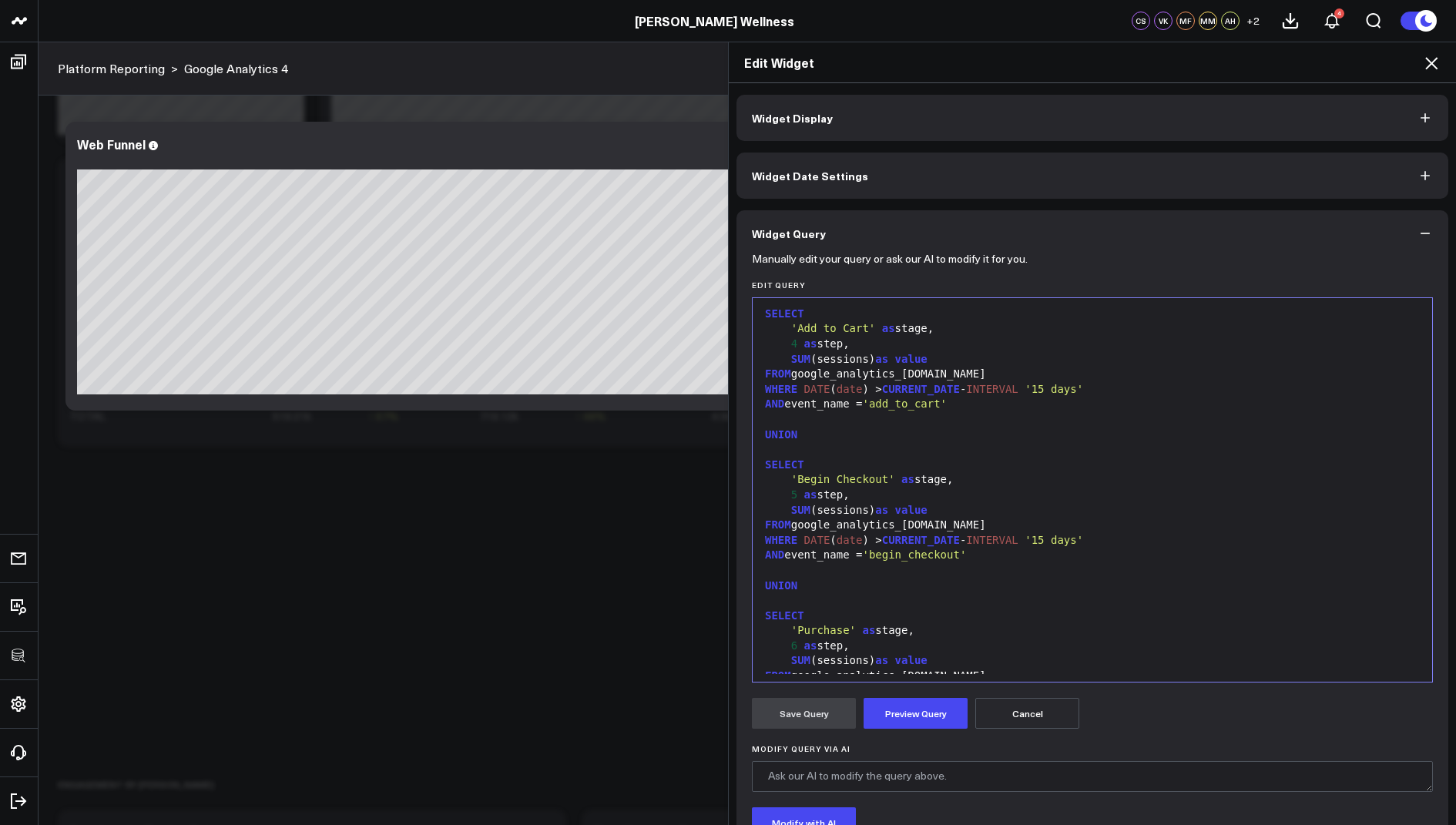
click at [1439, 58] on icon at bounding box center [1432, 63] width 18 height 18
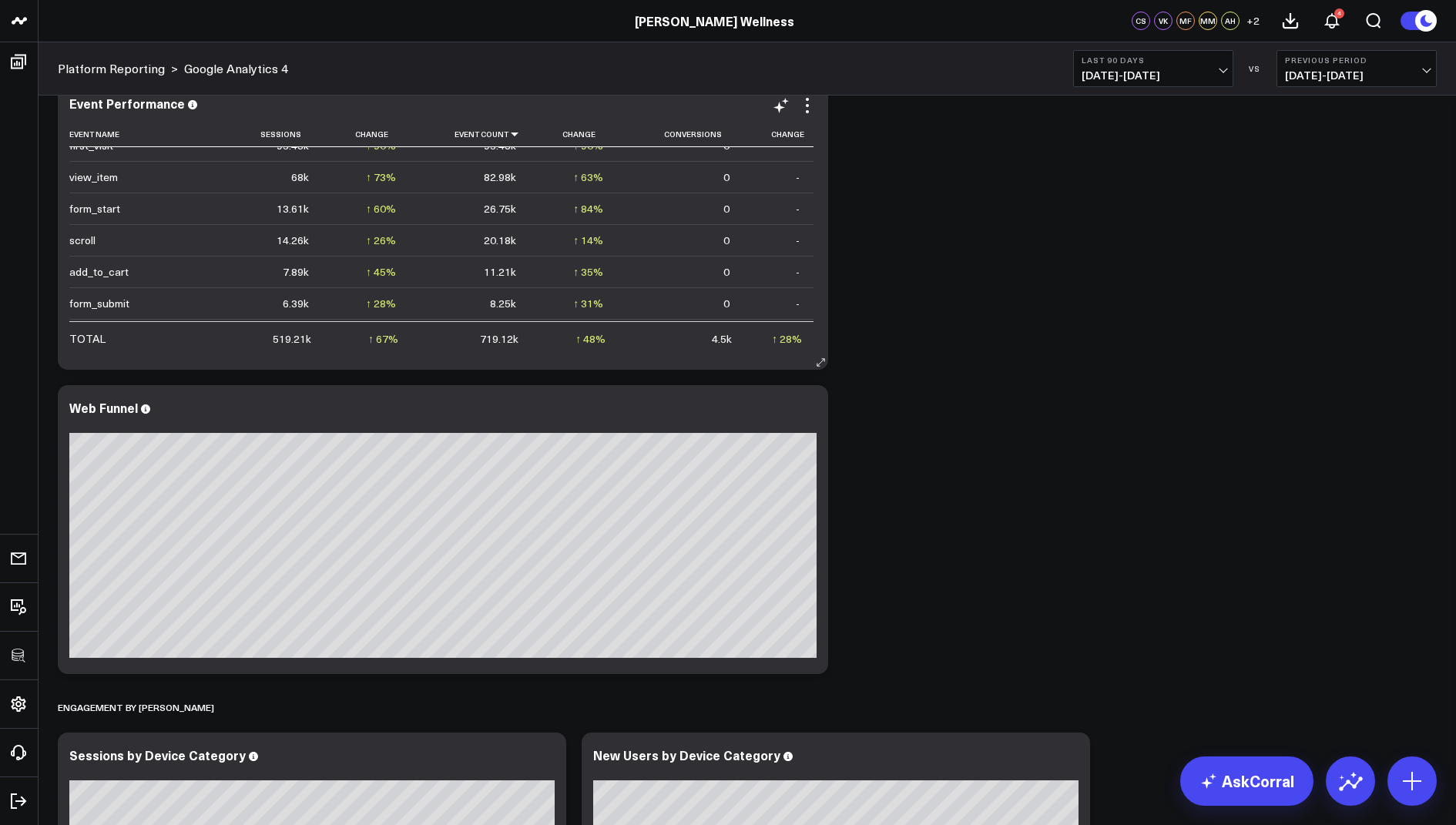
scroll to position [135, 0]
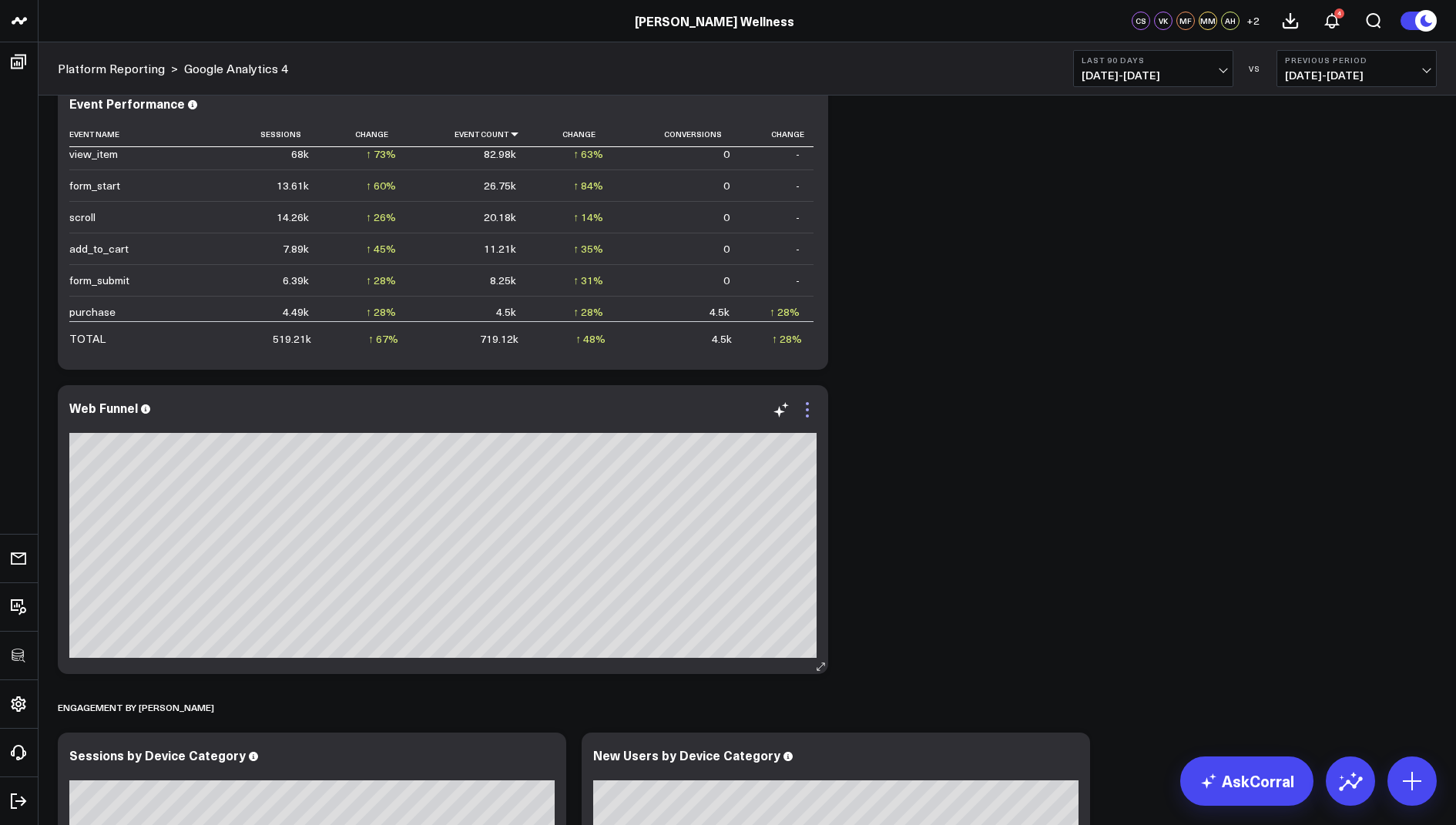
click at [807, 404] on icon at bounding box center [808, 404] width 3 height 3
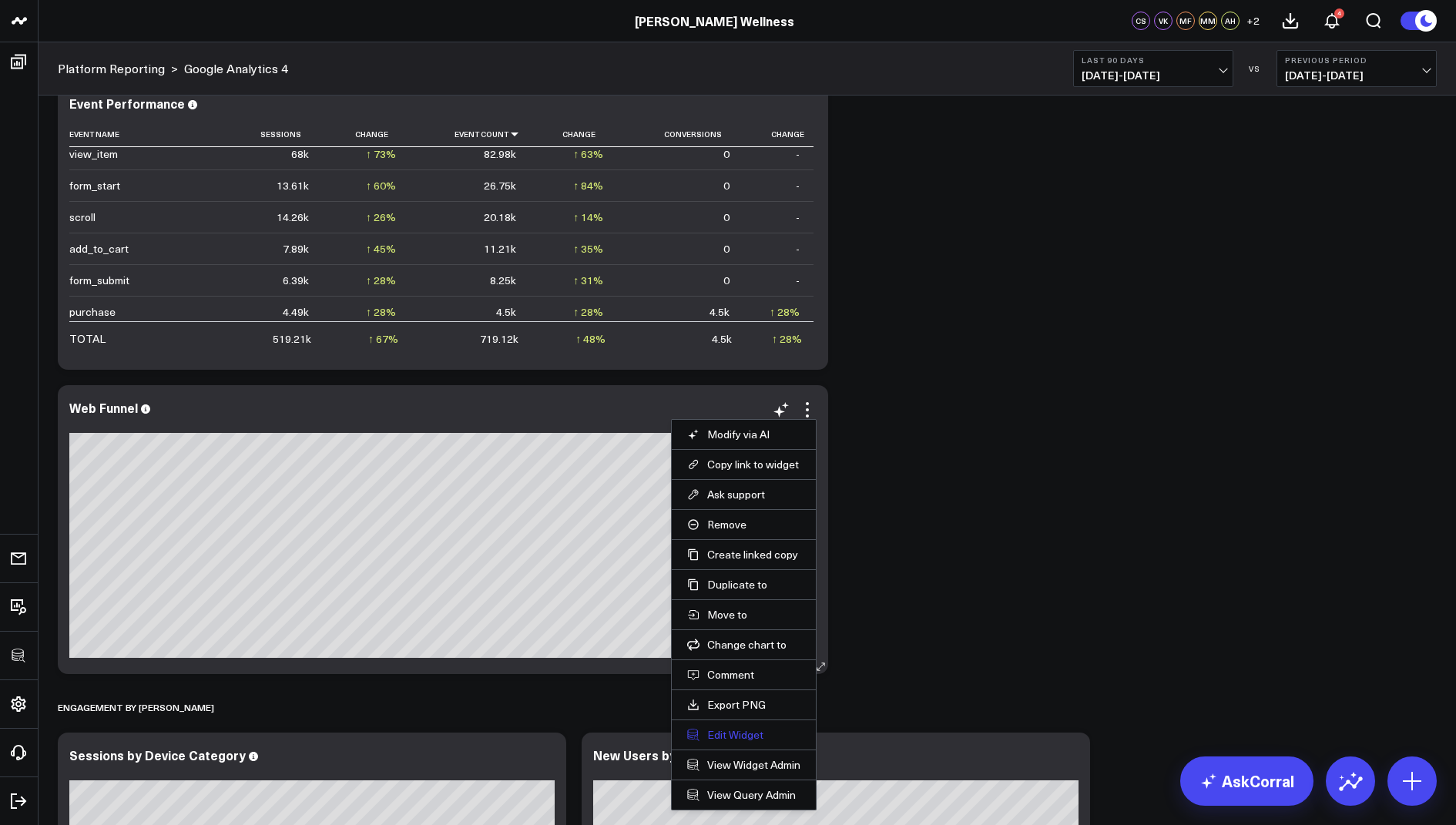
click at [726, 728] on button "Edit Widget" at bounding box center [744, 734] width 113 height 14
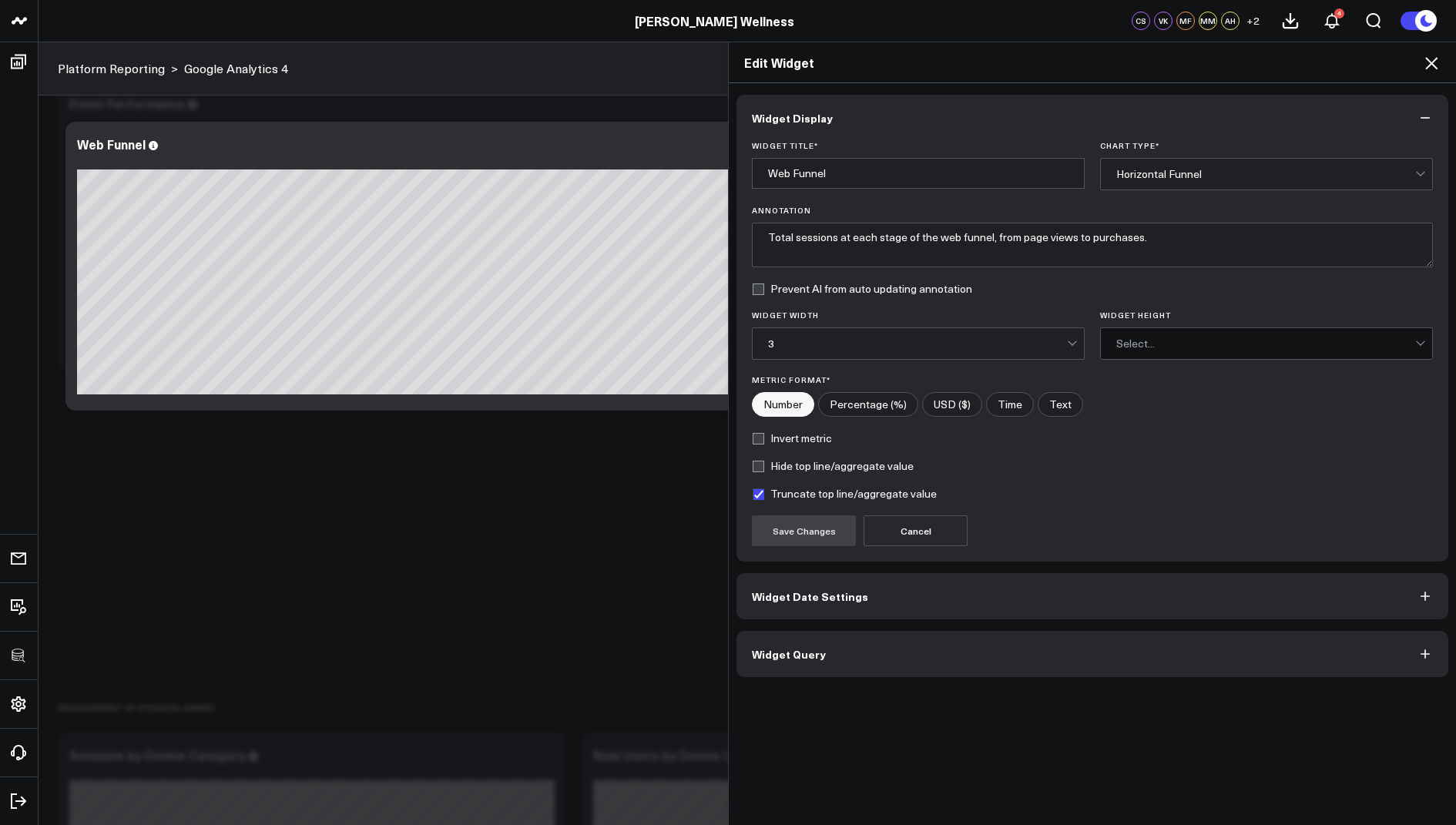
click at [849, 642] on button "Widget Query" at bounding box center [1092, 654] width 712 height 46
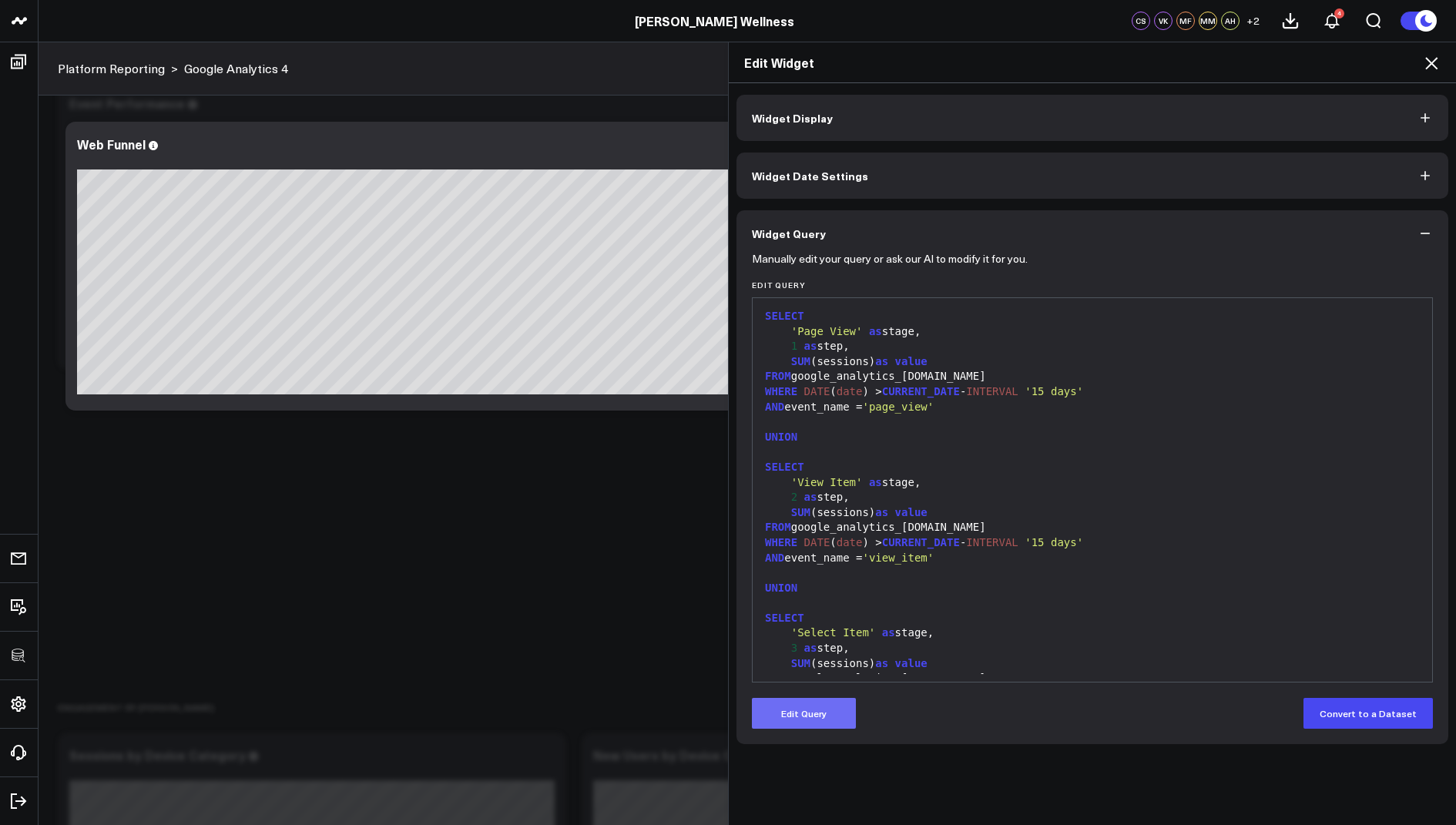
click at [790, 709] on button "Edit Query" at bounding box center [804, 713] width 104 height 31
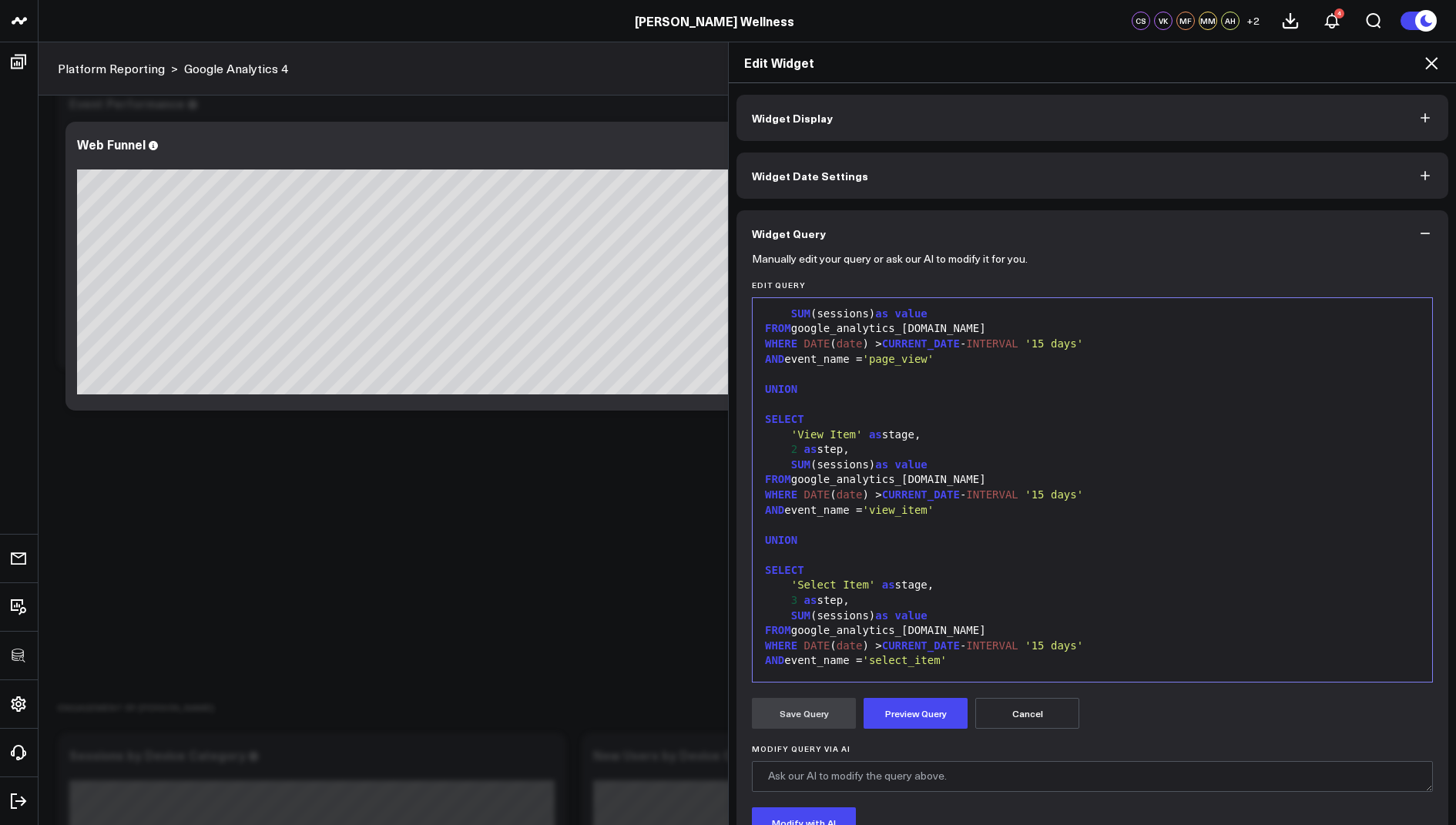
scroll to position [83, 0]
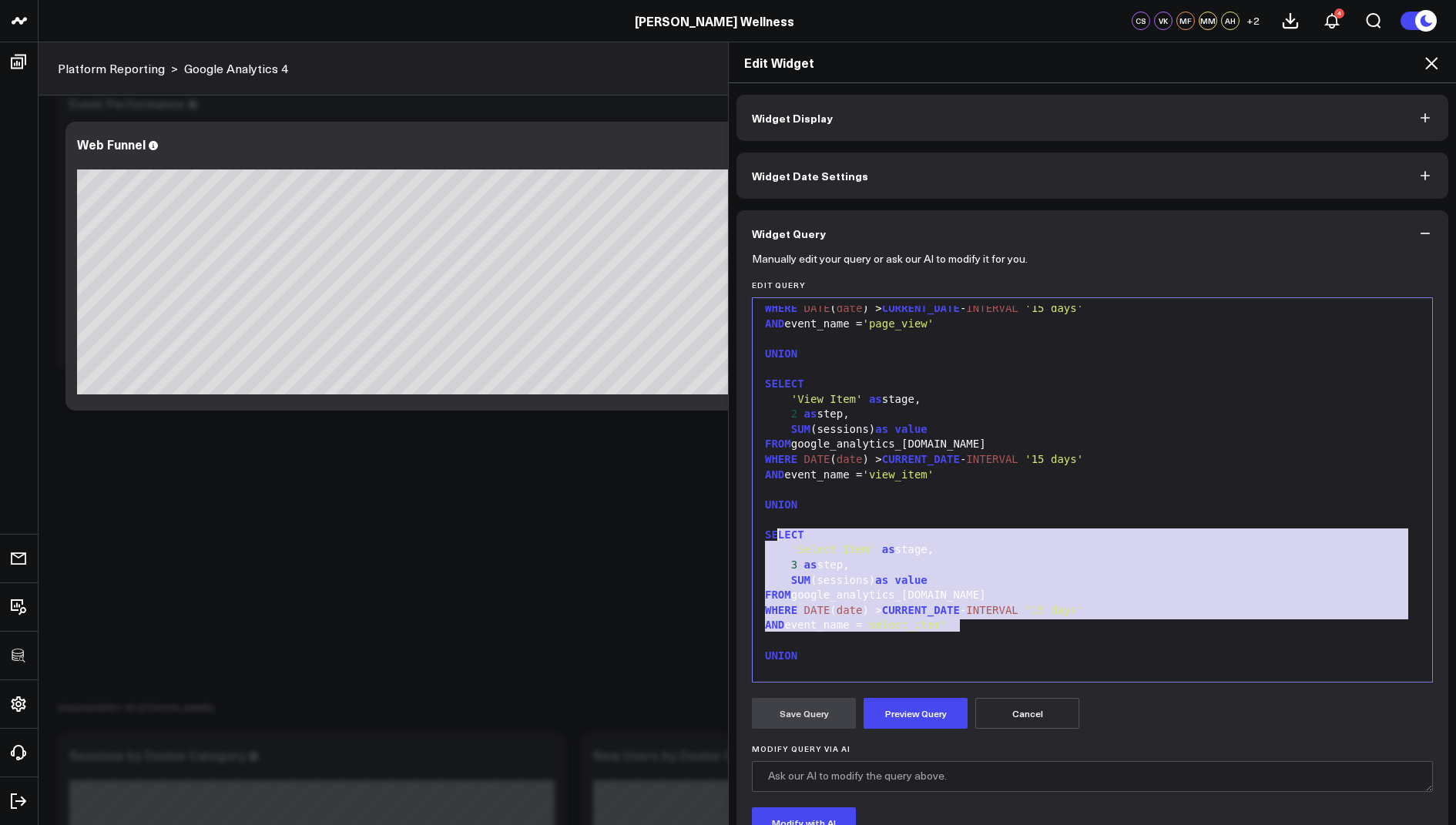
drag, startPoint x: 983, startPoint y: 625, endPoint x: 748, endPoint y: 539, distance: 250.2
click at [748, 539] on div "Manually edit your query or ask our AI to modify it for you. Edit Query 99 1 2 …" at bounding box center [1092, 595] width 712 height 678
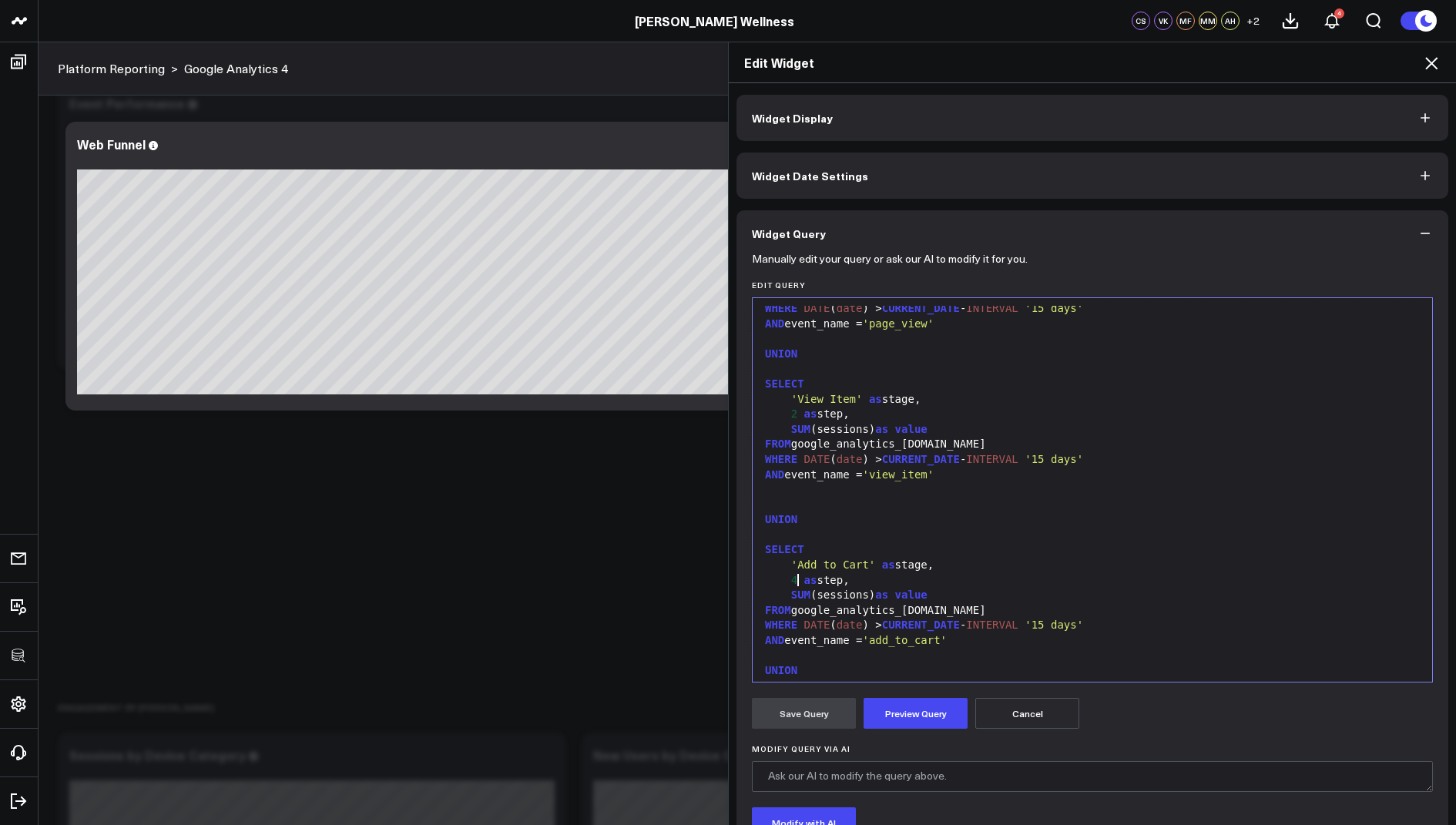
click at [796, 577] on div "4 as step," at bounding box center [1092, 580] width 664 height 15
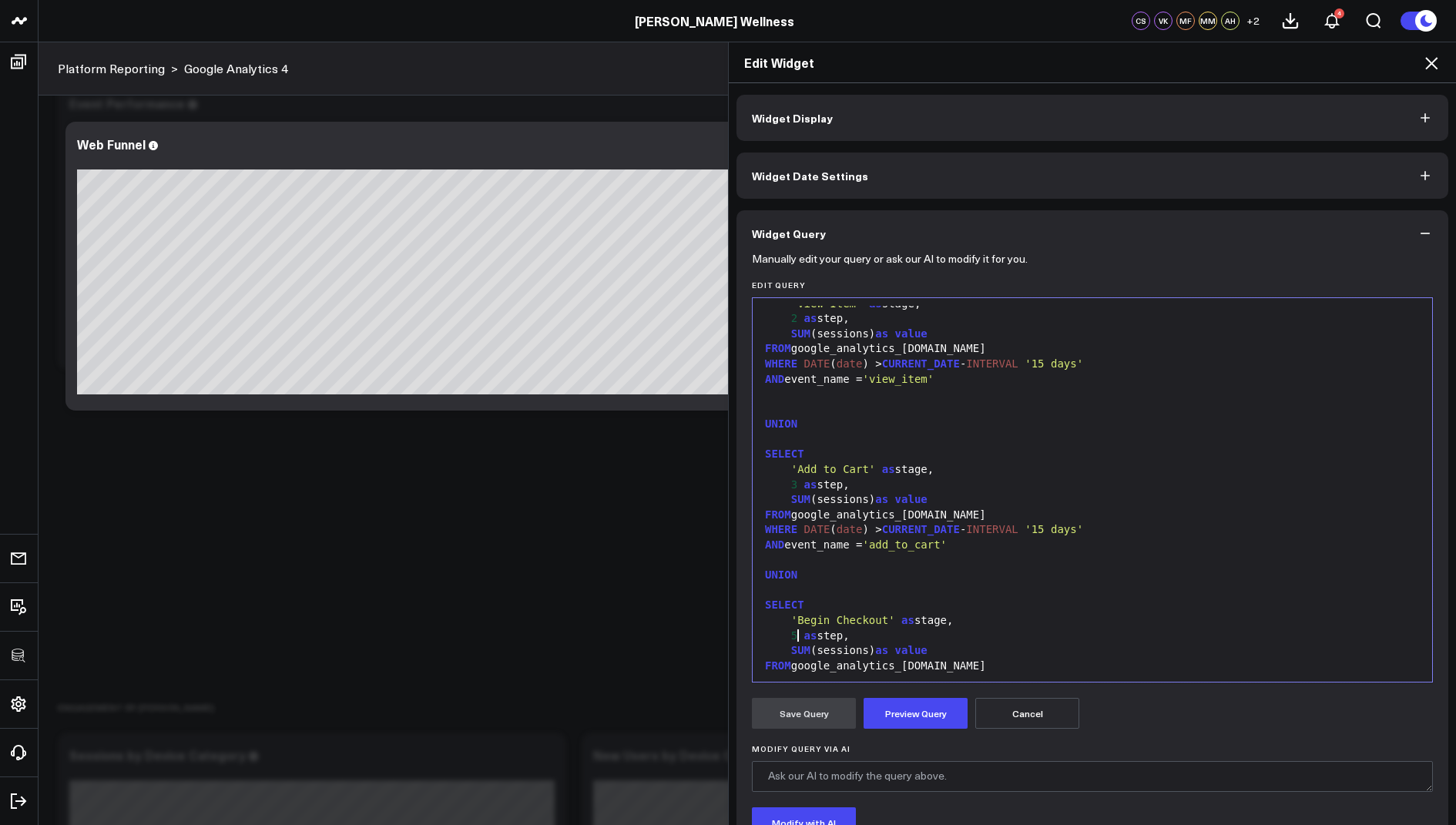
click at [796, 632] on div "5 as step," at bounding box center [1092, 636] width 664 height 15
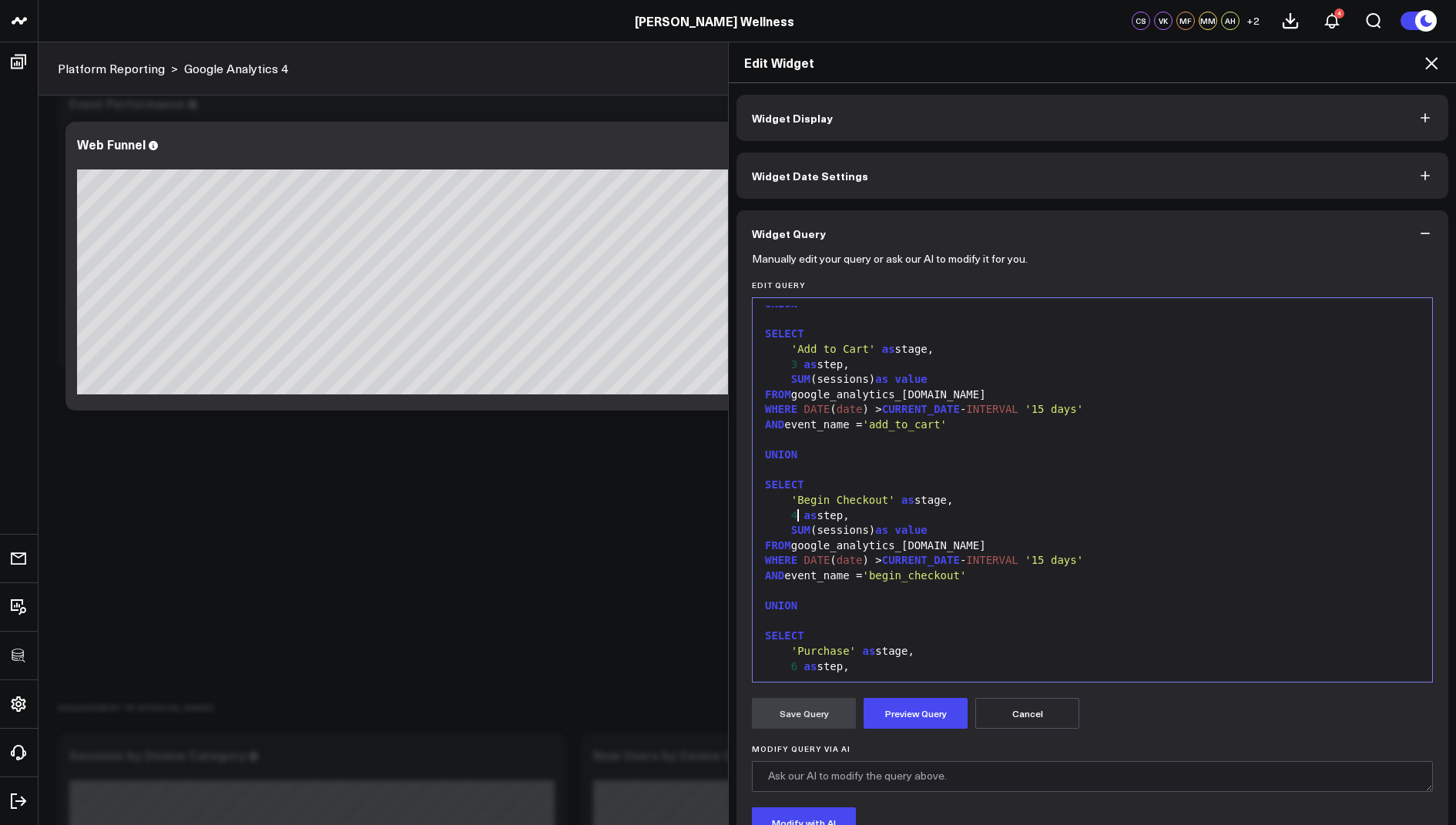
scroll to position [374, 0]
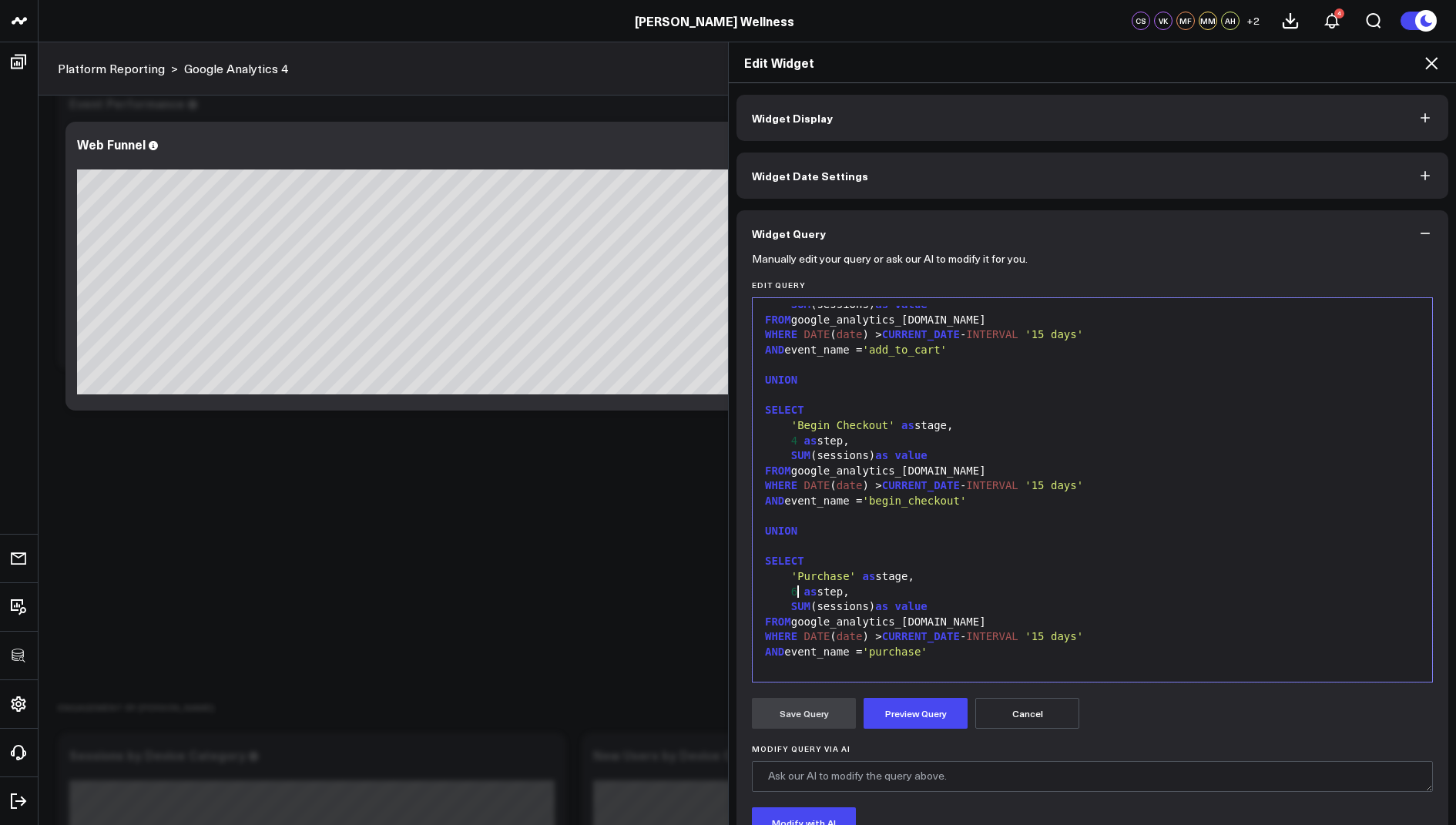
click at [797, 590] on div "6 as step," at bounding box center [1092, 592] width 664 height 15
click at [910, 712] on button "Preview Query" at bounding box center [915, 713] width 104 height 31
click at [803, 708] on button "Save Query" at bounding box center [804, 713] width 104 height 31
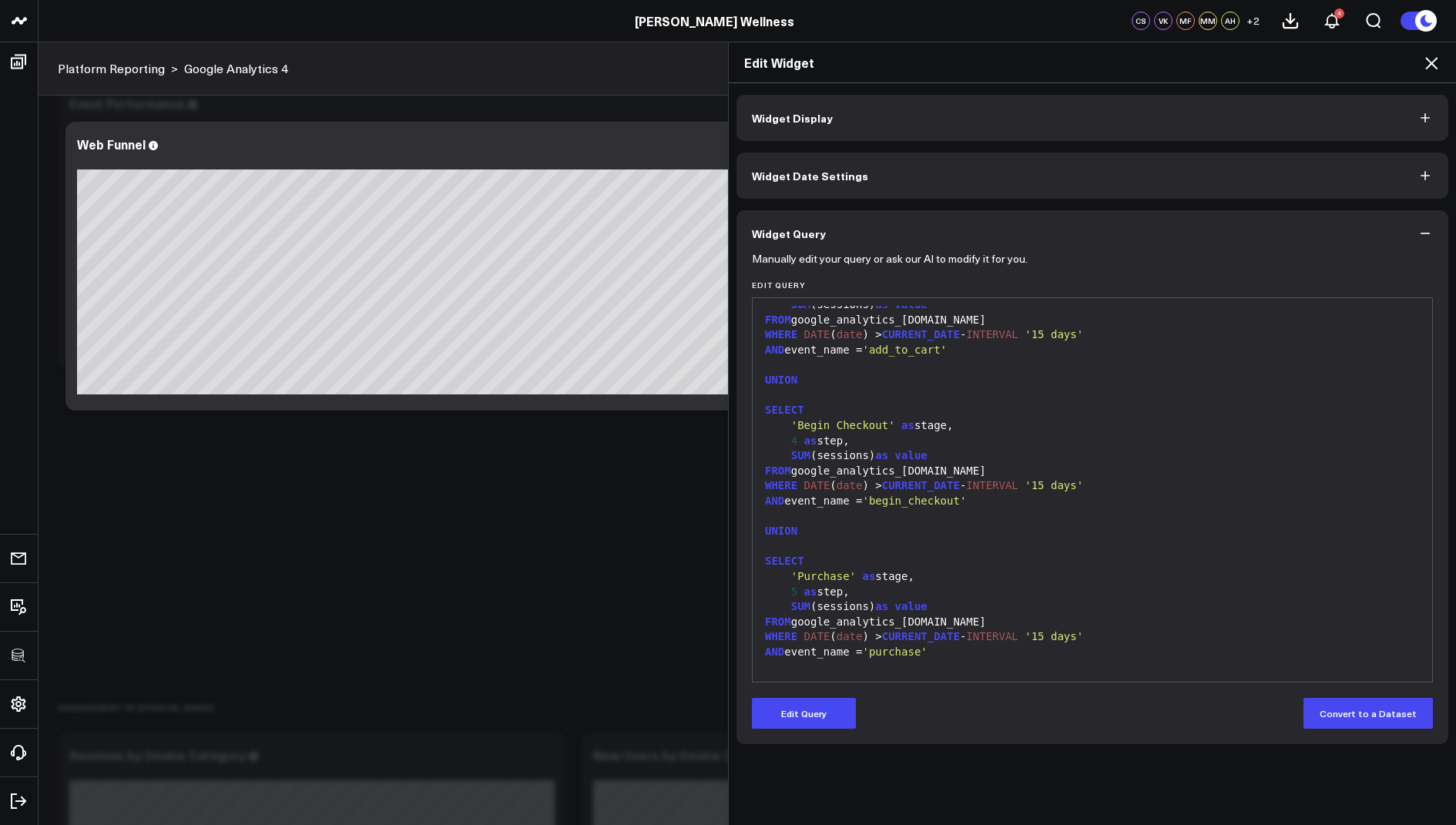
click at [1423, 61] on icon at bounding box center [1432, 63] width 18 height 18
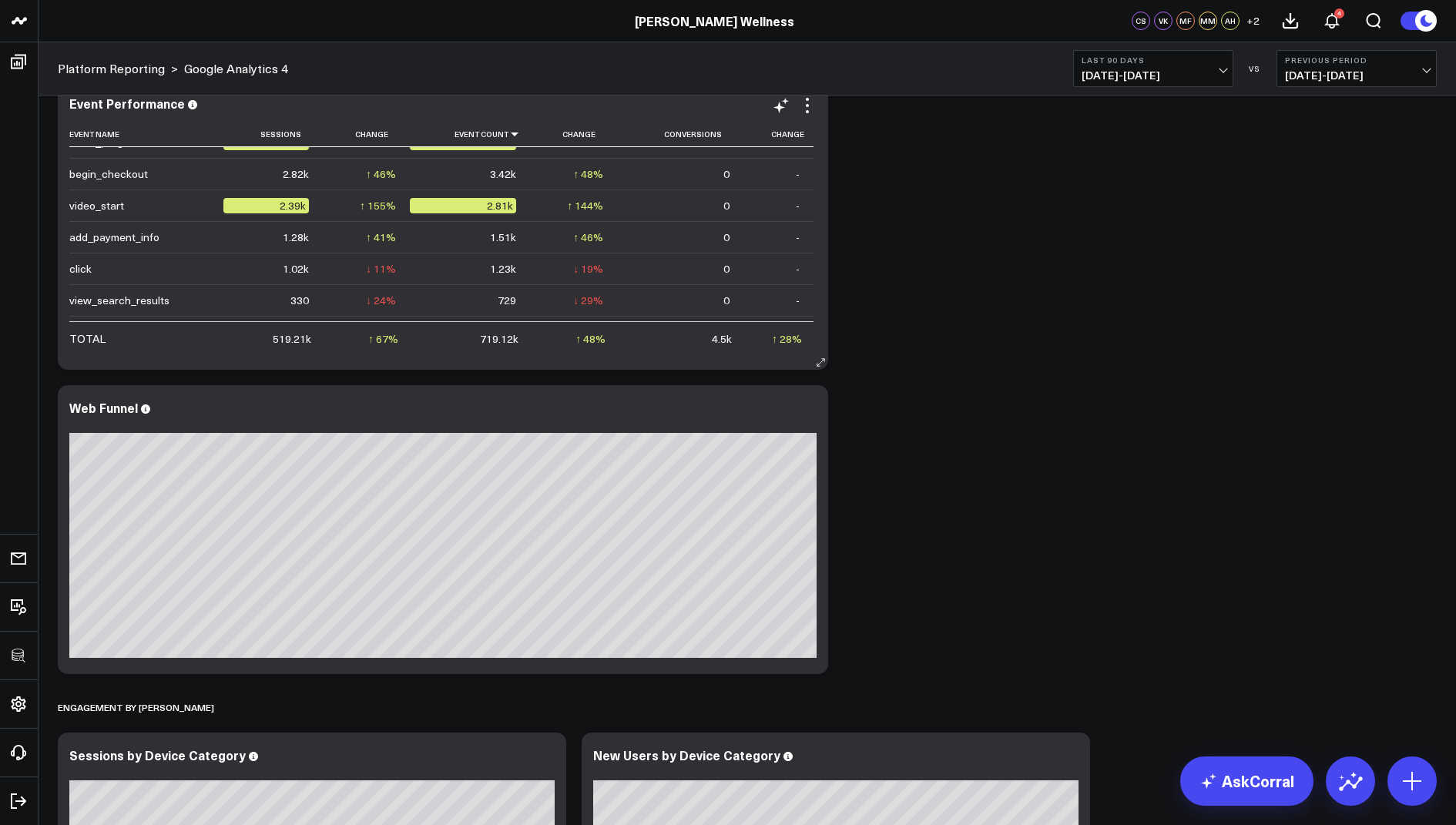
scroll to position [348, 0]
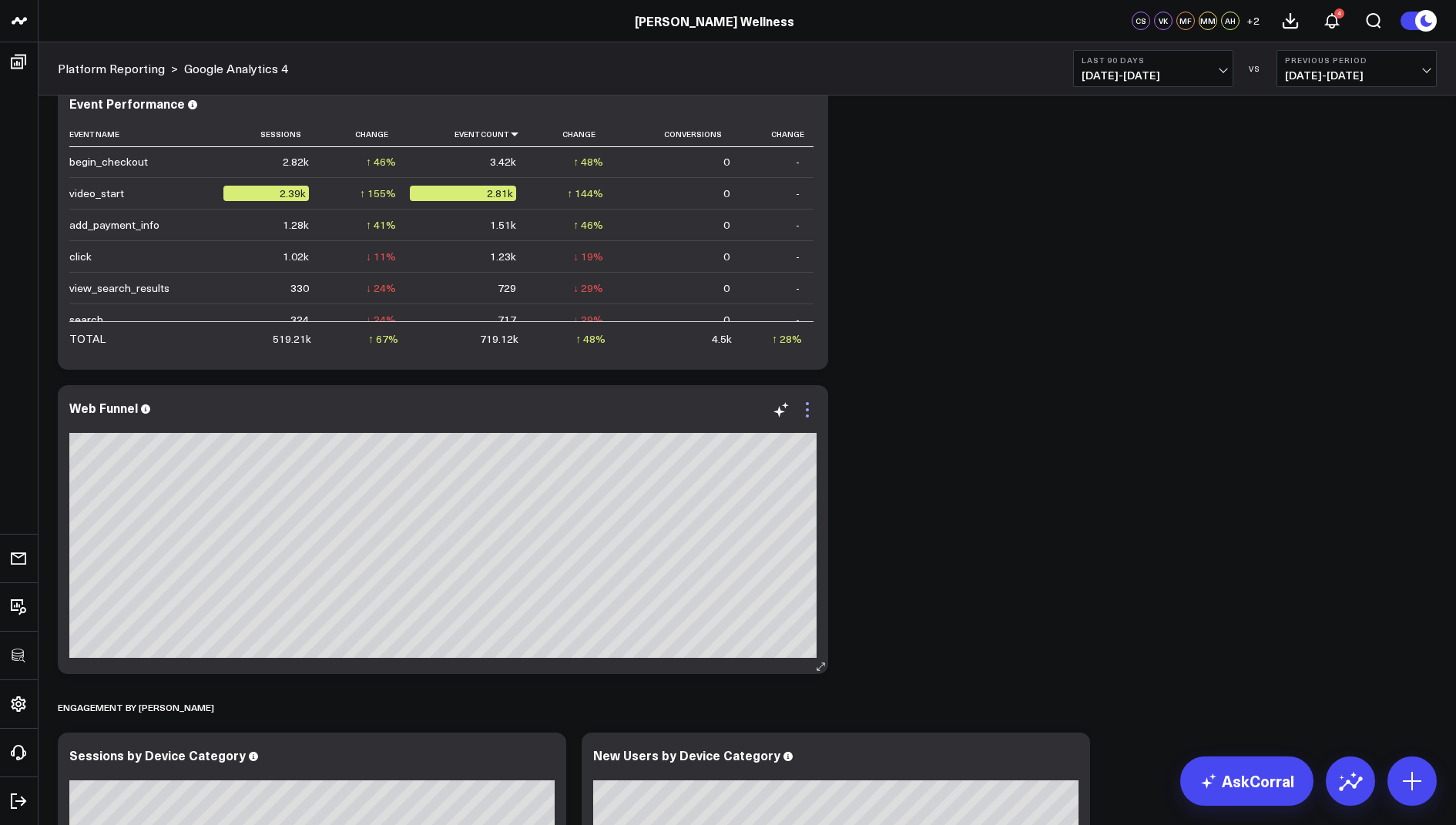
click at [805, 410] on icon at bounding box center [807, 410] width 18 height 18
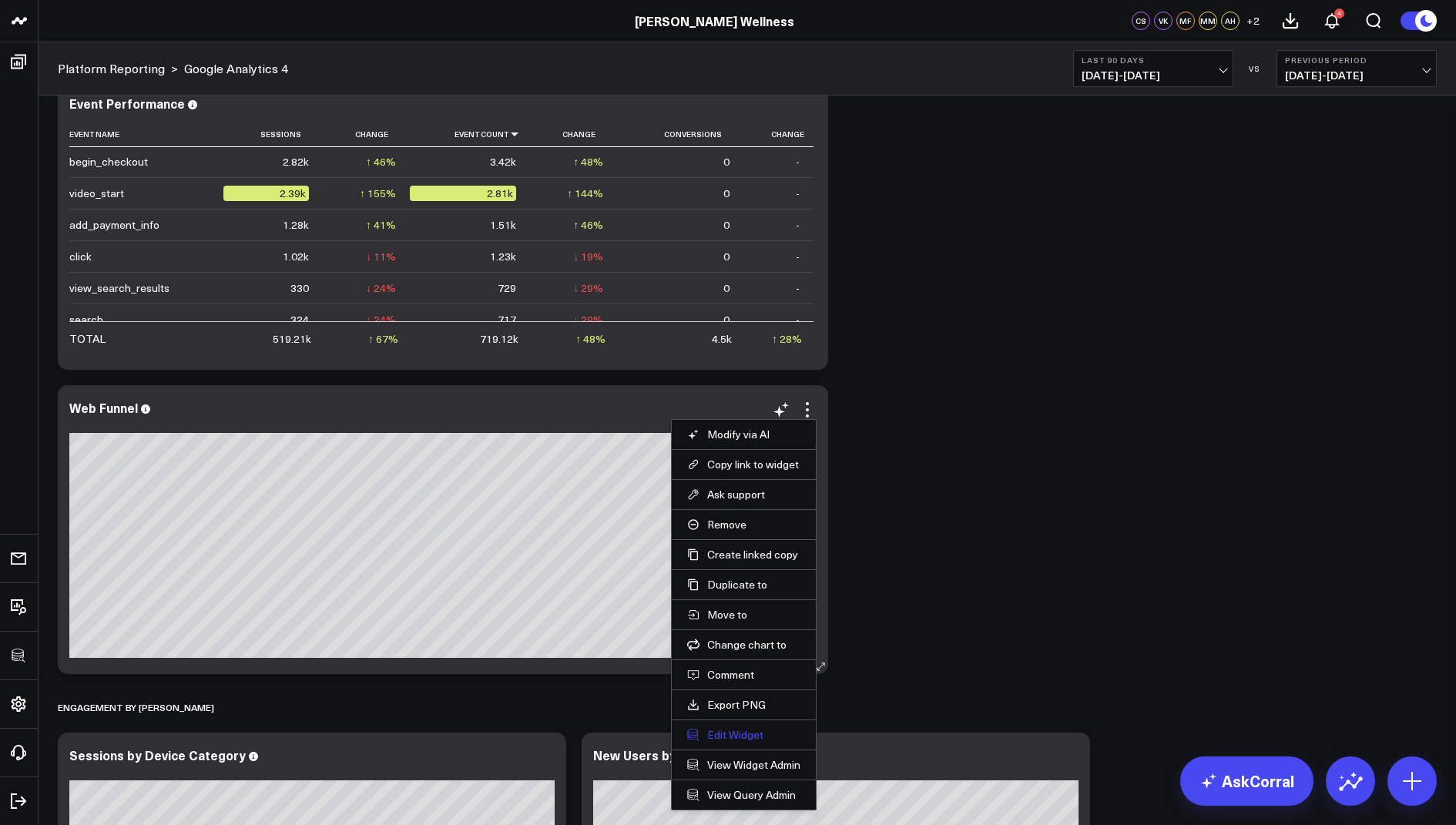
click at [728, 734] on button "Edit Widget" at bounding box center [744, 734] width 113 height 14
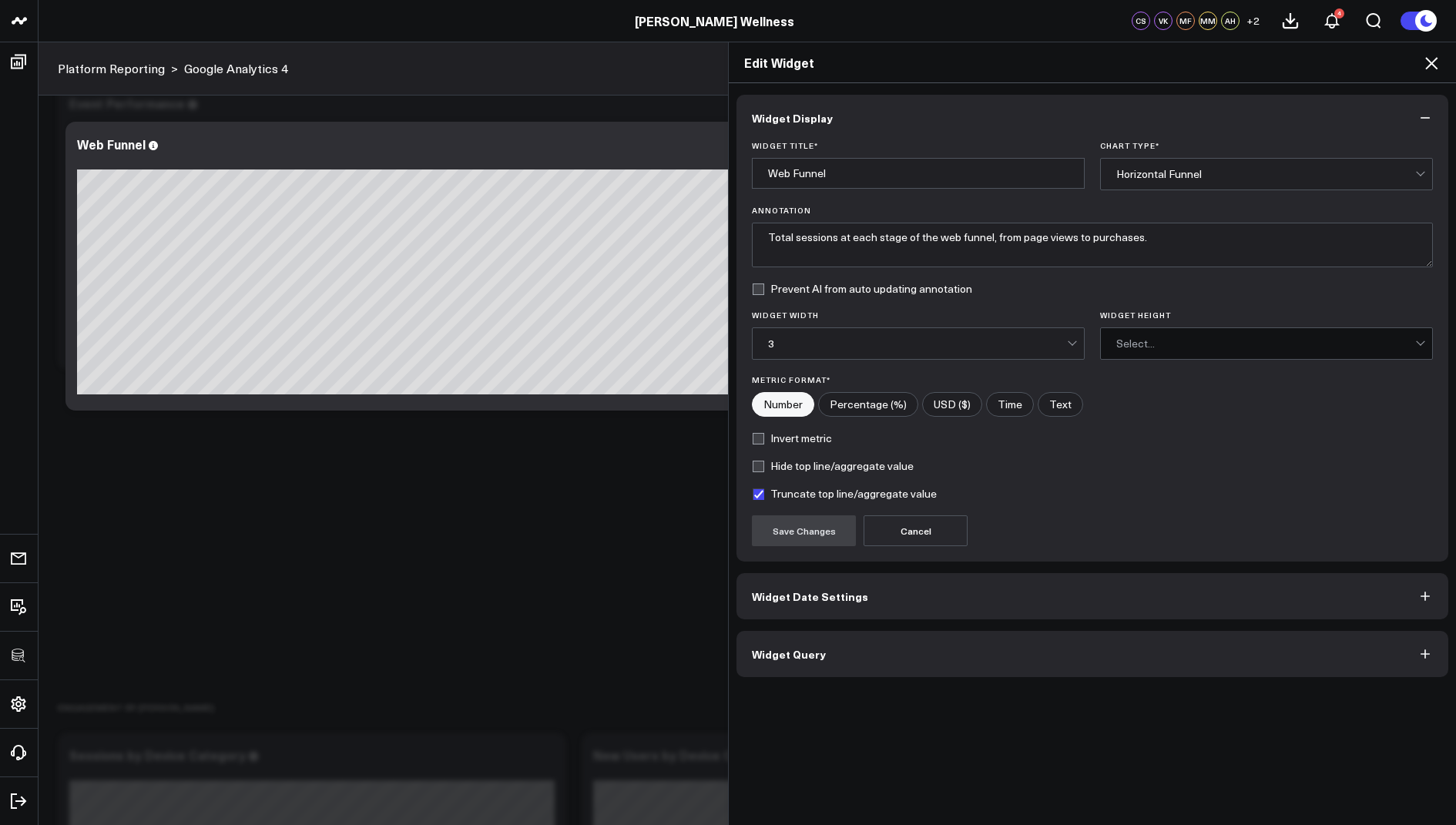
click at [824, 654] on button "Widget Query" at bounding box center [1092, 654] width 712 height 46
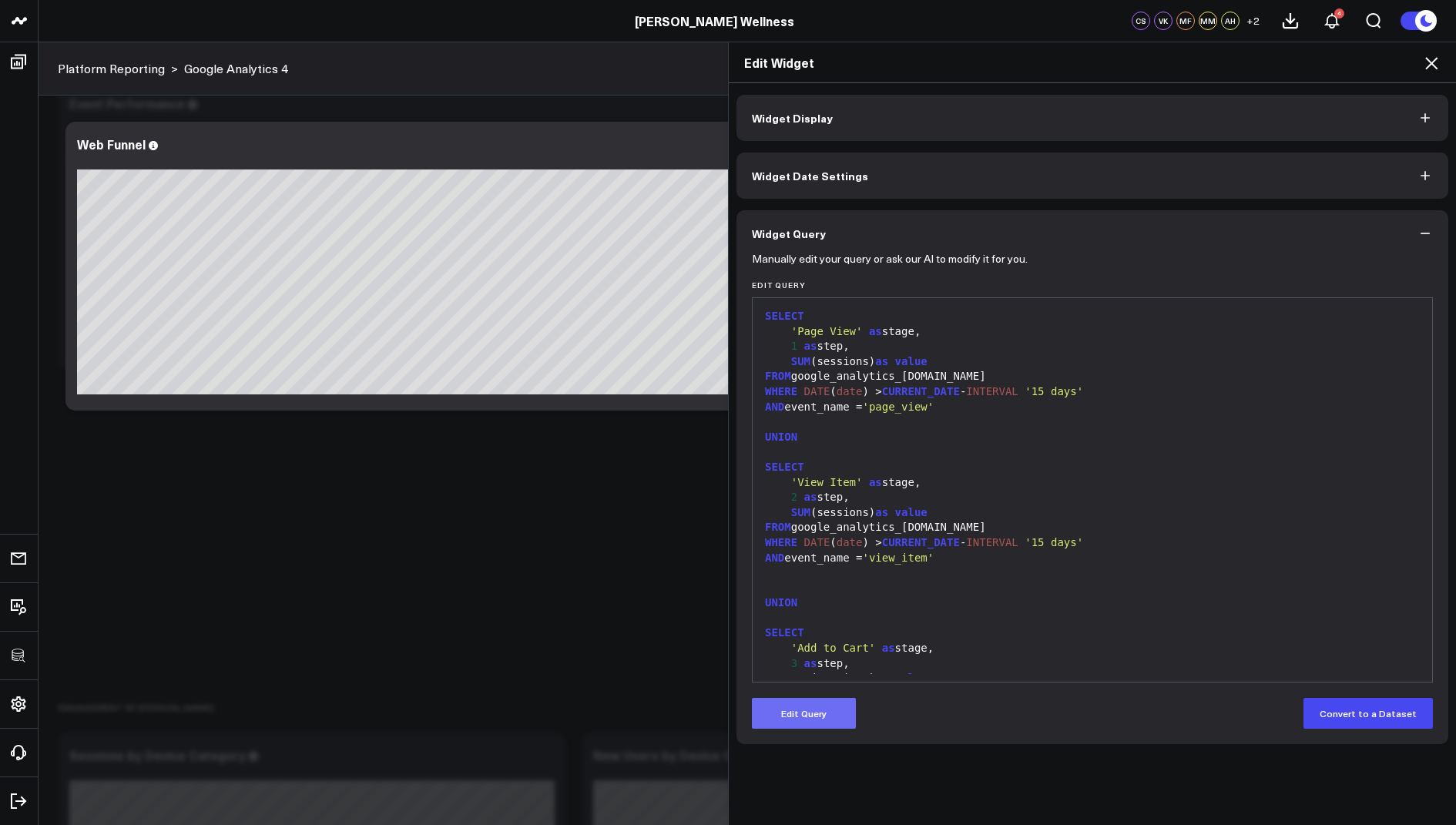
click at [802, 720] on button "Edit Query" at bounding box center [804, 713] width 104 height 31
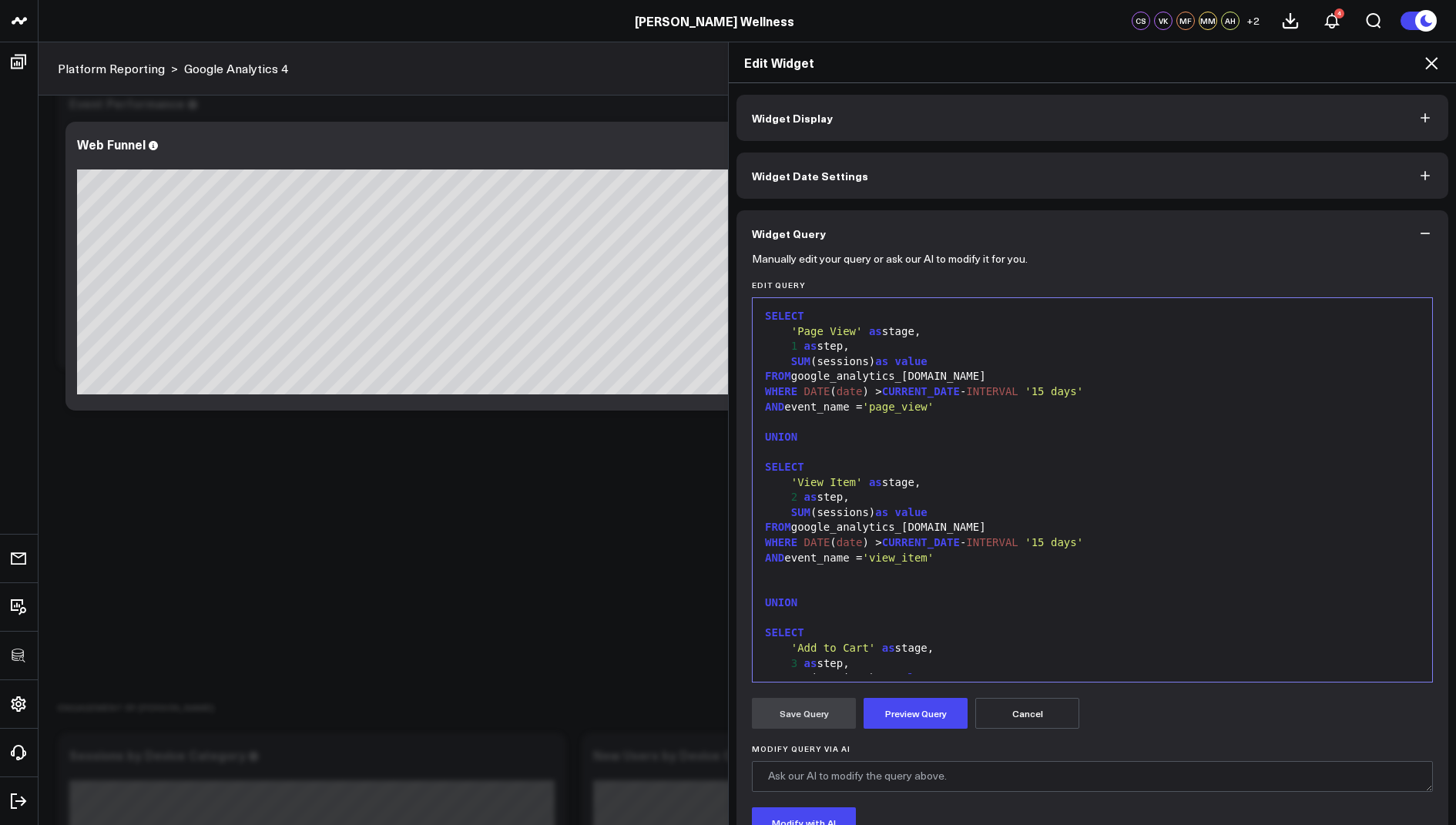
scroll to position [392, 0]
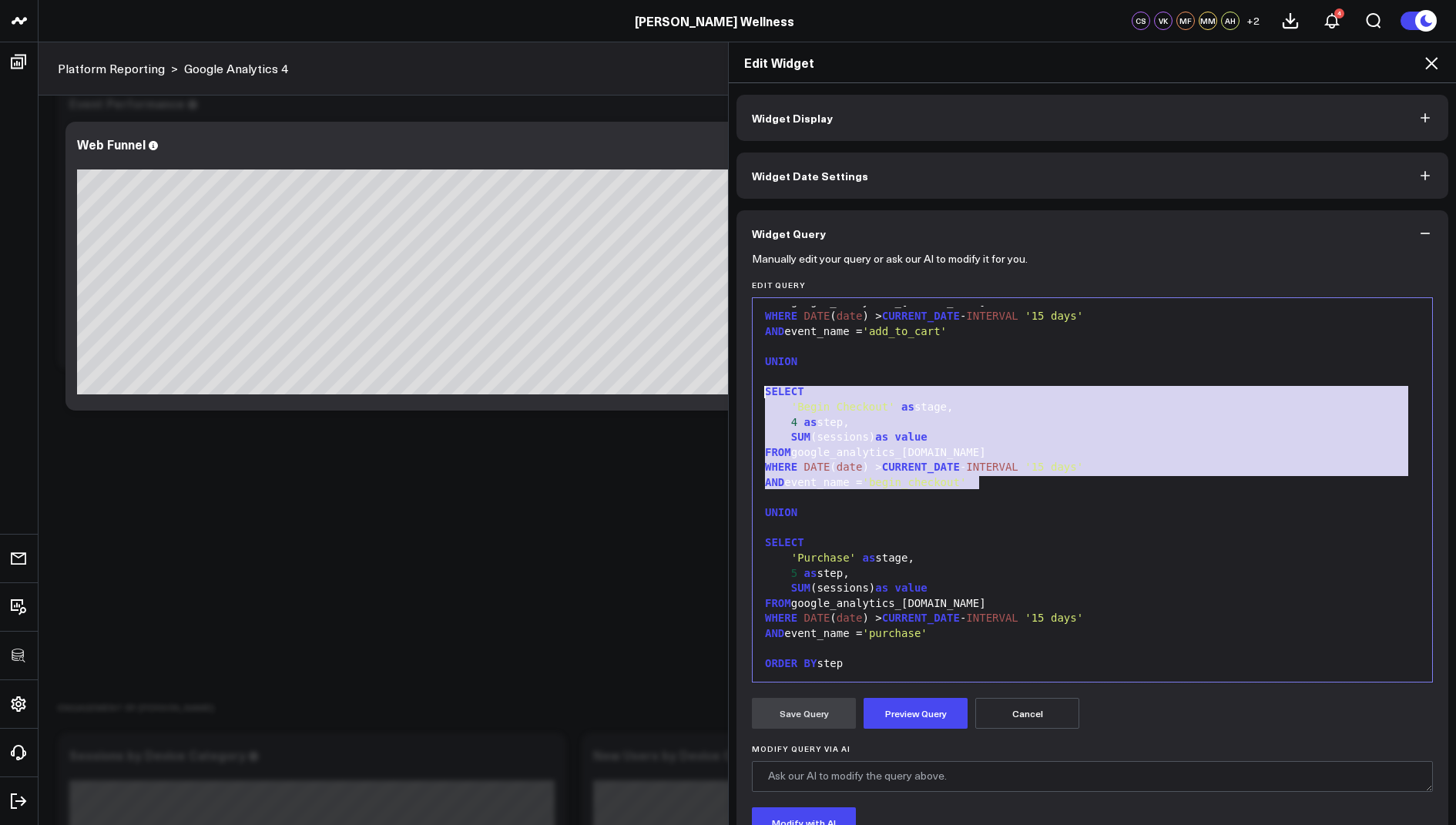
drag, startPoint x: 982, startPoint y: 483, endPoint x: 757, endPoint y: 389, distance: 243.8
click at [757, 389] on div "99 1 2 3 4 5 6 7 8 9 10 11 12 13 14 15 16 17 18 19 20 21 22 23 24 25 26 27 28 2…" at bounding box center [1093, 490] width 681 height 385
copy div "SELECT 'Begin Checkout' as stage, 4 as step, SUM (sessions) as value FROM googl…"
click at [875, 524] on div at bounding box center [1092, 528] width 664 height 15
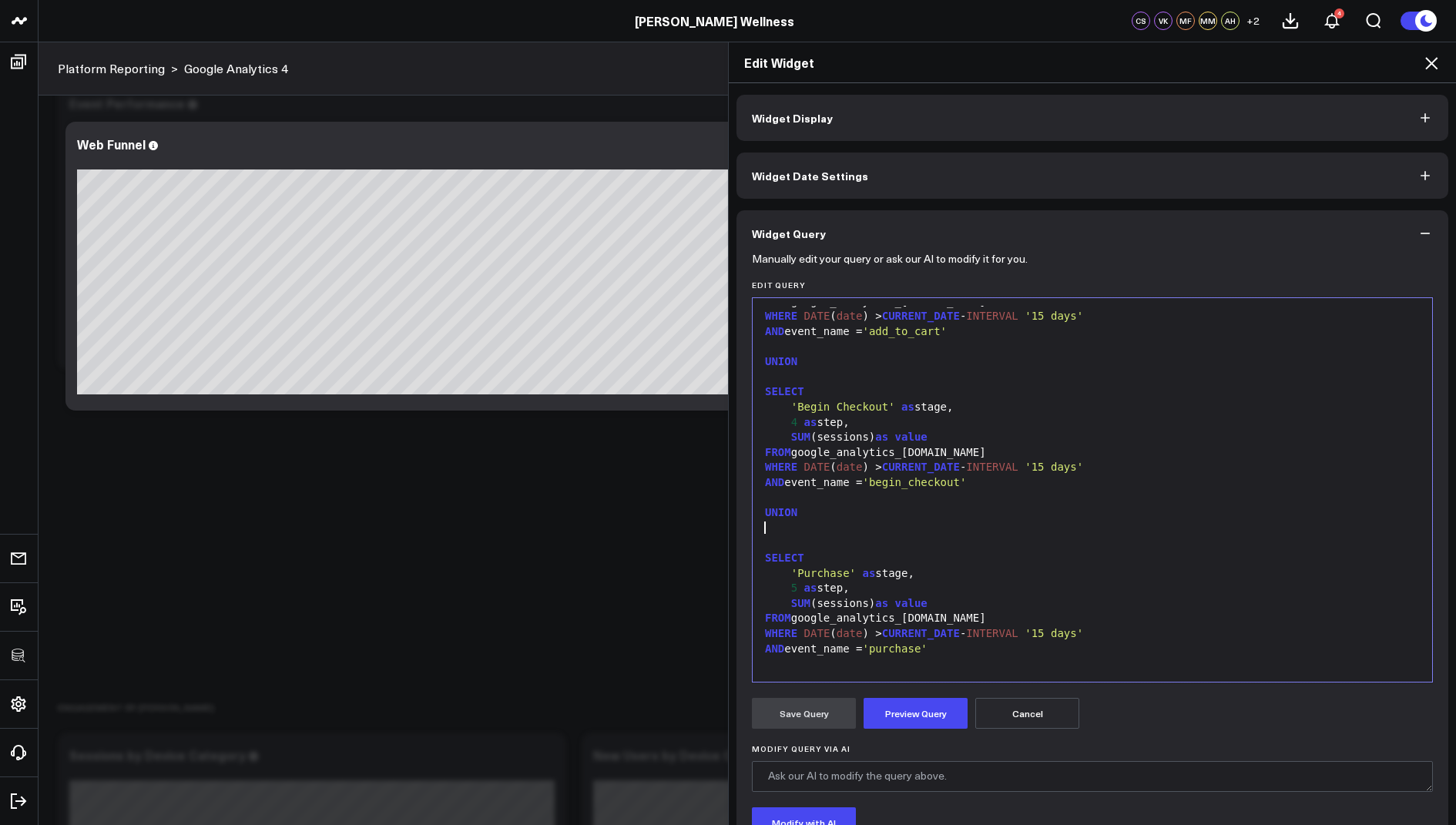
click at [773, 524] on div at bounding box center [1092, 528] width 664 height 15
click at [771, 535] on div at bounding box center [1092, 543] width 664 height 15
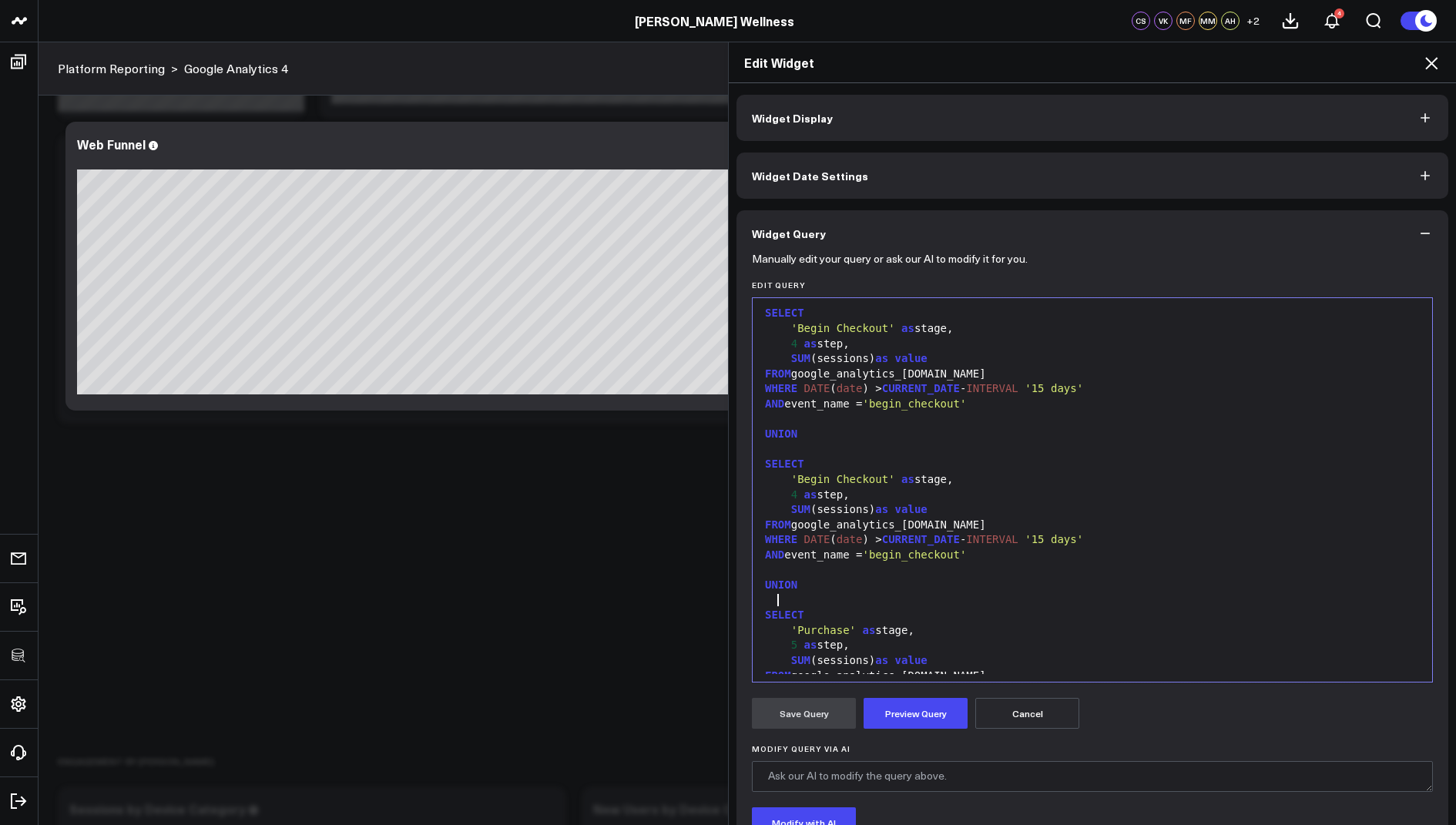
scroll to position [1622, 0]
drag, startPoint x: 973, startPoint y: 555, endPoint x: 890, endPoint y: 557, distance: 83.0
click at [890, 557] on span "'begin_checkout'" at bounding box center [914, 554] width 104 height 12
drag, startPoint x: 885, startPoint y: 477, endPoint x: 798, endPoint y: 477, distance: 87.0
click at [798, 477] on span "'Begin Checkout'" at bounding box center [843, 479] width 104 height 12
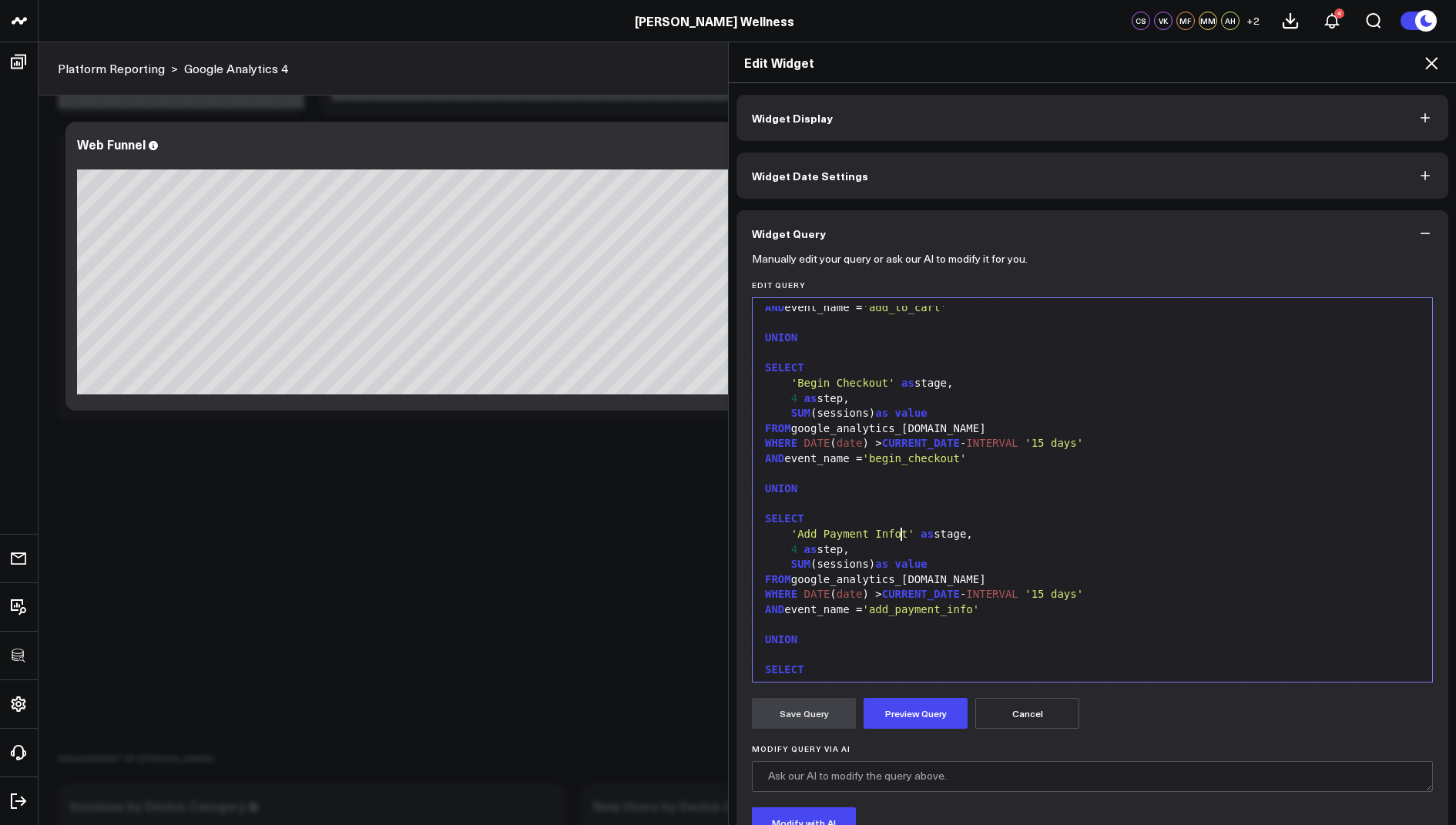
scroll to position [415, 0]
click at [795, 544] on span "4" at bounding box center [794, 550] width 6 height 12
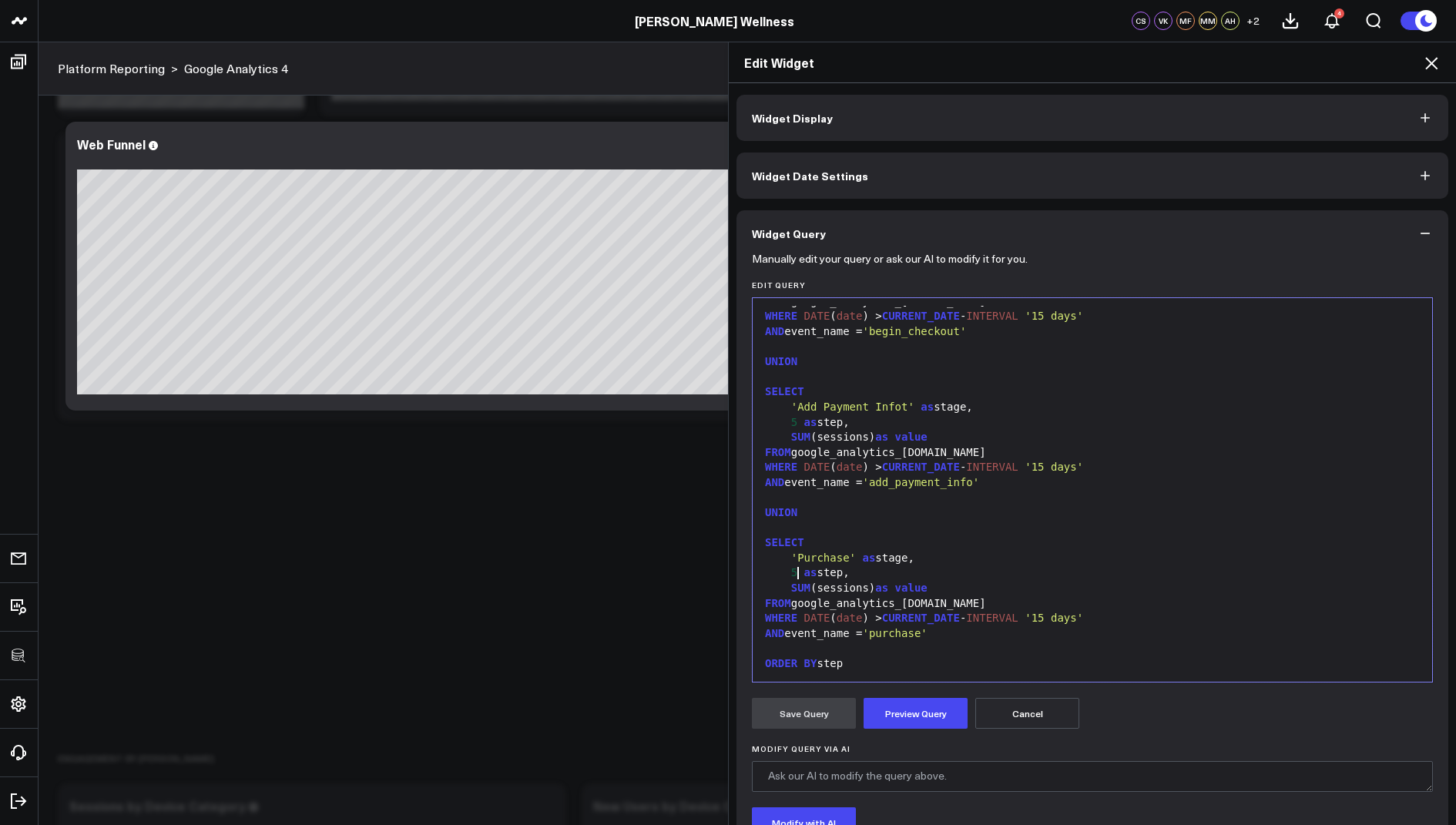
click at [796, 569] on div "5 as step," at bounding box center [1092, 573] width 664 height 15
click at [896, 737] on form "Manually edit your query or ask our AI to modify it for you. Edit Query Selecti…" at bounding box center [1093, 588] width 681 height 663
click at [899, 722] on button "Preview Query" at bounding box center [915, 713] width 104 height 31
click at [805, 708] on button "Save Query" at bounding box center [804, 713] width 104 height 31
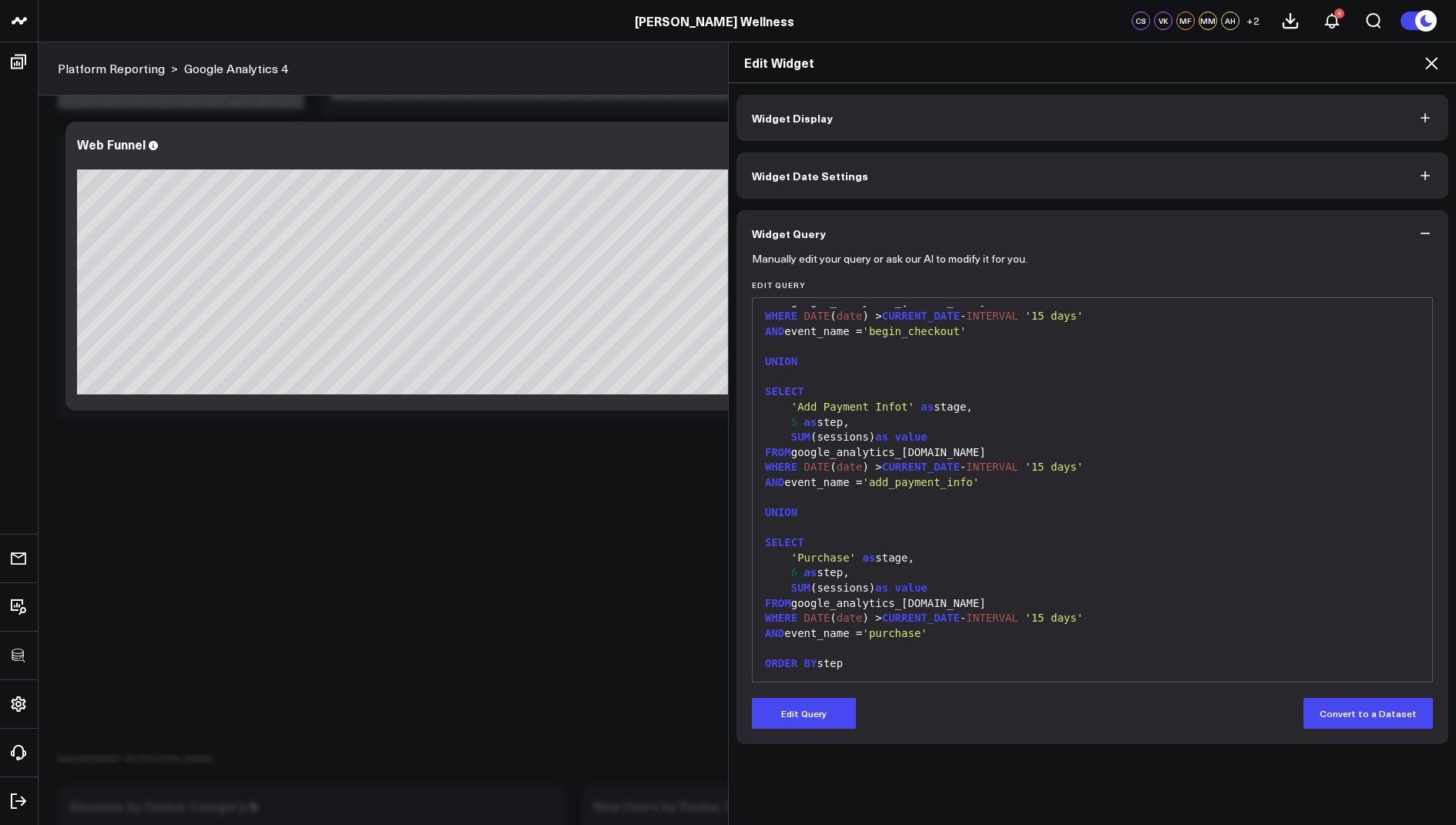
click at [1430, 61] on icon at bounding box center [1431, 62] width 12 height 12
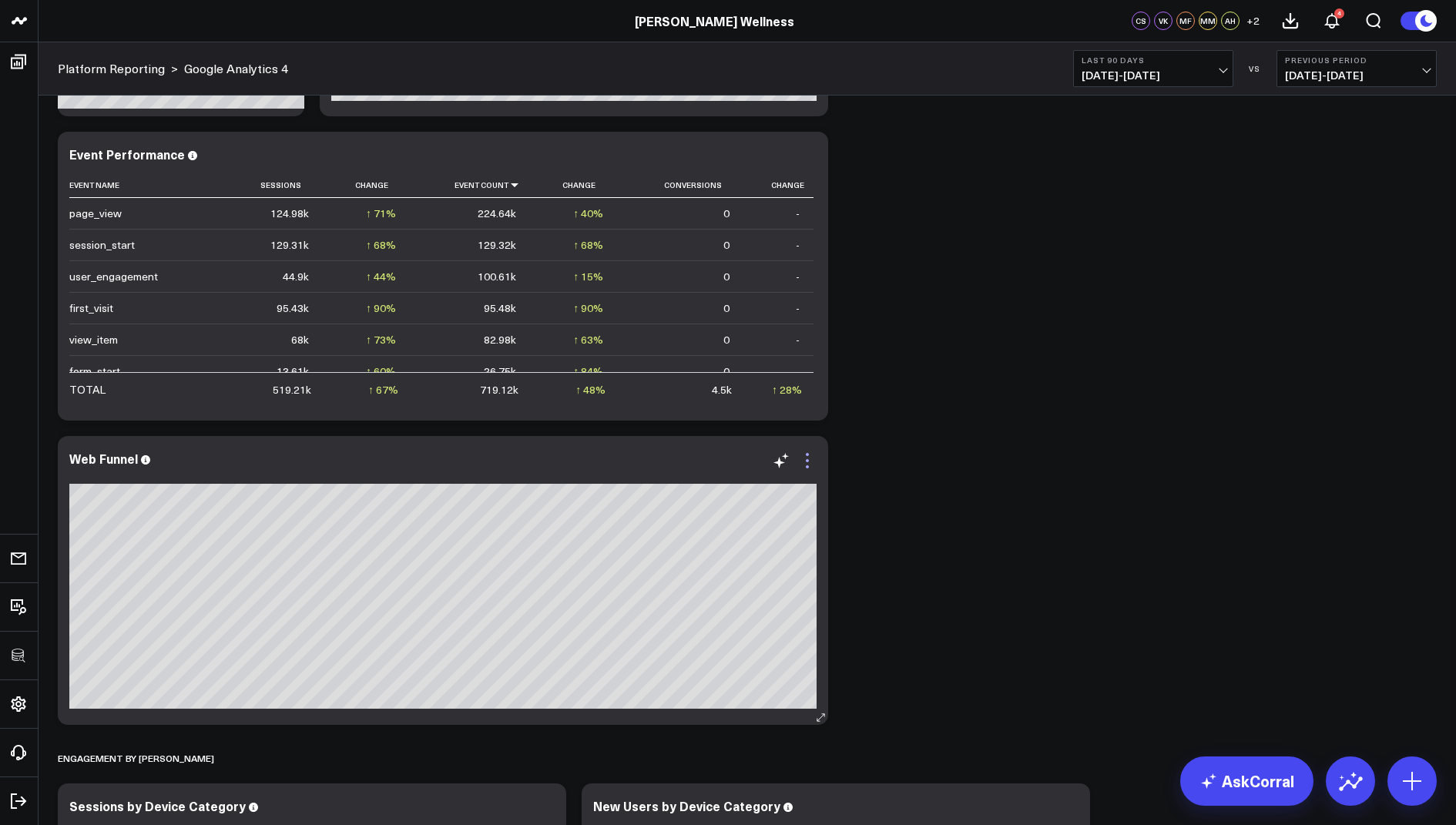
click at [806, 459] on icon at bounding box center [808, 460] width 3 height 3
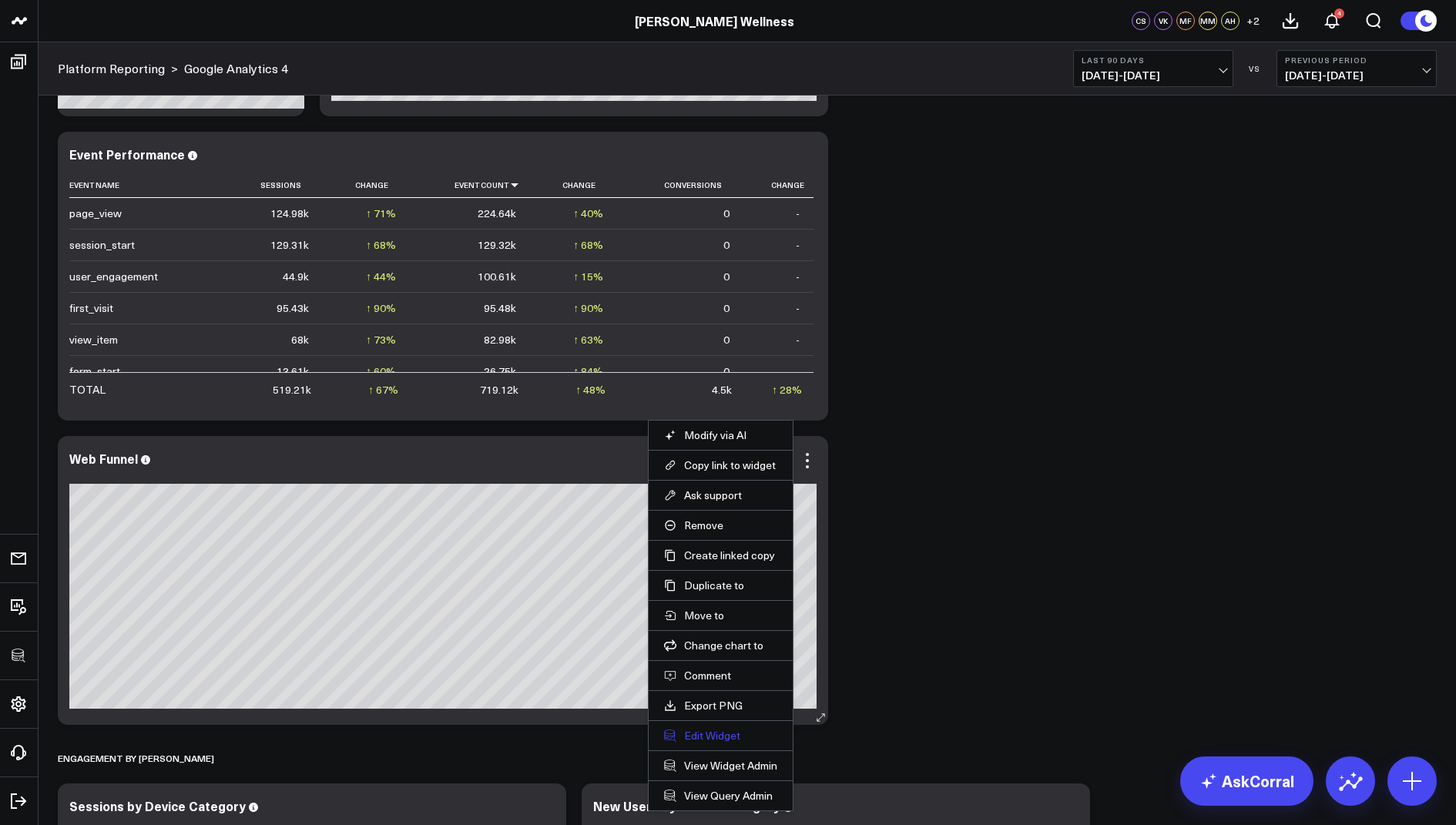
click at [684, 728] on button "Edit Widget" at bounding box center [721, 735] width 113 height 14
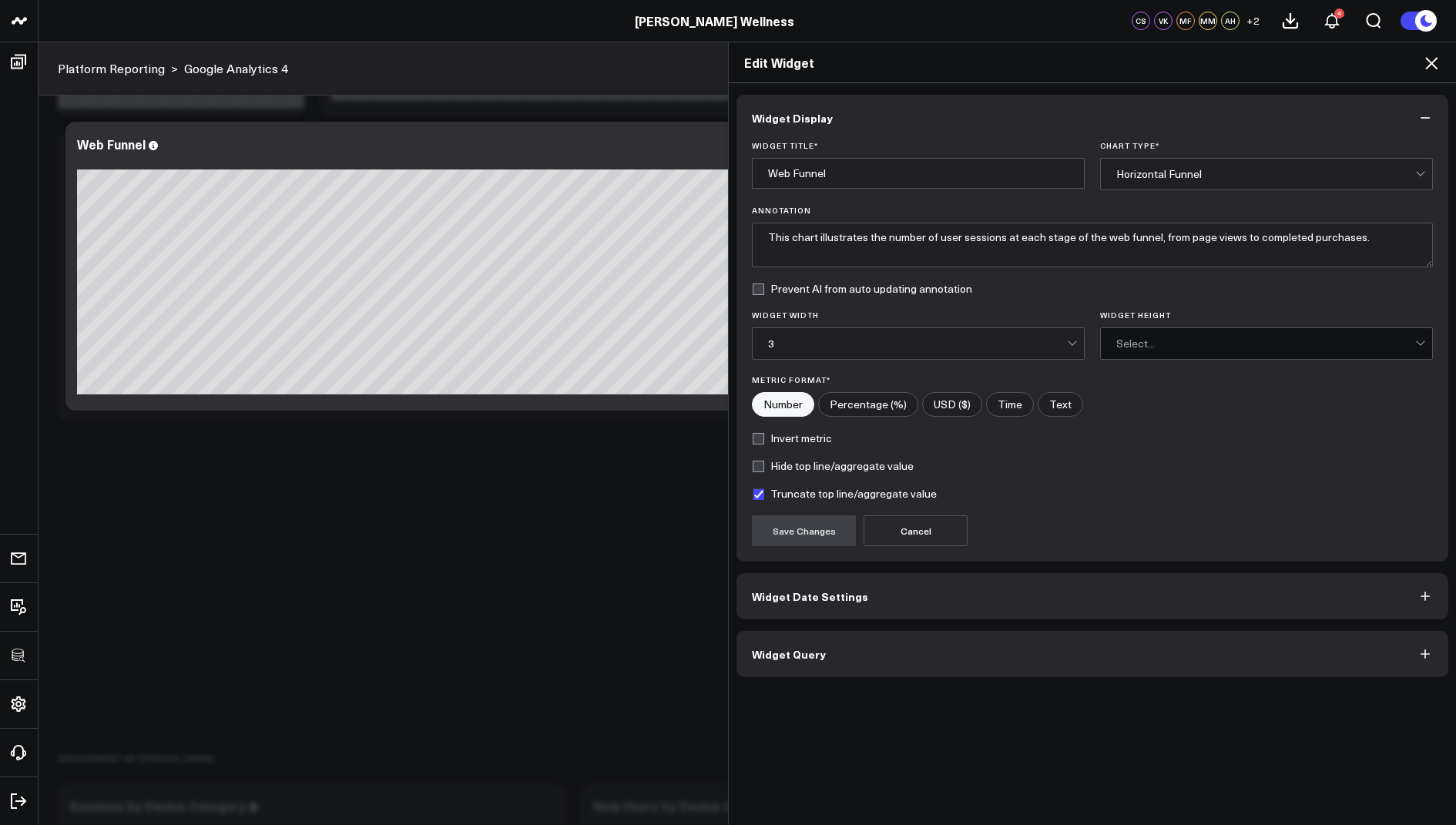
click at [815, 648] on span "Widget Query" at bounding box center [789, 654] width 74 height 12
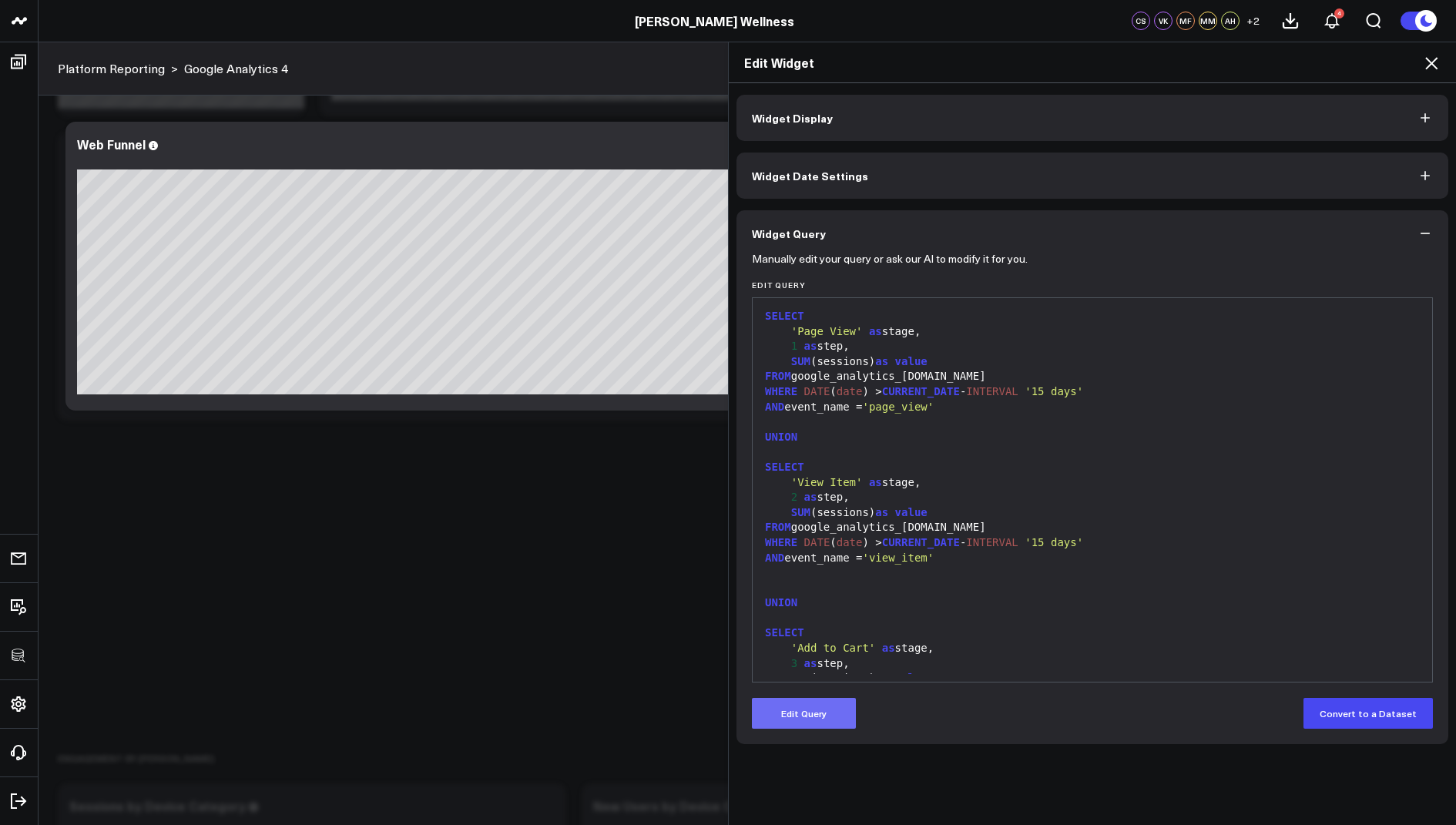
click at [790, 722] on button "Edit Query" at bounding box center [804, 713] width 104 height 31
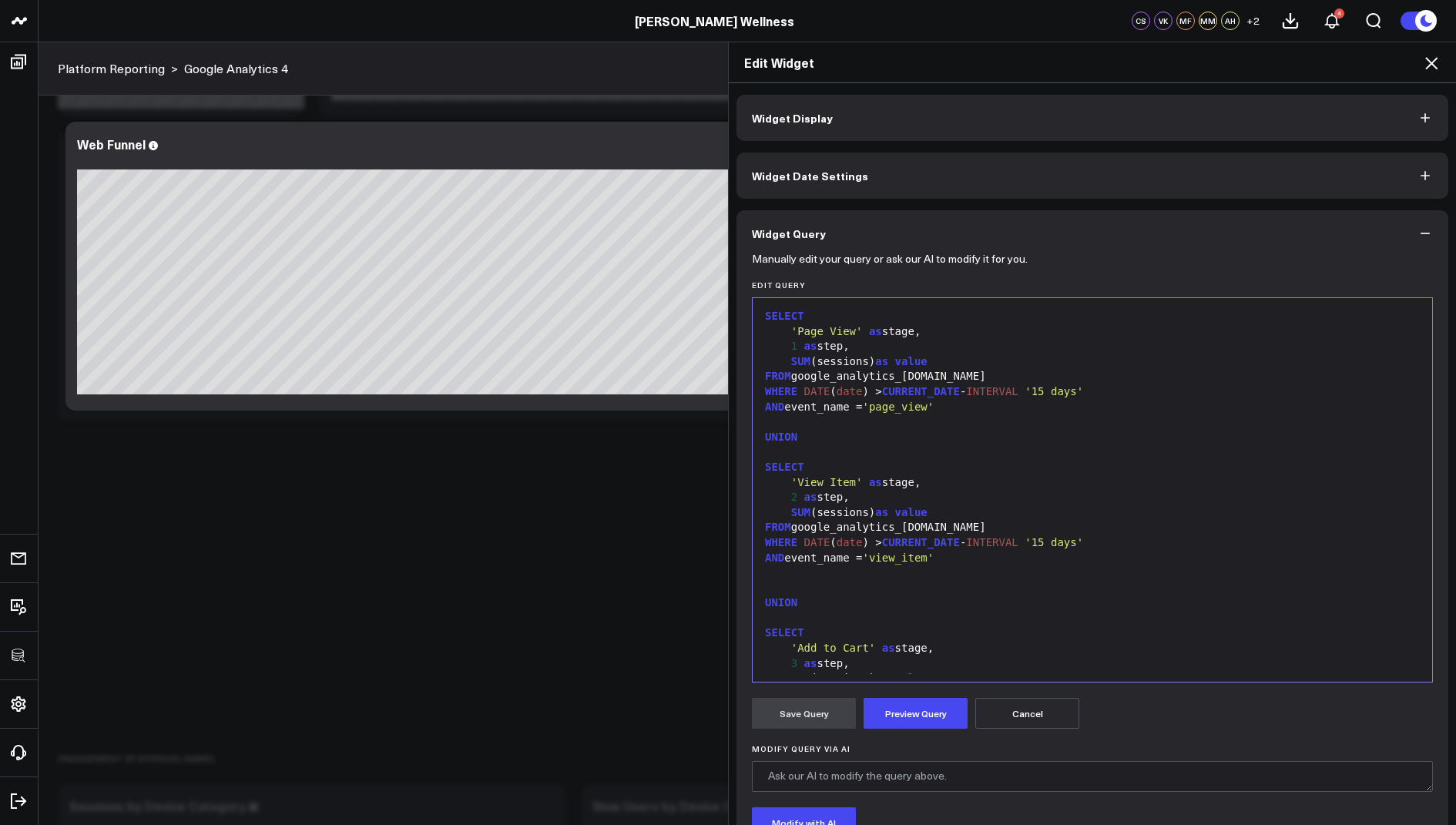
scroll to position [543, 0]
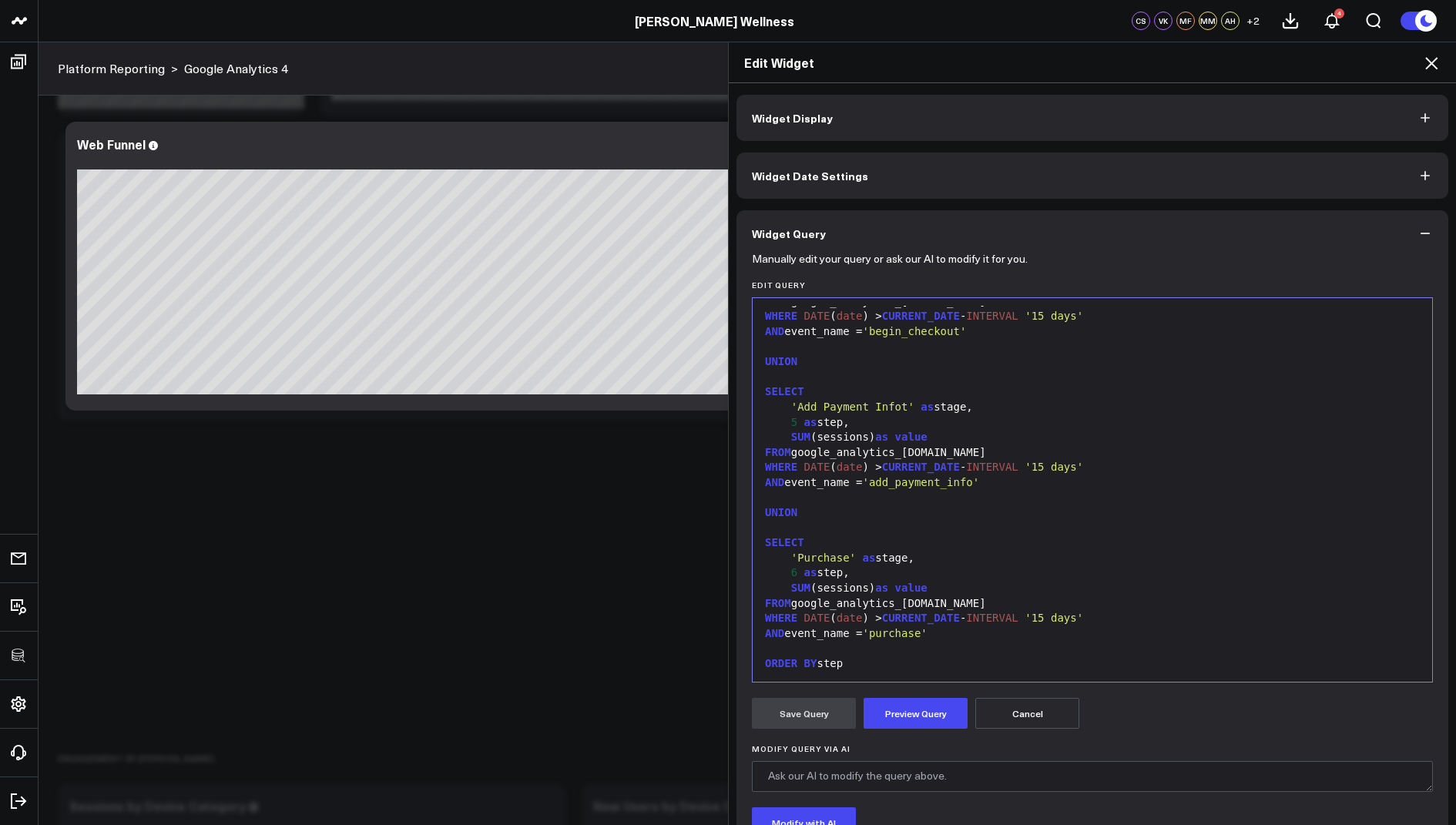
click at [906, 409] on span "'Add Payment Infot'" at bounding box center [853, 406] width 123 height 12
click at [920, 708] on button "Preview Query" at bounding box center [915, 713] width 104 height 31
click at [800, 715] on button "Save Query" at bounding box center [804, 713] width 104 height 31
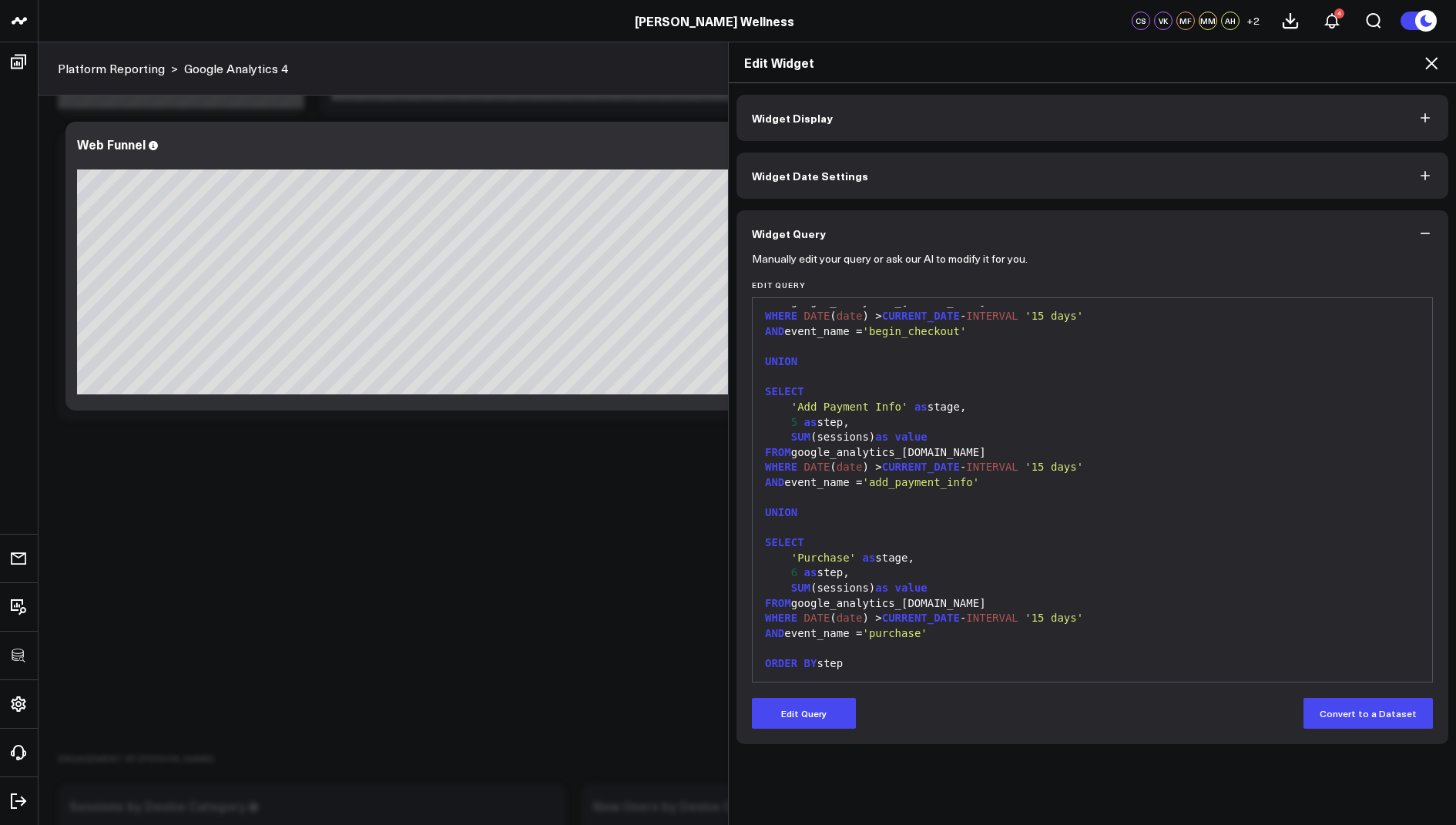
click at [1437, 60] on icon at bounding box center [1432, 63] width 18 height 18
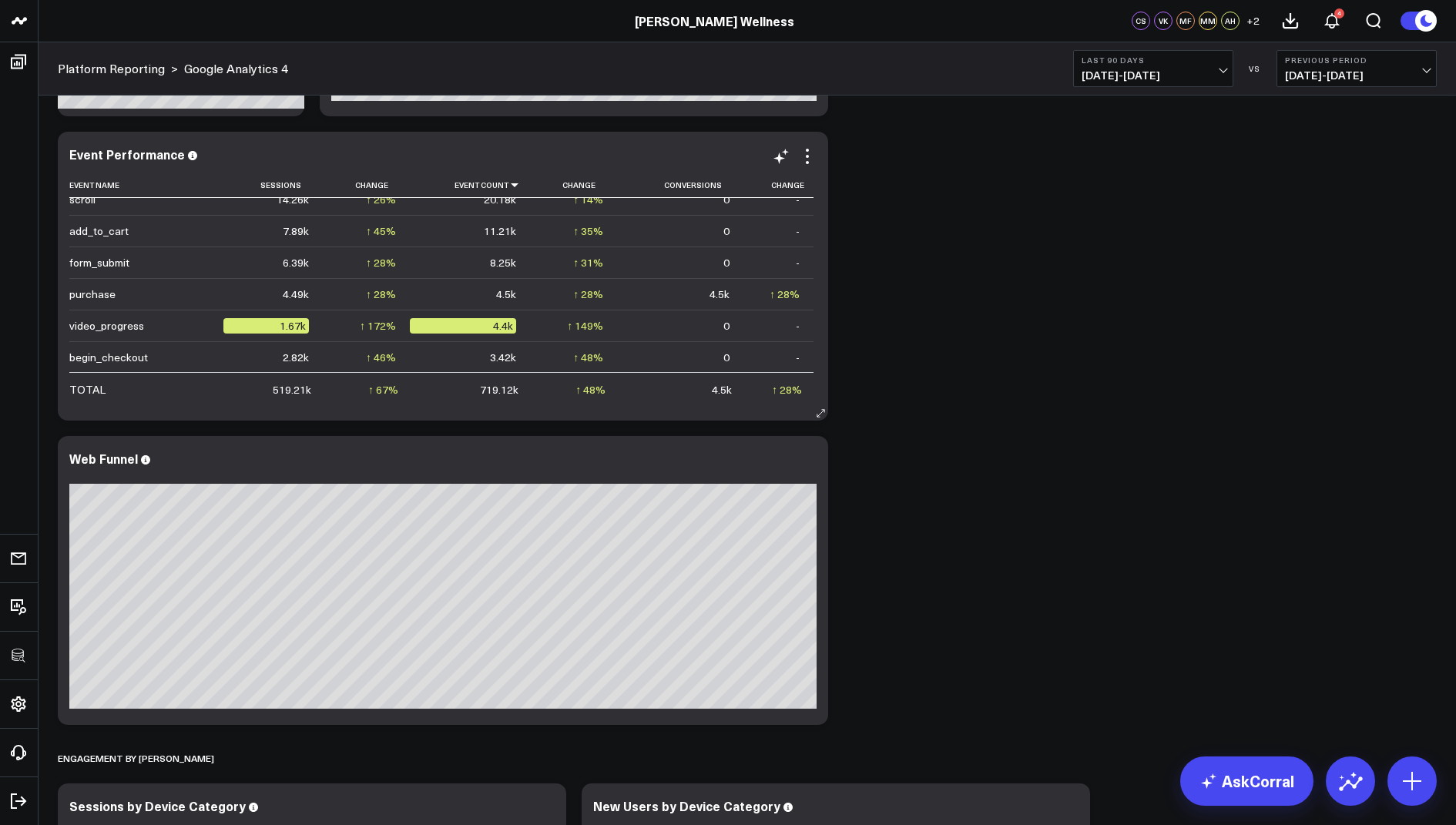
scroll to position [196, 0]
click at [806, 459] on icon at bounding box center [808, 460] width 3 height 3
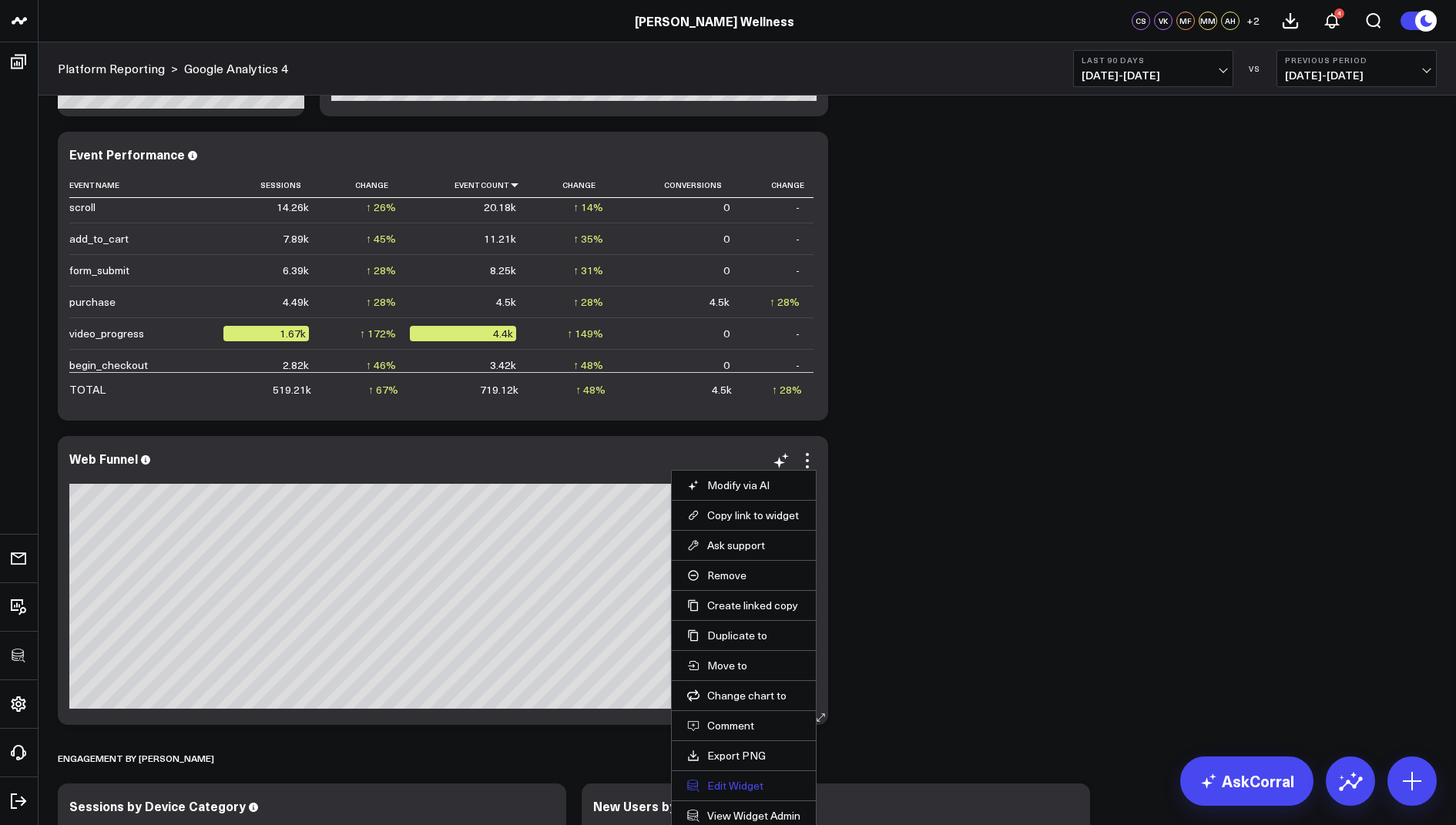
click at [716, 778] on button "Edit Widget" at bounding box center [744, 785] width 113 height 14
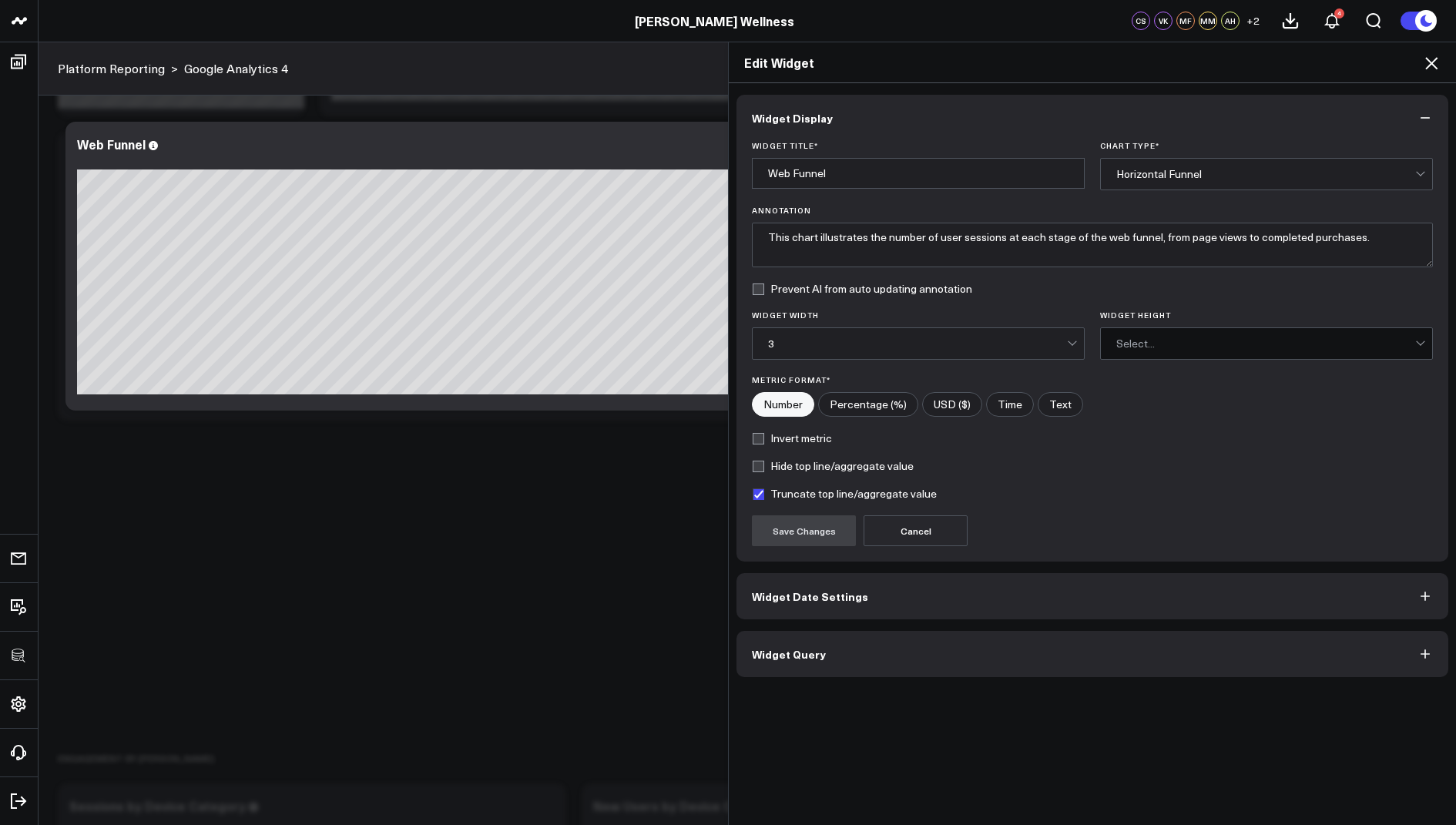
click at [816, 652] on span "Widget Query" at bounding box center [789, 654] width 74 height 12
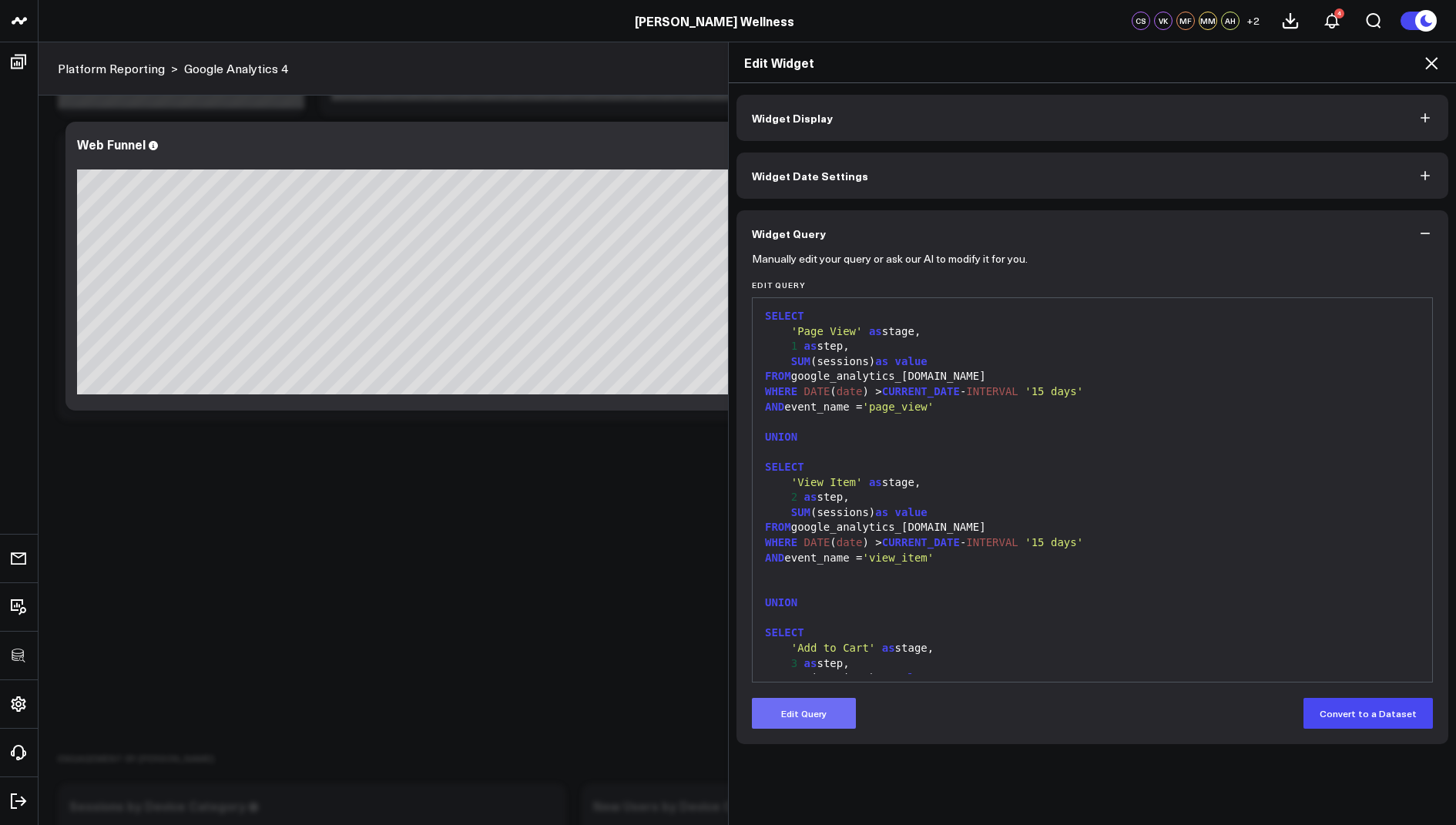
click at [797, 716] on button "Edit Query" at bounding box center [804, 713] width 104 height 31
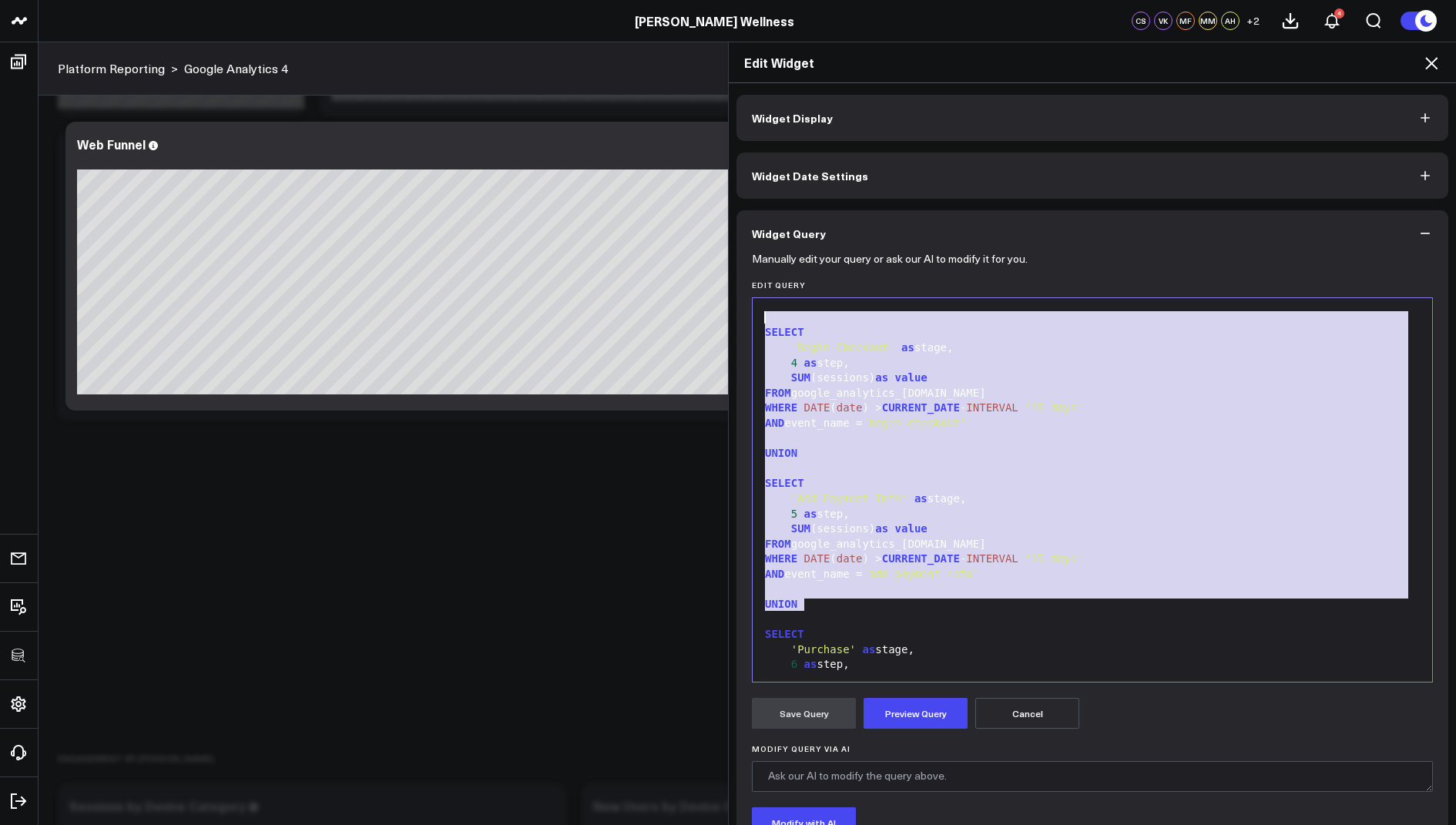
scroll to position [444, 0]
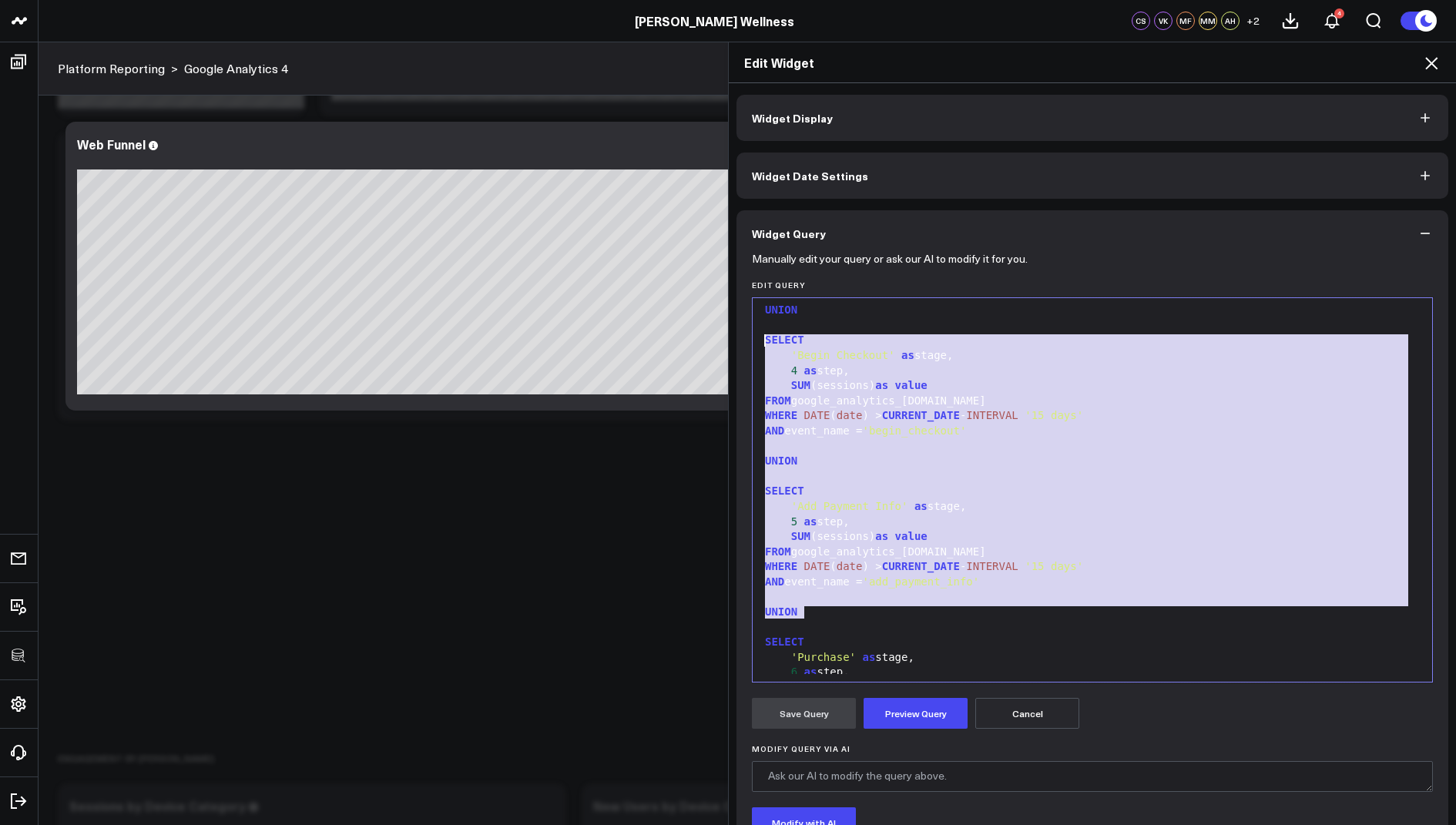
drag, startPoint x: 813, startPoint y: 506, endPoint x: 757, endPoint y: 342, distance: 173.3
click at [757, 342] on div "99 1 2 3 4 5 6 7 8 9 10 11 12 13 14 15 16 17 18 19 20 21 22 23 24 25 26 27 28 2…" at bounding box center [1093, 490] width 681 height 385
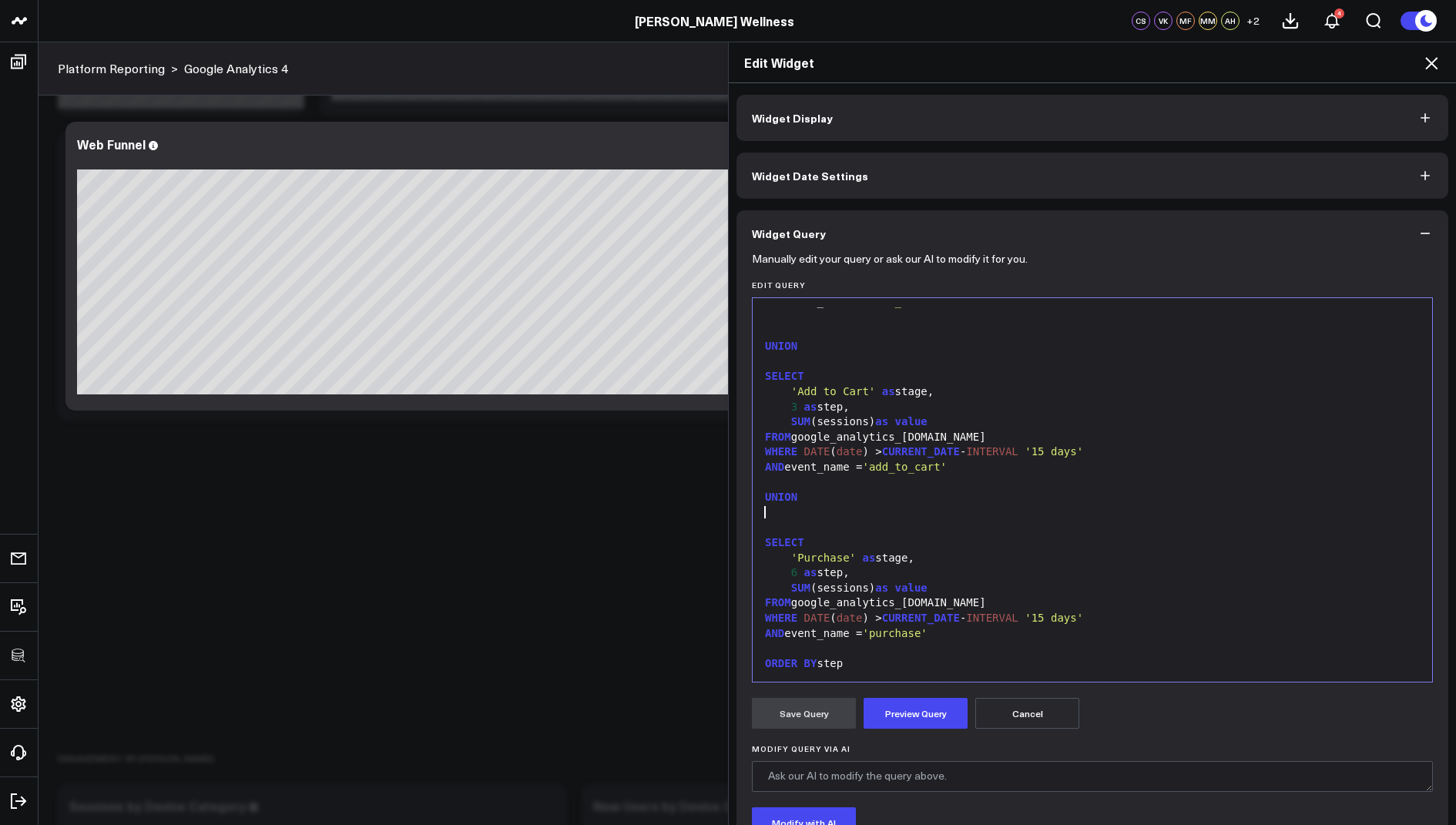
scroll to position [256, 0]
click at [796, 570] on span "6" at bounding box center [794, 572] width 6 height 12
click at [909, 715] on button "Preview Query" at bounding box center [915, 713] width 104 height 31
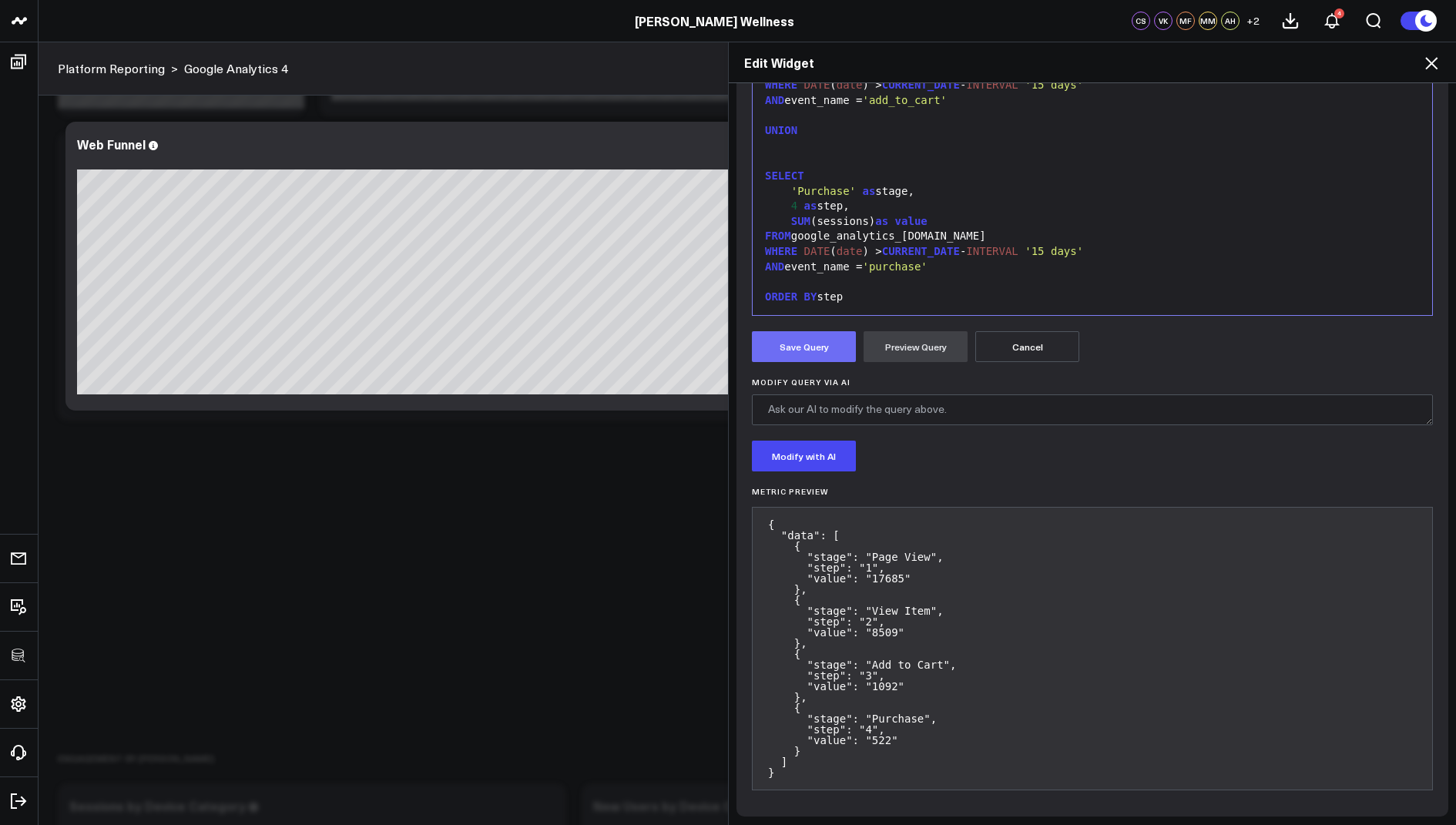
click at [805, 339] on button "Save Query" at bounding box center [804, 346] width 104 height 31
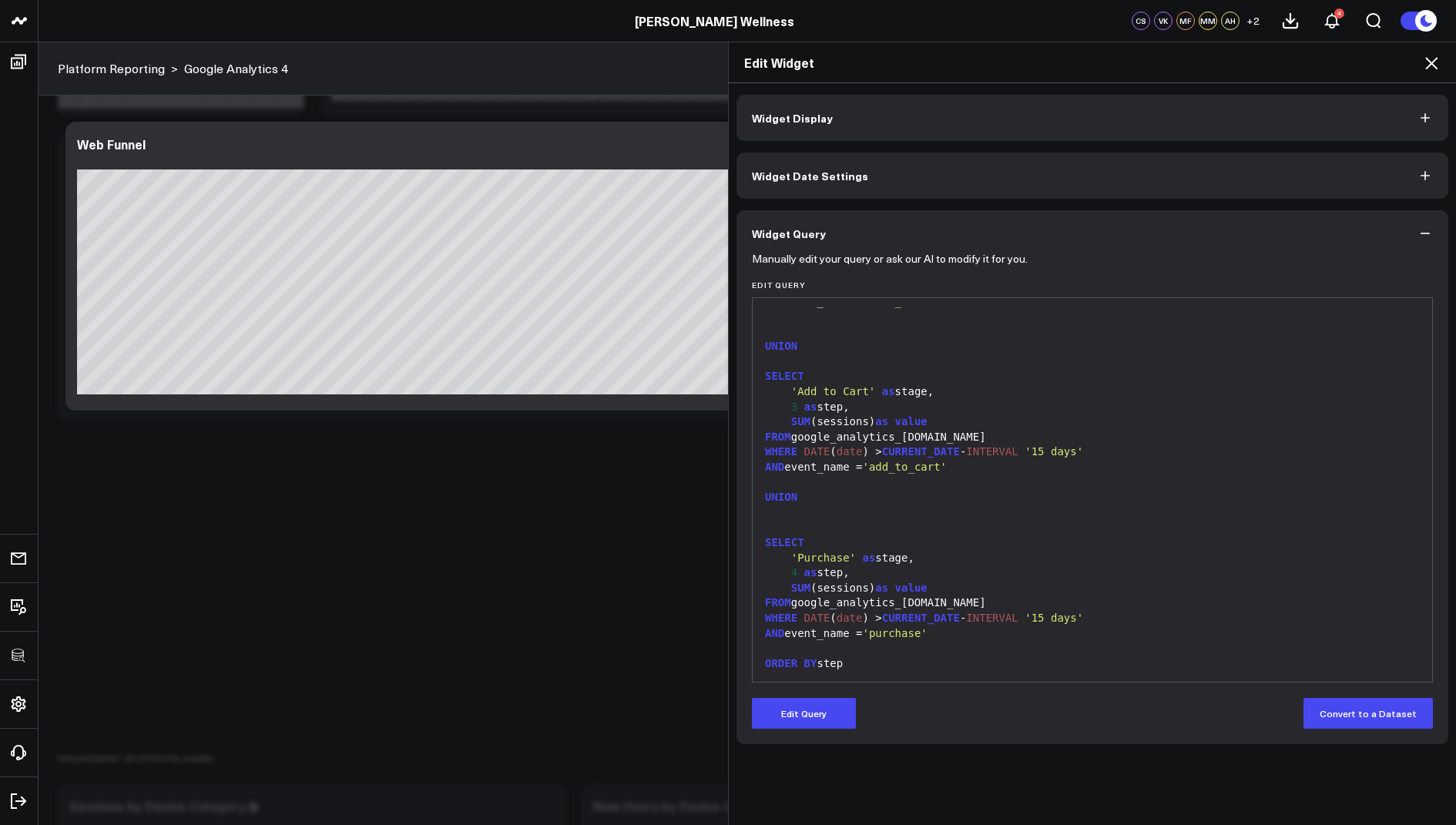
scroll to position [0, 0]
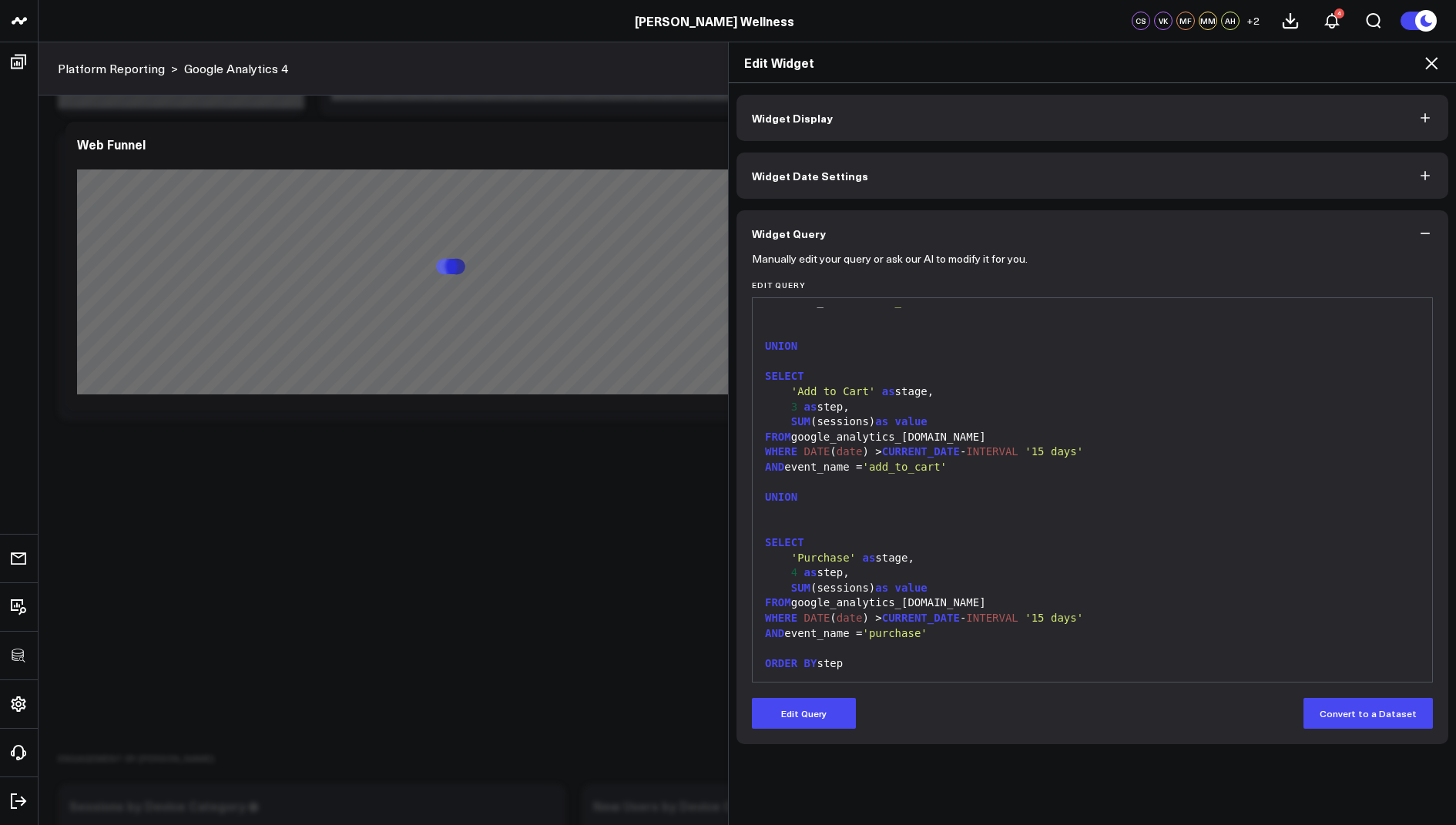
click at [1433, 63] on icon at bounding box center [1431, 62] width 12 height 12
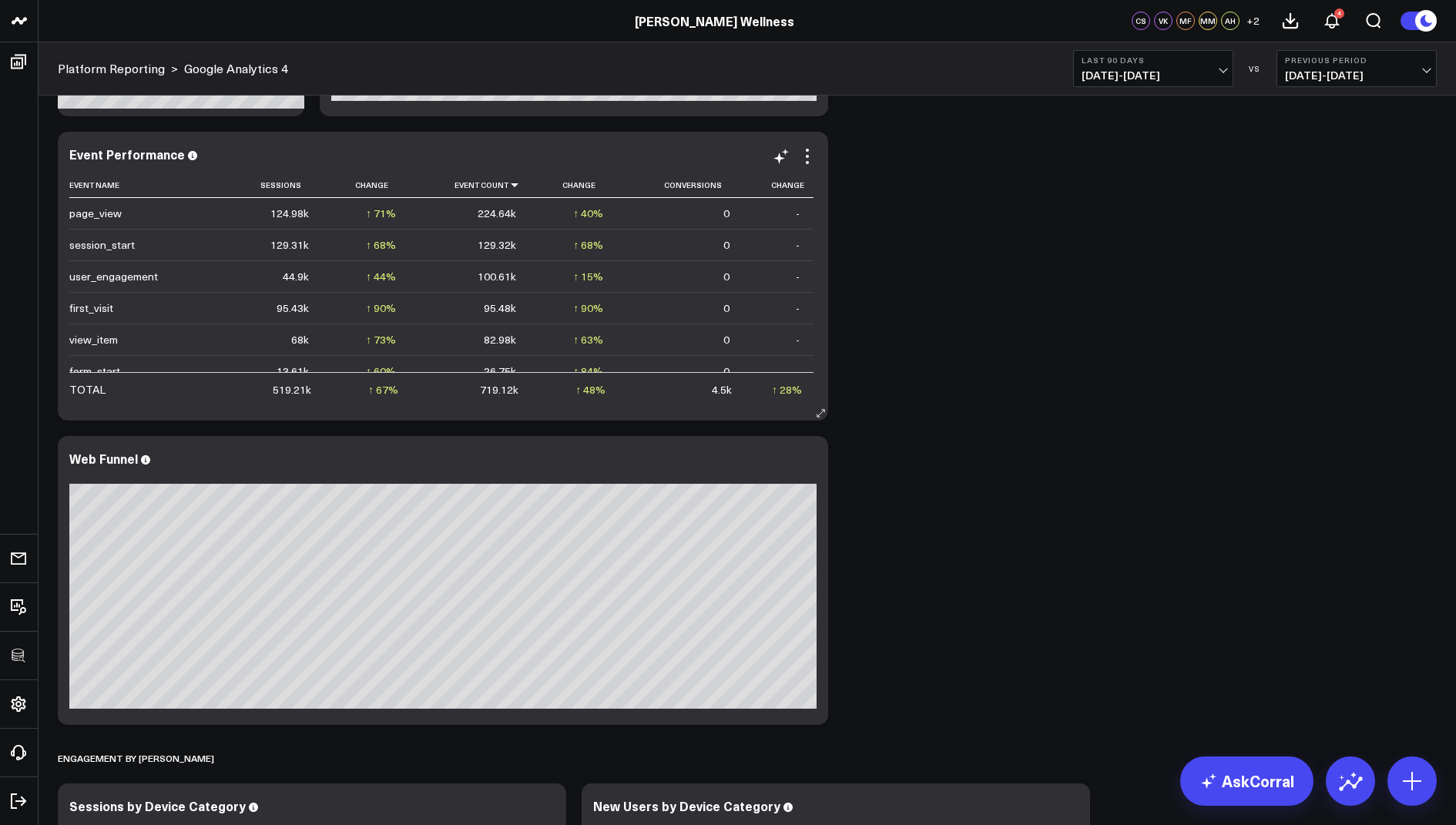
scroll to position [1583, 0]
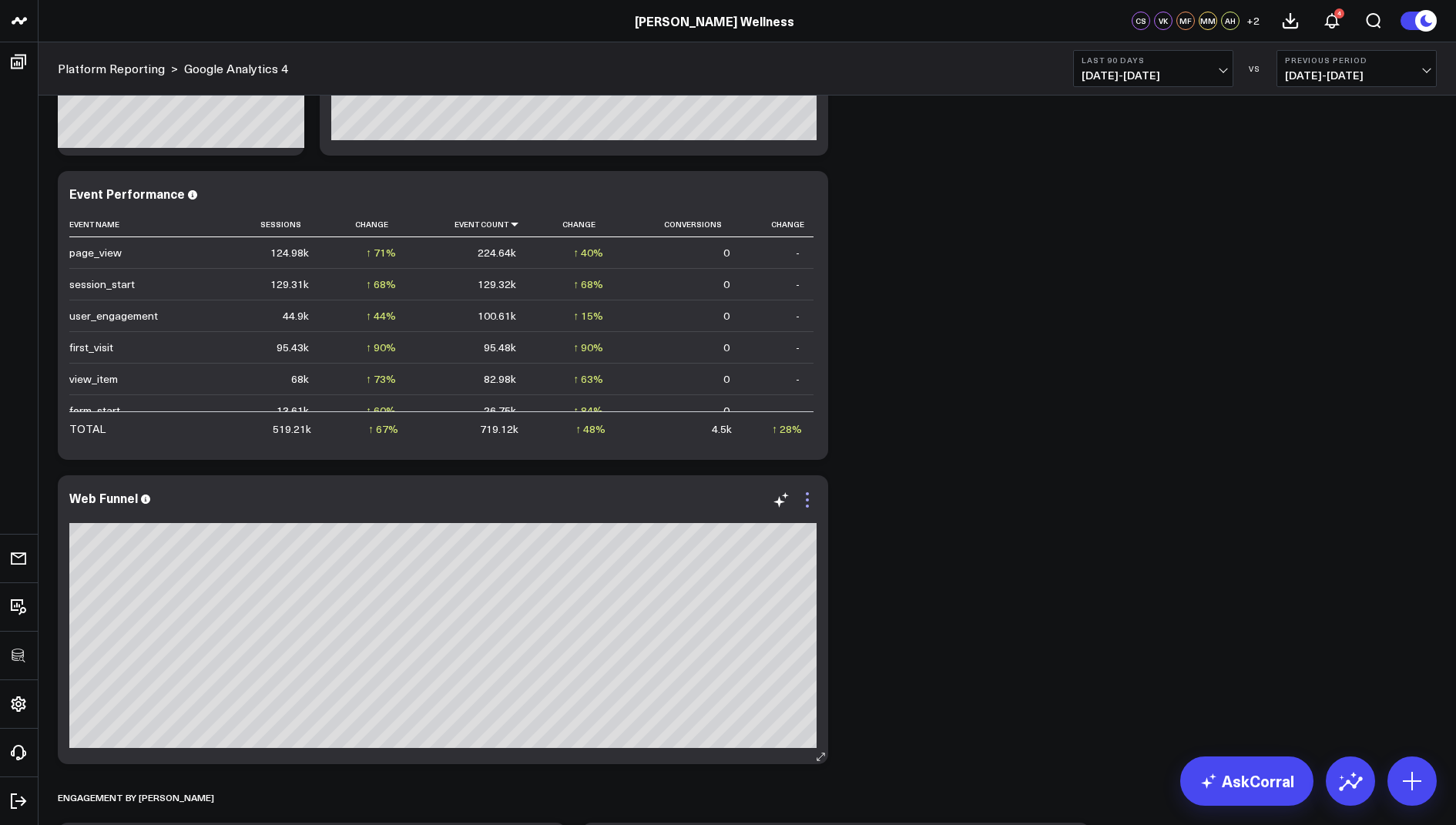
click at [808, 498] on icon at bounding box center [808, 499] width 3 height 3
click at [1158, 352] on div "Traffic & User Engagement Modify via AI Copy link to widget Ask support Remove …" at bounding box center [747, 619] width 1394 height 4213
click at [809, 495] on icon at bounding box center [807, 499] width 18 height 18
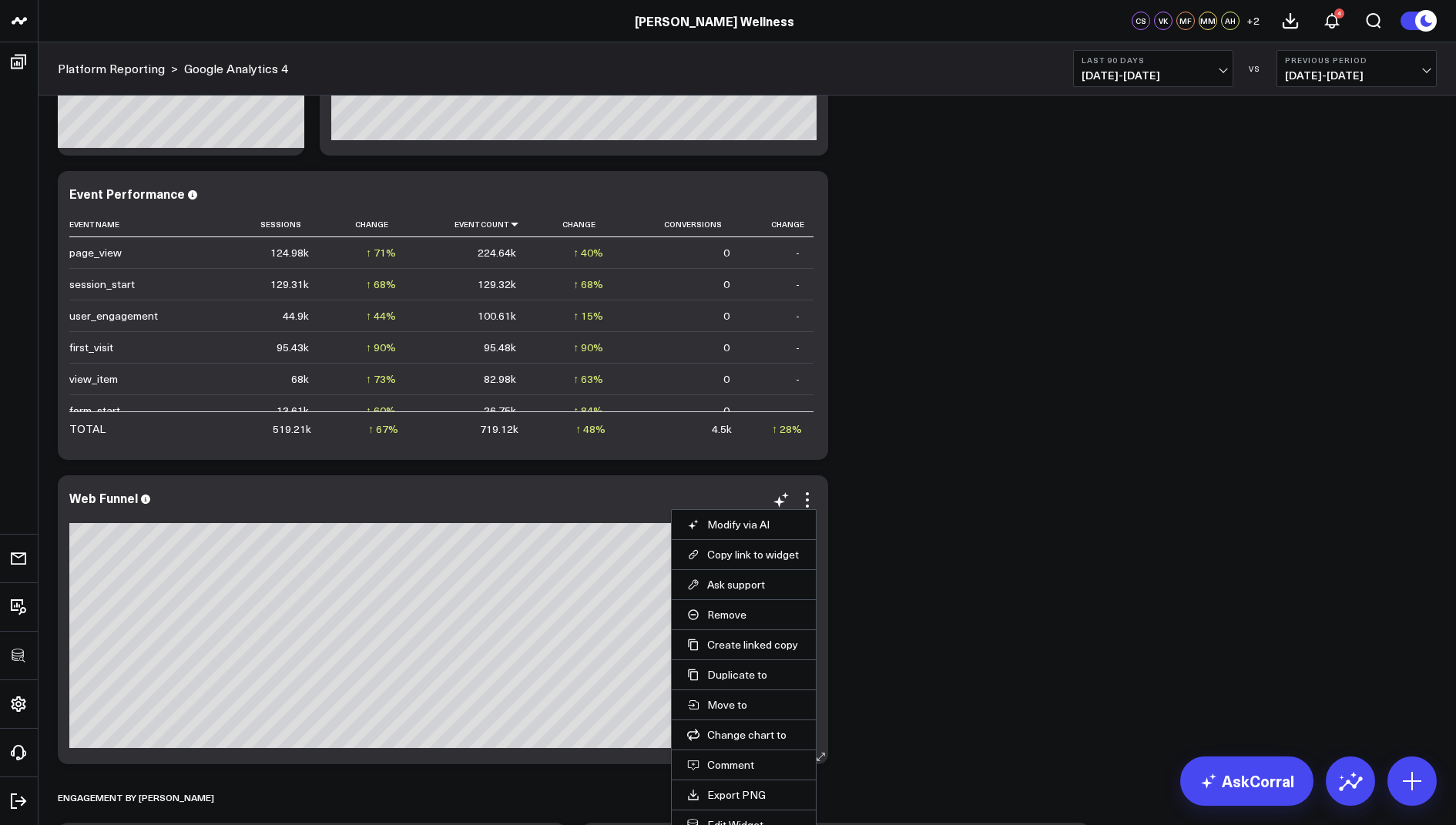
scroll to position [1629, 0]
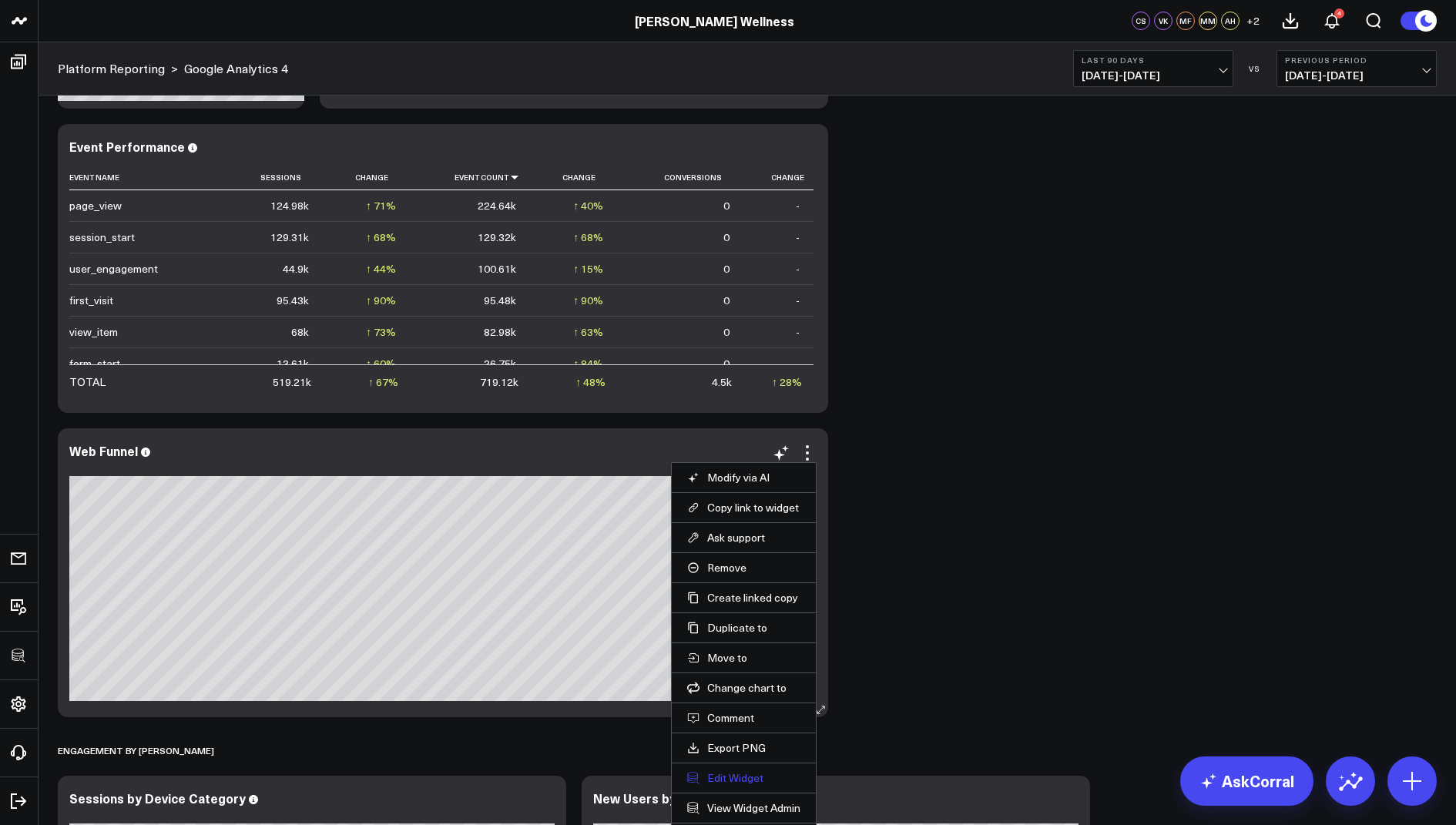
click at [720, 771] on button "Edit Widget" at bounding box center [744, 778] width 113 height 14
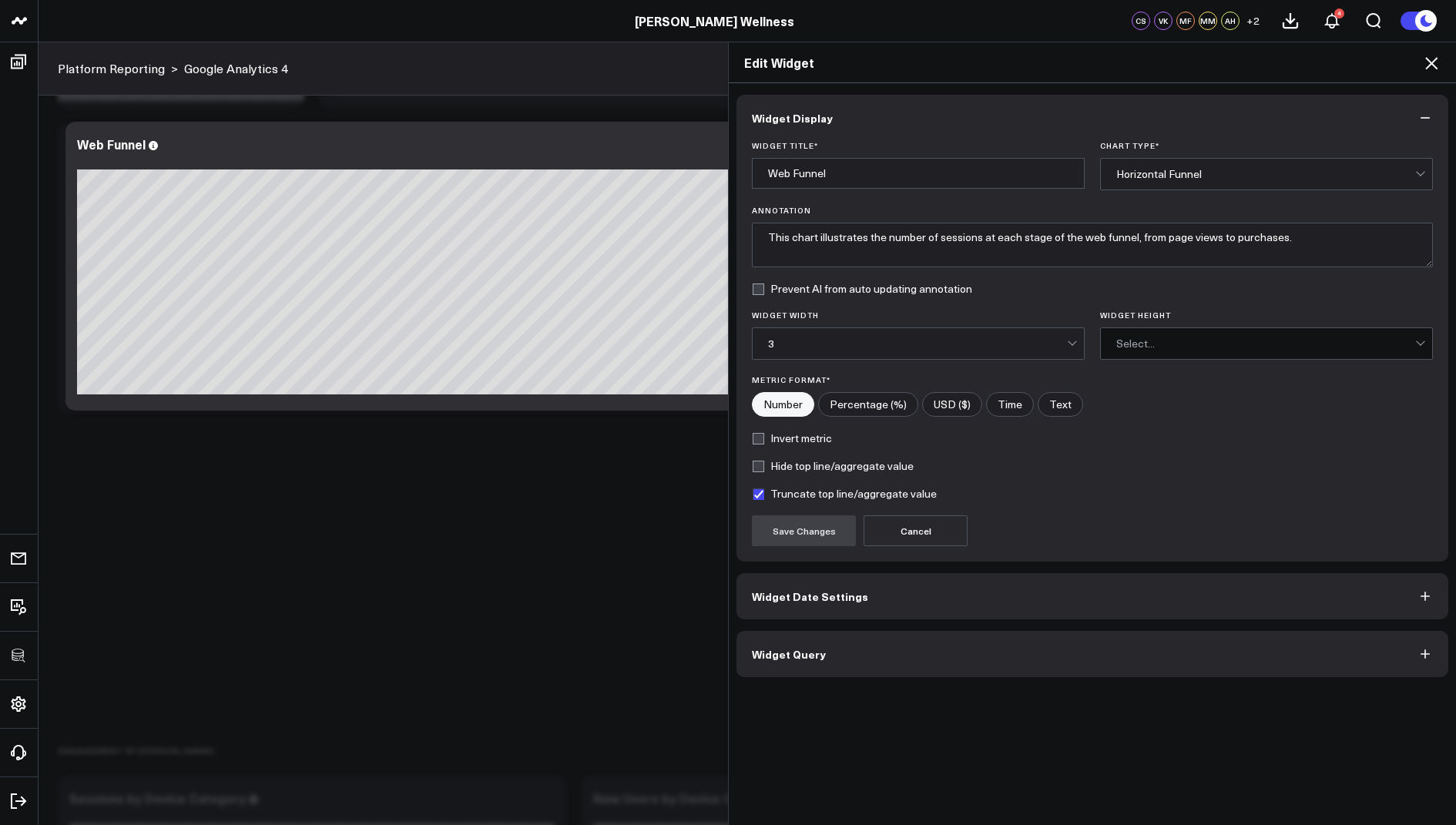
click at [799, 648] on span "Widget Query" at bounding box center [789, 654] width 74 height 12
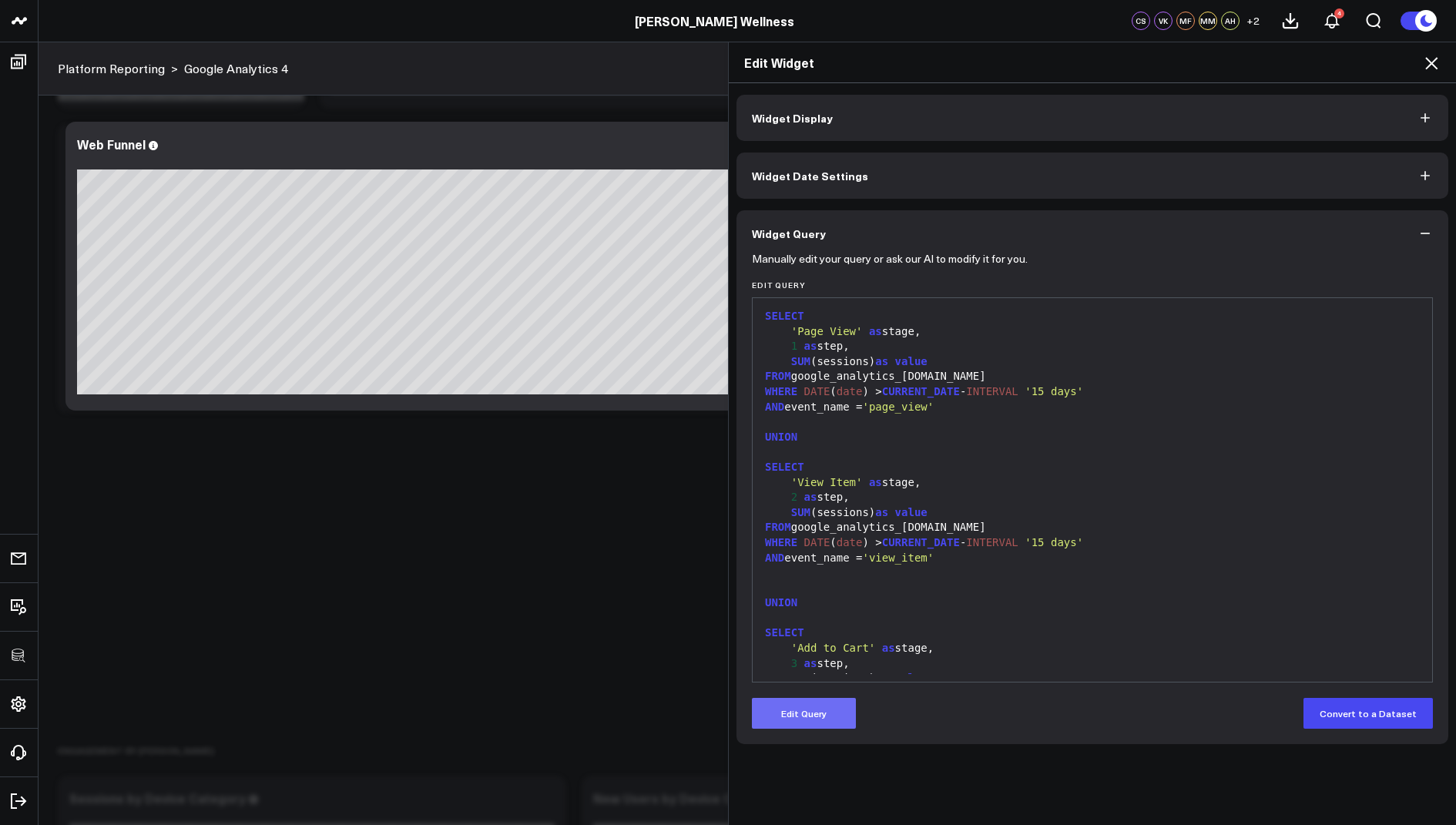
click at [788, 720] on button "Edit Query" at bounding box center [804, 713] width 104 height 31
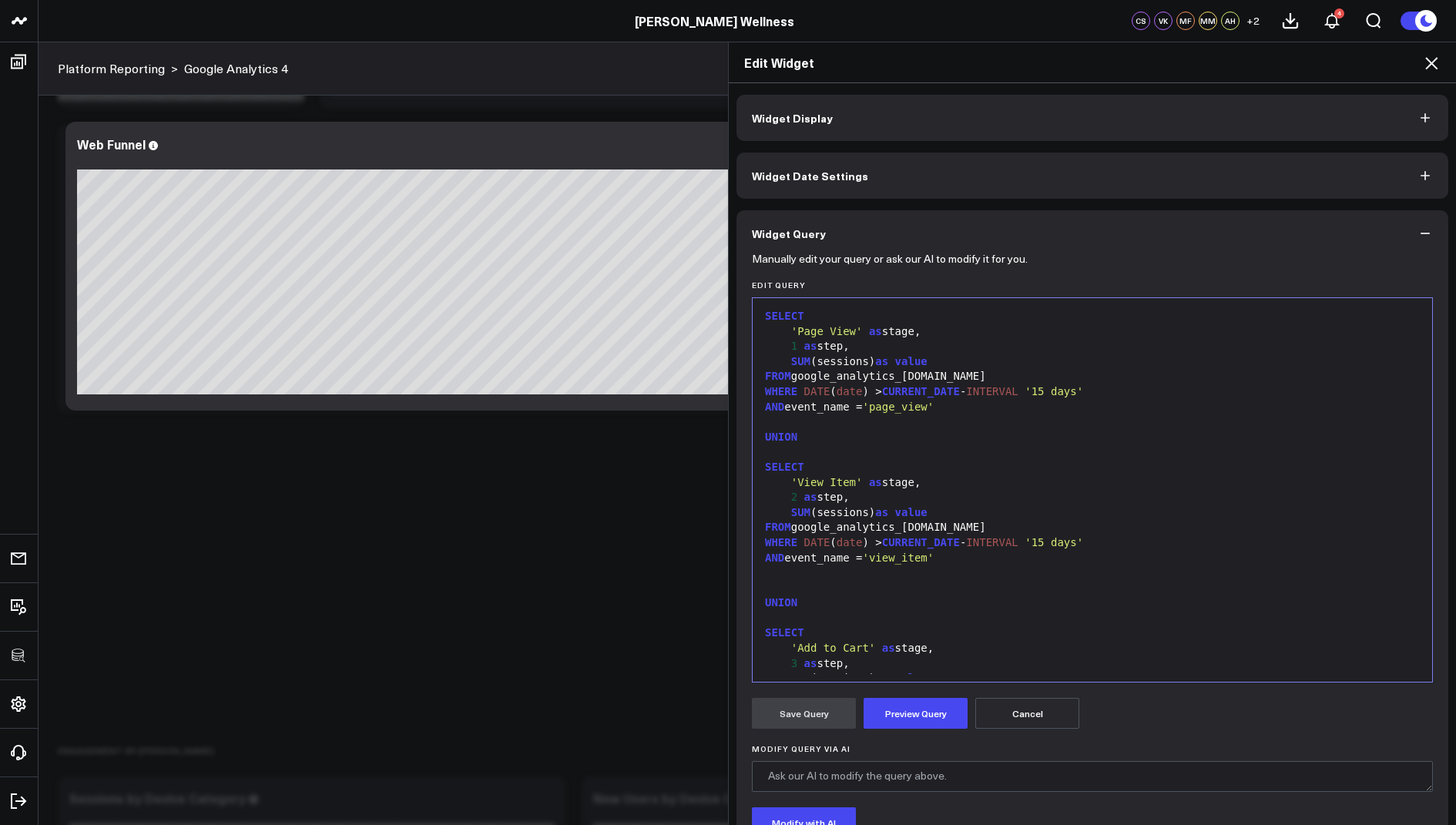
click at [971, 408] on div "AND event_name = 'page_view'" at bounding box center [1092, 407] width 664 height 15
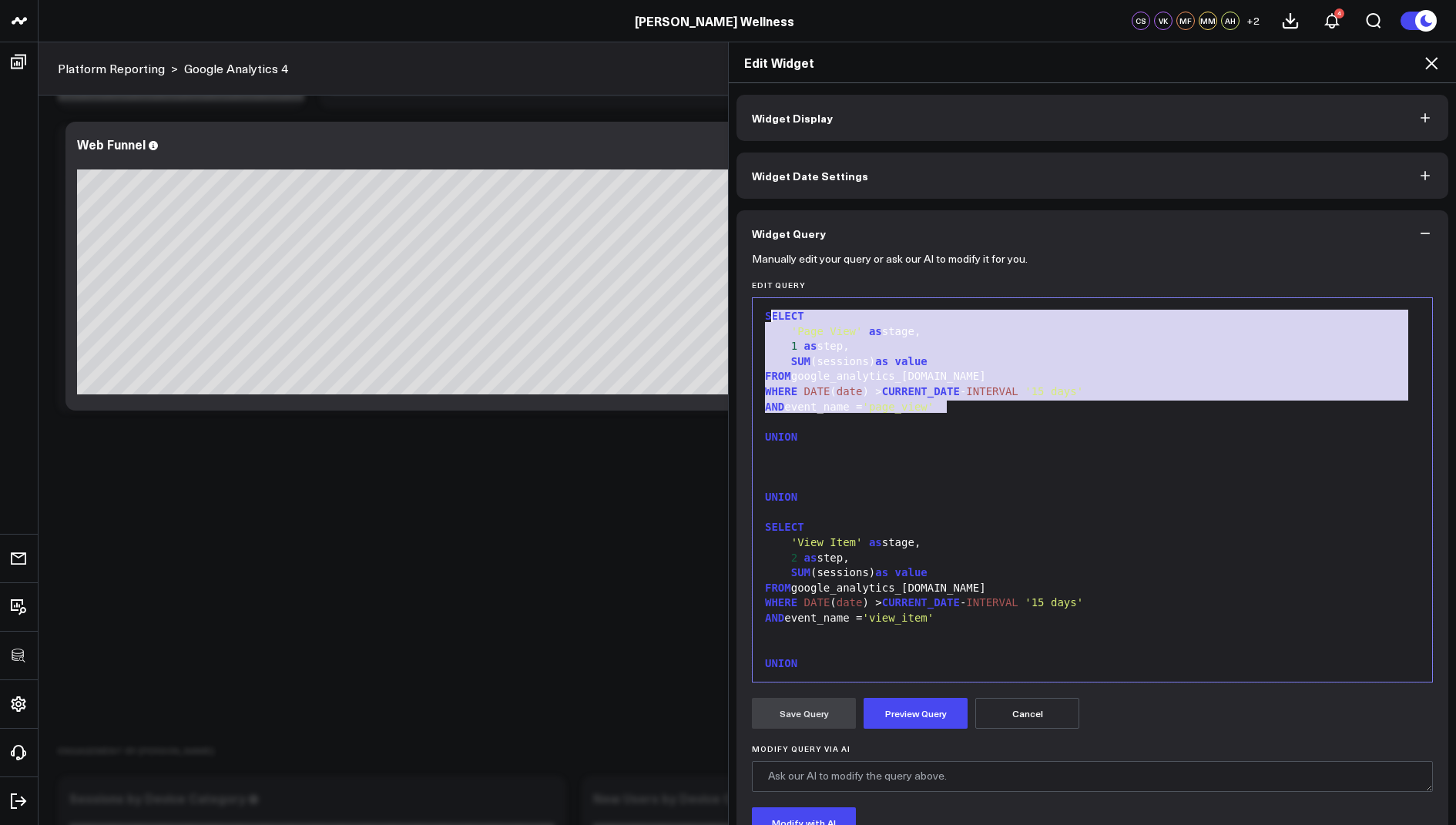
drag, startPoint x: 960, startPoint y: 406, endPoint x: 756, endPoint y: 307, distance: 226.8
click at [756, 307] on div "99 1 2 3 4 5 6 7 8 9 10 11 12 13 14 15 16 17 18 19 20 21 22 23 24 25 26 27 28 2…" at bounding box center [1093, 490] width 681 height 385
copy div "SELECT 'Page View' as stage, 1 as step, SUM (sessions) as value FROM google_ana…"
click at [778, 470] on div at bounding box center [1092, 467] width 664 height 15
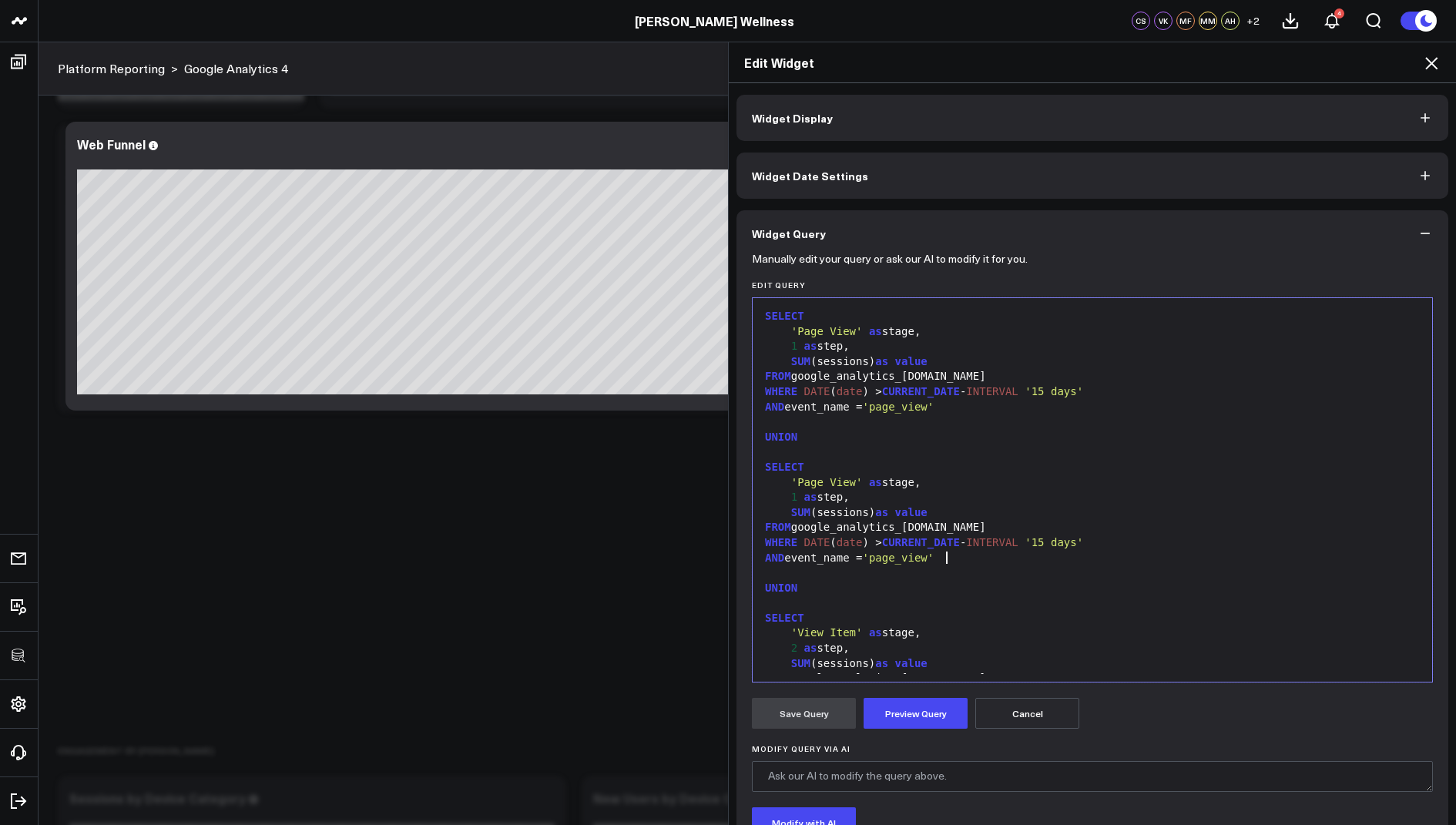
click at [853, 483] on span "'Page View'" at bounding box center [827, 482] width 72 height 12
click at [934, 559] on span "'page_view'" at bounding box center [898, 557] width 72 height 12
click at [798, 496] on div "1 as step," at bounding box center [1092, 497] width 664 height 15
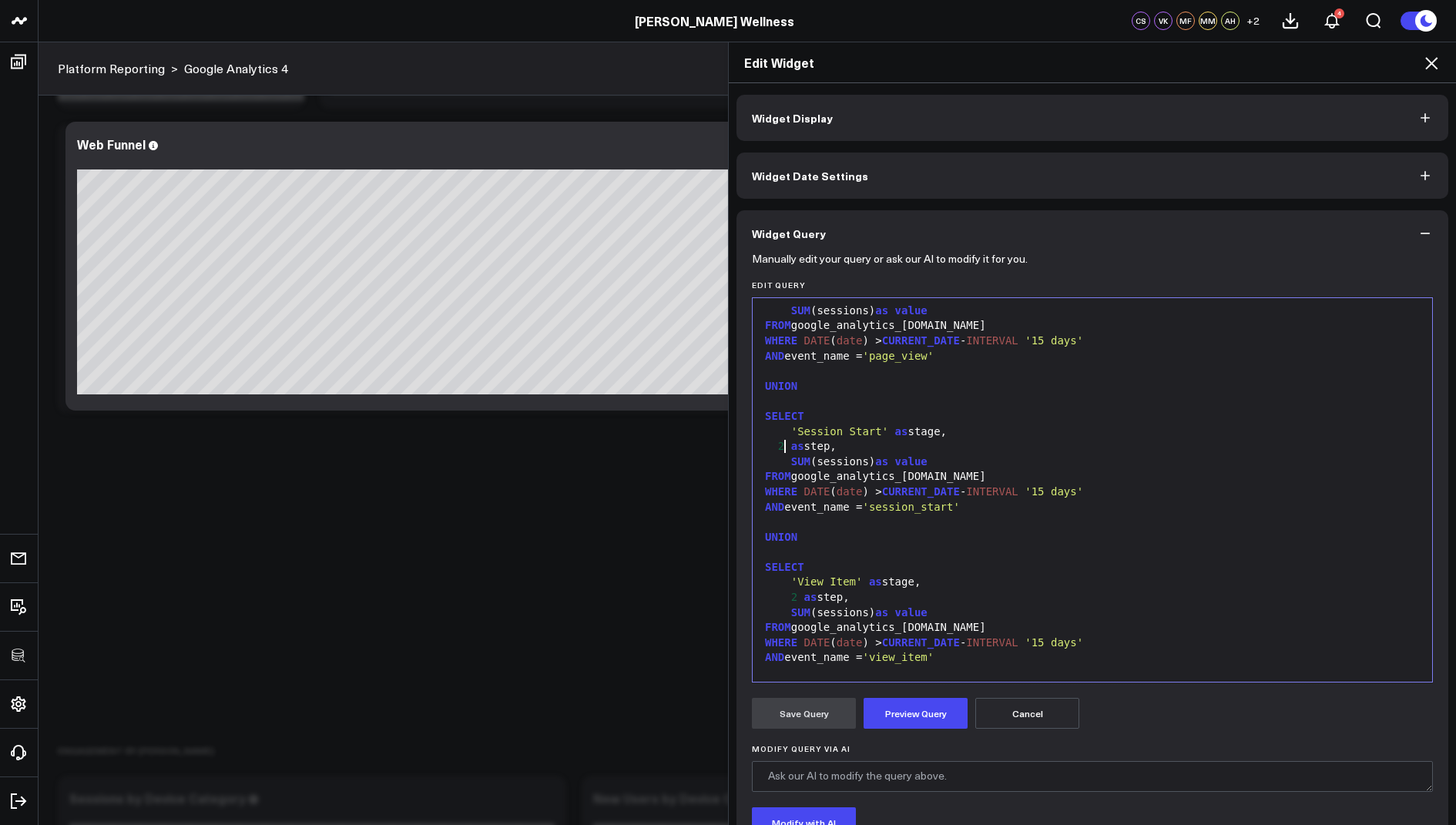
click at [797, 599] on div "2 as step," at bounding box center [1092, 598] width 664 height 15
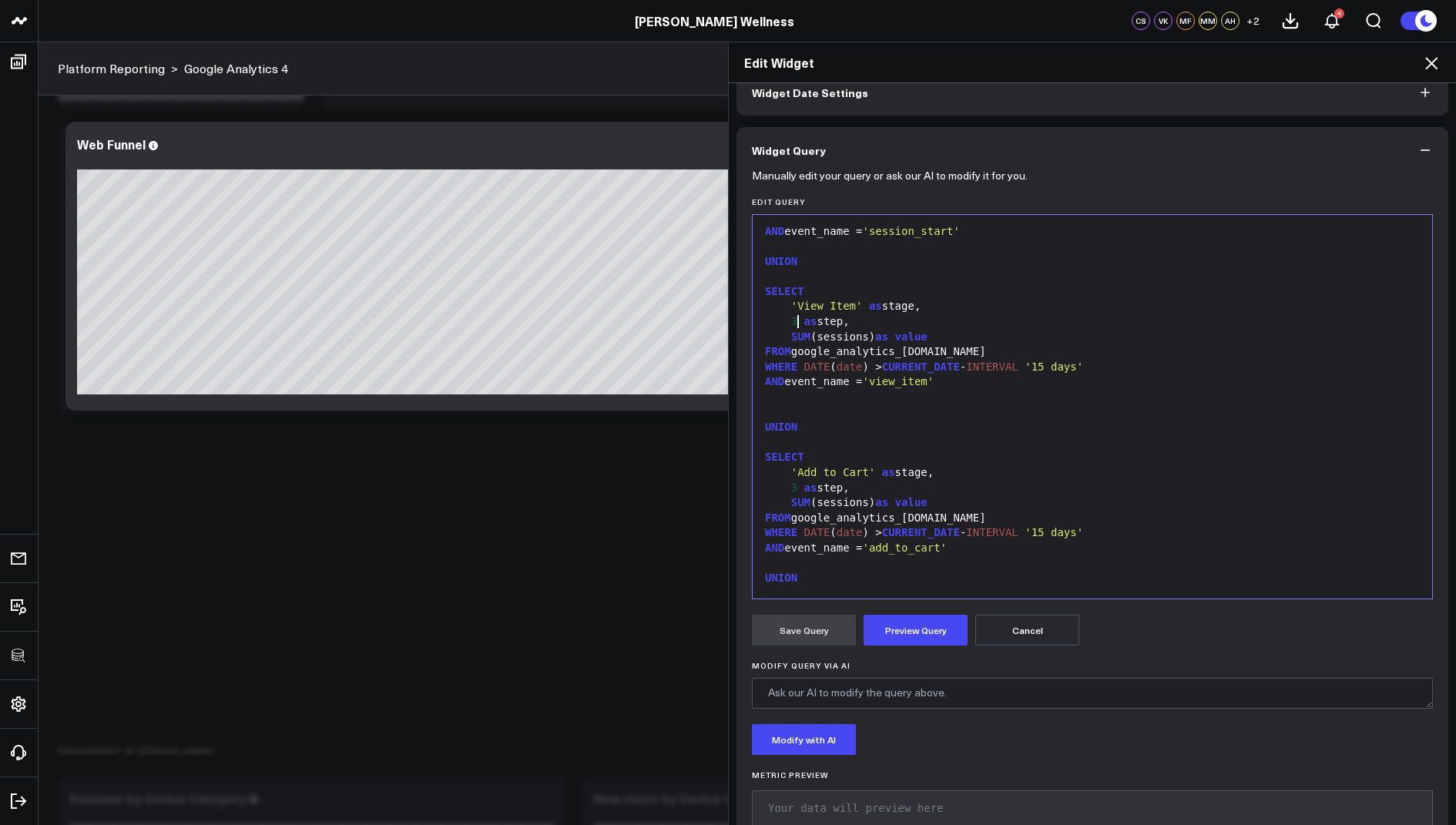
scroll to position [285, 0]
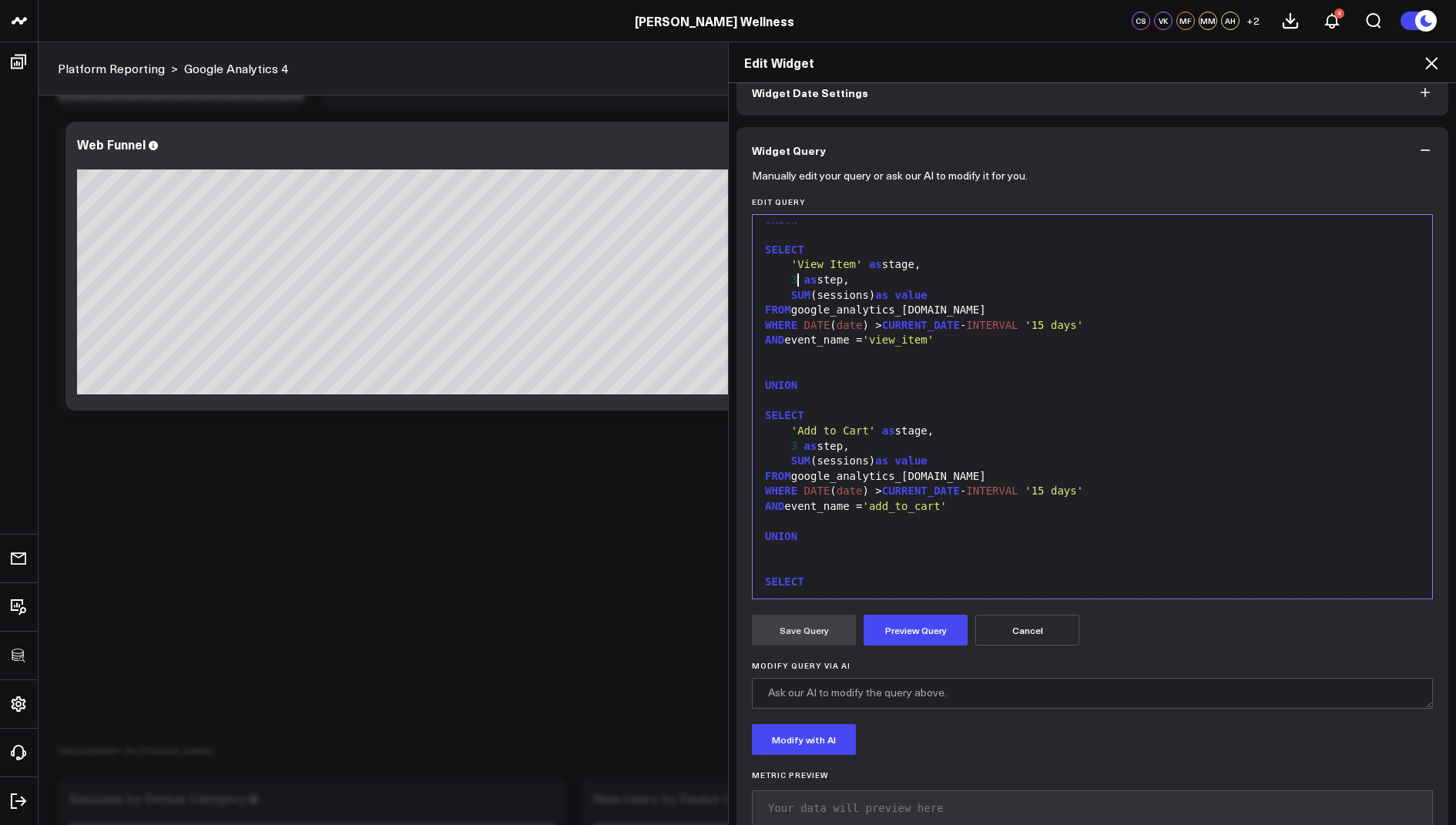
click at [797, 441] on div "3 as step," at bounding box center [1092, 446] width 664 height 15
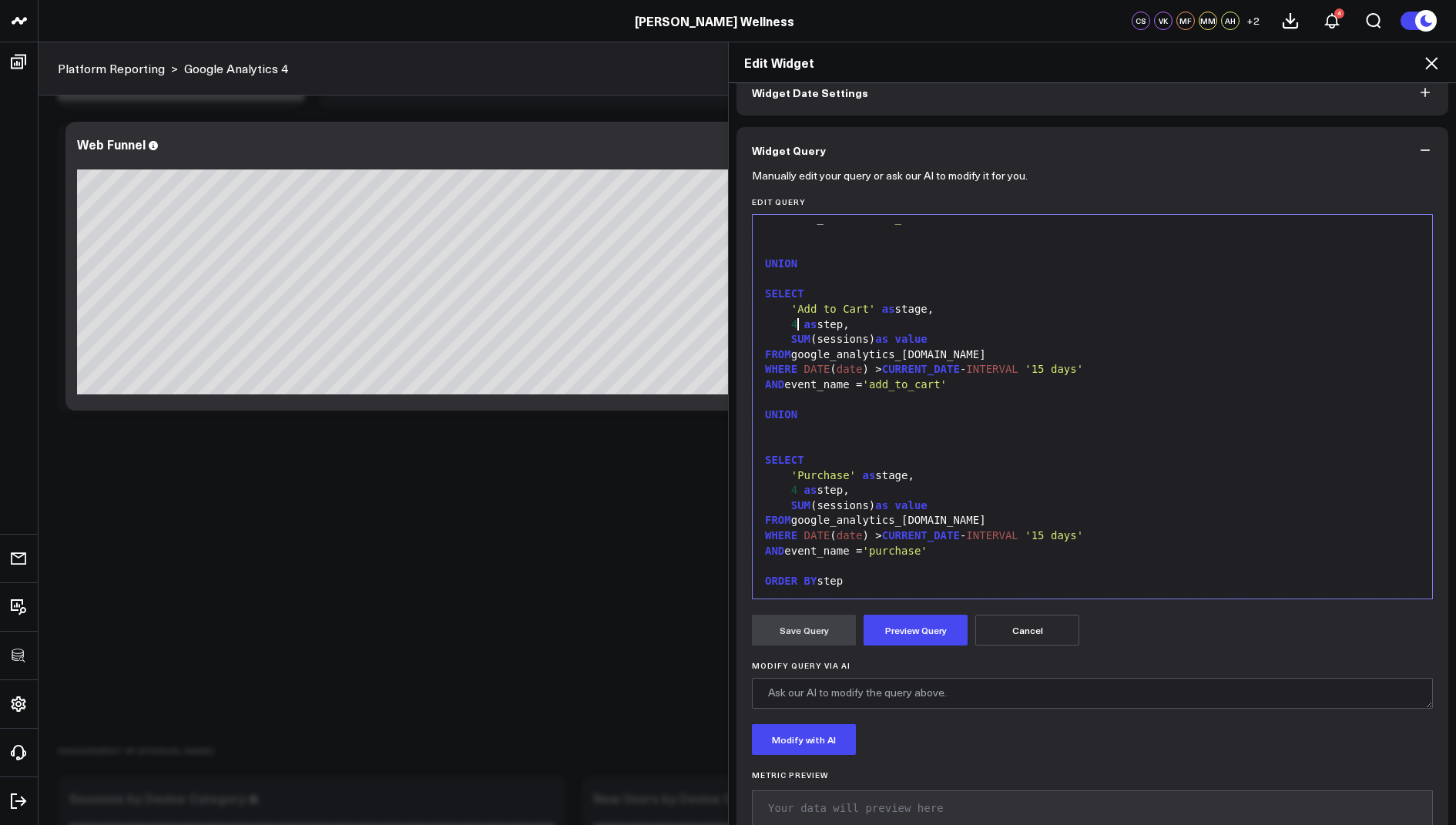
click at [796, 489] on div "4 as step," at bounding box center [1092, 490] width 664 height 15
click at [945, 619] on button "Preview Query" at bounding box center [915, 629] width 104 height 31
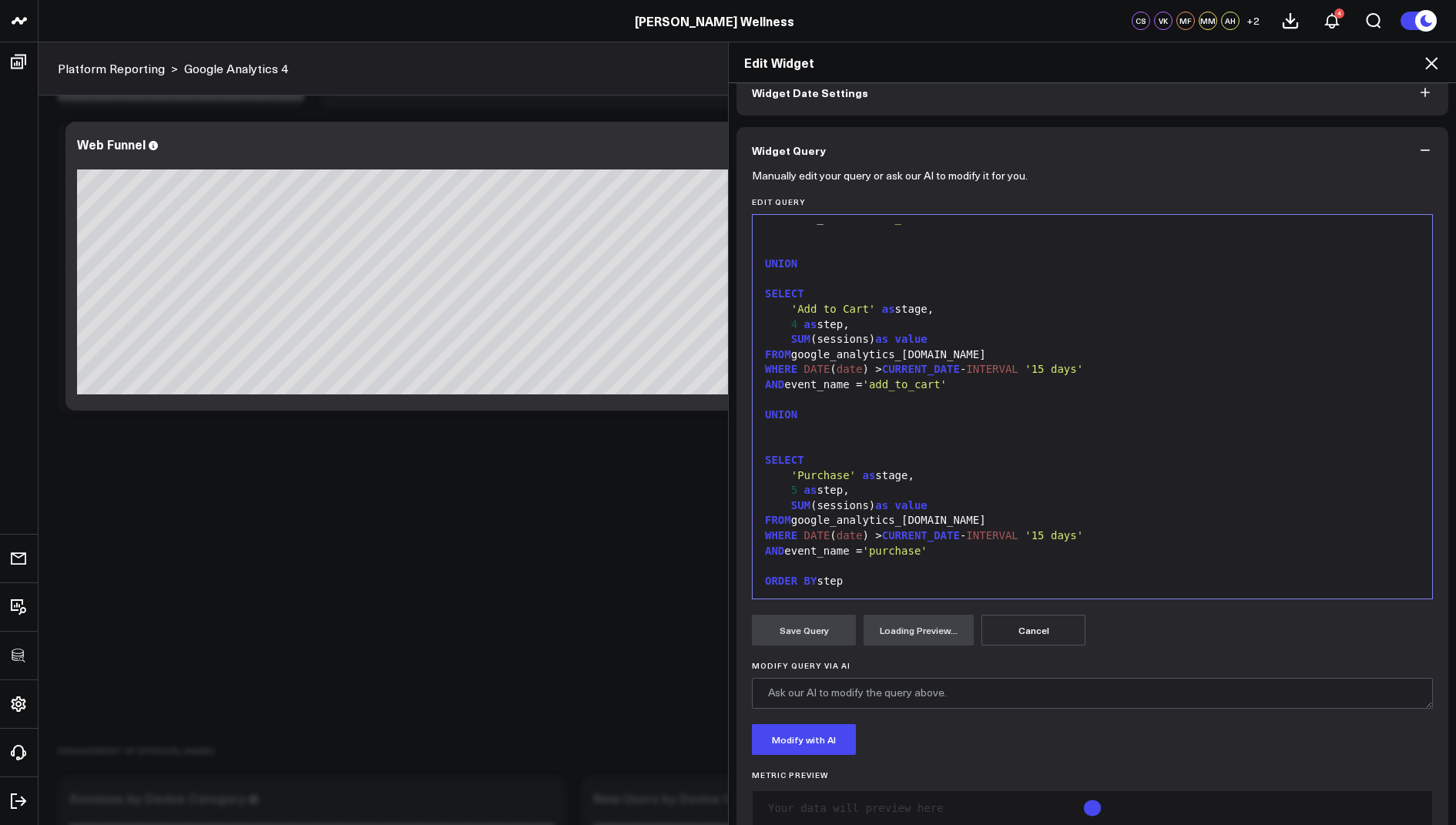
scroll to position [118, 0]
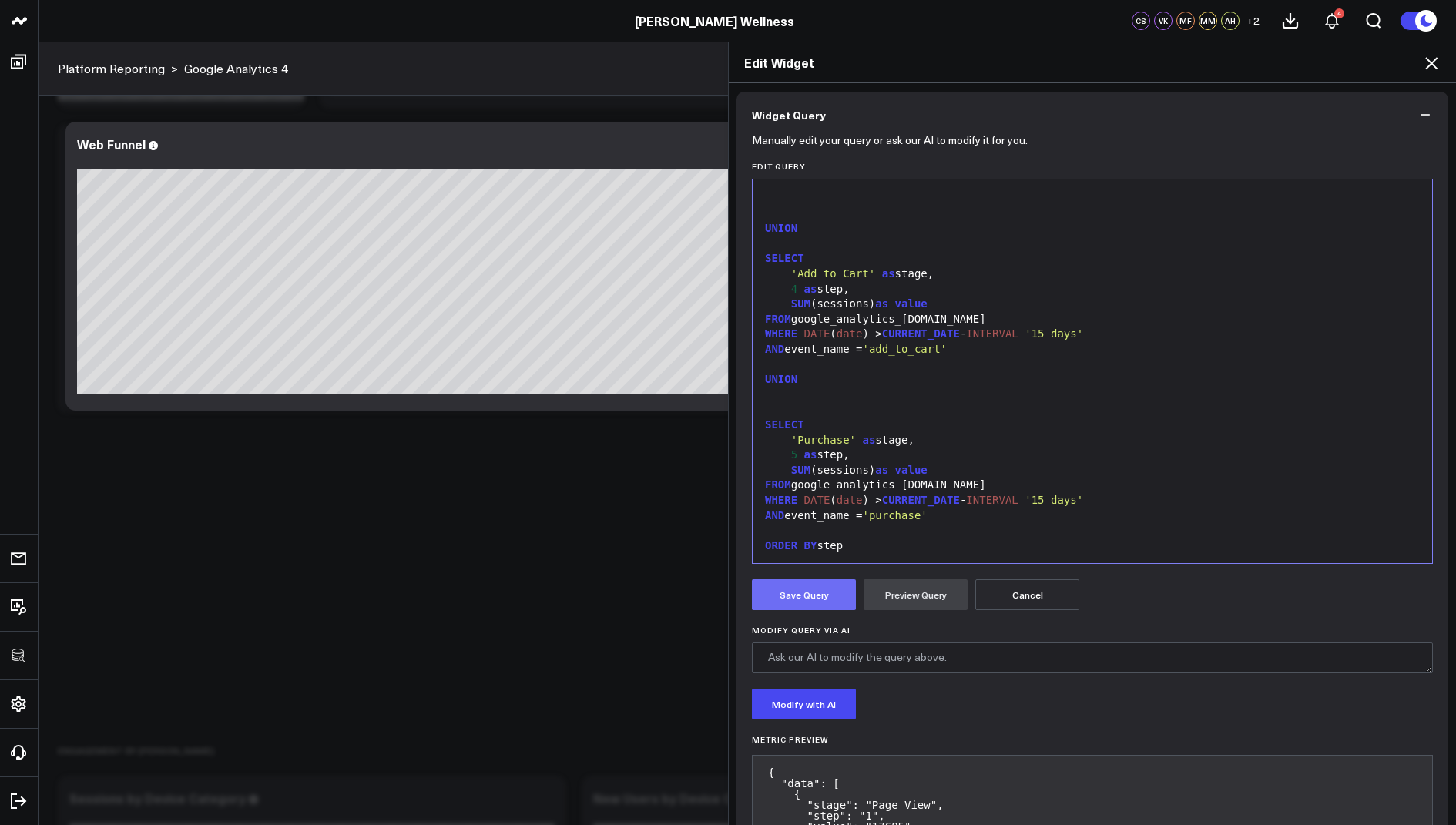
click at [764, 583] on button "Save Query" at bounding box center [804, 594] width 104 height 31
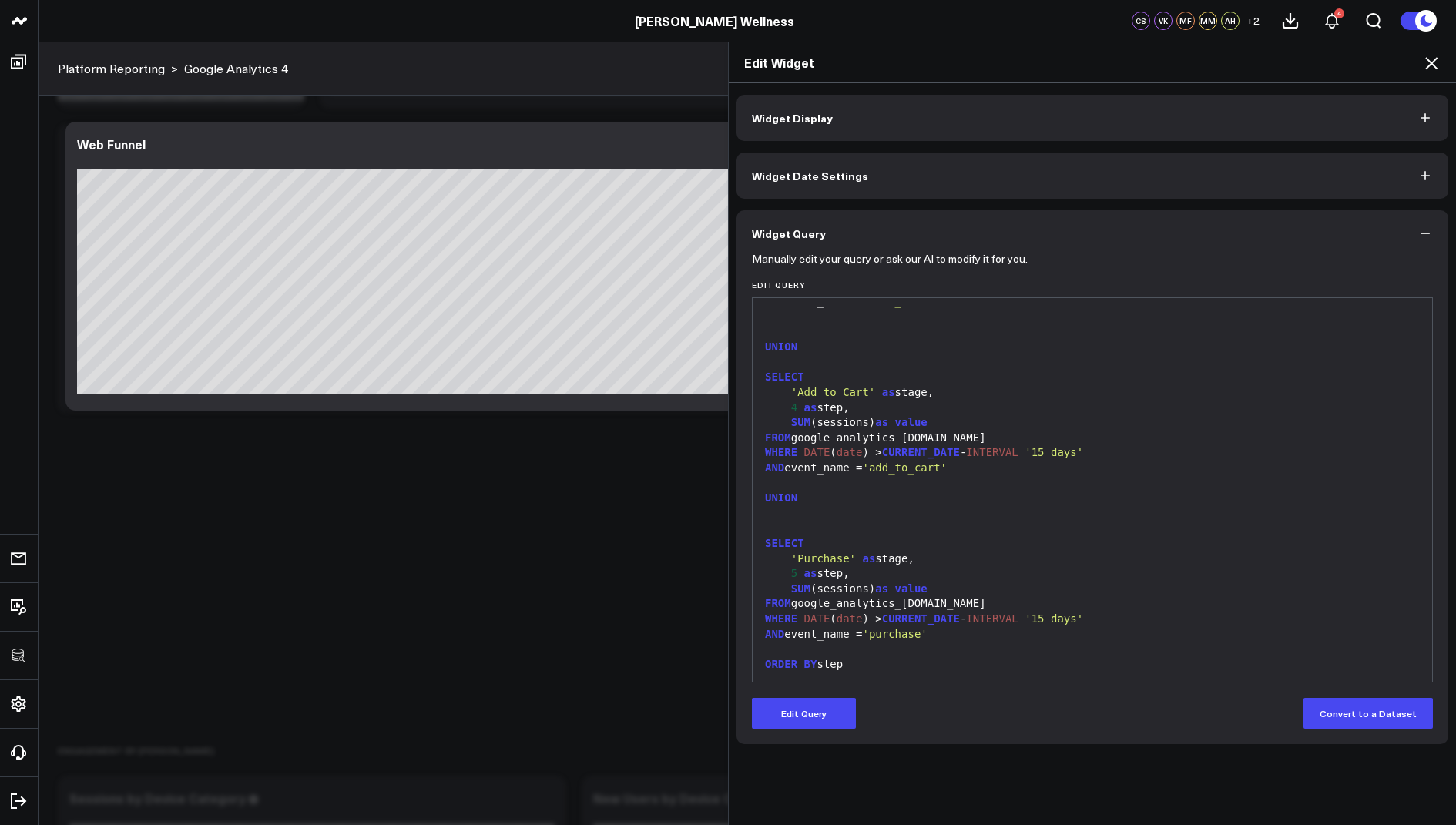
scroll to position [0, 0]
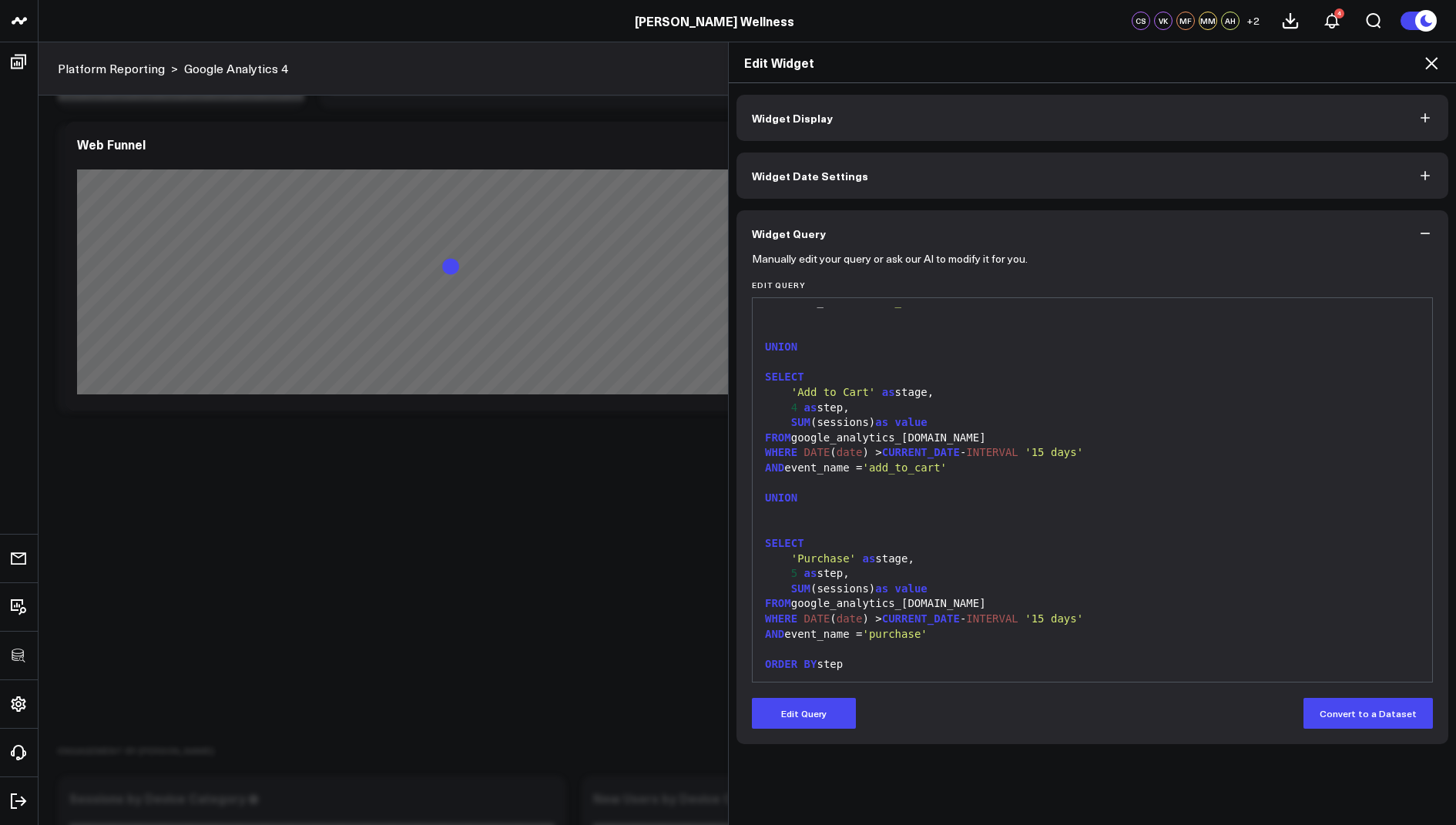
click at [1435, 61] on icon at bounding box center [1432, 63] width 18 height 18
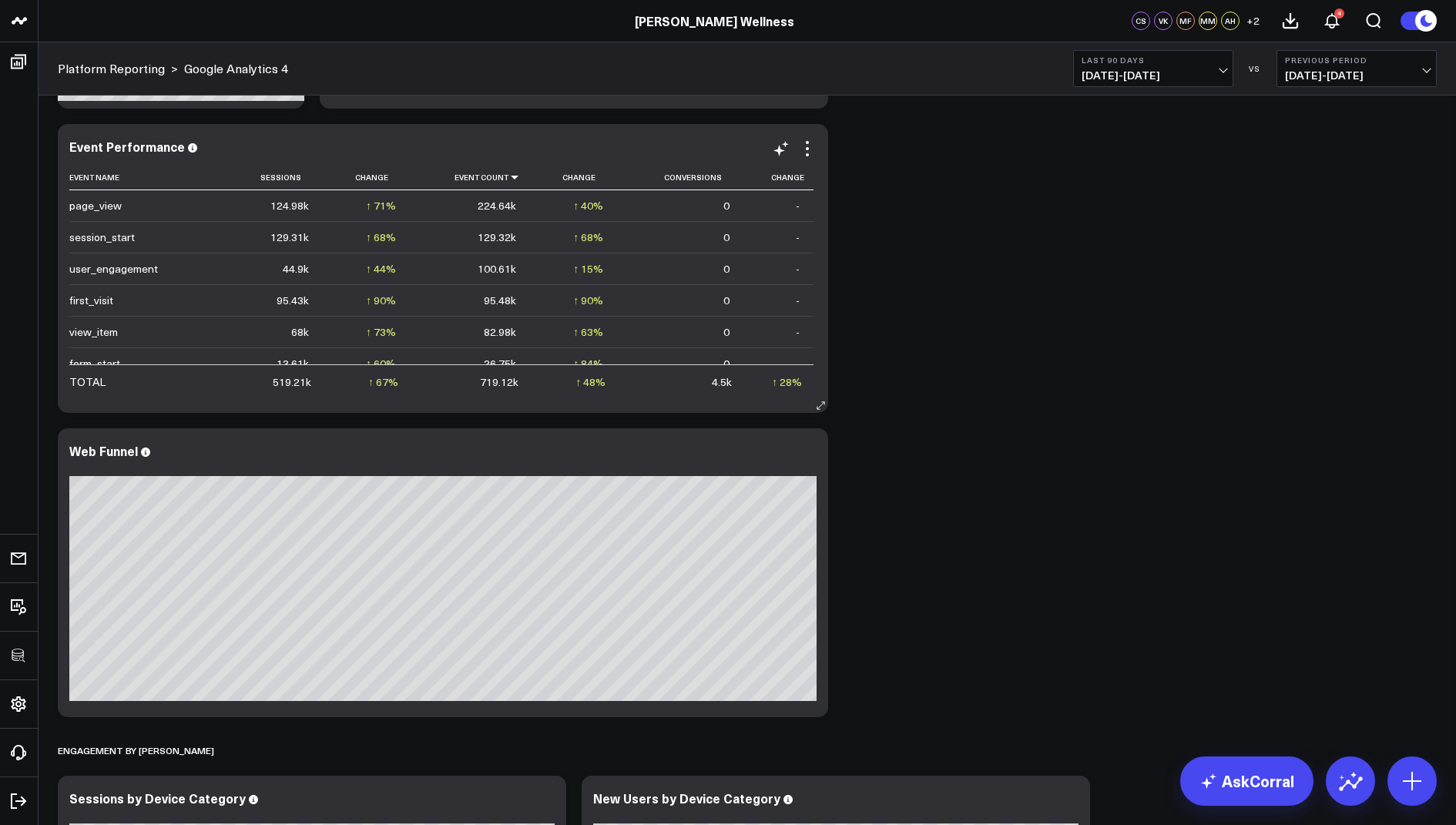
scroll to position [1608, 0]
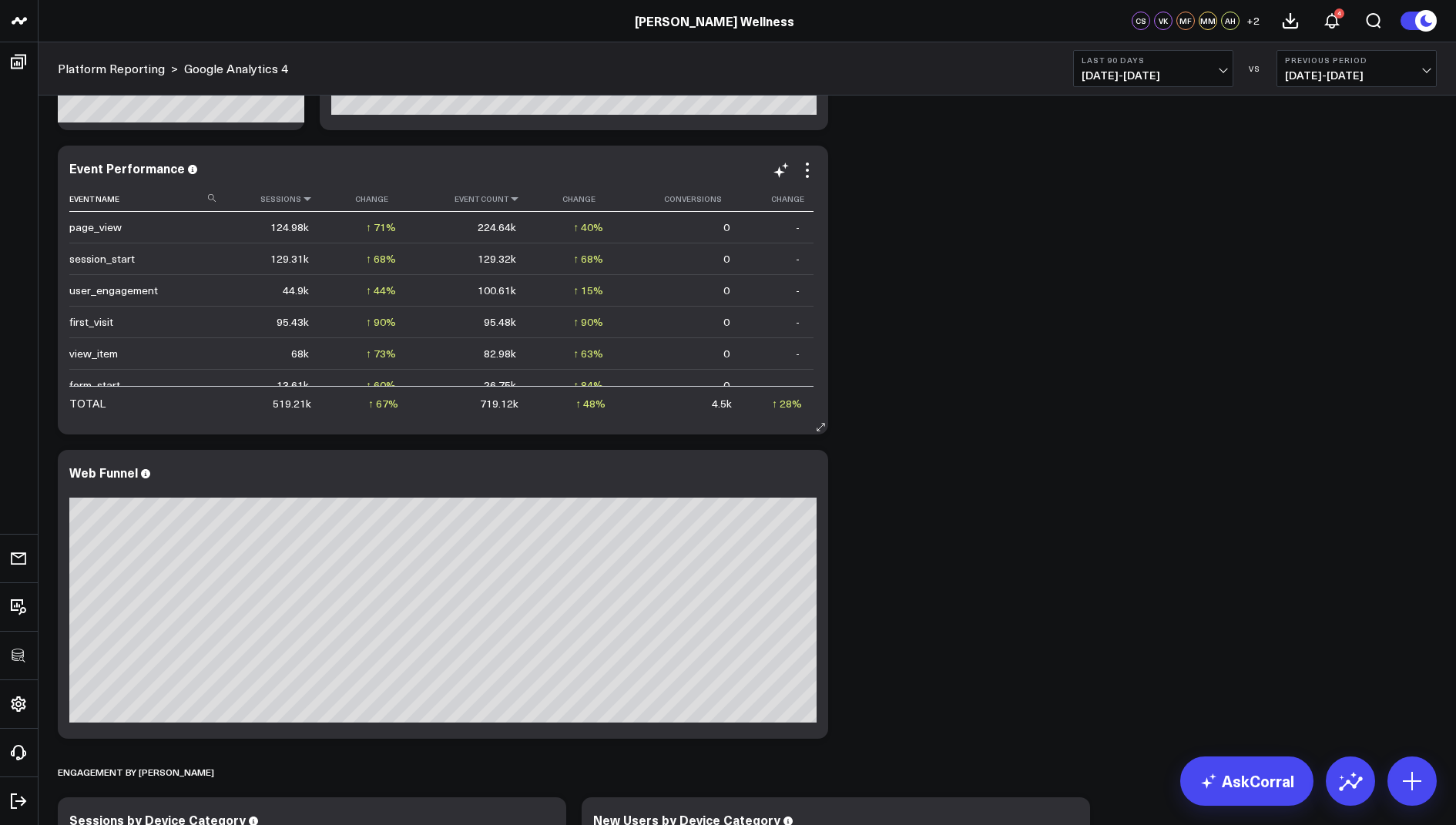
click at [306, 198] on icon at bounding box center [307, 198] width 12 height 9
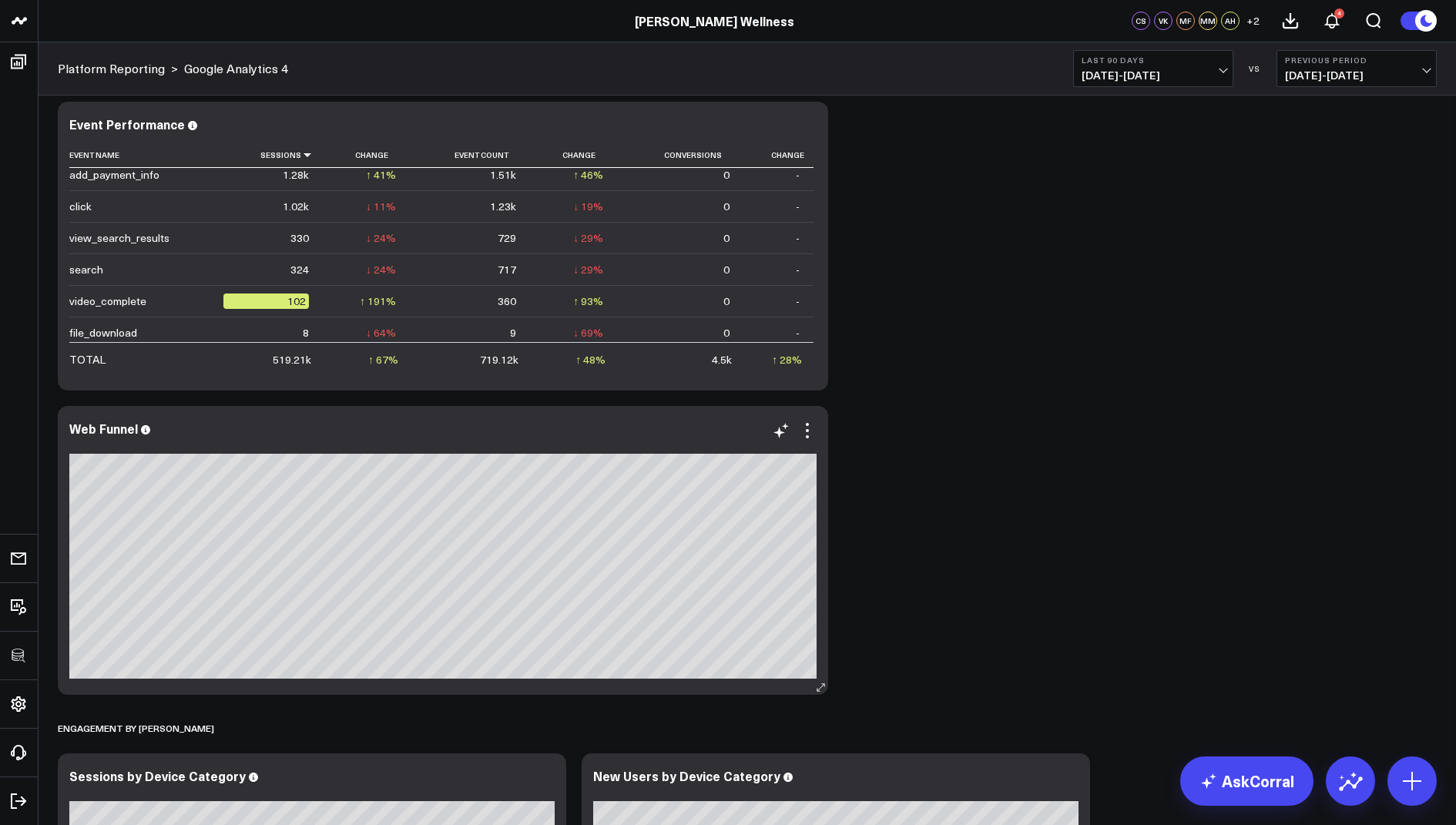
scroll to position [1657, 0]
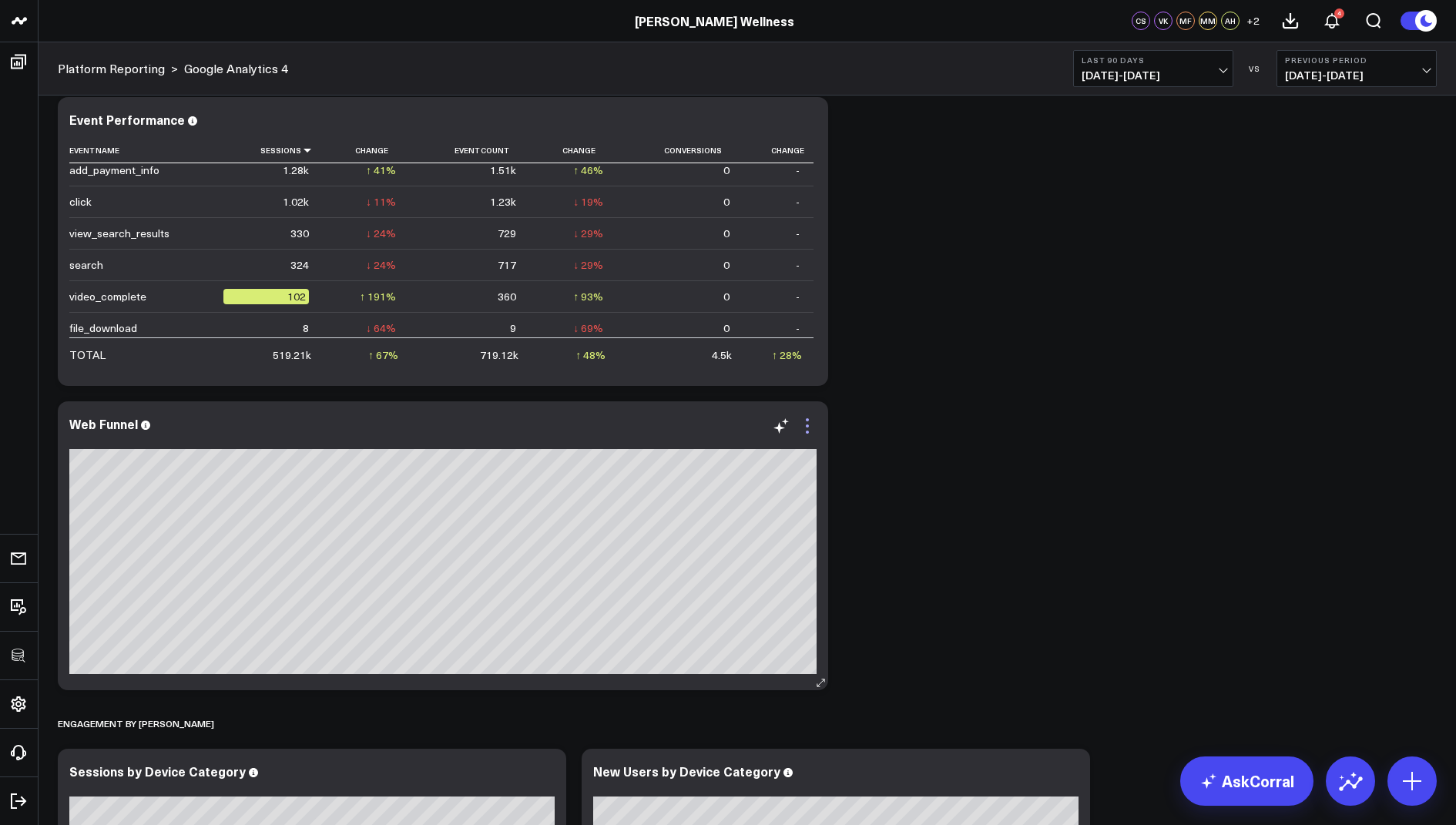
click at [806, 422] on icon at bounding box center [807, 425] width 18 height 18
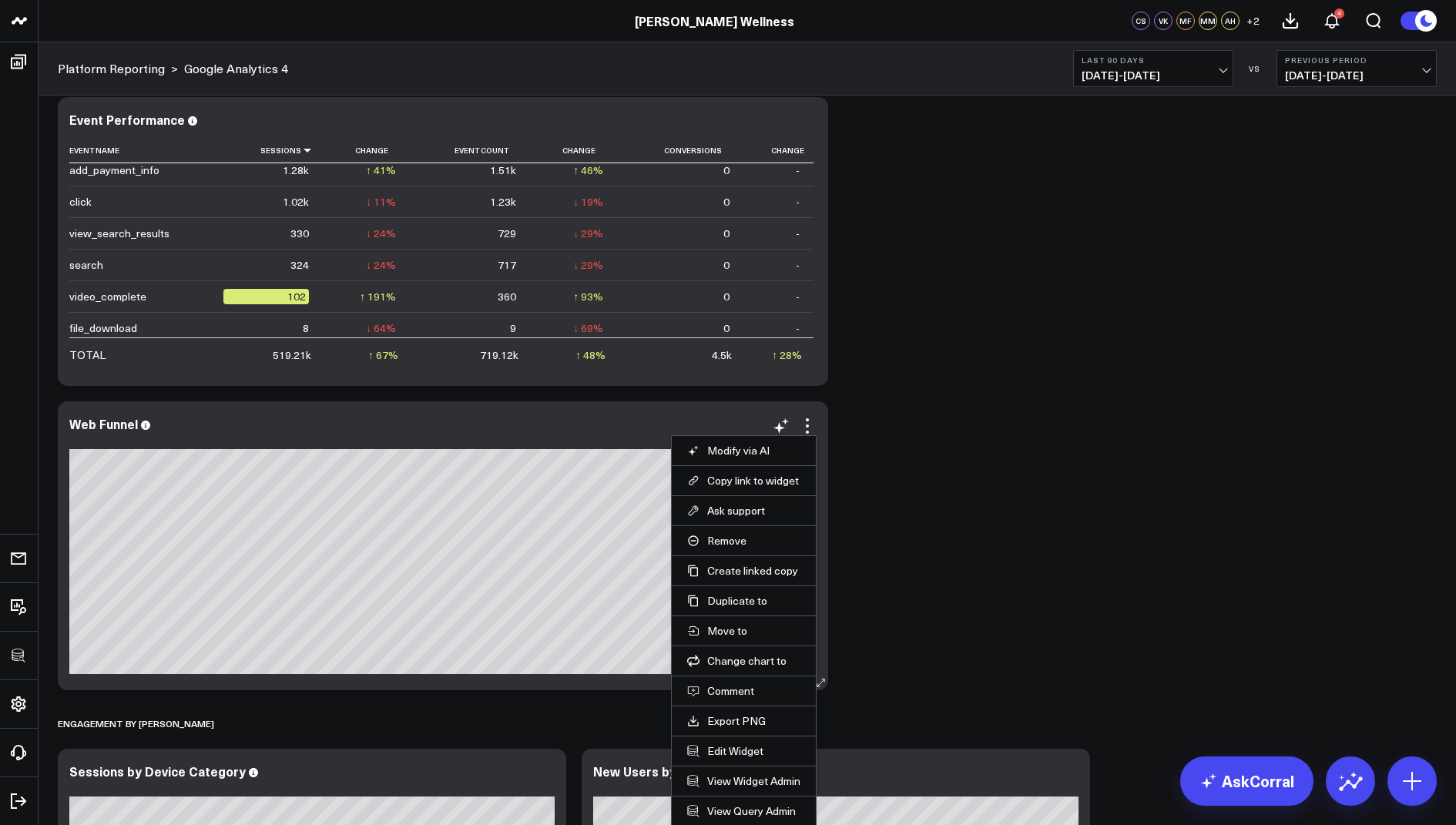
click at [721, 738] on li "Edit Widget" at bounding box center [744, 750] width 144 height 30
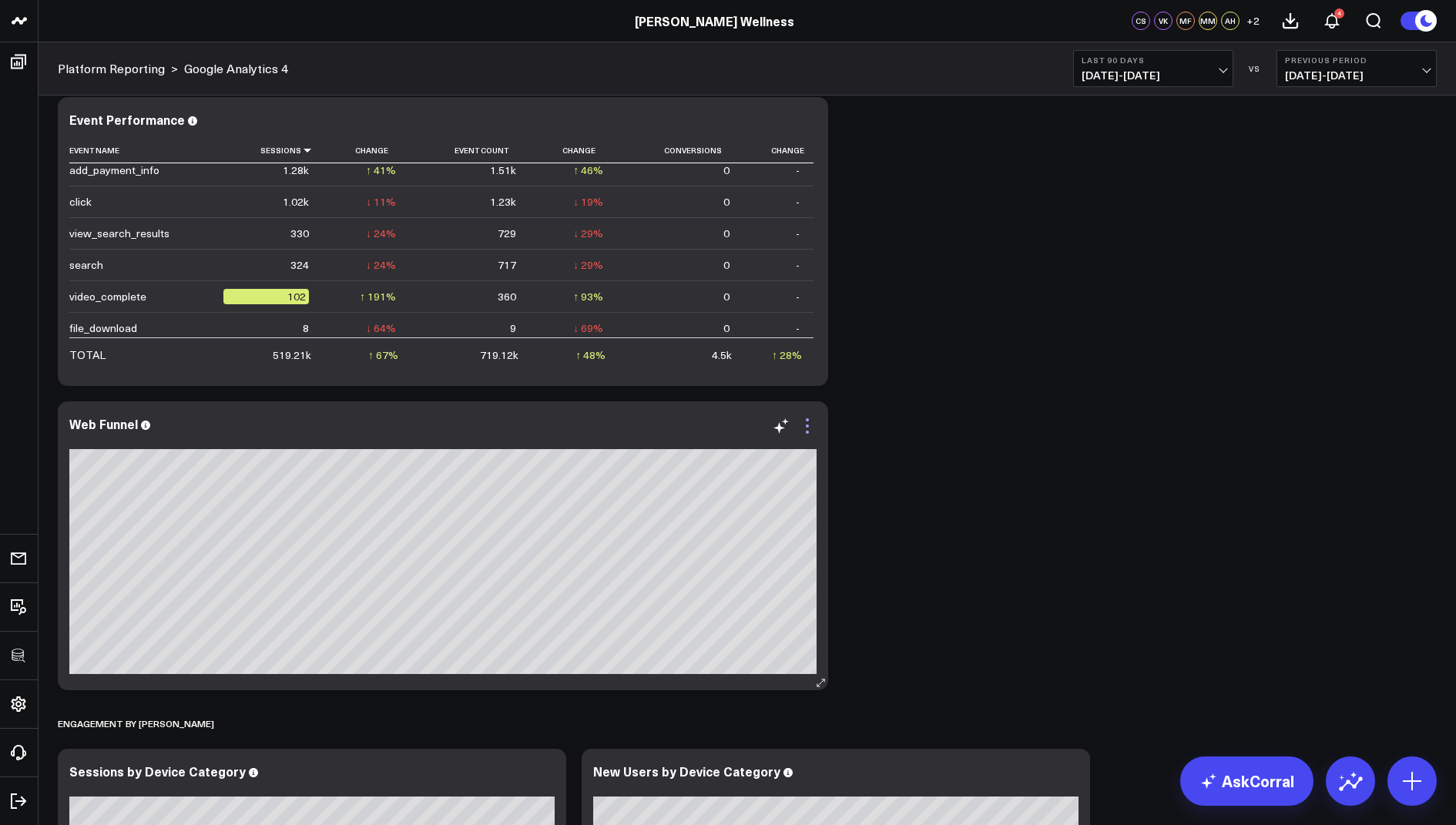
click at [805, 427] on icon at bounding box center [807, 425] width 18 height 18
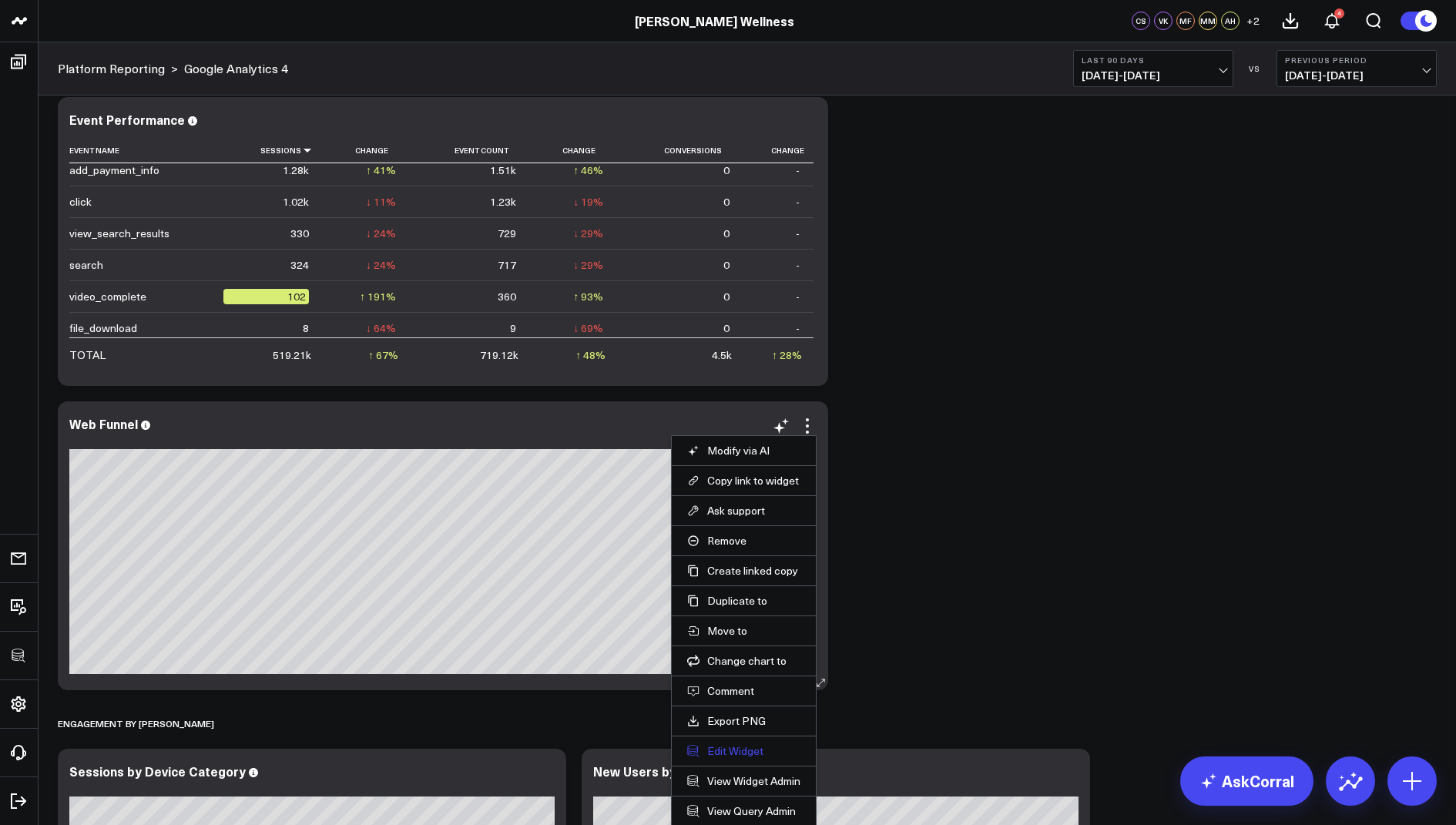
click at [733, 746] on button "Edit Widget" at bounding box center [744, 751] width 113 height 14
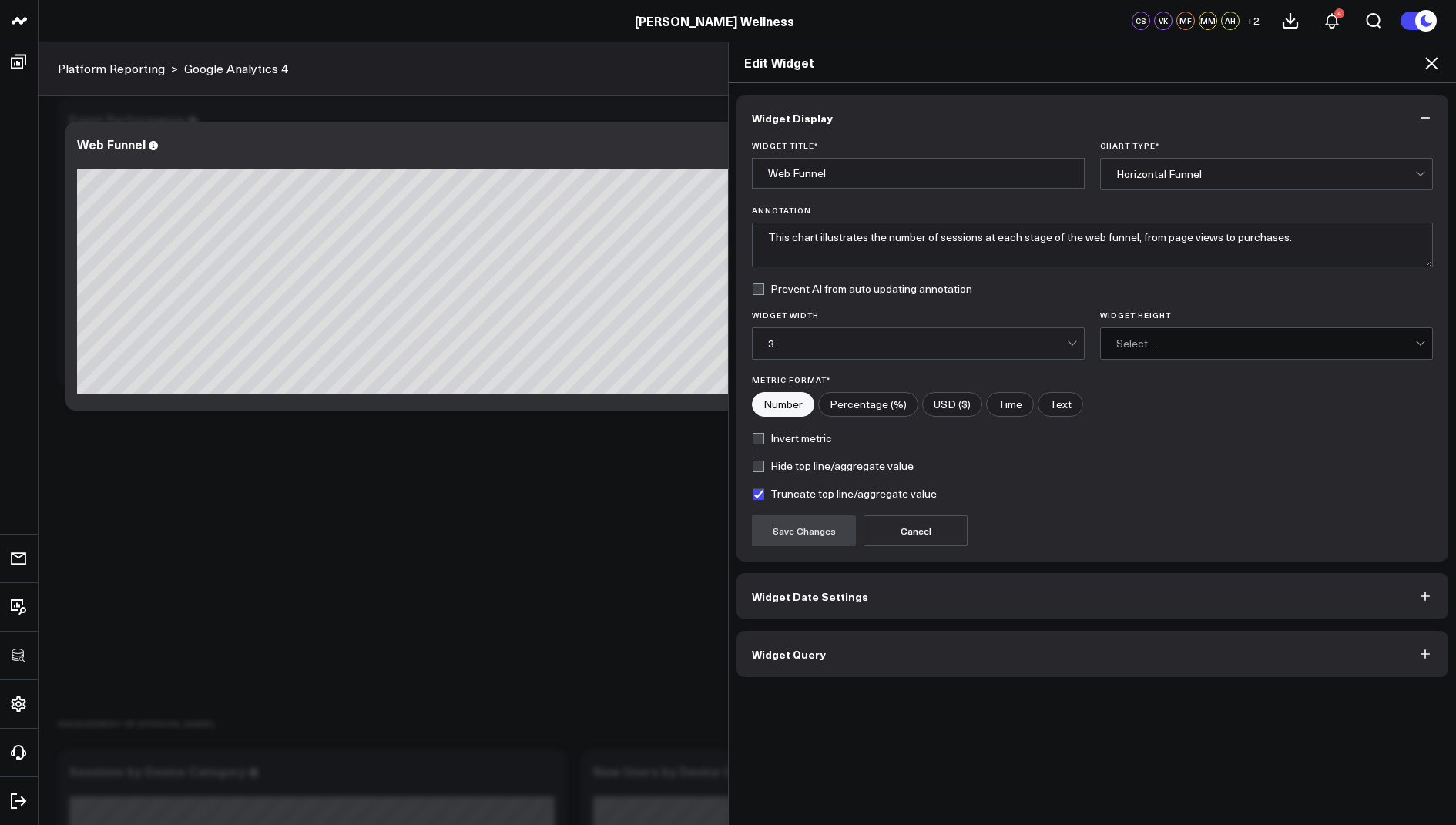
click at [809, 676] on div "Widget Display Widget Title * Web Funnel Chart Type * Horizontal Funnel Annotat…" at bounding box center [1092, 455] width 727 height 743
click at [791, 654] on span "Widget Query" at bounding box center [789, 654] width 74 height 12
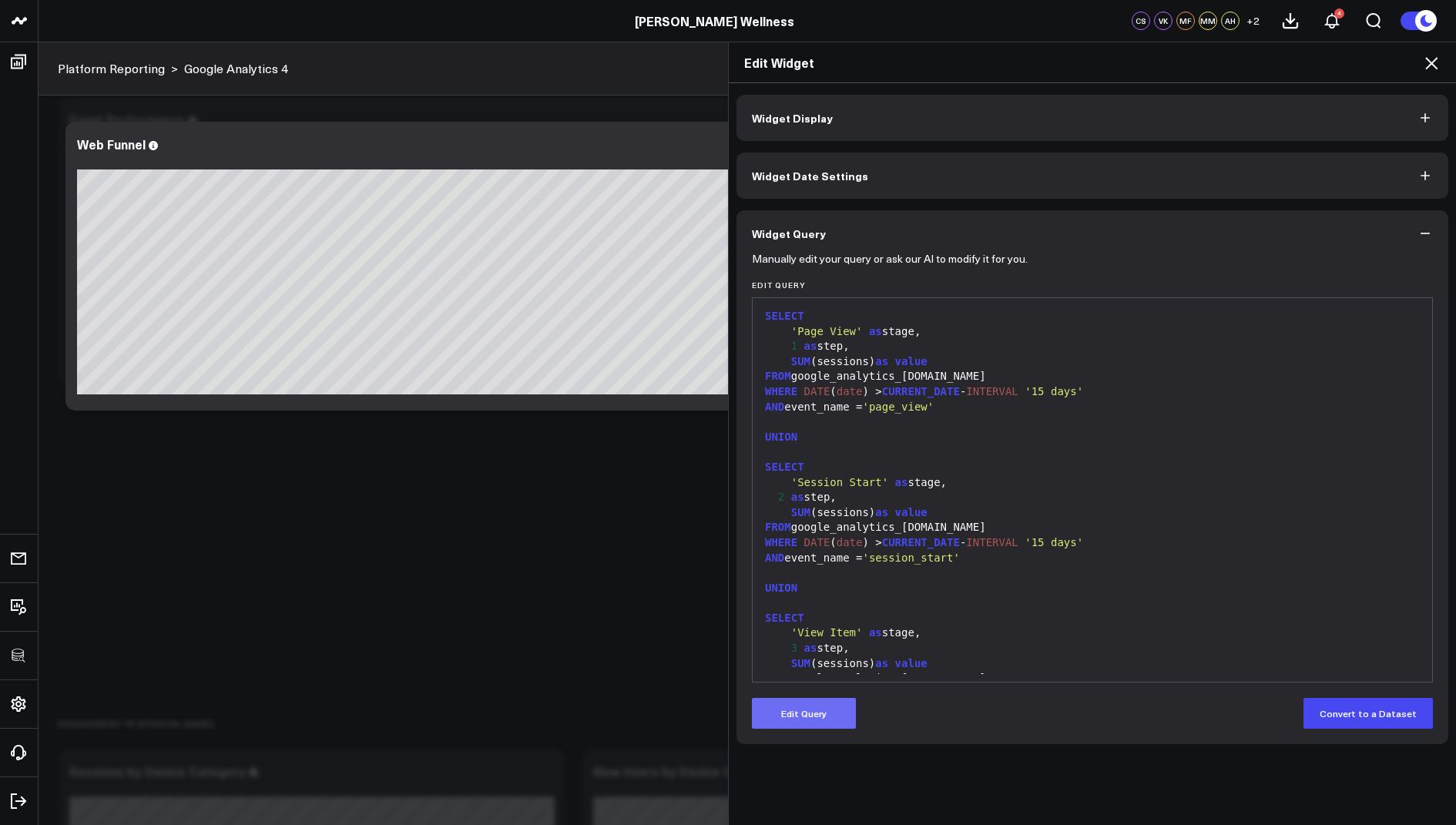
click at [786, 719] on button "Edit Query" at bounding box center [804, 713] width 104 height 31
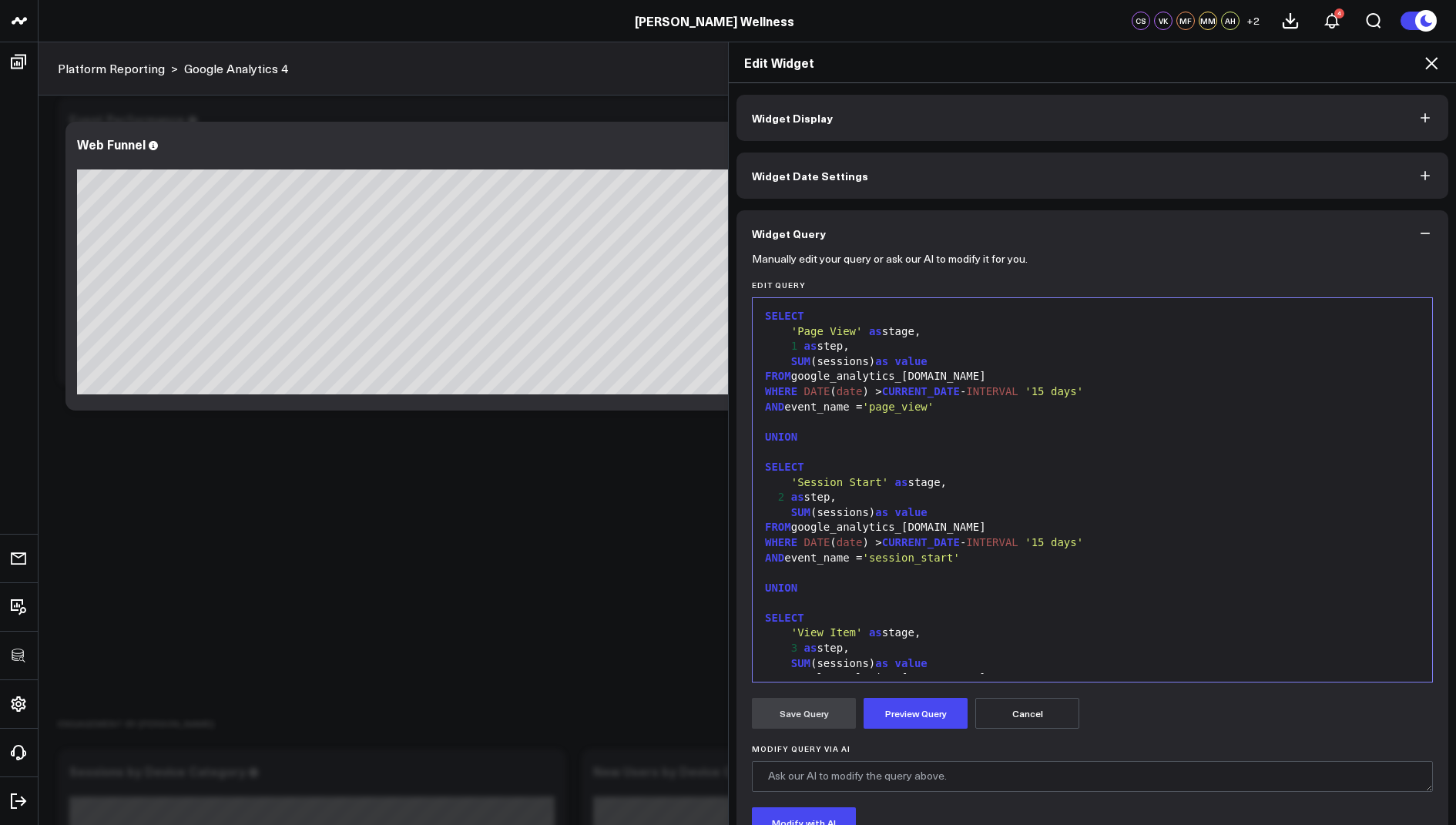
click at [856, 329] on span "'Page View'" at bounding box center [827, 330] width 72 height 12
click at [934, 403] on span "'page_view'" at bounding box center [898, 406] width 72 height 12
click at [880, 482] on span "'Session Start'" at bounding box center [840, 482] width 97 height 12
drag, startPoint x: 970, startPoint y: 559, endPoint x: 885, endPoint y: 559, distance: 85.0
click at [885, 559] on span "'begin_checkout'" at bounding box center [914, 557] width 104 height 12
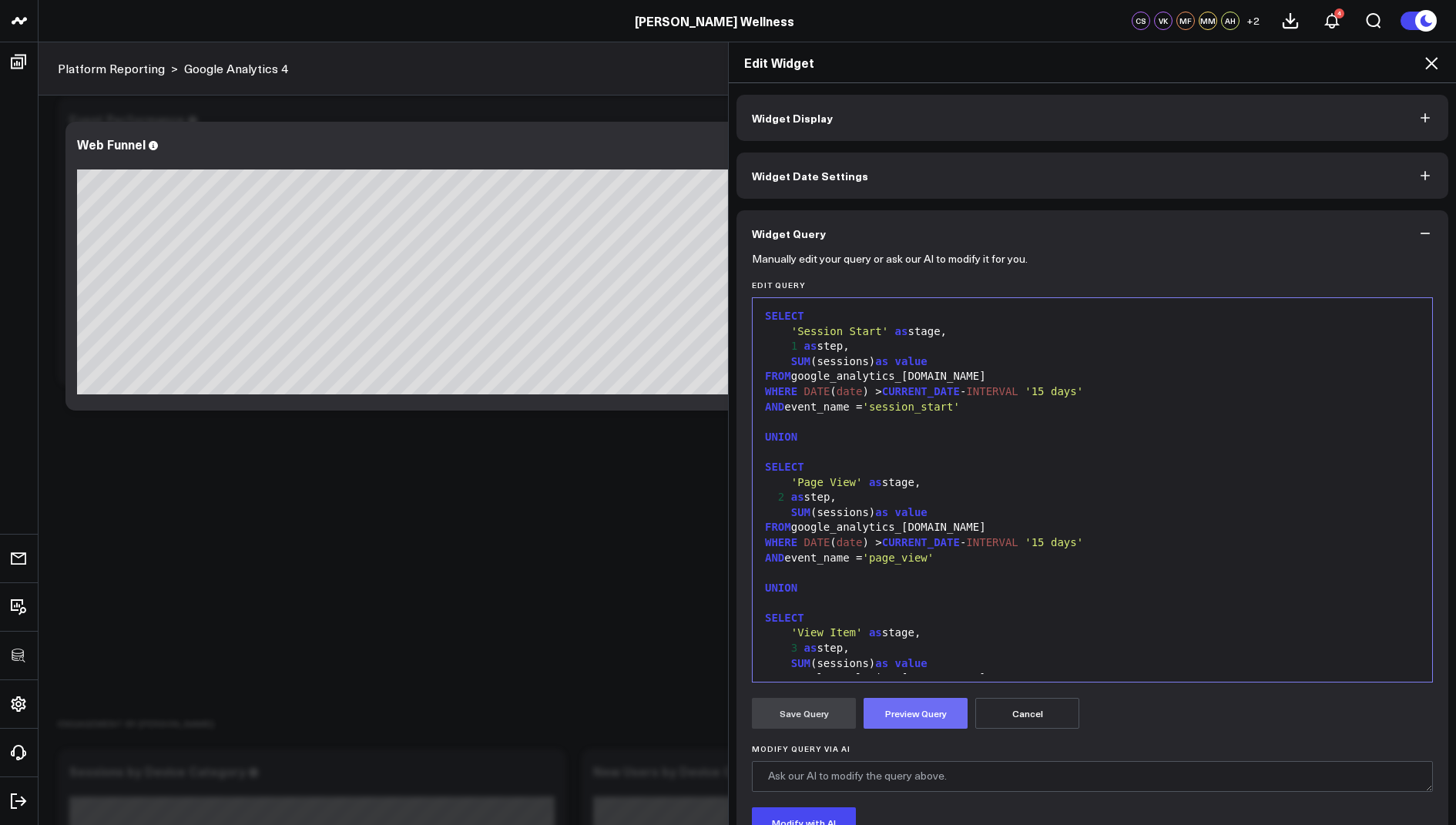
click at [913, 699] on button "Preview Query" at bounding box center [915, 713] width 104 height 31
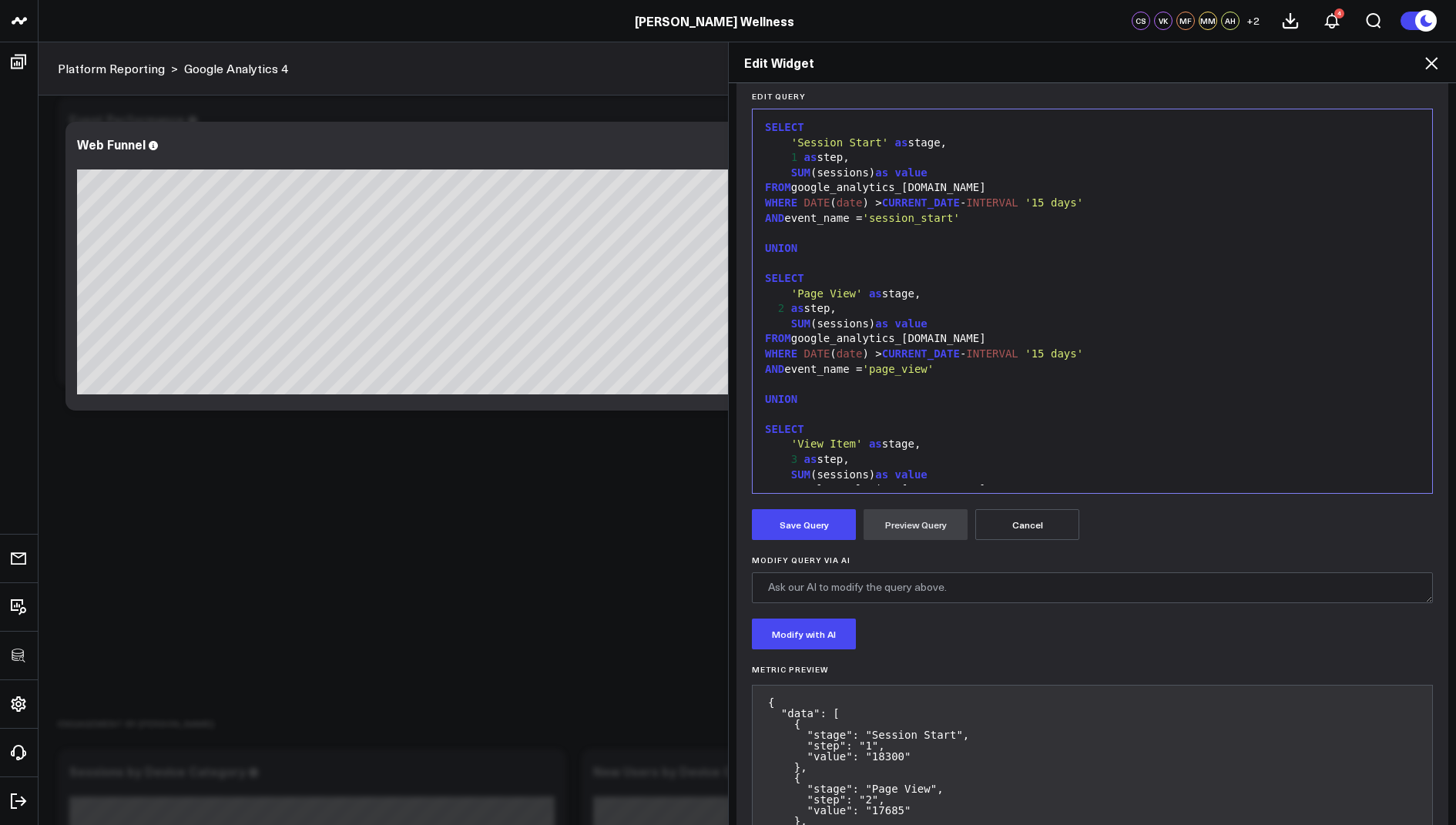
scroll to position [205, 0]
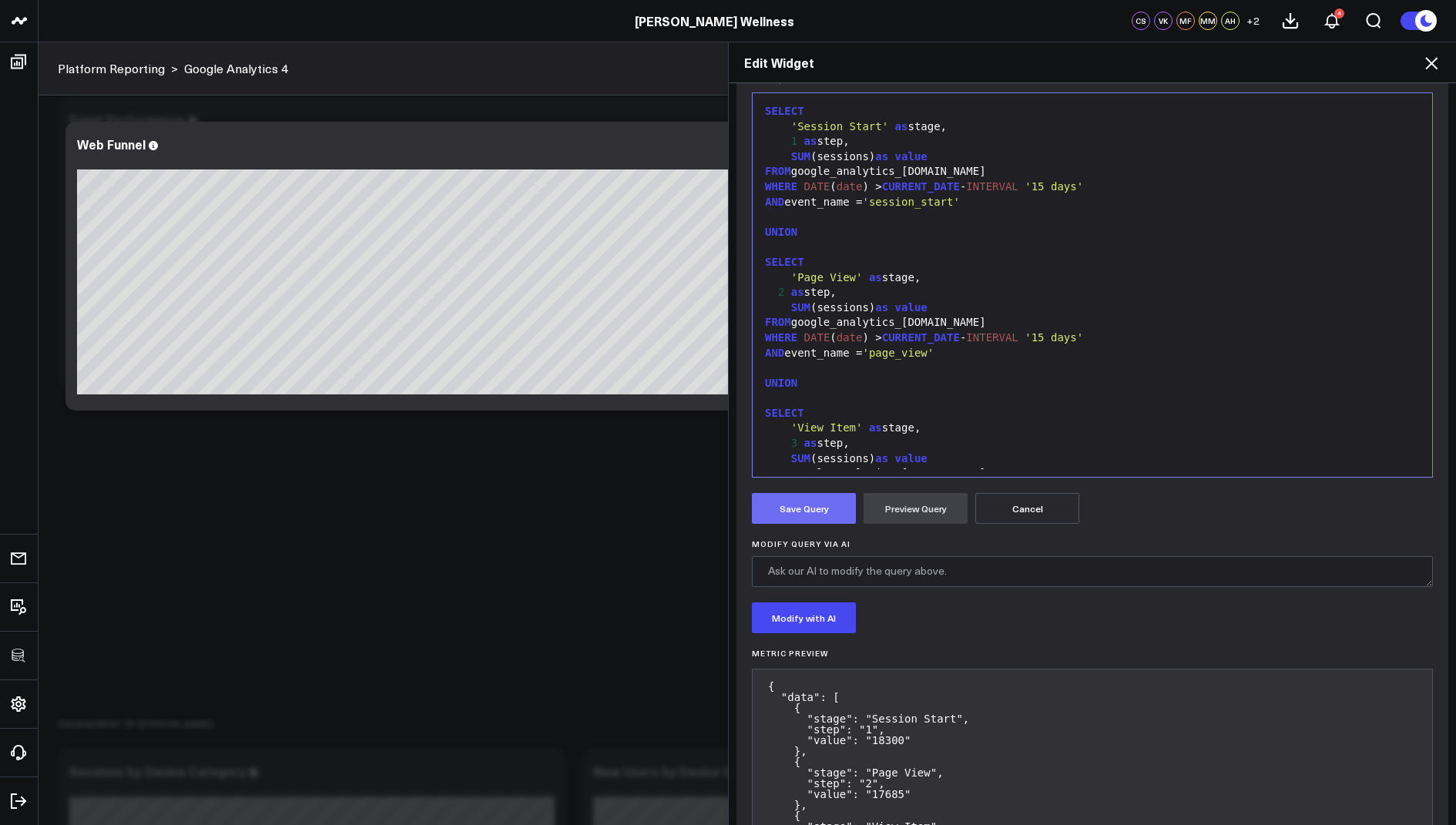
click at [795, 519] on button "Save Query" at bounding box center [804, 508] width 104 height 31
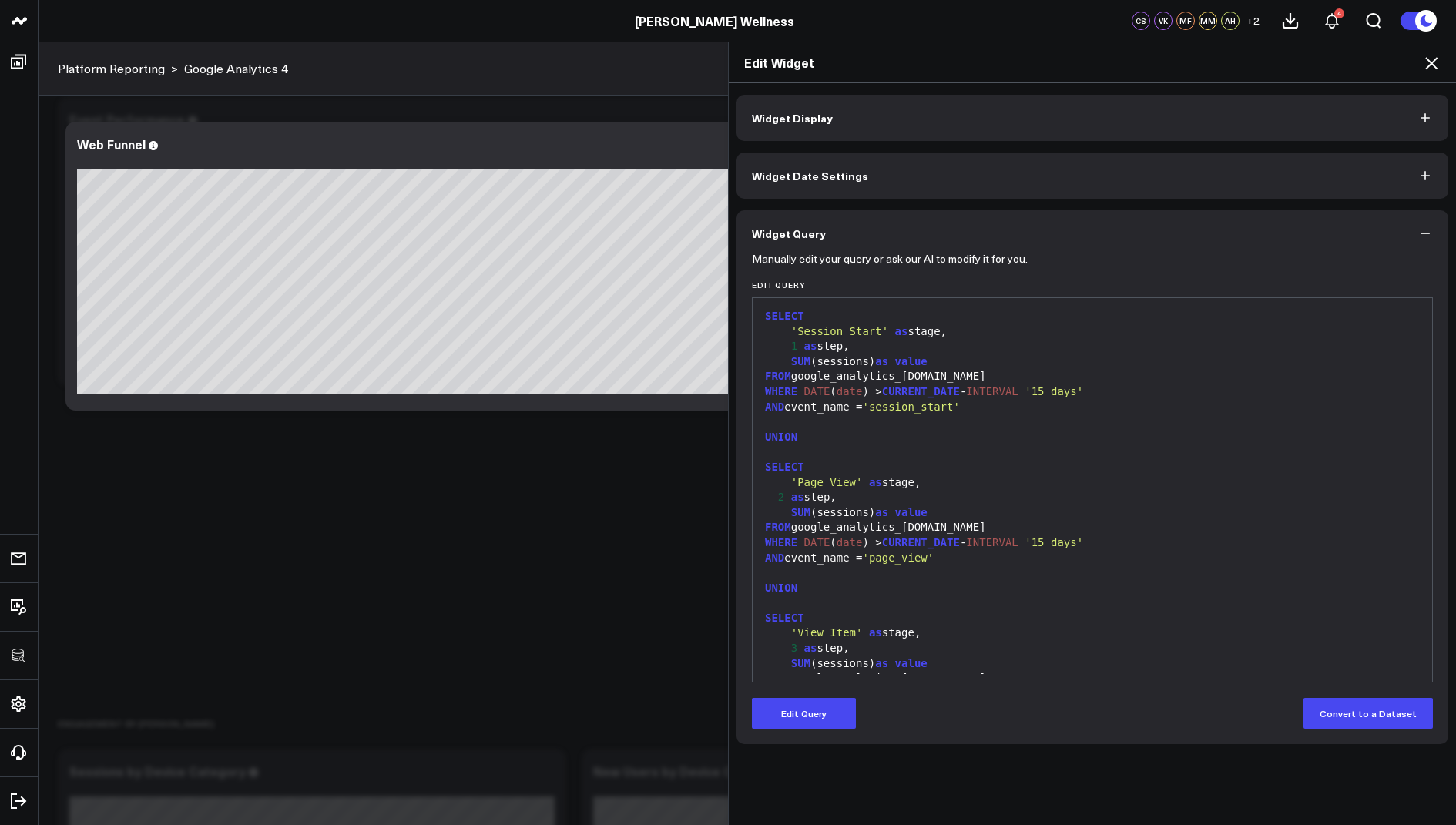
click at [1425, 62] on icon at bounding box center [1432, 63] width 18 height 18
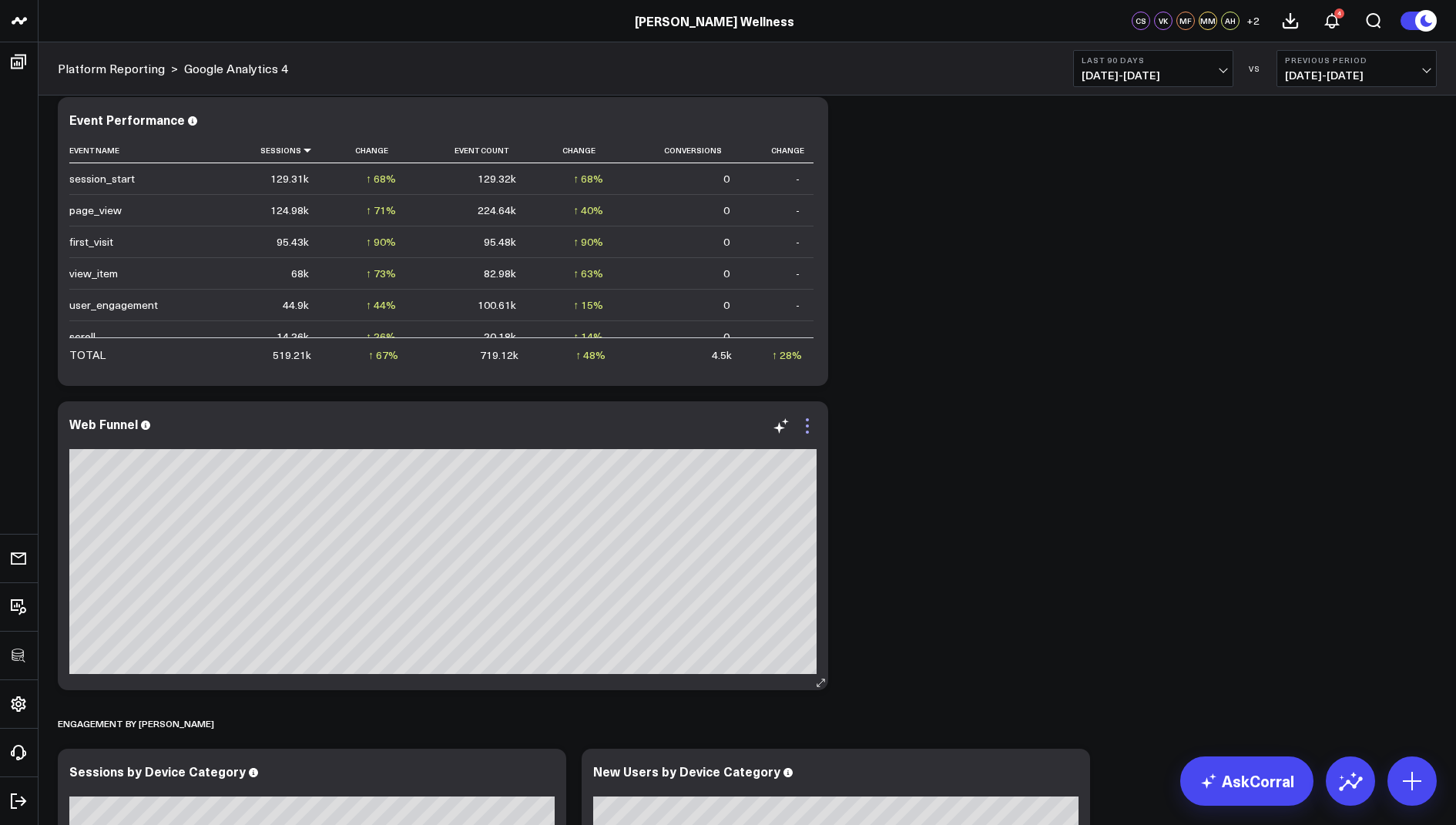
click at [803, 427] on icon at bounding box center [807, 425] width 18 height 18
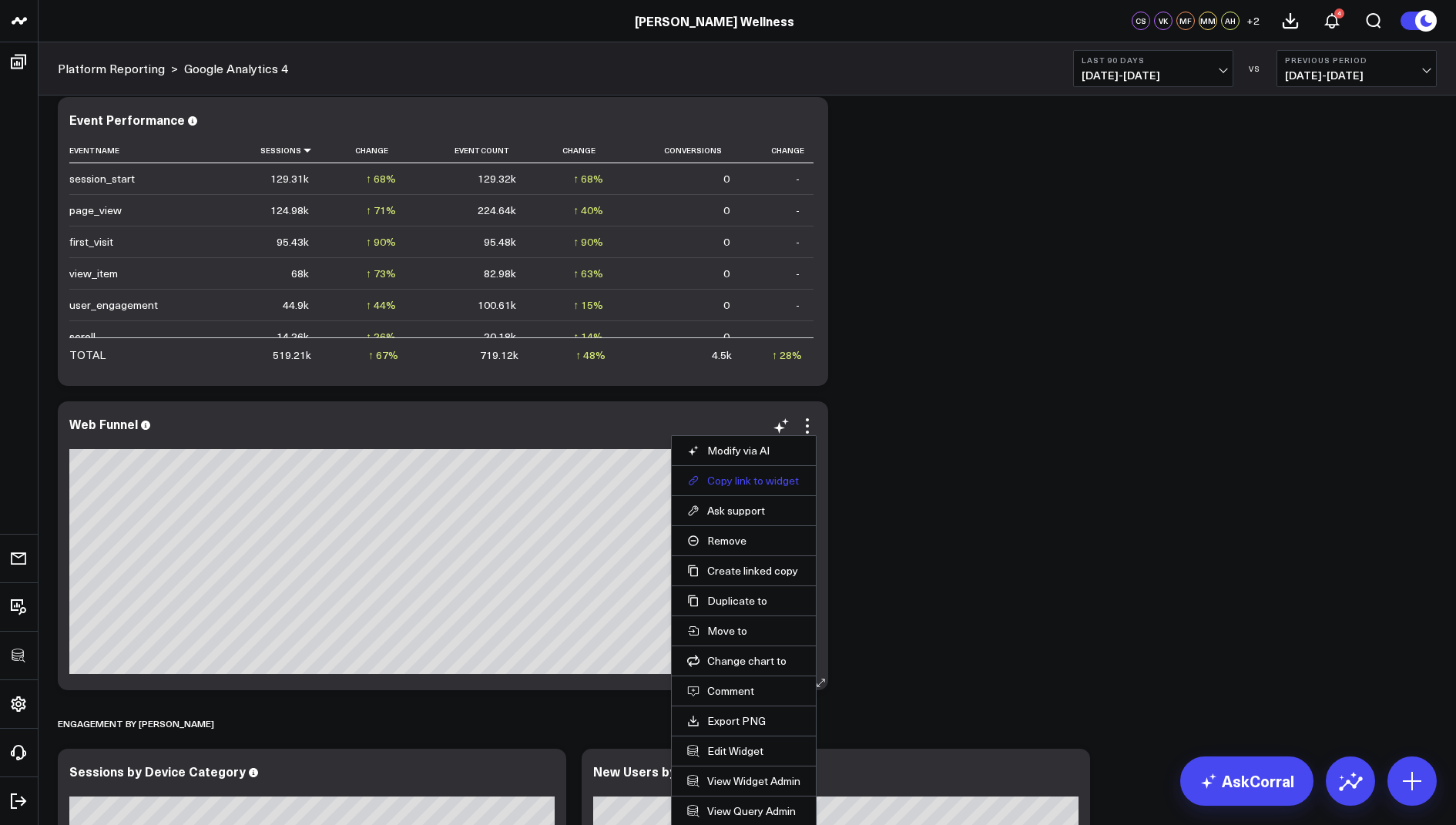
click at [726, 477] on button "Copy link to widget" at bounding box center [744, 480] width 113 height 14
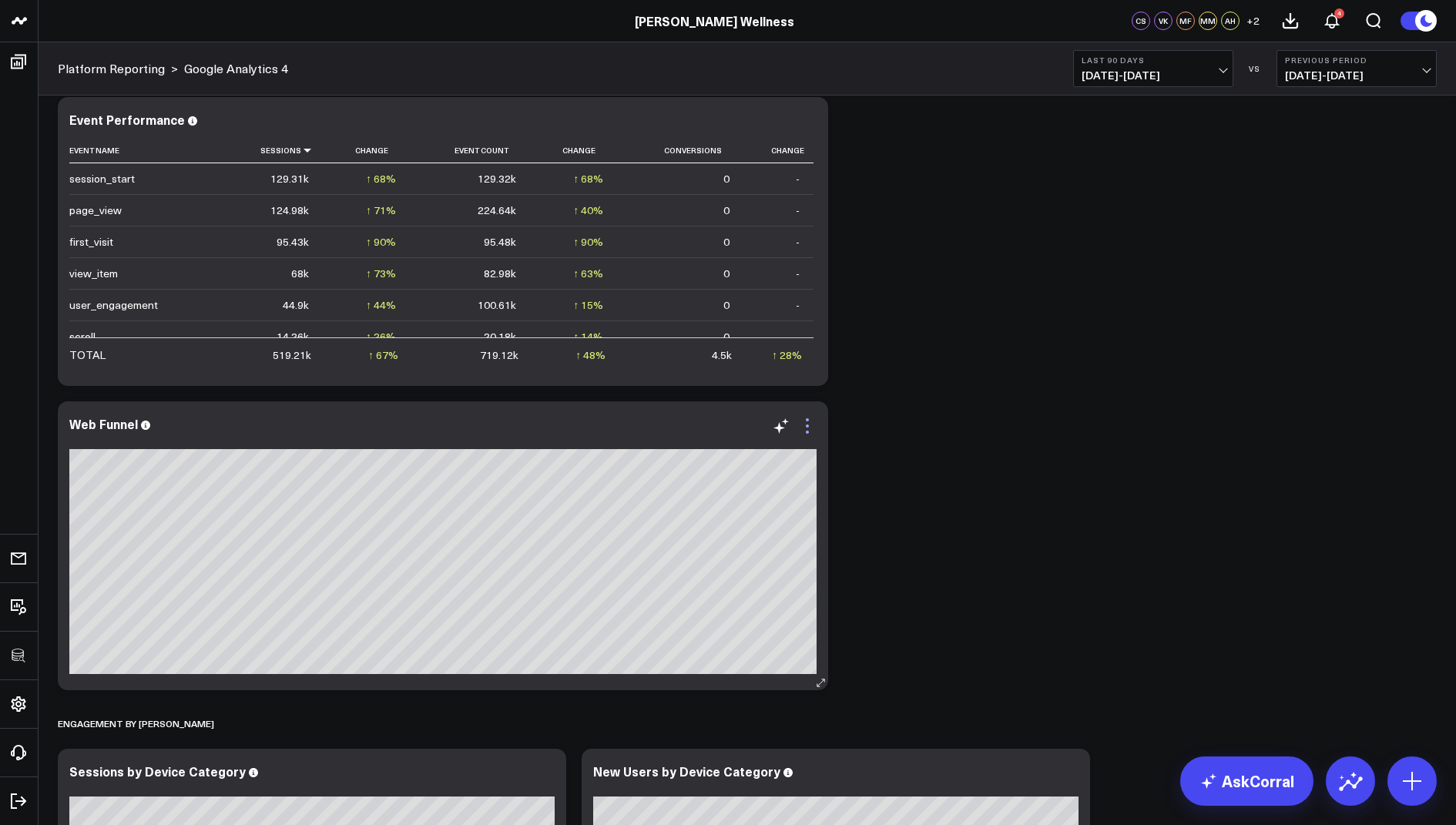
click at [807, 423] on icon at bounding box center [807, 425] width 18 height 18
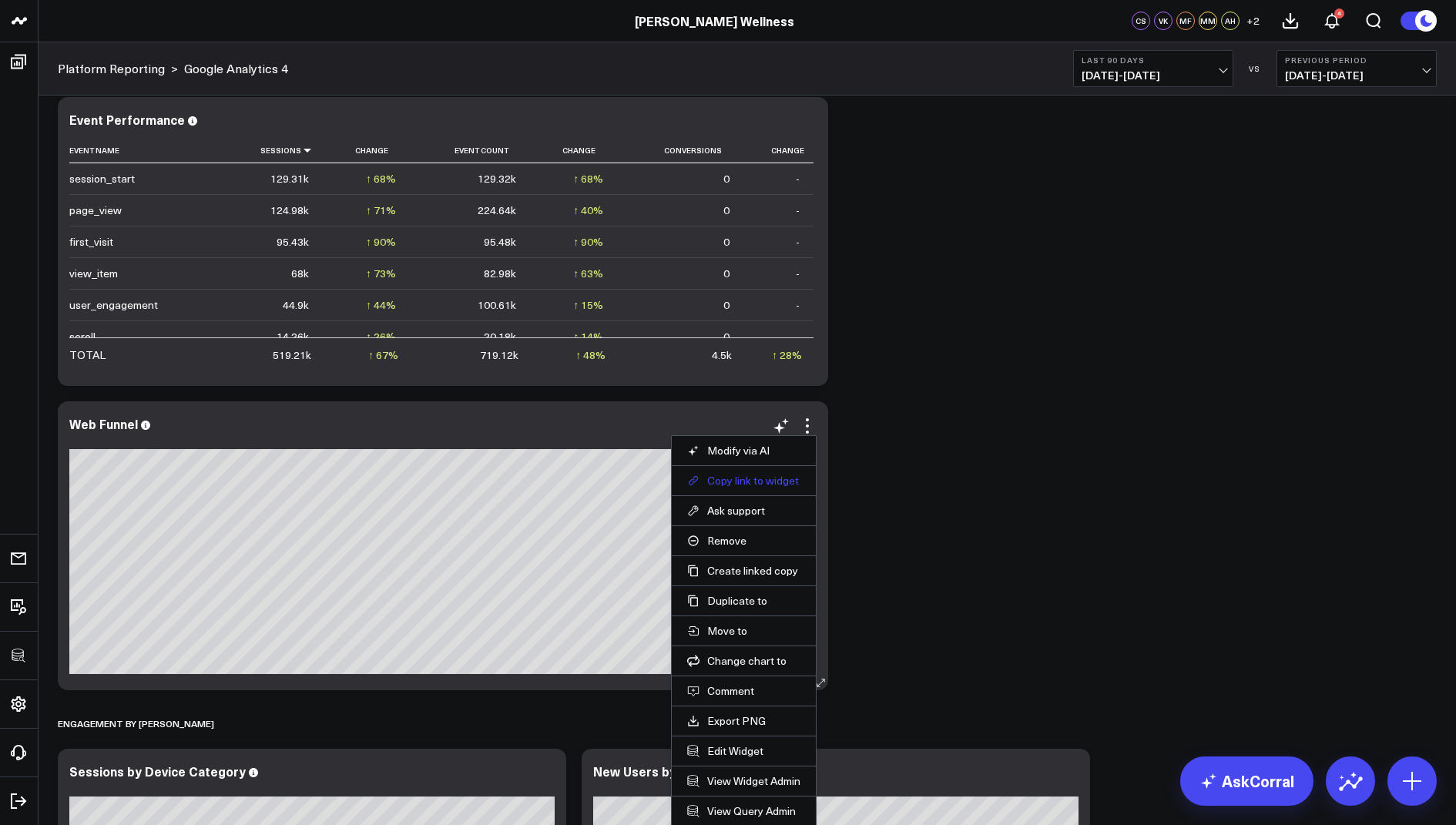
click at [714, 475] on button "Copy link to widget" at bounding box center [744, 480] width 113 height 14
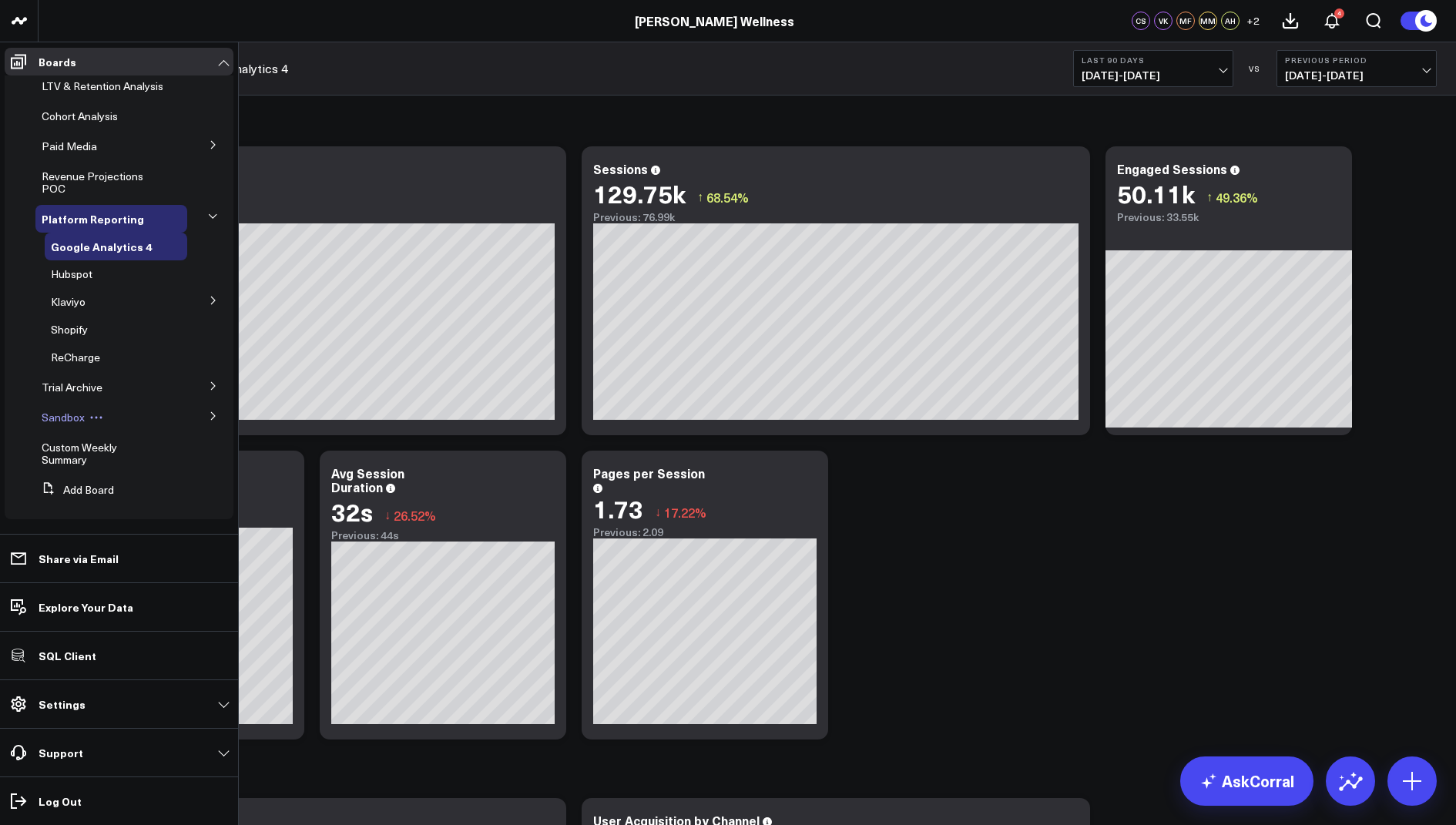
scroll to position [79, 0]
click at [79, 451] on span "Custom Weekly Summary" at bounding box center [79, 453] width 76 height 27
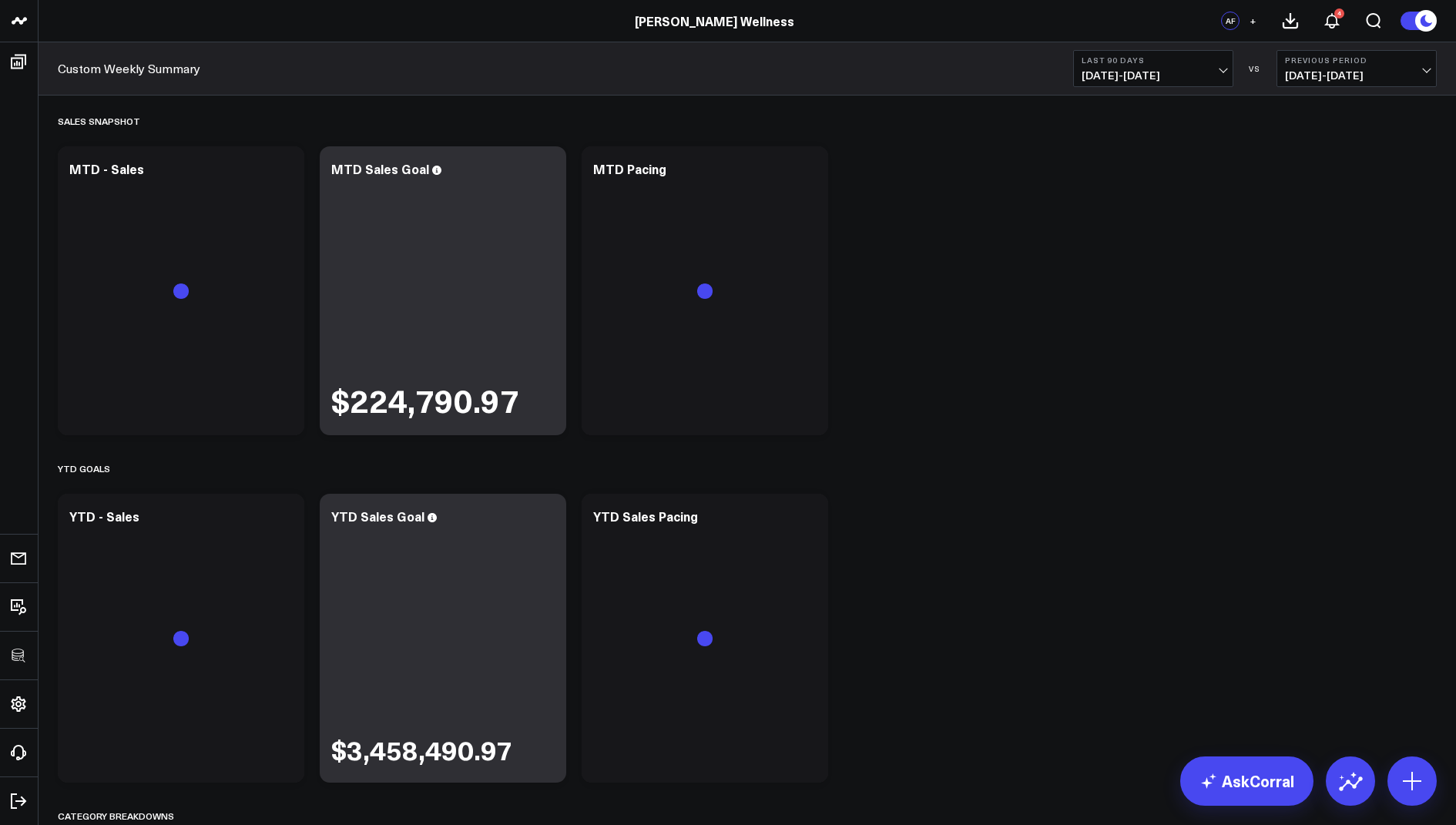
scroll to position [31, 0]
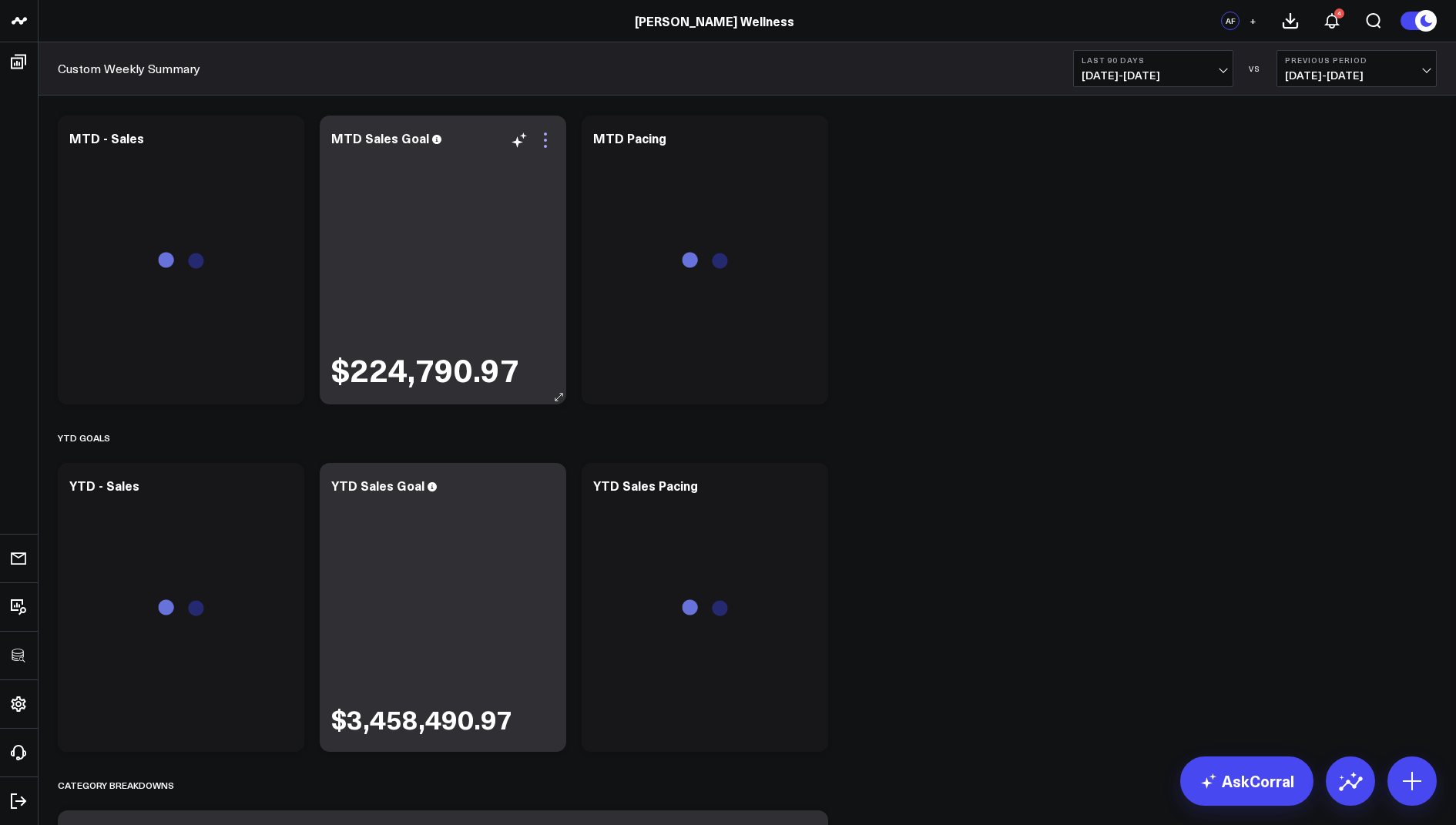
click at [543, 142] on icon at bounding box center [546, 140] width 18 height 18
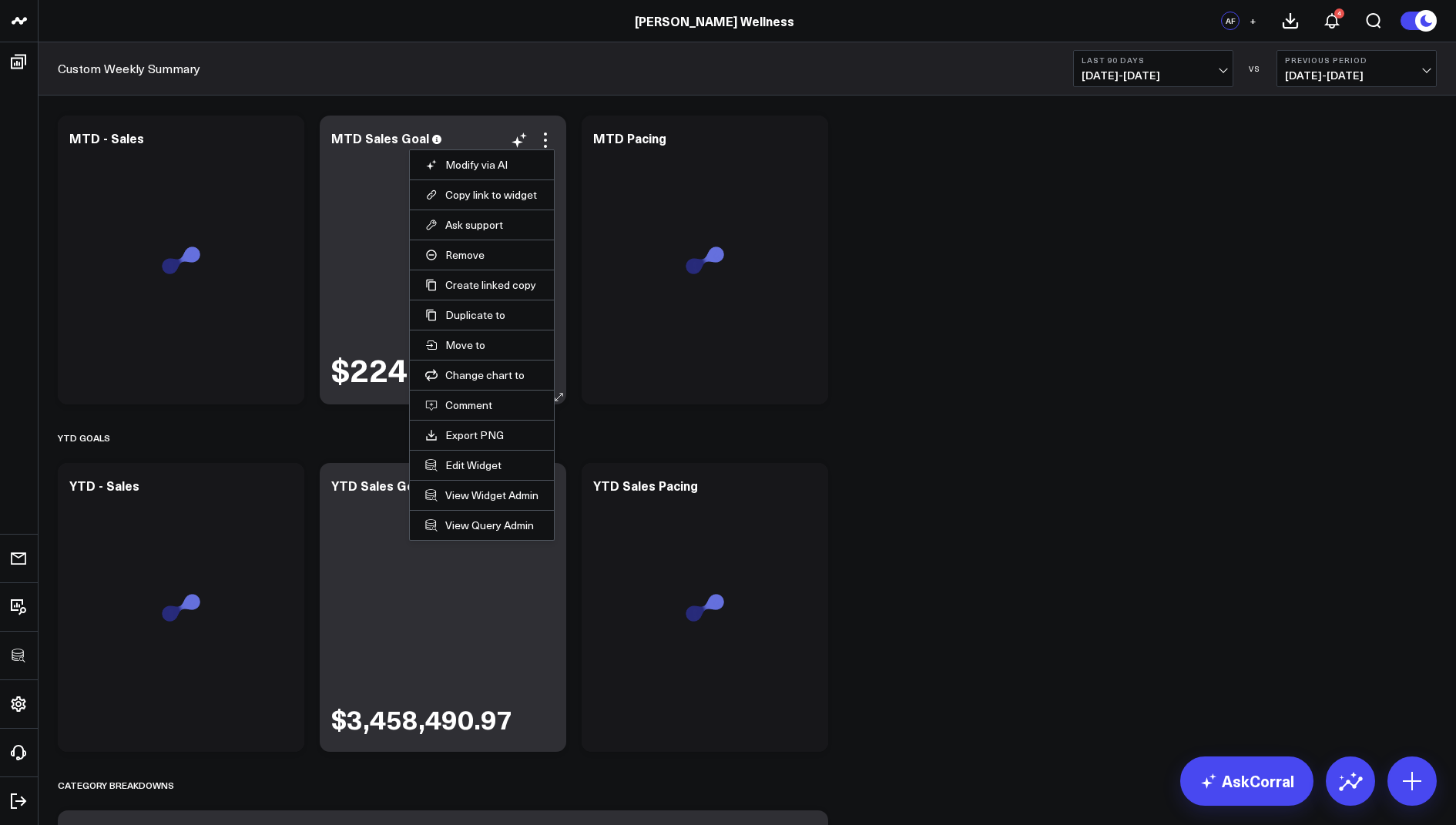
click at [469, 450] on li "Edit Widget" at bounding box center [481, 465] width 144 height 30
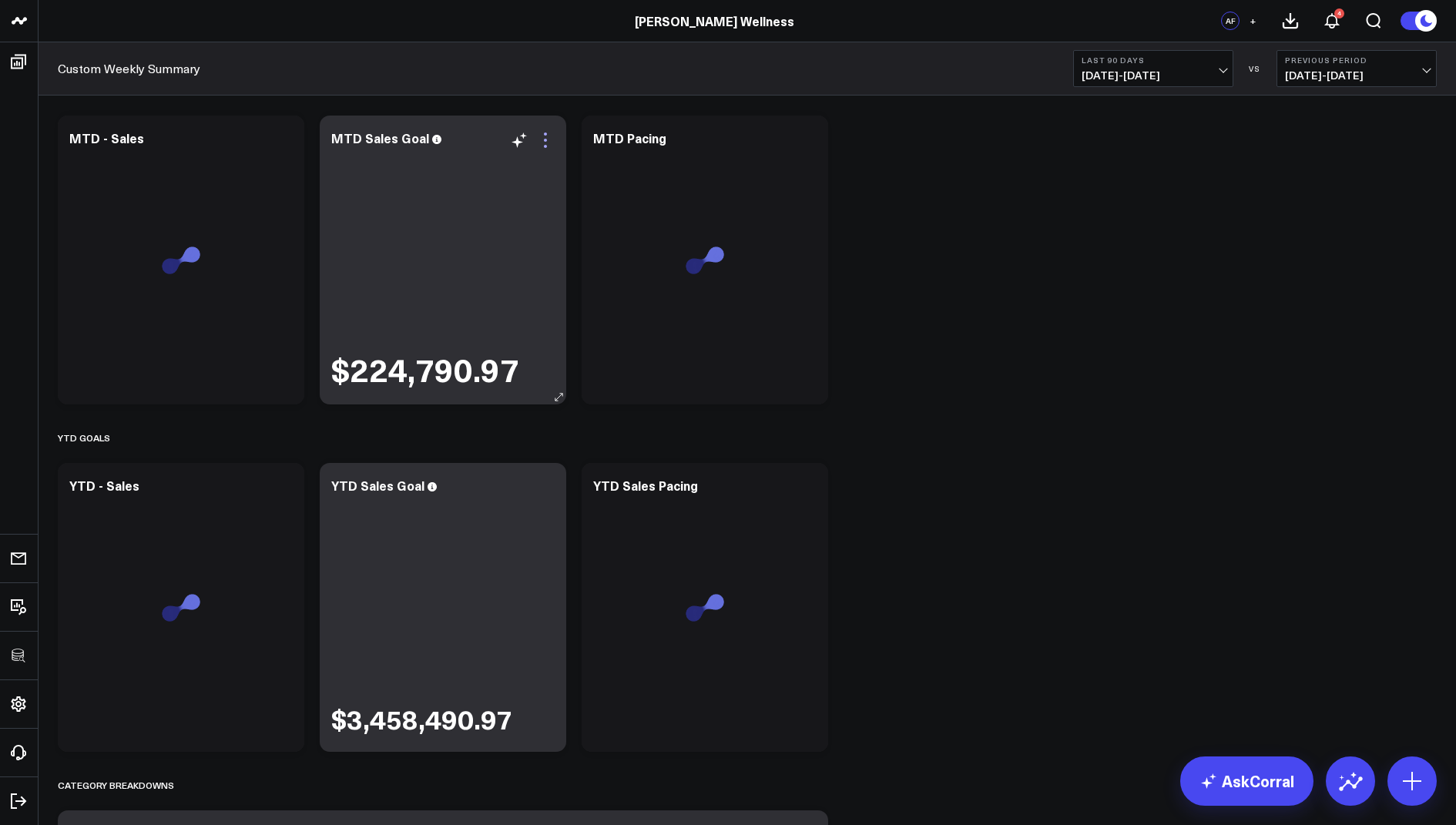
click at [545, 147] on icon at bounding box center [546, 147] width 3 height 3
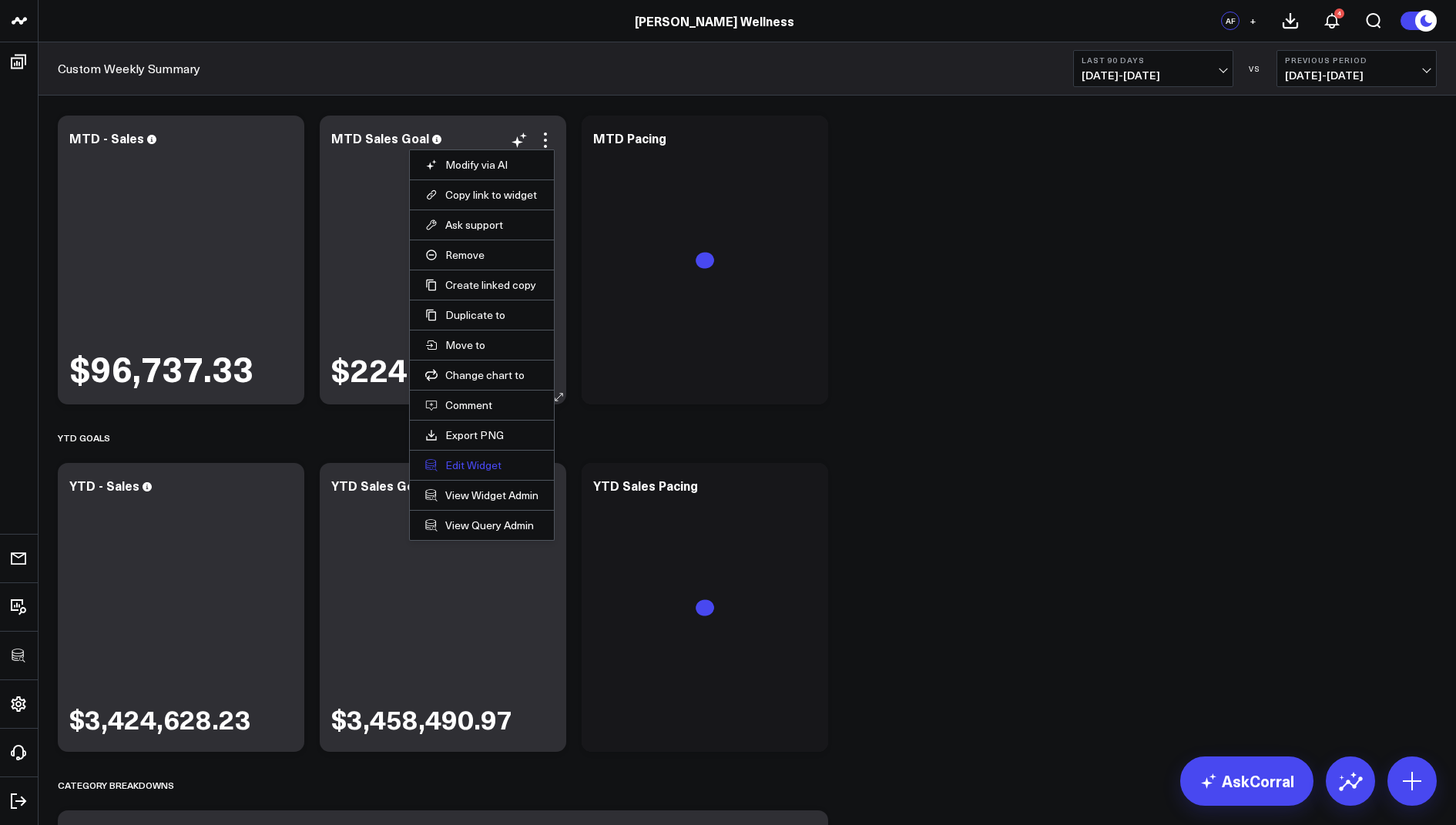
click at [462, 460] on button "Edit Widget" at bounding box center [482, 465] width 113 height 14
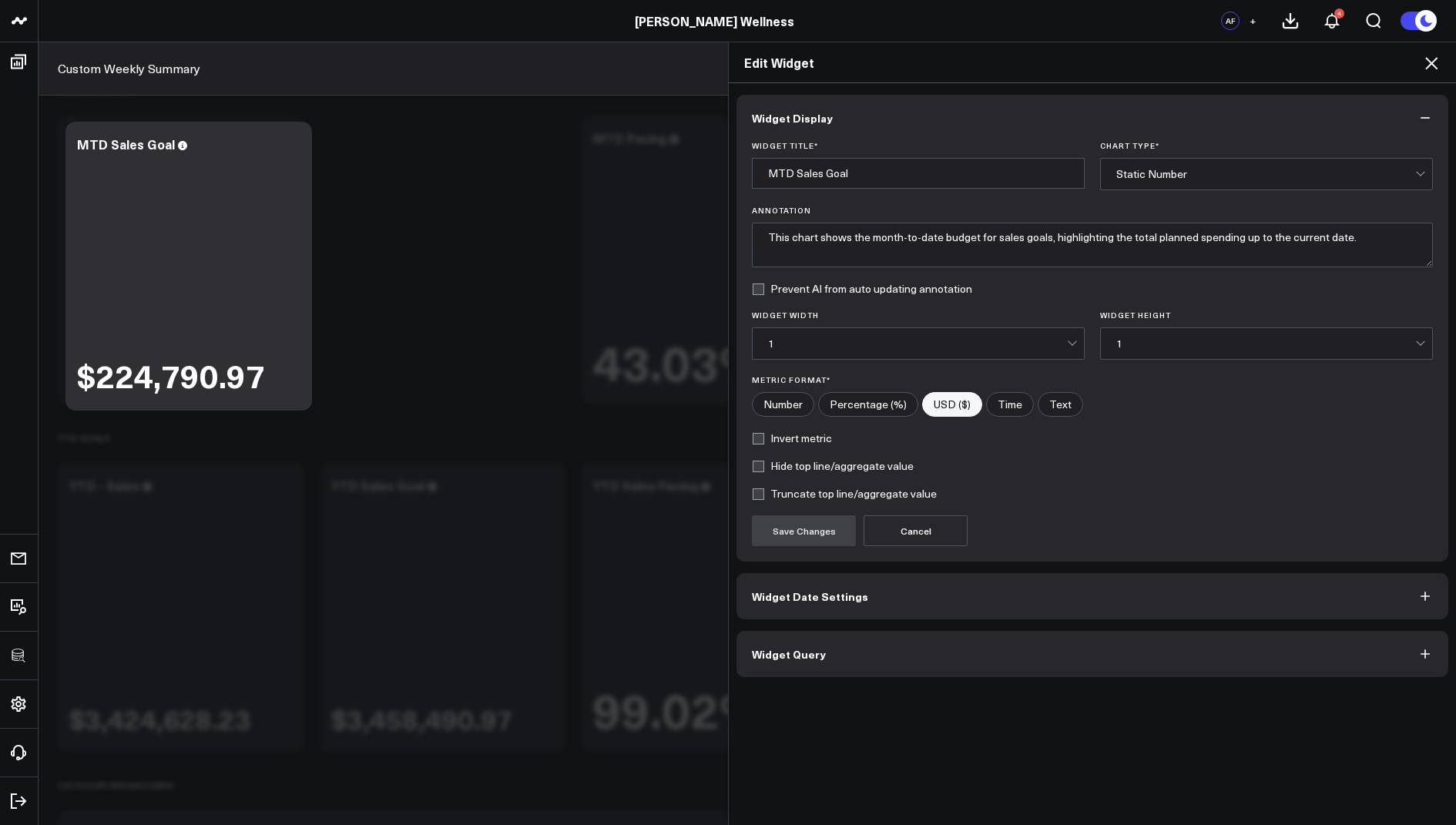
click at [808, 649] on span "Widget Query" at bounding box center [789, 654] width 74 height 12
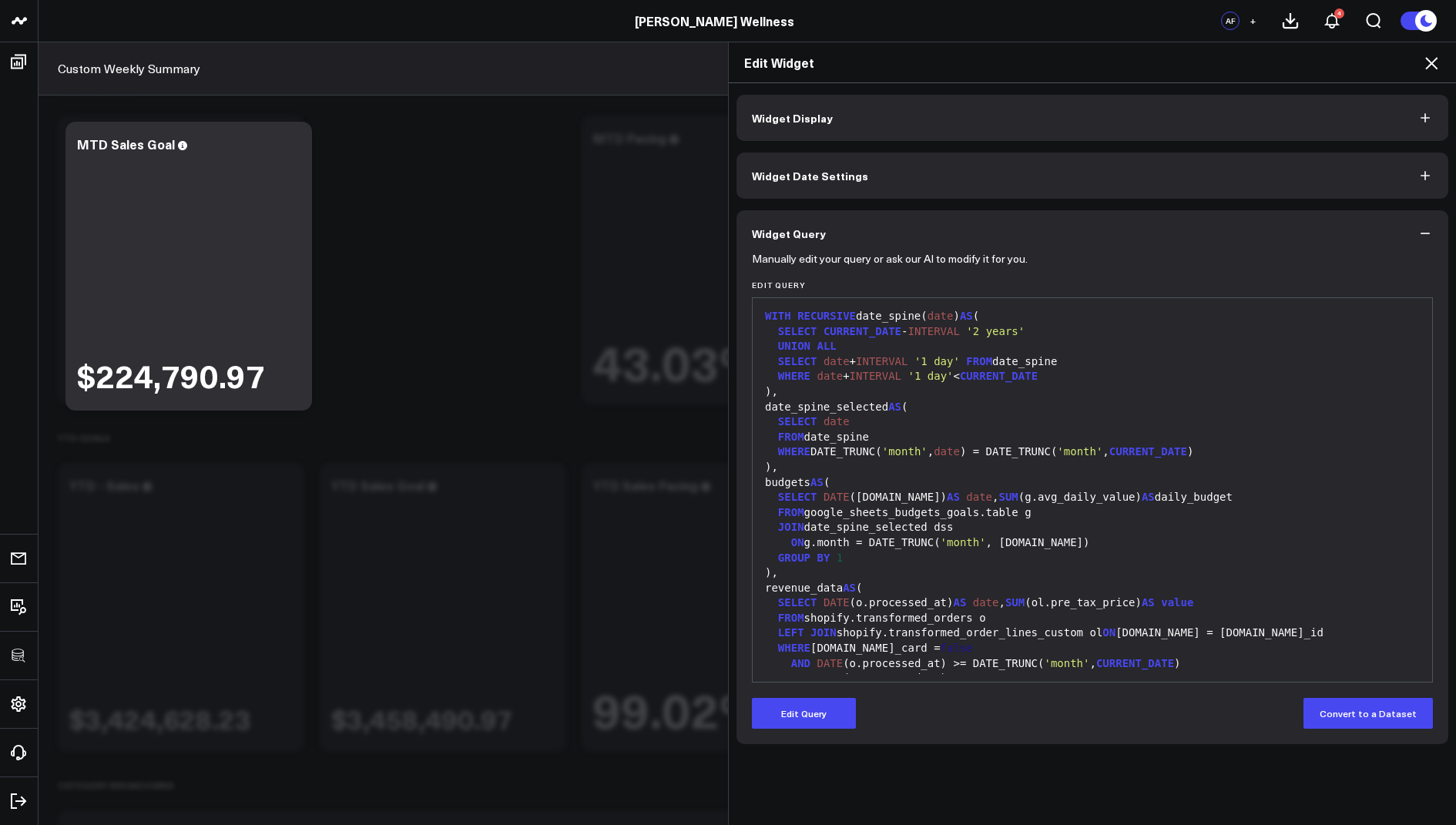
click at [1437, 57] on icon at bounding box center [1432, 63] width 18 height 18
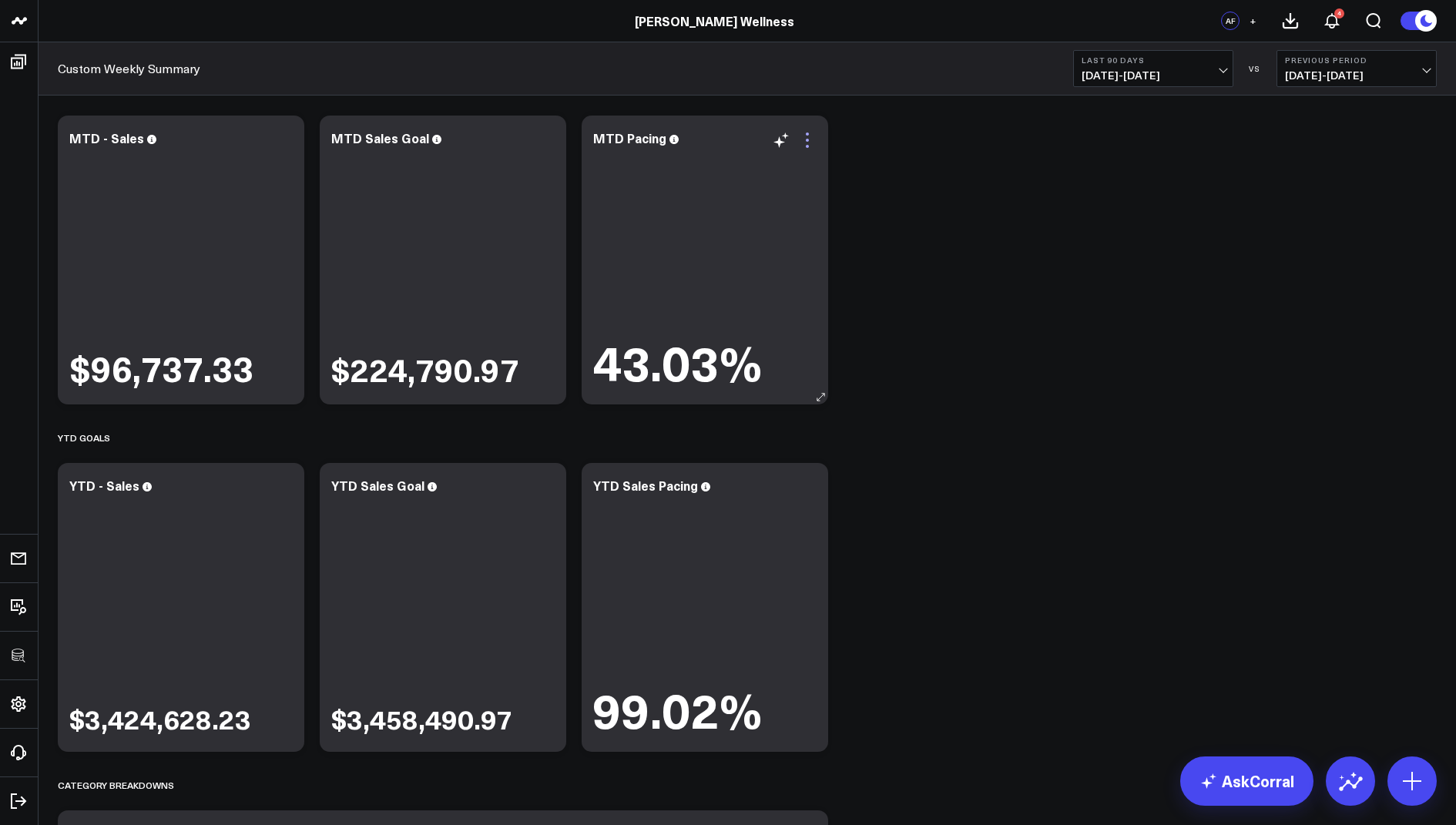
click at [809, 138] on icon at bounding box center [807, 140] width 18 height 18
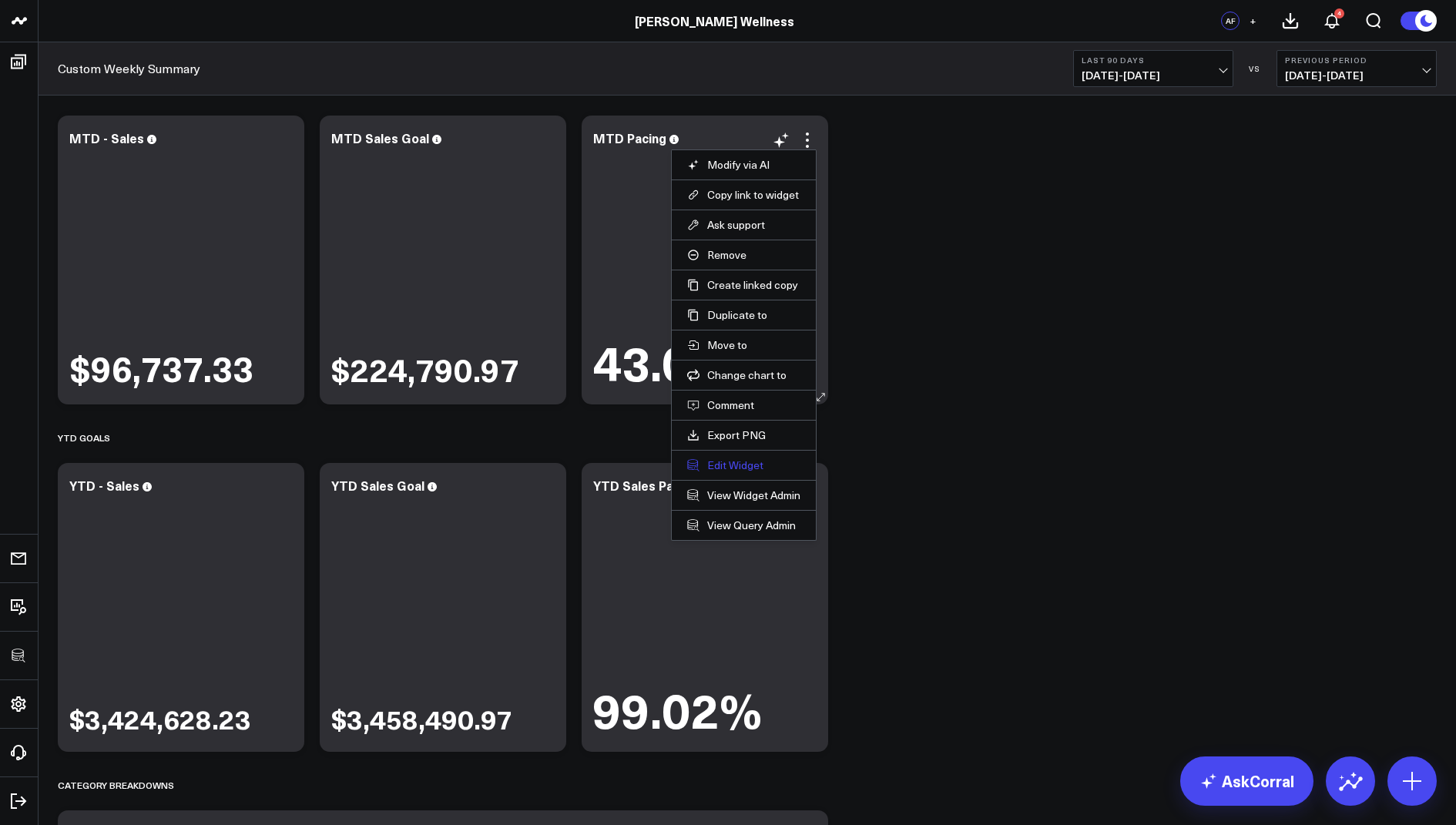
click at [735, 461] on button "Edit Widget" at bounding box center [744, 465] width 113 height 14
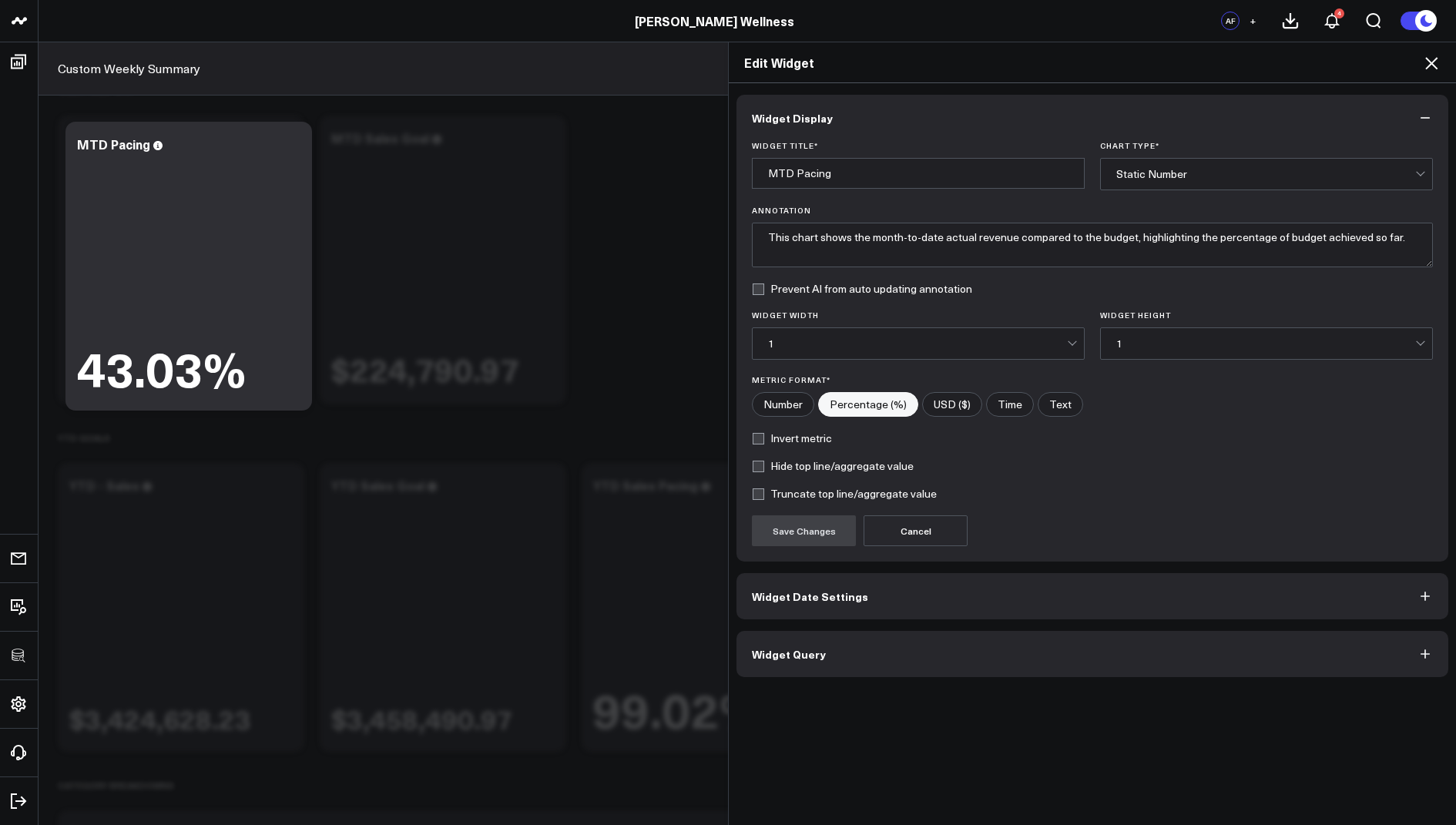
click at [796, 648] on span "Widget Query" at bounding box center [789, 654] width 74 height 12
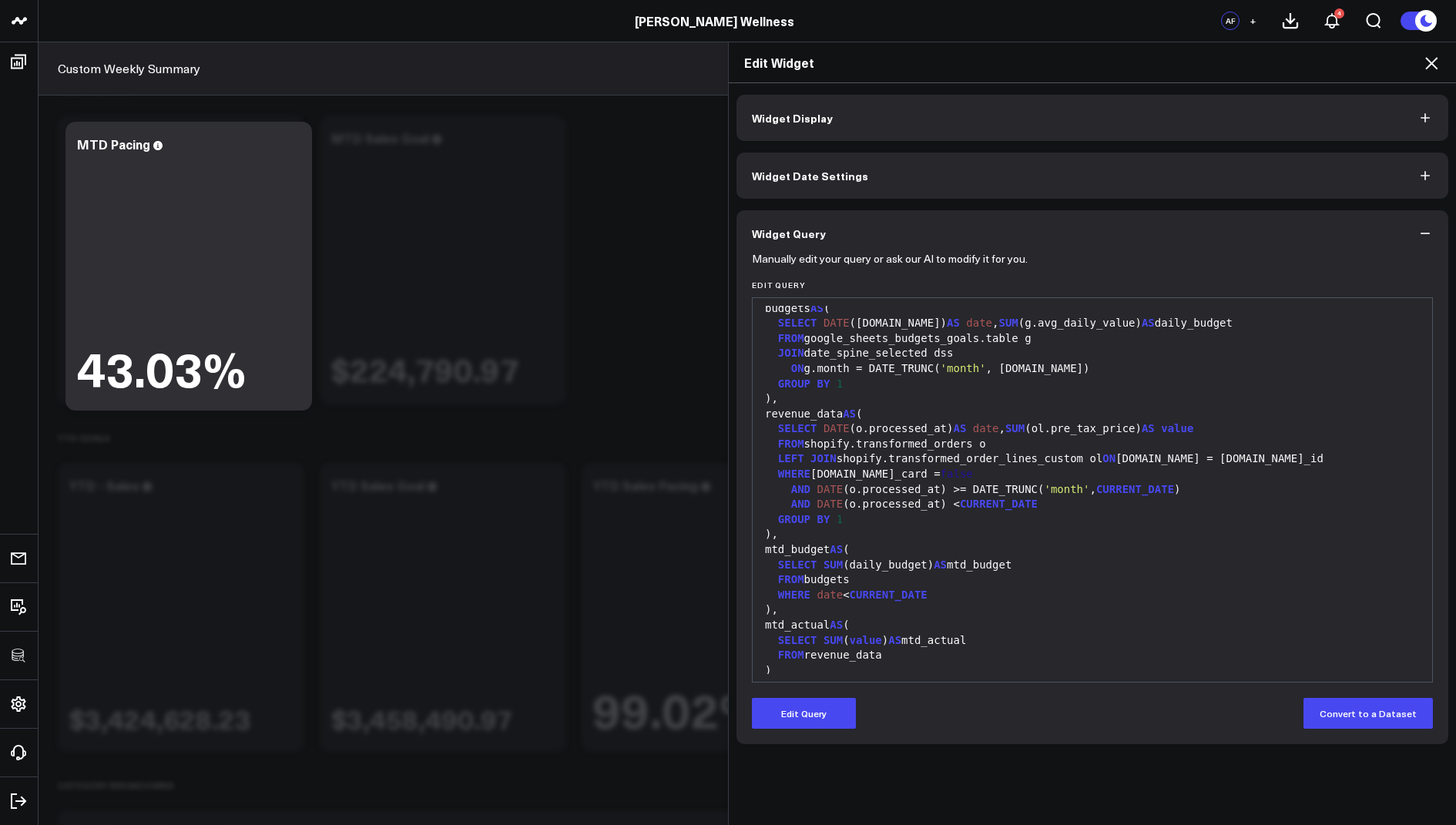
scroll to position [176, 0]
click at [1425, 63] on icon at bounding box center [1432, 63] width 18 height 18
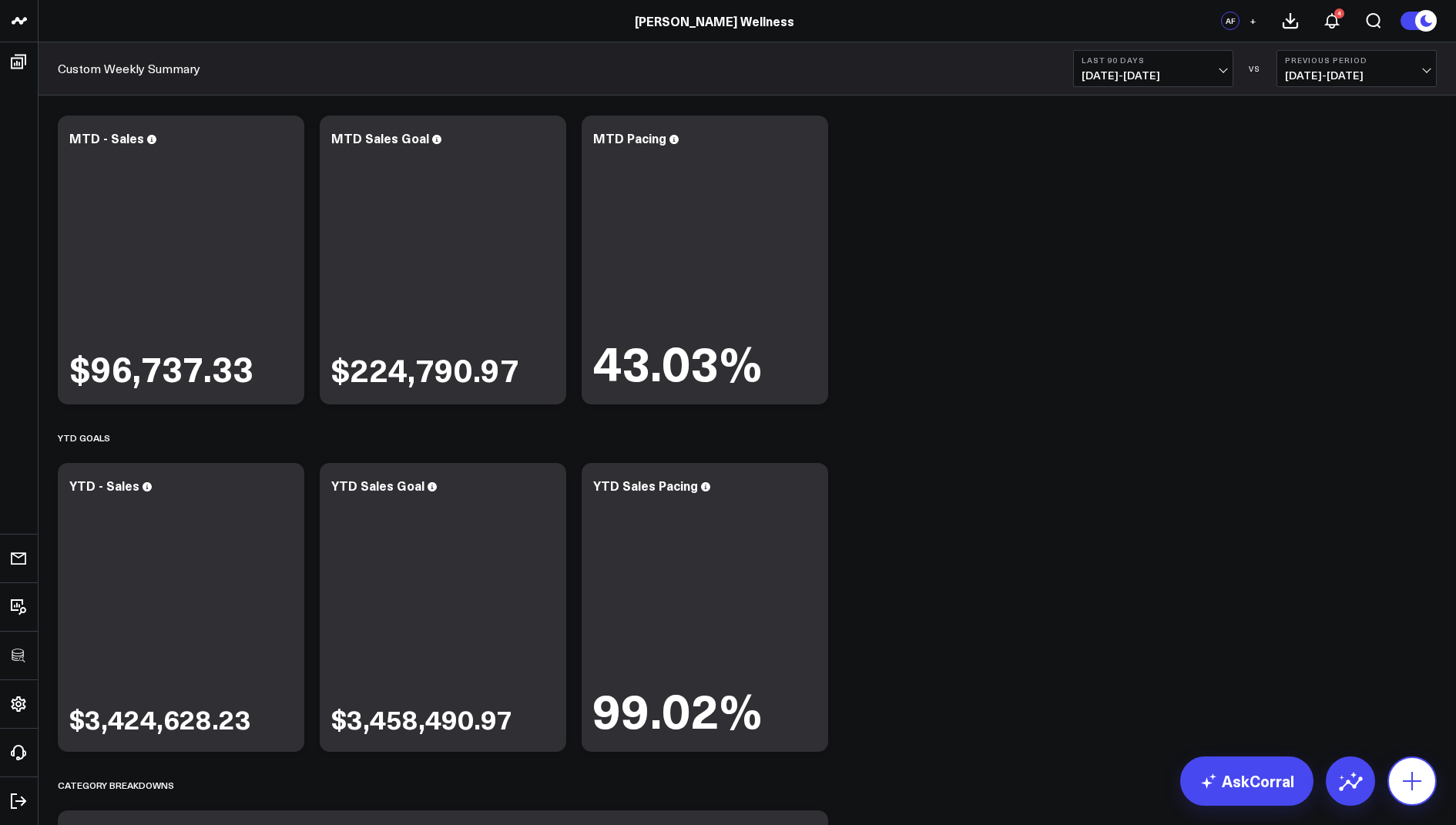
click at [1414, 788] on icon at bounding box center [1413, 781] width 25 height 25
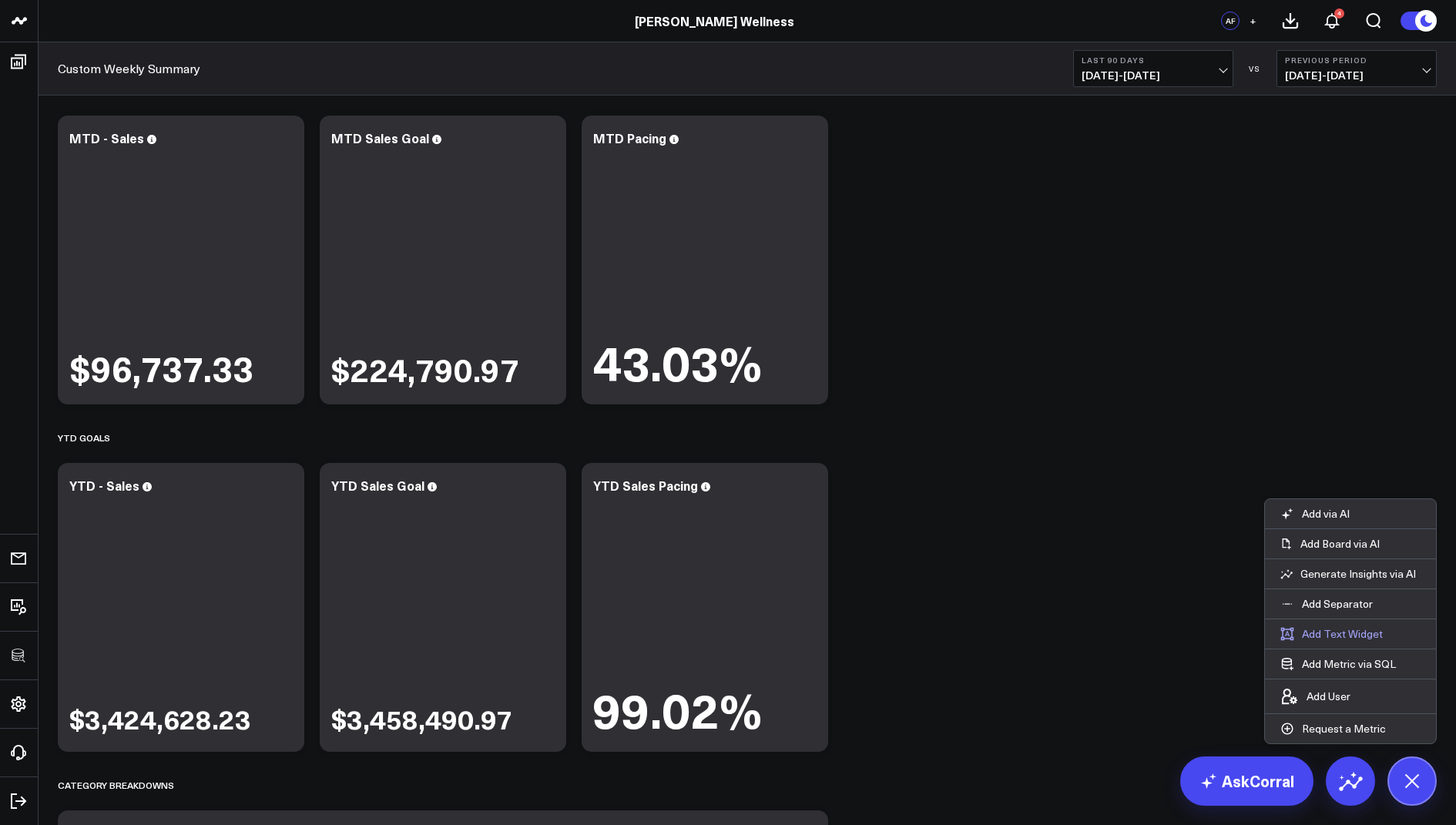
click at [1332, 635] on button "Add Text Widget" at bounding box center [1332, 634] width 133 height 29
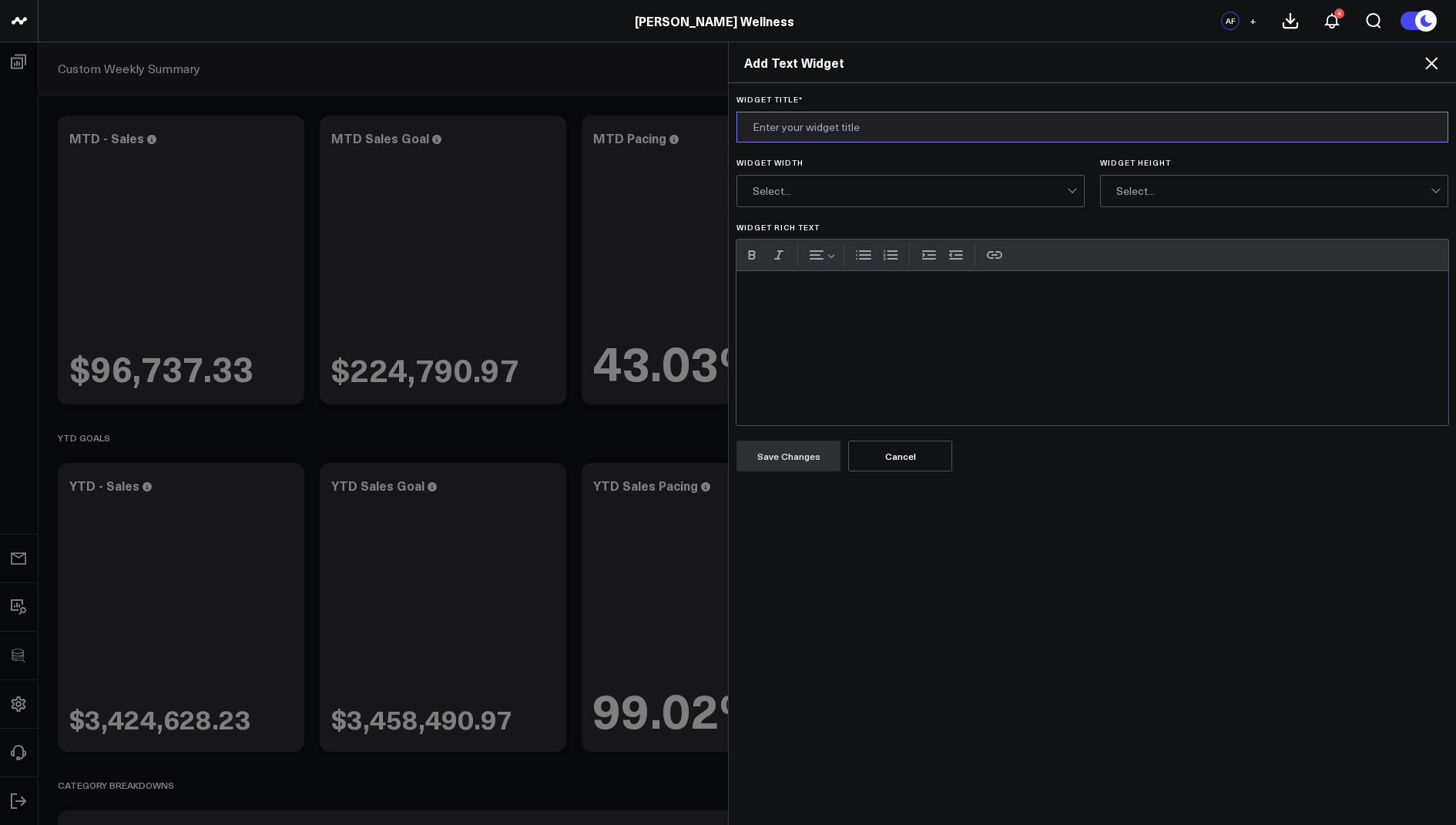
click at [785, 127] on input "Widget Title *" at bounding box center [1092, 127] width 712 height 31
type input "Notes"
click at [804, 311] on div "Widget Rich Text" at bounding box center [1092, 348] width 712 height 154
paste div "Widget Rich Text"
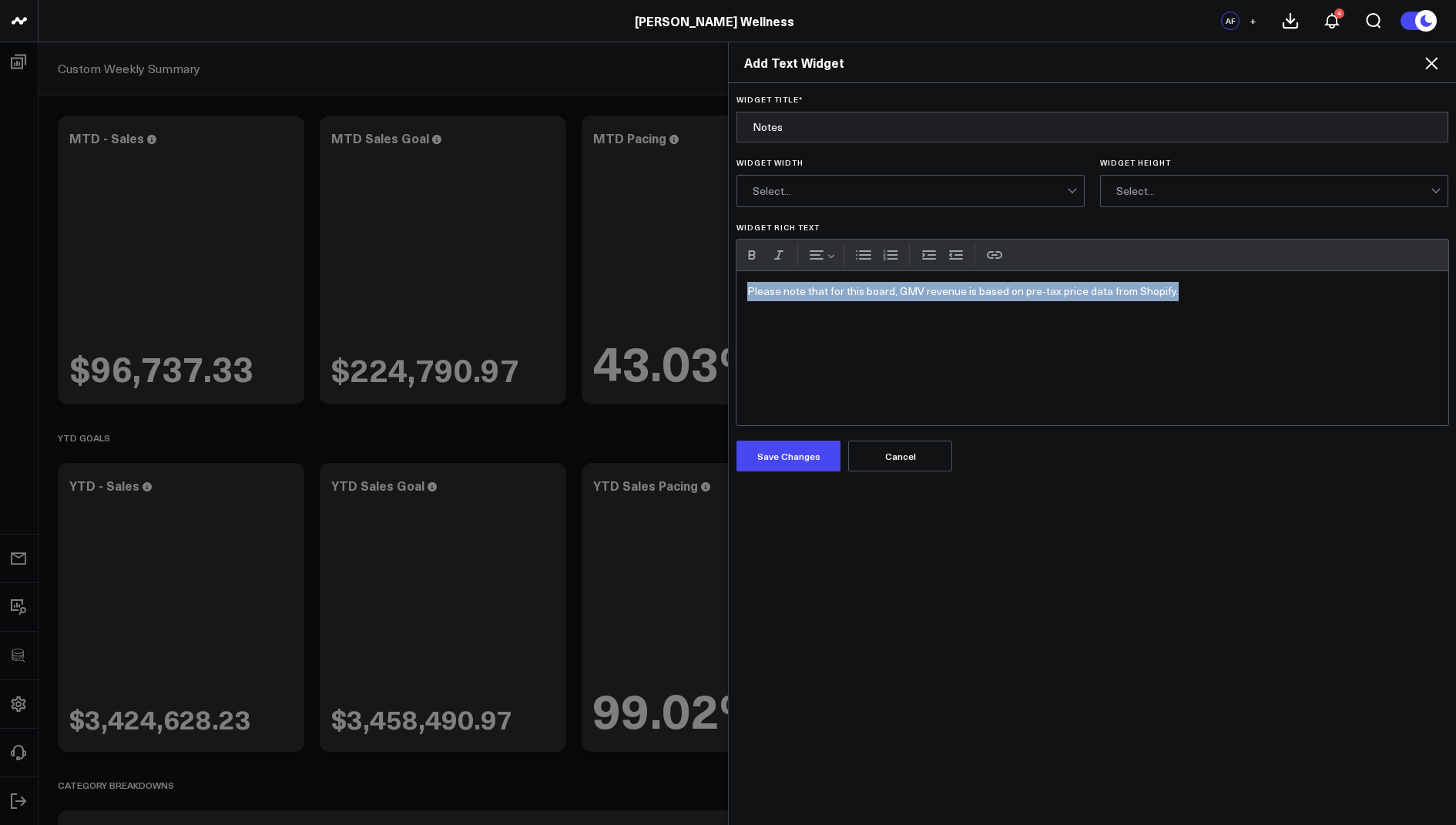
drag, startPoint x: 1215, startPoint y: 286, endPoint x: 1189, endPoint y: 251, distance: 43.6
click at [1189, 251] on div "URL Cancel Save Please note that for this board, GMV revenue is based on pre-ta…" at bounding box center [1092, 332] width 712 height 186
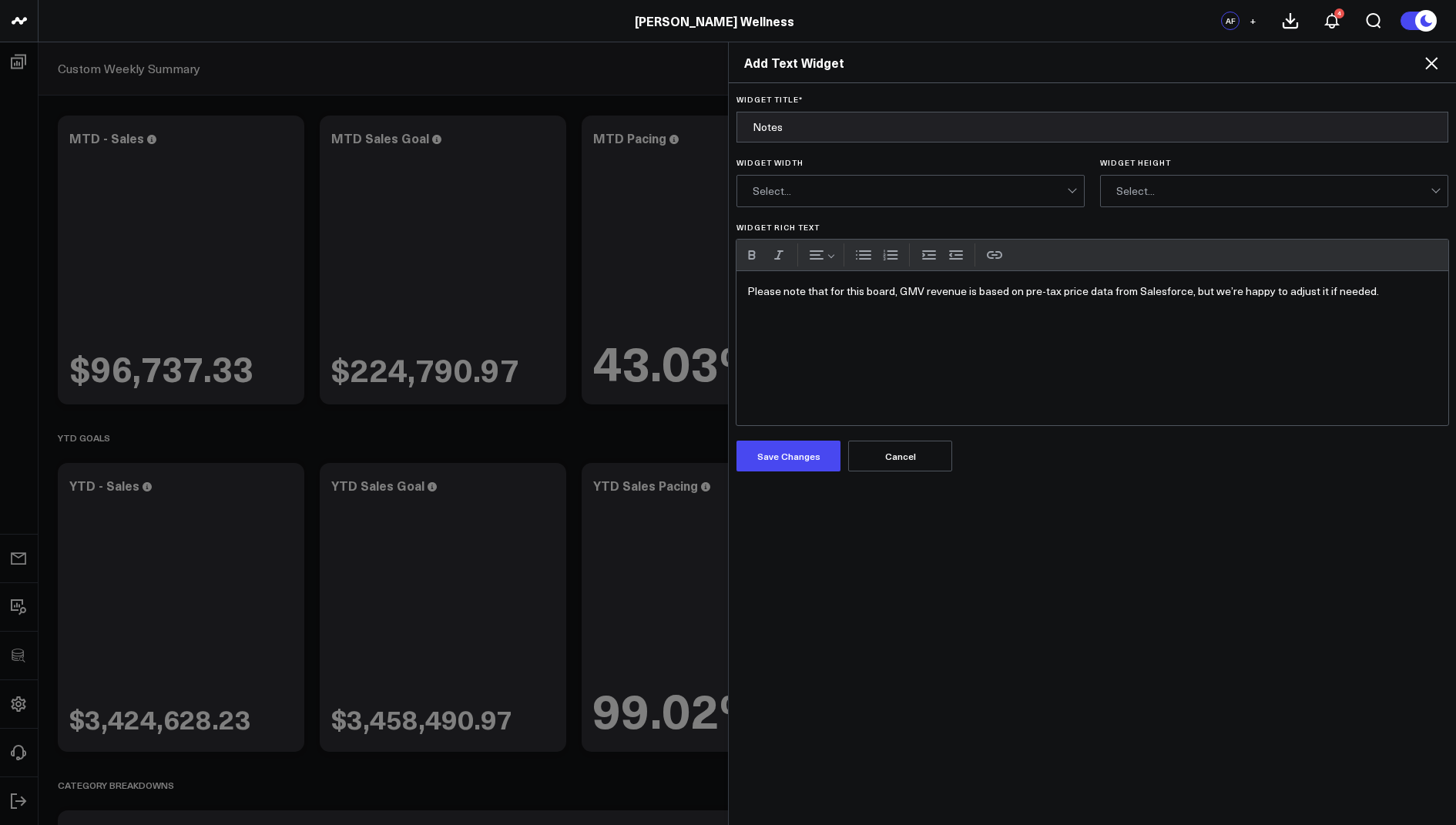
click at [828, 187] on div "Select..." at bounding box center [910, 191] width 314 height 12
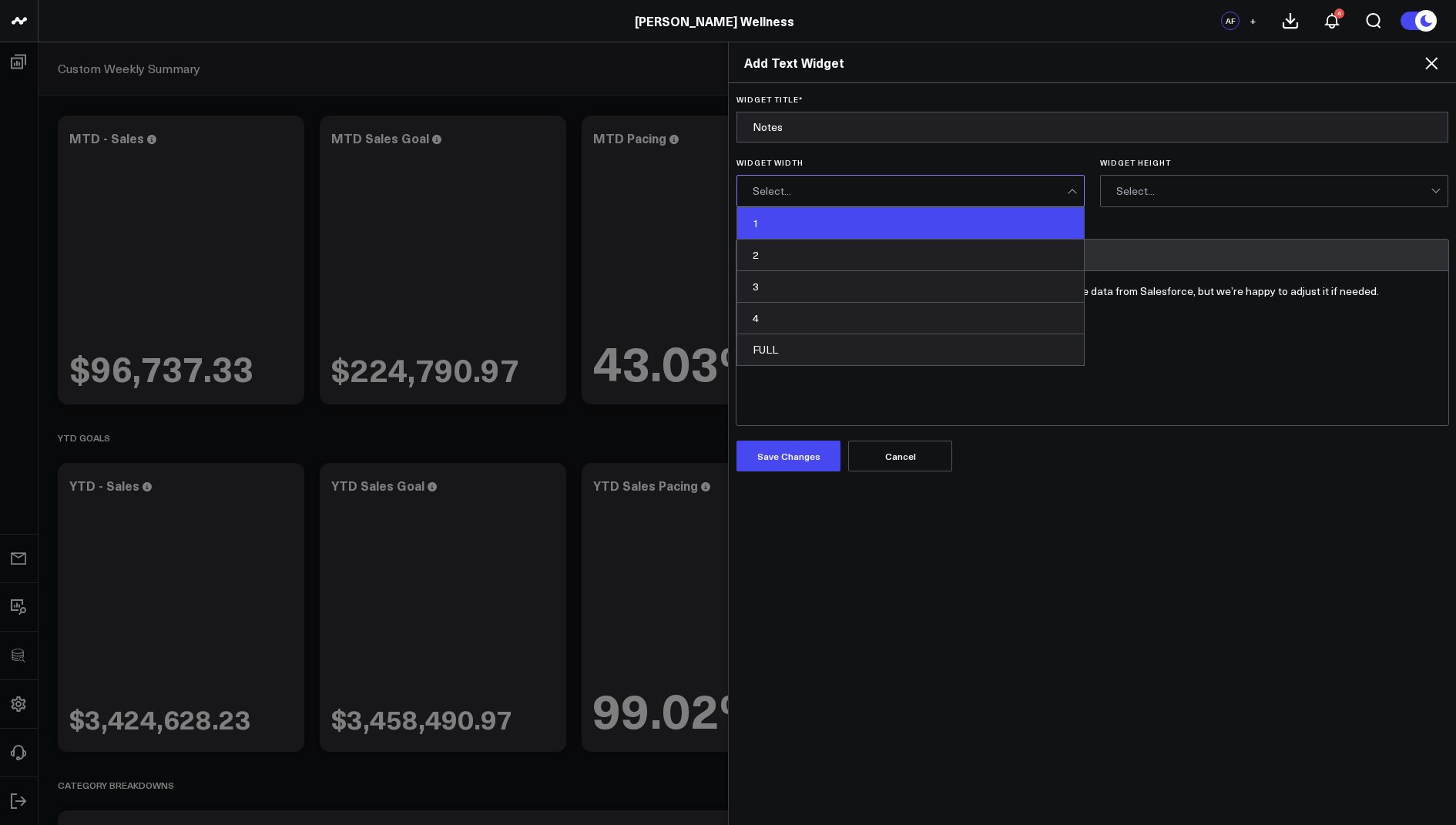
click at [790, 227] on div "1" at bounding box center [910, 224] width 347 height 32
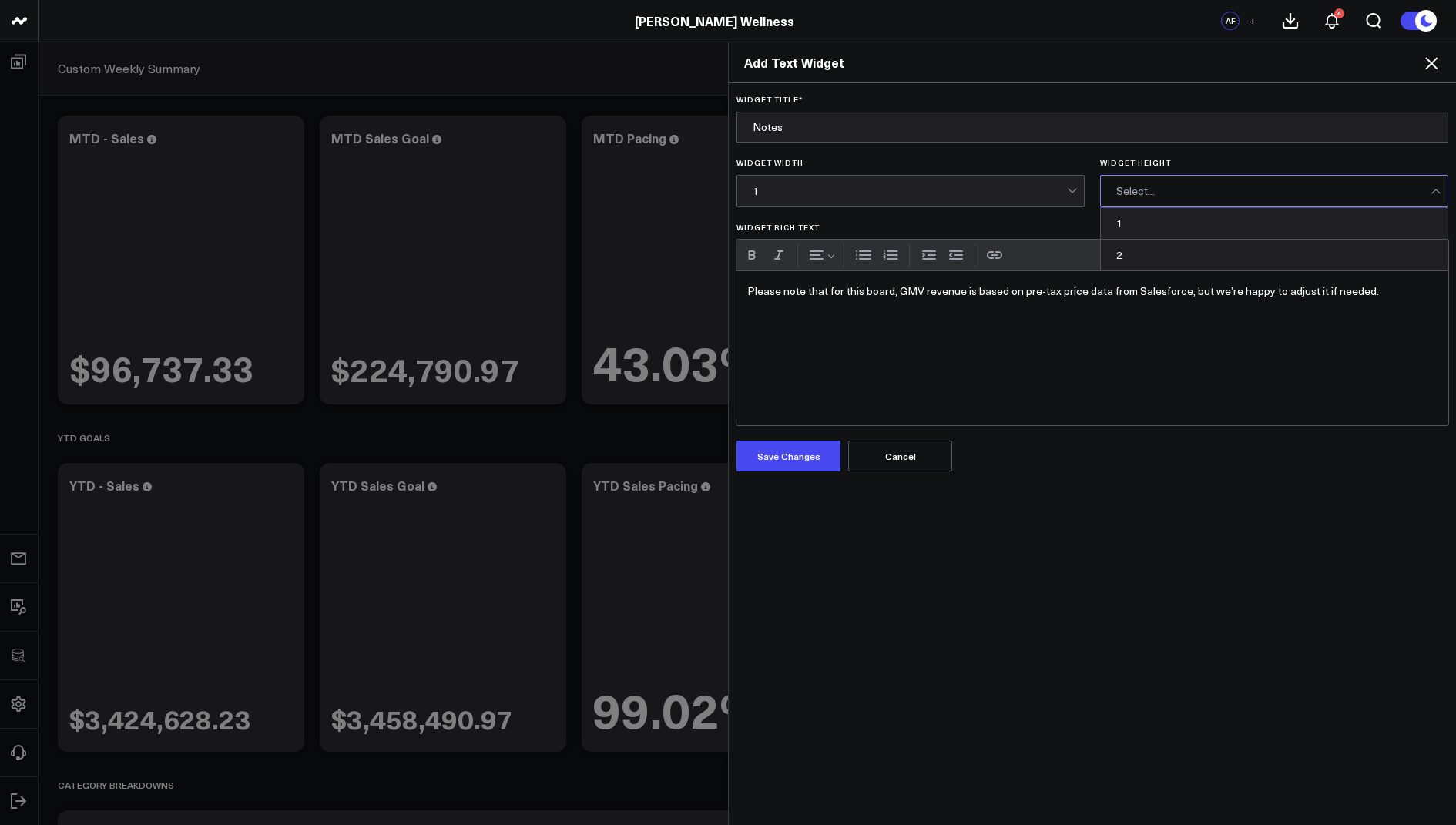
click at [1168, 181] on div "Select..." at bounding box center [1273, 191] width 314 height 31
click at [1134, 222] on div "1" at bounding box center [1274, 224] width 347 height 32
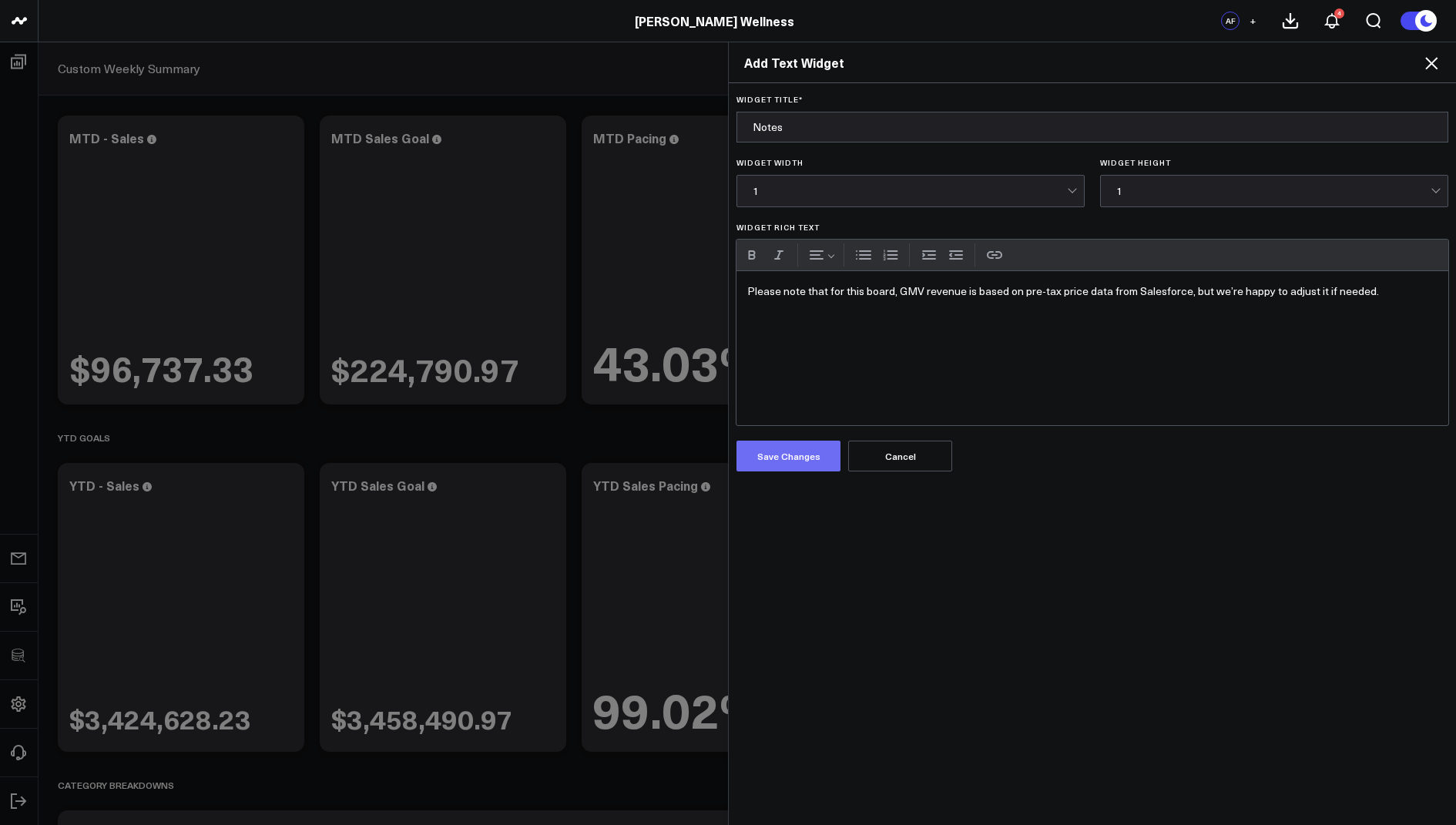
click at [802, 457] on button "Save Changes" at bounding box center [788, 455] width 104 height 31
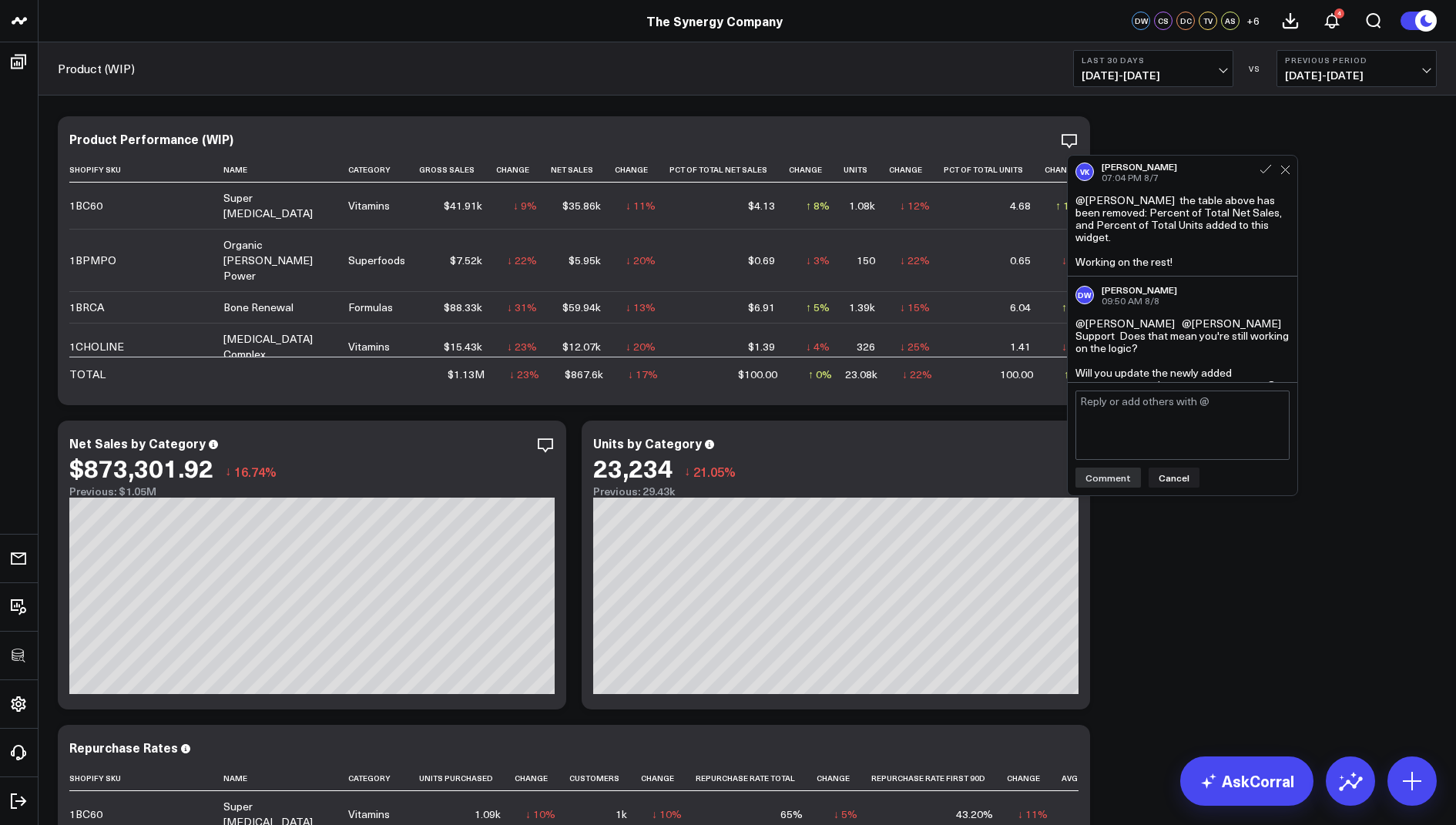
scroll to position [1588, 0]
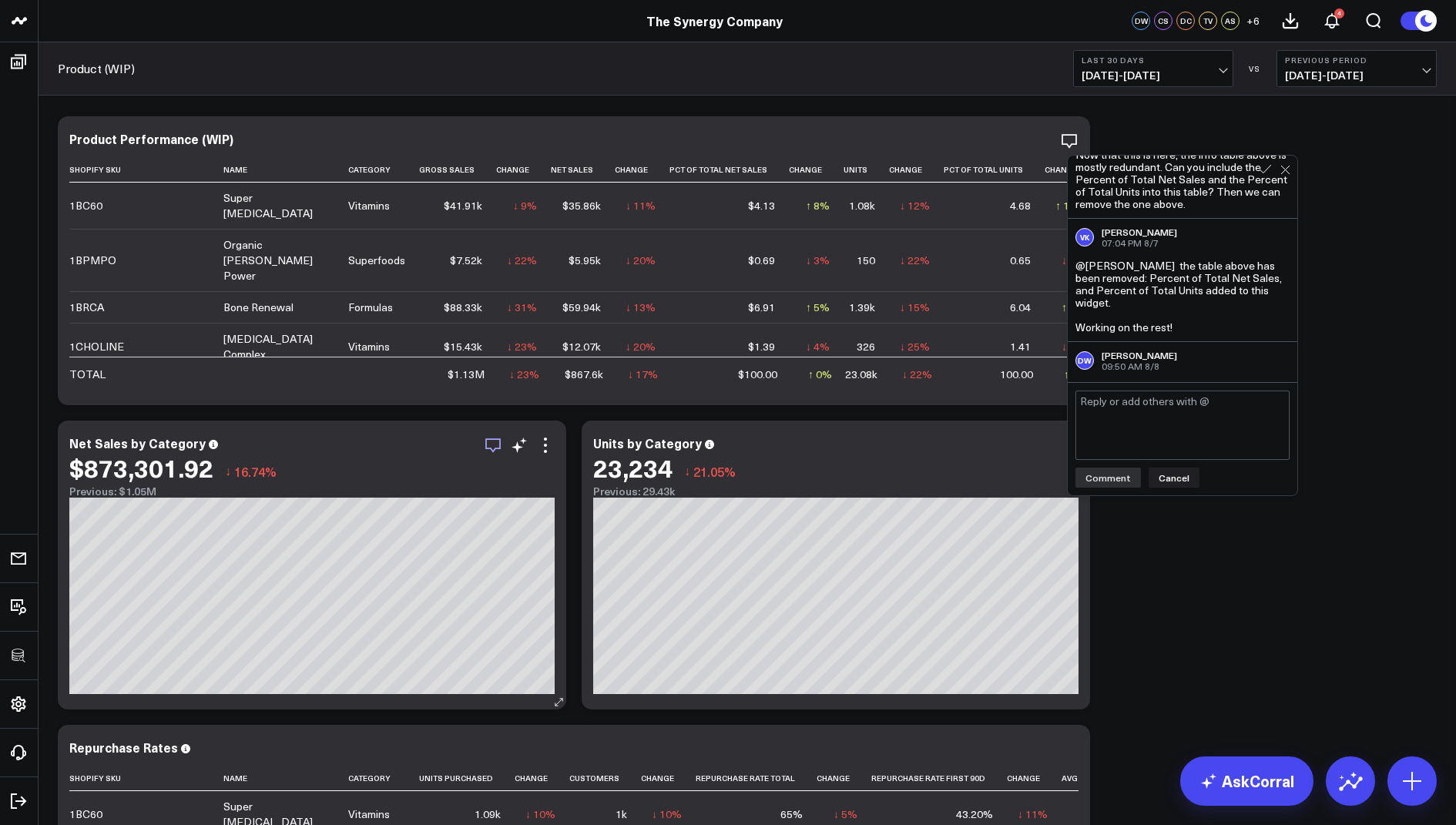
click at [489, 450] on icon "button" at bounding box center [493, 445] width 18 height 18
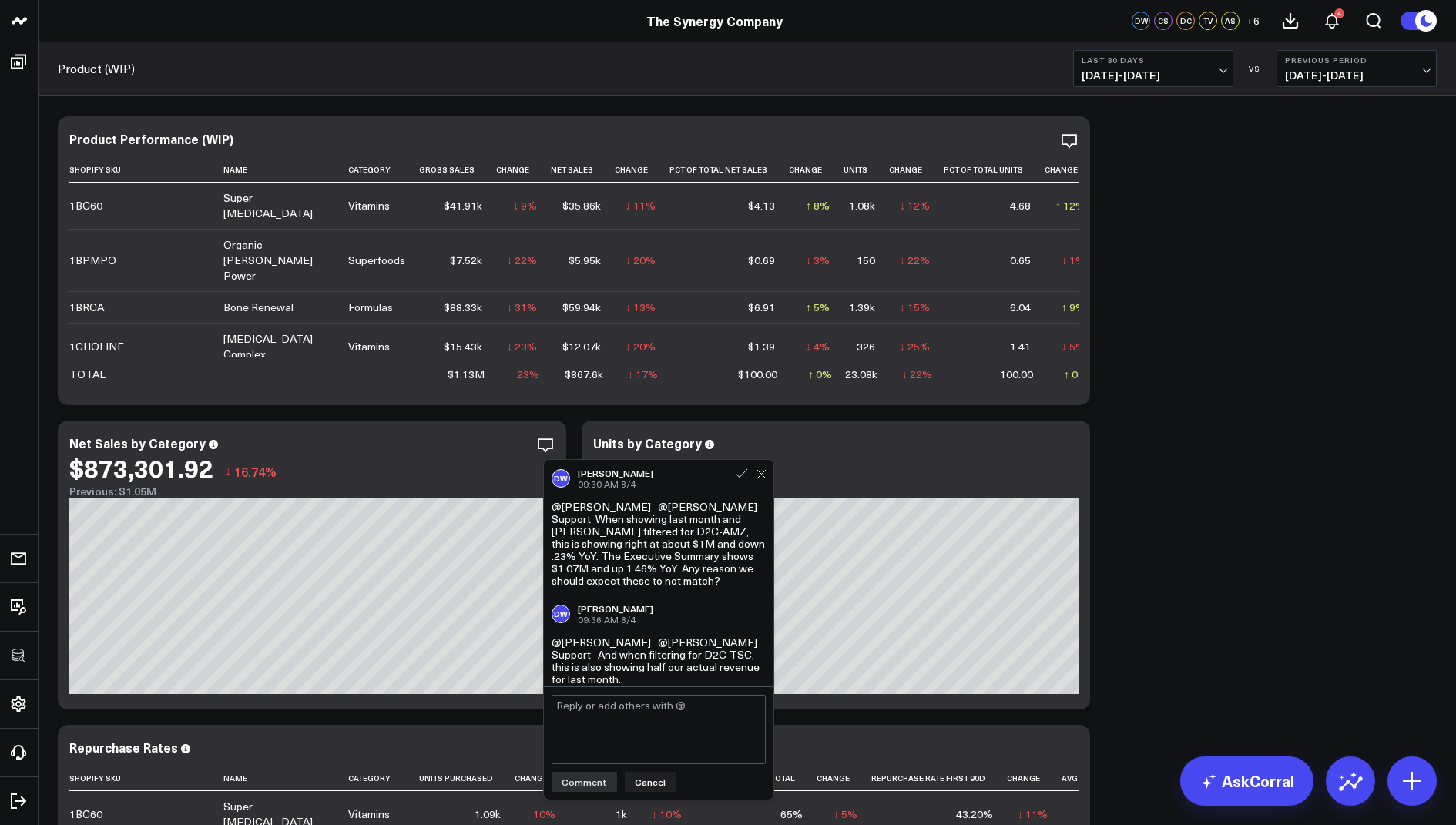
scroll to position [0, 0]
